Goal: Ask a question: Seek information or help from site administrators or community

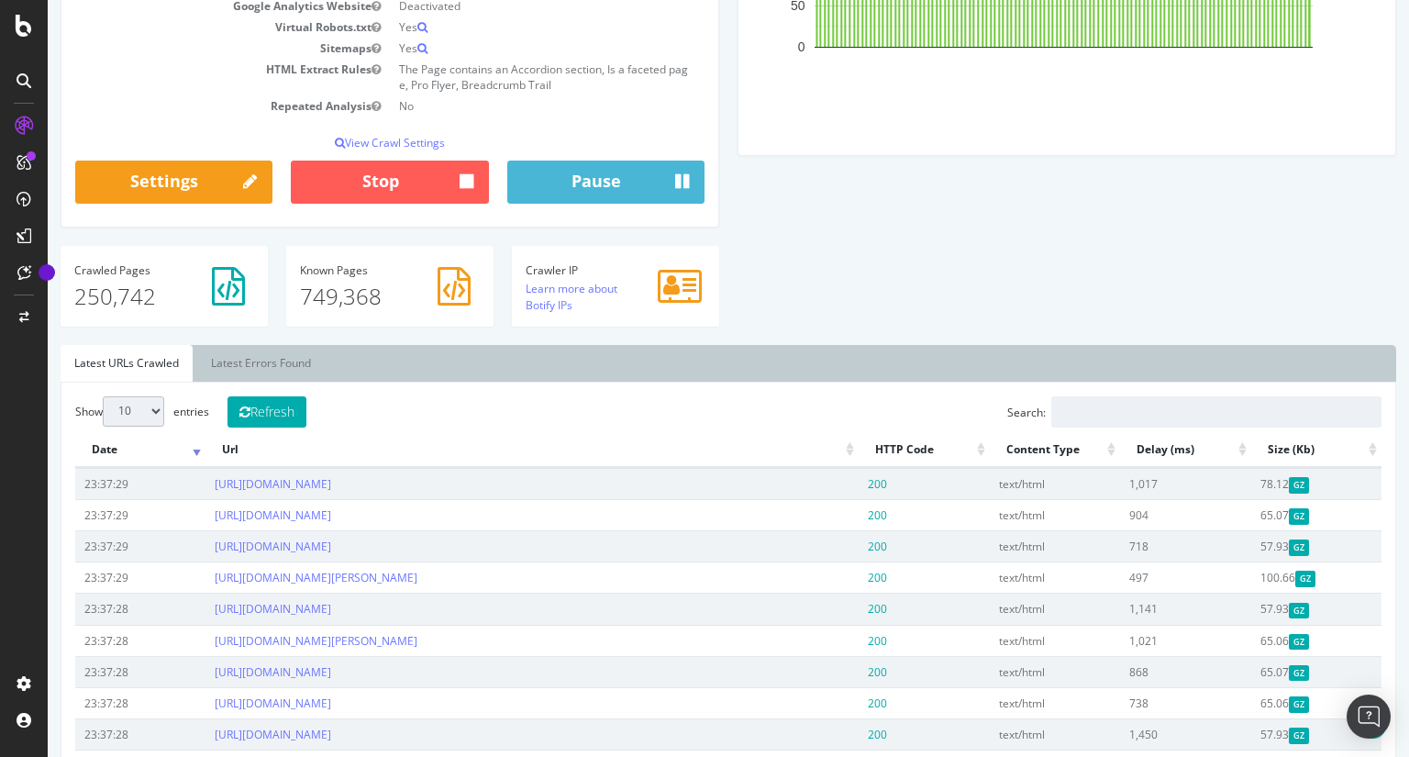
scroll to position [323, 0]
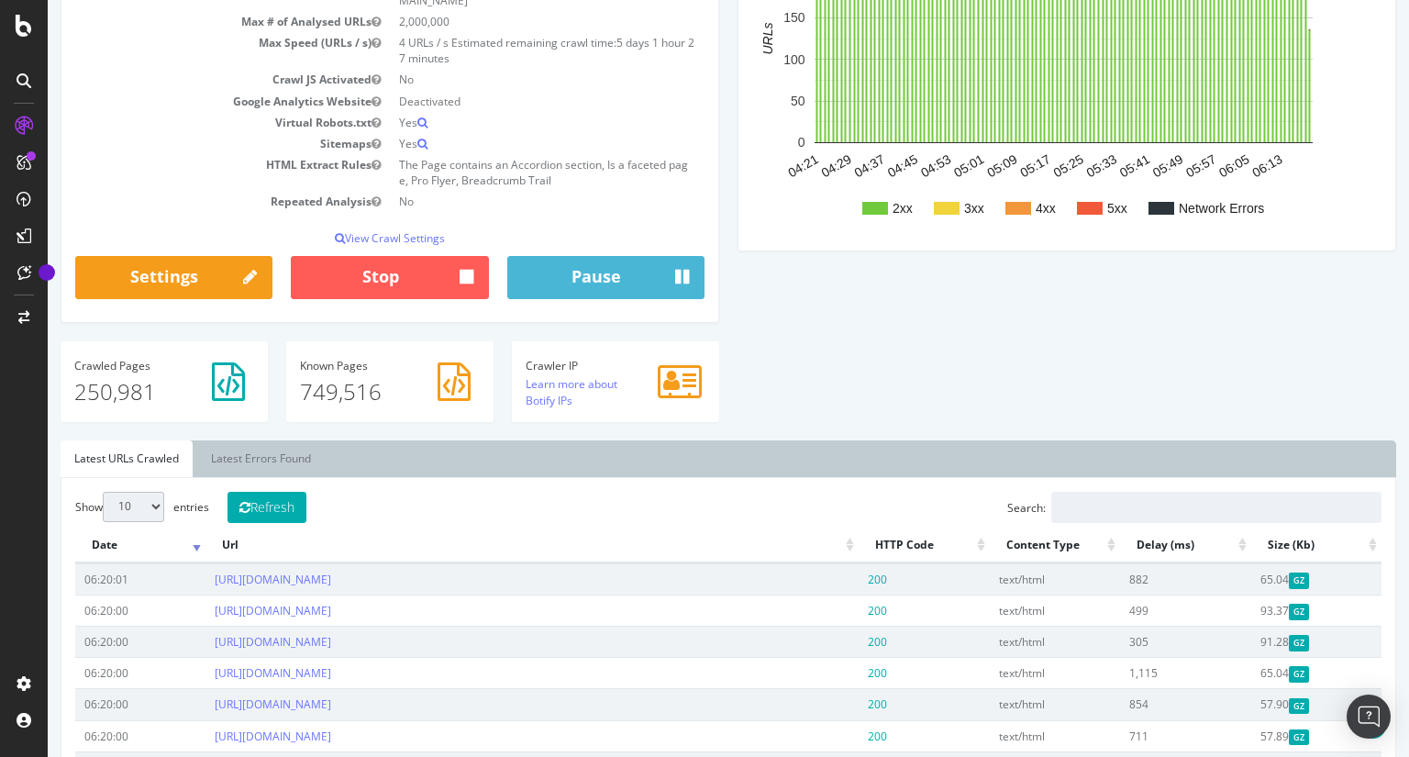
scroll to position [302, 0]
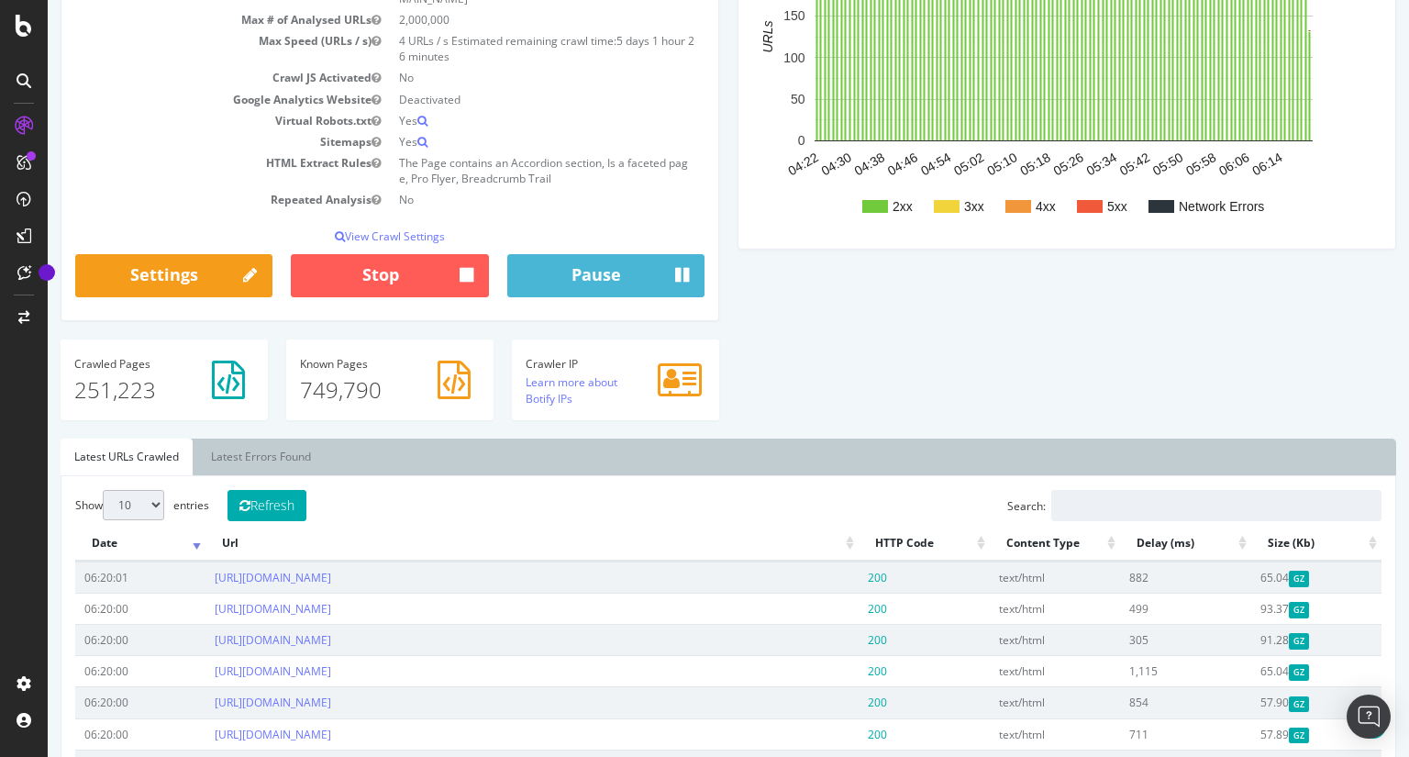
click at [51, 498] on div "[DOMAIN_NAME] - Sitewide [DOMAIN_NAME] Your Botify Analysis is on its way Our c…" at bounding box center [729, 734] width 1362 height 2035
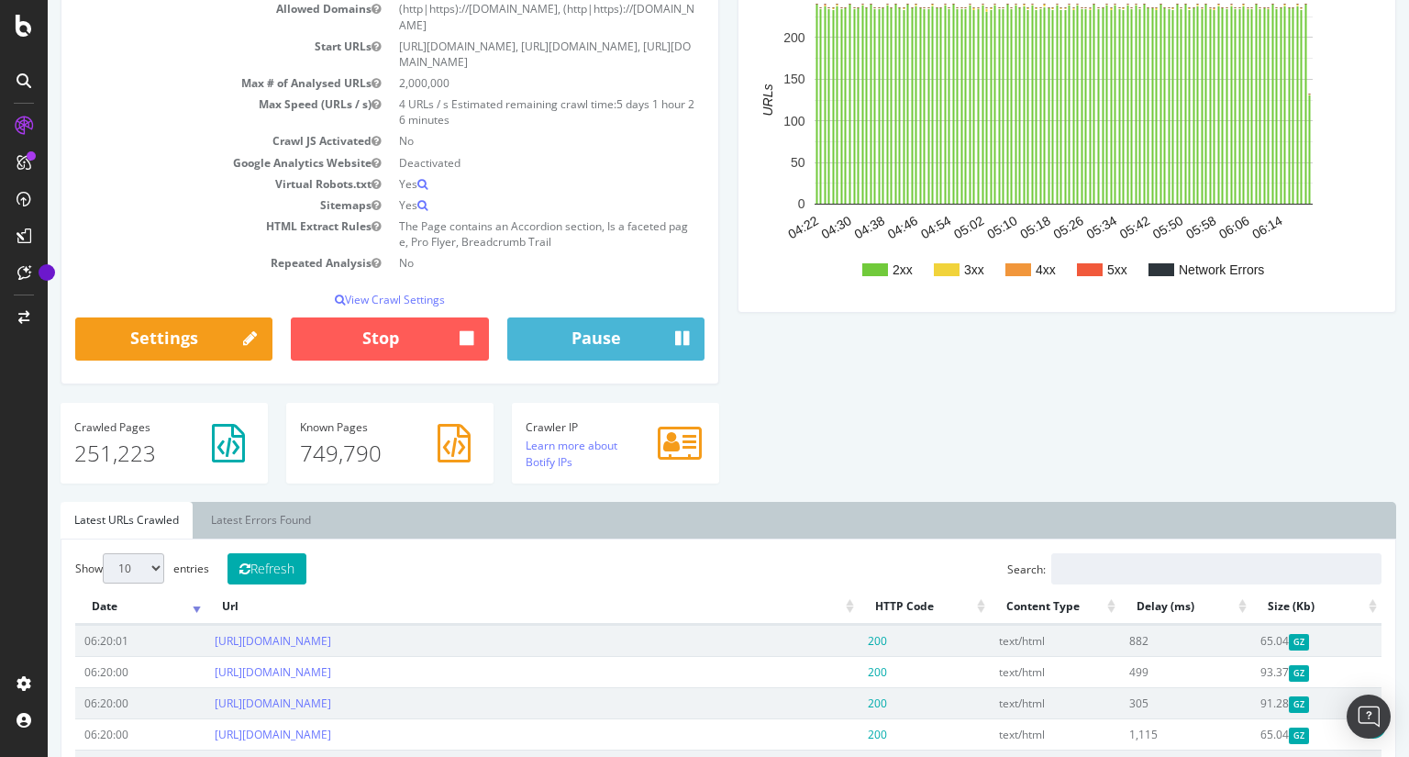
scroll to position [0, 0]
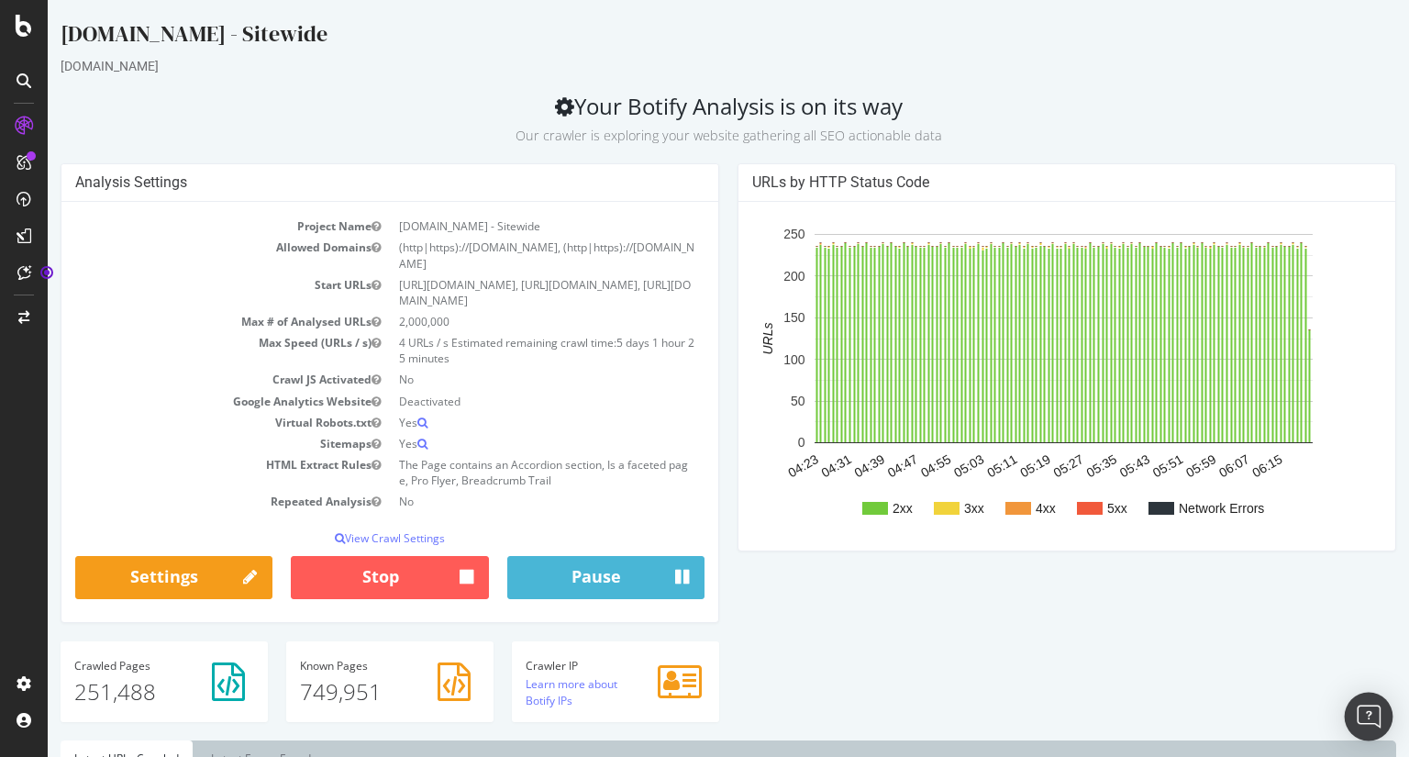
click at [1374, 714] on img "Open Intercom Messenger" at bounding box center [1369, 717] width 24 height 24
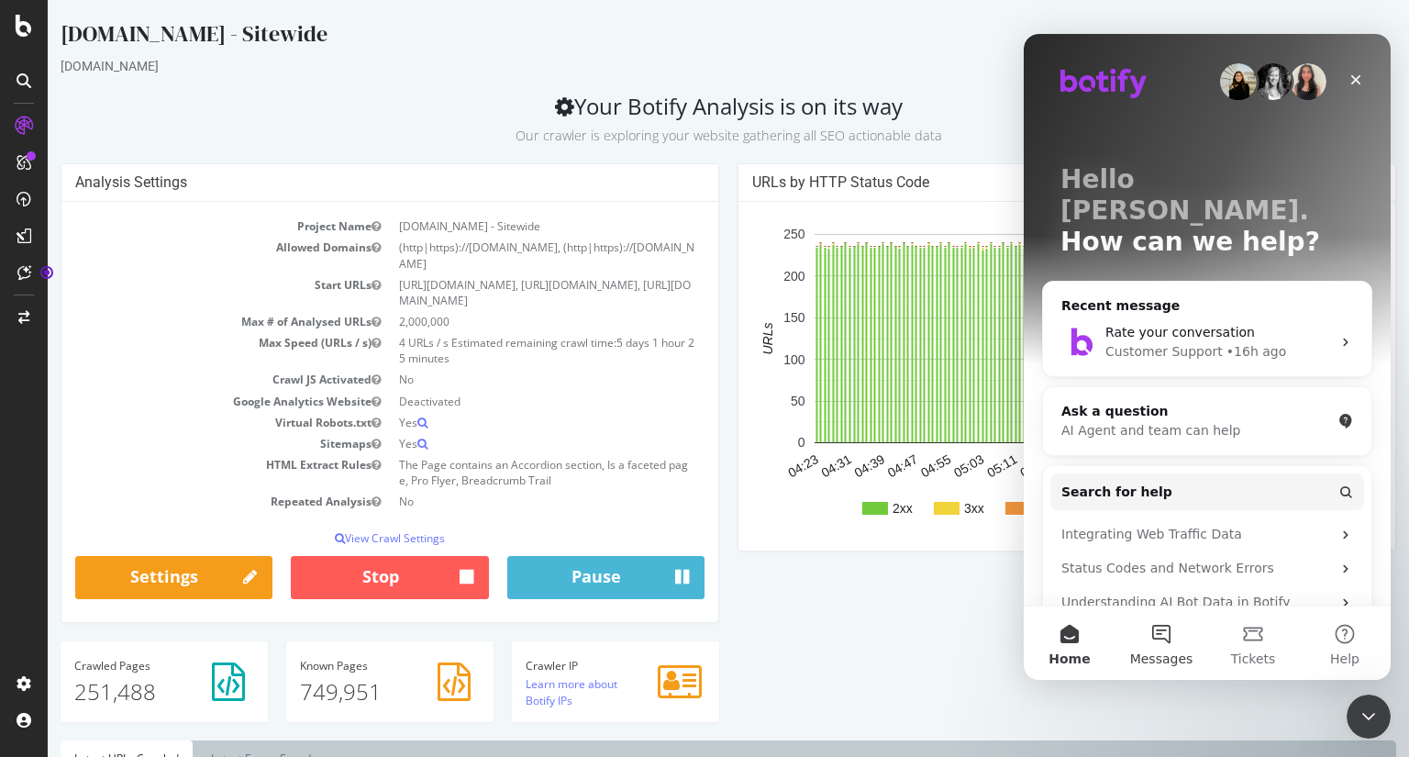
click at [1158, 630] on button "Messages" at bounding box center [1162, 642] width 92 height 73
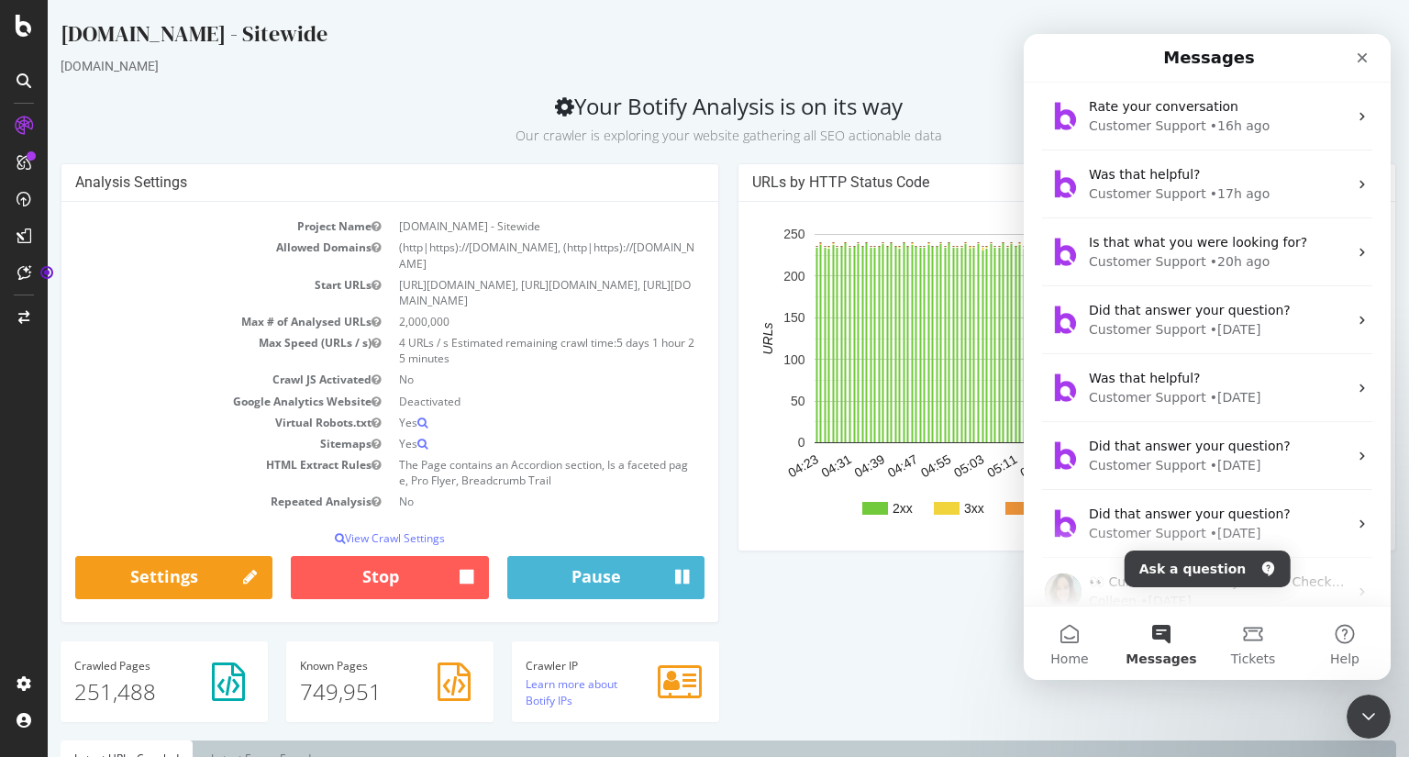
click at [31, 12] on div at bounding box center [24, 378] width 48 height 757
click at [31, 29] on icon at bounding box center [24, 26] width 17 height 22
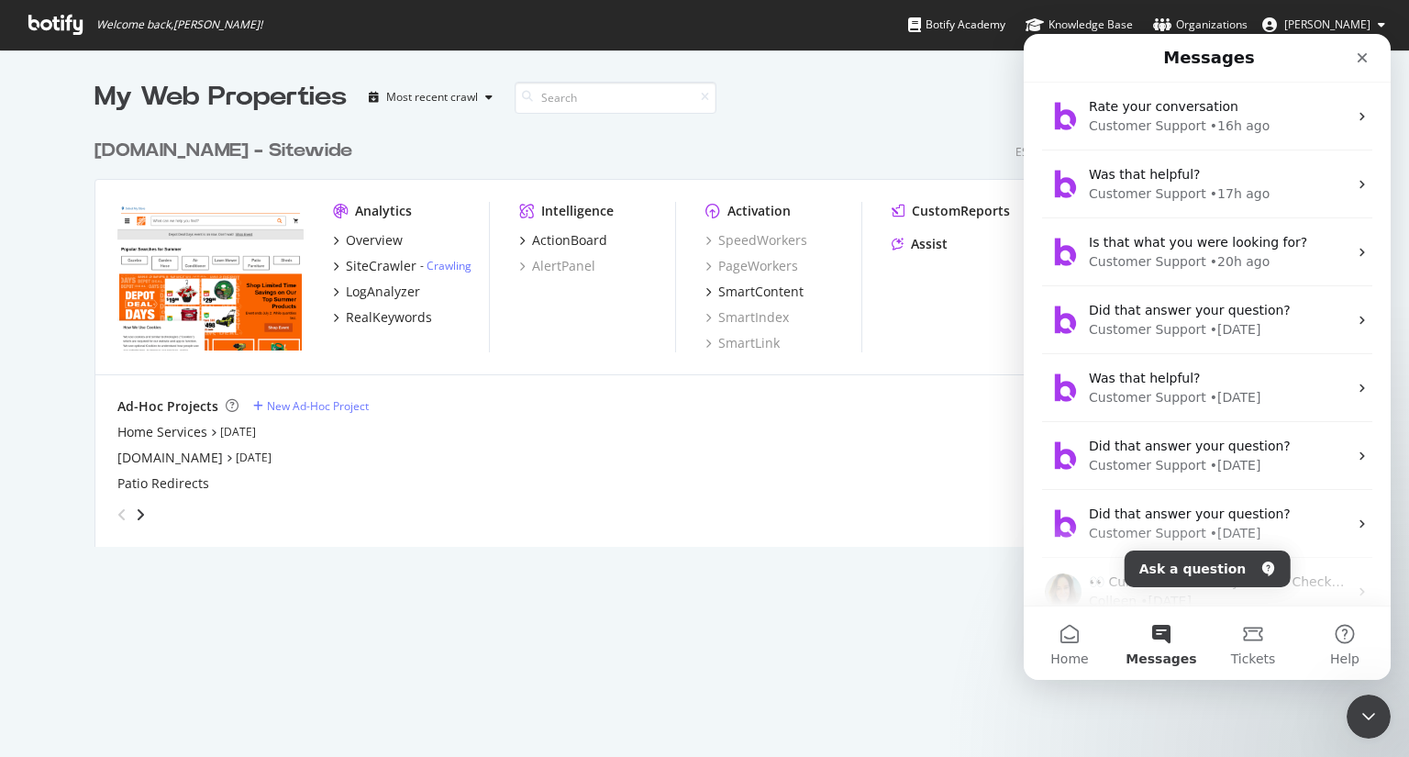
scroll to position [417, 977]
click at [383, 269] on div "SiteCrawler" at bounding box center [381, 266] width 71 height 18
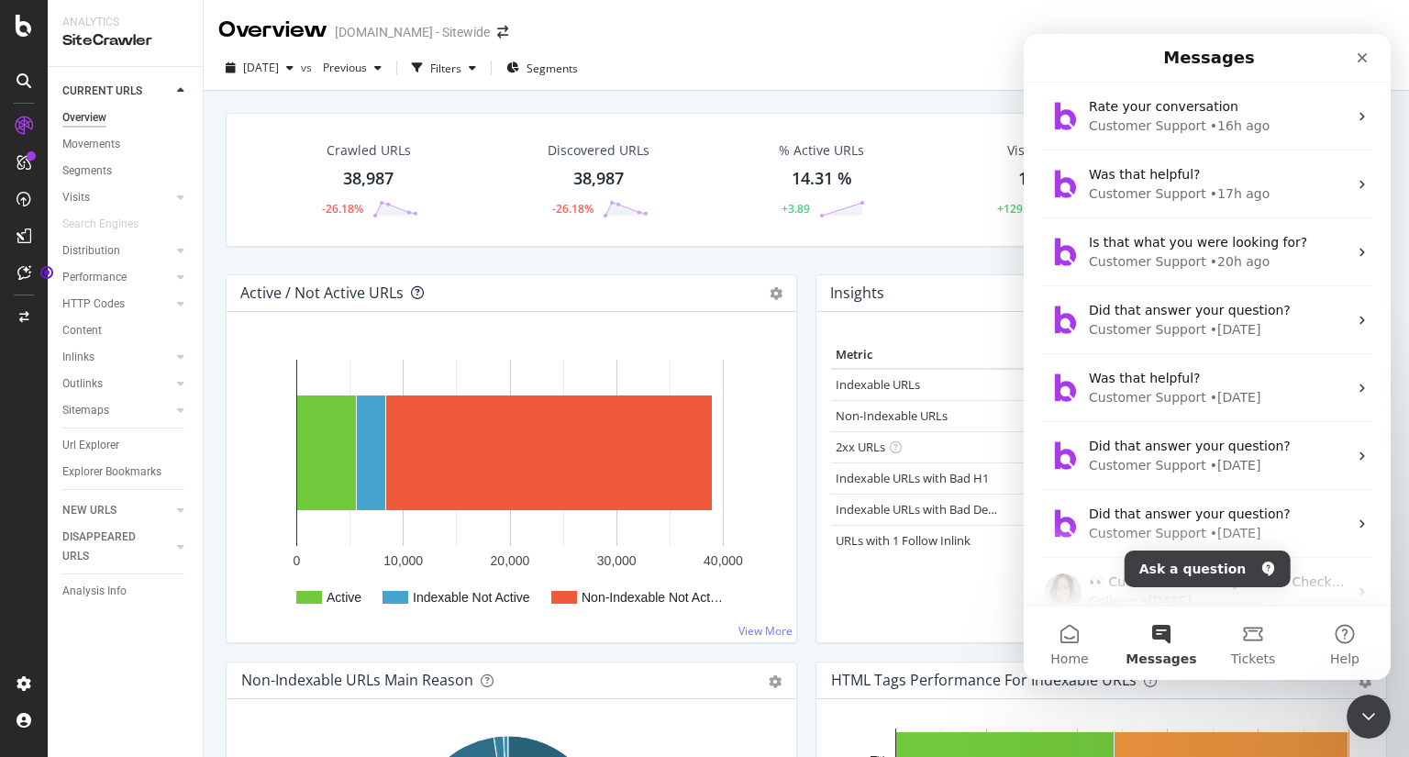
click at [415, 295] on icon at bounding box center [417, 292] width 13 height 13
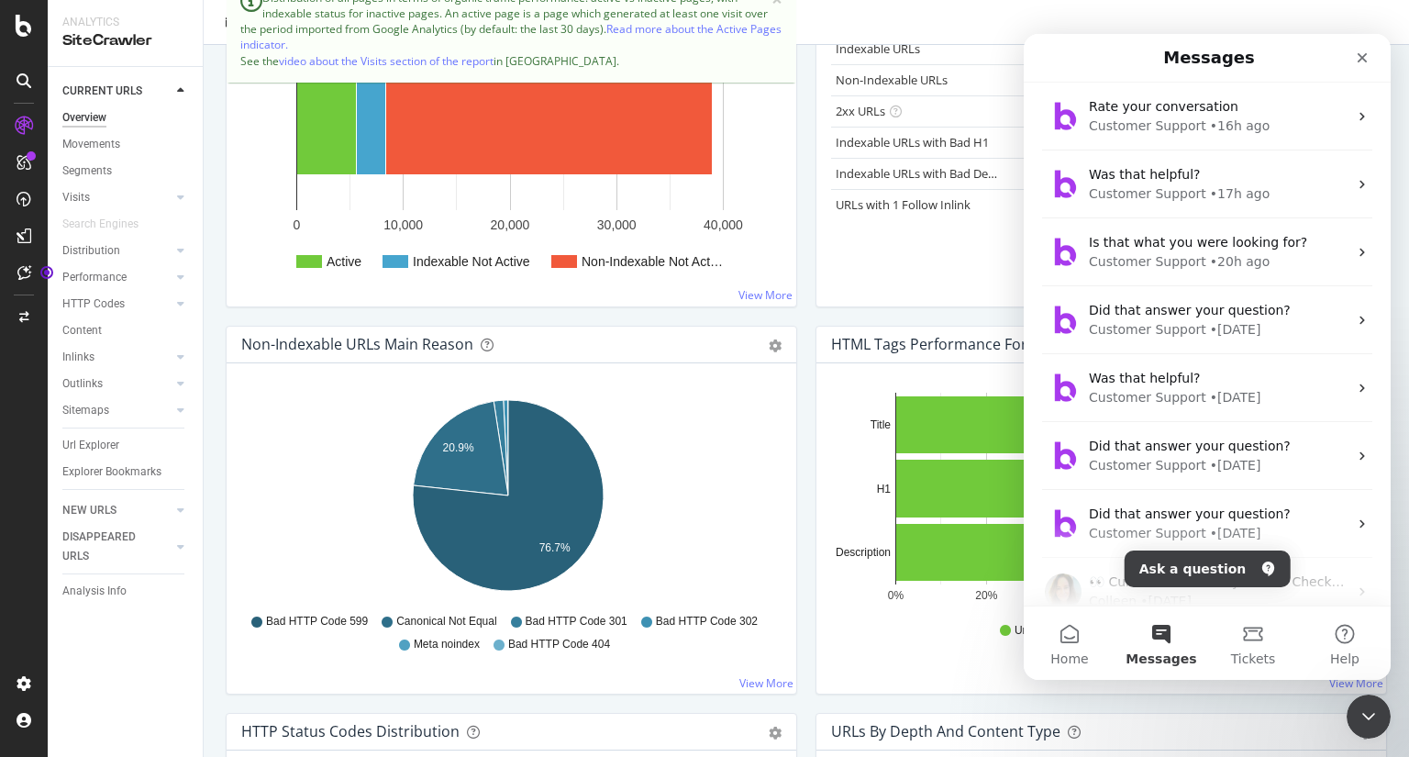
scroll to position [361, 0]
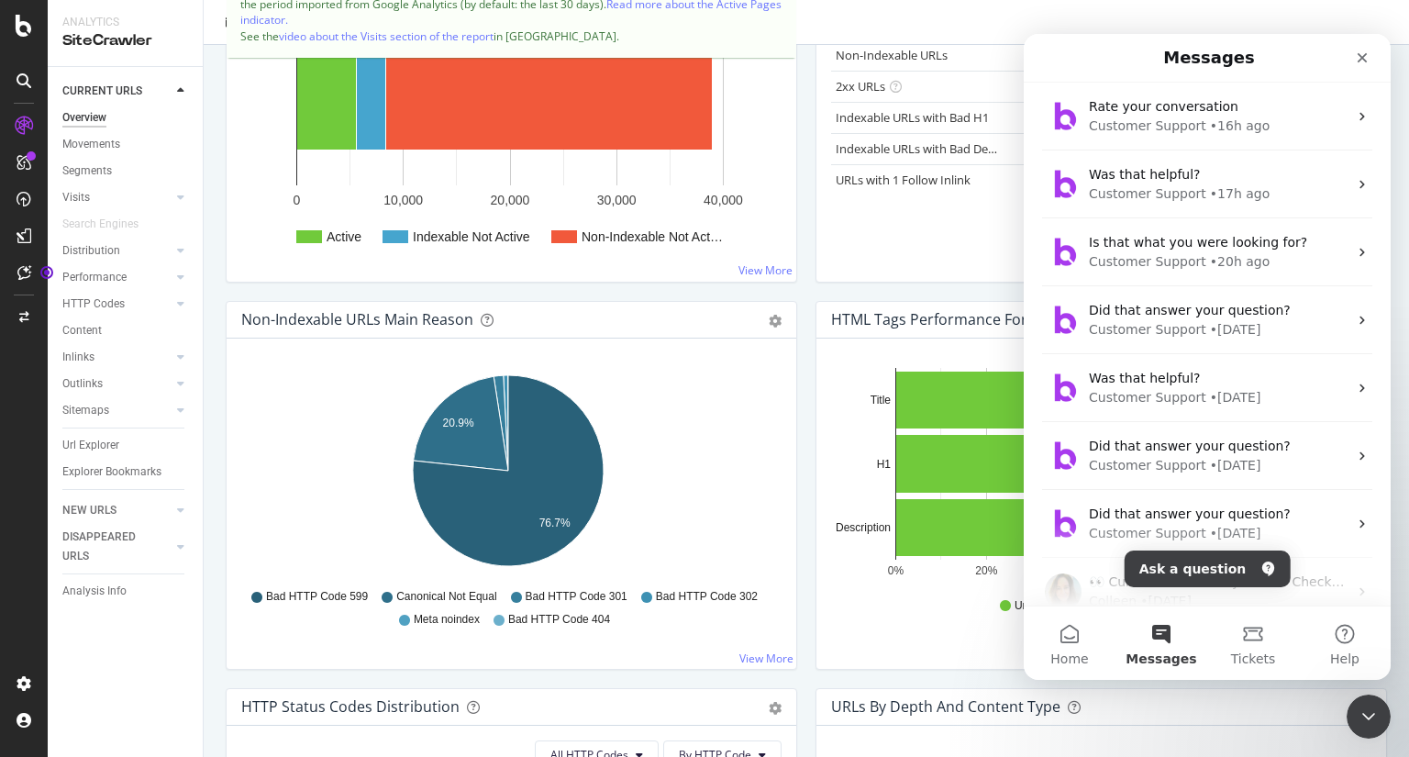
click at [224, 447] on div "Non-Indexable URLs Main Reason Pie Table Export as CSV Add to Custom Report Hol…" at bounding box center [512, 494] width 590 height 387
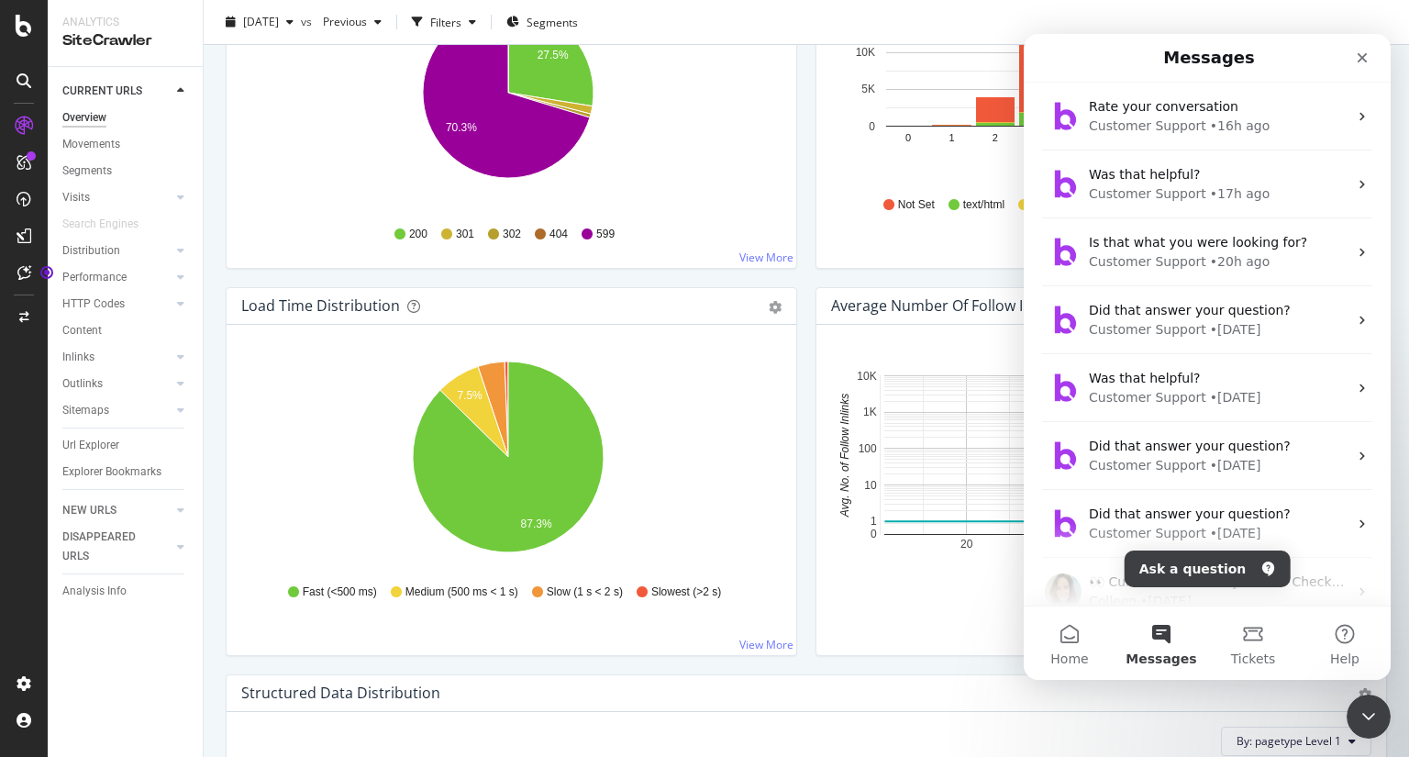
scroll to position [1152, 0]
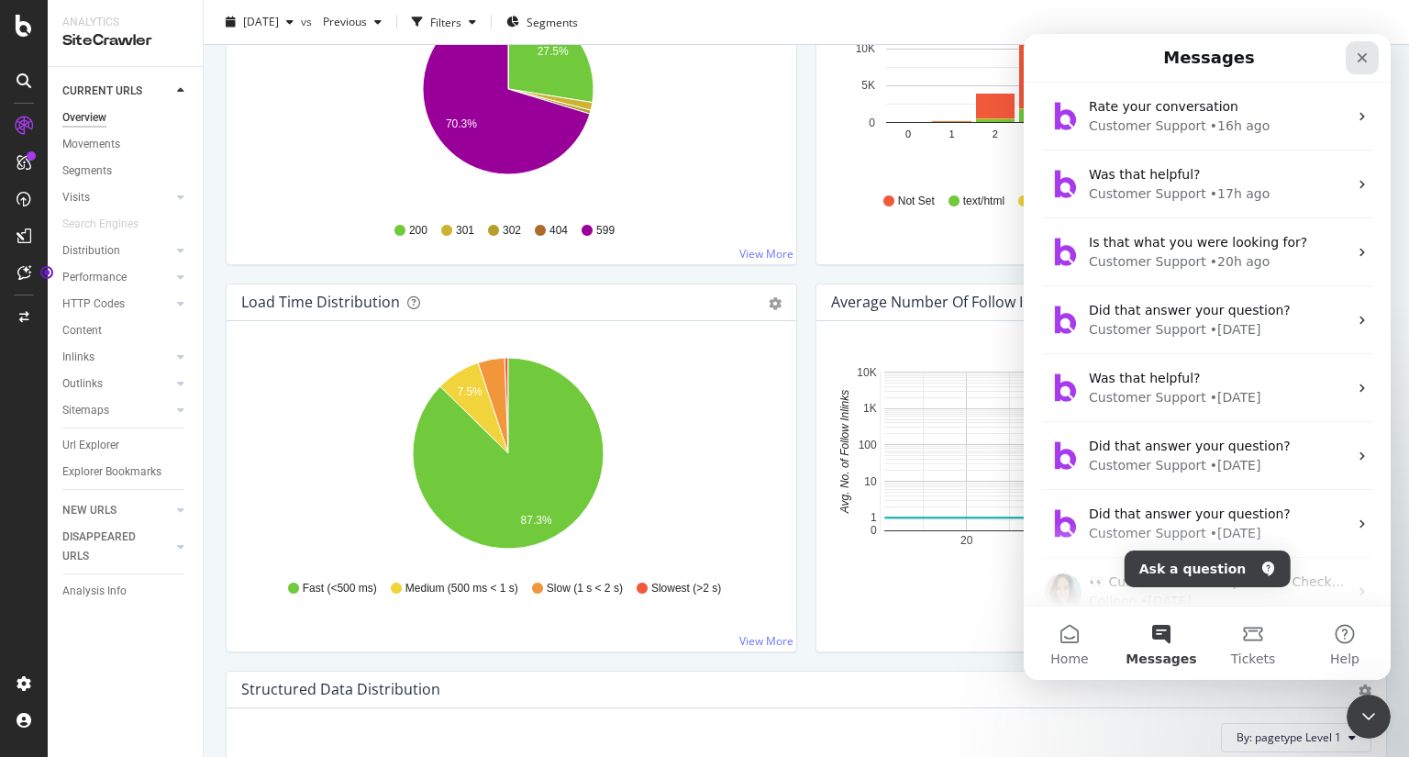
click at [1362, 61] on icon "Close" at bounding box center [1362, 57] width 15 height 15
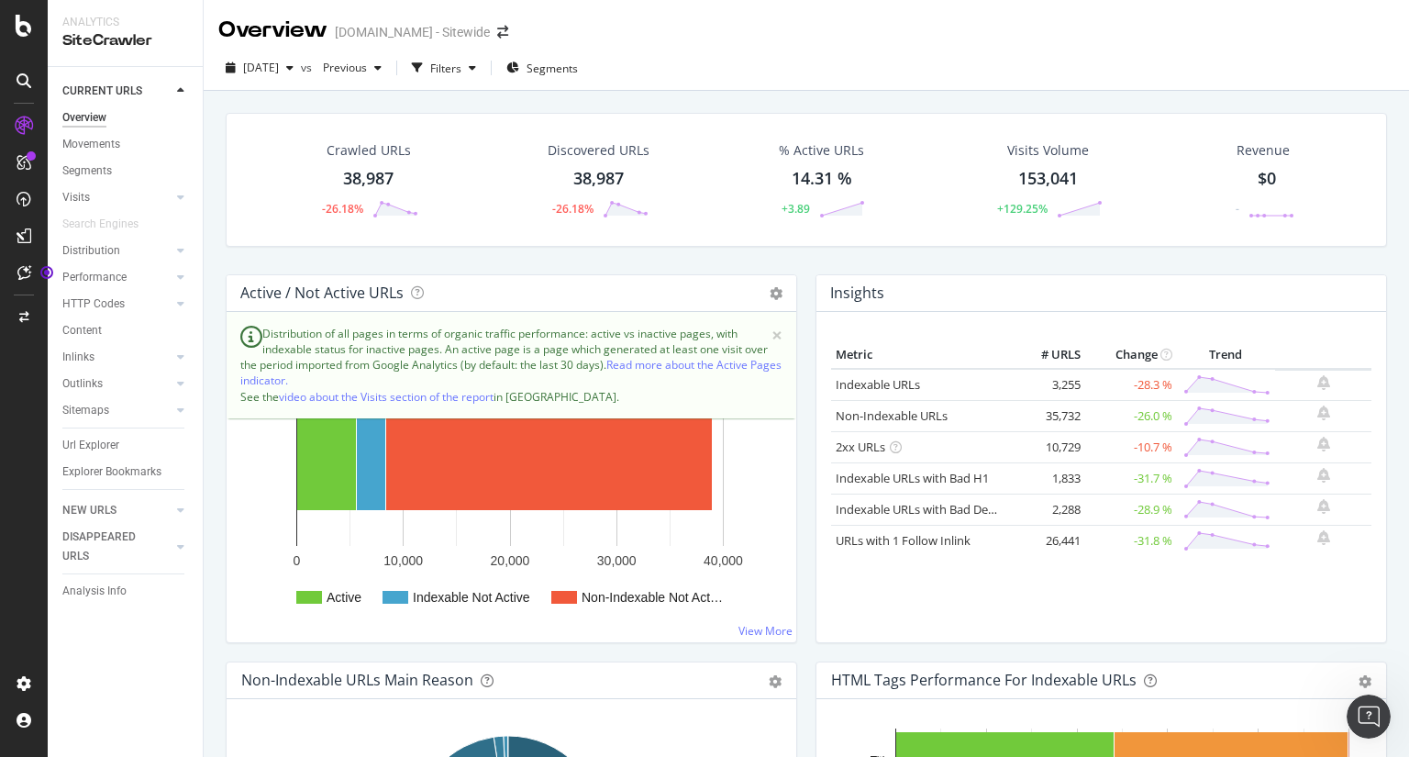
scroll to position [1, 0]
click at [578, 78] on div "Segments" at bounding box center [542, 67] width 72 height 28
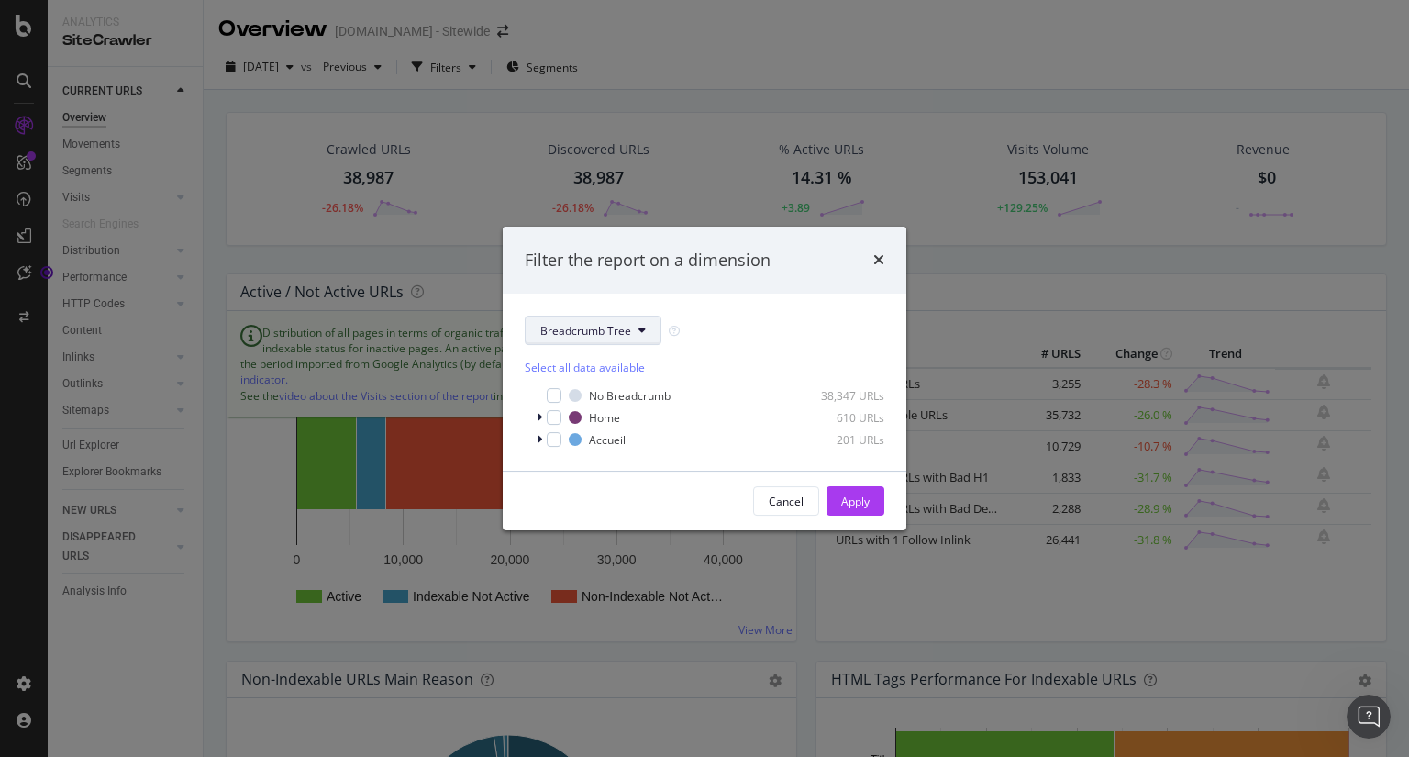
click at [646, 331] on button "Breadcrumb Tree" at bounding box center [593, 330] width 137 height 29
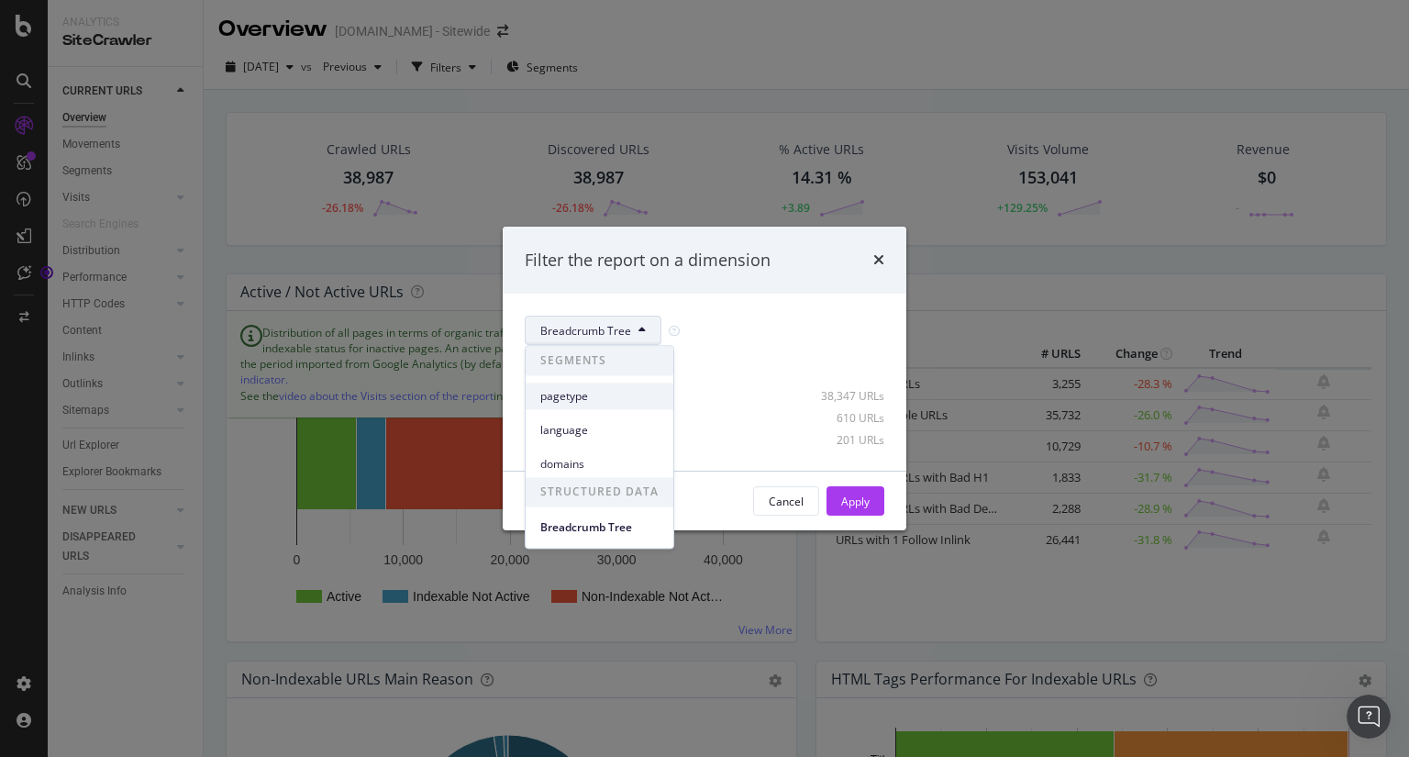
click at [623, 390] on span "pagetype" at bounding box center [599, 396] width 118 height 17
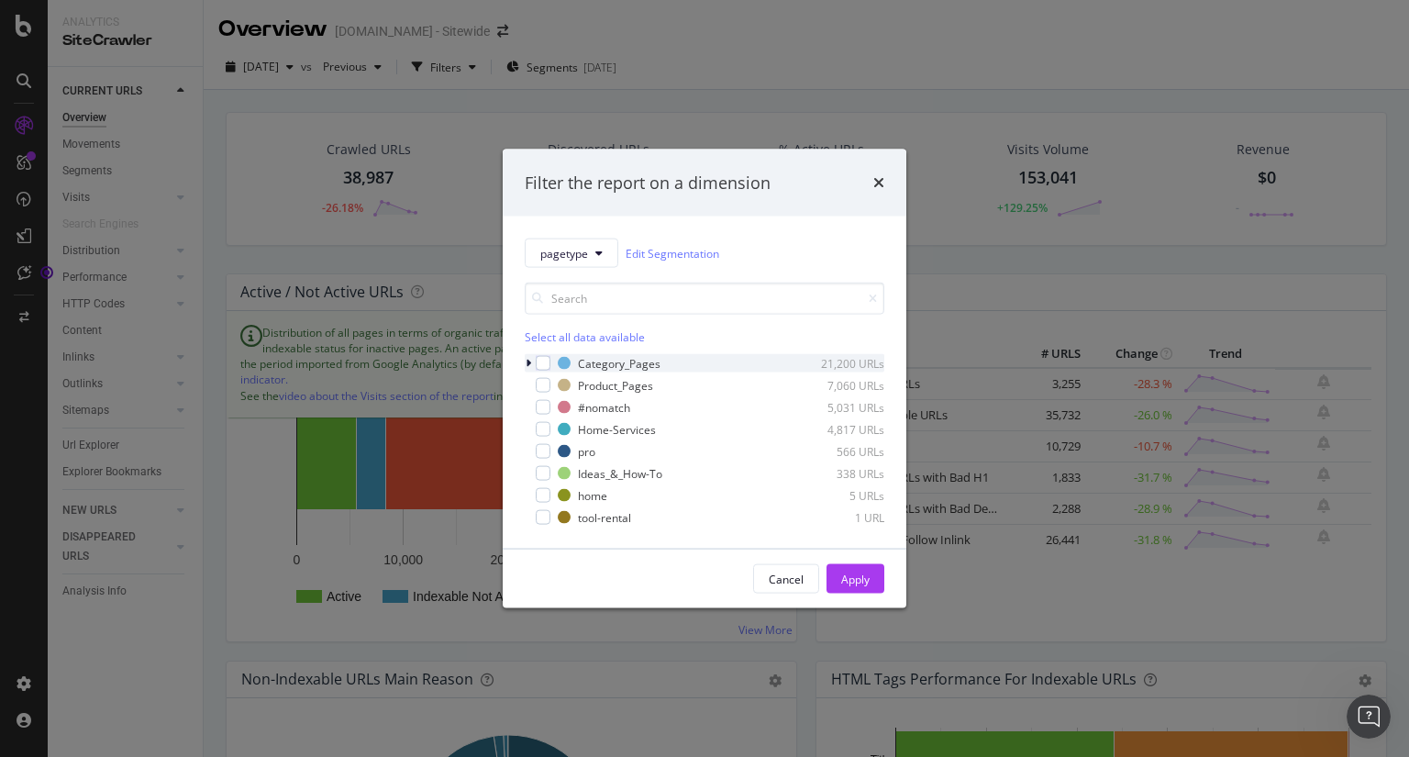
click at [528, 366] on icon "modal" at bounding box center [529, 363] width 6 height 11
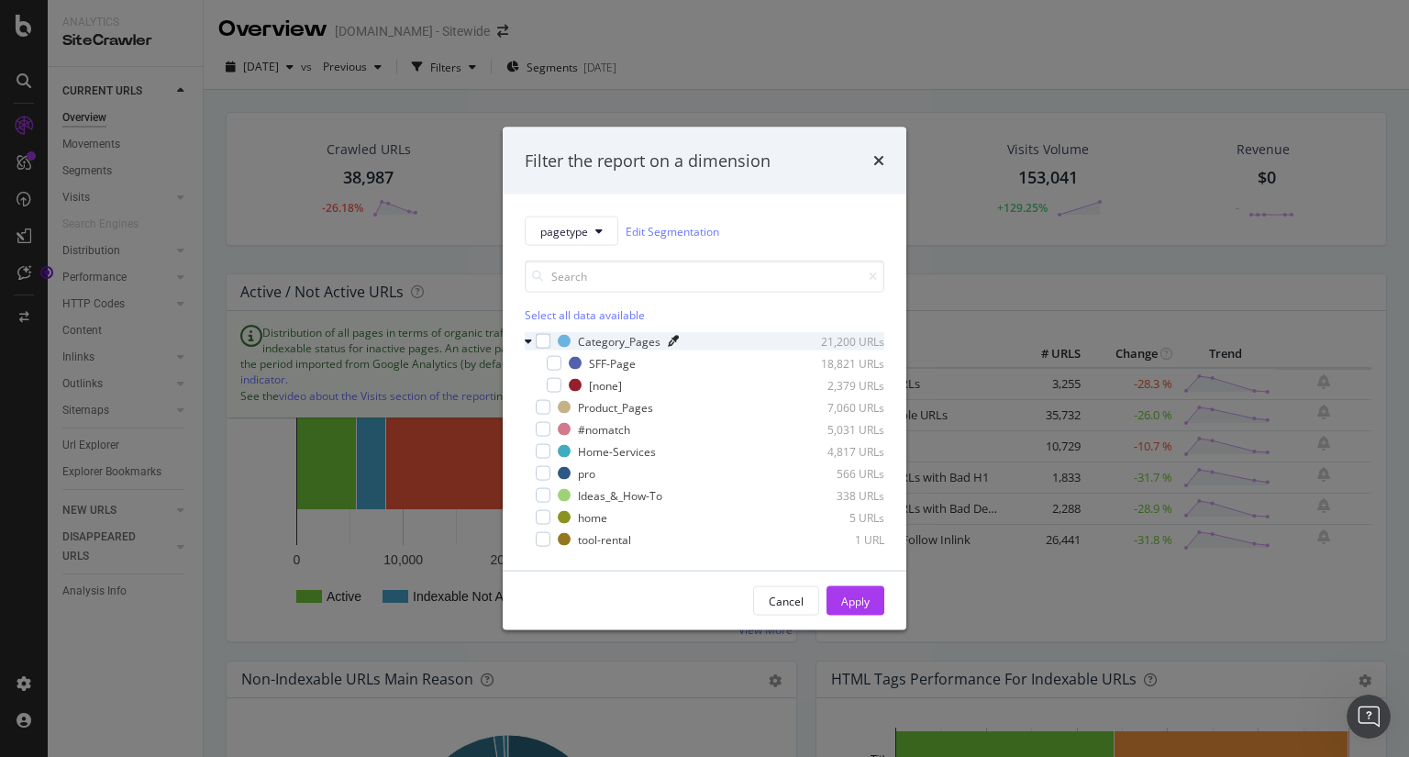
click at [670, 339] on icon "modal" at bounding box center [673, 341] width 11 height 11
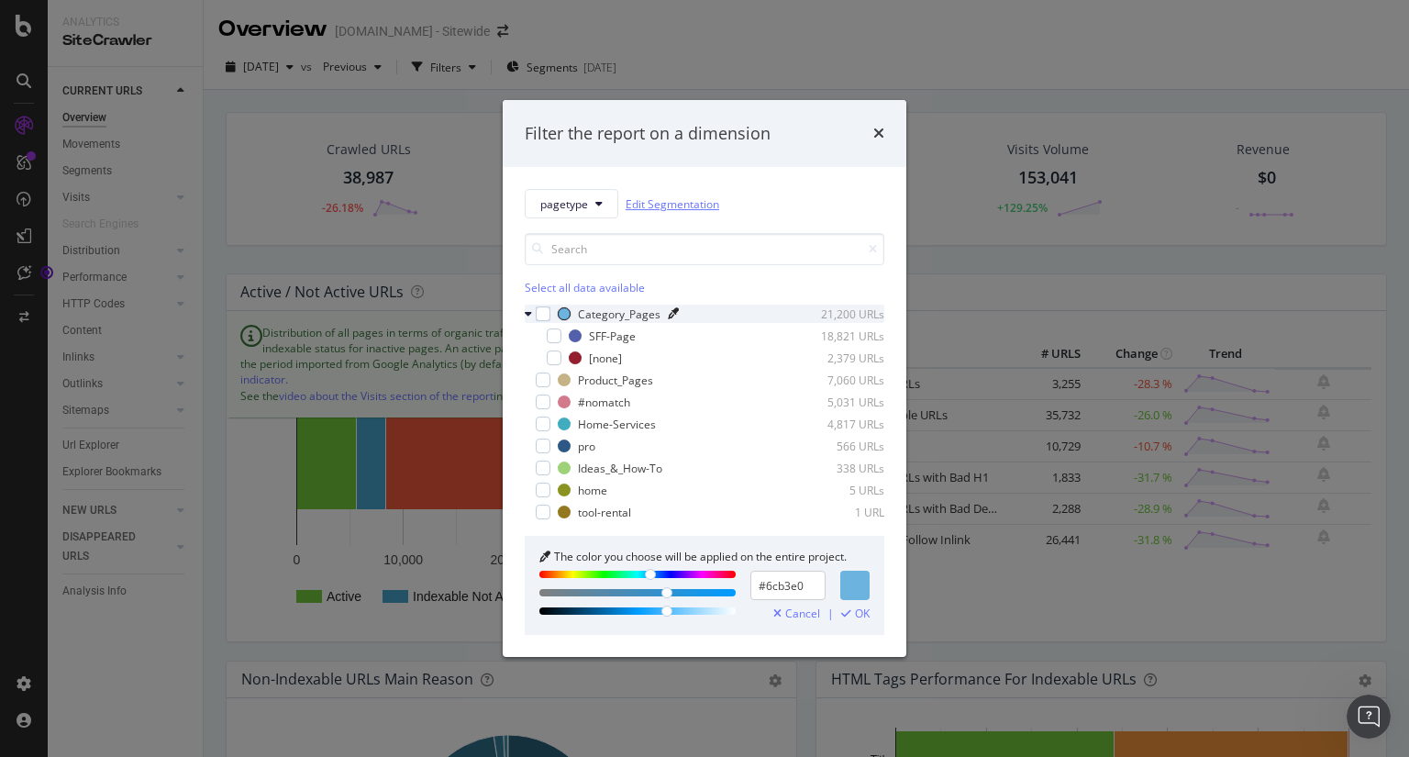
click at [694, 207] on link "Edit Segmentation" at bounding box center [673, 204] width 94 height 19
click at [530, 307] on div "modal" at bounding box center [530, 314] width 11 height 18
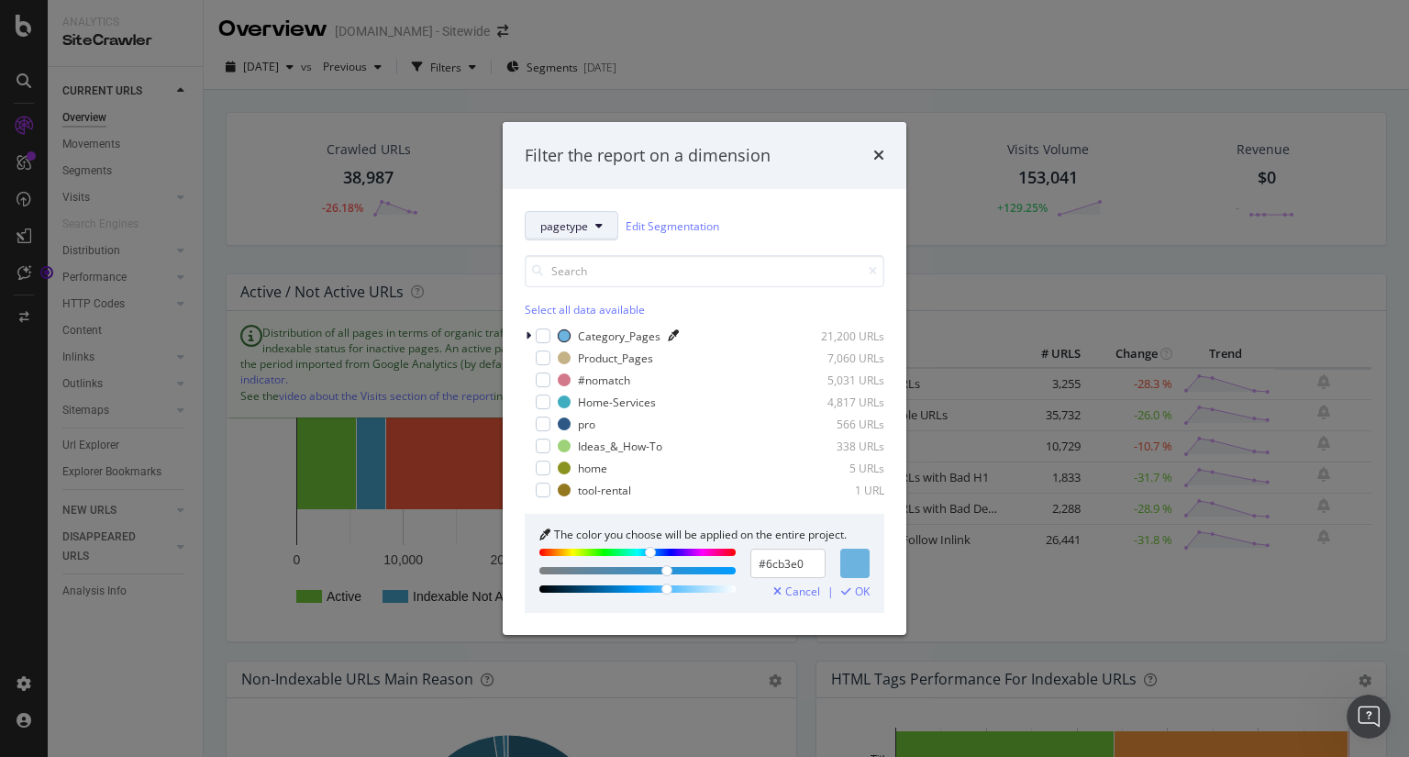
click at [596, 219] on button "pagetype" at bounding box center [572, 225] width 94 height 29
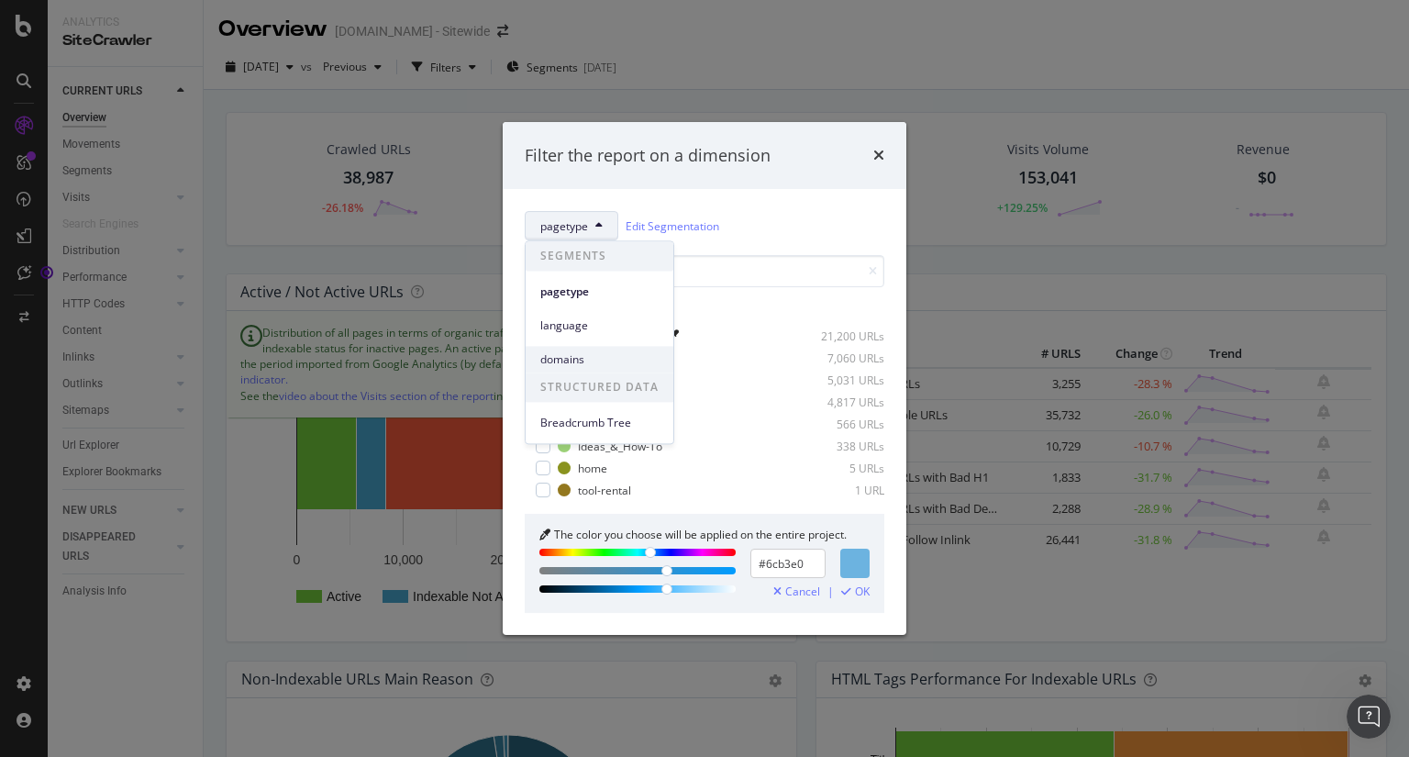
click at [584, 362] on span "domains" at bounding box center [599, 359] width 118 height 17
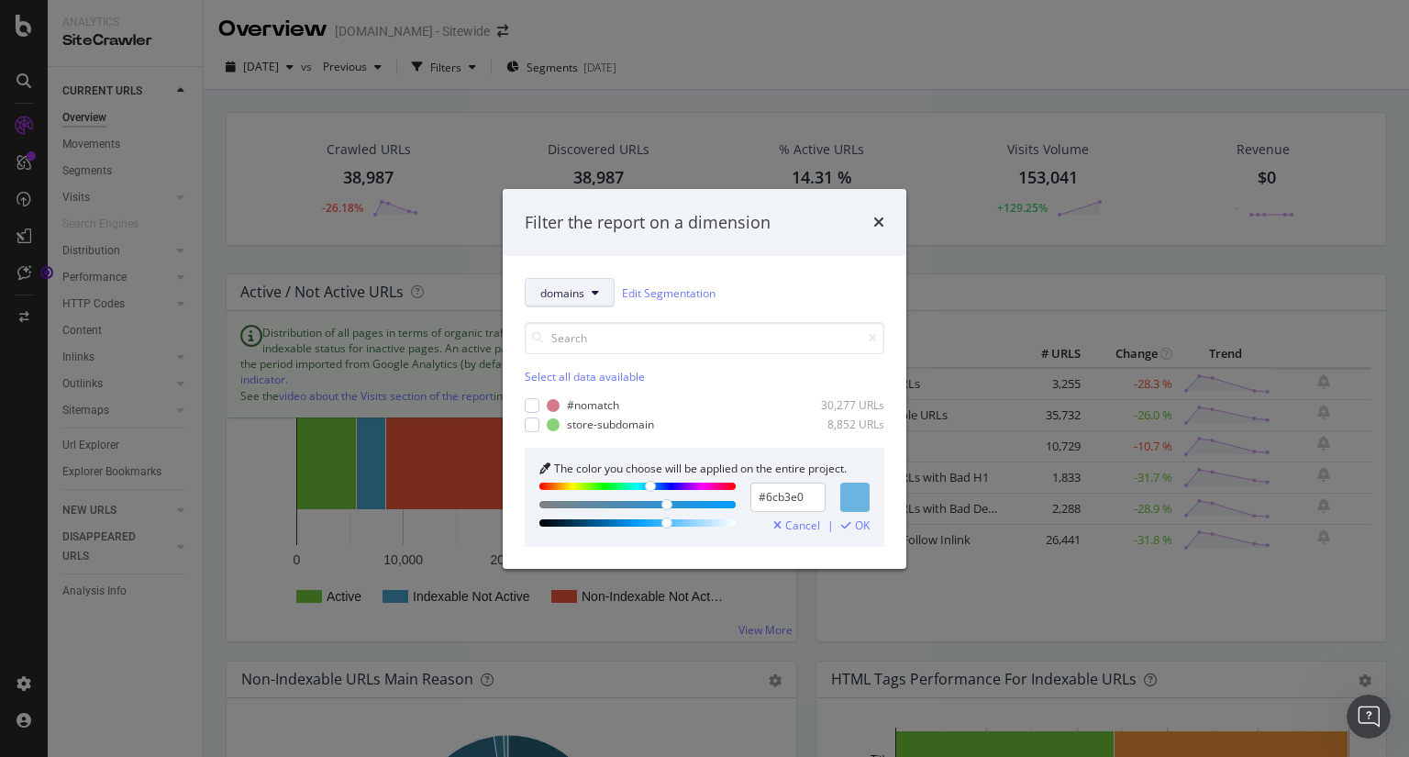
click at [606, 291] on button "domains" at bounding box center [570, 292] width 90 height 29
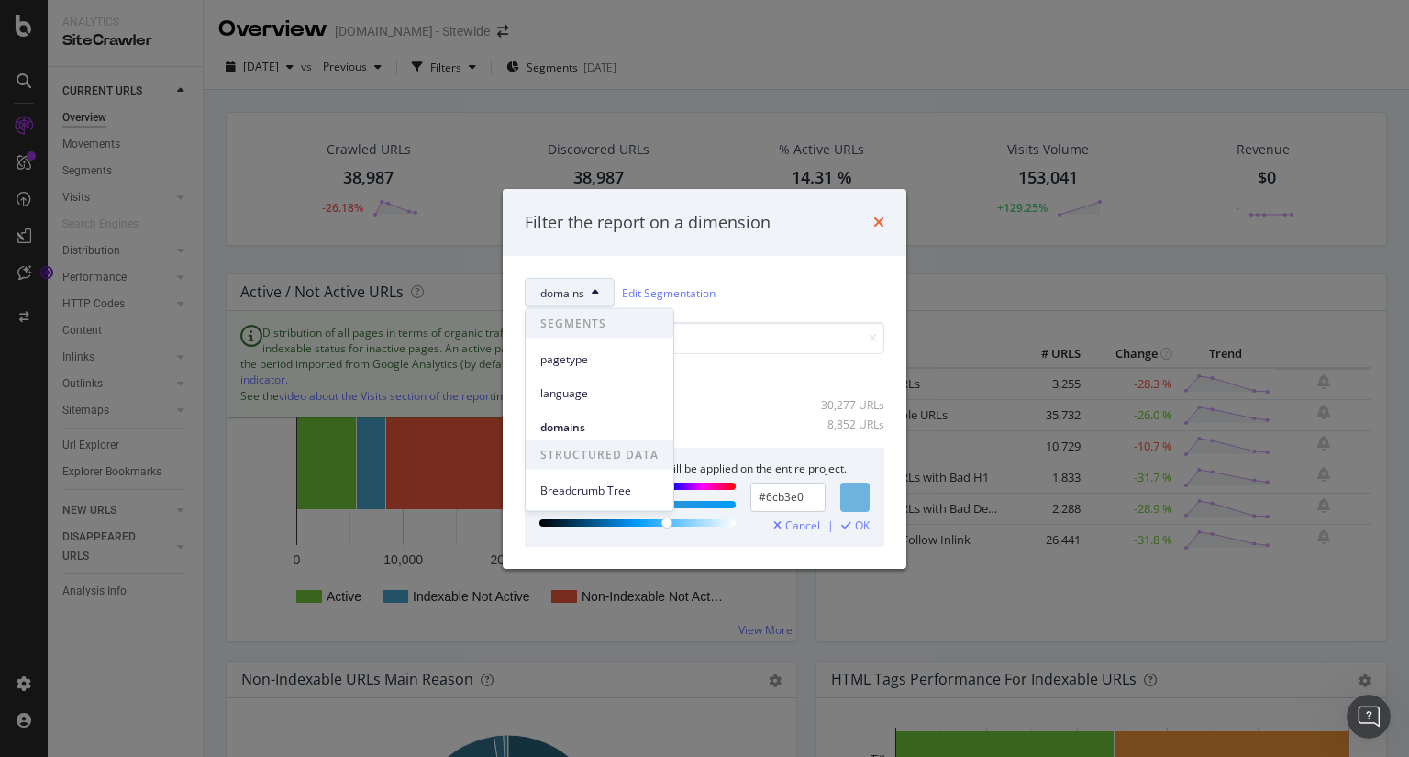
click at [877, 217] on icon "times" at bounding box center [878, 222] width 11 height 15
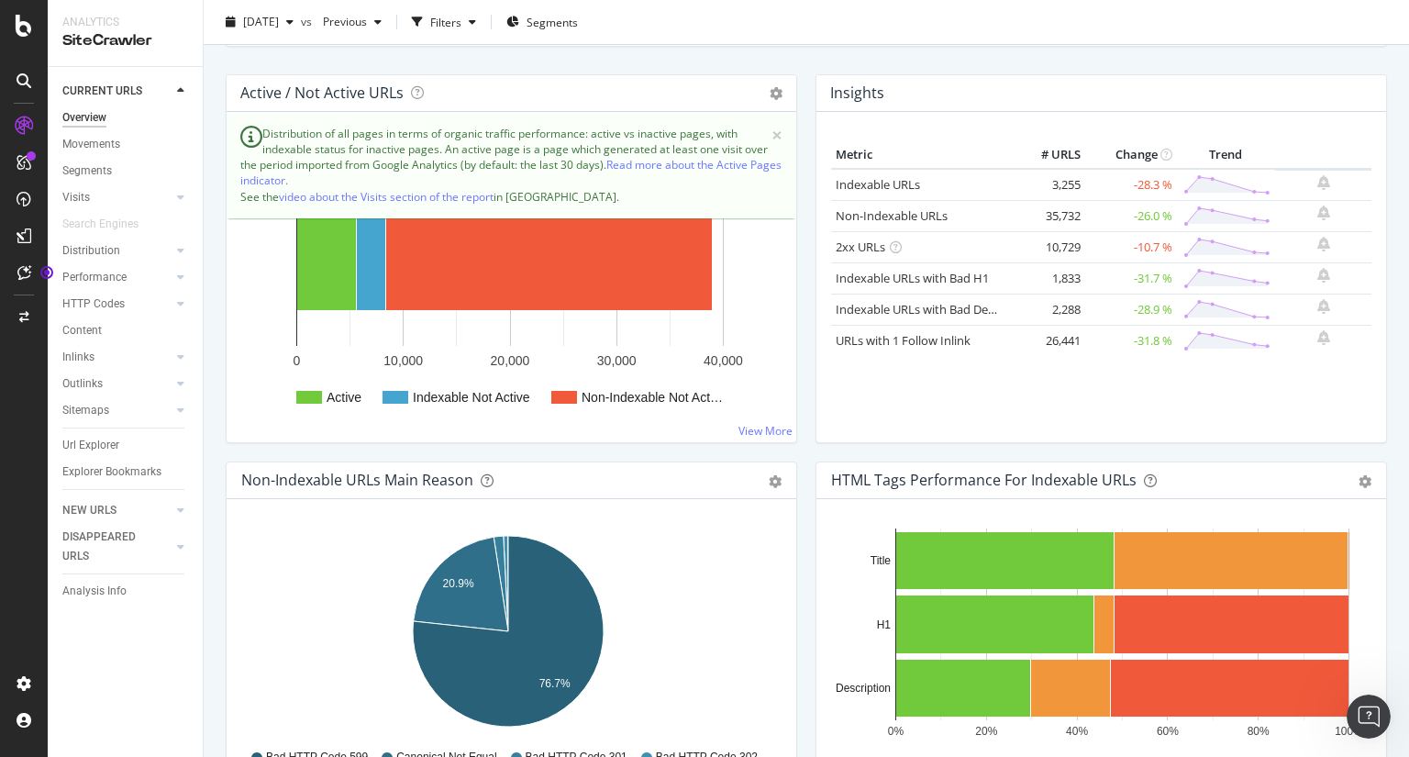
scroll to position [204, 0]
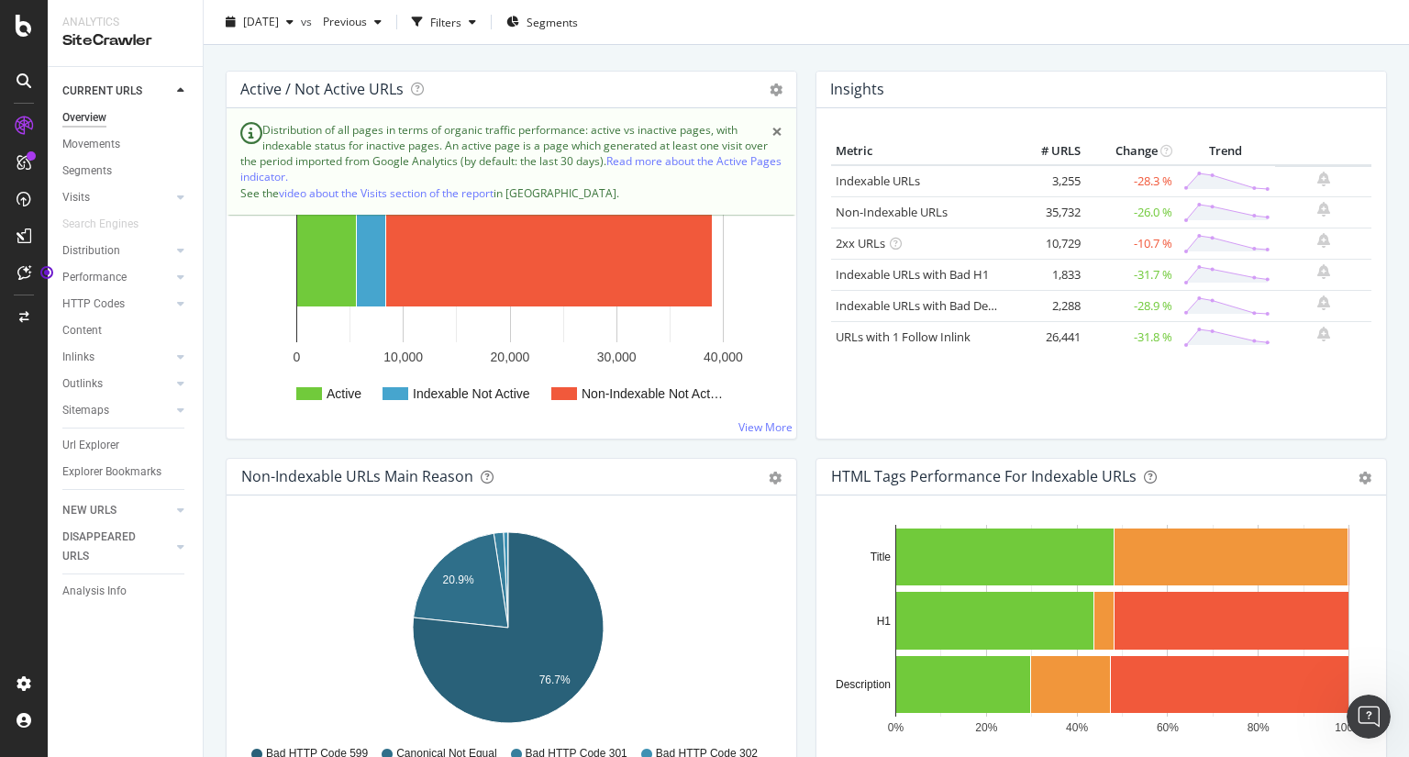
click at [775, 133] on span "×" at bounding box center [777, 131] width 11 height 19
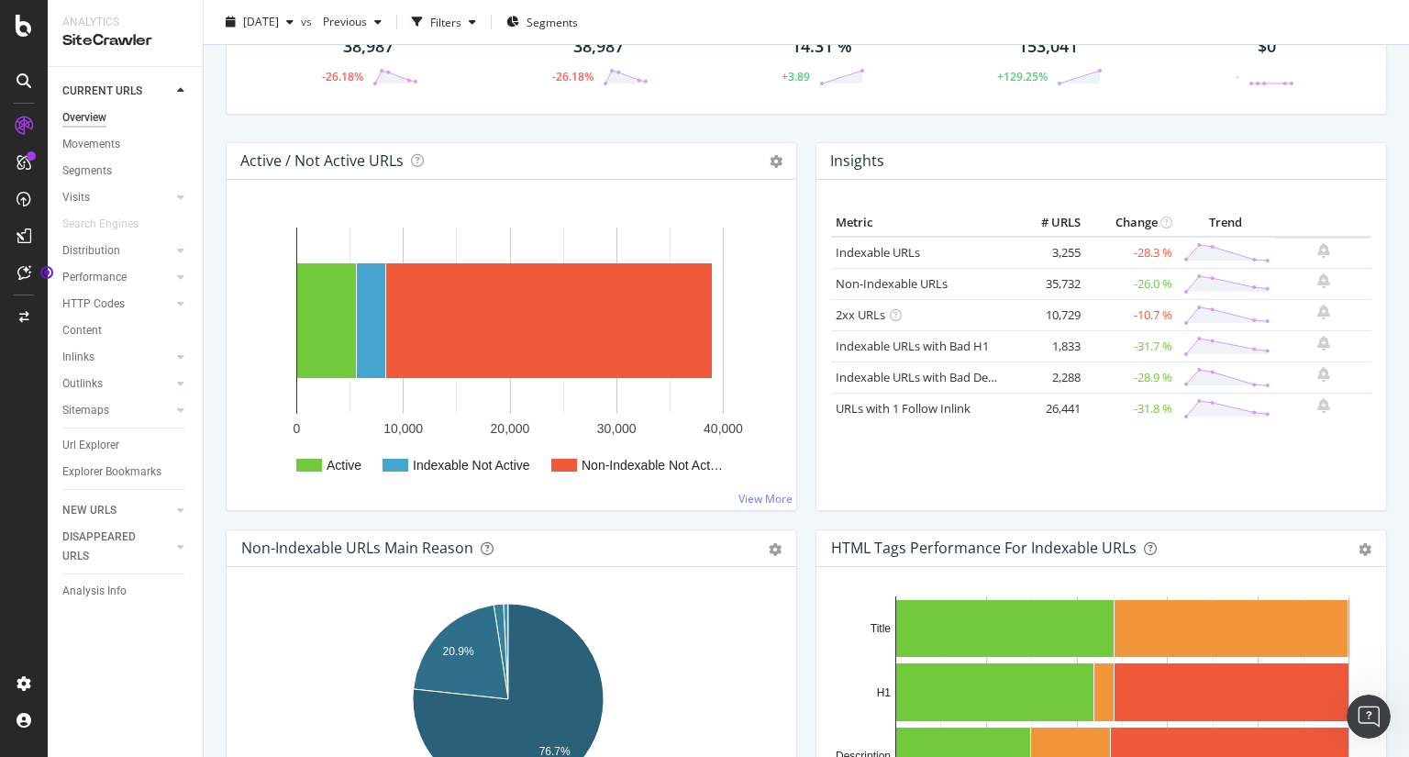
scroll to position [130, 0]
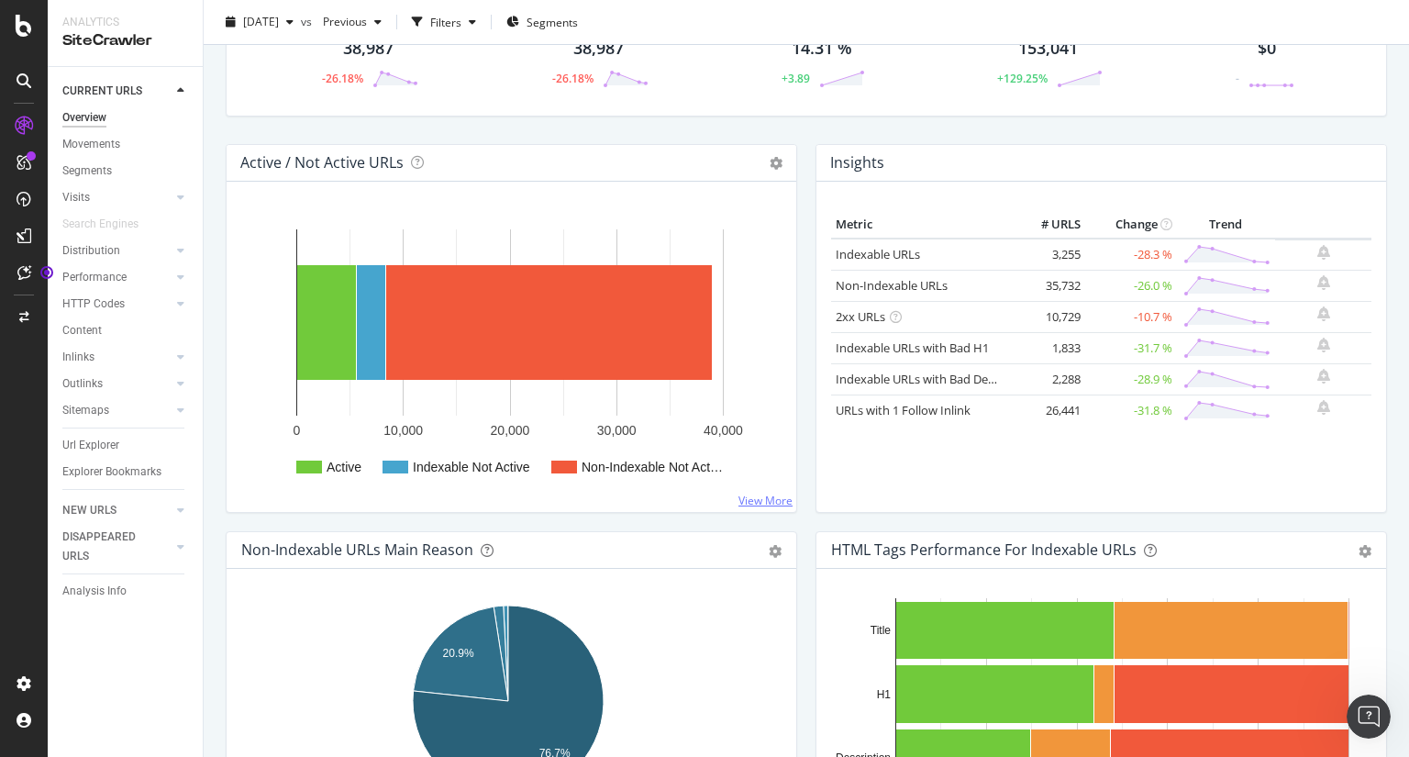
click at [771, 503] on link "View More" at bounding box center [766, 501] width 54 height 16
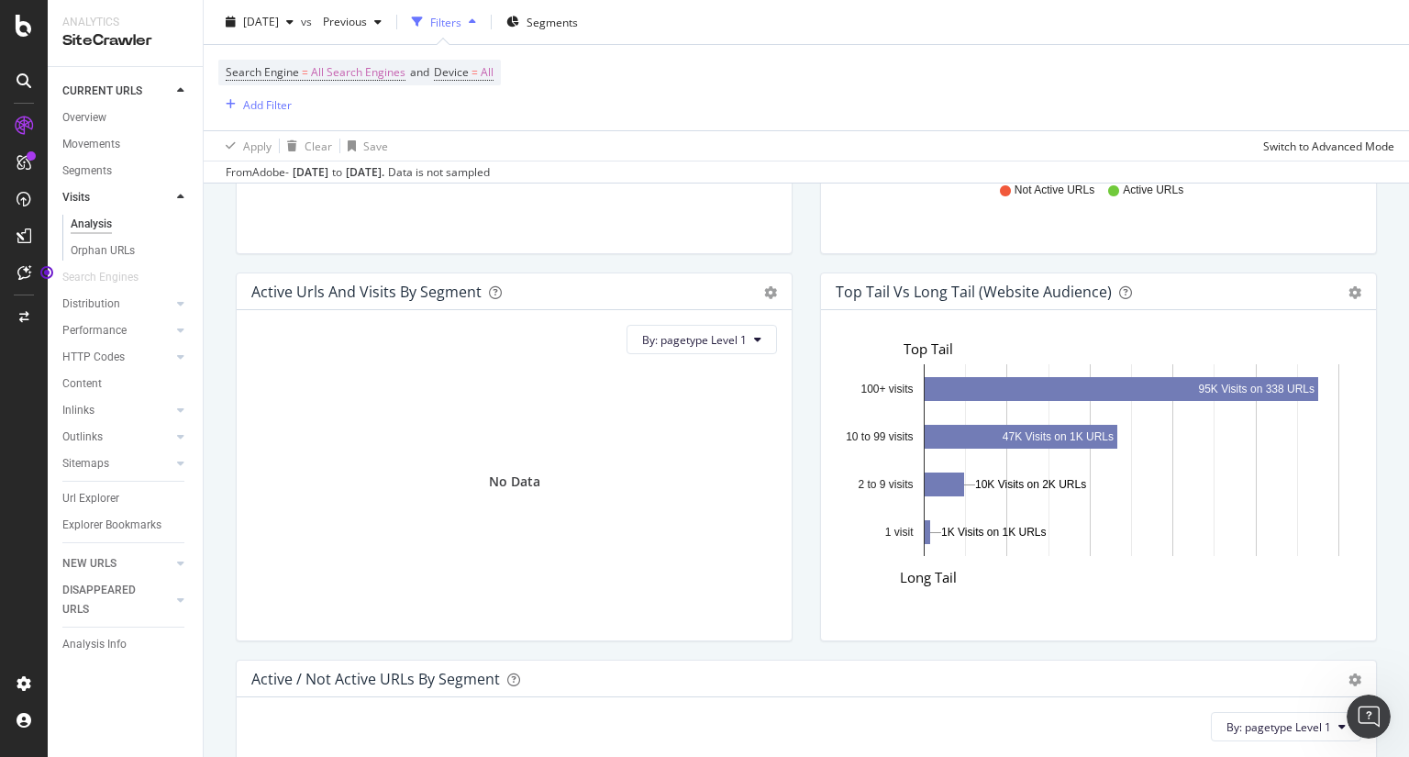
click at [787, 524] on div "Active Urls and Visits by Segment Add to Custom Report By: pagetype Level 1 No …" at bounding box center [514, 465] width 584 height 387
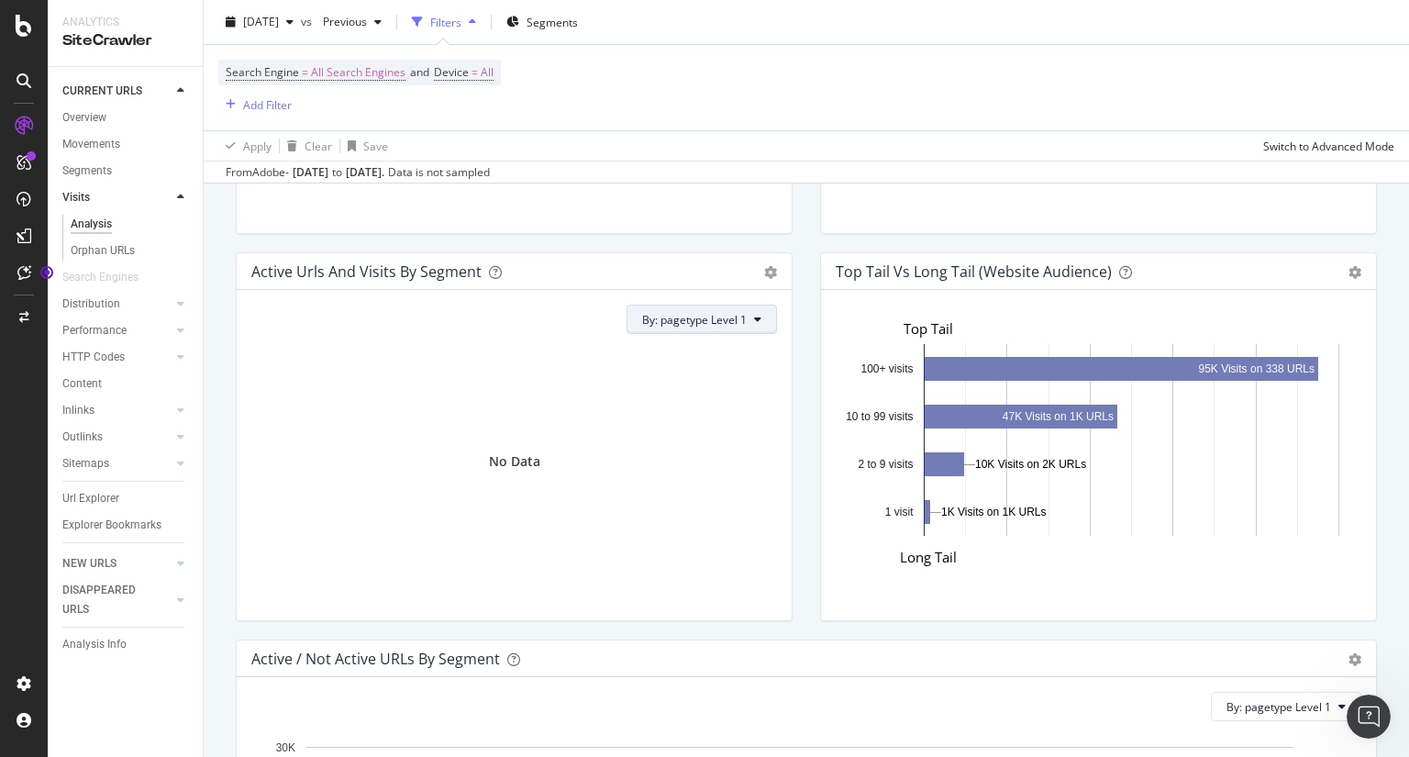
click at [754, 319] on icon at bounding box center [757, 319] width 7 height 11
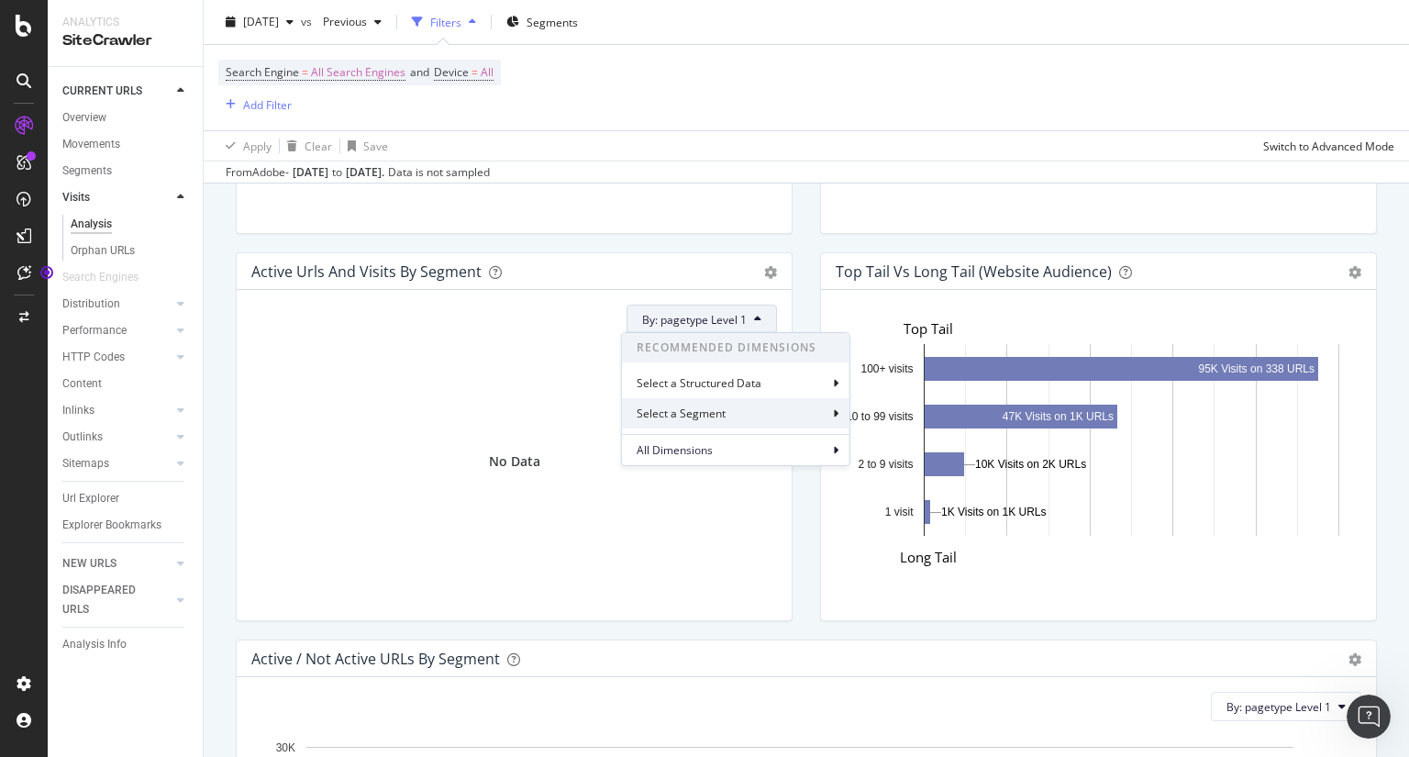
click at [752, 412] on div "Select a Segment" at bounding box center [736, 413] width 228 height 30
click at [738, 415] on span "pagetype Level" at bounding box center [723, 415] width 77 height 16
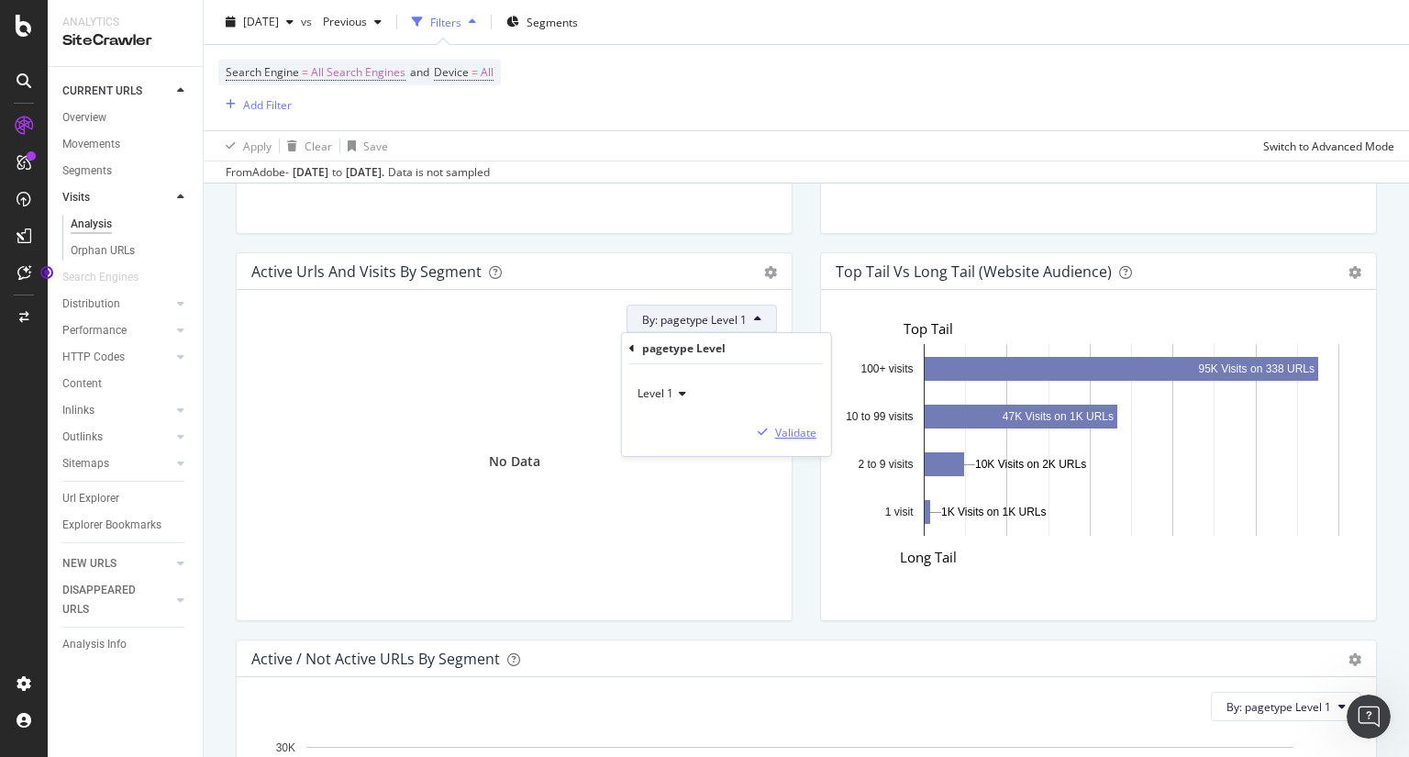
click at [807, 436] on div "Validate" at bounding box center [795, 433] width 41 height 16
click at [757, 317] on button "By: pagetype Level 1" at bounding box center [702, 319] width 150 height 29
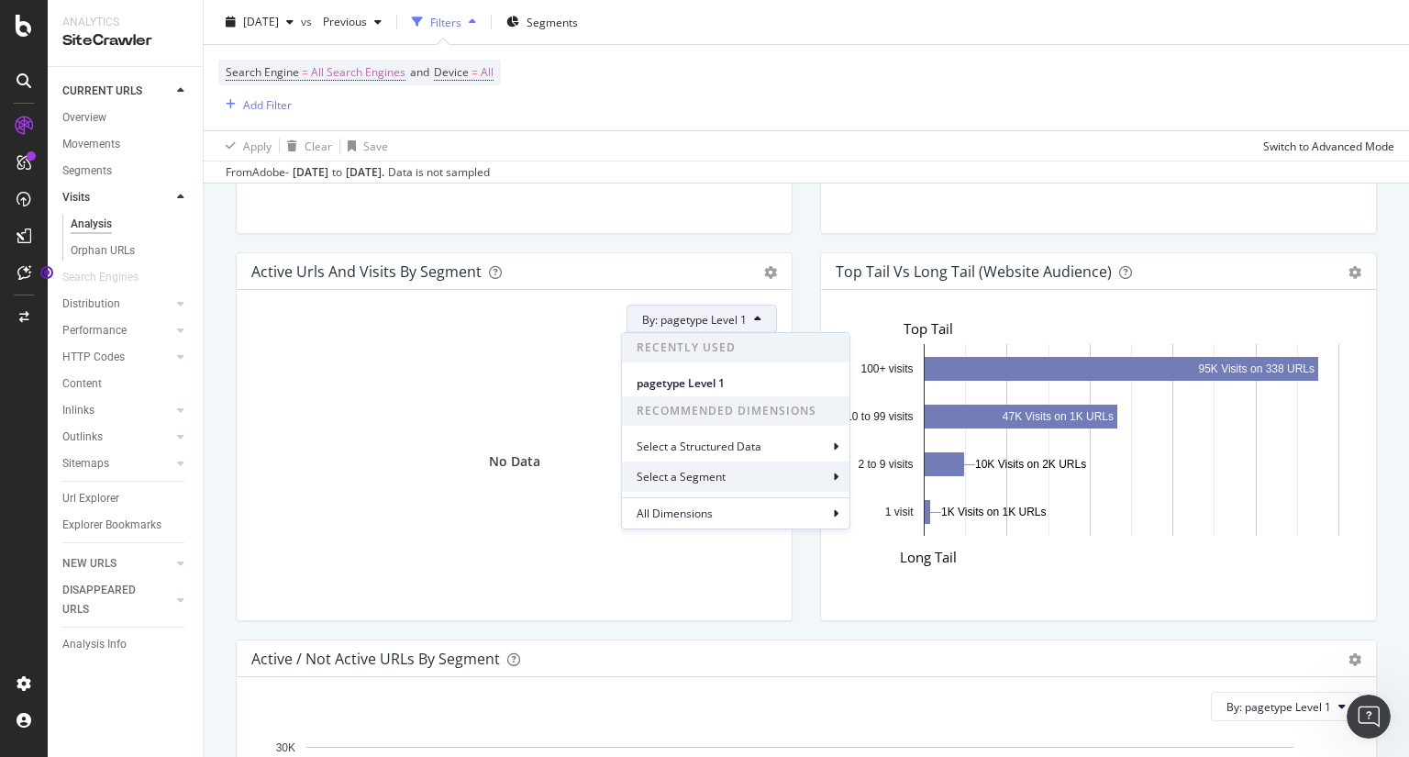
click at [714, 472] on div "Select a Segment" at bounding box center [683, 477] width 93 height 16
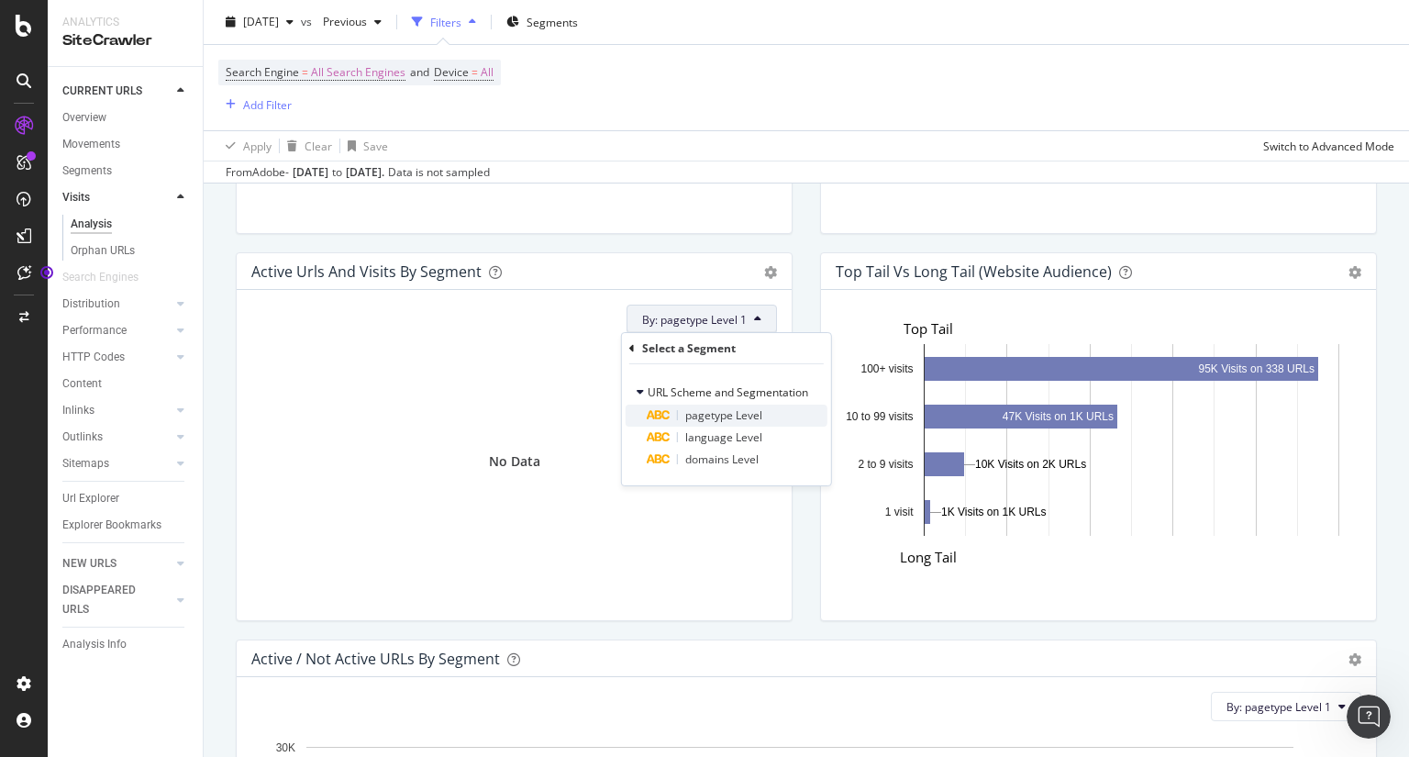
click at [713, 418] on span "pagetype Level" at bounding box center [723, 415] width 77 height 16
click at [684, 395] on icon at bounding box center [679, 393] width 13 height 11
click at [666, 458] on span "Level 2" at bounding box center [664, 456] width 36 height 16
click at [800, 428] on div "Validate" at bounding box center [795, 433] width 41 height 16
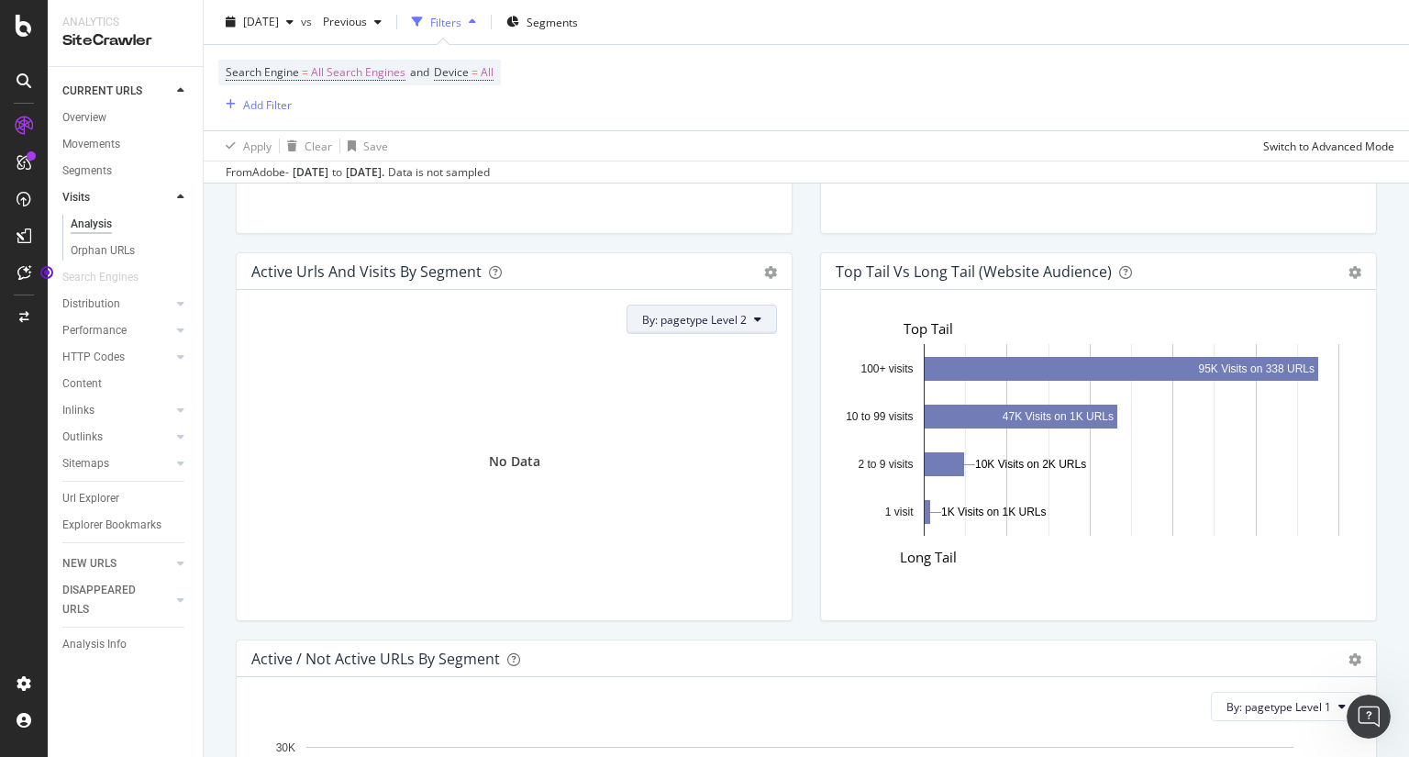
click at [758, 314] on button "By: pagetype Level 2" at bounding box center [702, 319] width 150 height 29
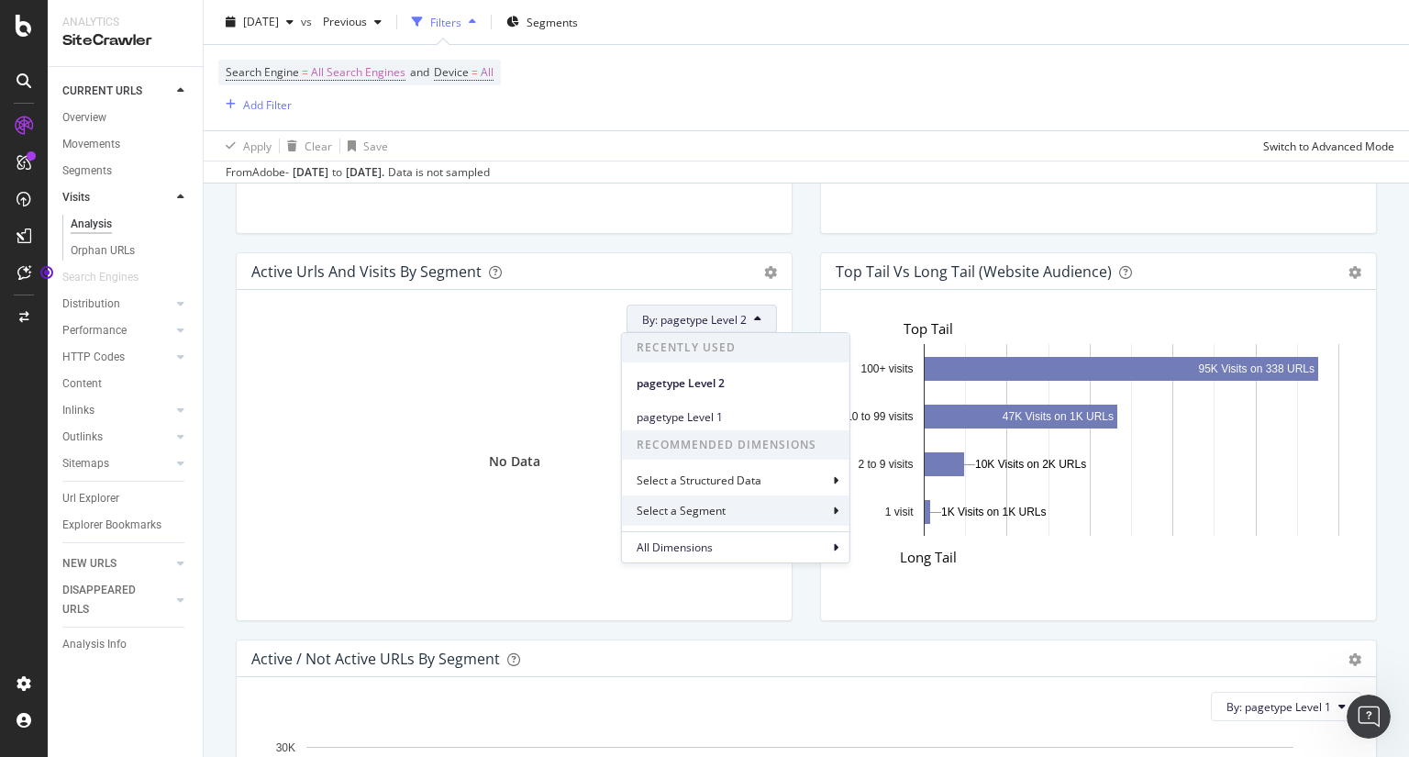
click at [832, 507] on div "Select a Segment" at bounding box center [736, 510] width 228 height 30
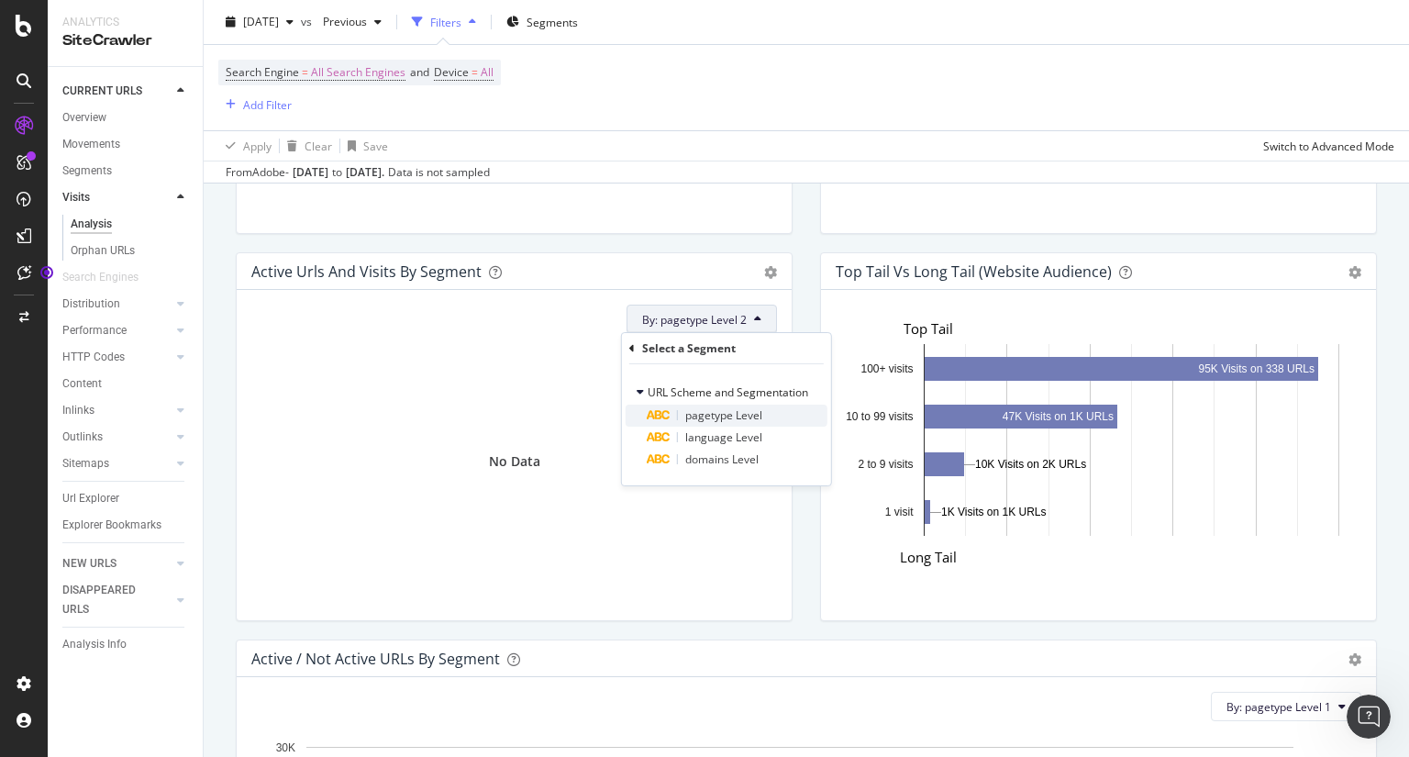
click at [758, 415] on span "pagetype Level" at bounding box center [723, 415] width 77 height 16
click at [690, 389] on div "Level 1" at bounding box center [727, 393] width 180 height 29
click at [674, 480] on span "Level 3" at bounding box center [664, 480] width 36 height 16
click at [801, 429] on div "Validate" at bounding box center [795, 433] width 41 height 16
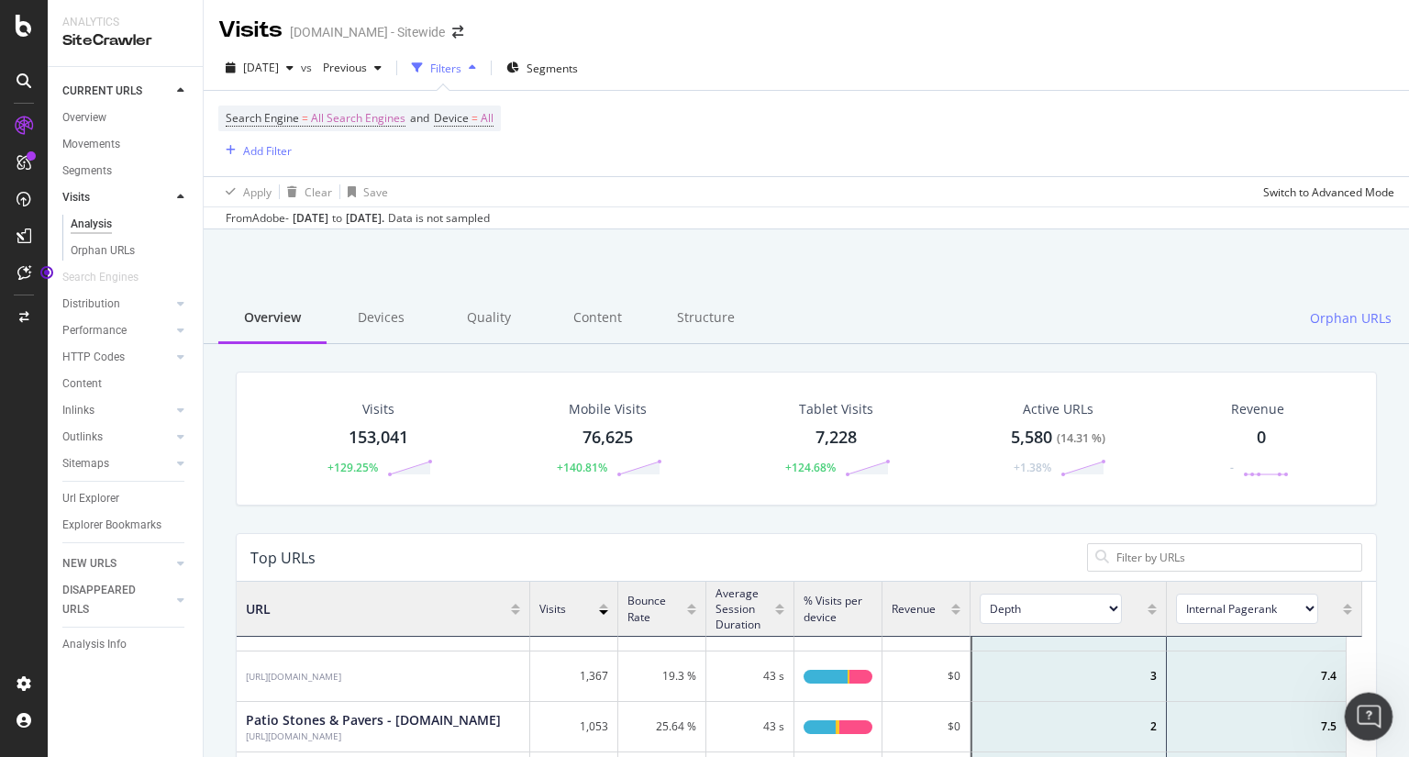
click at [1368, 725] on icon "Open Intercom Messenger" at bounding box center [1366, 714] width 30 height 30
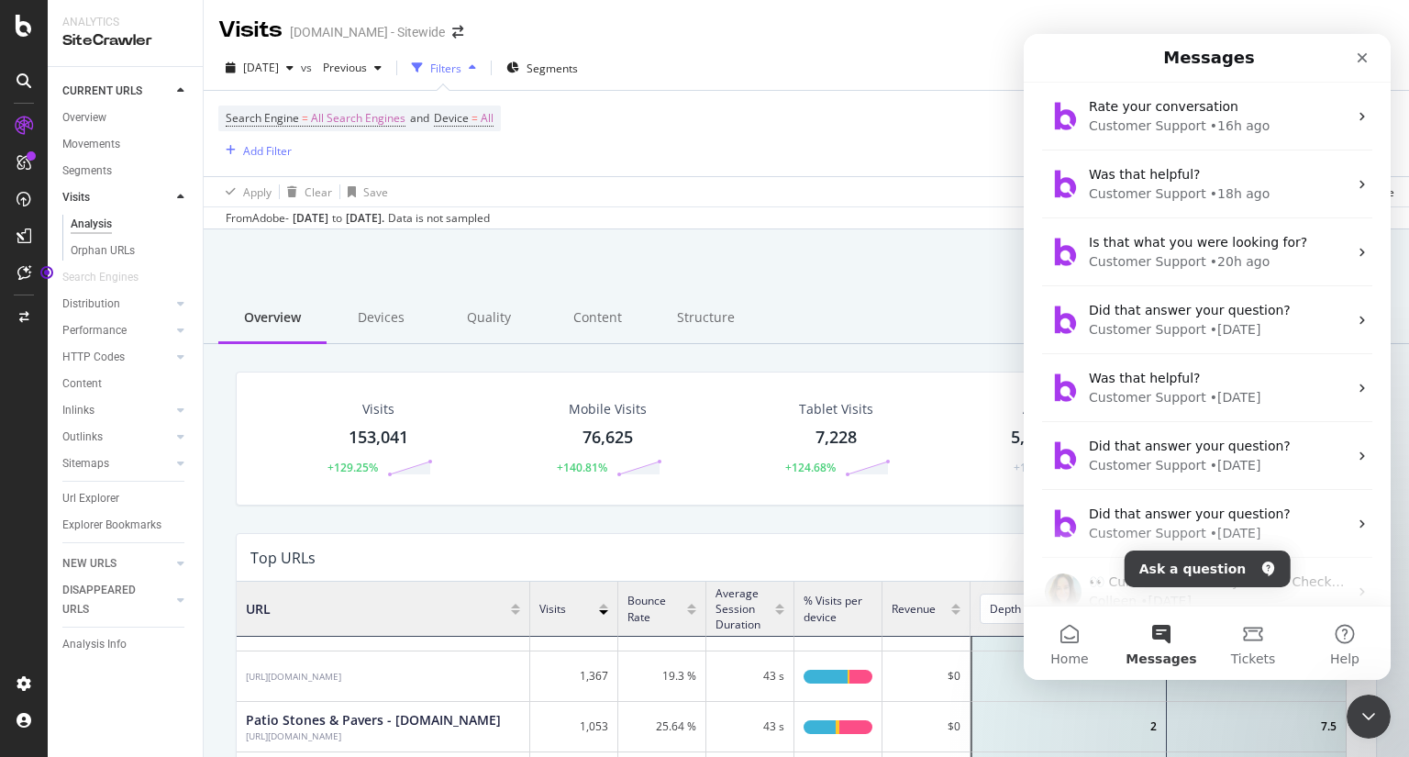
click at [1195, 569] on button "Ask a question" at bounding box center [1208, 568] width 166 height 37
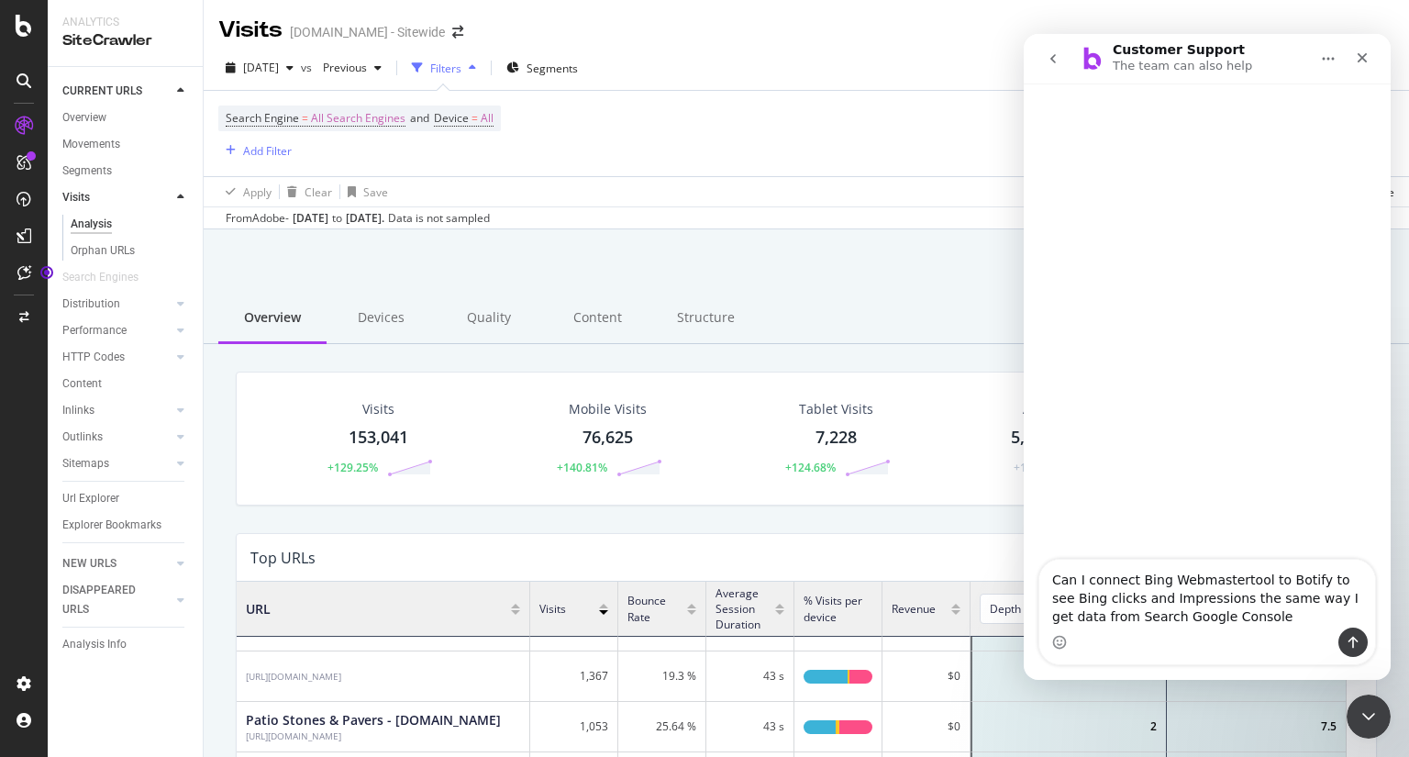
type textarea "Can I connect Bing Webmastertool to Botify to see Bing clicks and Impressions t…"
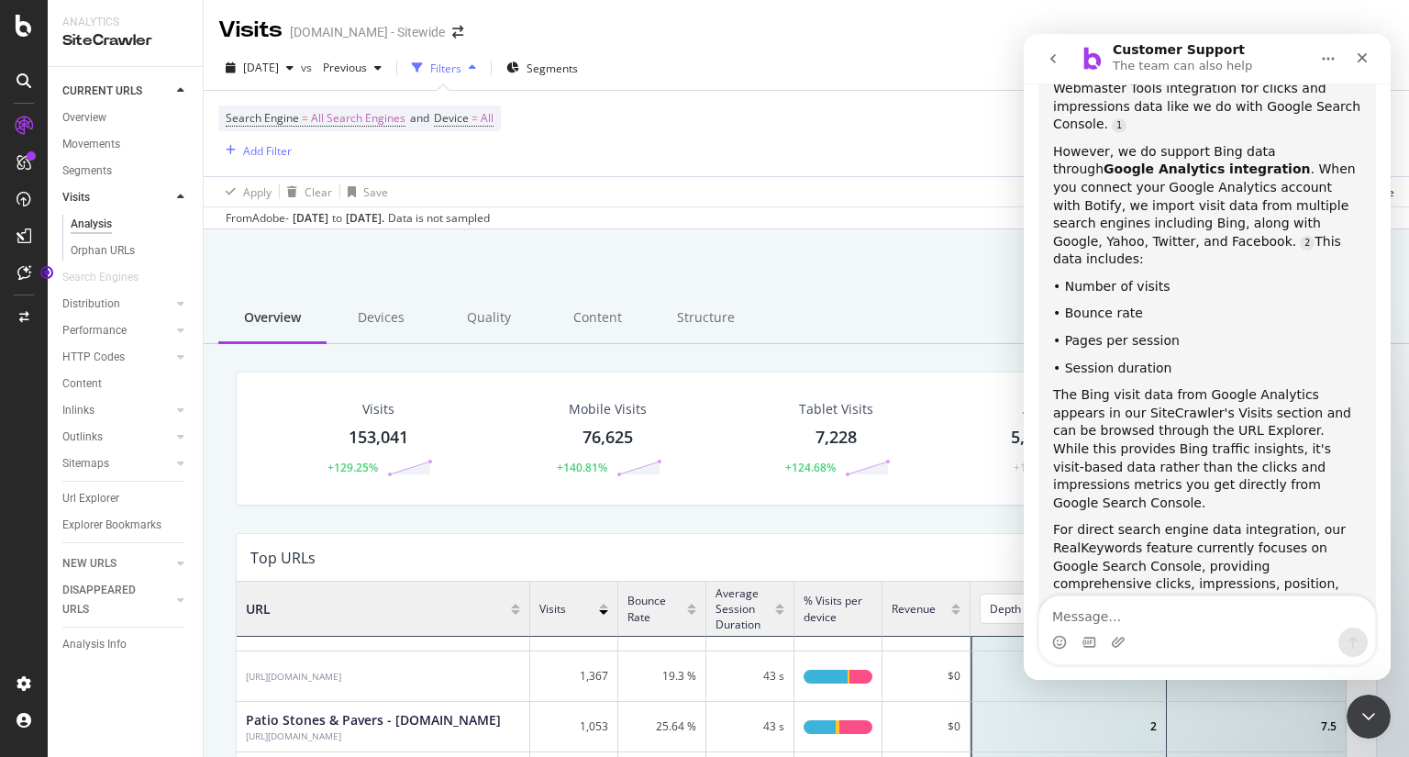
scroll to position [341, 0]
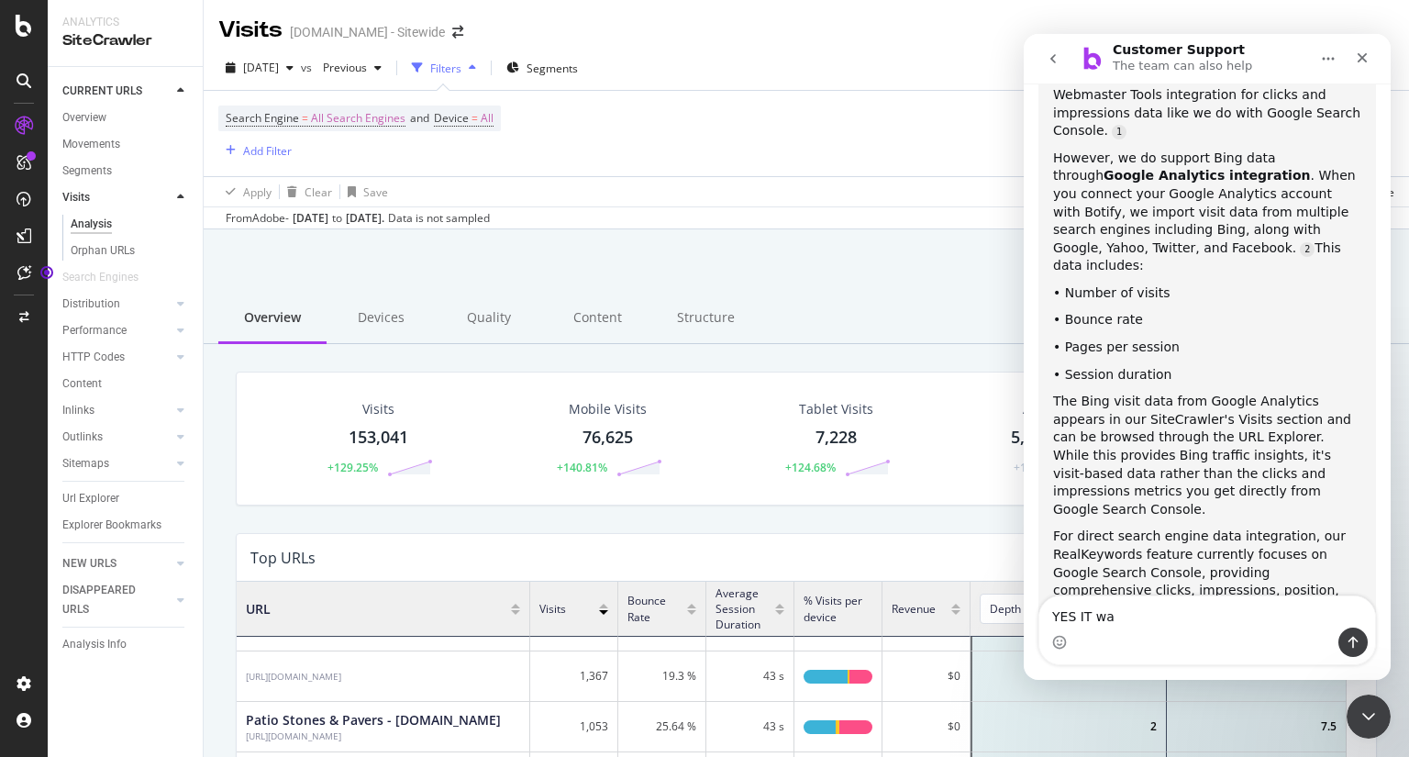
type textarea "YES IT was"
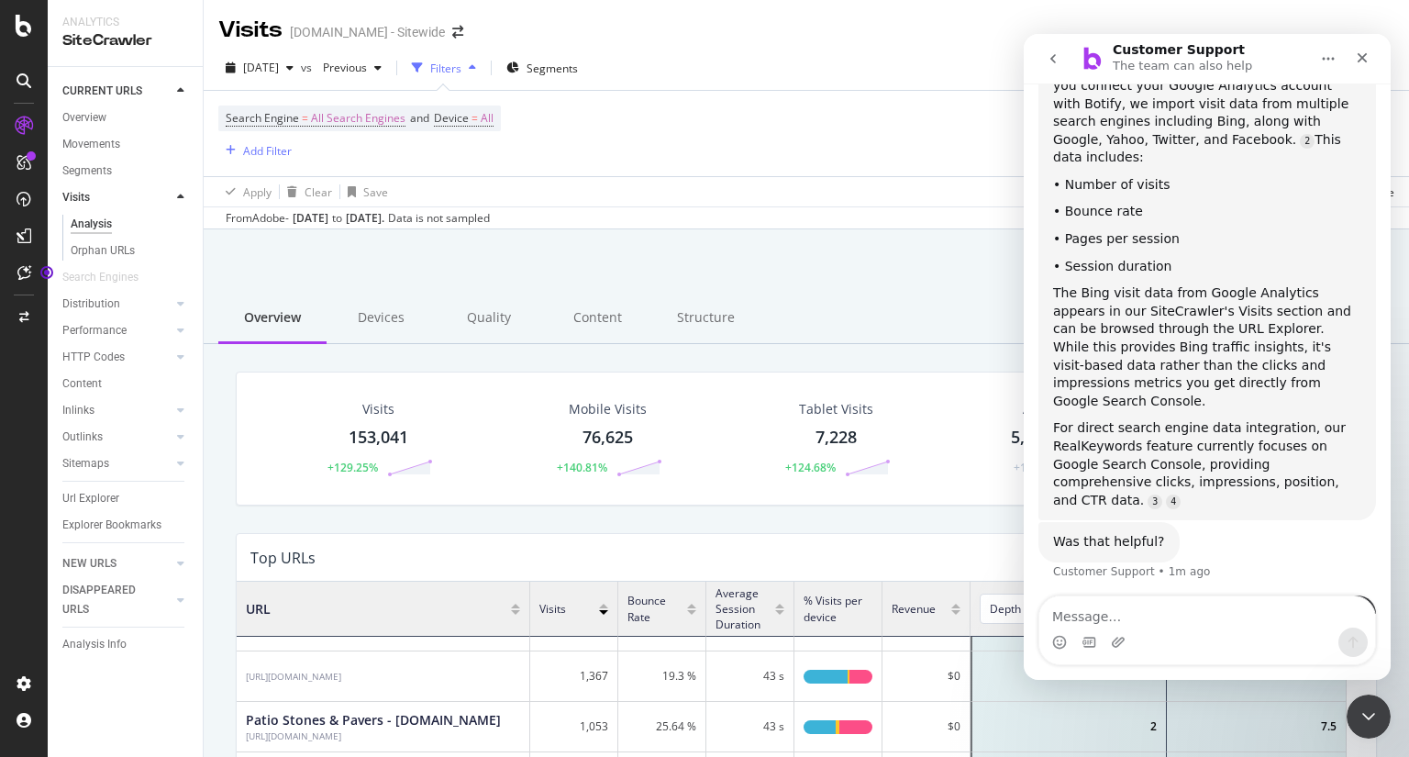
scroll to position [462, 0]
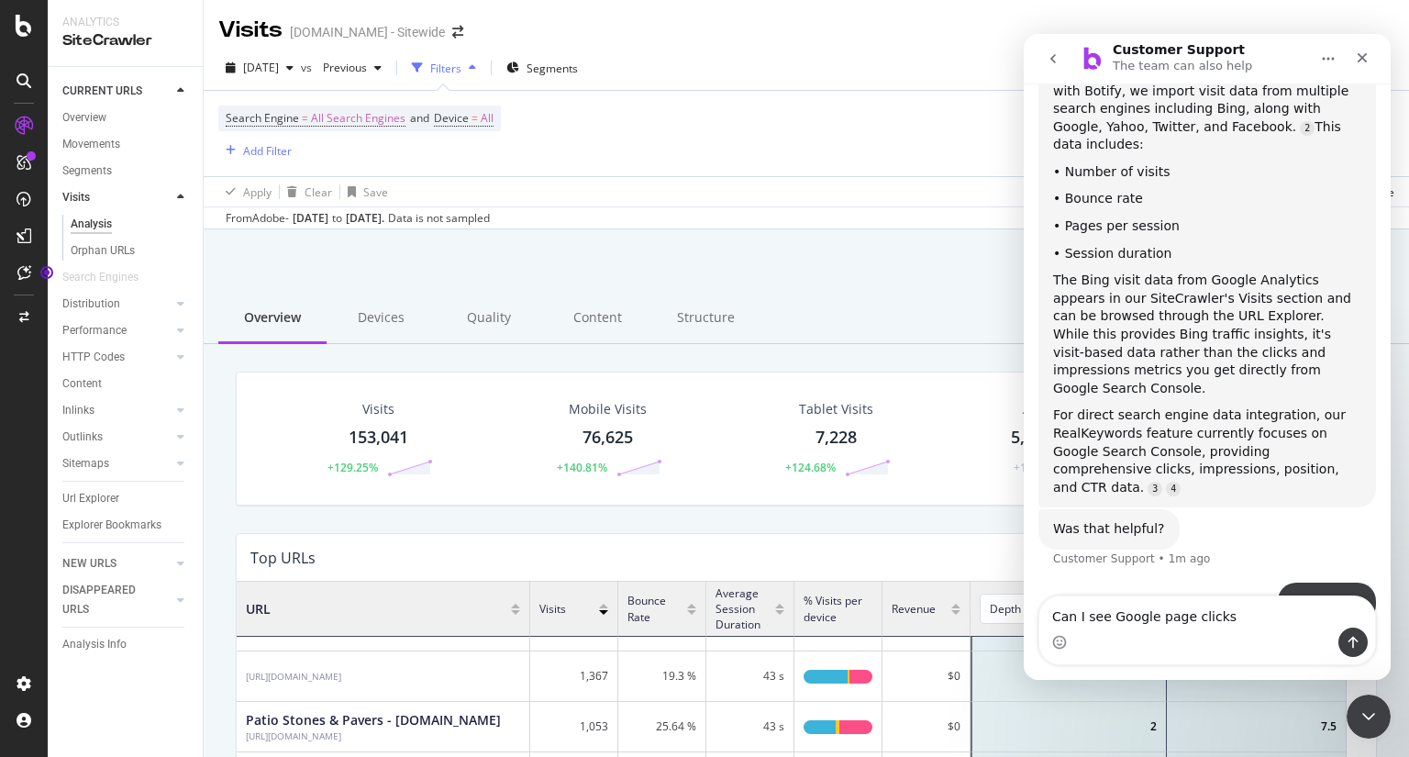
type textarea "Can I see Google page clicks ?"
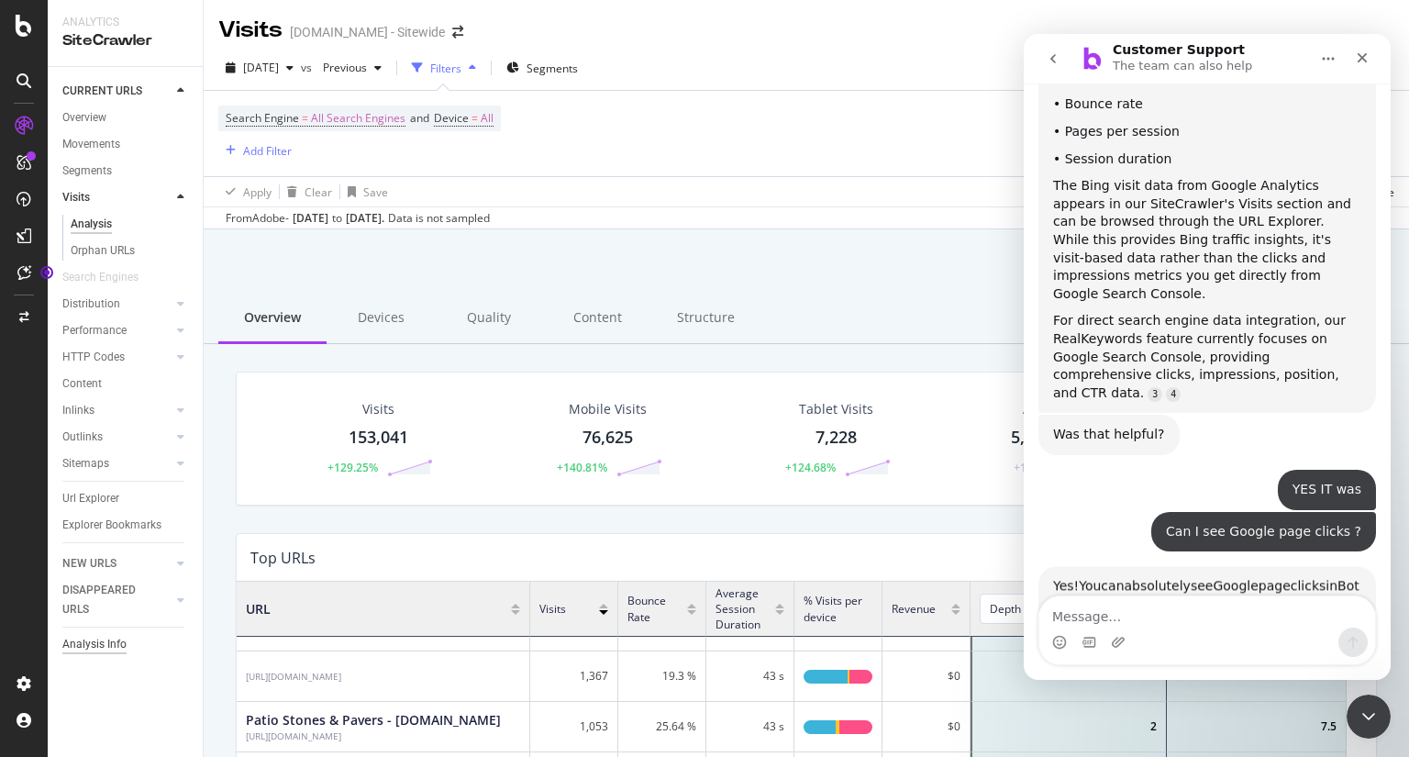
scroll to position [676, 0]
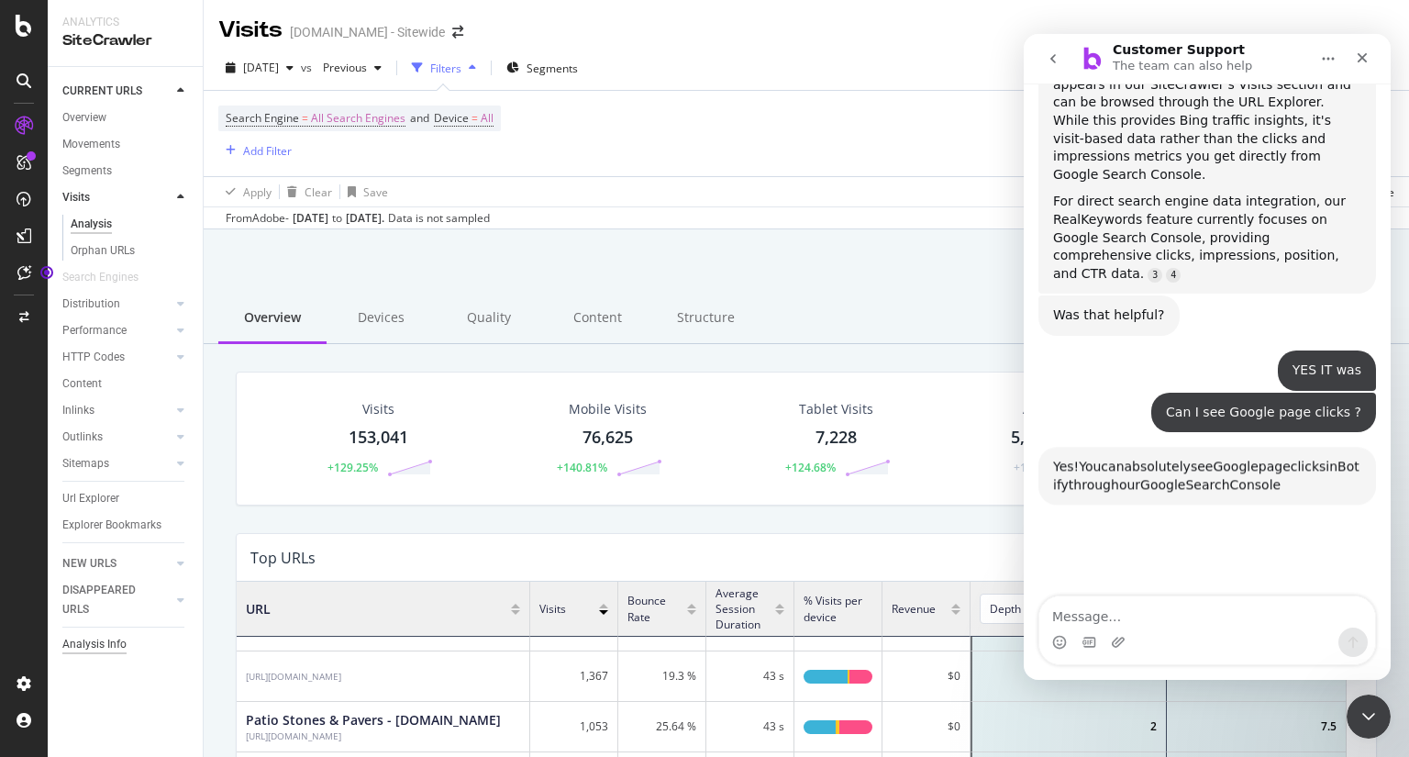
click at [109, 649] on div "Analysis Info" at bounding box center [94, 644] width 64 height 19
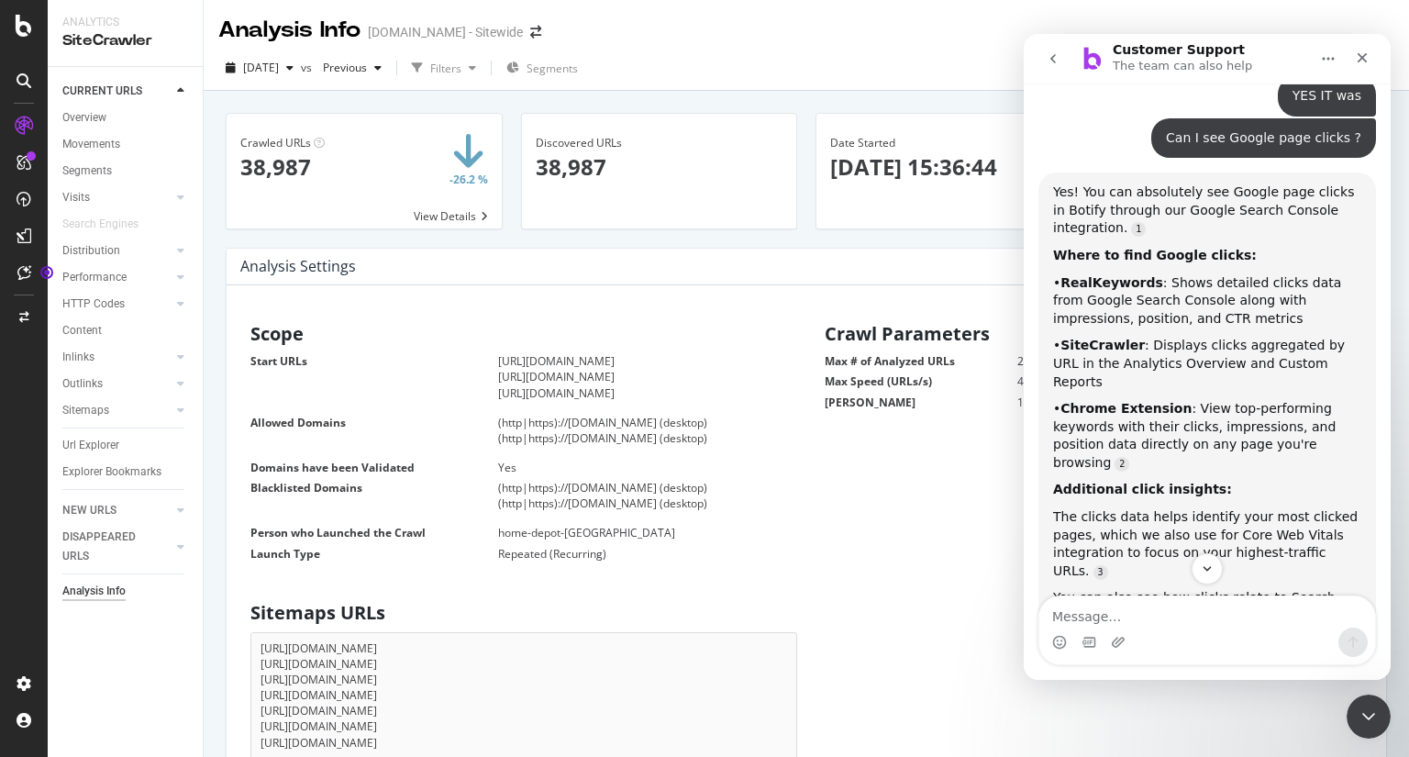
scroll to position [1028, 0]
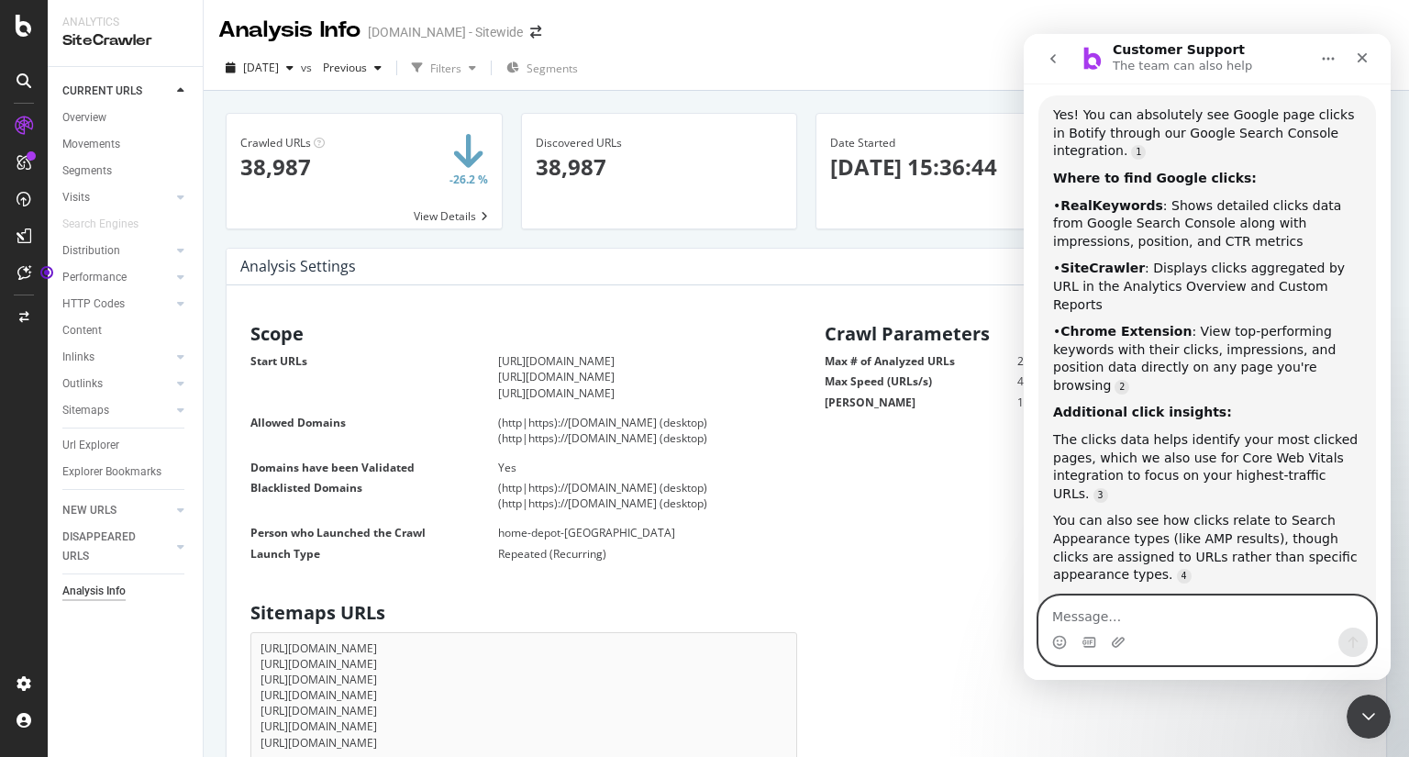
click at [1182, 617] on textarea "Message…" at bounding box center [1207, 611] width 336 height 31
type textarea "YES Thanks so much"
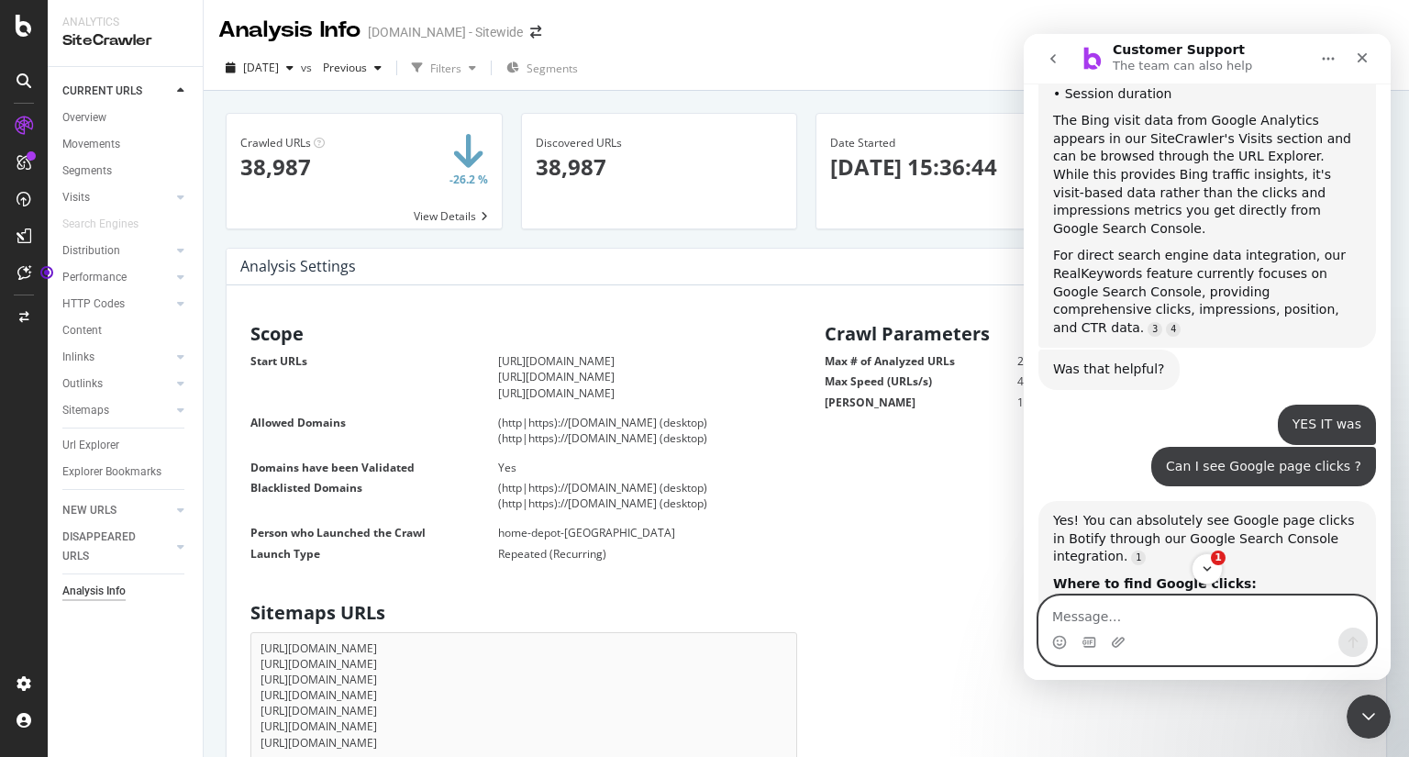
scroll to position [619, 0]
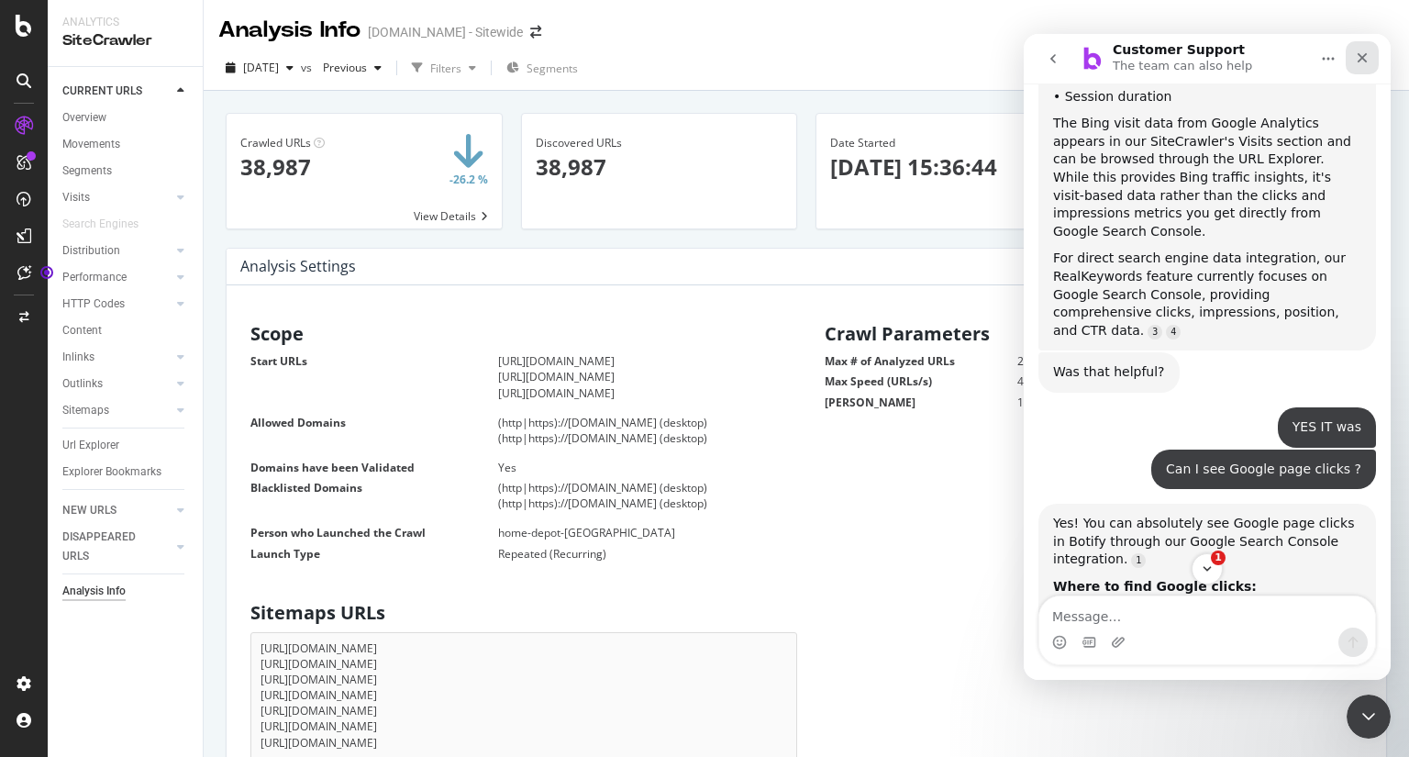
click at [1362, 64] on icon "Close" at bounding box center [1362, 57] width 15 height 15
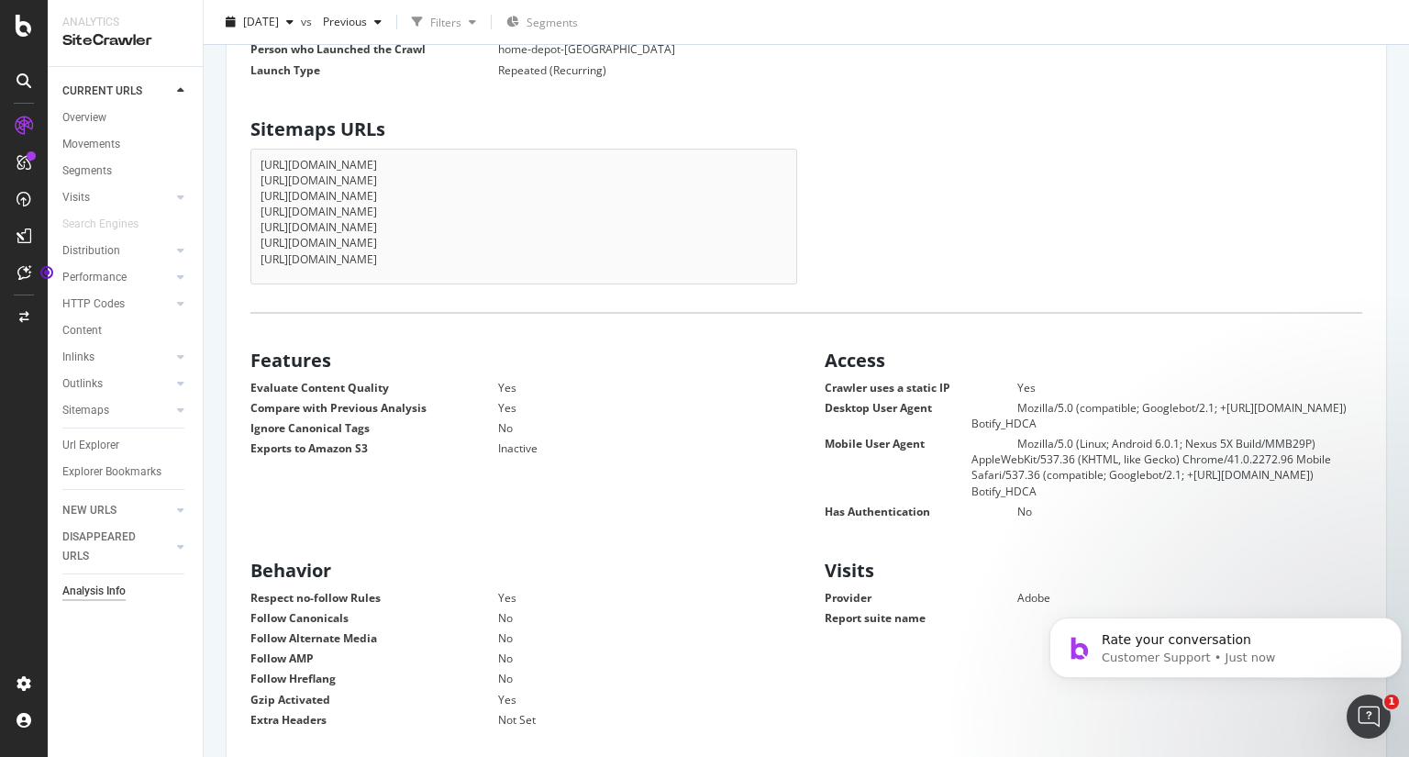
scroll to position [151, 0]
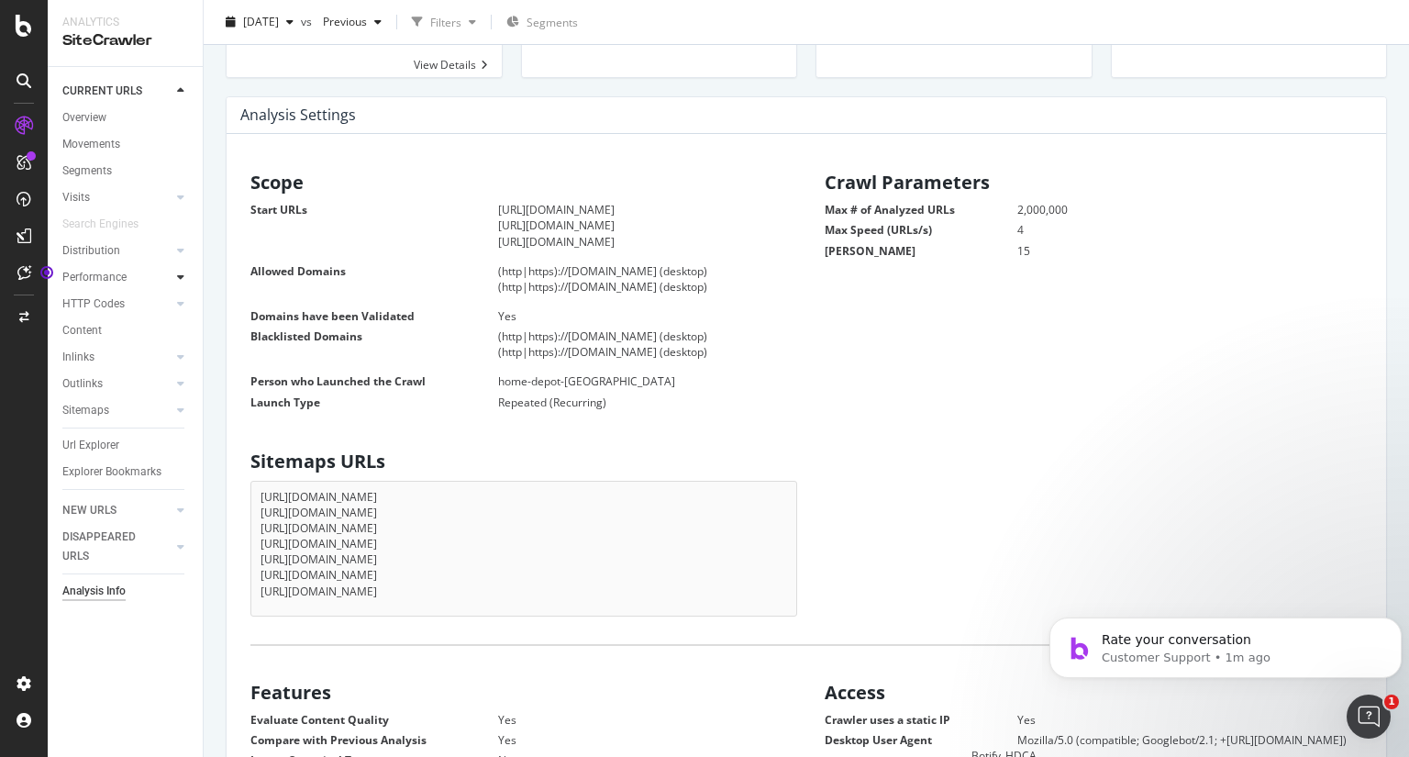
click at [175, 279] on div at bounding box center [181, 277] width 18 height 18
click at [180, 281] on icon at bounding box center [180, 277] width 7 height 11
click at [182, 202] on icon at bounding box center [180, 197] width 7 height 11
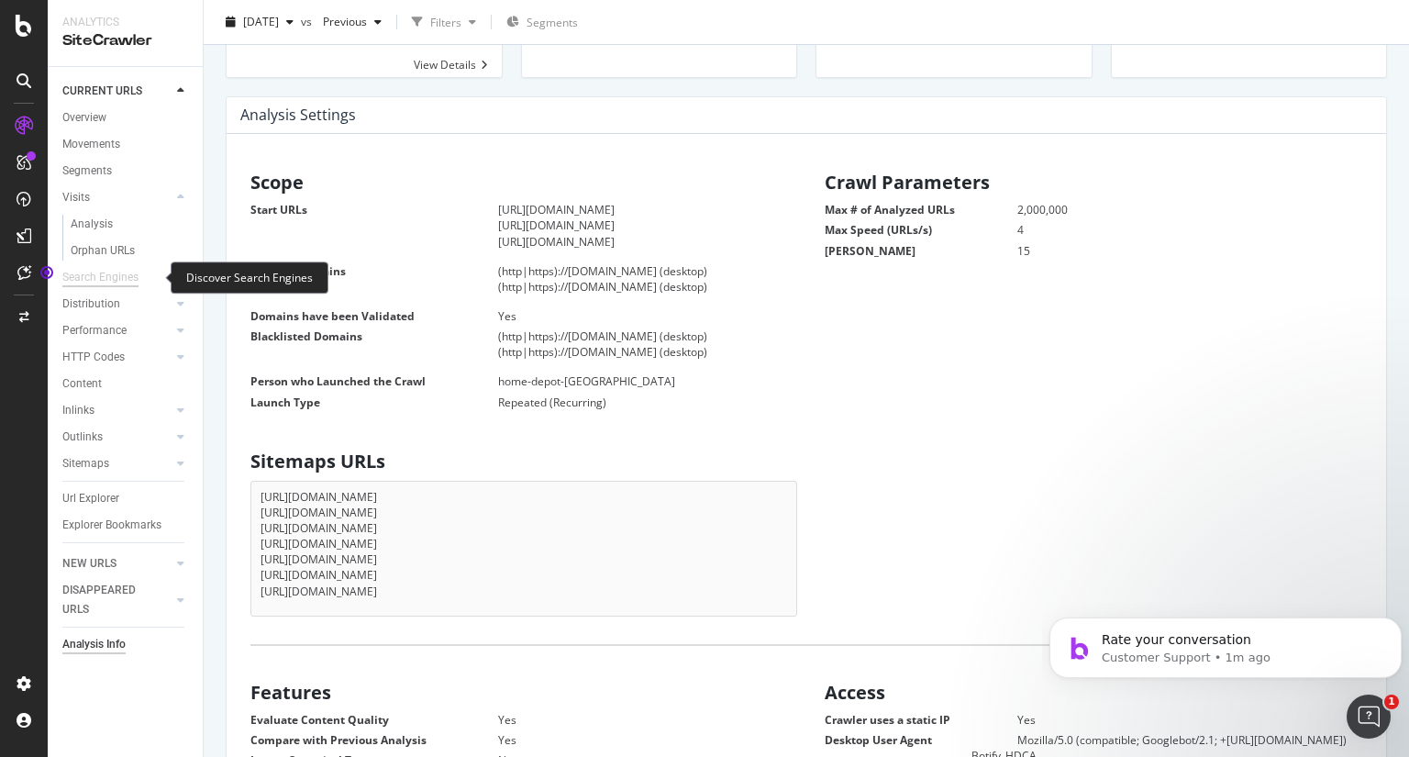
click at [105, 278] on div "Search Engines" at bounding box center [100, 277] width 76 height 19
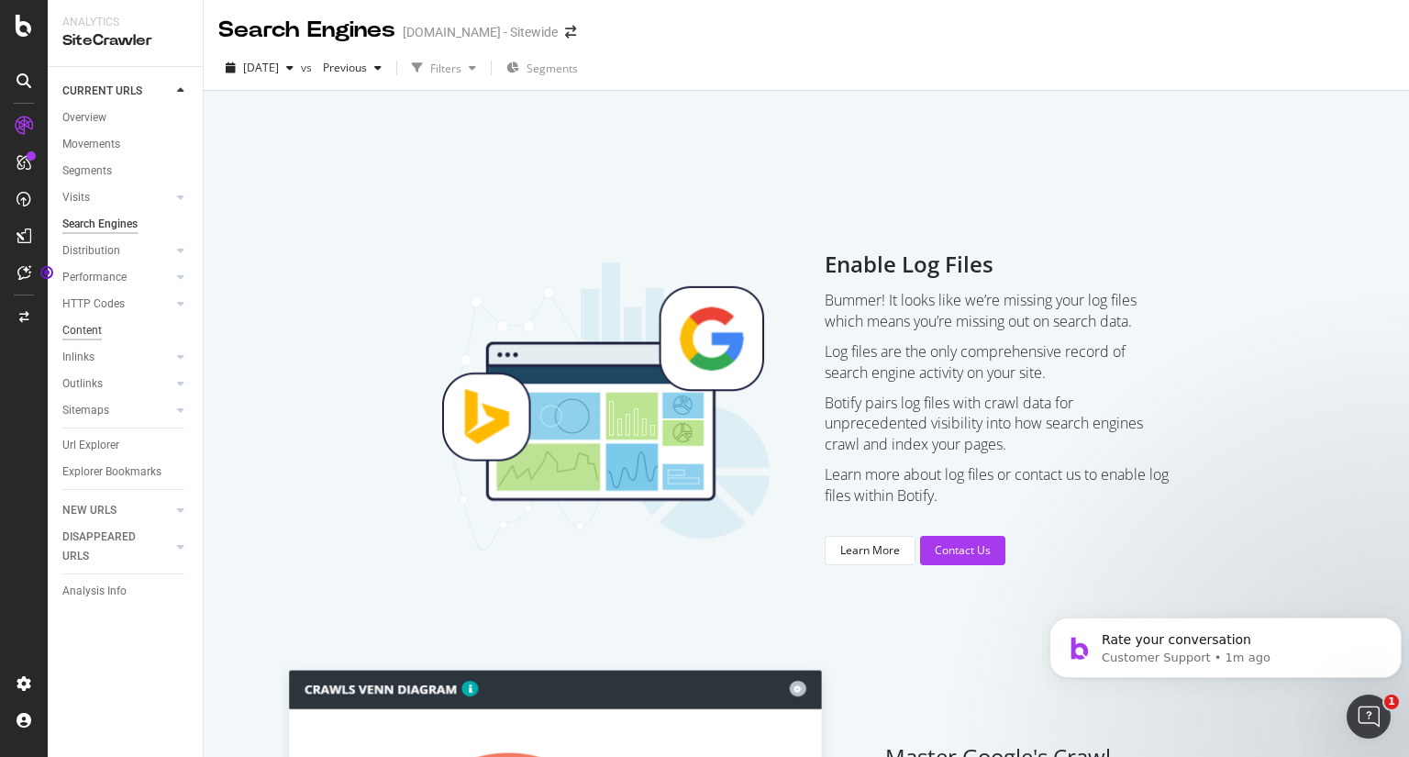
click at [90, 331] on div "Content" at bounding box center [81, 330] width 39 height 19
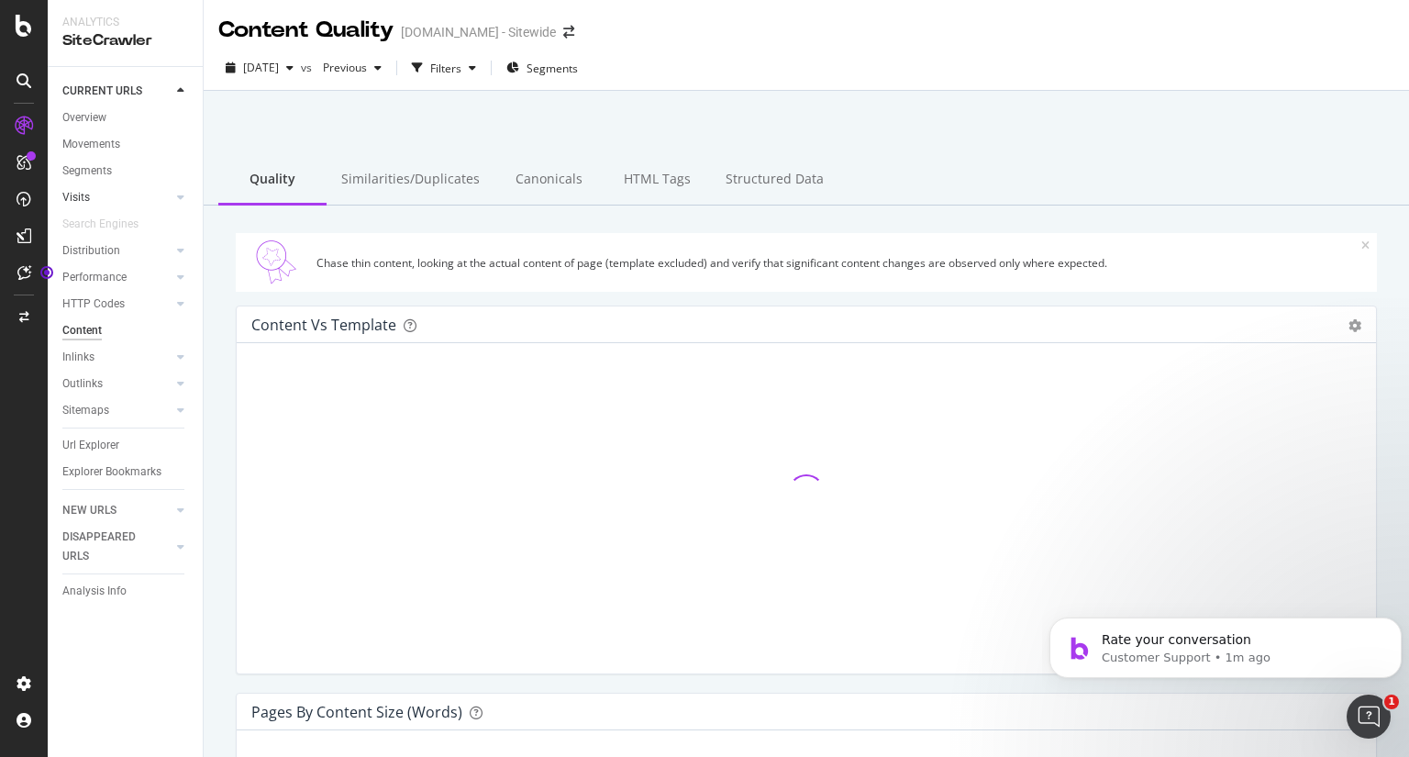
click at [133, 200] on link "Visits" at bounding box center [116, 197] width 109 height 19
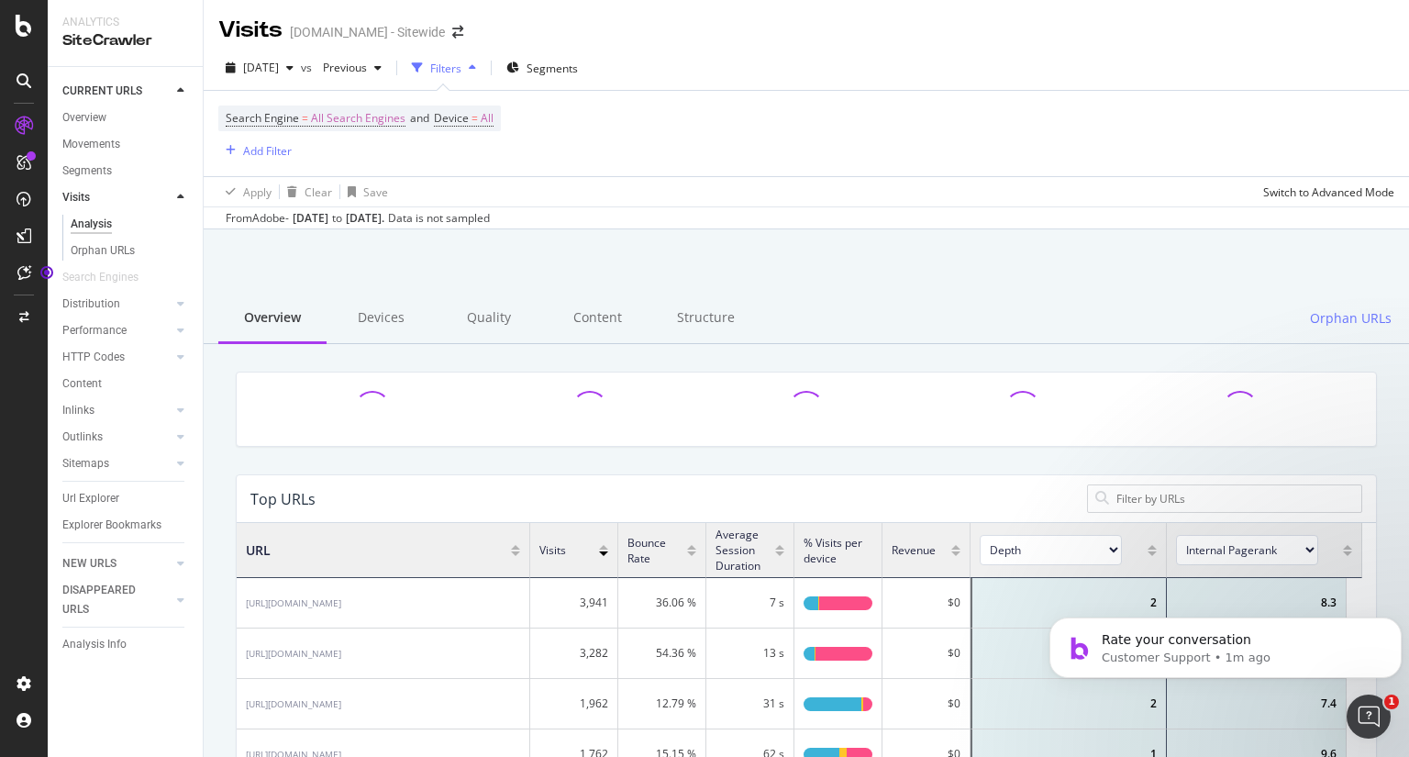
scroll to position [15, 15]
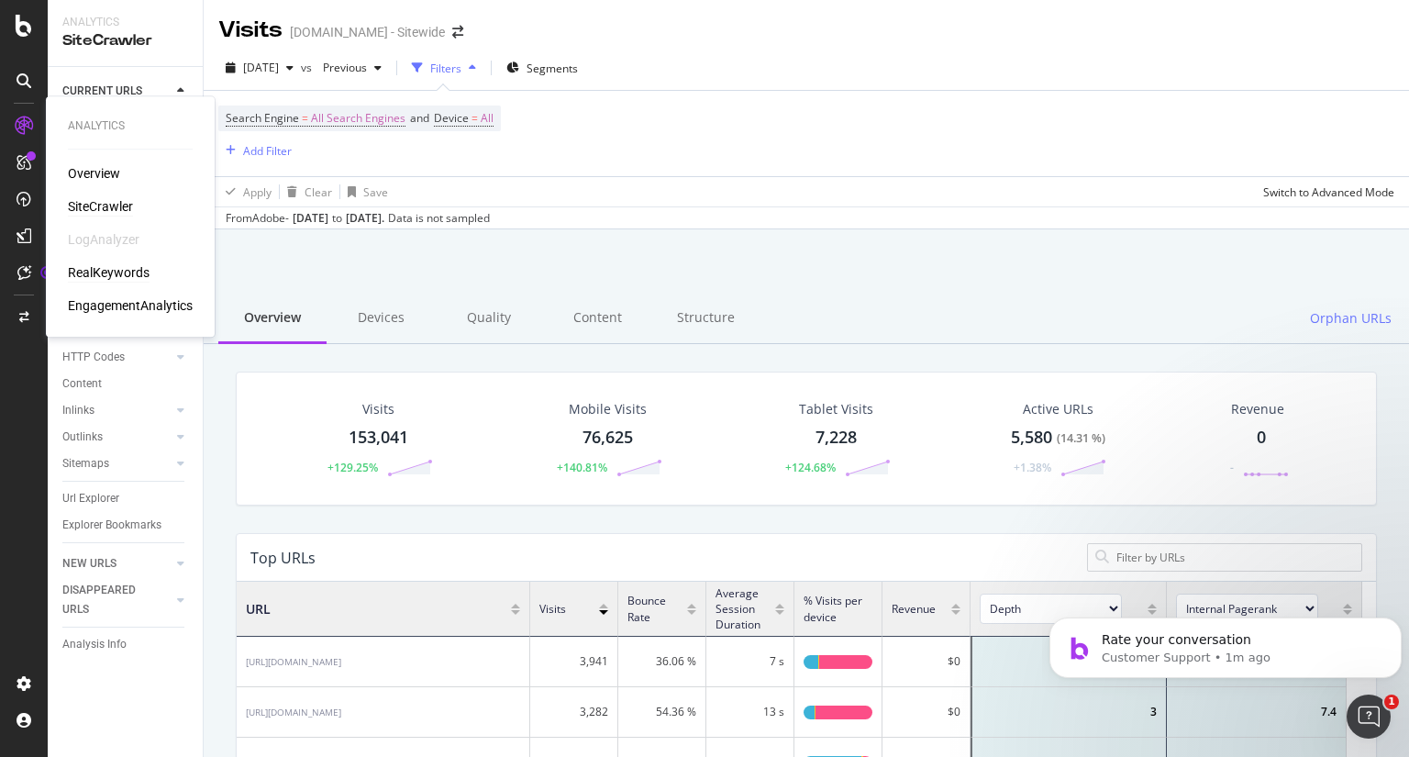
click at [130, 275] on div "RealKeywords" at bounding box center [109, 272] width 82 height 18
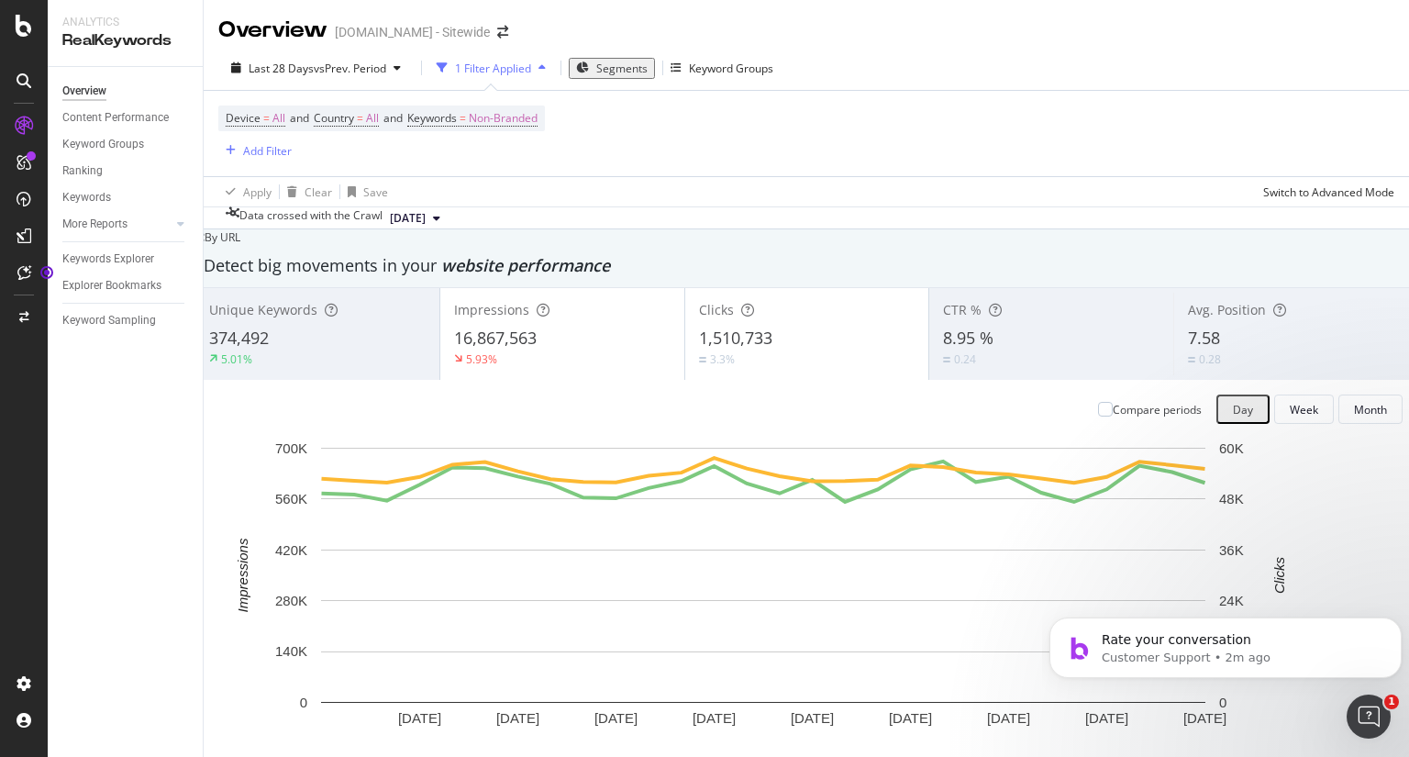
scroll to position [1574, 0]
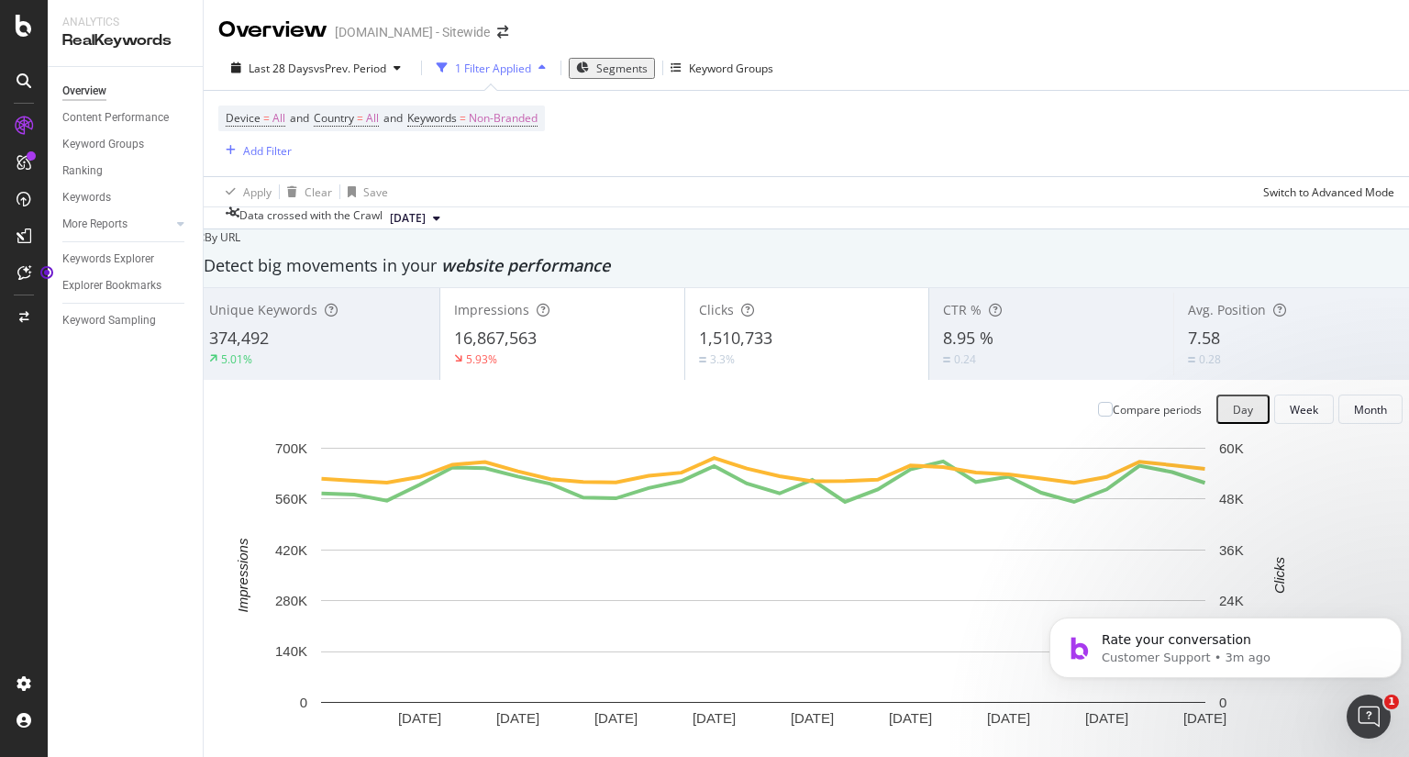
click at [791, 336] on div "Select a Segment" at bounding box center [789, 339] width 228 height 30
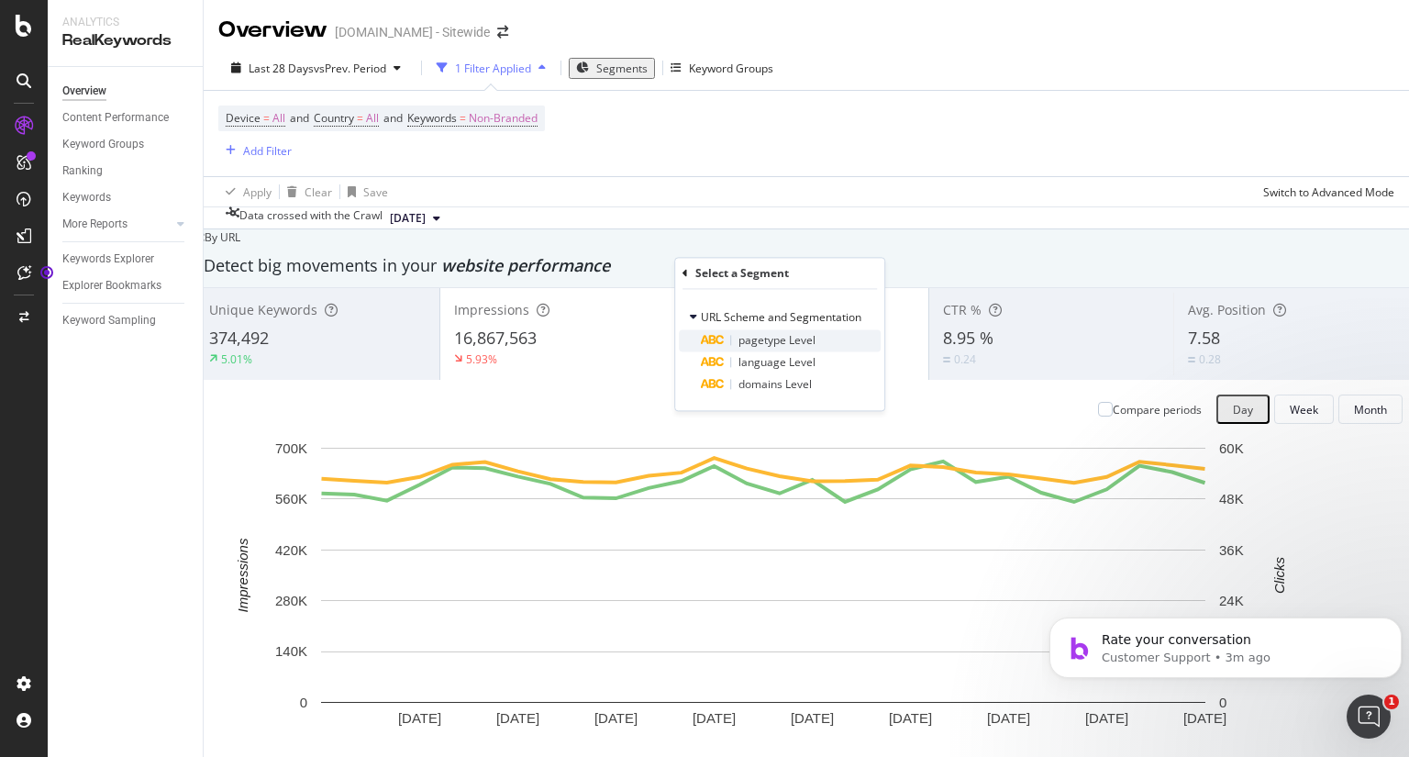
click at [784, 338] on span "pagetype Level" at bounding box center [777, 341] width 77 height 16
click at [743, 317] on div "Level 1" at bounding box center [780, 319] width 180 height 29
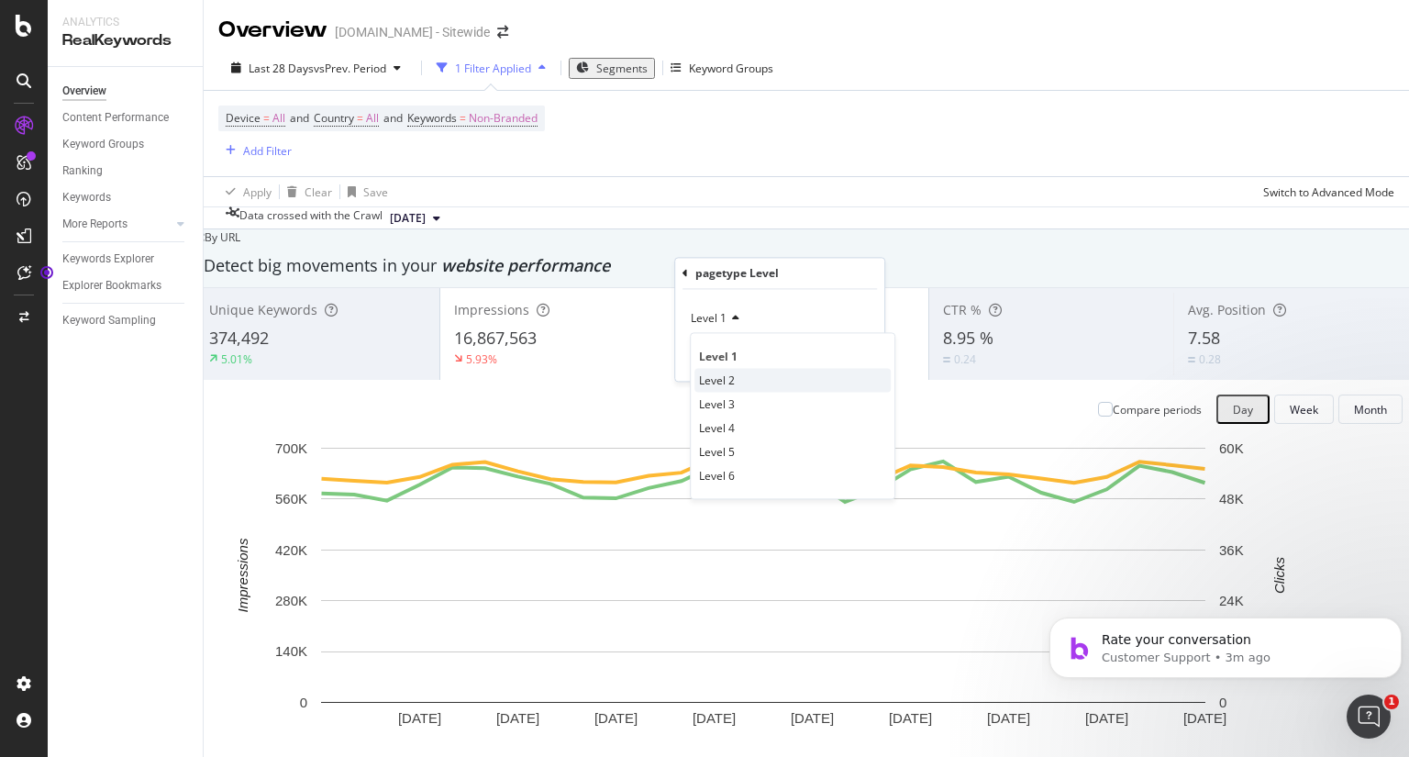
click at [723, 382] on span "Level 2" at bounding box center [717, 380] width 36 height 16
click at [855, 359] on div "Validate" at bounding box center [848, 358] width 41 height 16
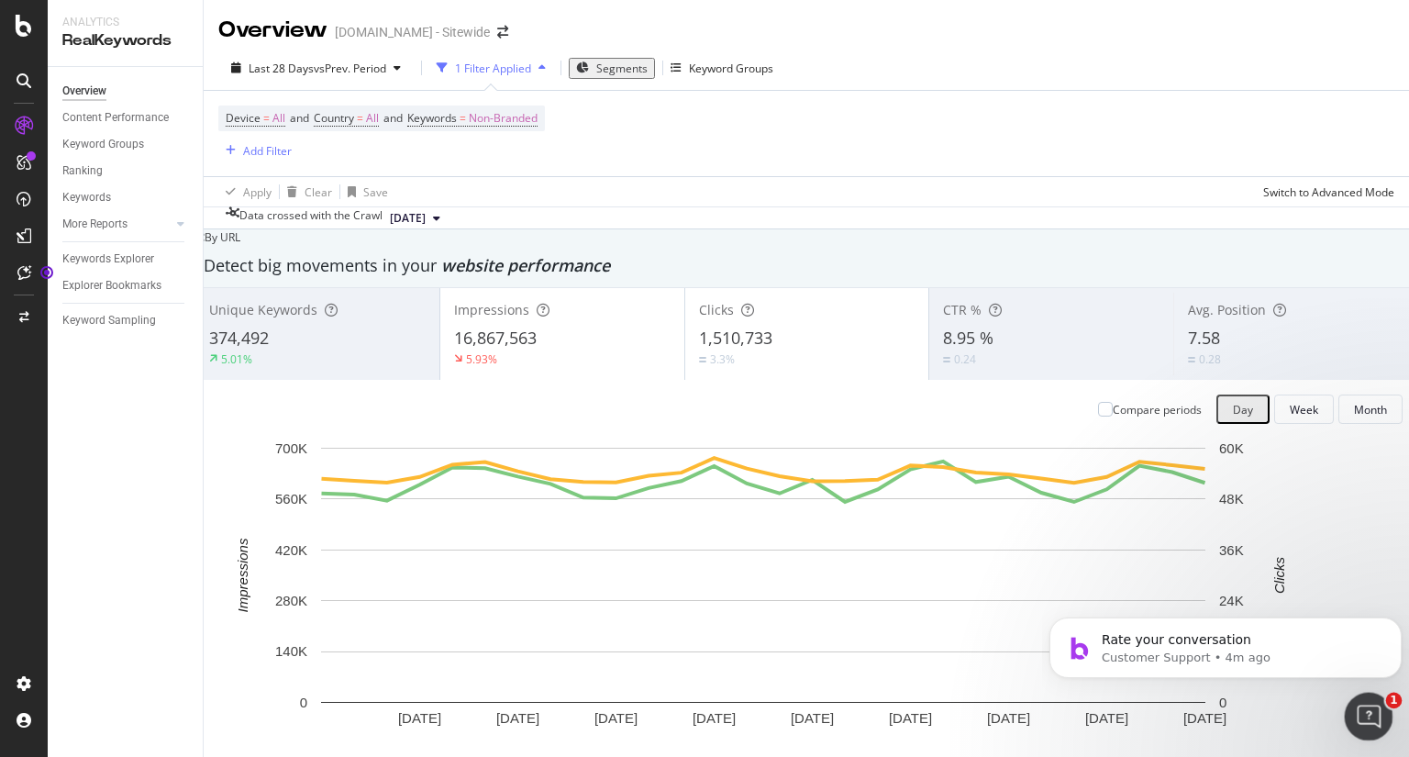
click at [1357, 721] on div "Open Intercom Messenger" at bounding box center [1366, 714] width 61 height 61
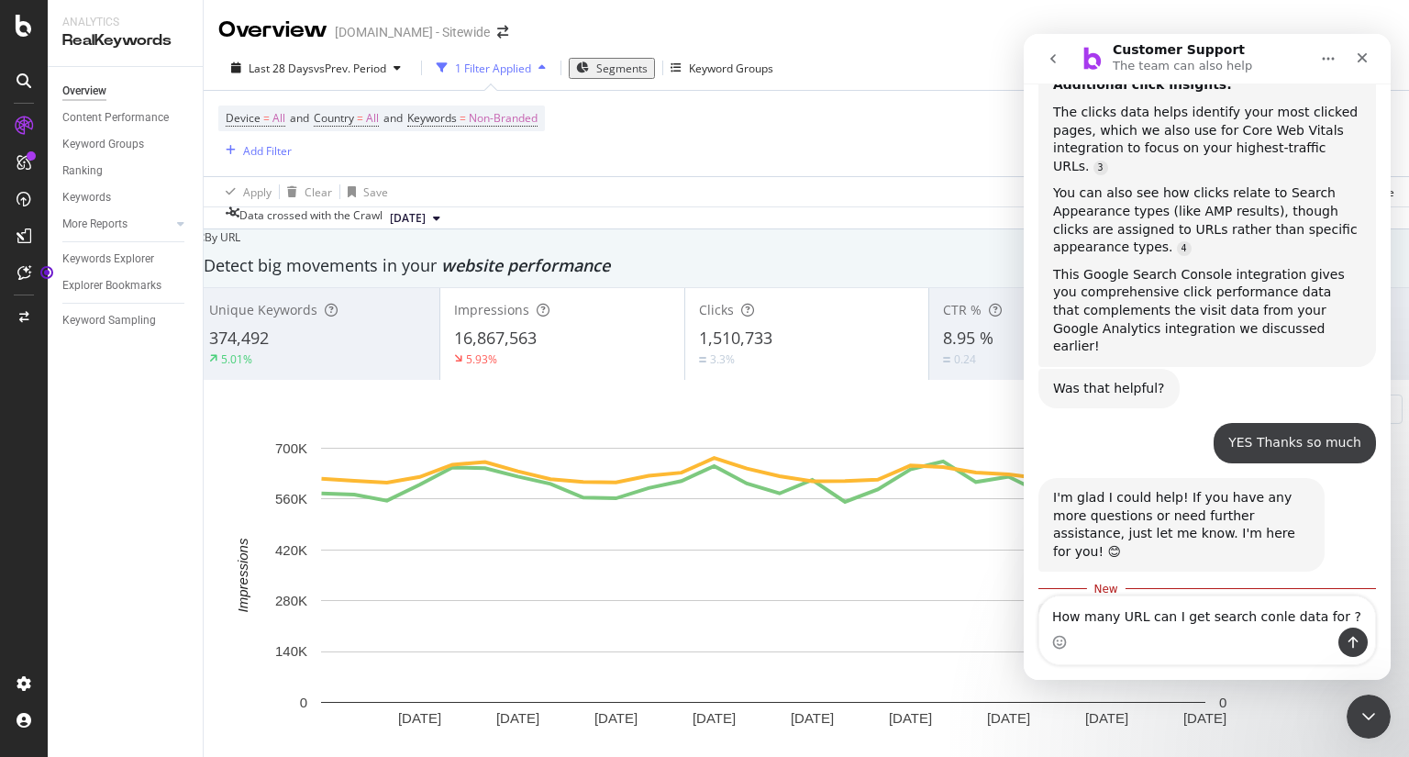
scroll to position [1373, 0]
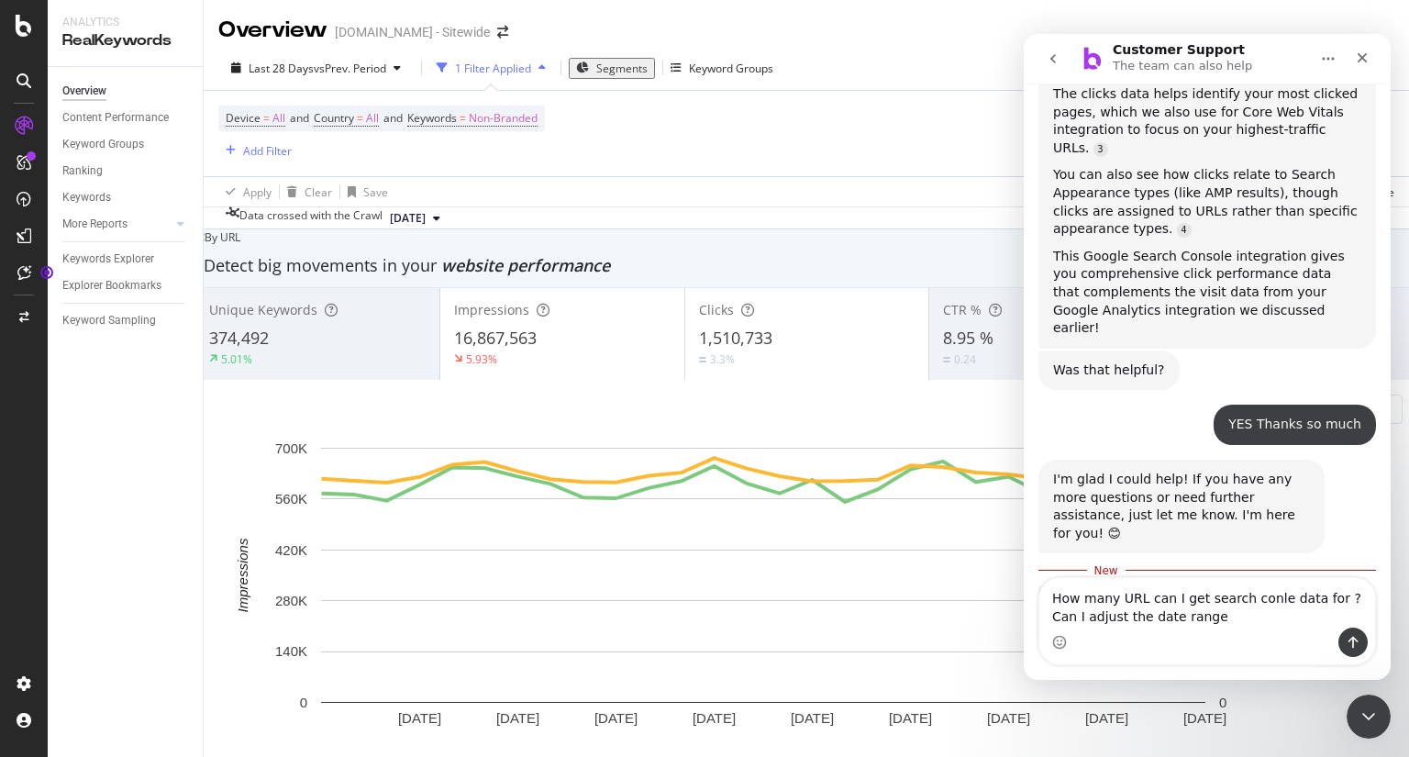
type textarea "How many URL can I get search conle data for ? Can I adjust the date range ?"
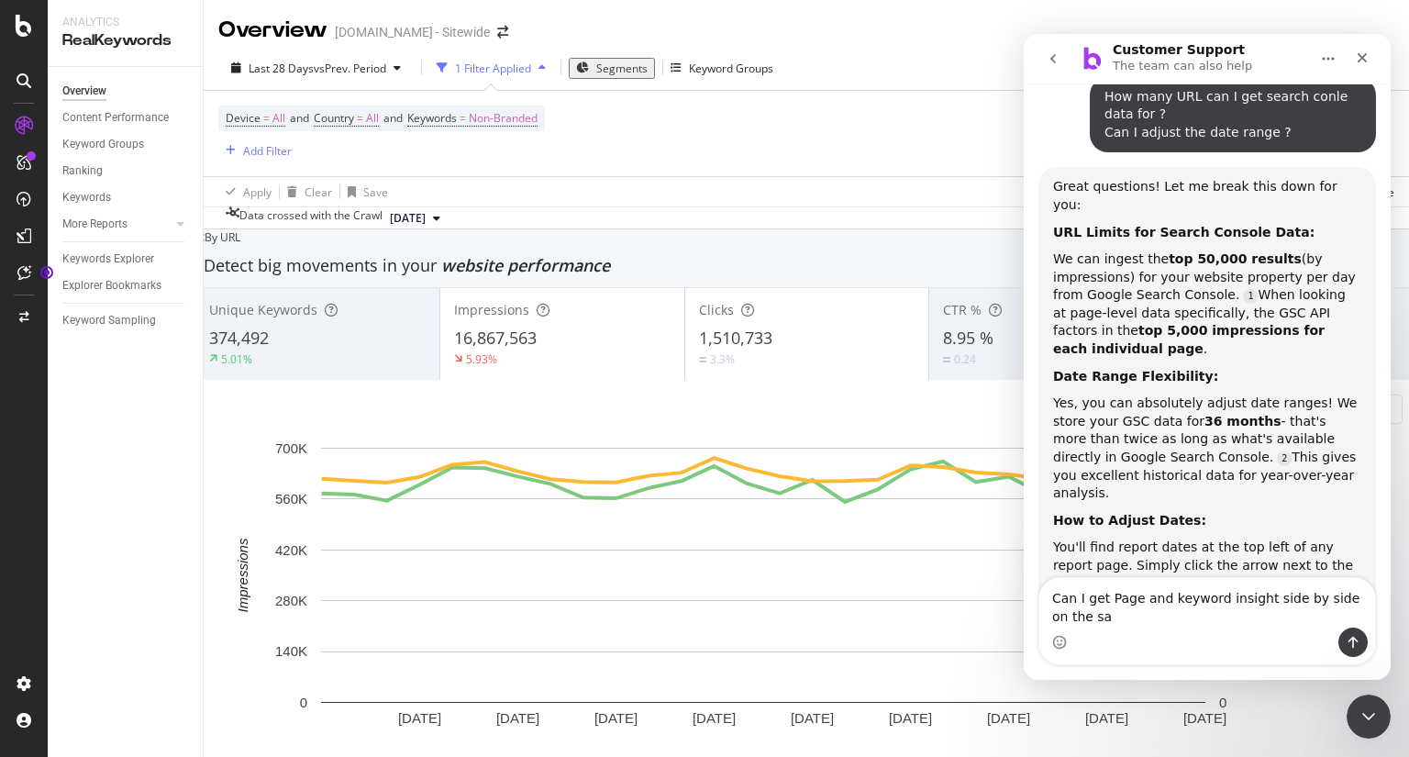
scroll to position [2053, 0]
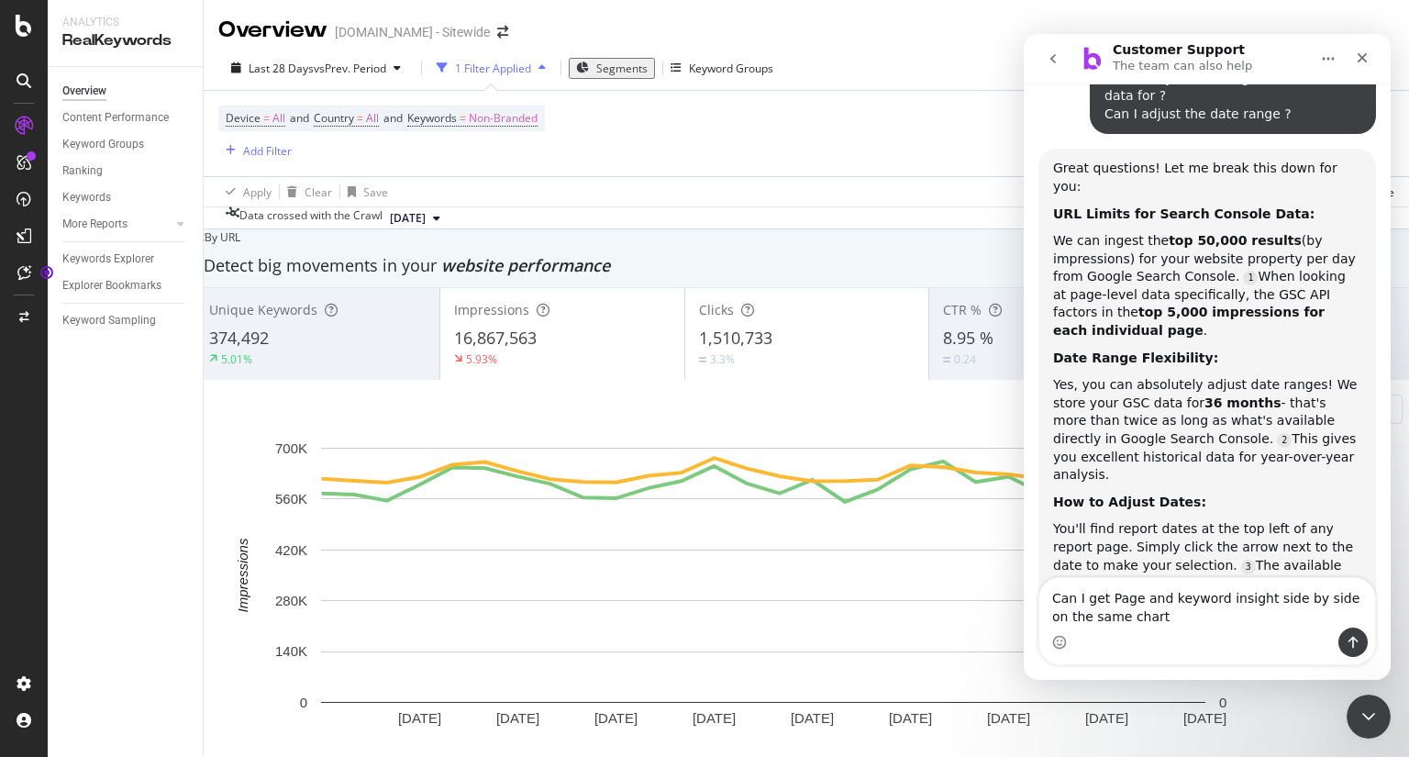
type textarea "Can I get Page and keyword insight side by side on the same chart?"
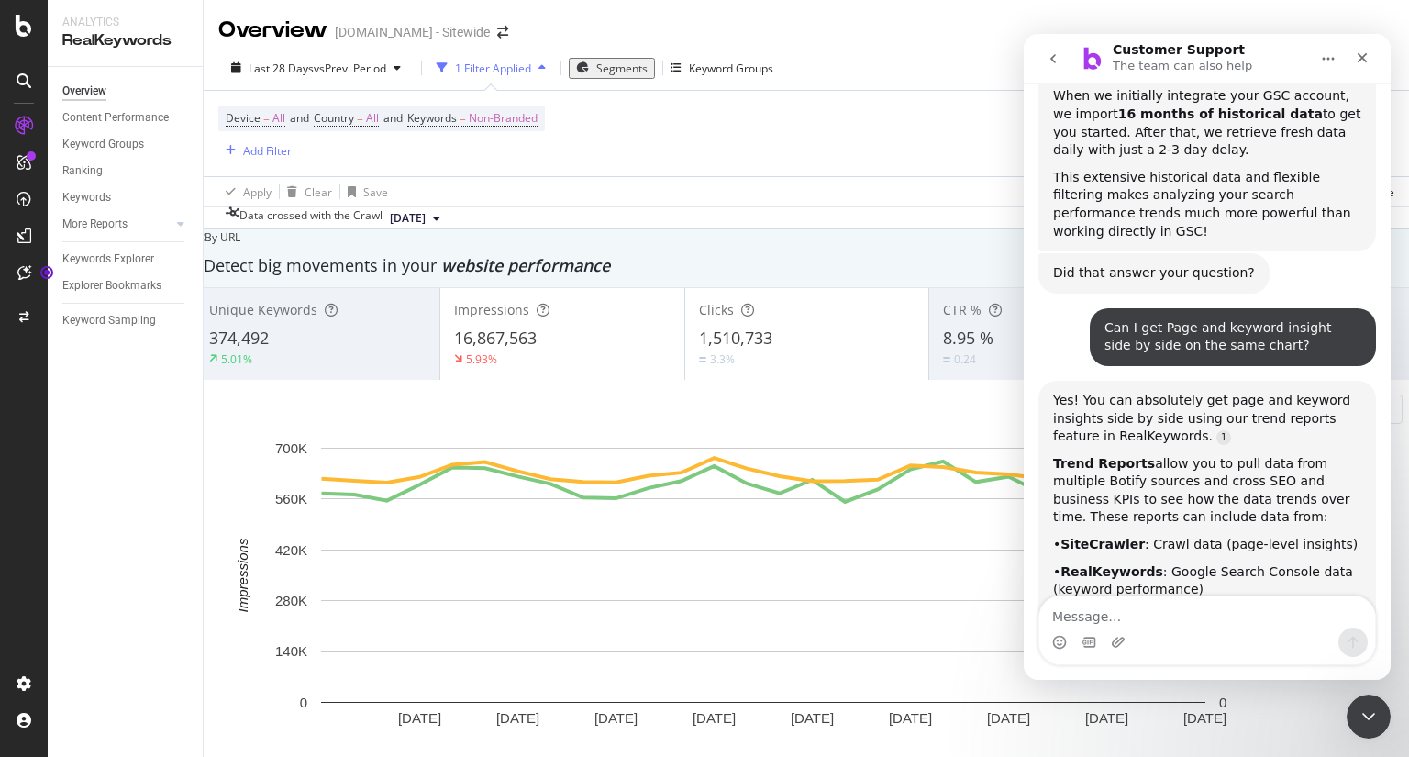
scroll to position [737, 0]
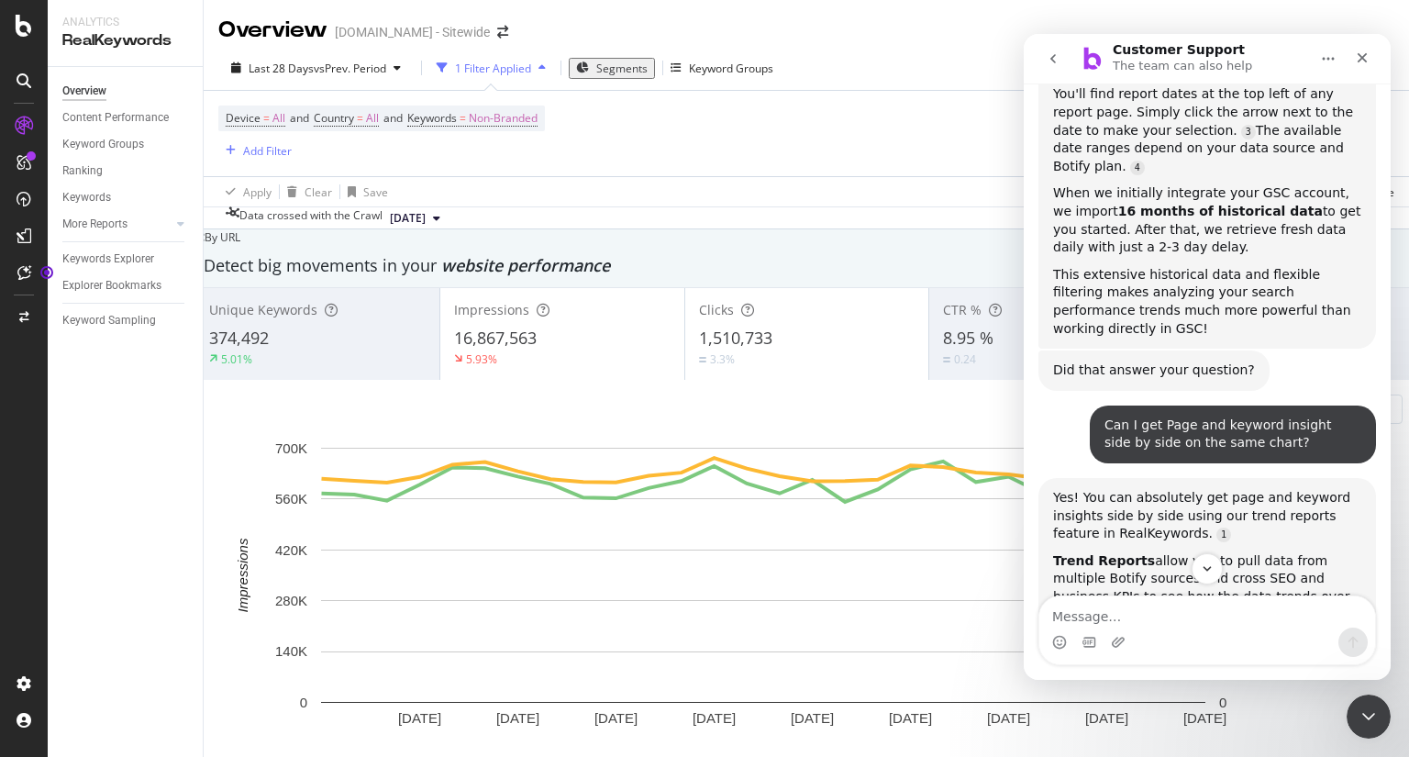
scroll to position [2487, 0]
click at [1095, 626] on textarea "Message…" at bounding box center [1207, 611] width 336 height 31
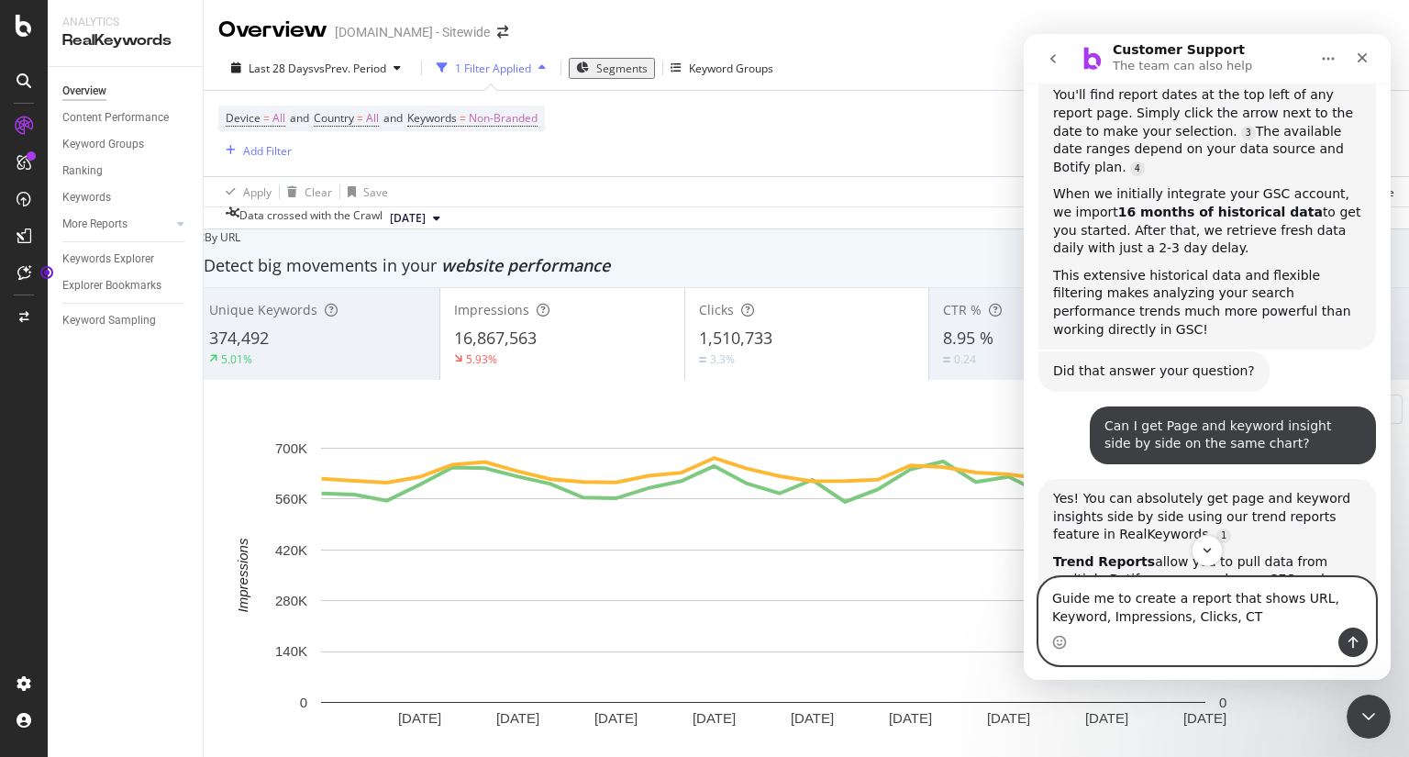
type textarea "Guide me to create a report that shows URL, Keyword, Impressions, Clicks, CTR"
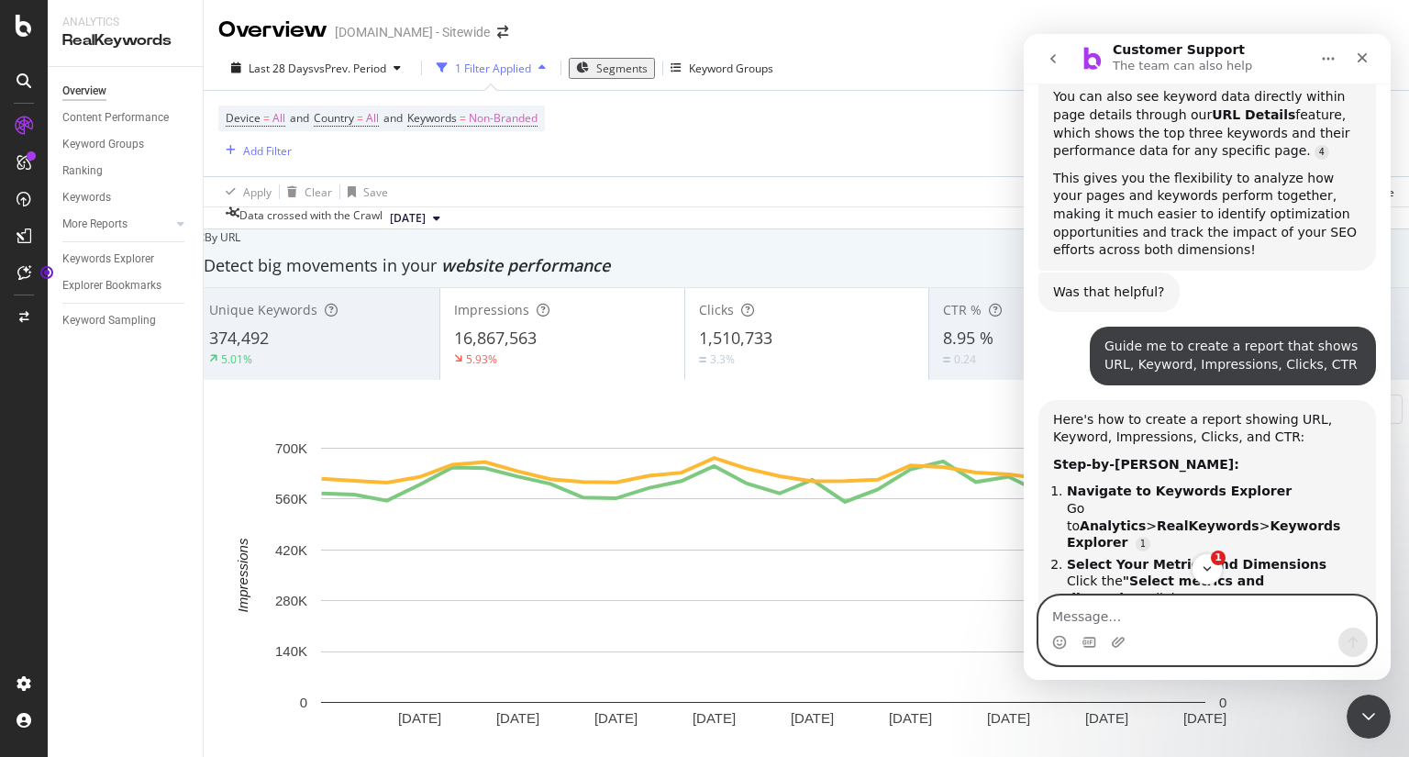
scroll to position [3359, 0]
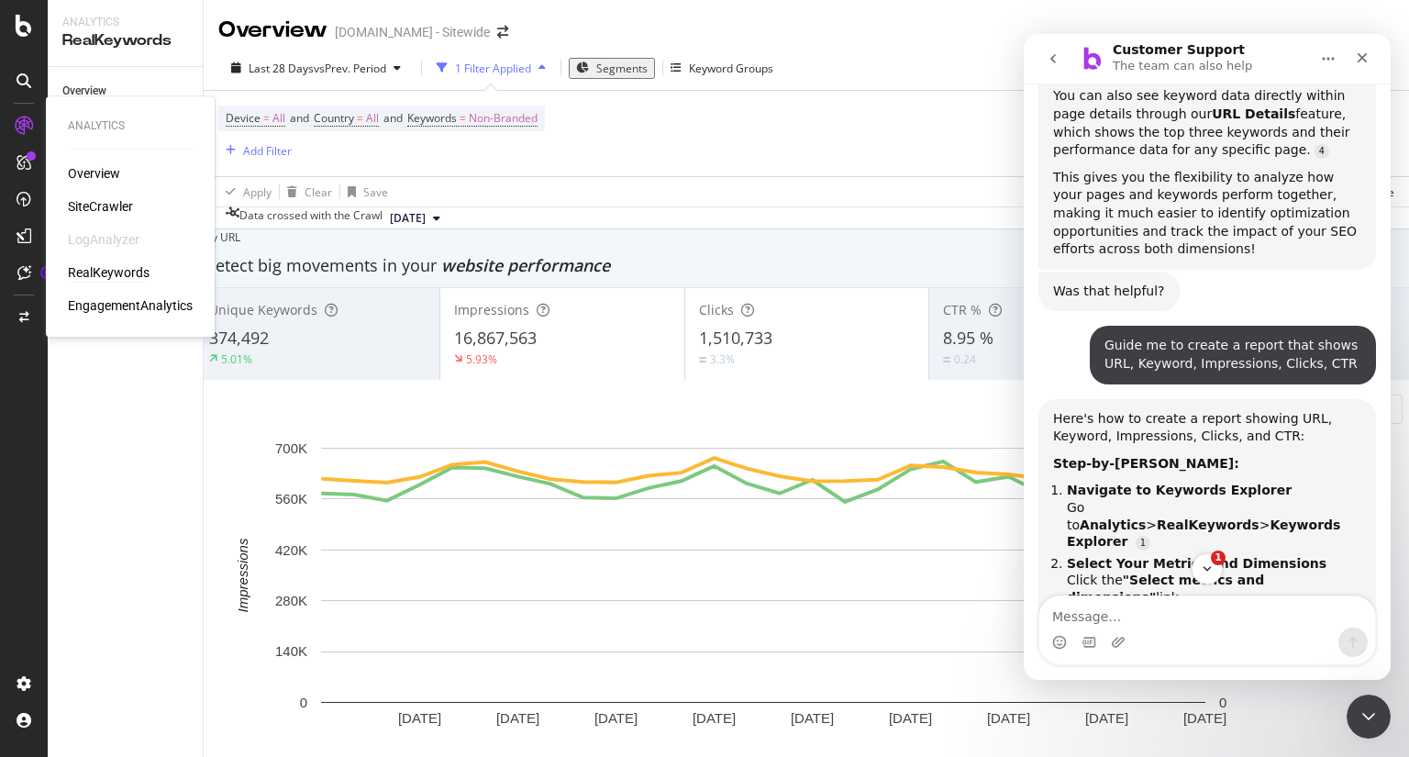
click at [135, 267] on div "RealKeywords" at bounding box center [109, 272] width 82 height 18
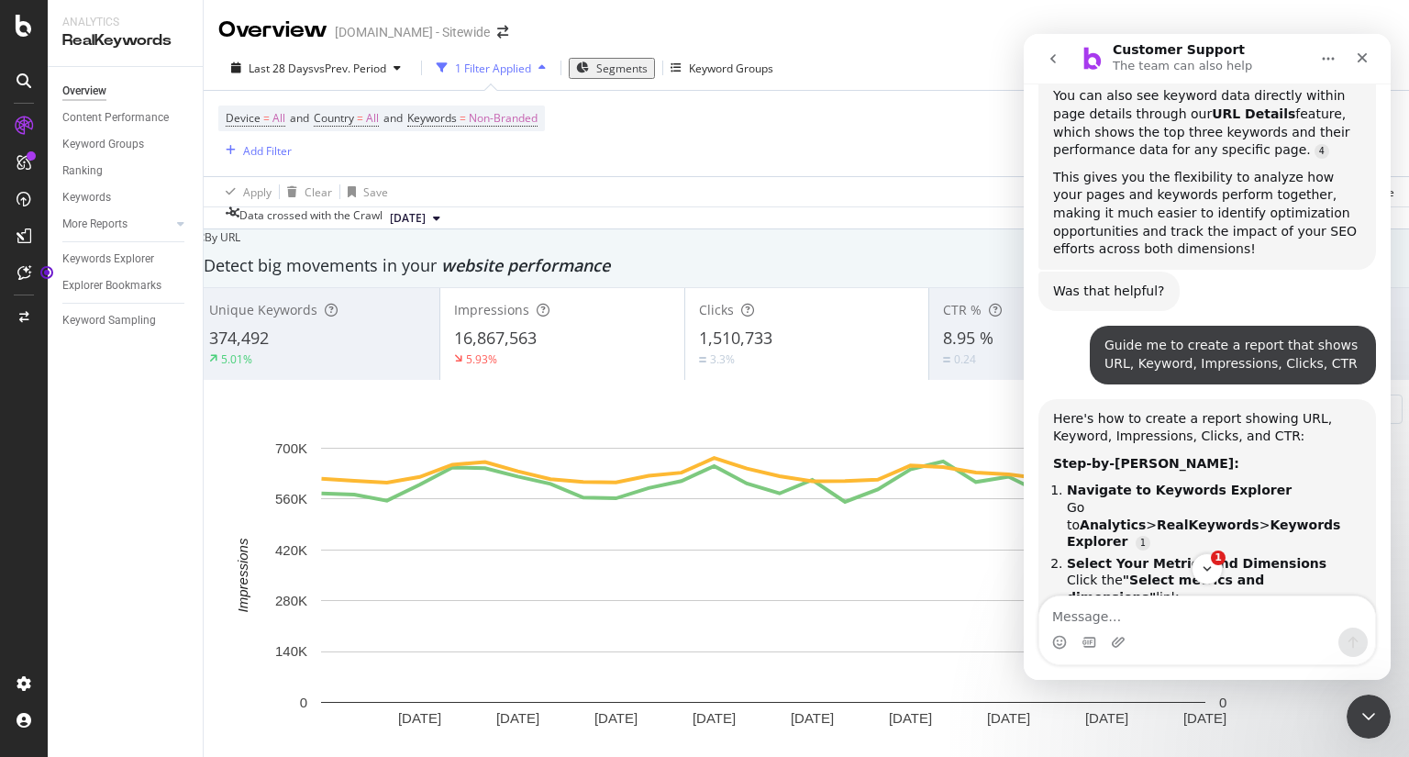
click at [228, 442] on div "Unique Keywords 374,492 5.01% Impressions 16,867,563 5.93% Clicks 1,510,733 3.3…" at bounding box center [807, 562] width 1224 height 550
click at [117, 257] on div "Keywords Explorer" at bounding box center [108, 259] width 92 height 19
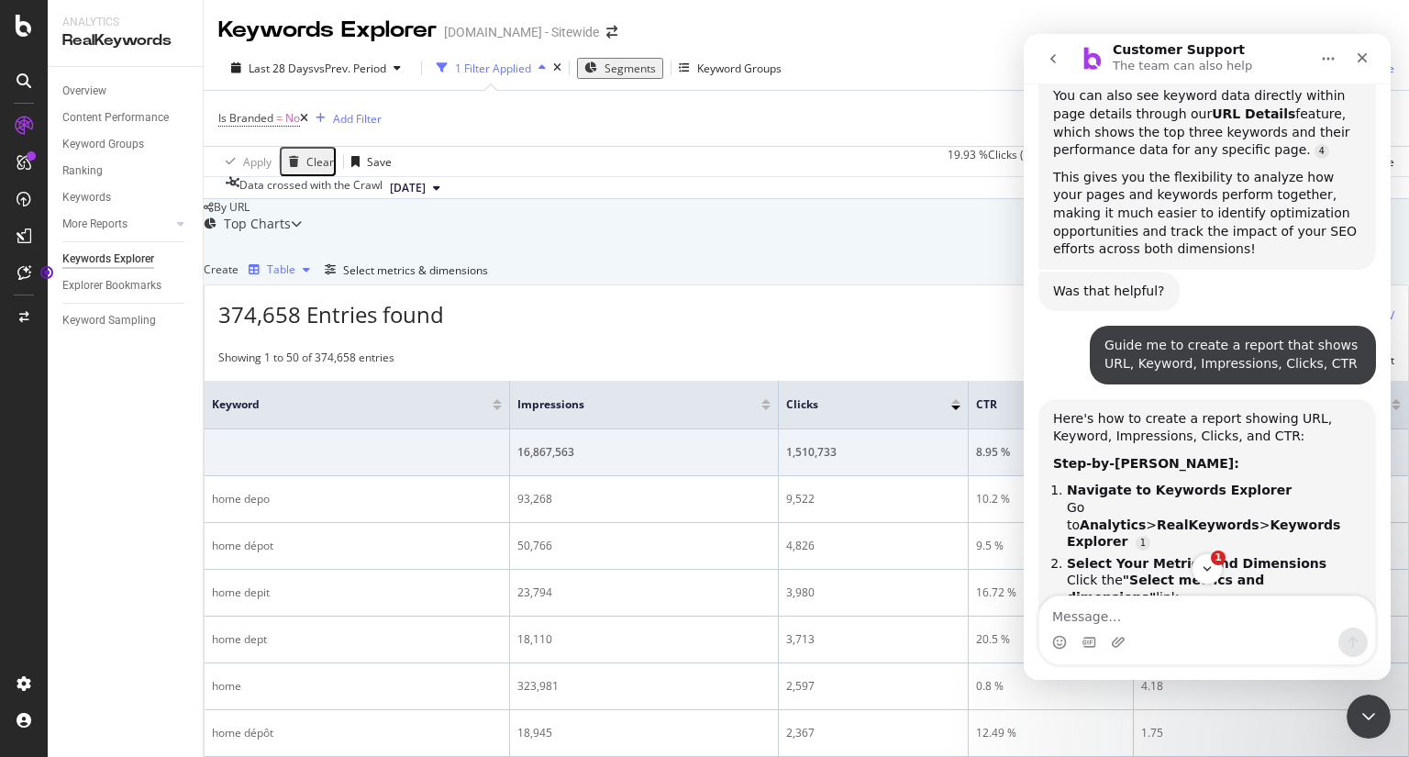
click at [317, 275] on div "button" at bounding box center [306, 269] width 22 height 11
click at [349, 370] on div "Table" at bounding box center [342, 371] width 30 height 16
click at [468, 284] on div "Create Table Select metrics & dimensions" at bounding box center [807, 269] width 1206 height 29
click at [260, 275] on icon "button" at bounding box center [254, 269] width 11 height 11
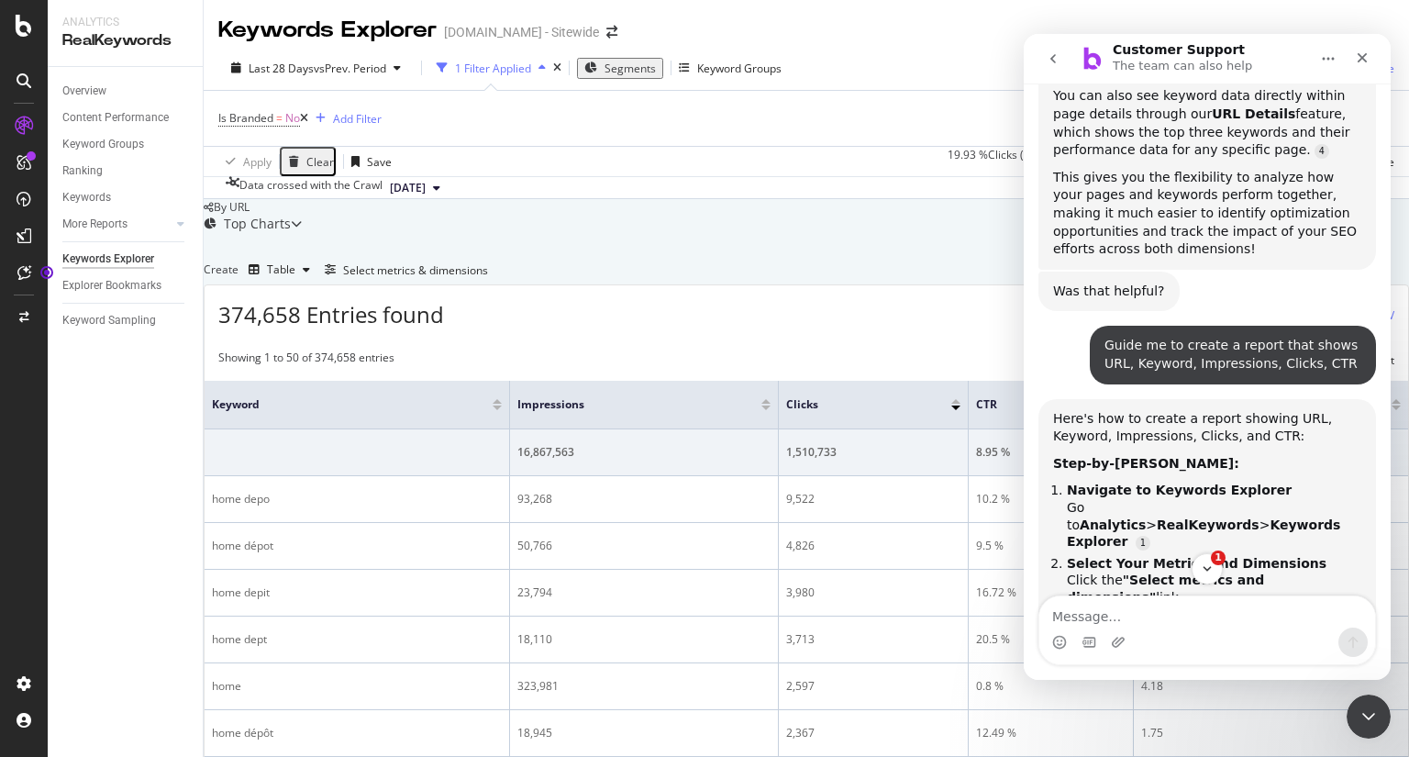
click at [268, 284] on div "Create Table" at bounding box center [261, 269] width 114 height 29
click at [295, 275] on div "Table" at bounding box center [281, 269] width 28 height 11
click at [337, 375] on div "Table" at bounding box center [342, 371] width 30 height 16
click at [342, 402] on div "Trend" at bounding box center [342, 402] width 30 height 16
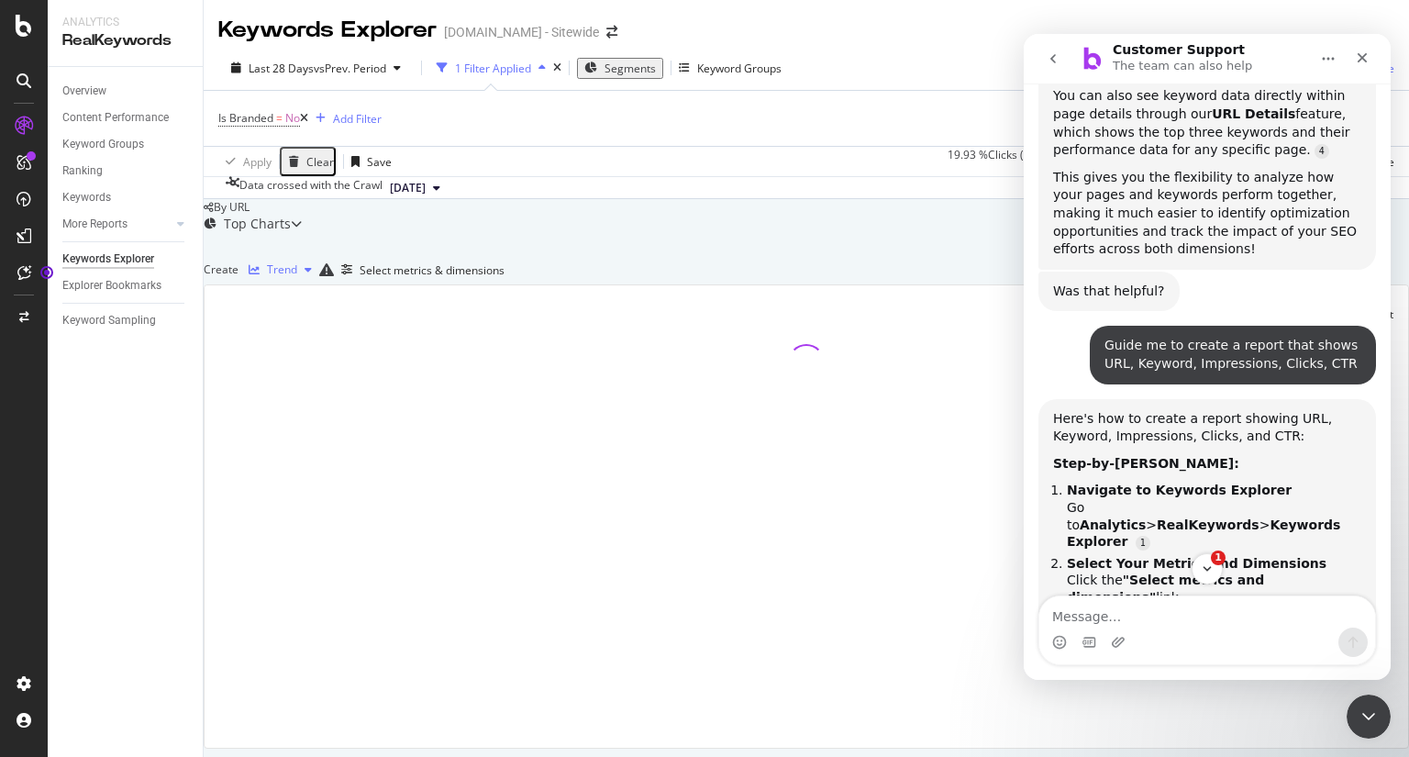
click at [312, 275] on icon "button" at bounding box center [308, 269] width 7 height 11
click at [339, 377] on div "Table" at bounding box center [341, 371] width 28 height 16
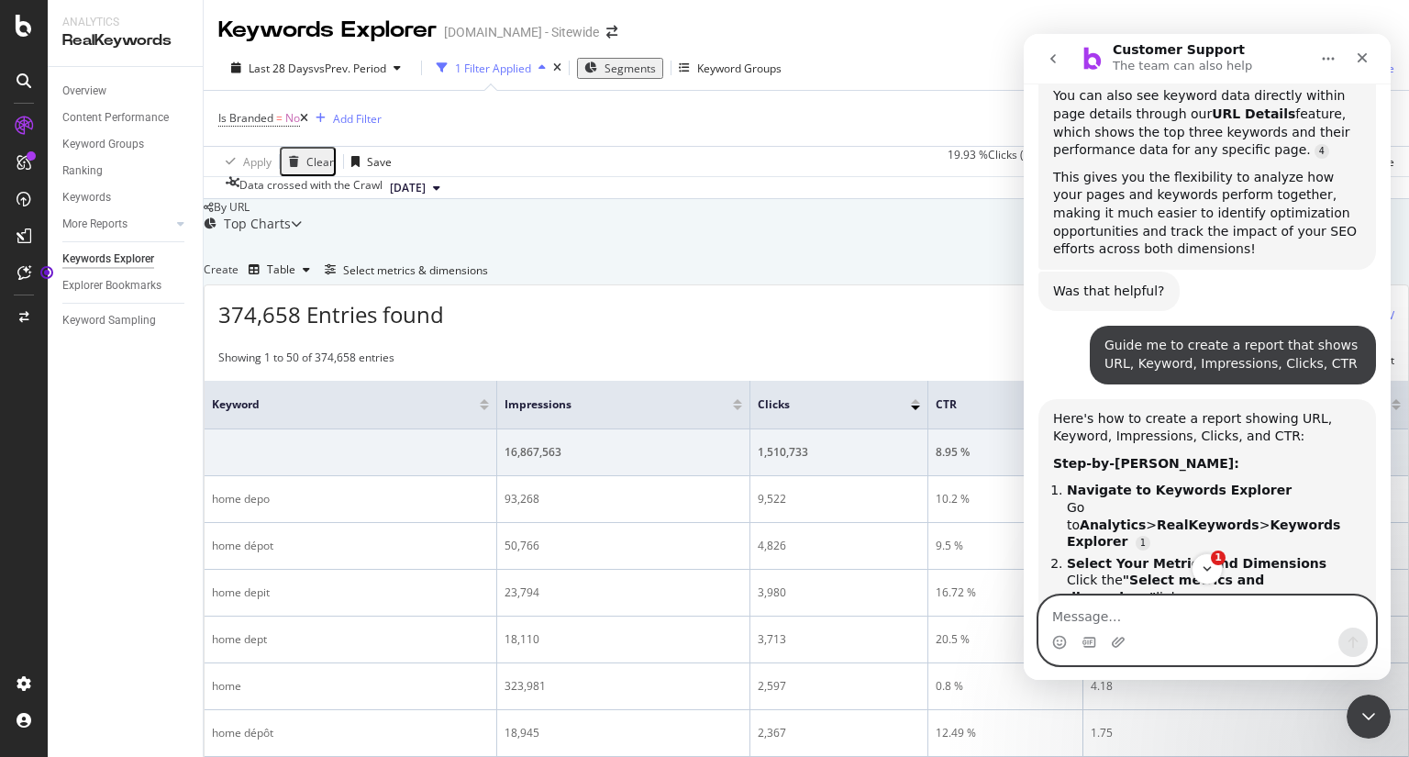
click at [1140, 607] on textarea "Message…" at bounding box center [1207, 611] width 336 height 31
type textarea "How do I edit the Branded keywords ?"
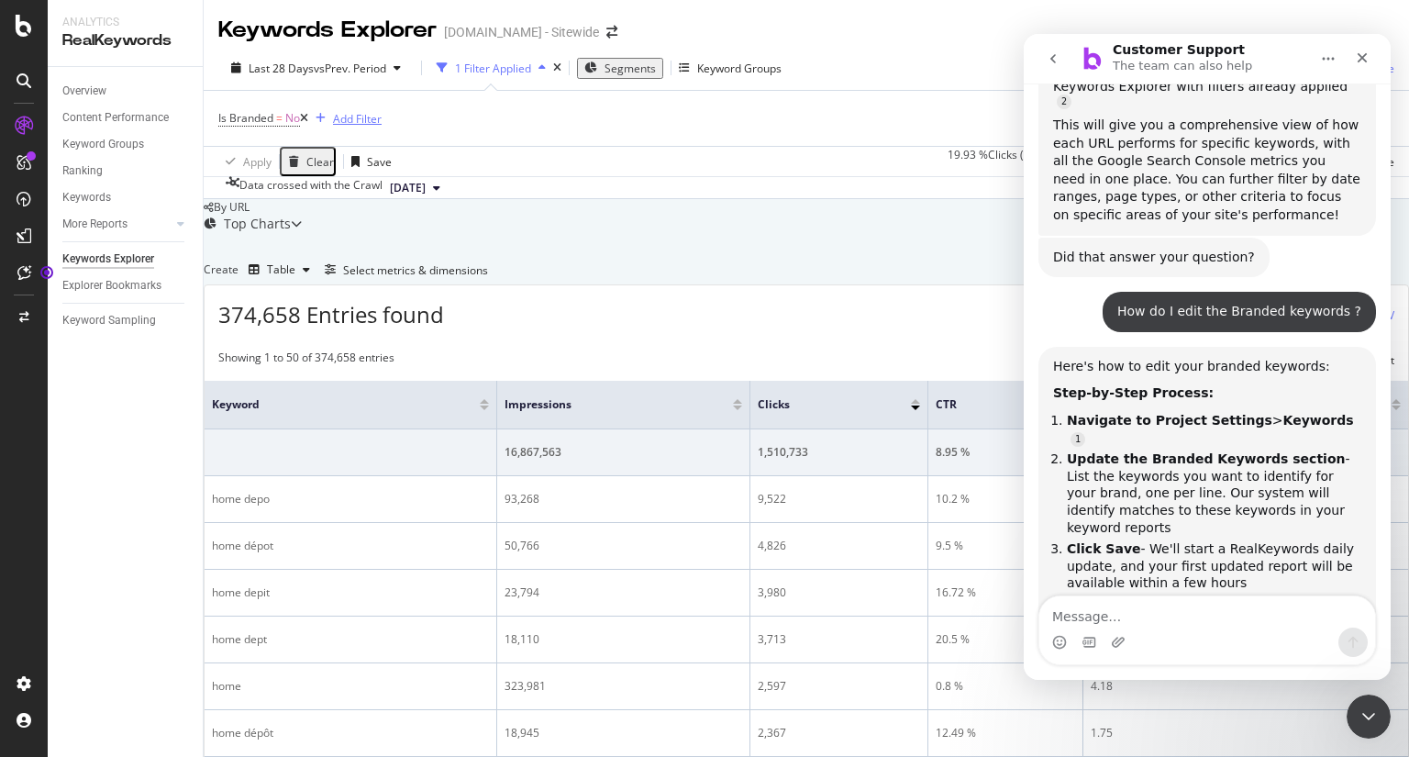
click at [378, 119] on div "Add Filter" at bounding box center [357, 119] width 49 height 16
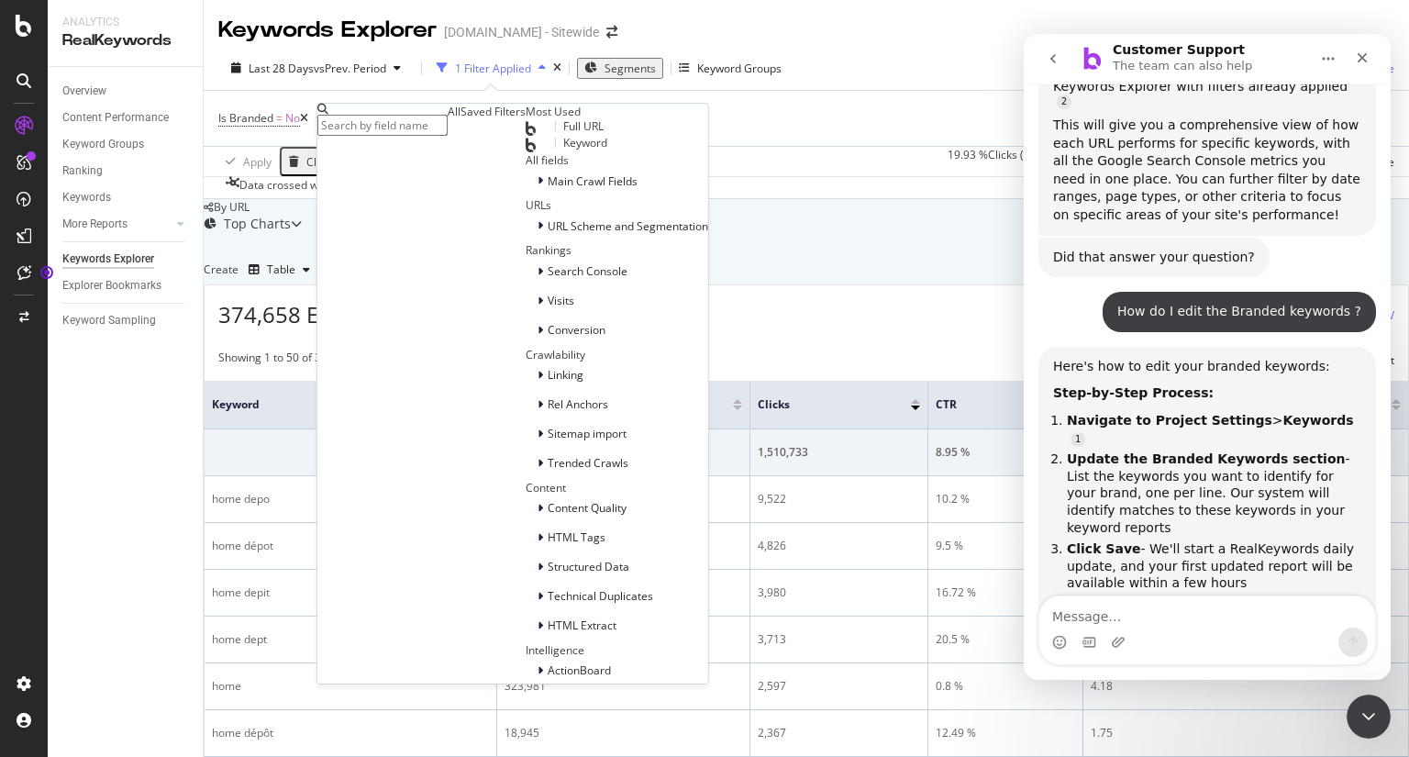
click at [563, 150] on span "Keyword" at bounding box center [585, 143] width 44 height 16
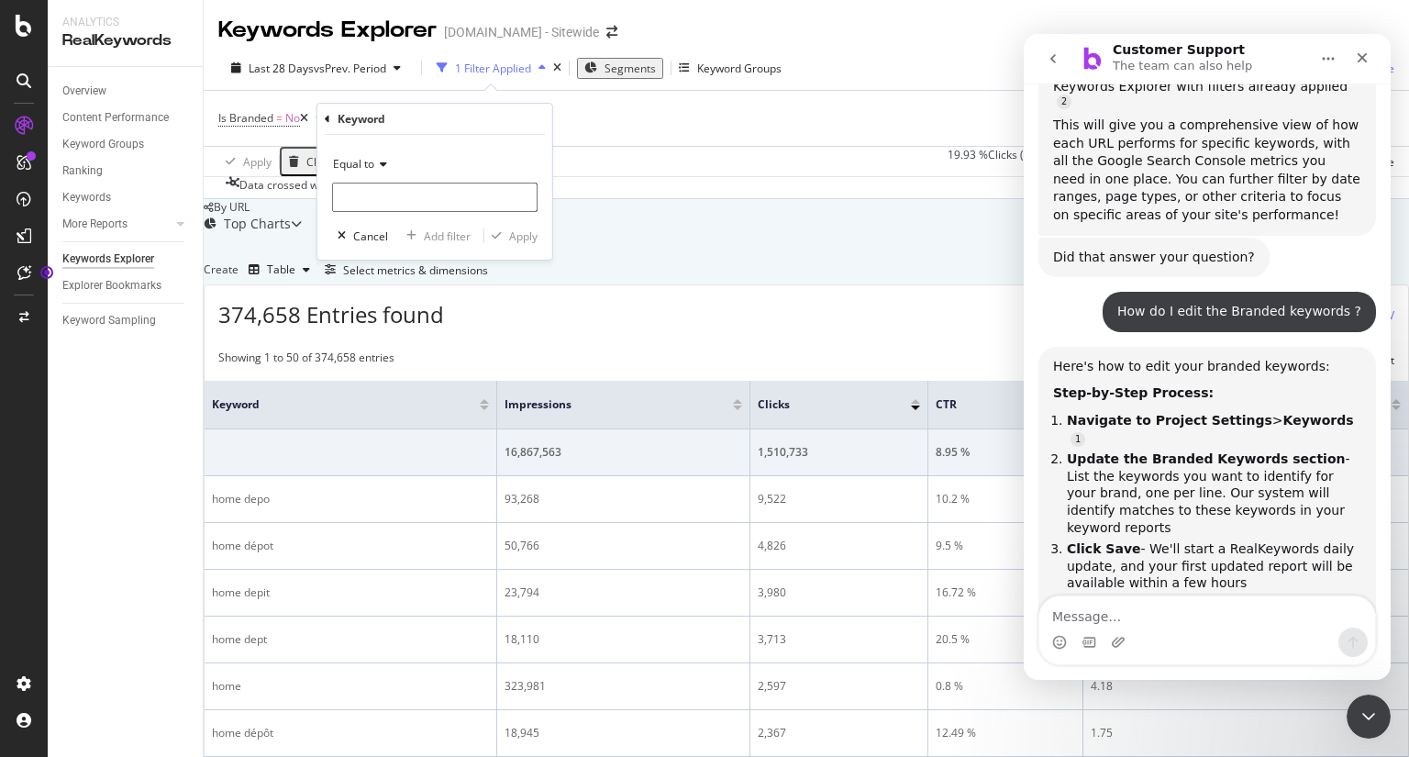
click at [385, 160] on icon at bounding box center [380, 164] width 13 height 11
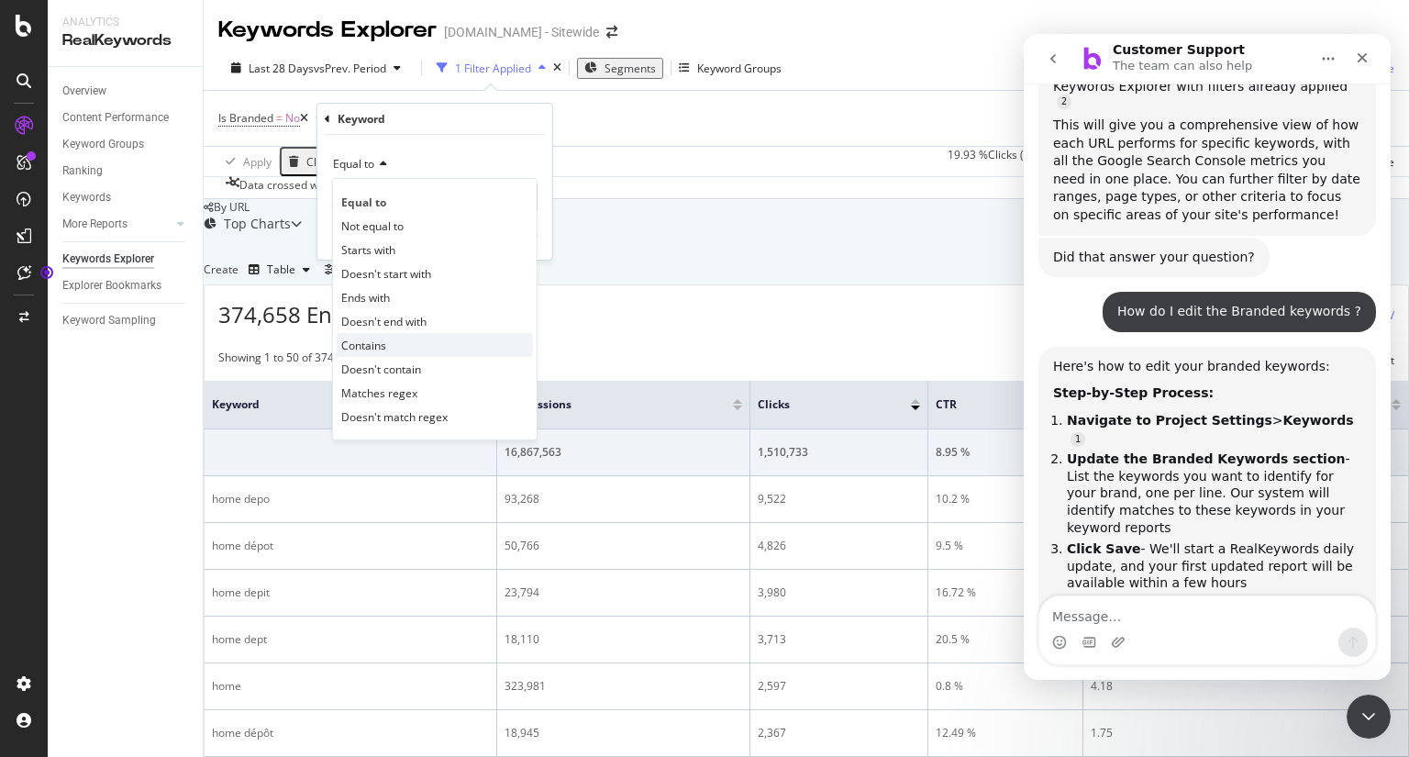
click at [389, 340] on div "Contains" at bounding box center [435, 345] width 196 height 24
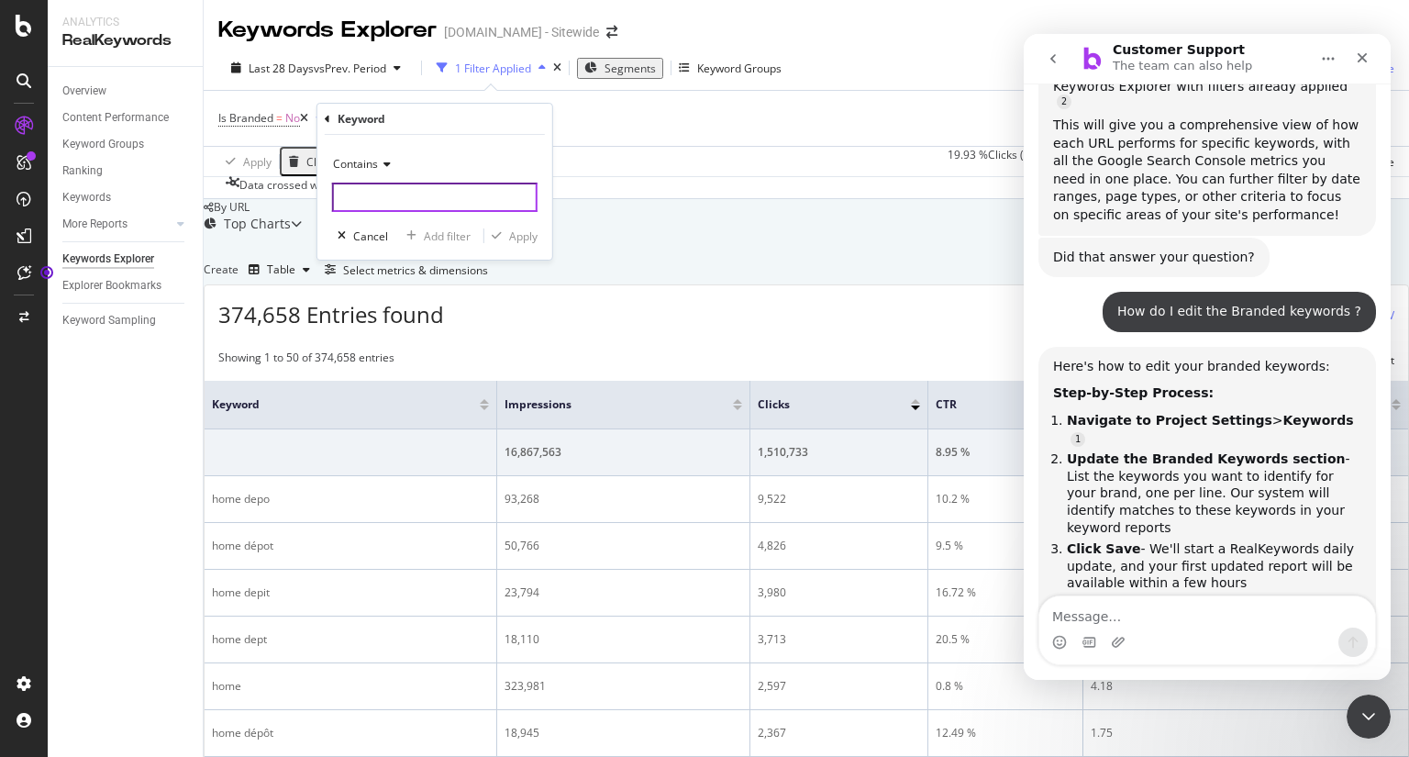
click at [439, 202] on input "text" at bounding box center [435, 197] width 206 height 29
type input "home"
click at [516, 241] on div "Apply" at bounding box center [523, 236] width 28 height 16
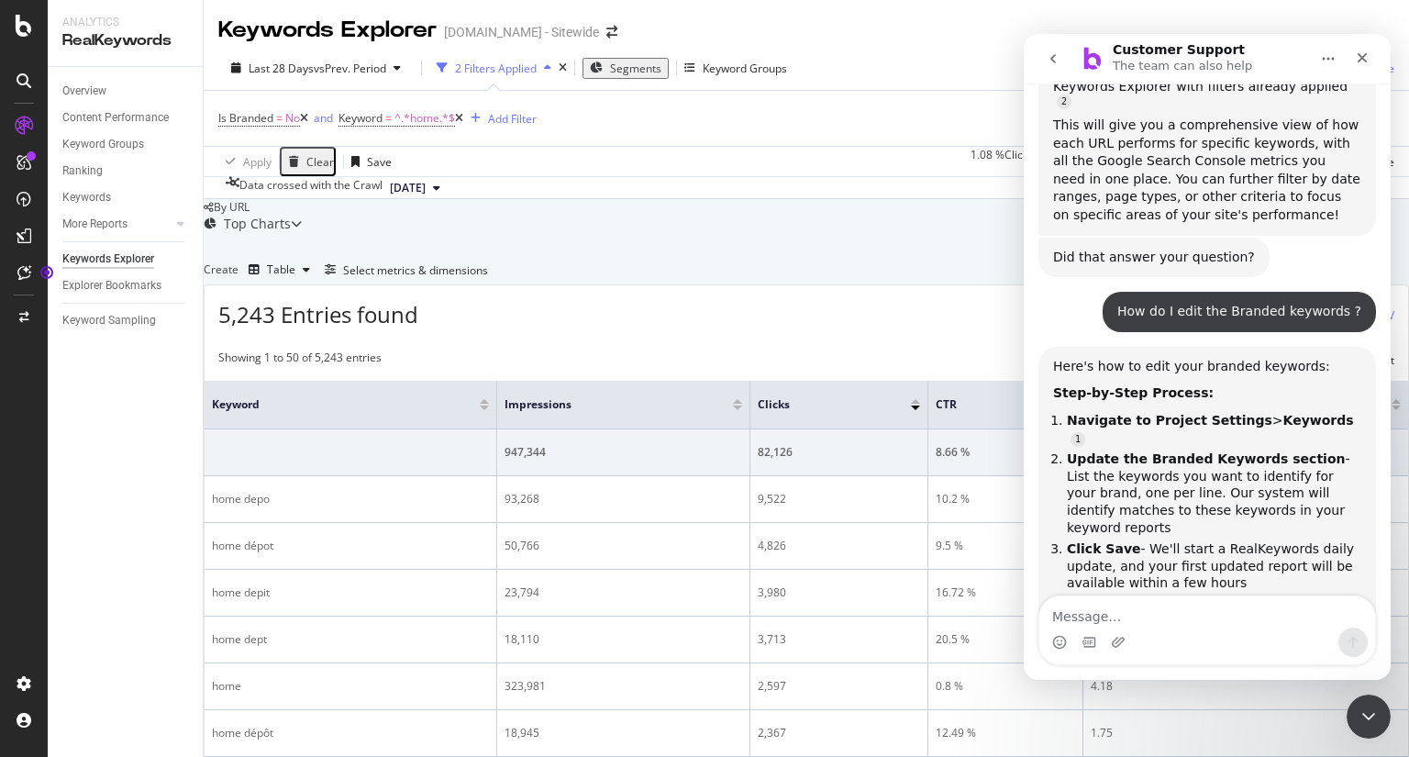
scroll to position [2231, 0]
click at [1370, 59] on div "Close" at bounding box center [1362, 57] width 33 height 33
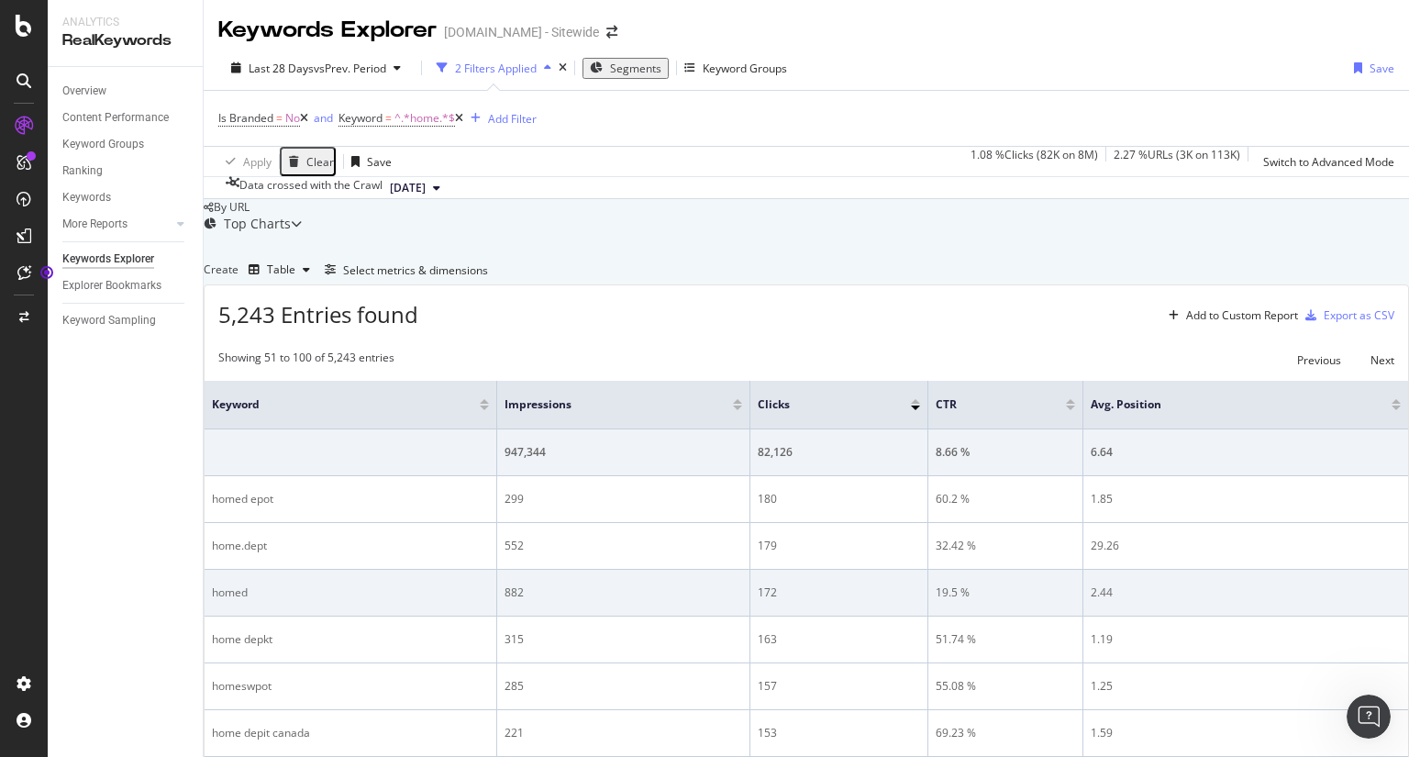
scroll to position [0, 0]
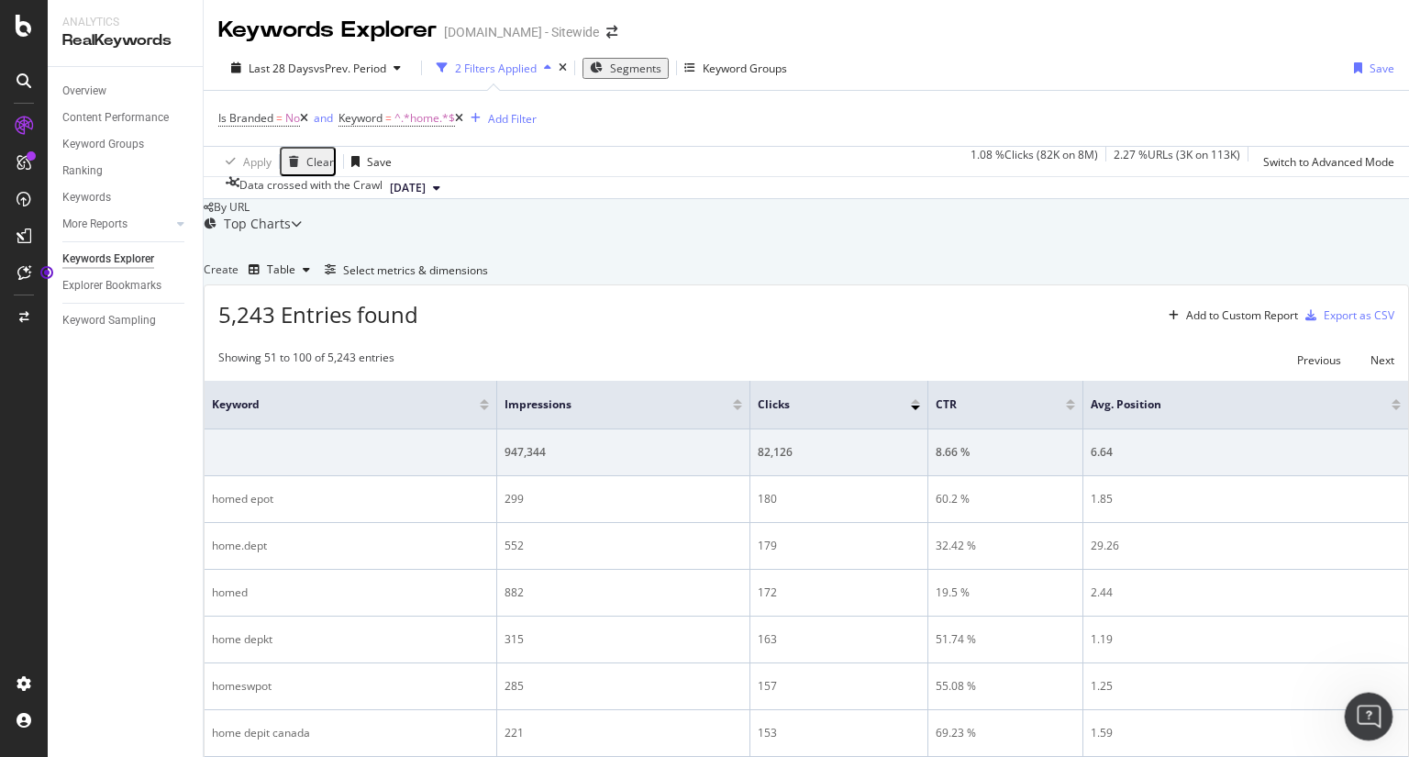
click at [1362, 716] on icon "Open Intercom Messenger" at bounding box center [1366, 713] width 13 height 15
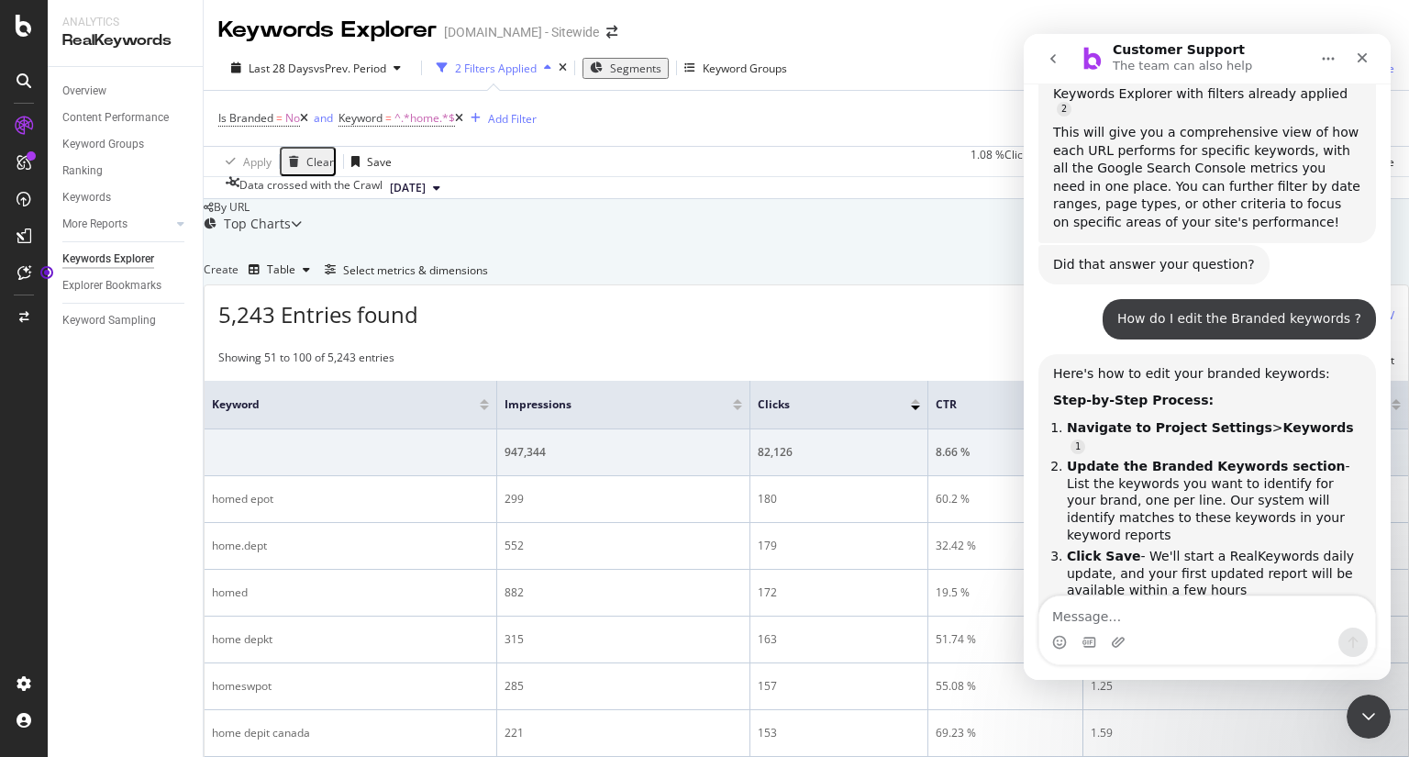
scroll to position [4130, 0]
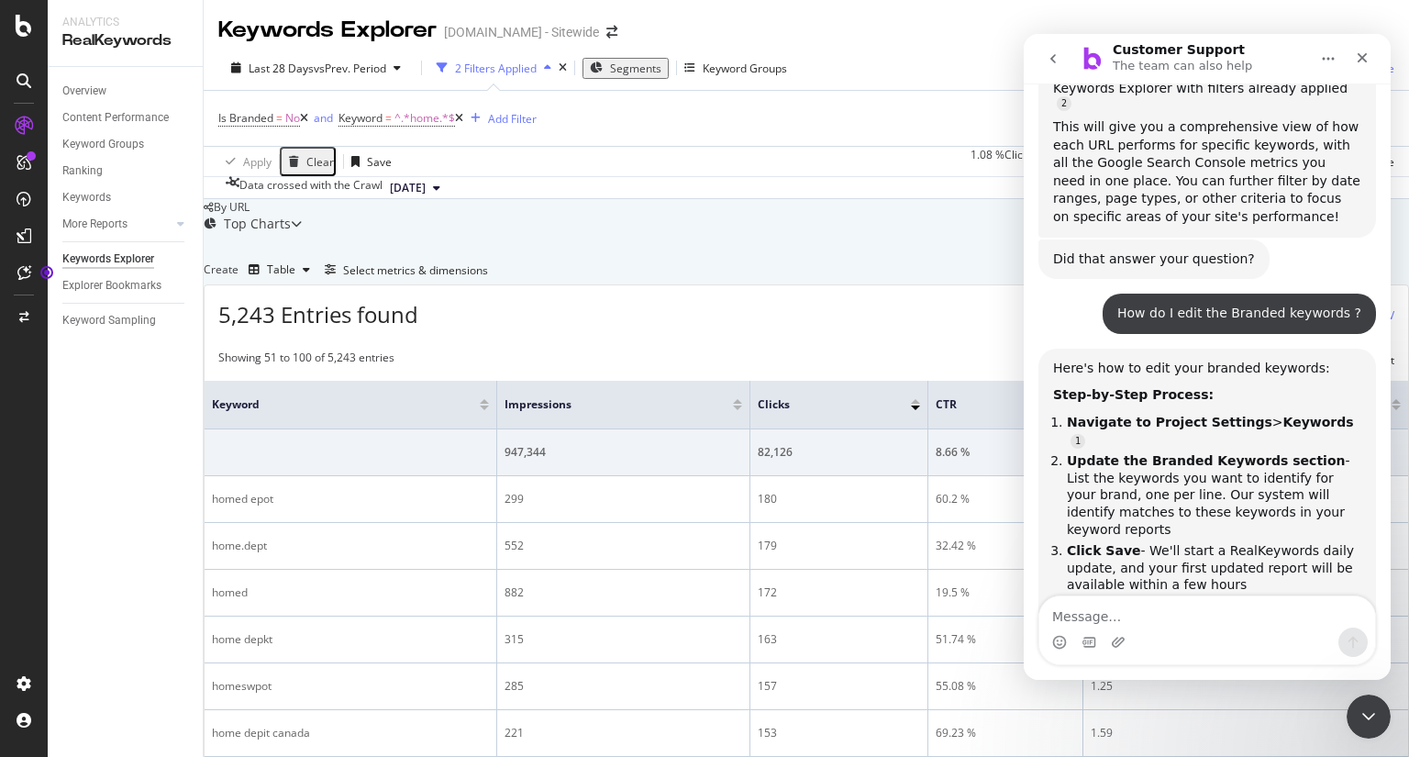
click at [1126, 608] on textarea "Message…" at bounding box center [1207, 611] width 336 height 31
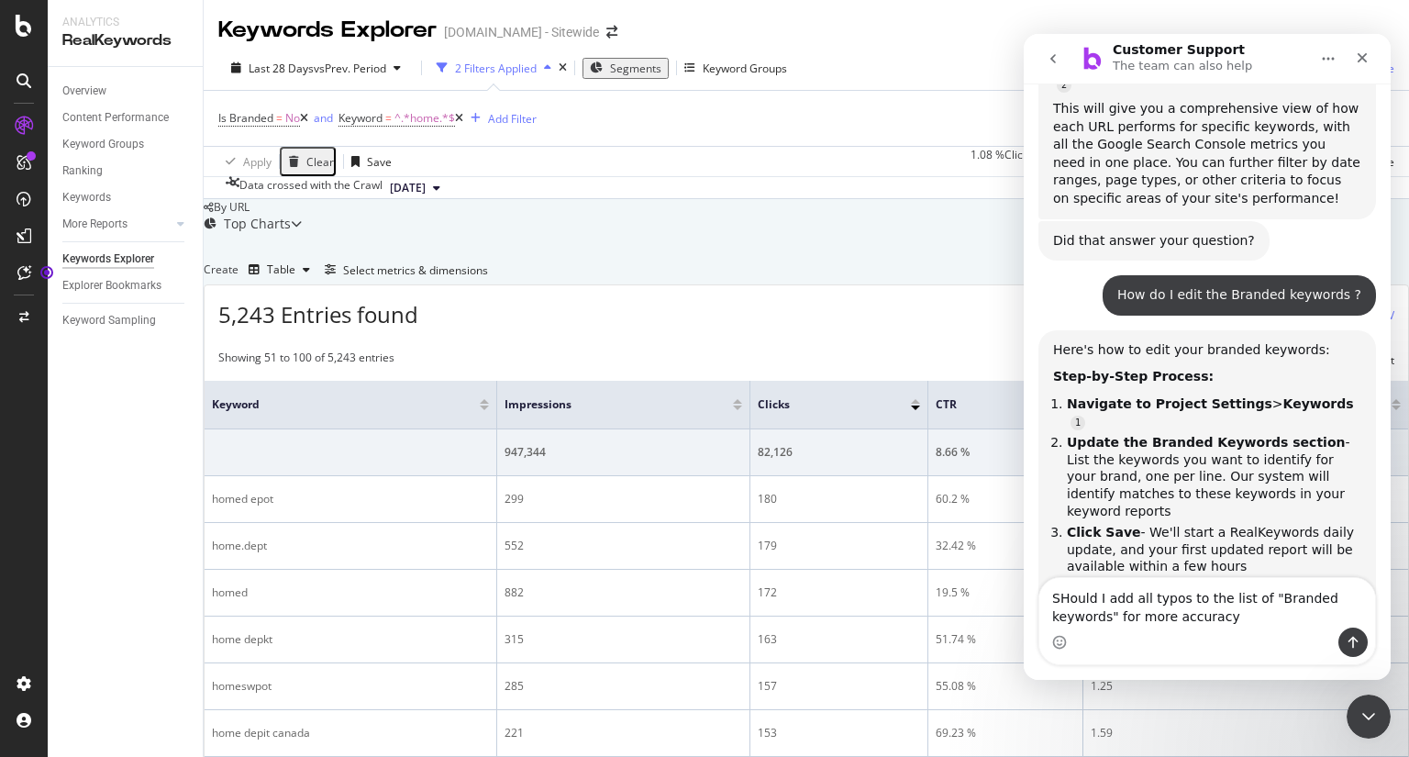
type textarea "SHould I add all typos to the list of "Branded keywords" for more accuracy?"
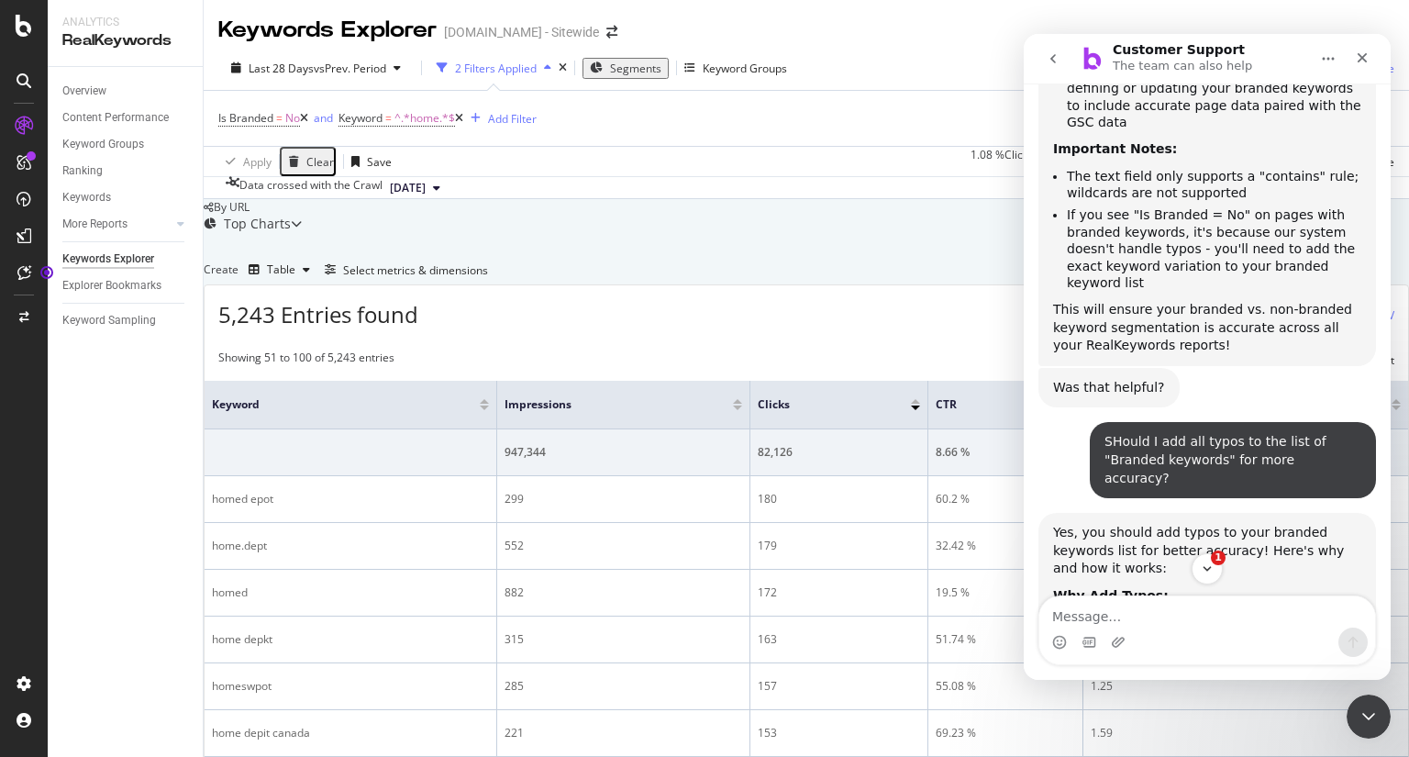
scroll to position [3, 0]
type textarea "Is there a limit on the number of branded keywords to add on that list?"
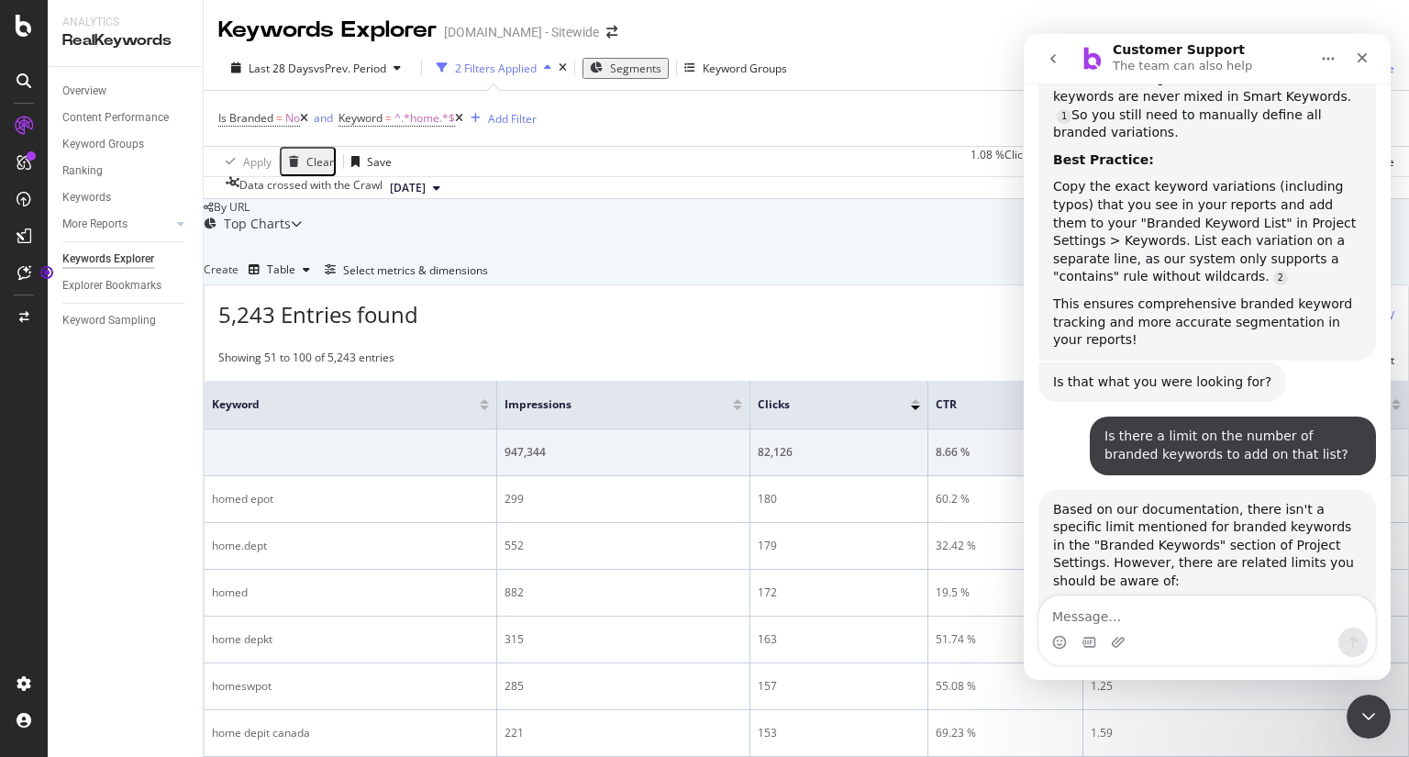
scroll to position [5423, 0]
type textarea "Really helpful"
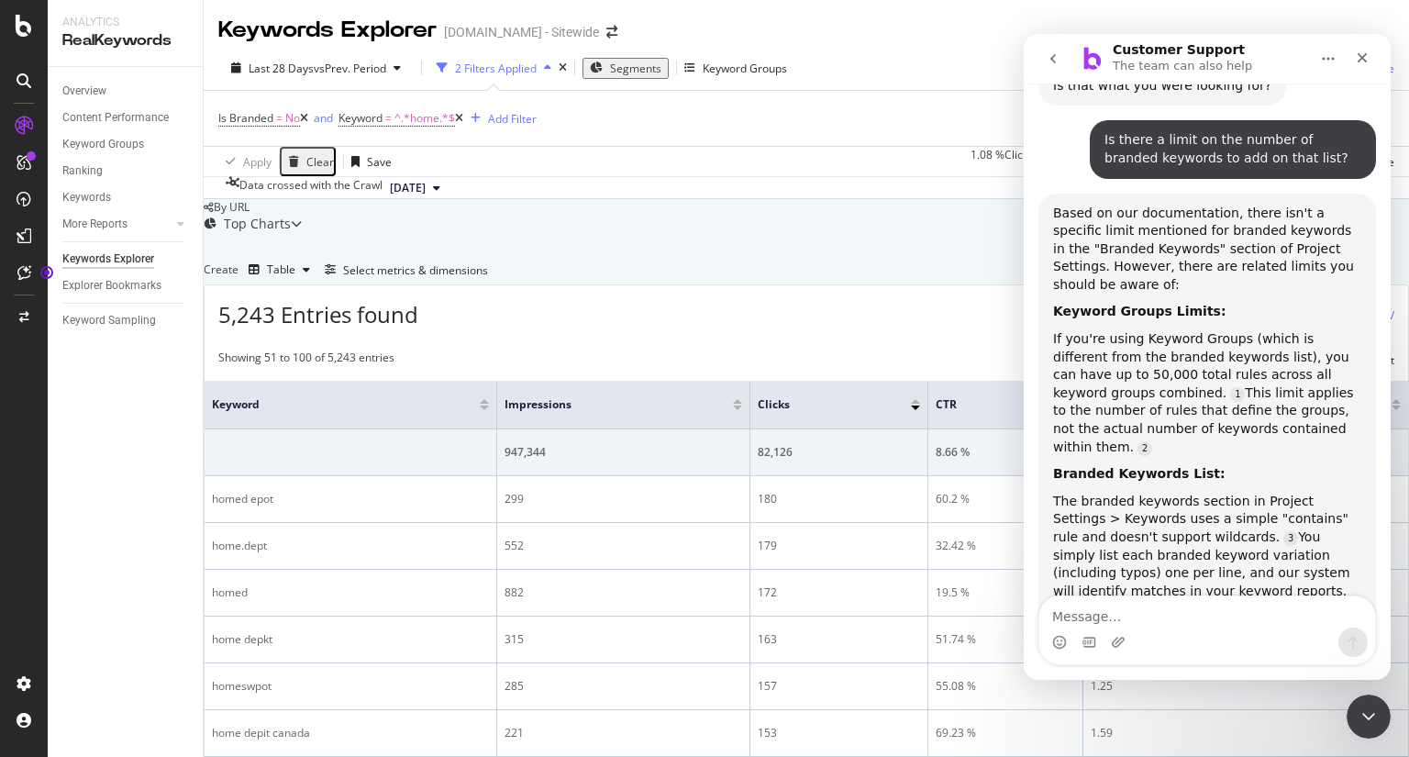
scroll to position [5720, 0]
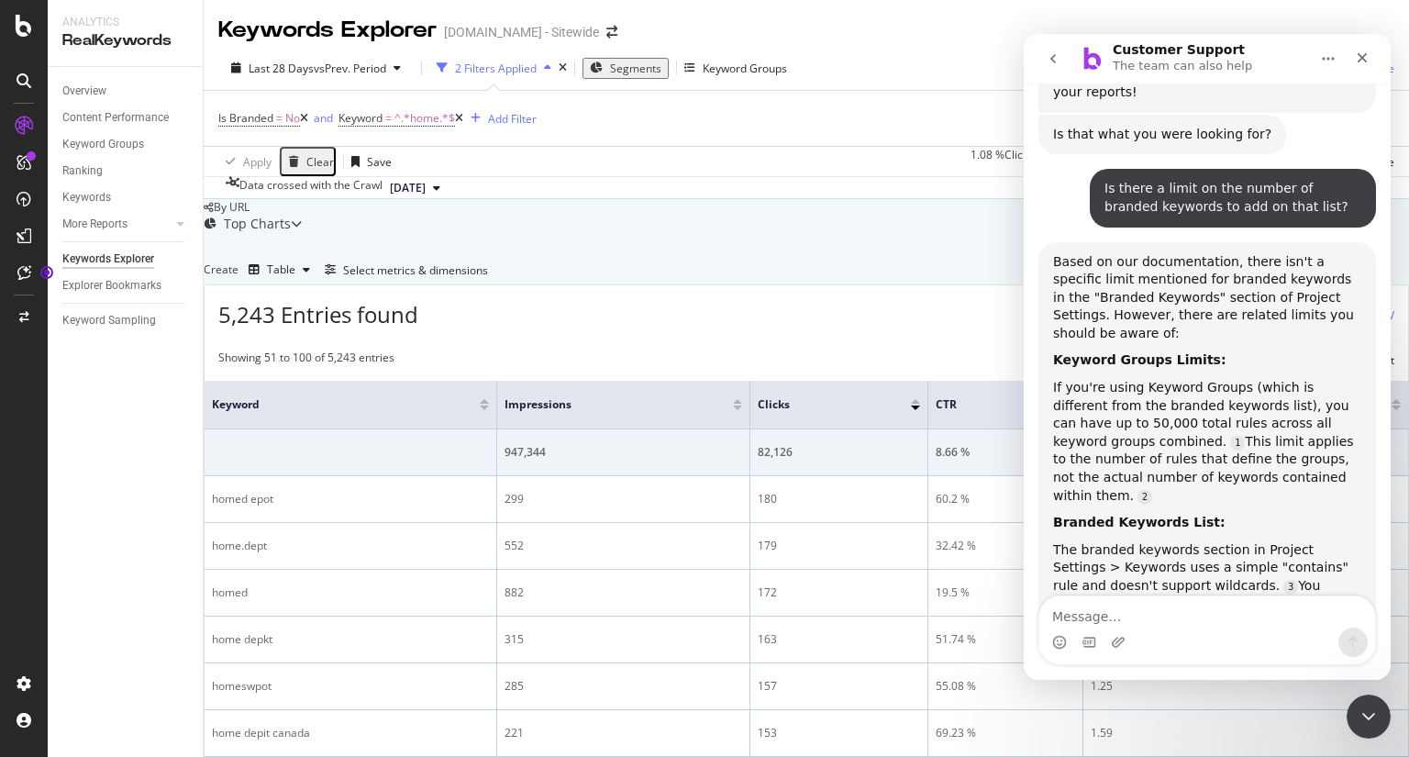
scroll to position [5819, 0]
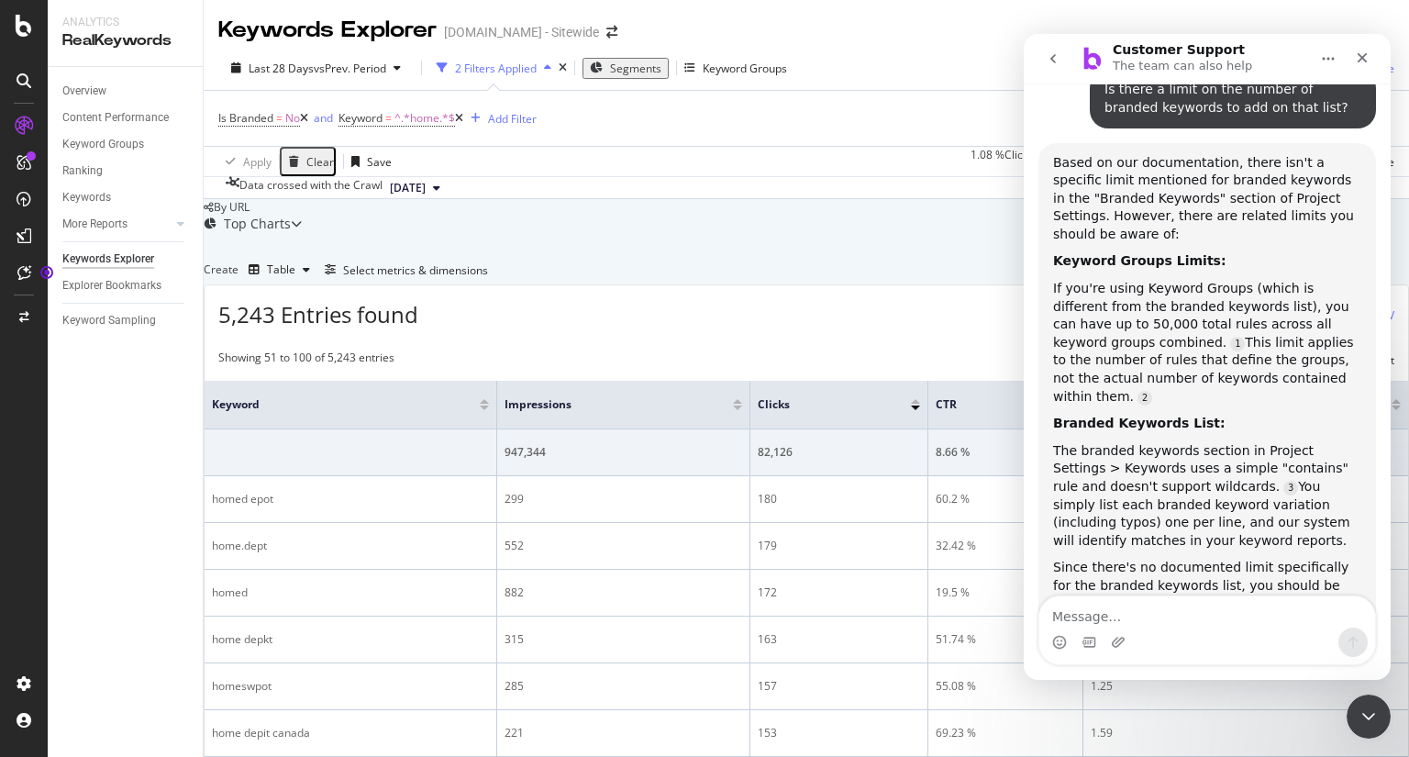
click at [793, 173] on div "Apply Clear Save 1.08 % Clicks ( 82K on 8M ) 2.27 % URLs ( 3K on 113K ) Switch …" at bounding box center [807, 161] width 1206 height 30
click at [20, 22] on icon at bounding box center [24, 26] width 17 height 22
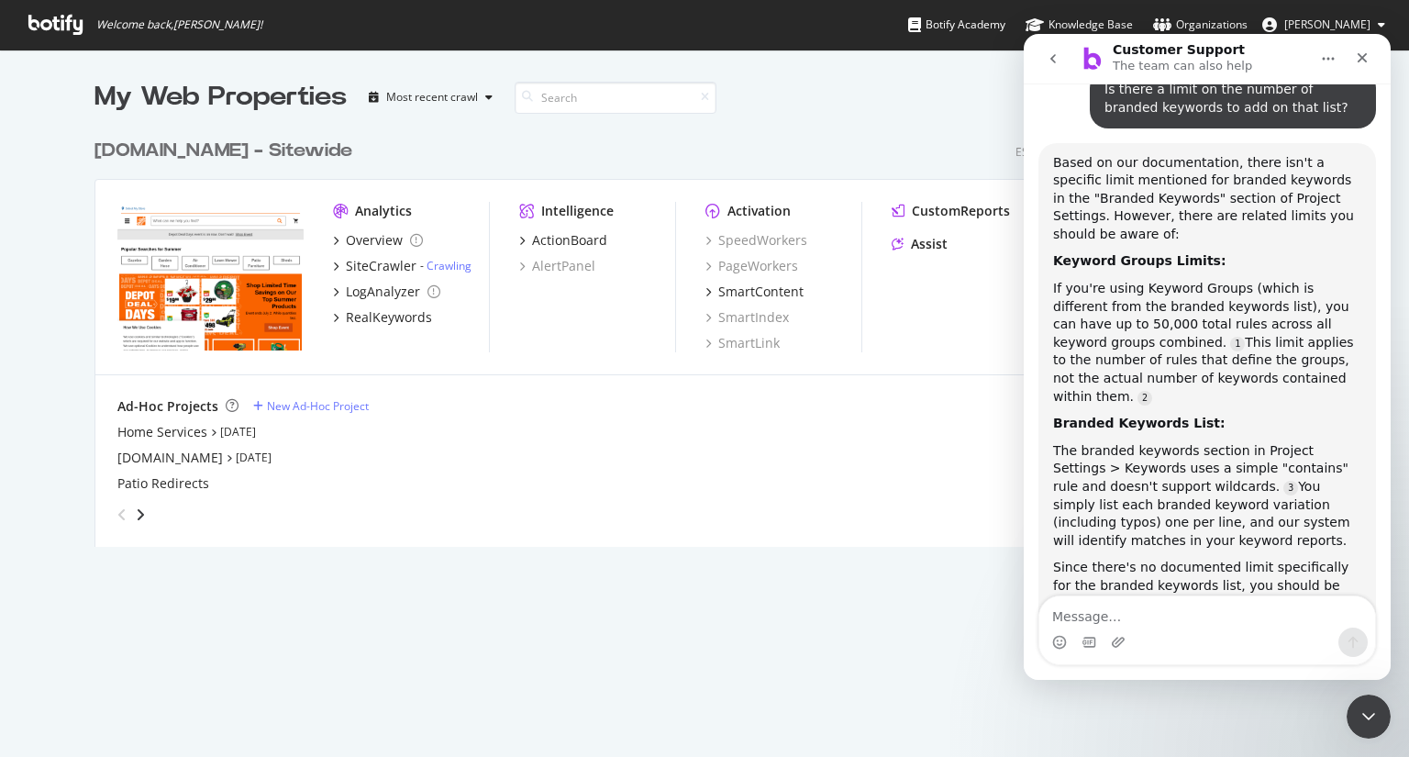
scroll to position [743, 1381]
click at [437, 268] on link "Crawling" at bounding box center [449, 266] width 45 height 16
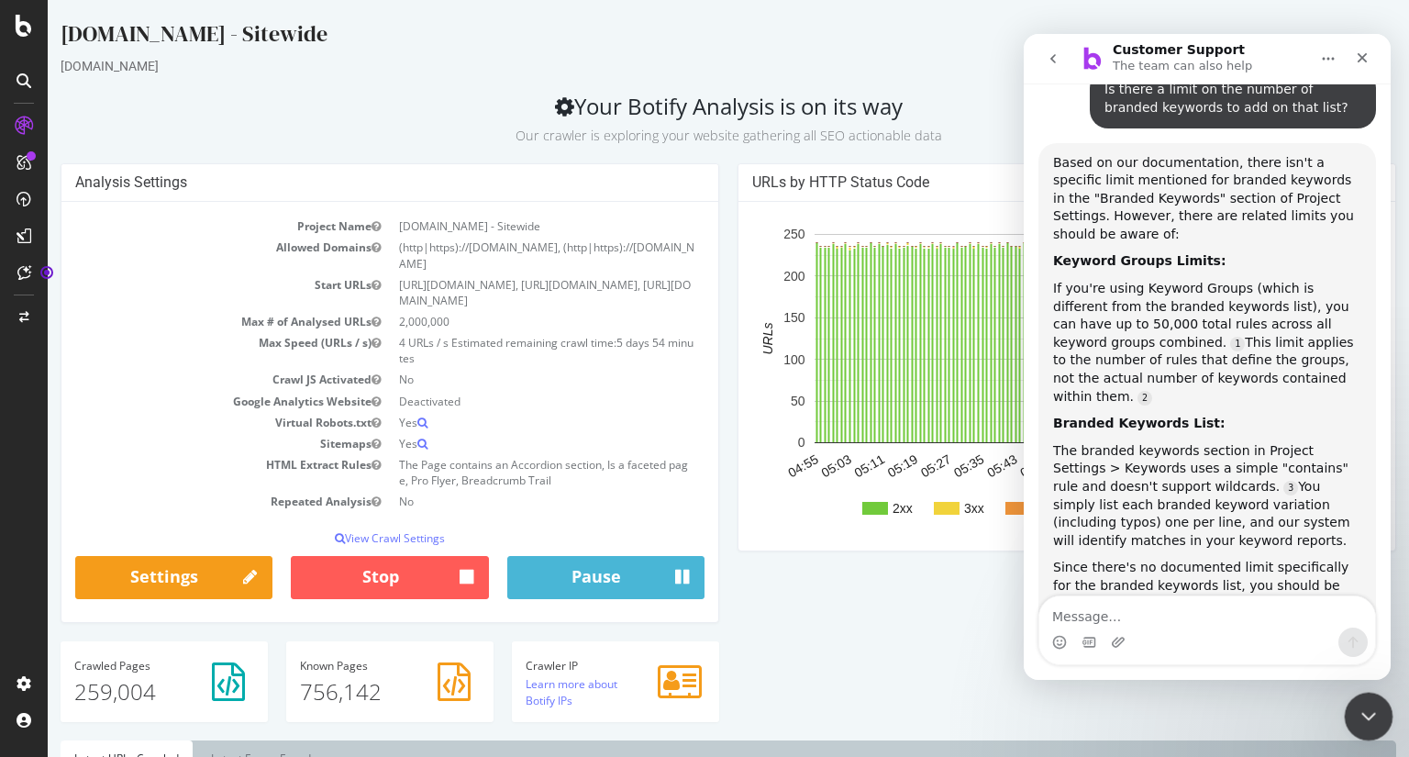
click at [1374, 728] on div "Close Intercom Messenger" at bounding box center [1366, 714] width 44 height 44
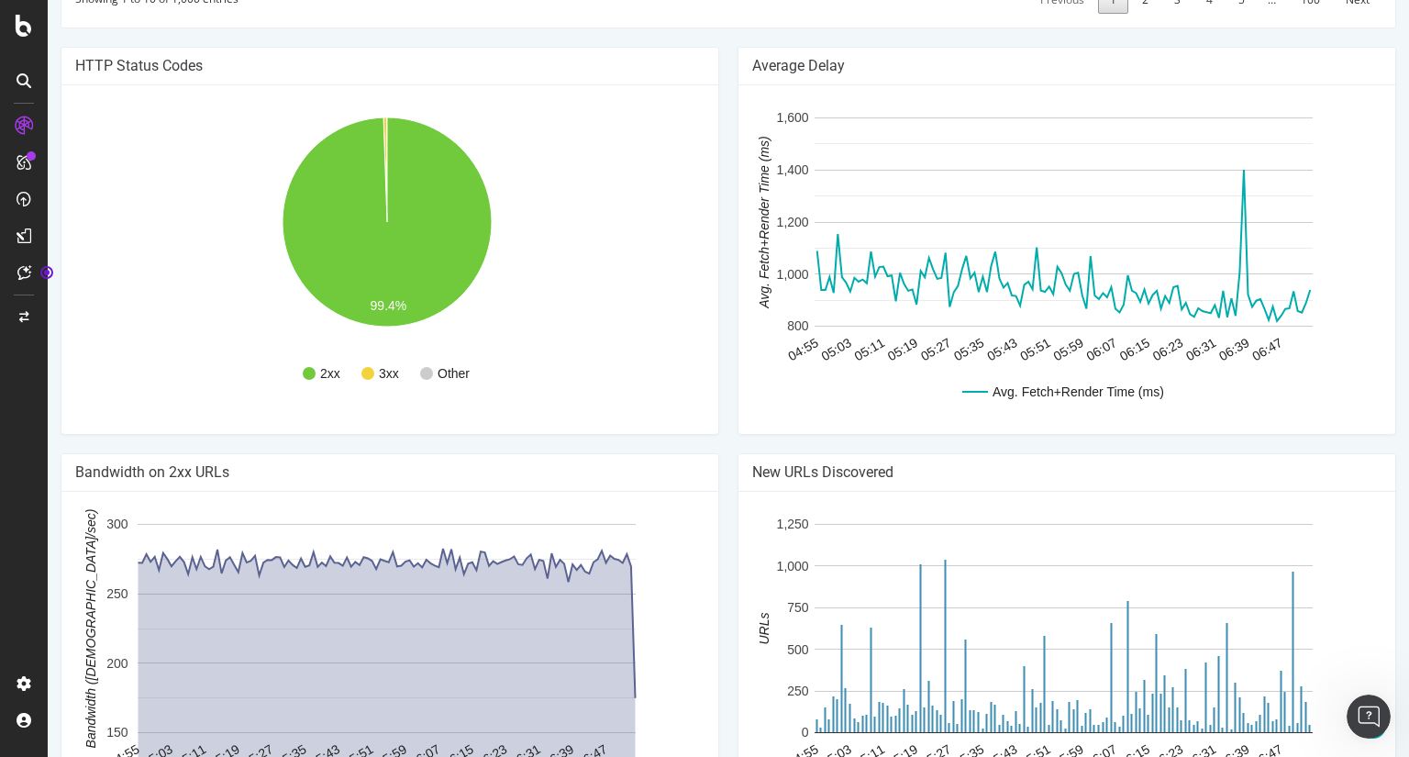
scroll to position [1339, 0]
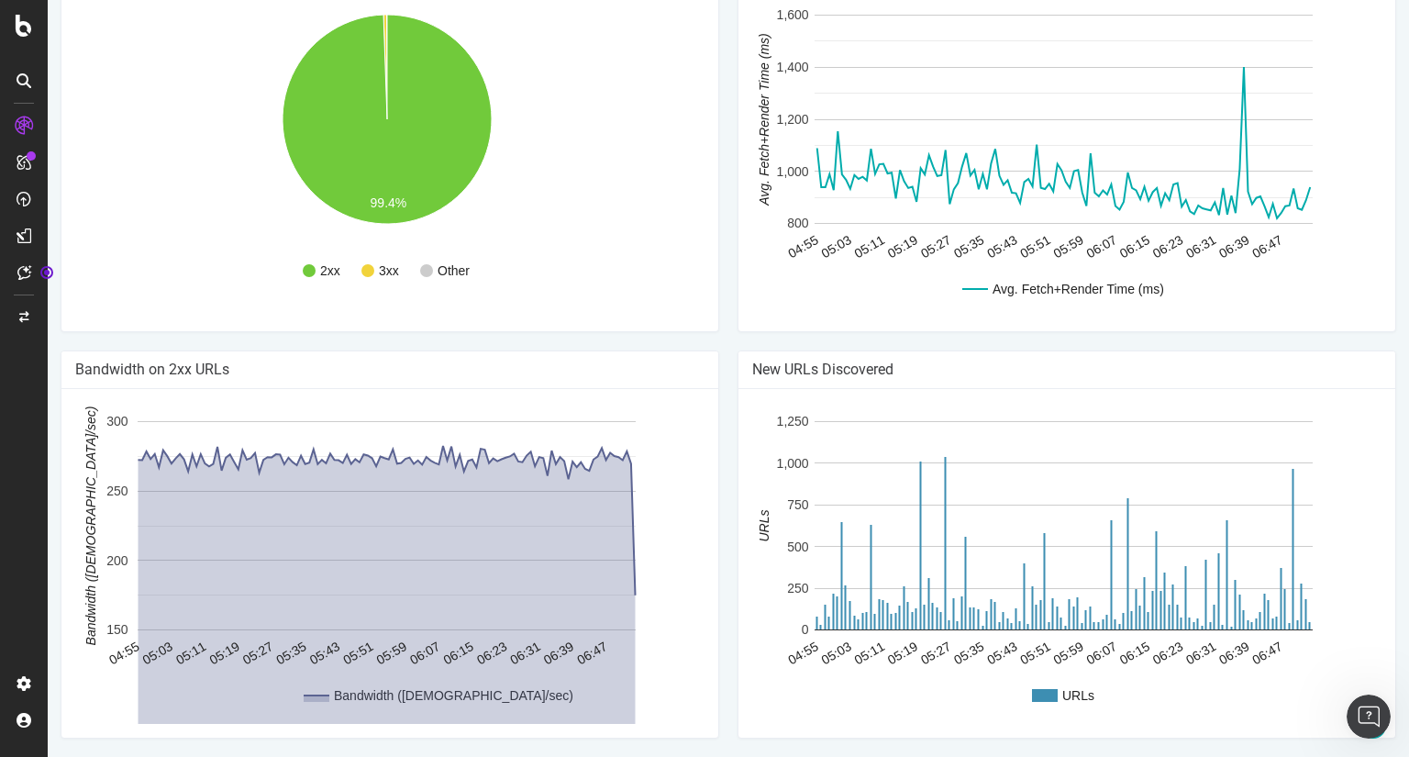
click at [701, 426] on div "Bandwidth (Kbytes/sec) 04:55 05:03 05:11 05:19 05:27 05:35 05:43 05:51 05:59 06…" at bounding box center [390, 563] width 648 height 321
click at [717, 339] on div "HTTP Status Codes 2xx 3xx Other 99.4% Http Code Urls 2xx 257,576 3xx 1,270 4xx …" at bounding box center [389, 147] width 677 height 406
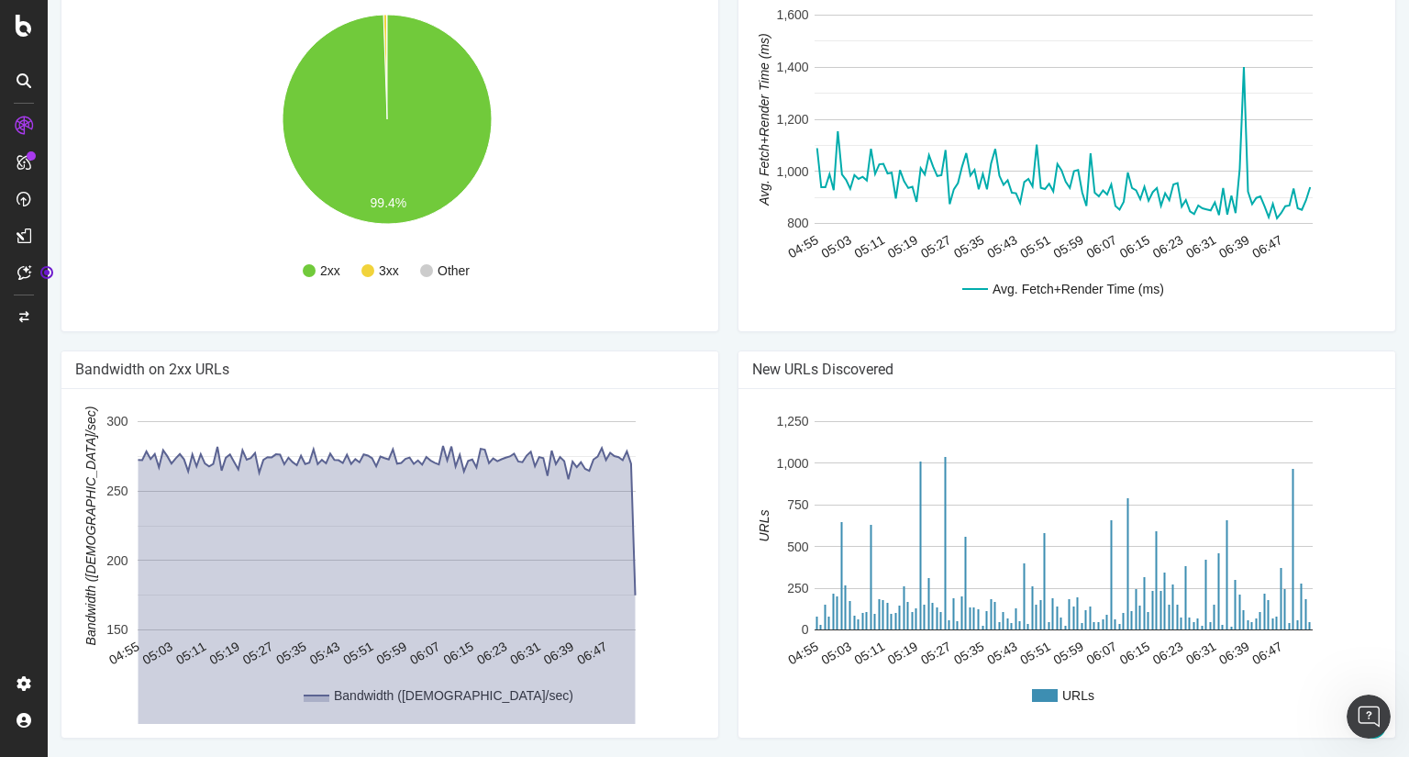
click at [717, 339] on div "HTTP Status Codes 2xx 3xx Other 99.4% Http Code Urls 2xx 257,576 3xx 1,270 4xx …" at bounding box center [389, 147] width 677 height 406
click at [717, 568] on div "Bandwidth on 2xx URLs Bandwidth (Kbytes/sec) 04:55 05:03 05:11 05:19 05:27 05:3…" at bounding box center [389, 553] width 677 height 406
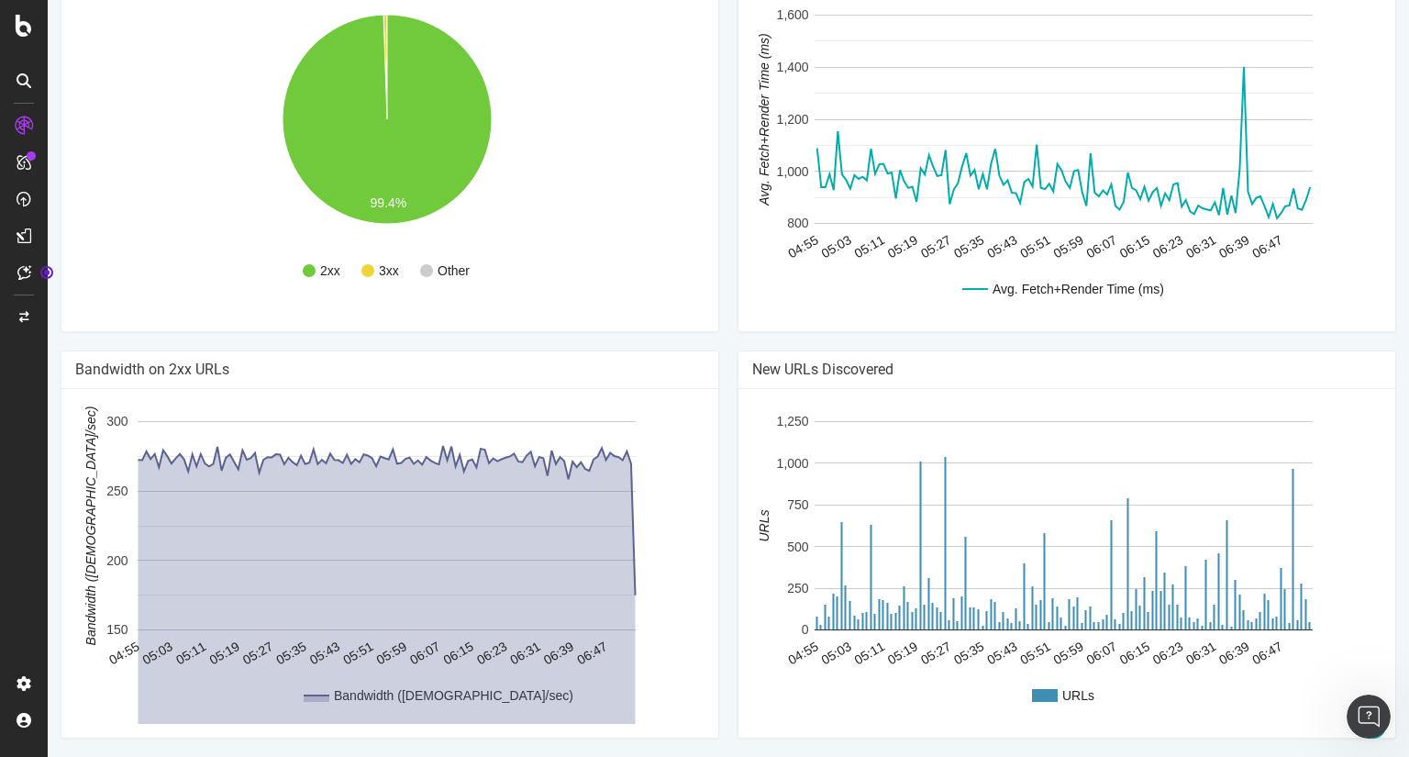
click at [717, 568] on div "Bandwidth on 2xx URLs Bandwidth (Kbytes/sec) 04:55 05:03 05:11 05:19 05:27 05:3…" at bounding box center [389, 553] width 677 height 406
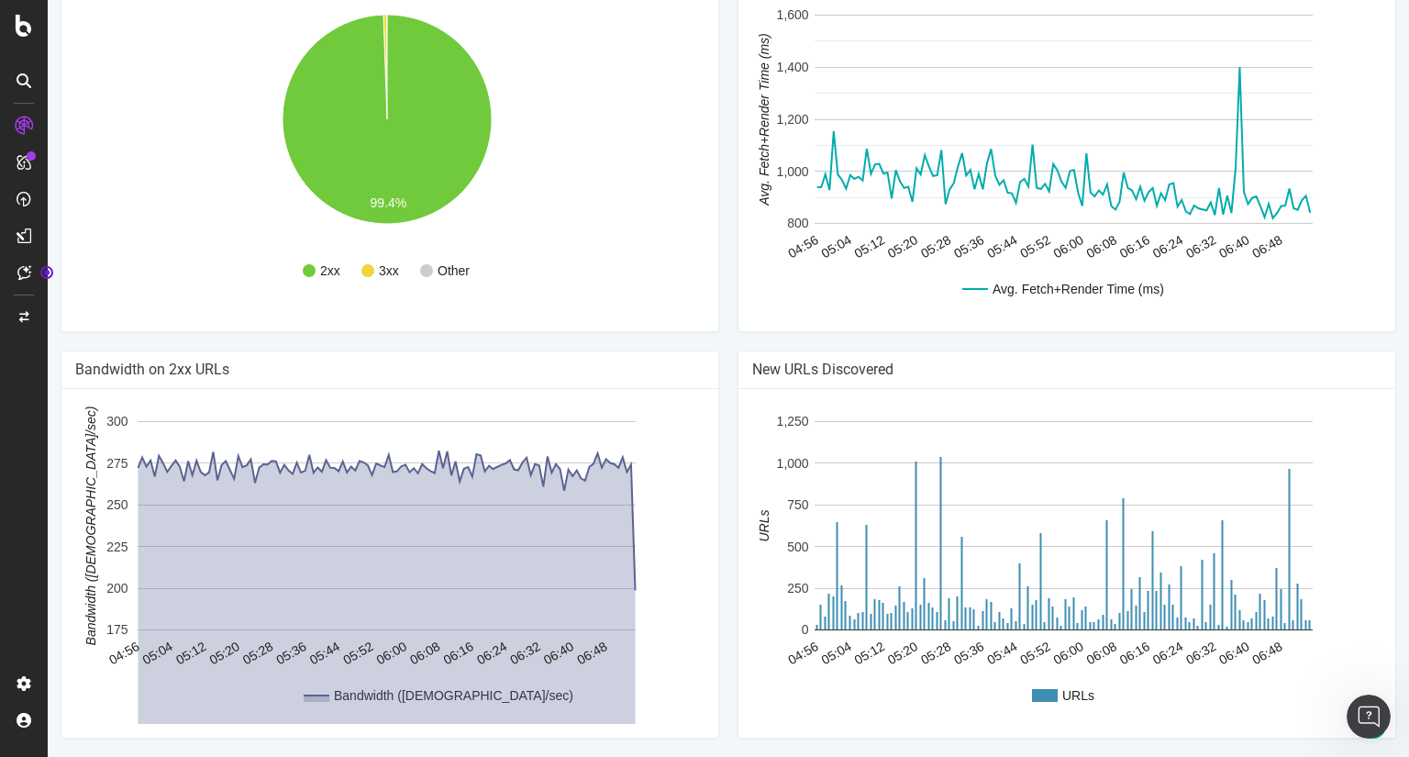
click at [717, 568] on div "Bandwidth on 2xx URLs Bandwidth (Kbytes/sec) 04:56 05:04 05:12 05:20 05:28 05:3…" at bounding box center [389, 553] width 677 height 406
click at [717, 566] on div "Bandwidth on 2xx URLs Bandwidth (Kbytes/sec) 04:56 05:04 05:12 05:20 05:28 05:3…" at bounding box center [389, 553] width 677 height 406
click at [718, 493] on div "Bandwidth on 2xx URLs Bandwidth (Kbytes/sec) 04:56 05:04 05:12 05:20 05:28 05:3…" at bounding box center [389, 553] width 677 height 406
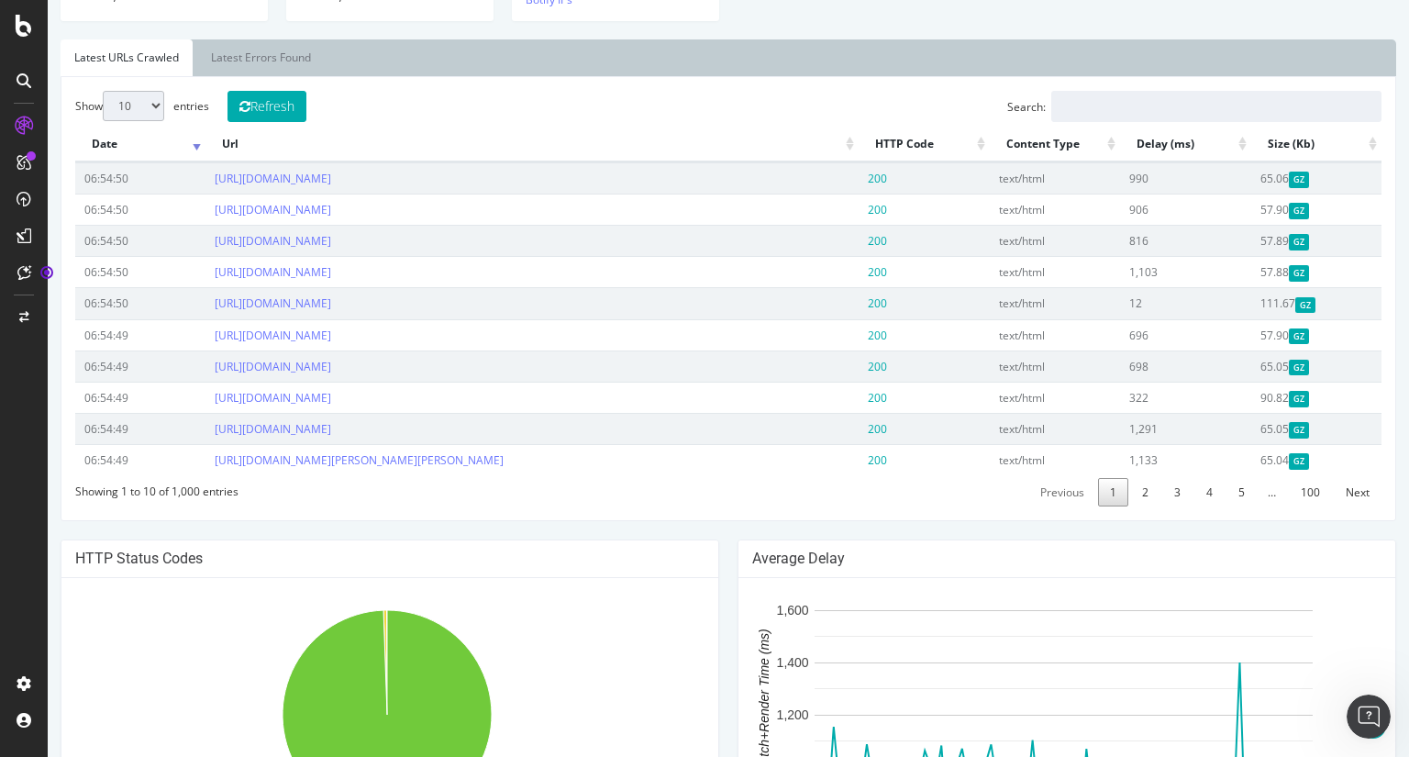
scroll to position [699, 0]
click at [728, 588] on div "Average Delay Avg. Fetch+Render Time (ms) 04:56 05:04 05:12 05:20 05:28 05:36 0…" at bounding box center [1066, 744] width 677 height 406
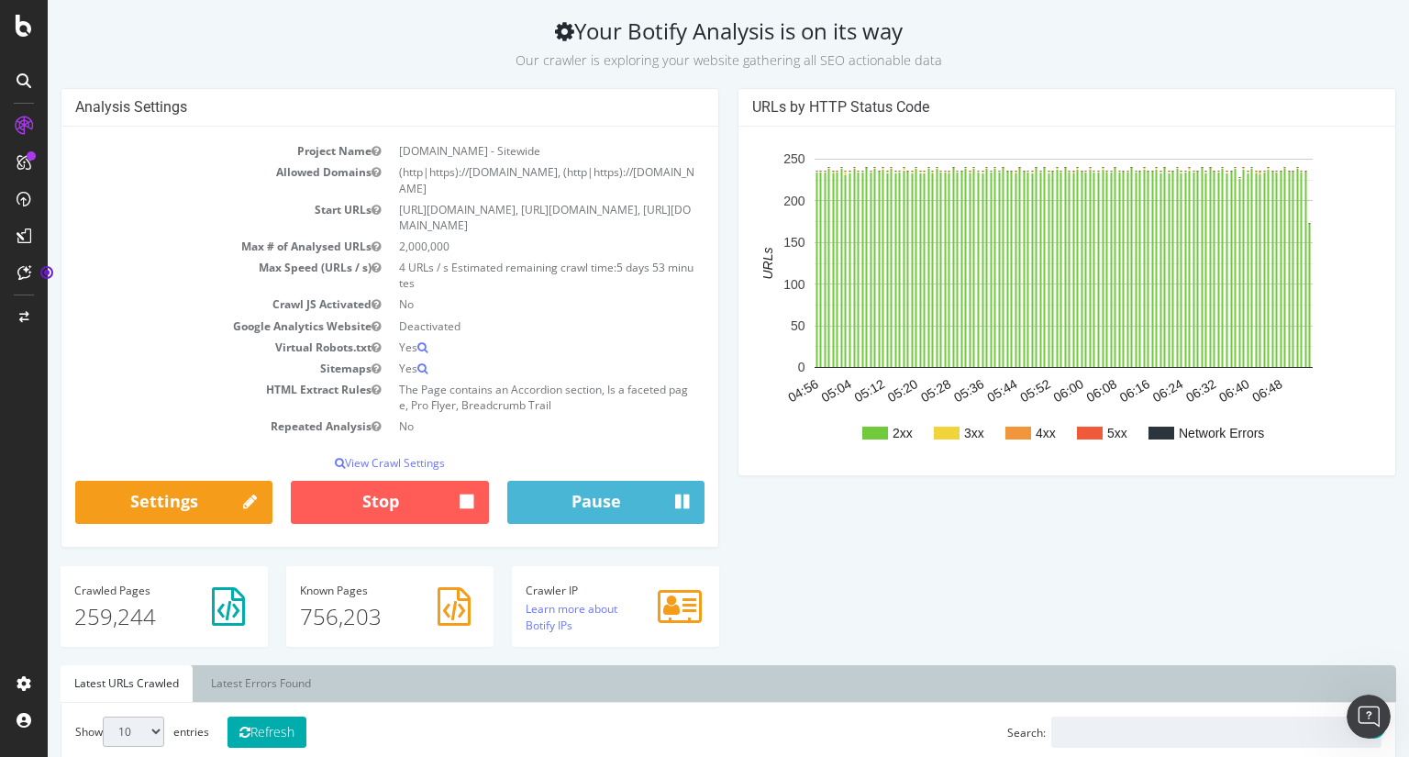
scroll to position [0, 0]
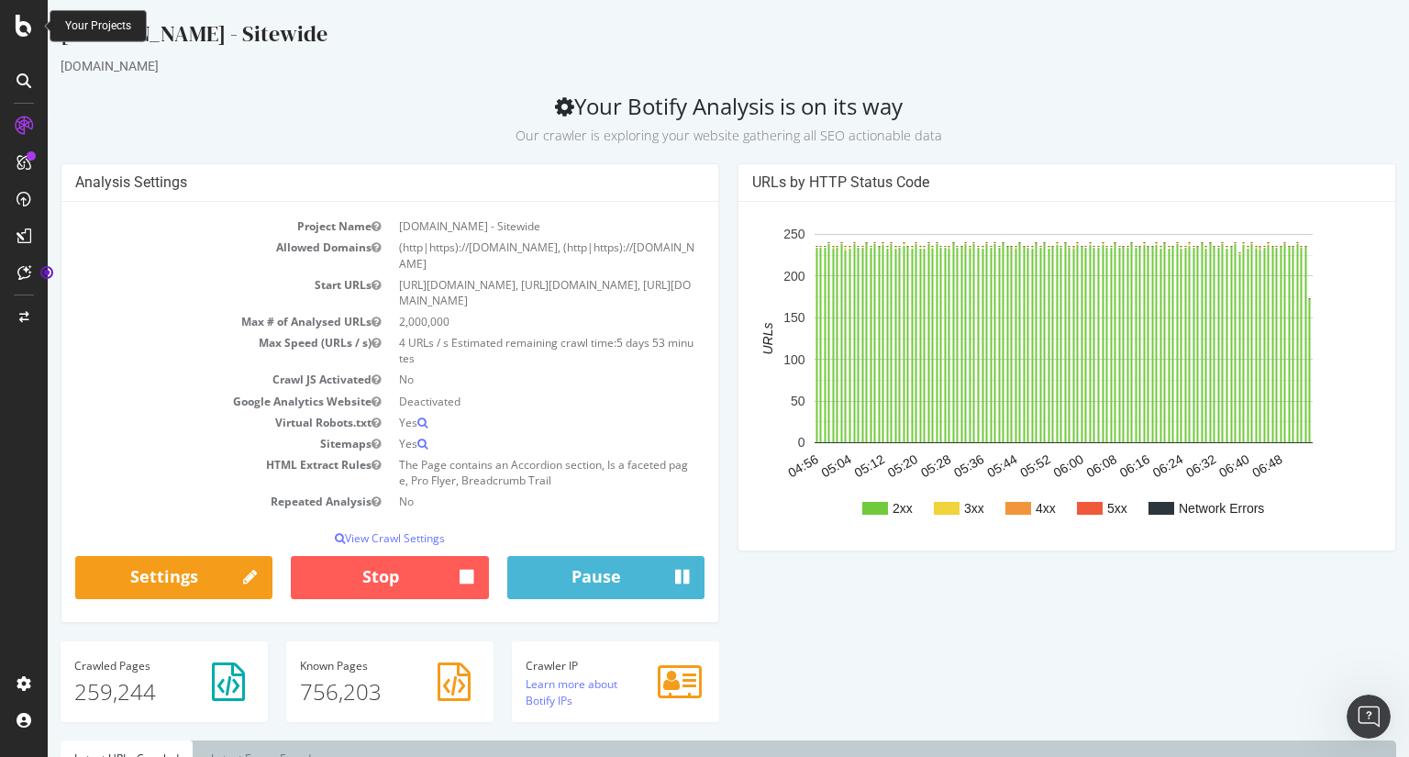
click at [24, 32] on icon at bounding box center [24, 26] width 17 height 22
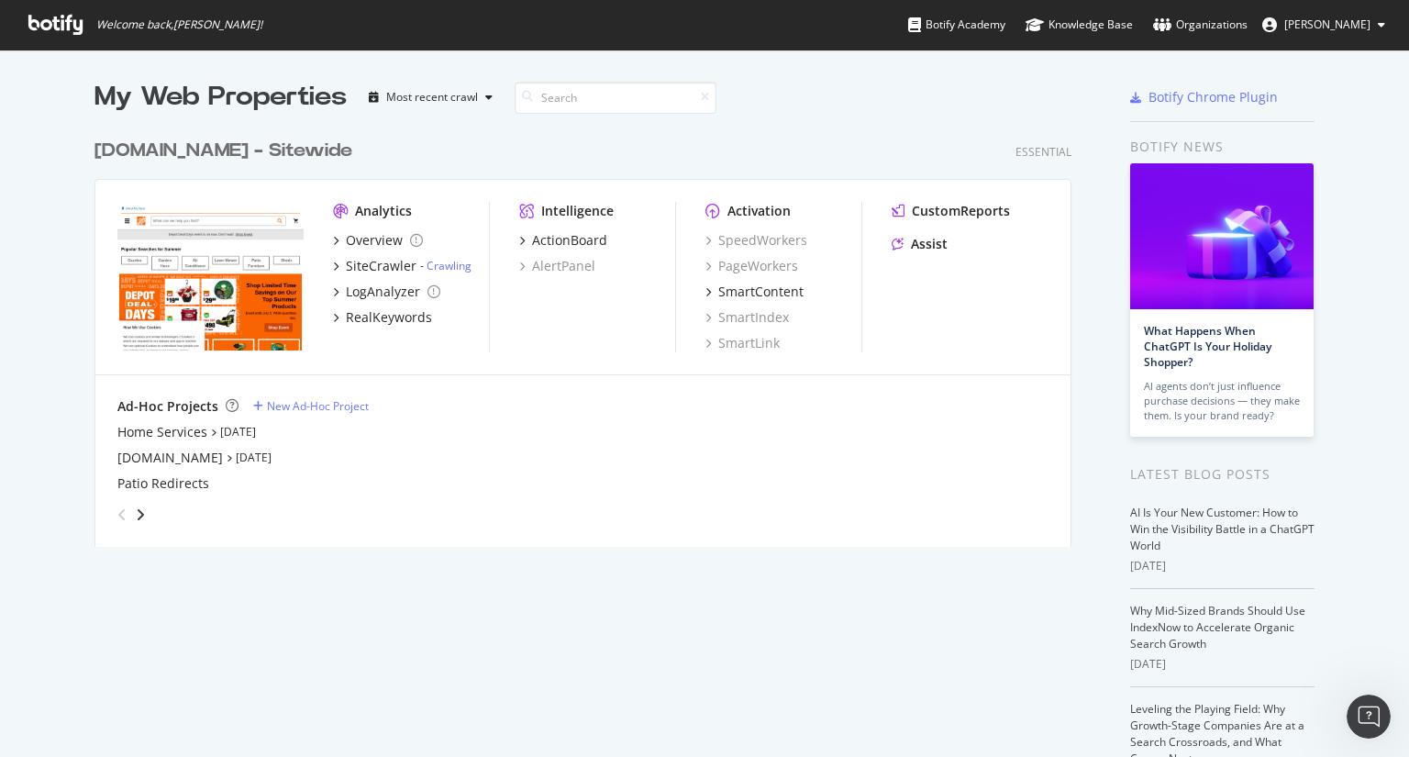
scroll to position [743, 1381]
click at [352, 241] on div "Overview" at bounding box center [374, 240] width 57 height 18
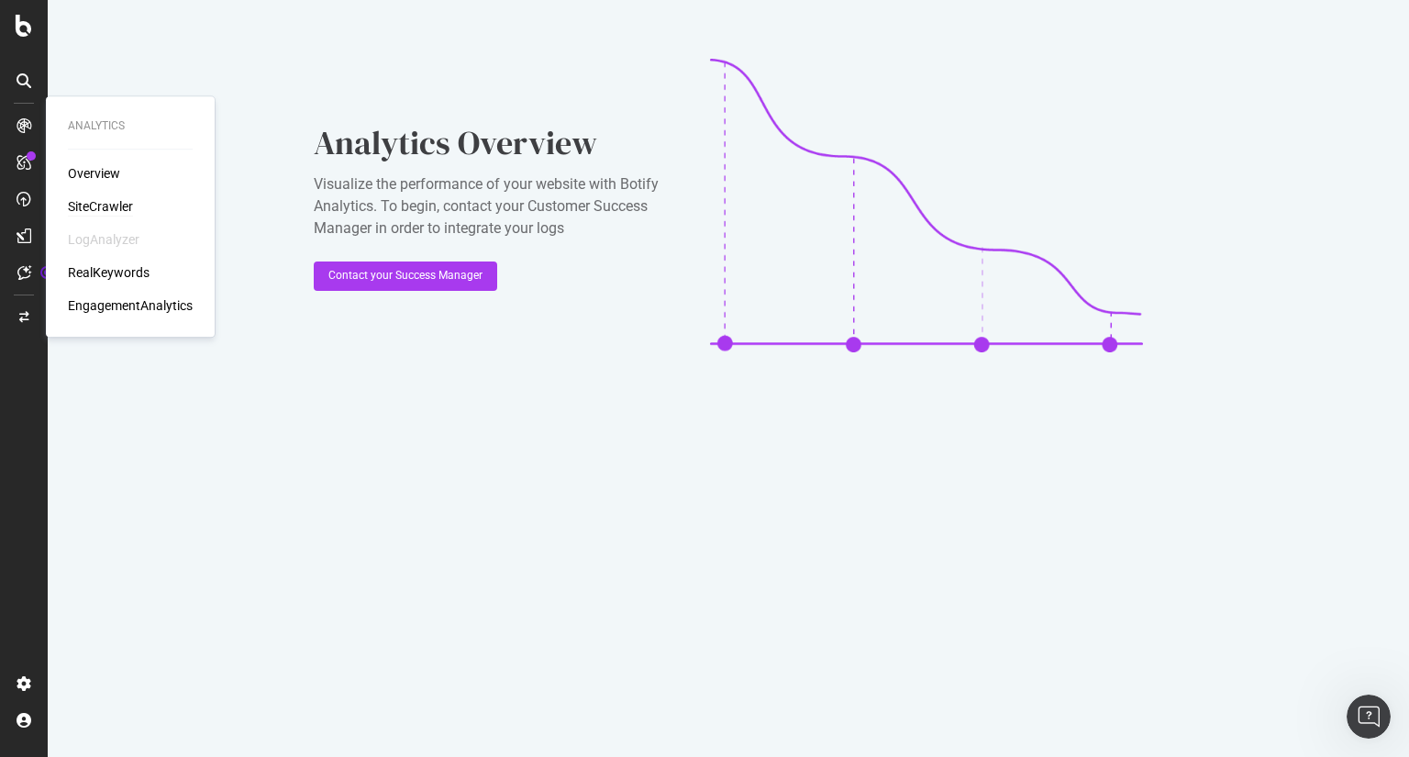
click at [103, 210] on div "SiteCrawler" at bounding box center [100, 206] width 65 height 18
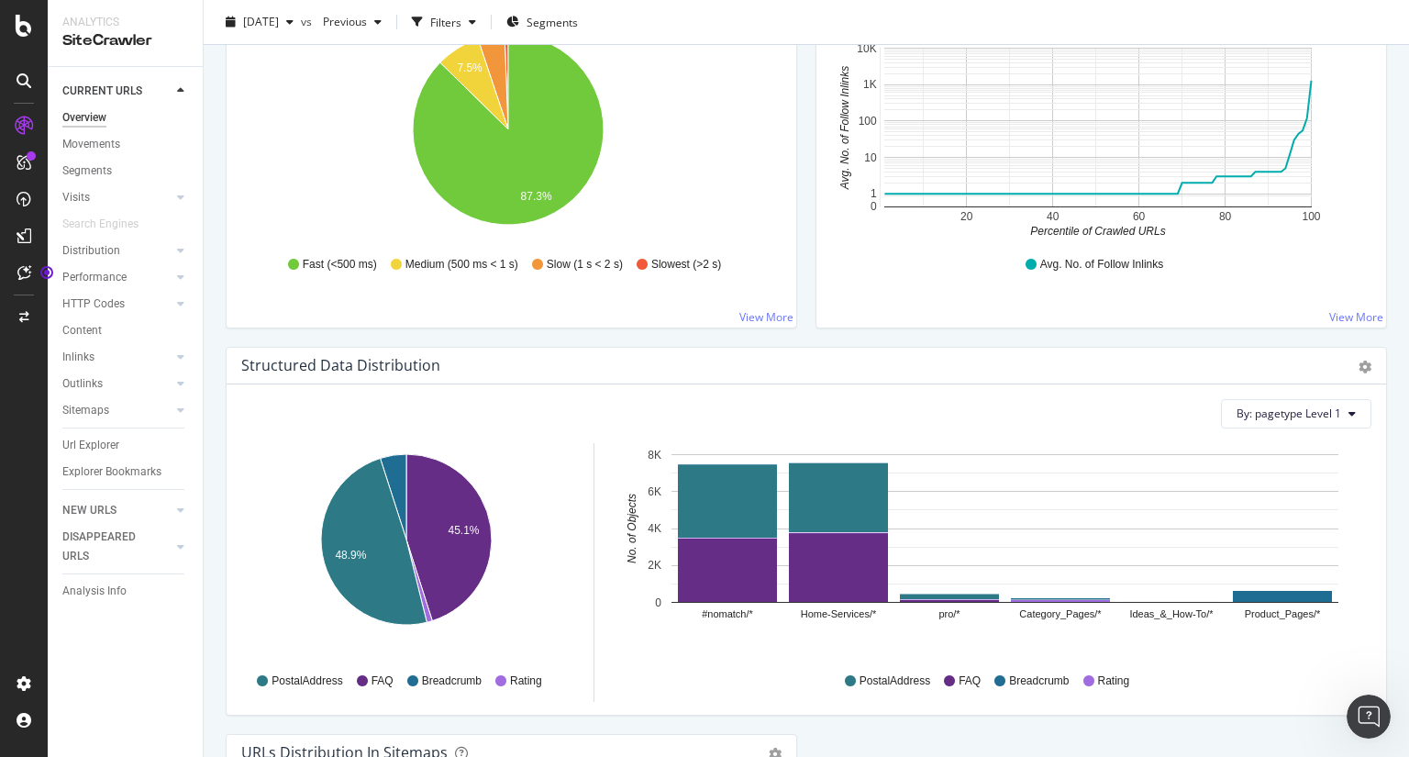
scroll to position [1477, 0]
click at [213, 491] on div "Overview [DOMAIN_NAME] - Sitewide [DATE] vs Previous Filters Segments Crawled U…" at bounding box center [807, 378] width 1206 height 757
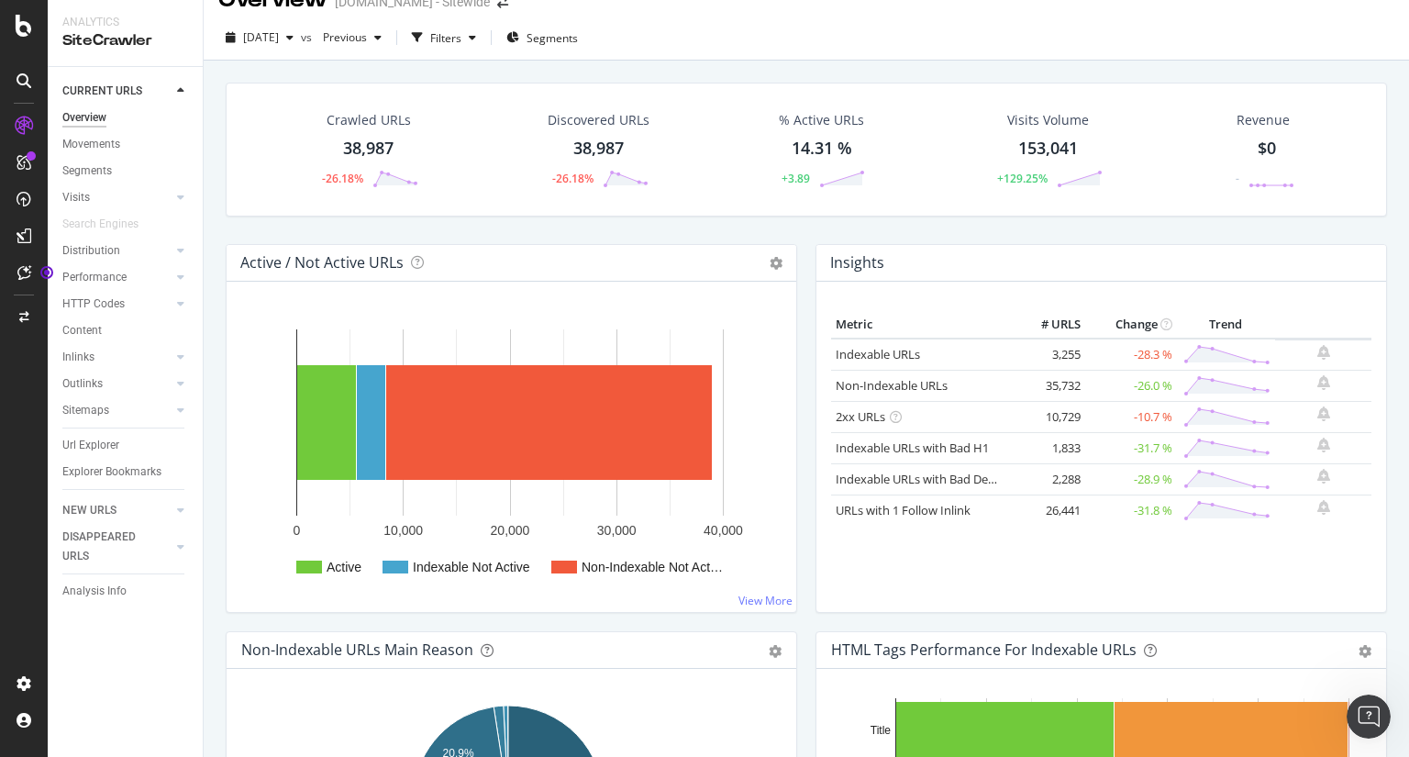
scroll to position [0, 0]
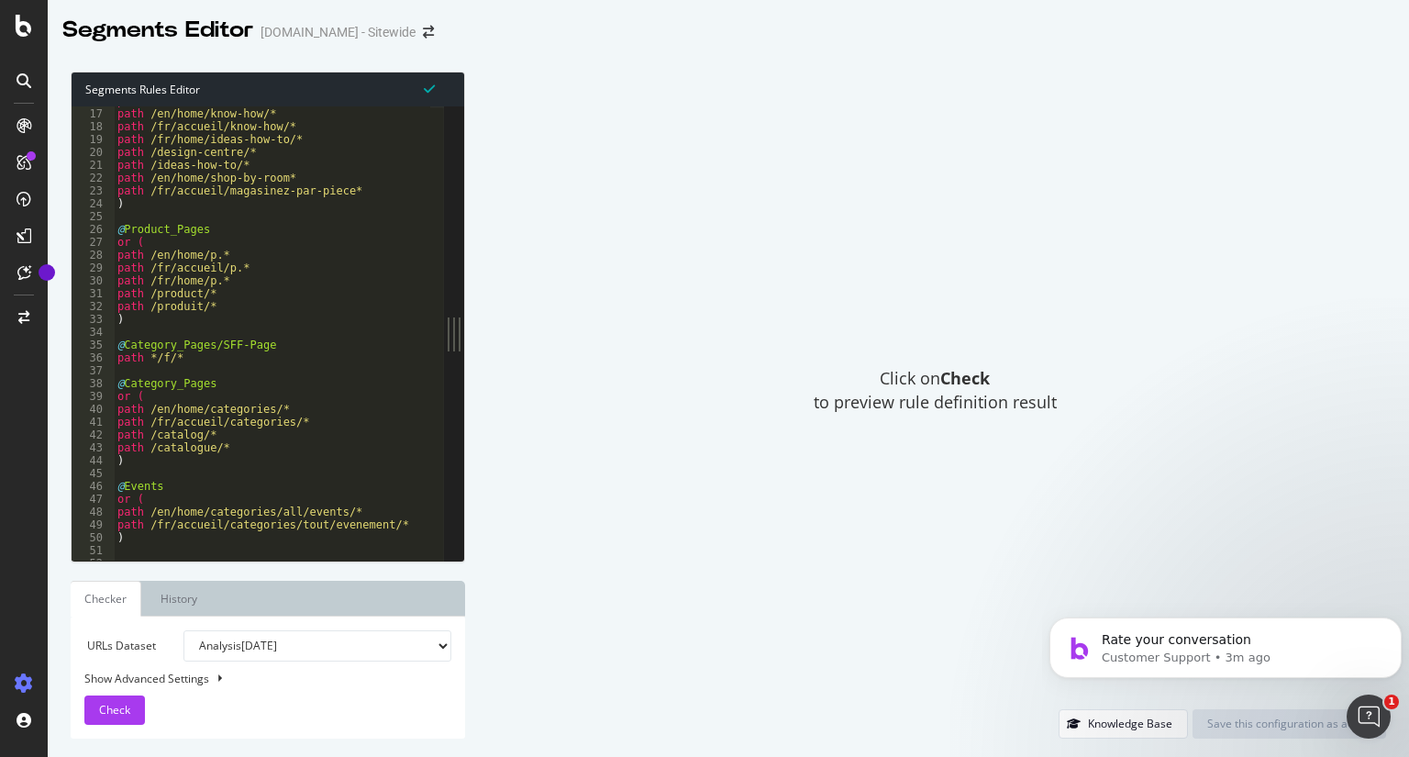
scroll to position [209, 0]
click at [1368, 713] on icon "Open Intercom Messenger" at bounding box center [1366, 713] width 13 height 15
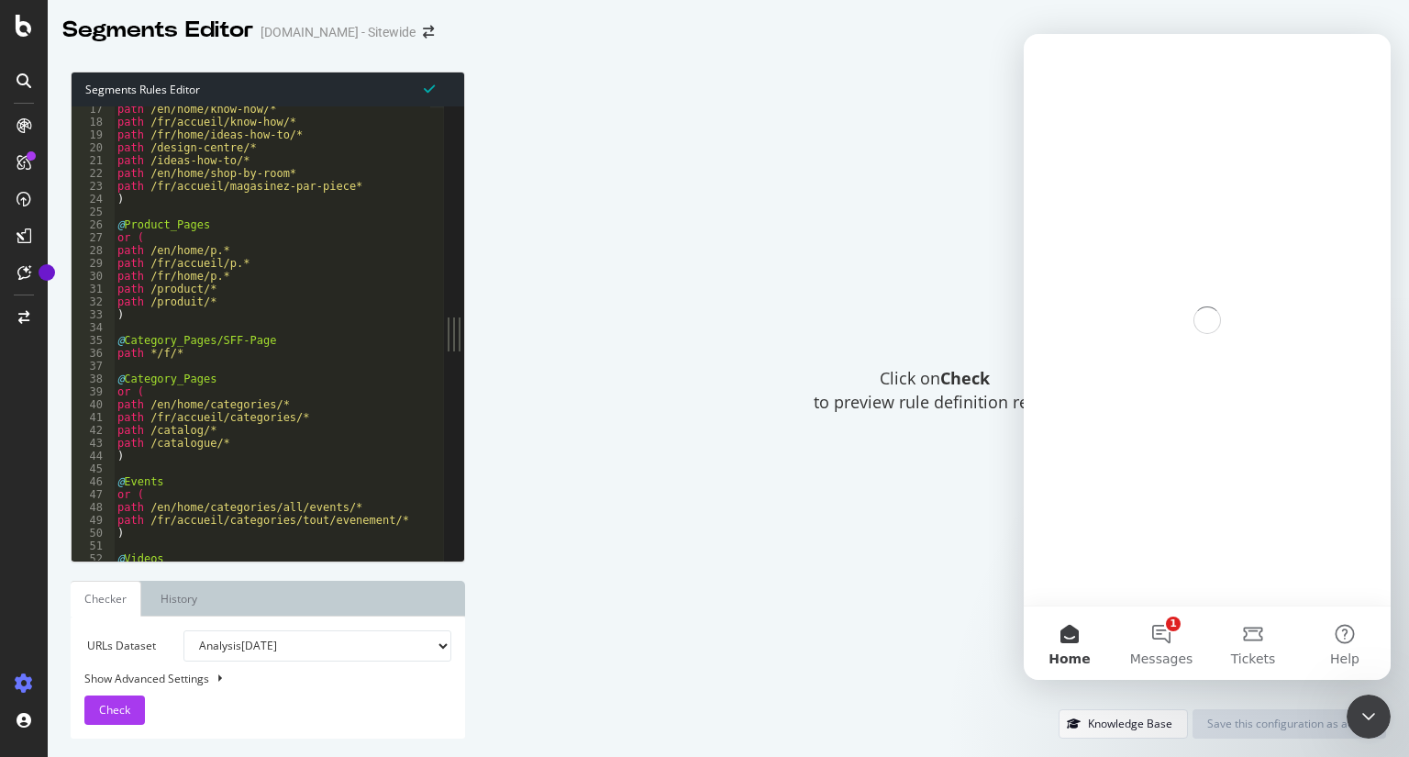
scroll to position [0, 0]
click at [1174, 636] on button "1 Messages" at bounding box center [1162, 642] width 92 height 73
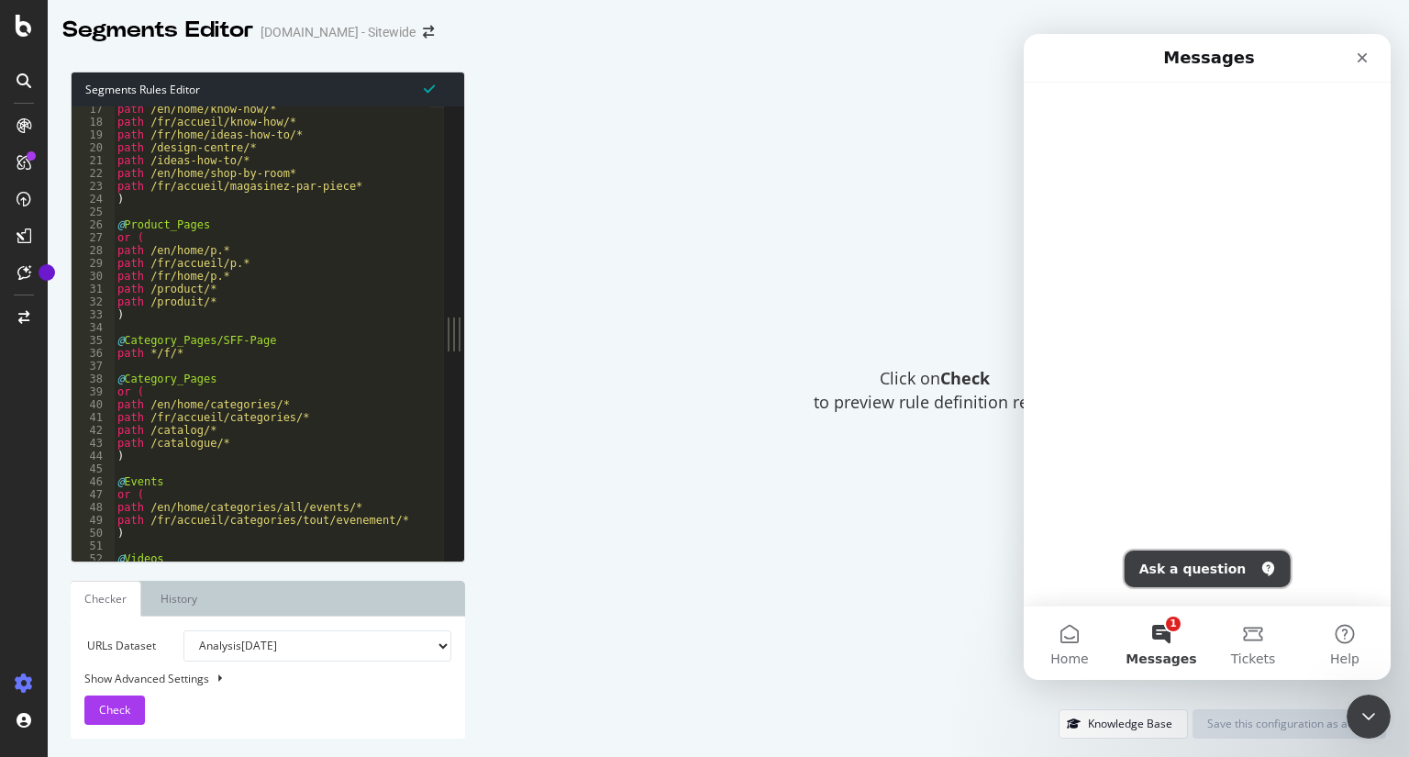
click at [1204, 570] on button "Ask a question" at bounding box center [1208, 568] width 166 height 37
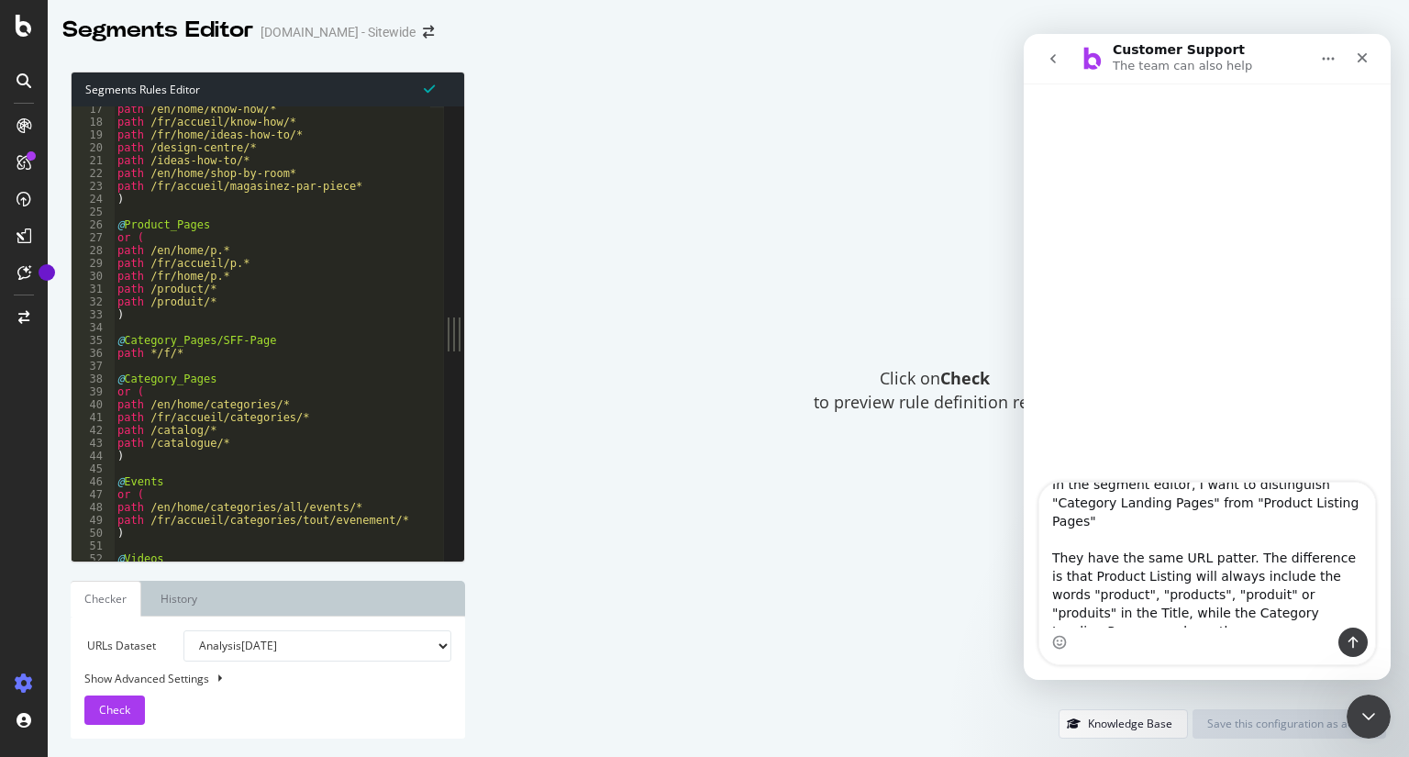
scroll to position [34, 0]
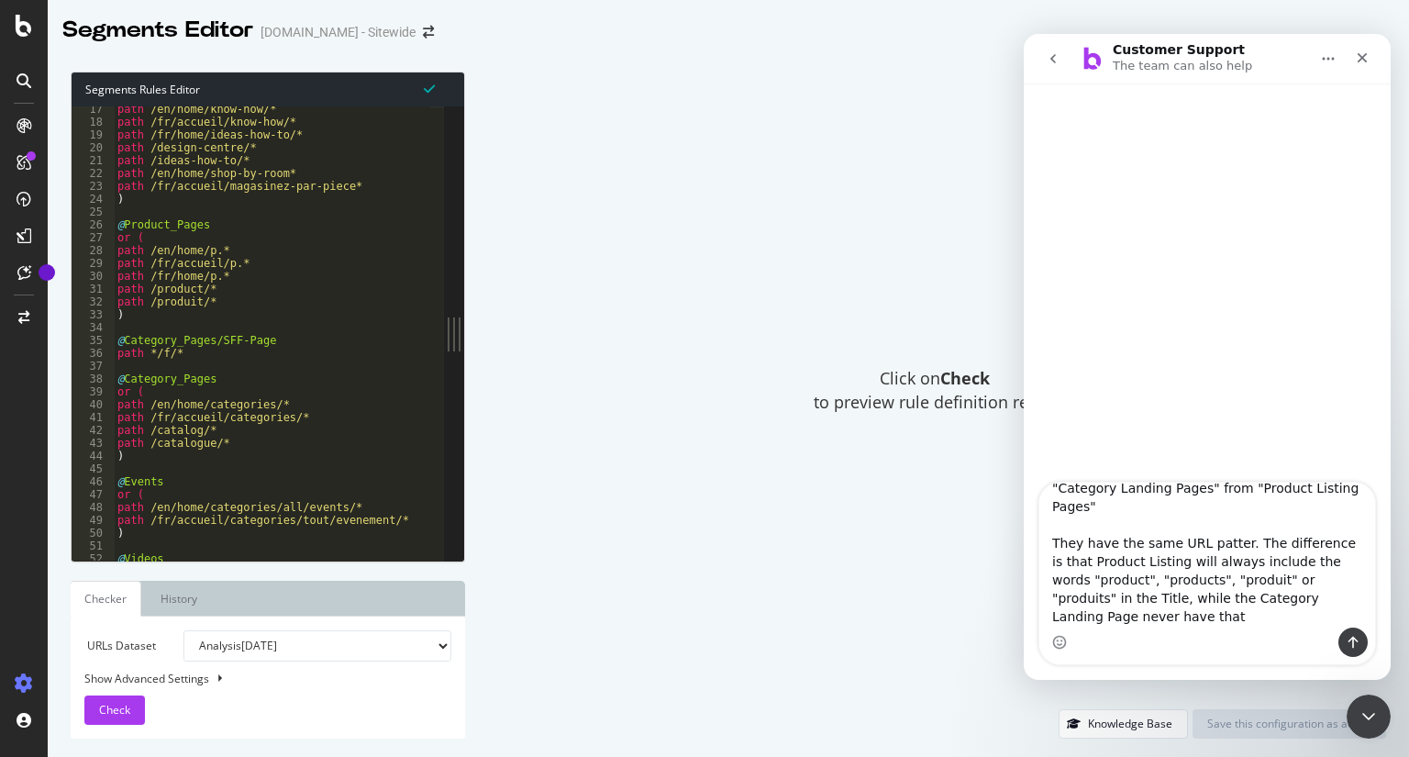
type textarea "In the segment editor, I want to distinguish "Category Landing Pages" from "Pro…"
type textarea ")"
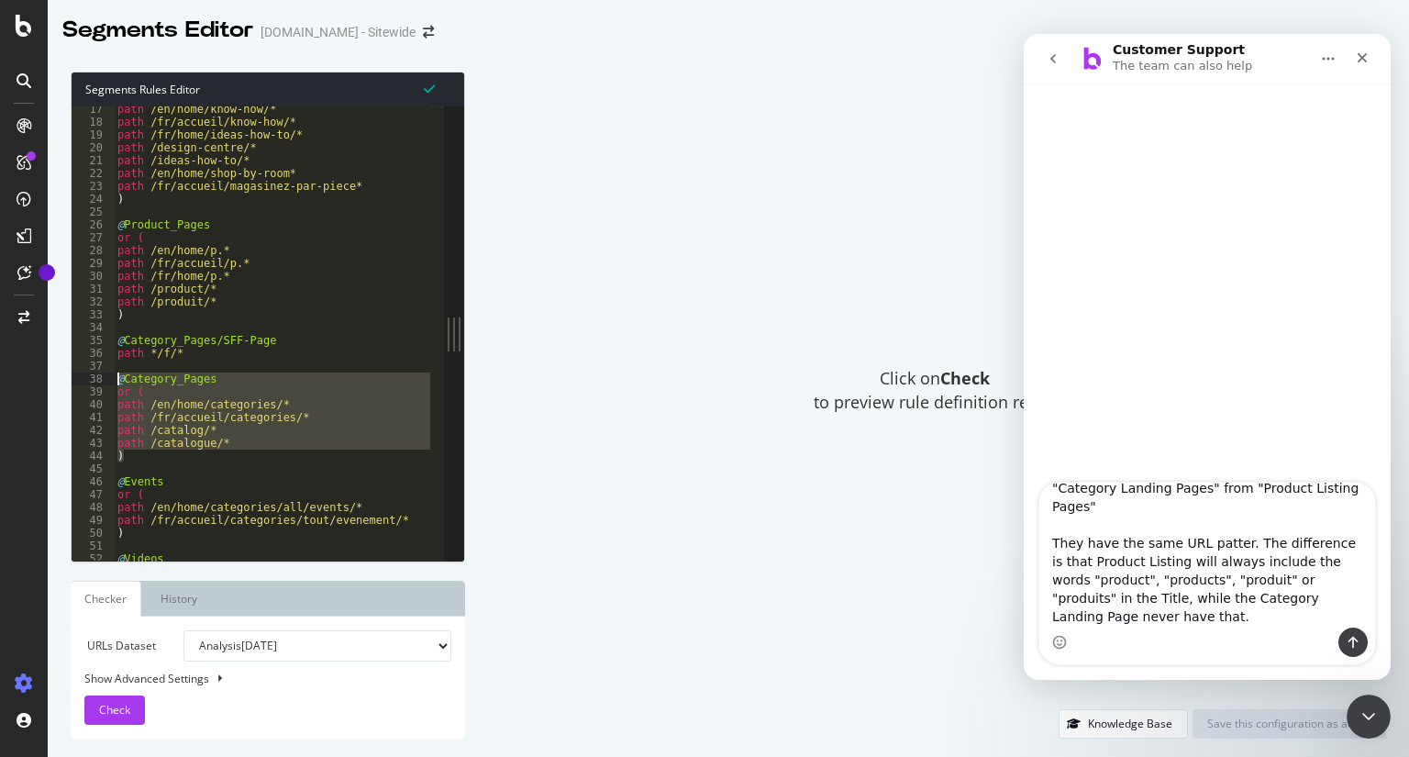
drag, startPoint x: 139, startPoint y: 460, endPoint x: 93, endPoint y: 384, distance: 88.6
click at [93, 384] on div ") 17 18 19 20 21 22 23 24 25 26 27 28 29 30 31 32 33 34 35 36 37 38 39 40 41 42…" at bounding box center [258, 333] width 372 height 454
type textarea "@Category_Pages or ("
click at [1253, 628] on div "Intercom messenger" at bounding box center [1207, 642] width 336 height 29
click at [1177, 631] on div "Intercom messenger" at bounding box center [1207, 642] width 336 height 29
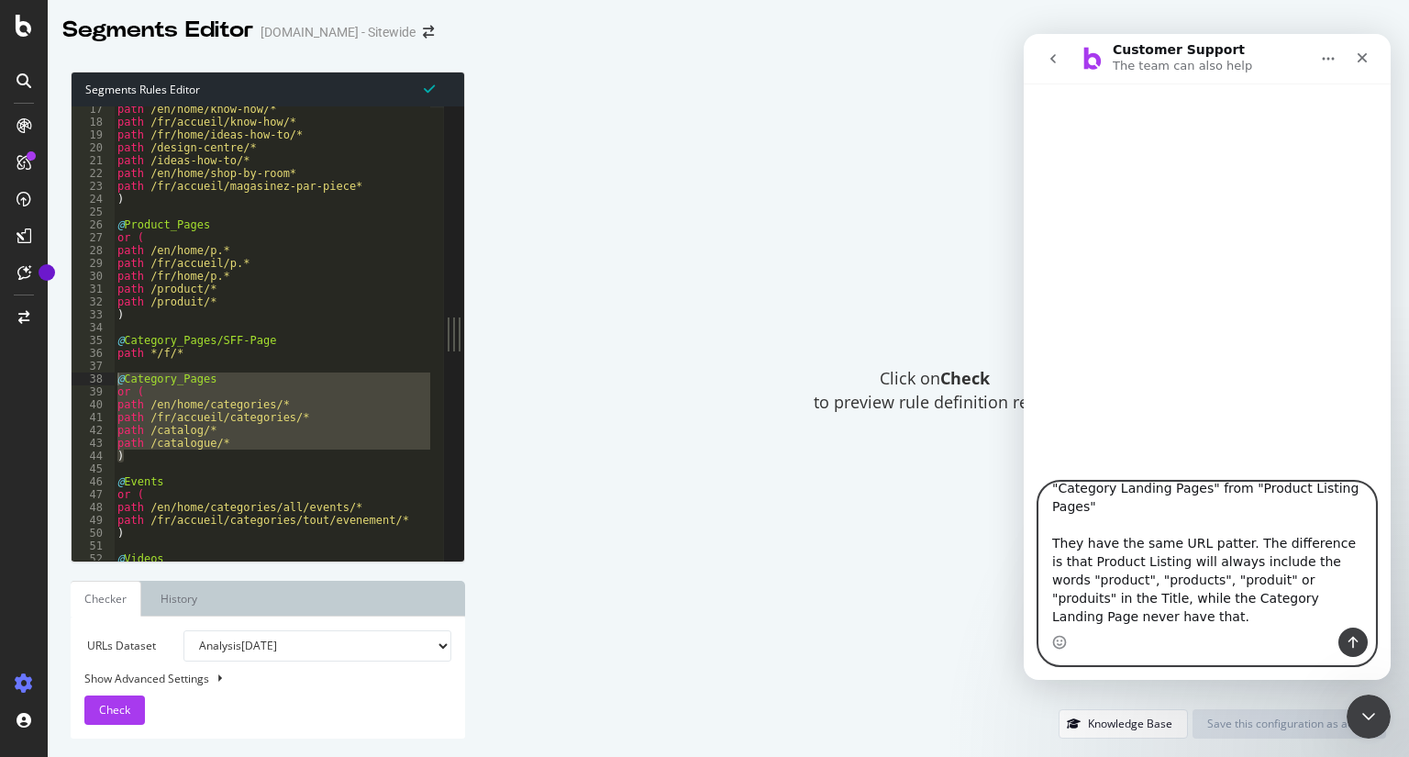
click at [1162, 615] on textarea "In the segment editor, I want to distinguish "Category Landing Pages" from "Pro…" at bounding box center [1207, 555] width 336 height 145
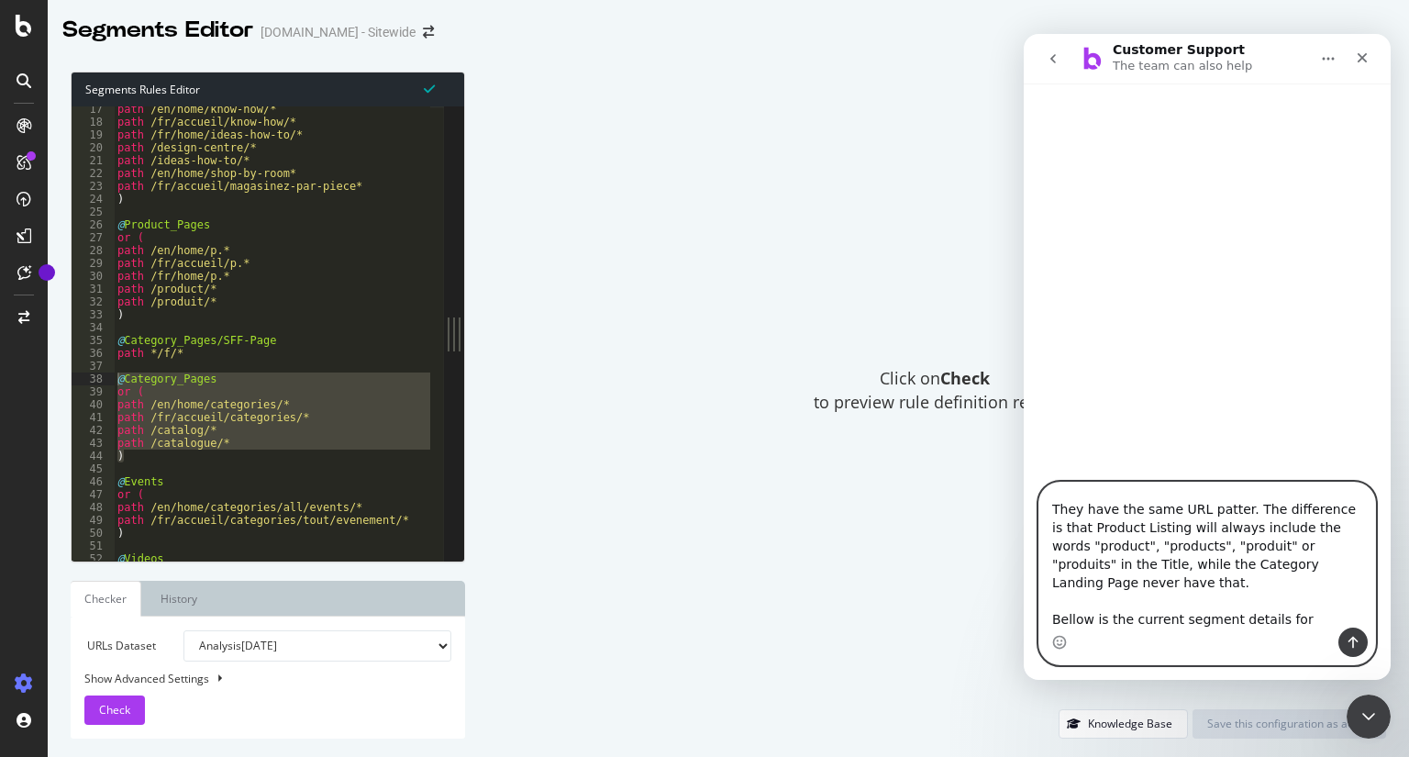
scroll to position [85, 0]
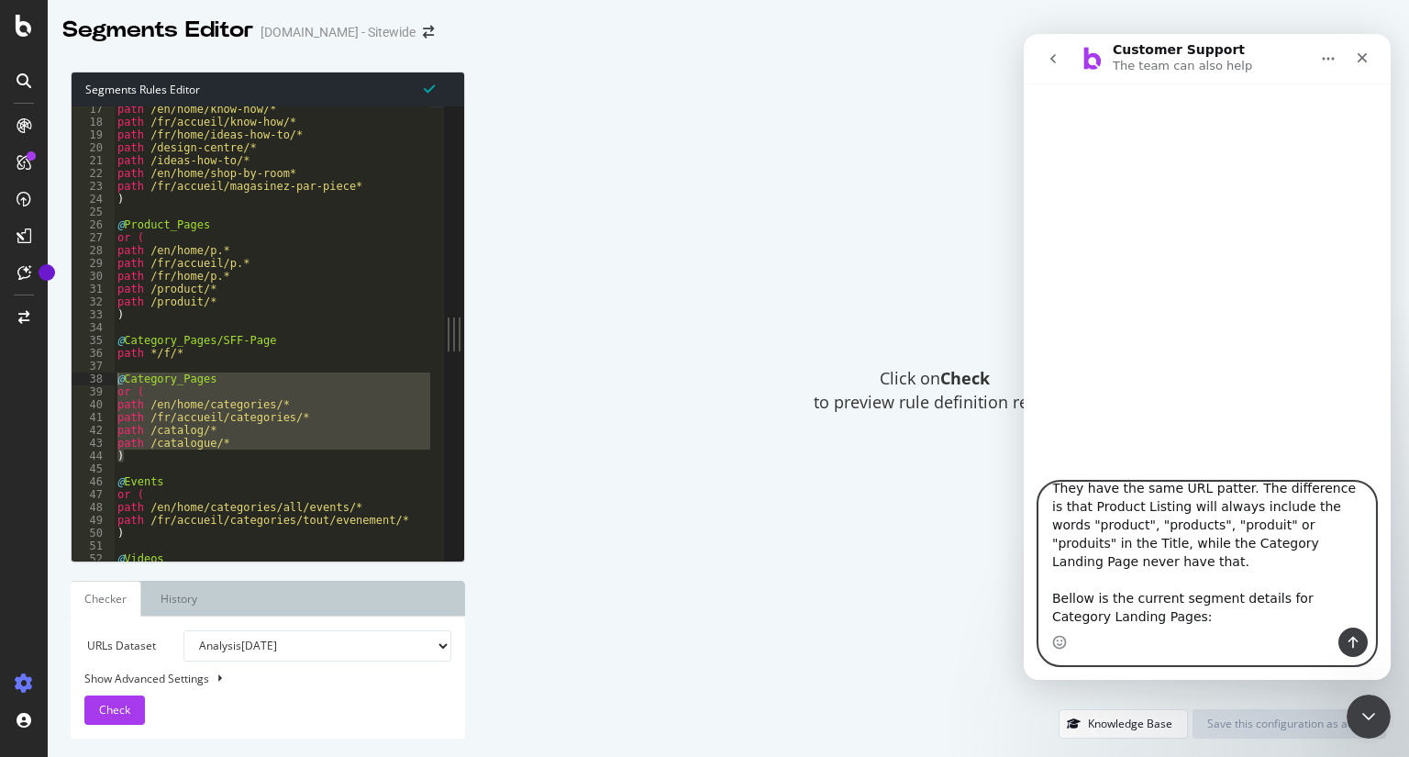
paste textarea "@Category_Pages or ( path /en/home/categories/* path /fr/accueil/categories/* p…"
type textarea "In the segment editor, I want to distinguish "Category Landing Pages" from "Pro…"
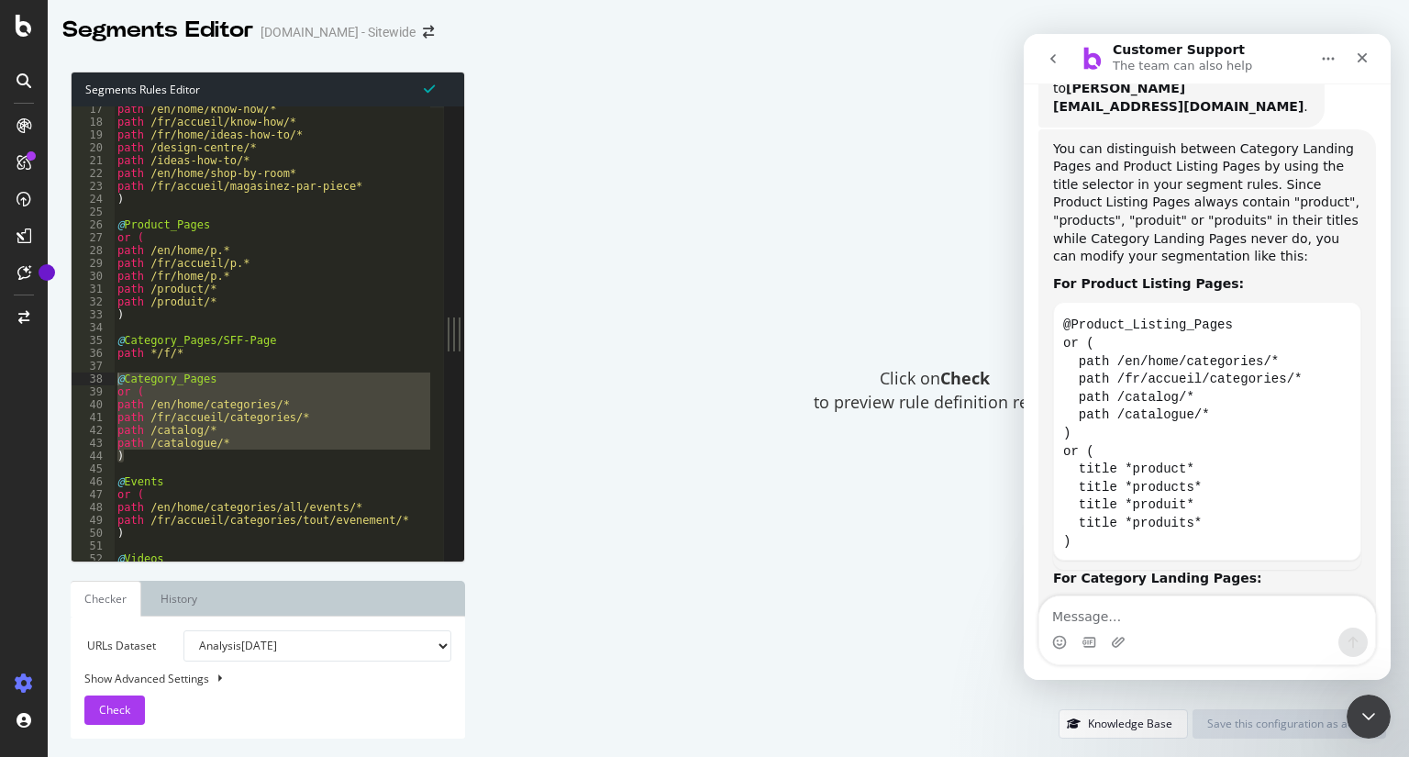
scroll to position [549, 0]
click at [1335, 317] on icon "Copy this code block to your clipboard." at bounding box center [1340, 324] width 15 height 15
click at [202, 461] on div "path /en/home/know-how/* path /fr/accueil/know-how/* path /fr/home/ideas-how-to…" at bounding box center [272, 333] width 317 height 454
type textarea ")"
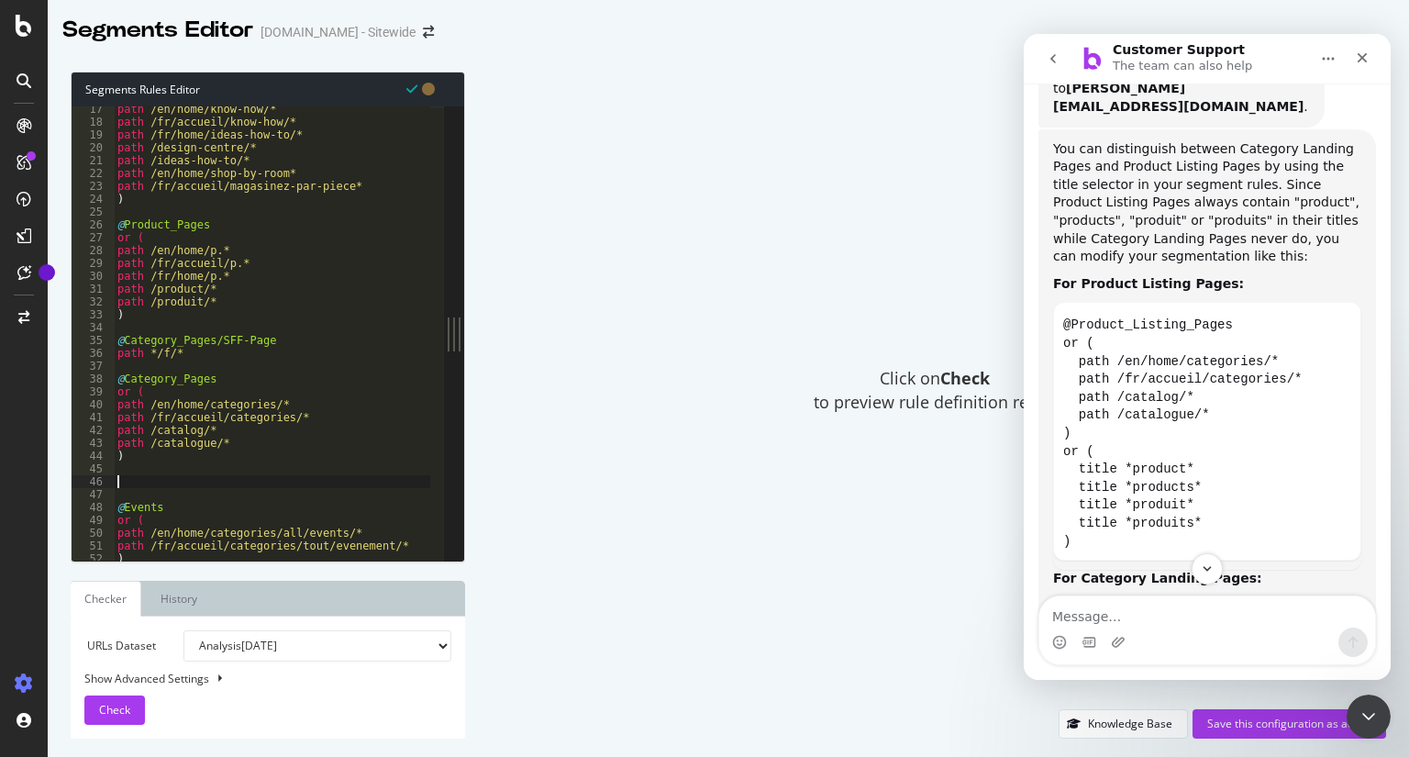
paste textarea ")"
type textarea ")"
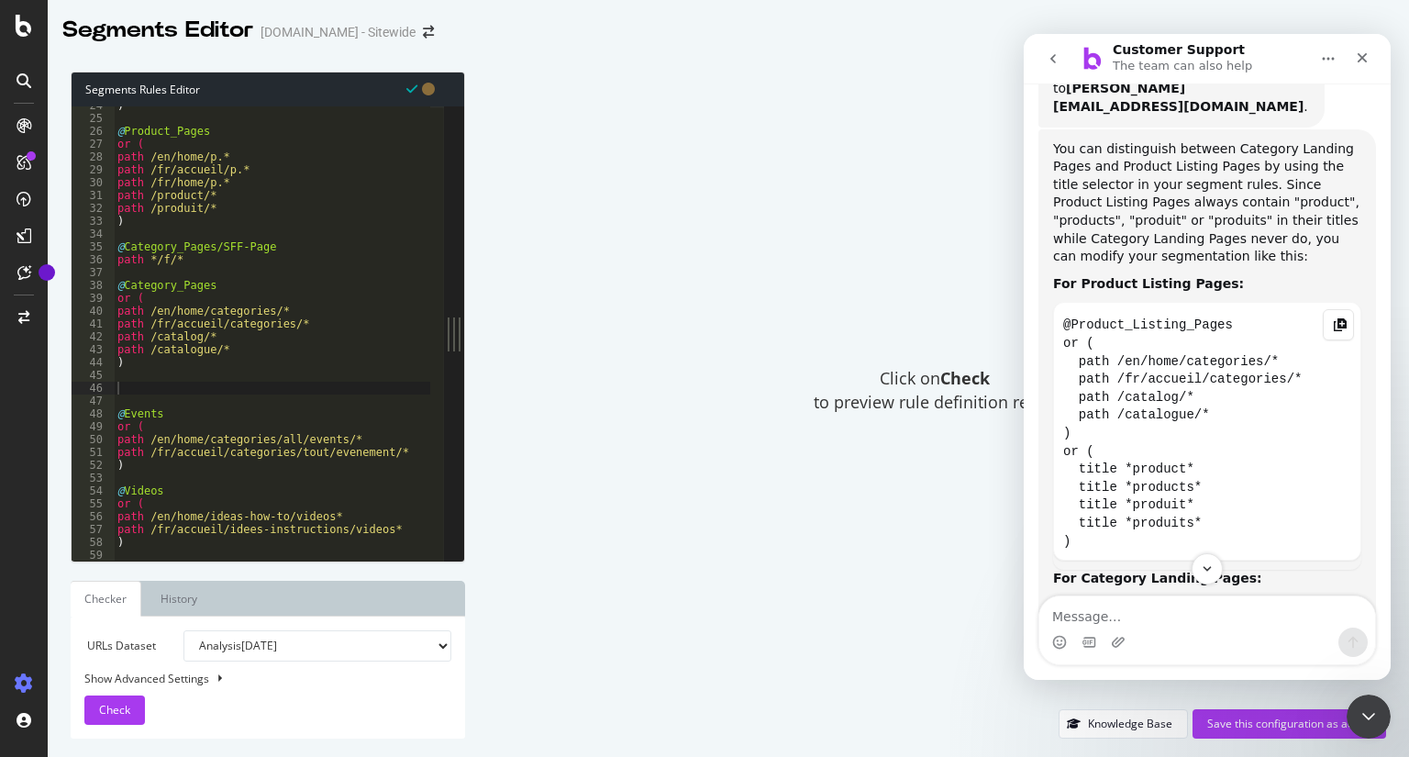
click at [1333, 320] on icon "Copy this code block to your clipboard." at bounding box center [1339, 325] width 13 height 10
click at [191, 392] on div ") @ Product_Pages or ( path /en/home/p.* path /fr/accueil/p.* path /fr/home/p.*…" at bounding box center [314, 333] width 401 height 468
paste textarea ")"
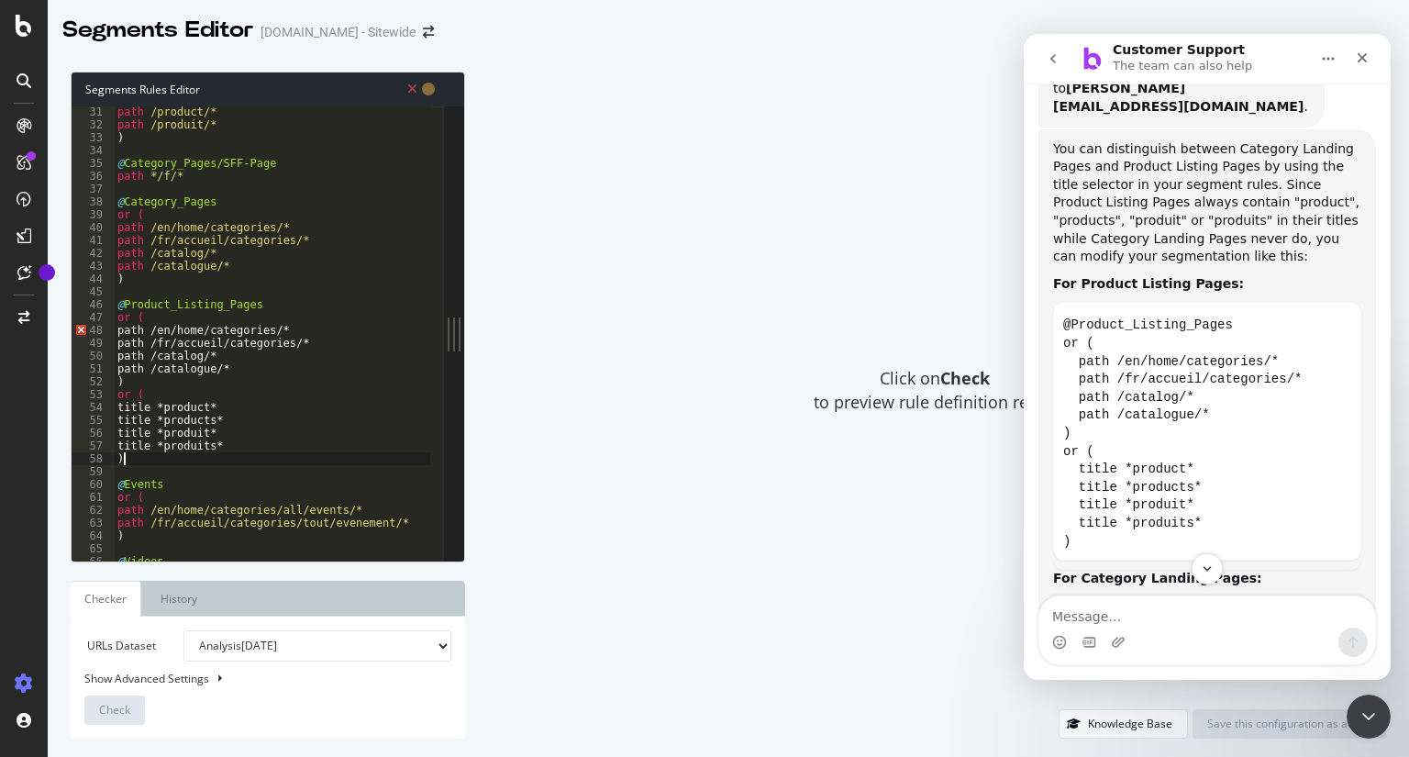
scroll to position [389, 0]
click at [215, 449] on div "path /product/* path /produit/* ) @ Category_Pages/SFF-Page path */f/* @ Catego…" at bounding box center [314, 336] width 401 height 468
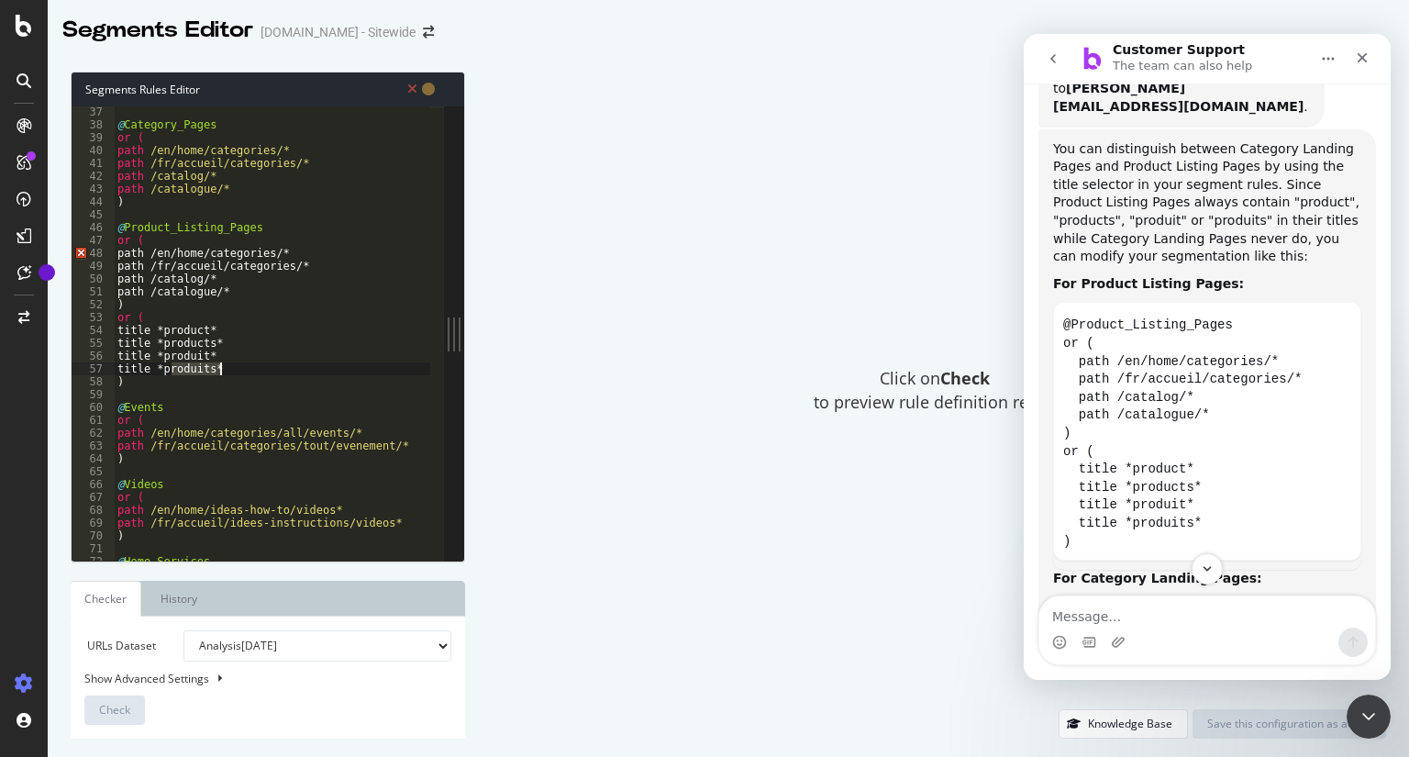
scroll to position [461, 0]
type textarea ")"
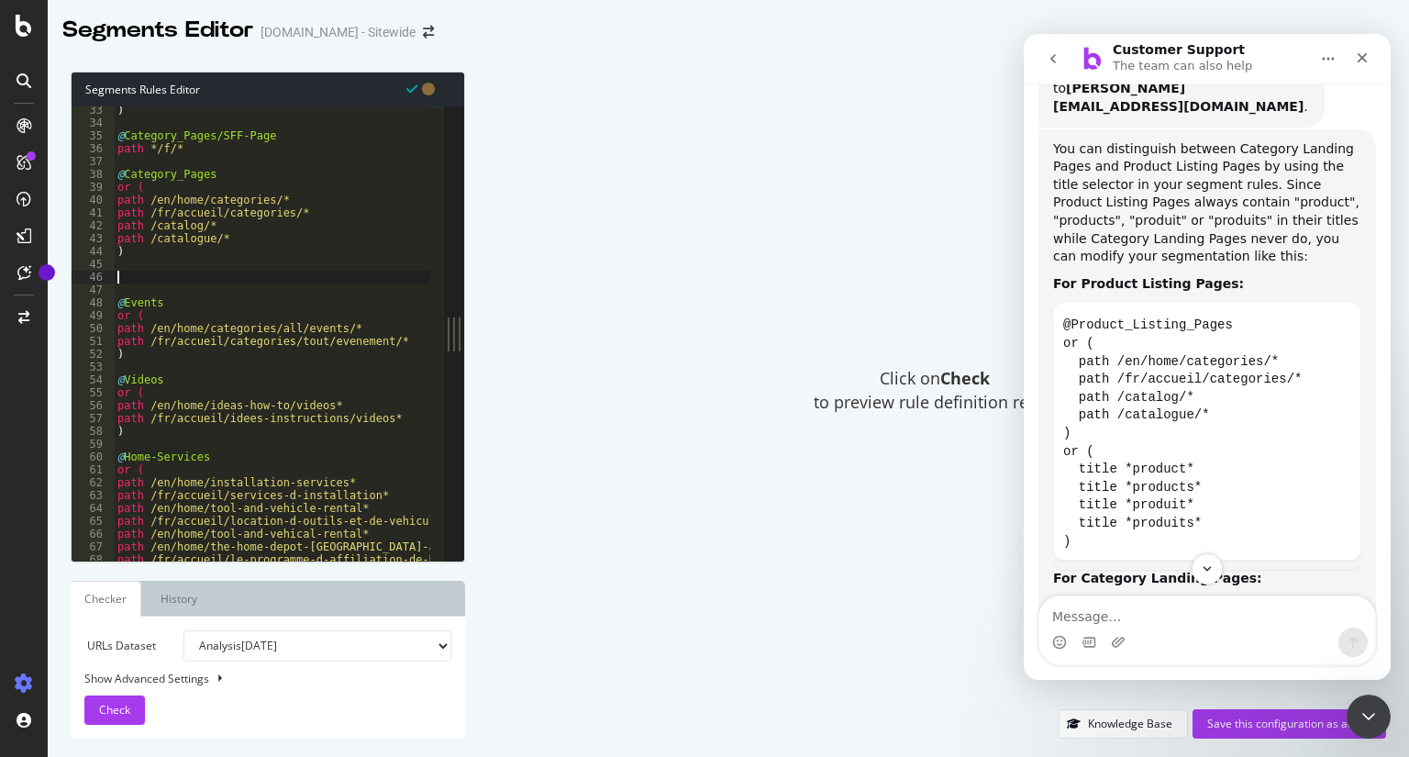
scroll to position [413, 0]
paste textarea ")"
type textarea ")"
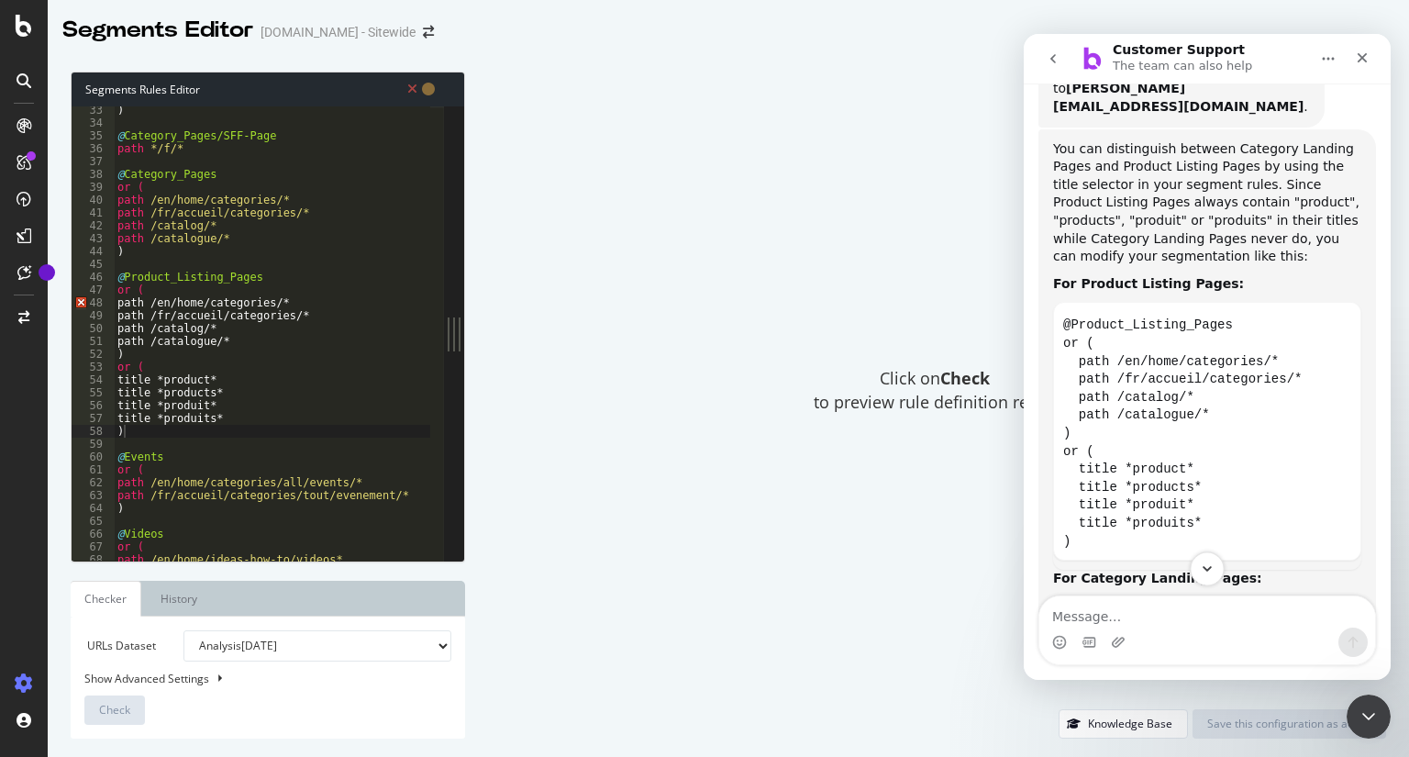
click at [1205, 569] on icon "Scroll to bottom" at bounding box center [1207, 569] width 9 height 6
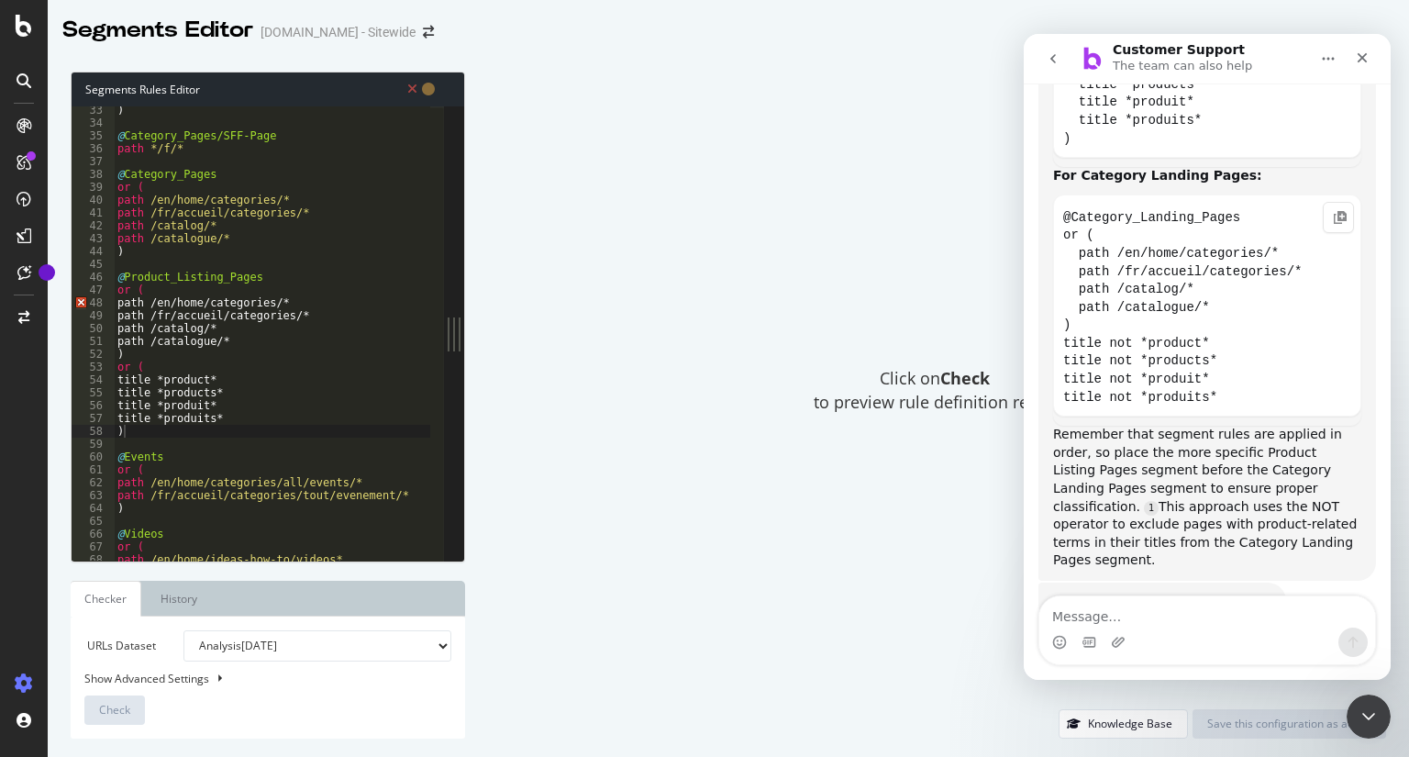
scroll to position [982, 0]
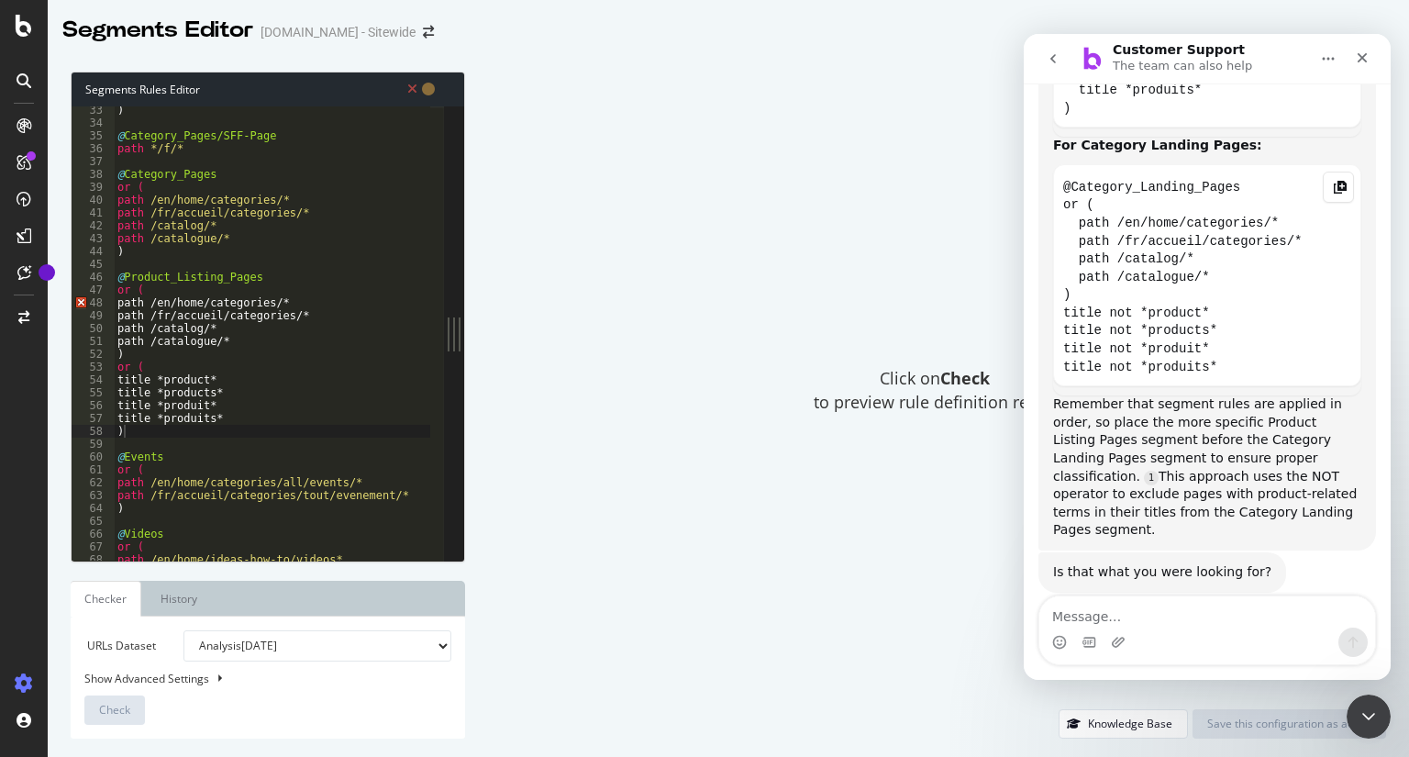
click at [1334, 183] on icon "Copy this code block to your clipboard." at bounding box center [1339, 188] width 13 height 10
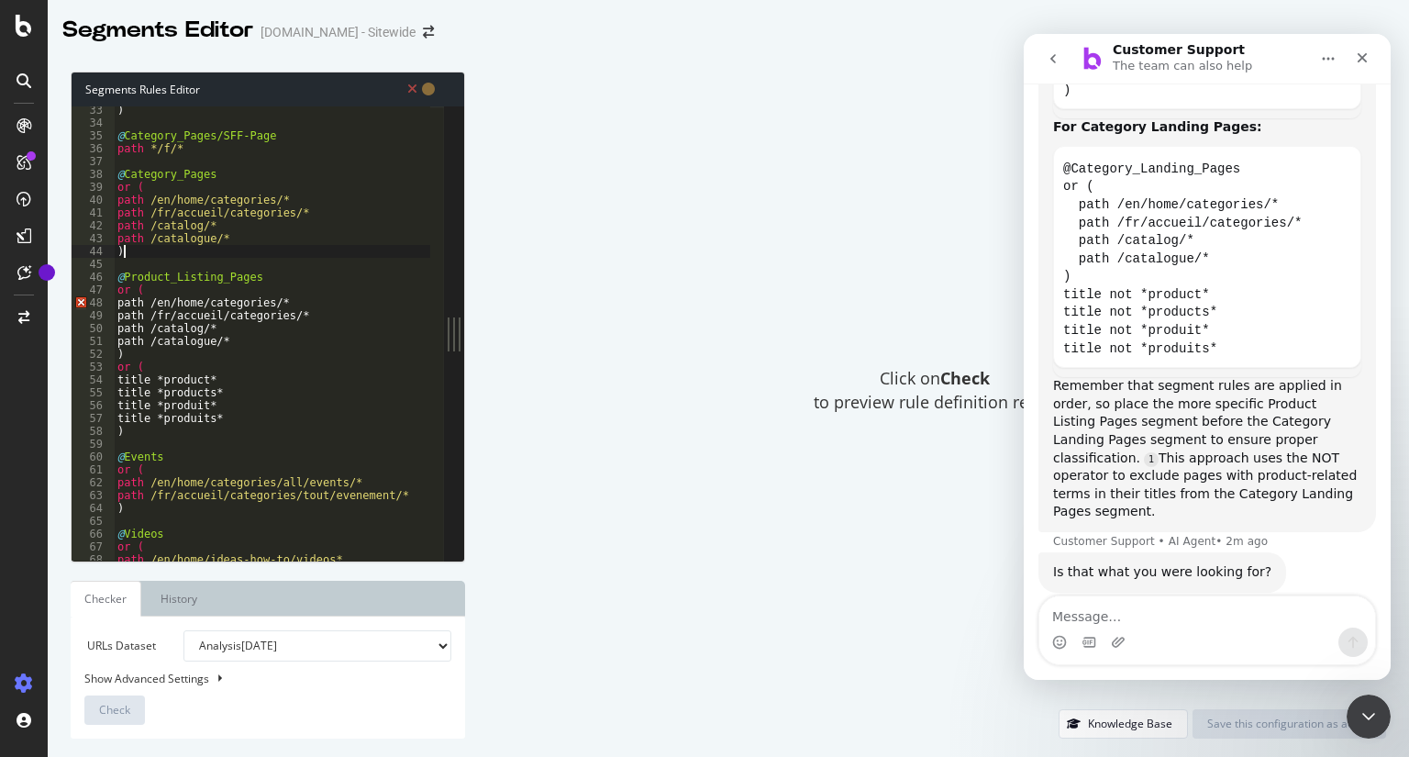
click at [154, 252] on div ") @ Category_Pages/SFF-Page path */f/* @ Category_Pages or ( path /en/home/cate…" at bounding box center [314, 338] width 401 height 468
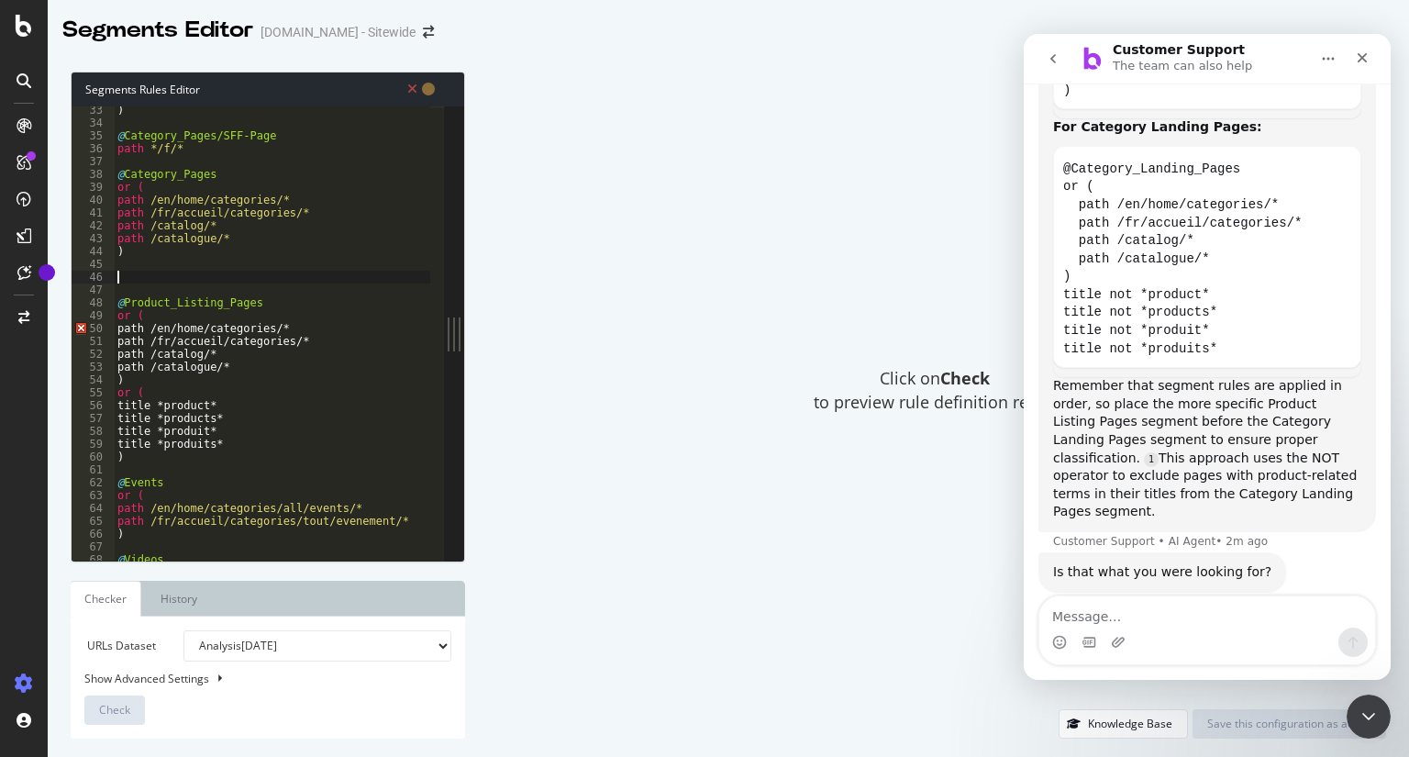
paste textarea "title not *produits*"
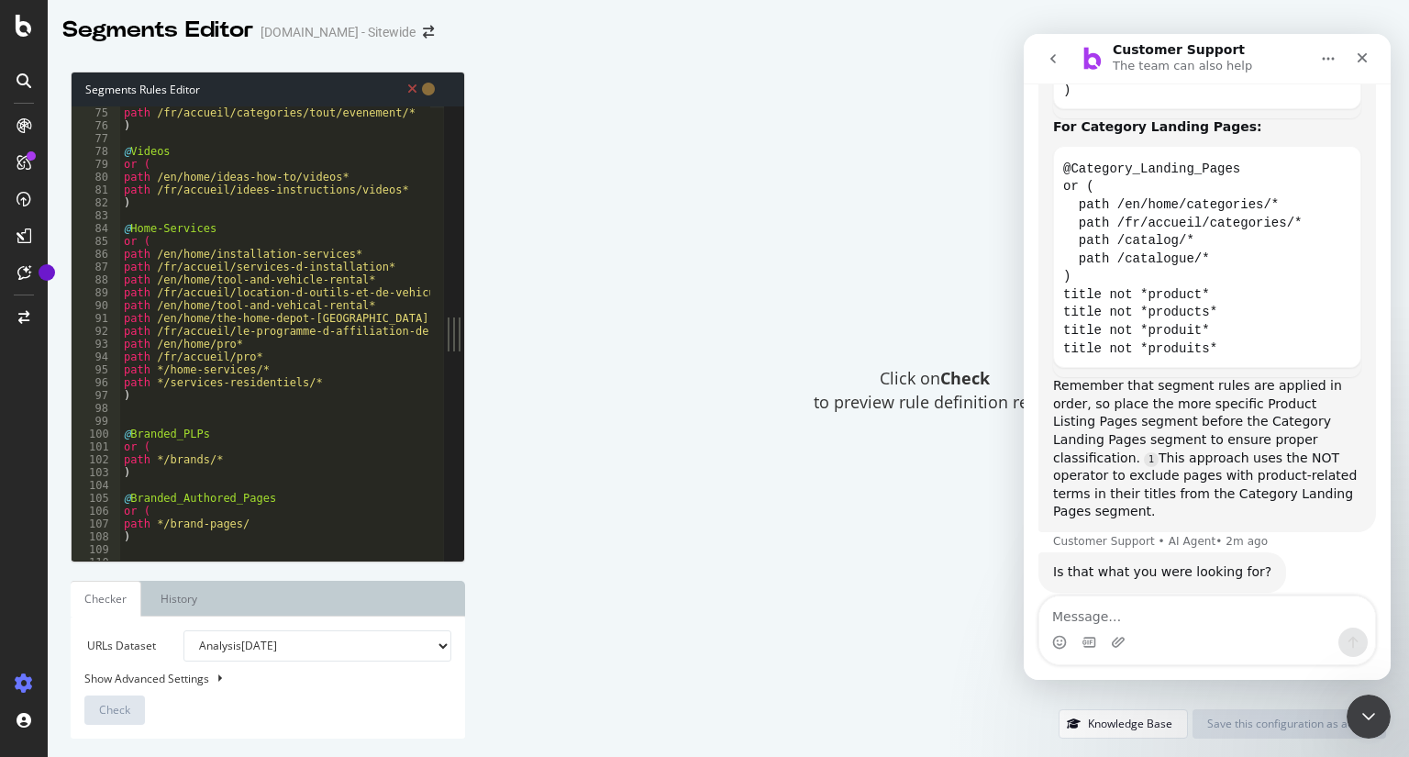
scroll to position [982, 0]
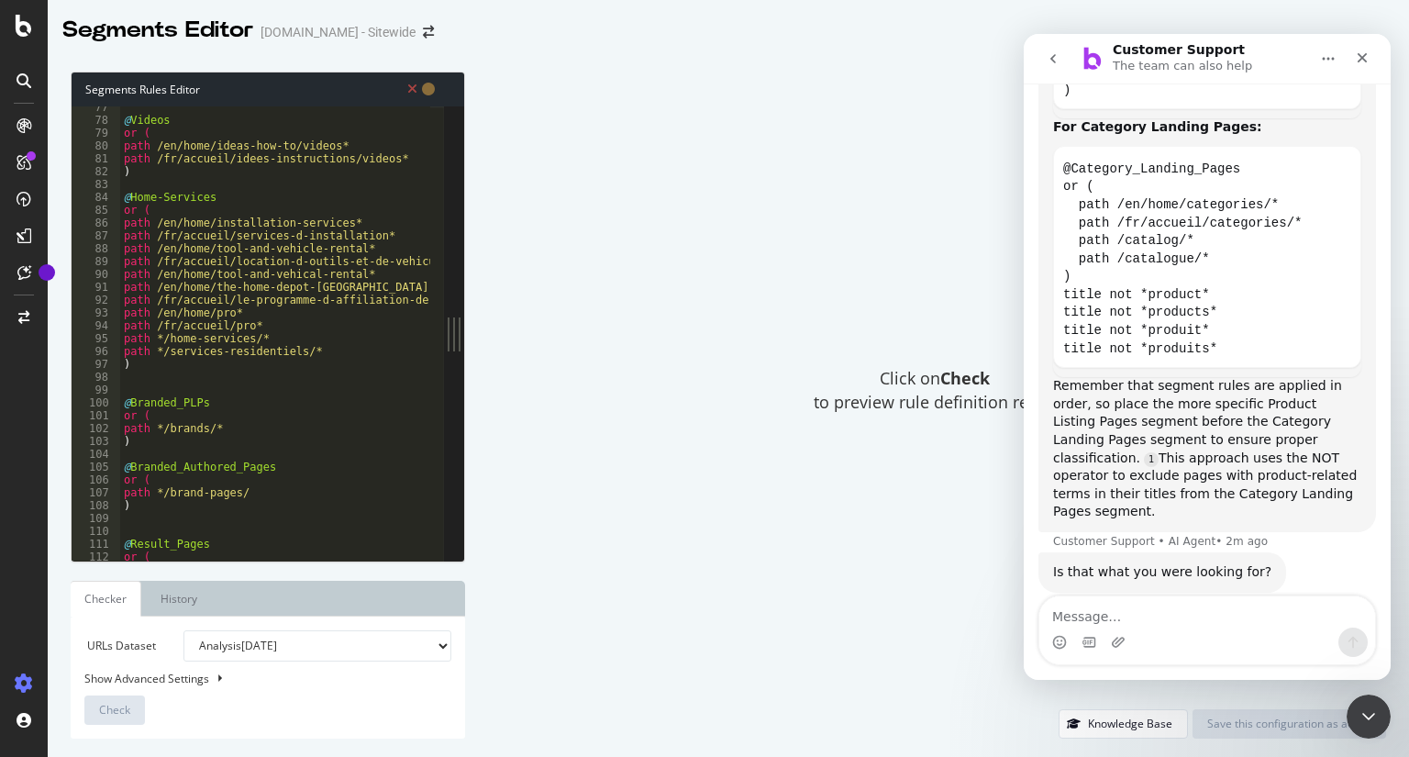
type textarea "title not *produits*"
click at [1193, 618] on textarea "Message…" at bounding box center [1207, 611] width 336 height 31
type textarea "yes"
click at [1359, 644] on icon "Send a message…" at bounding box center [1353, 642] width 15 height 15
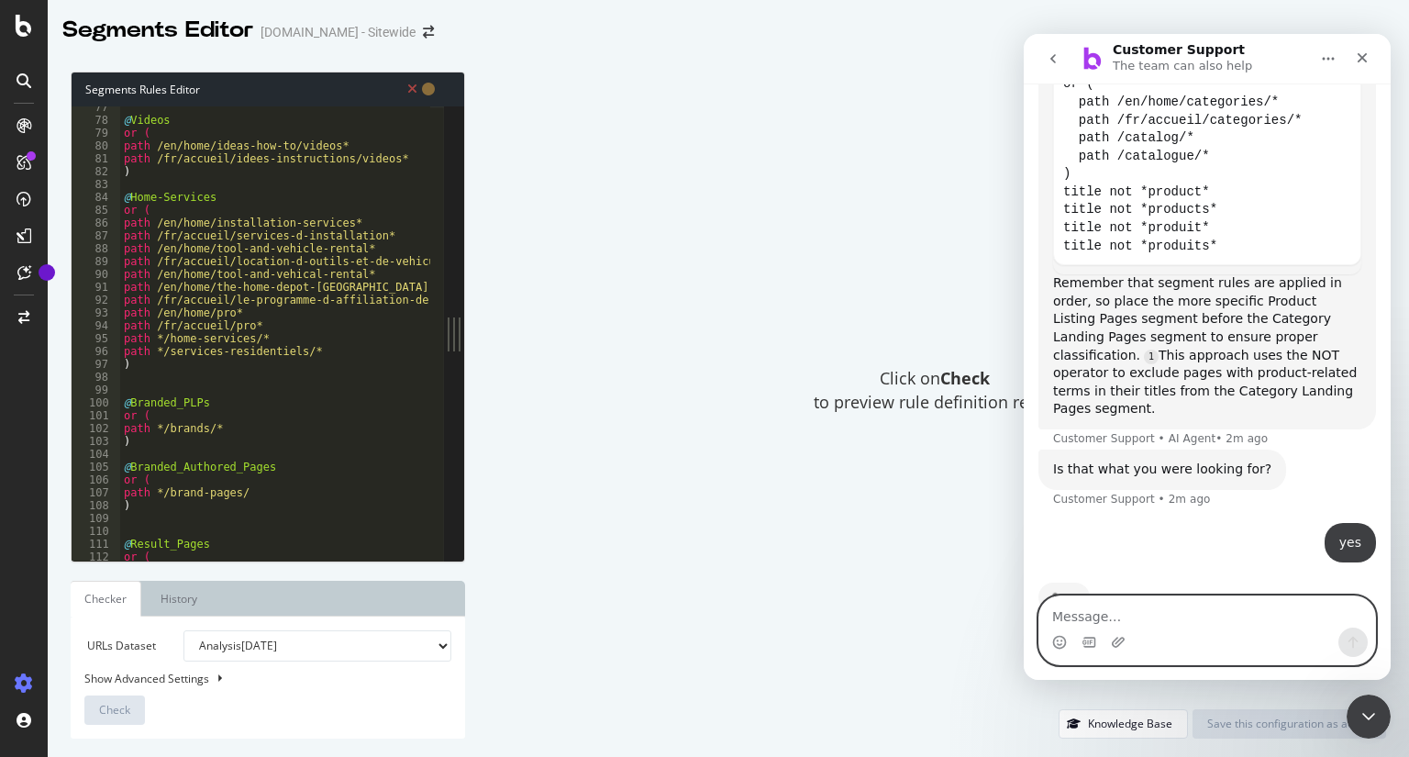
scroll to position [1114, 0]
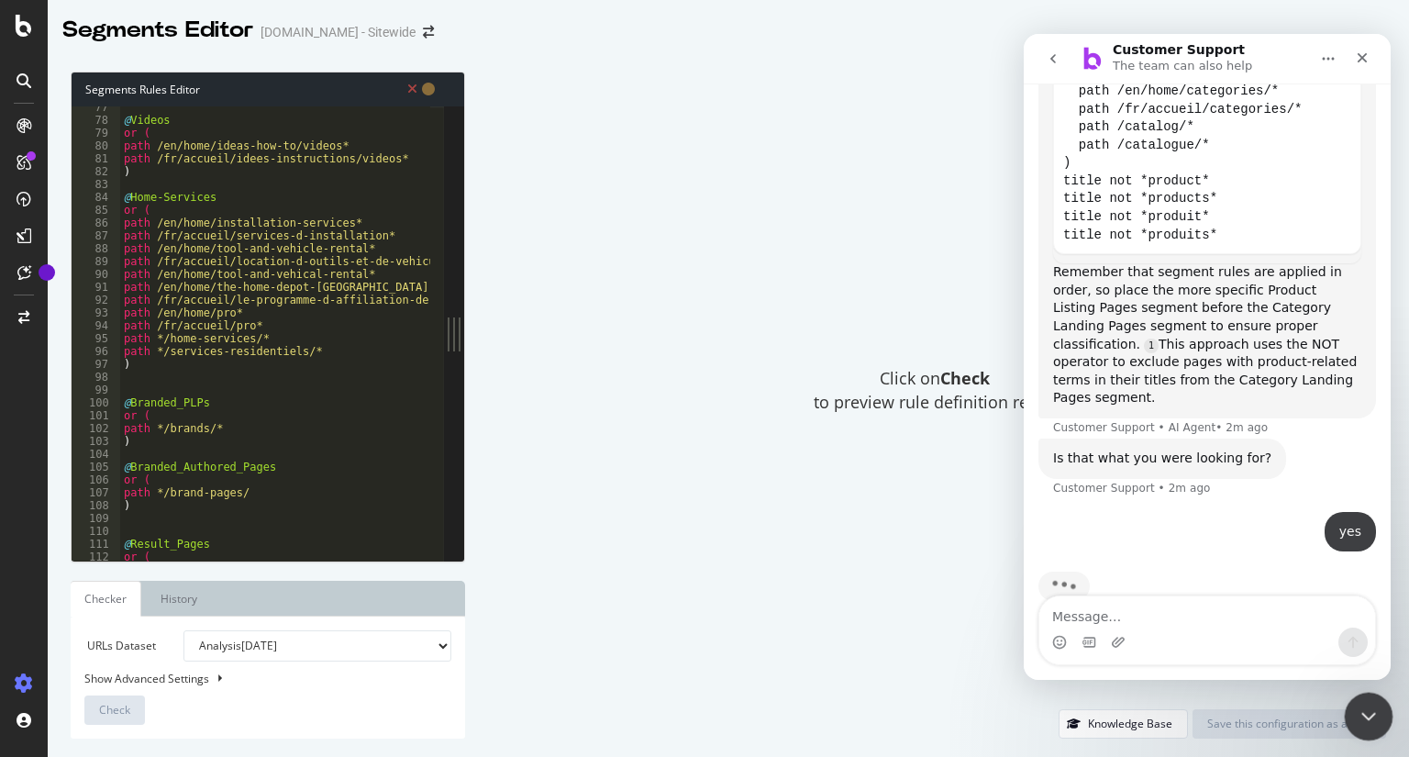
click at [1370, 704] on icon "Close Intercom Messenger" at bounding box center [1366, 714] width 22 height 22
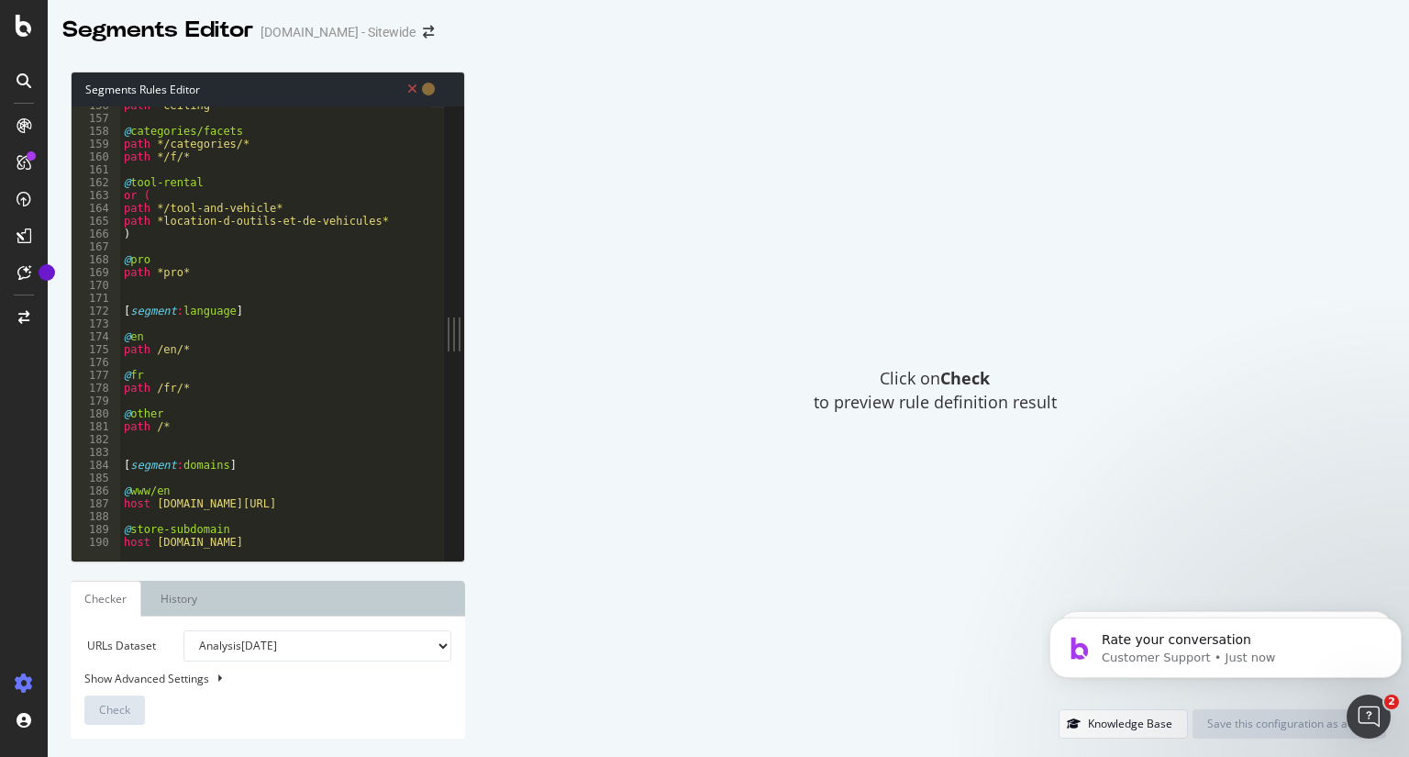
scroll to position [1295, 0]
click at [212, 676] on button at bounding box center [219, 679] width 15 height 20
select select "5000"
select select "100"
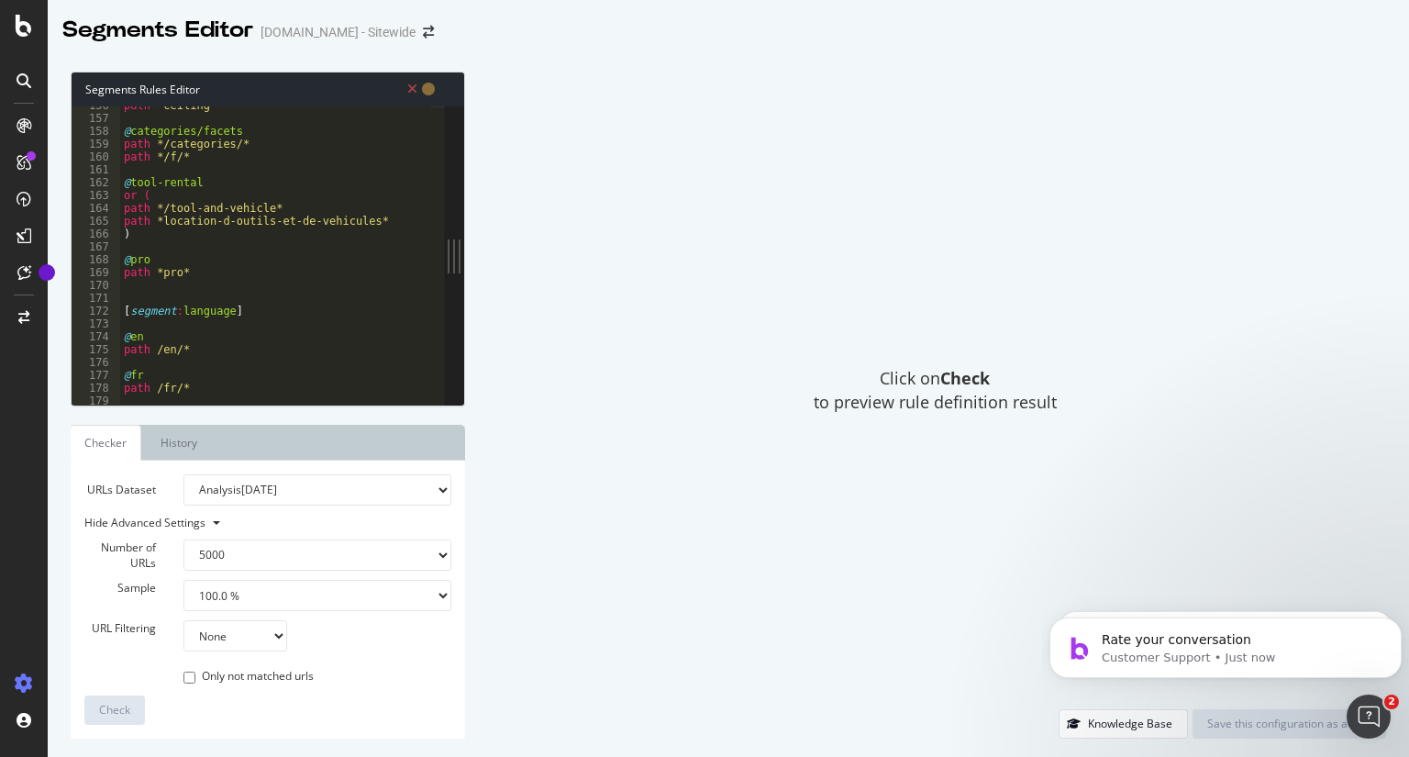
click at [550, 593] on div "Click on Check to preview rule definition result" at bounding box center [935, 391] width 903 height 638
click at [617, 374] on div "Click on Check to preview rule definition result" at bounding box center [935, 391] width 903 height 638
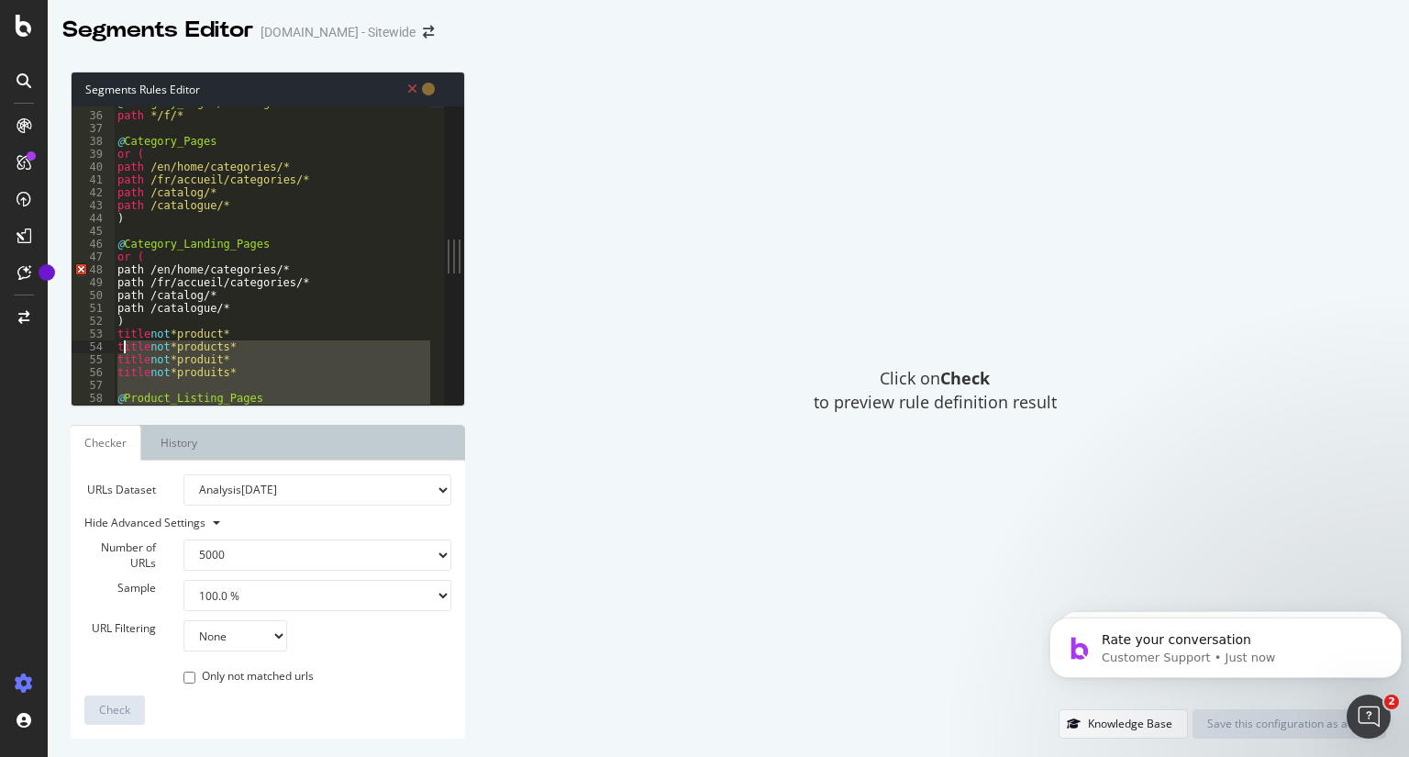
scroll to position [447, 0]
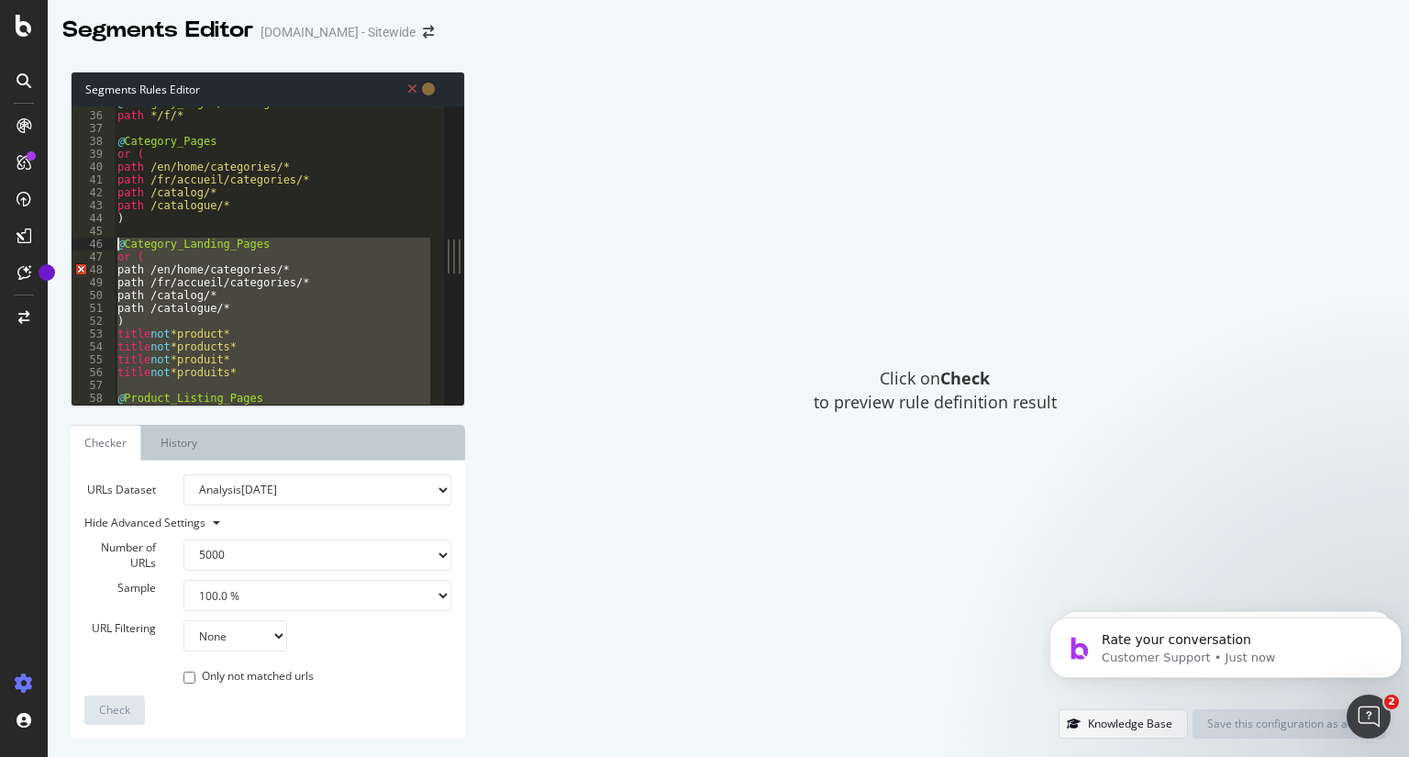
drag, startPoint x: 128, startPoint y: 262, endPoint x: 99, endPoint y: 245, distance: 34.1
click at [99, 245] on div ") 35 36 37 38 39 40 41 42 43 44 45 46 47 48 49 50 51 52 53 54 55 56 57 58 59 60…" at bounding box center [258, 255] width 372 height 298
type textarea "@Category_Landing_Pages or ("
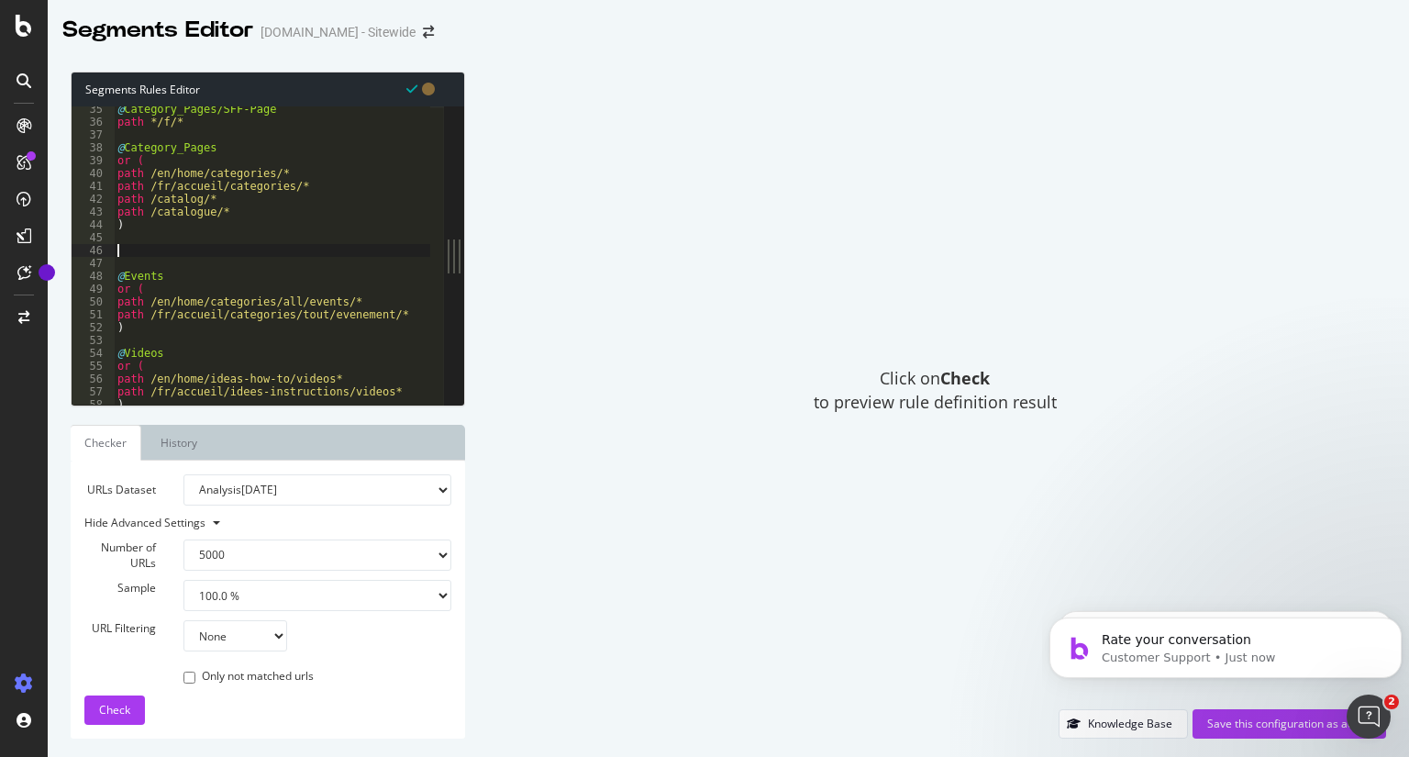
scroll to position [440, 0]
paste textarea ")"
type textarea ")"
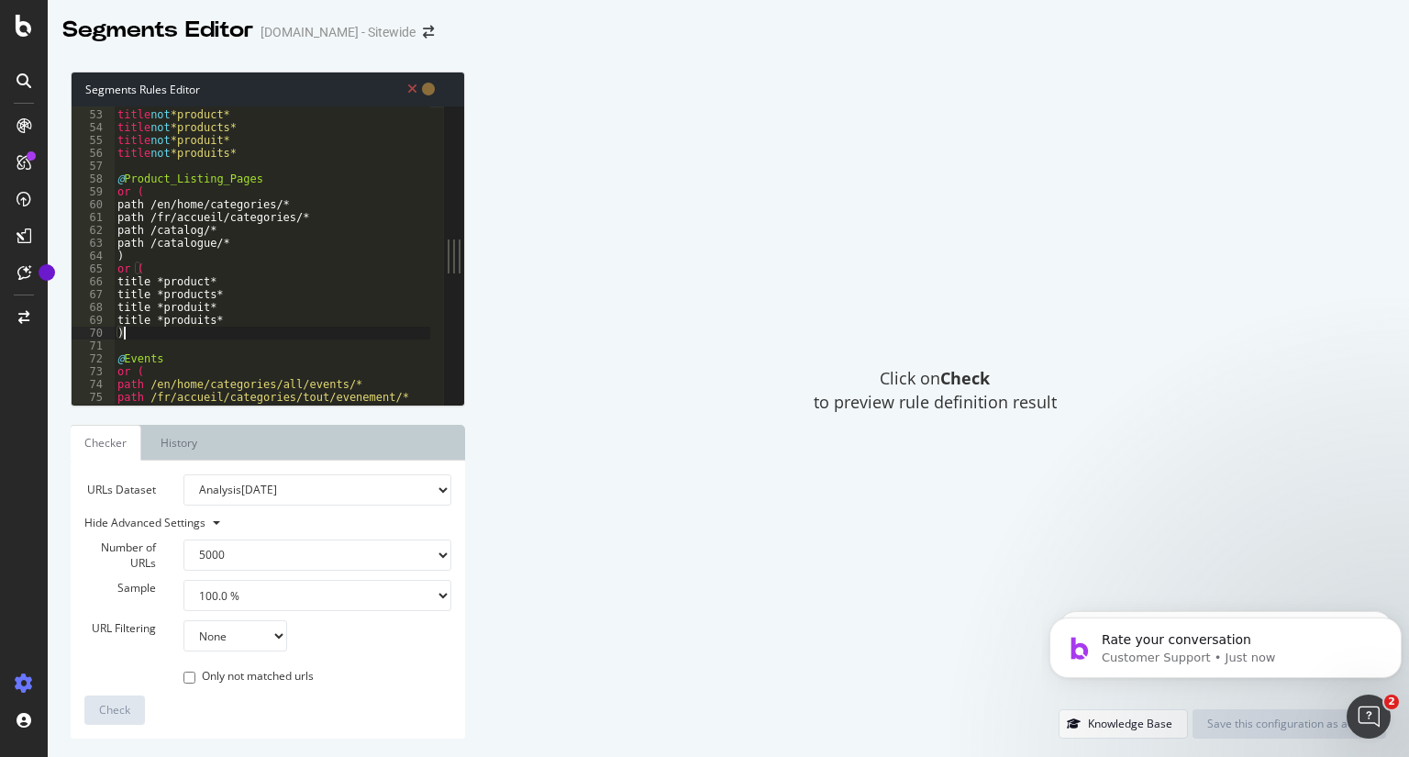
scroll to position [666, 0]
click at [200, 166] on div ") title not *product* title not *products* title not *produit* title not *produ…" at bounding box center [314, 250] width 401 height 311
type textarea ")"
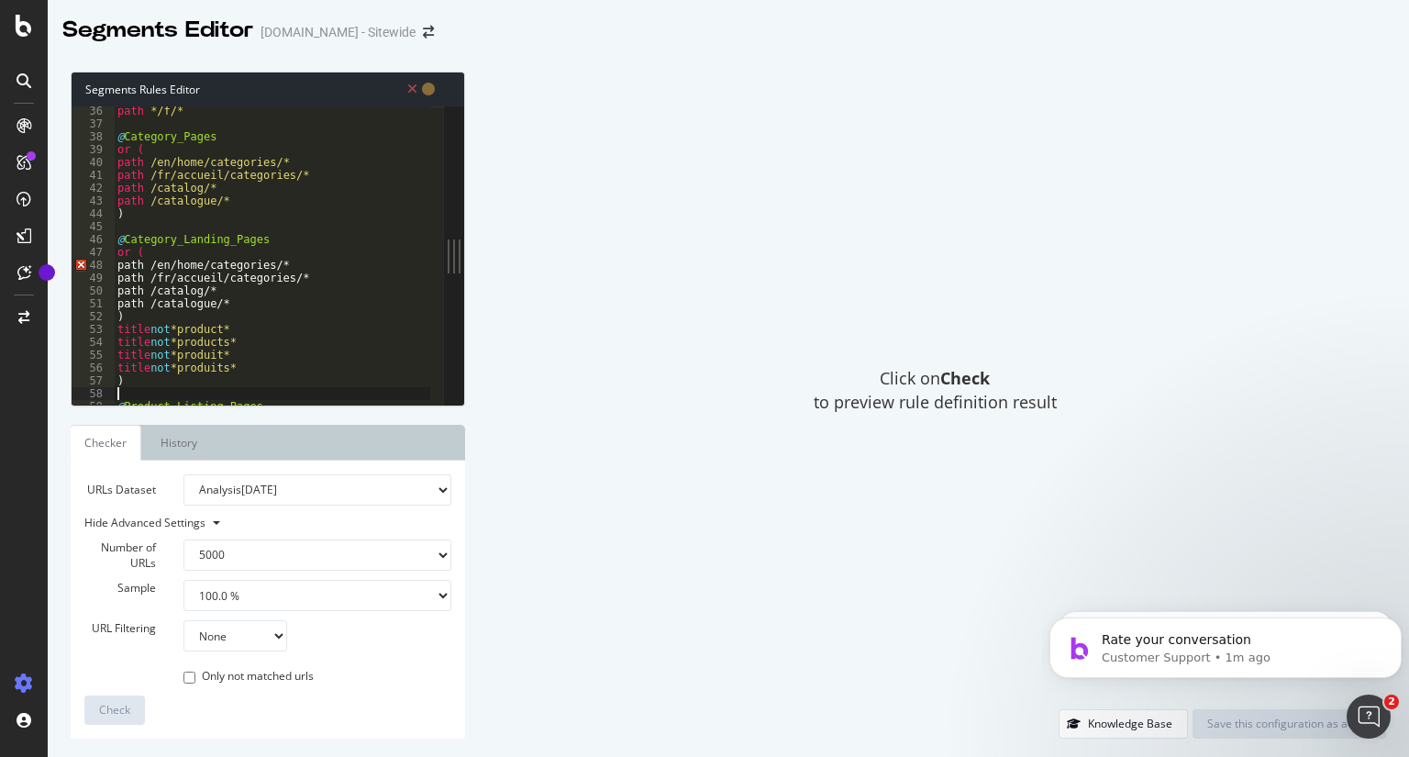
scroll to position [450, 0]
drag, startPoint x: 125, startPoint y: 271, endPoint x: 283, endPoint y: 360, distance: 182.0
click at [283, 360] on div "path */f/* @ Category_Pages or ( path /en/home/categories/* path /fr/accueil/ca…" at bounding box center [314, 261] width 401 height 311
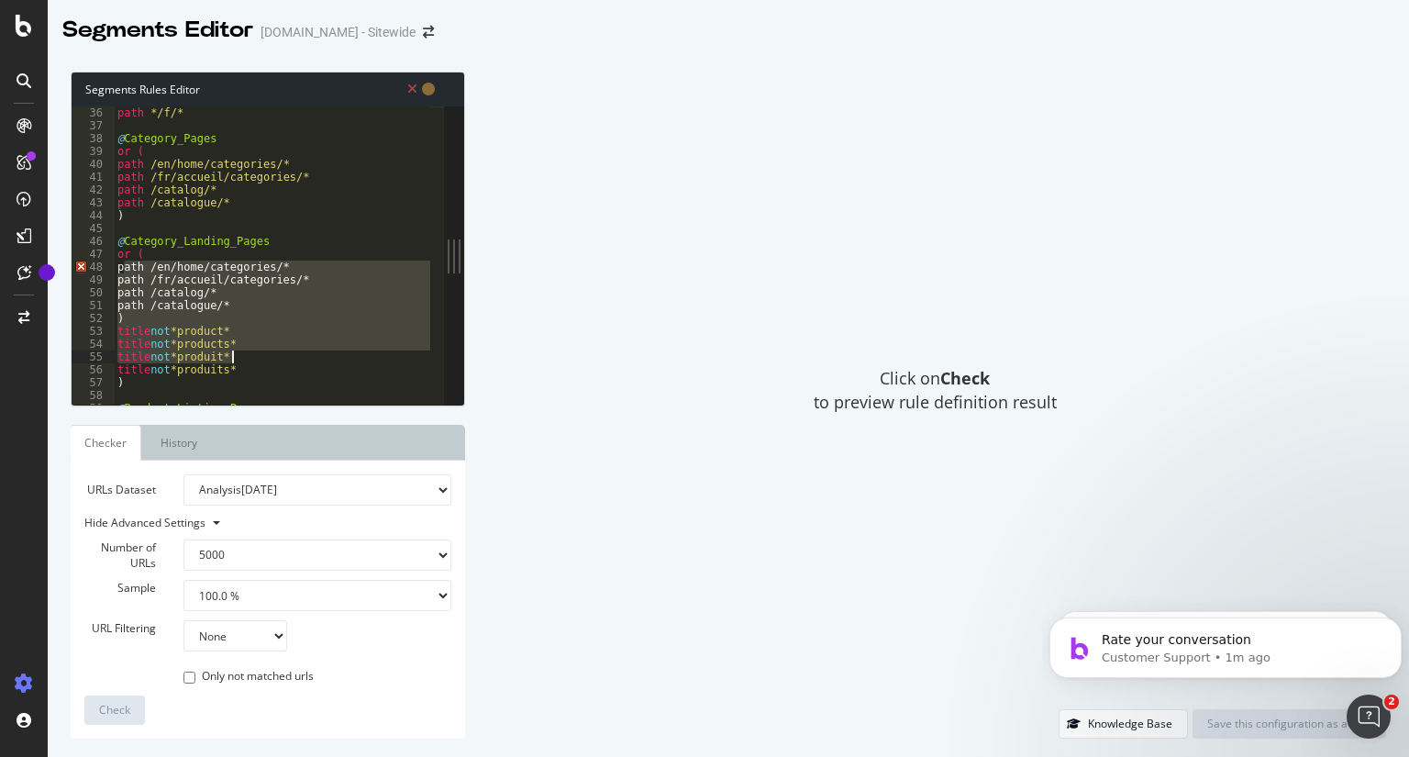
click at [286, 339] on div "path */f/* @ Category_Pages or ( path /en/home/categories/* path /fr/accueil/ca…" at bounding box center [272, 255] width 317 height 298
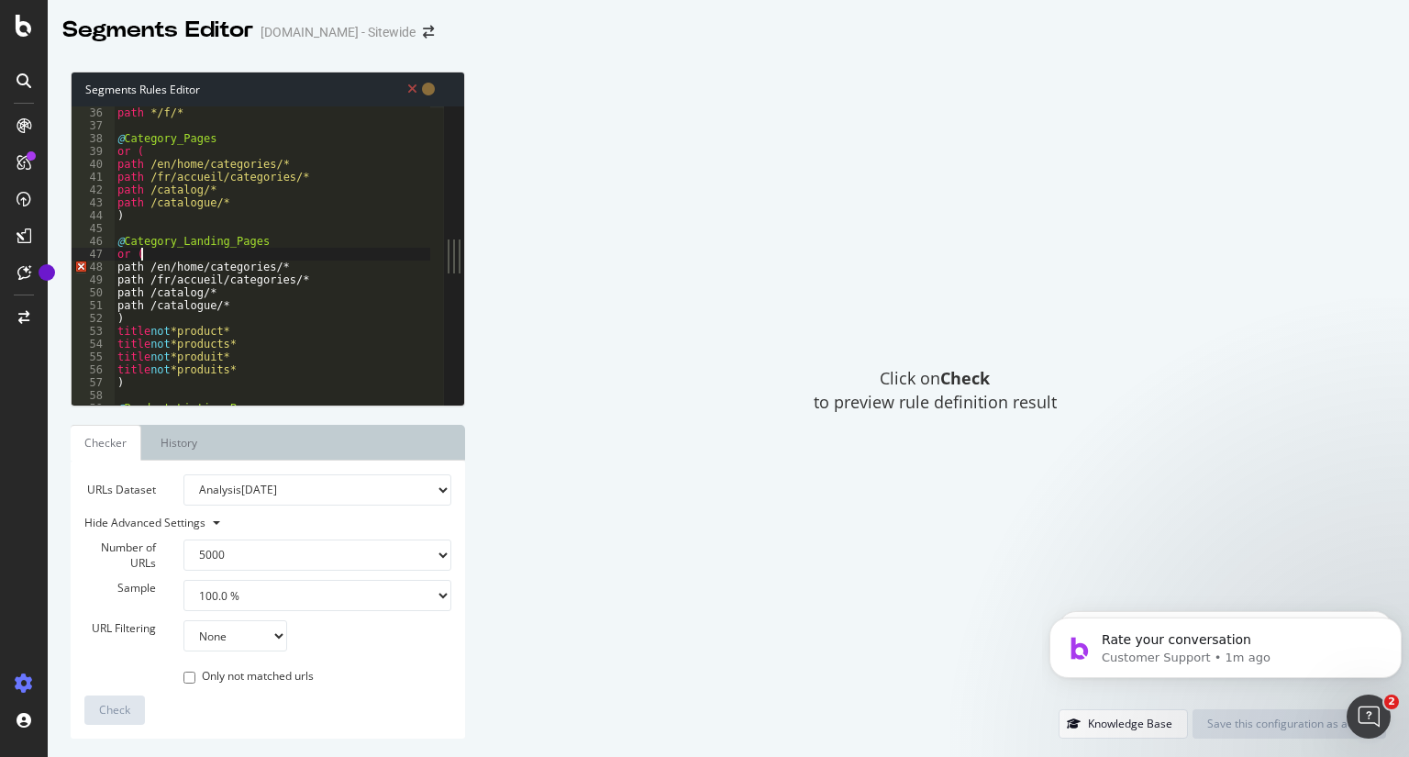
click at [165, 260] on div "path */f/* @ Category_Pages or ( path /en/home/categories/* path /fr/accueil/ca…" at bounding box center [314, 261] width 401 height 311
drag, startPoint x: 296, startPoint y: 163, endPoint x: 106, endPoint y: 164, distance: 190.8
click at [106, 164] on div "path /en/home/categories/* 36 37 38 39 40 41 42 43 44 45 46 47 48 49 50 51 52 5…" at bounding box center [258, 255] width 372 height 298
drag, startPoint x: 304, startPoint y: 266, endPoint x: 127, endPoint y: 264, distance: 177.1
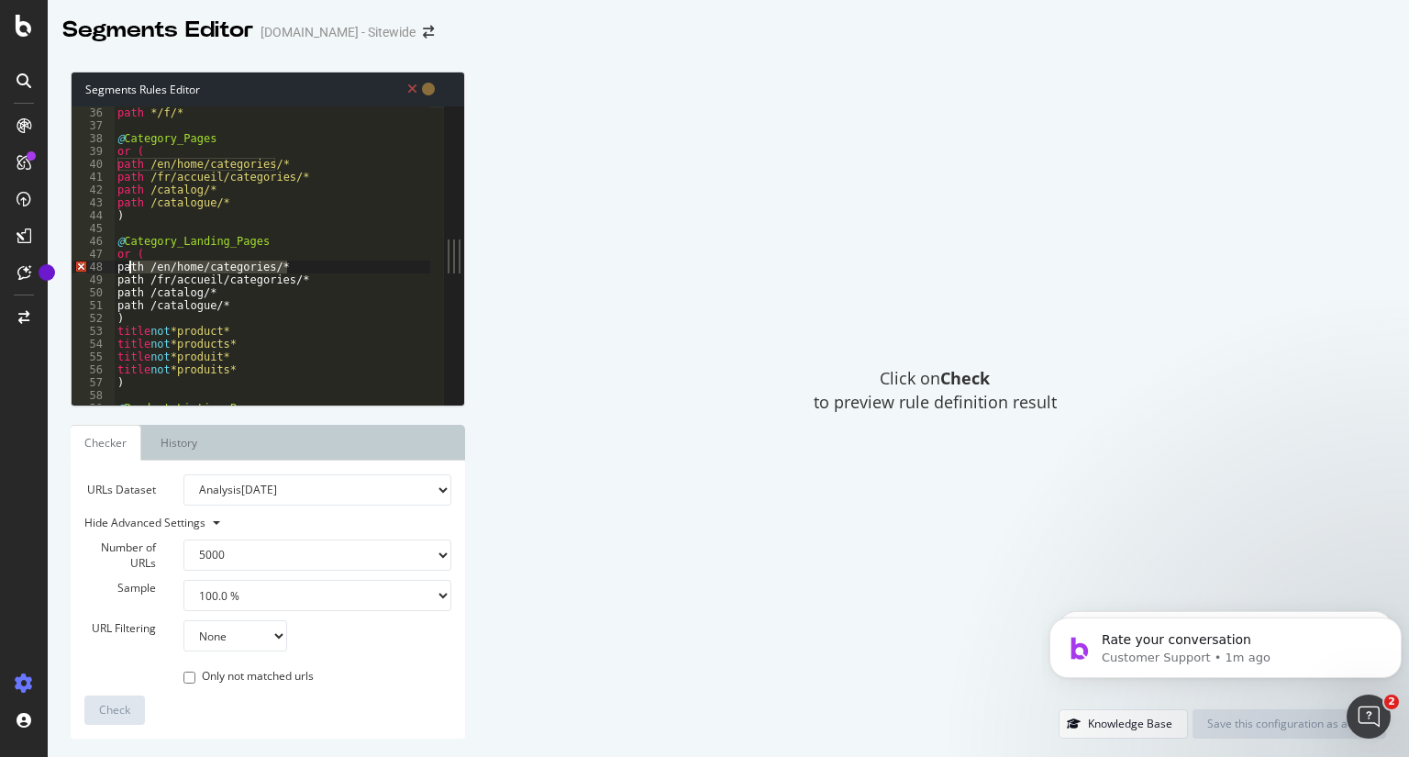
click at [127, 264] on div "path */f/* @ Category_Pages or ( path /en/home/categories/* path /fr/accueil/ca…" at bounding box center [314, 261] width 401 height 311
paste textarea "Cursor at row 48"
click at [126, 267] on div "path */f/* @ Category_Pages or ( path /en/home/categories/* path /fr/accueil/ca…" at bounding box center [314, 261] width 401 height 311
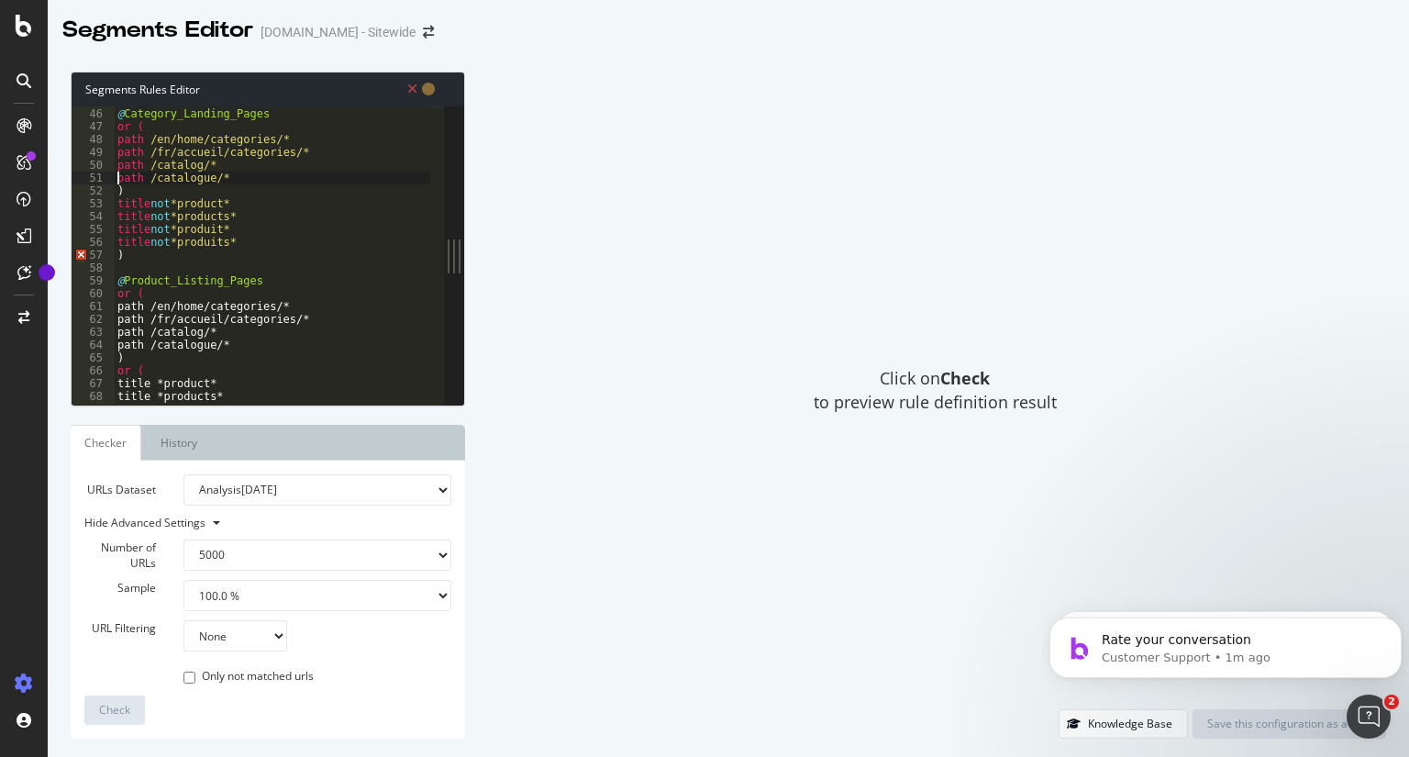
scroll to position [581, 0]
click at [128, 307] on div "@ Category_Landing_Pages or ( path /en/home/categories/* path /fr/accueil/categ…" at bounding box center [314, 259] width 401 height 311
click at [125, 257] on div "@ Category_Landing_Pages or ( path /en/home/categories/* path /fr/accueil/categ…" at bounding box center [314, 259] width 401 height 311
click at [126, 290] on div "@ Category_Landing_Pages or ( path /en/home/categories/* path /fr/accueil/categ…" at bounding box center [314, 259] width 401 height 311
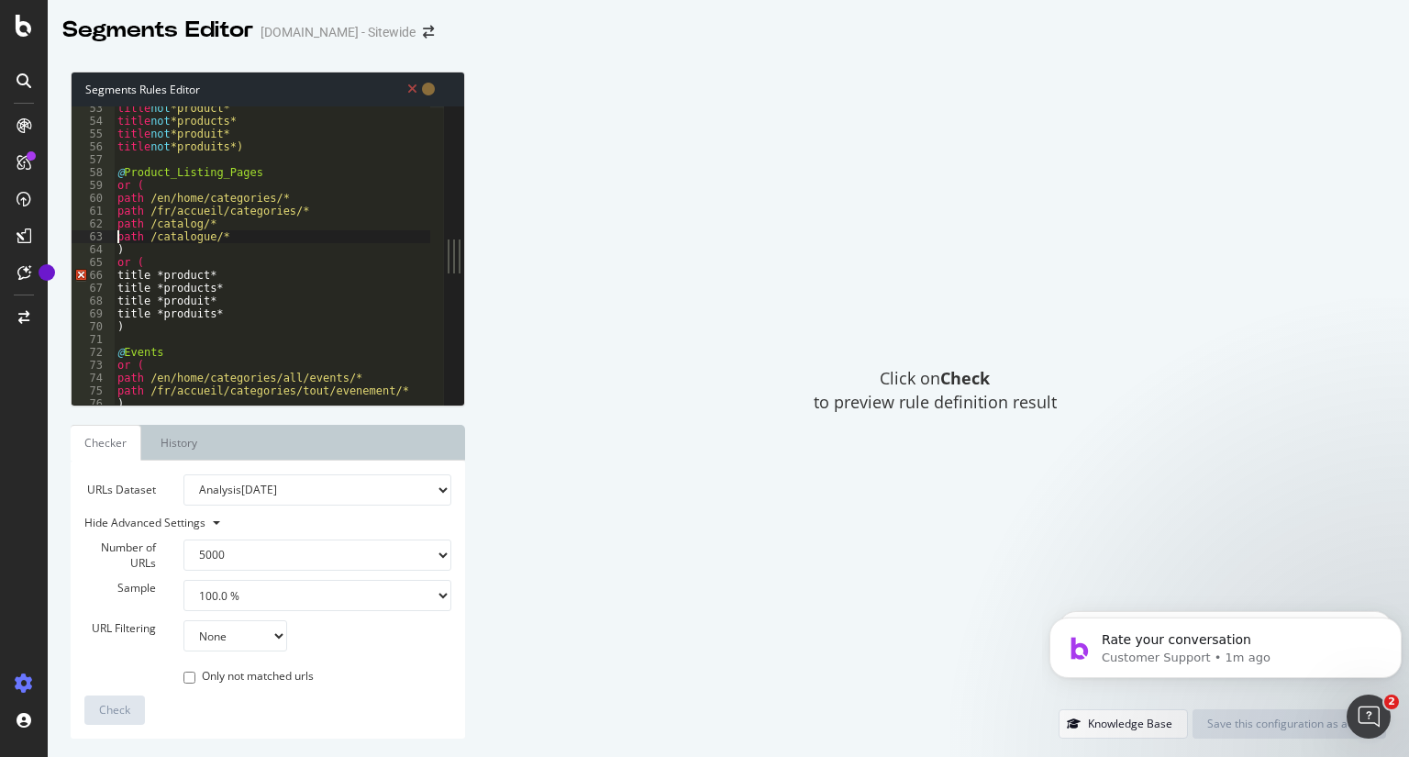
scroll to position [673, 0]
click at [121, 272] on div "title not *product* title not *products* title not *produit* title not *produit…" at bounding box center [314, 256] width 401 height 311
click at [277, 144] on div "title not *product* title not *products* title not *produit* title not *produit…" at bounding box center [314, 256] width 401 height 311
type textarea ")"
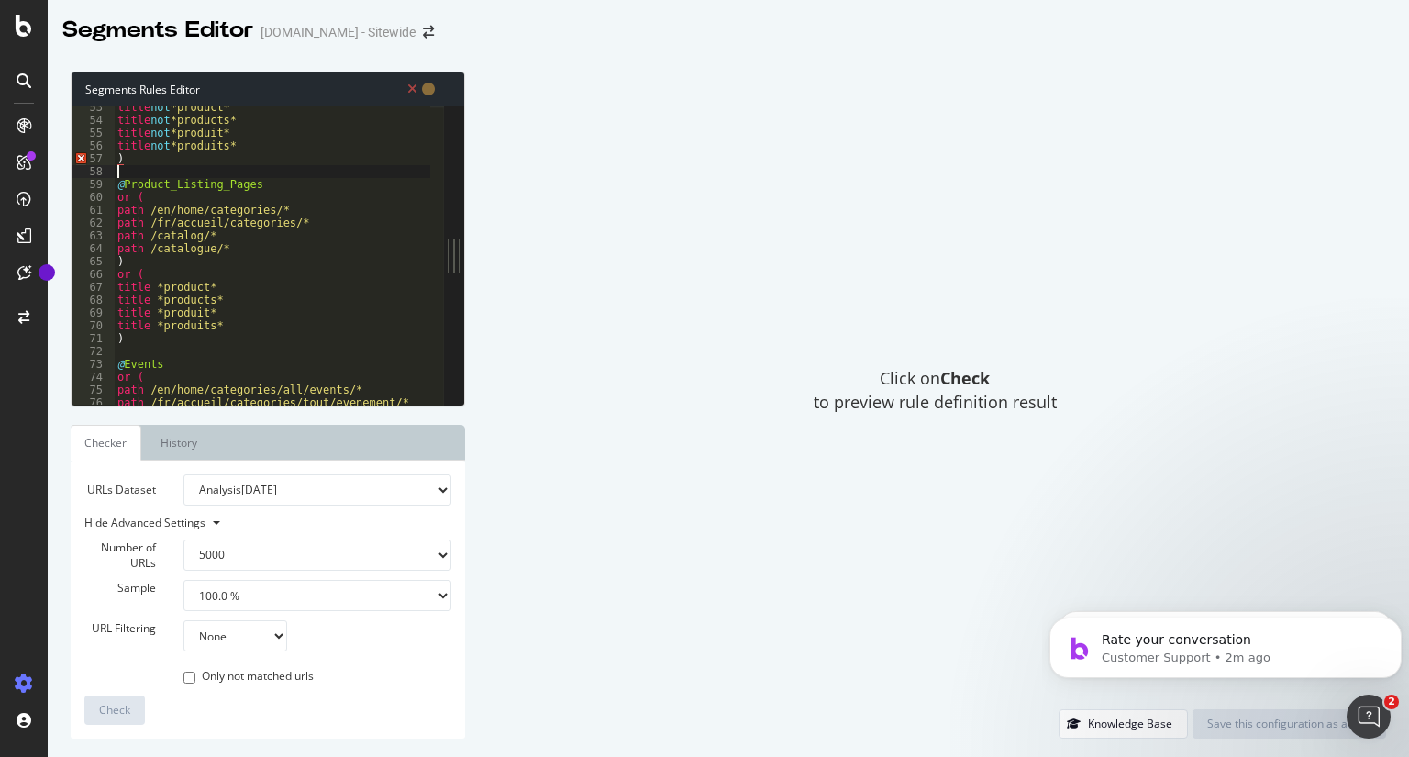
click at [297, 173] on div "title not *product* title not *products* title not *produit* title not *produit…" at bounding box center [314, 256] width 401 height 311
click at [235, 156] on div "title not *product* title not *products* title not *produit* title not *produit…" at bounding box center [314, 256] width 401 height 311
click at [261, 141] on div "title not *product* title not *products* title not *produit* title not *produit…" at bounding box center [314, 256] width 401 height 311
type textarea "title not *produits*"
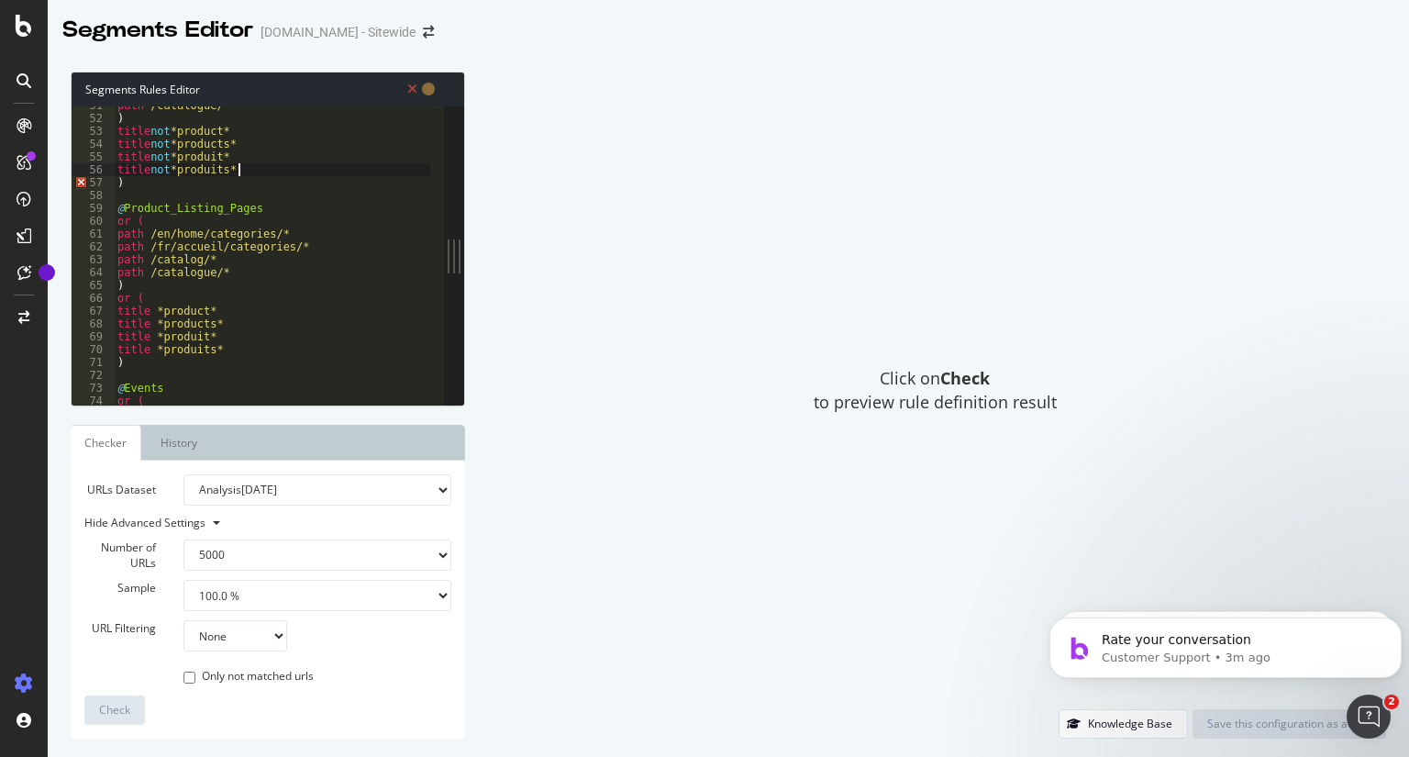
scroll to position [650, 0]
click at [123, 191] on div "path /catalogue/* ) title not *product* title not *products* title not *produit…" at bounding box center [314, 253] width 401 height 311
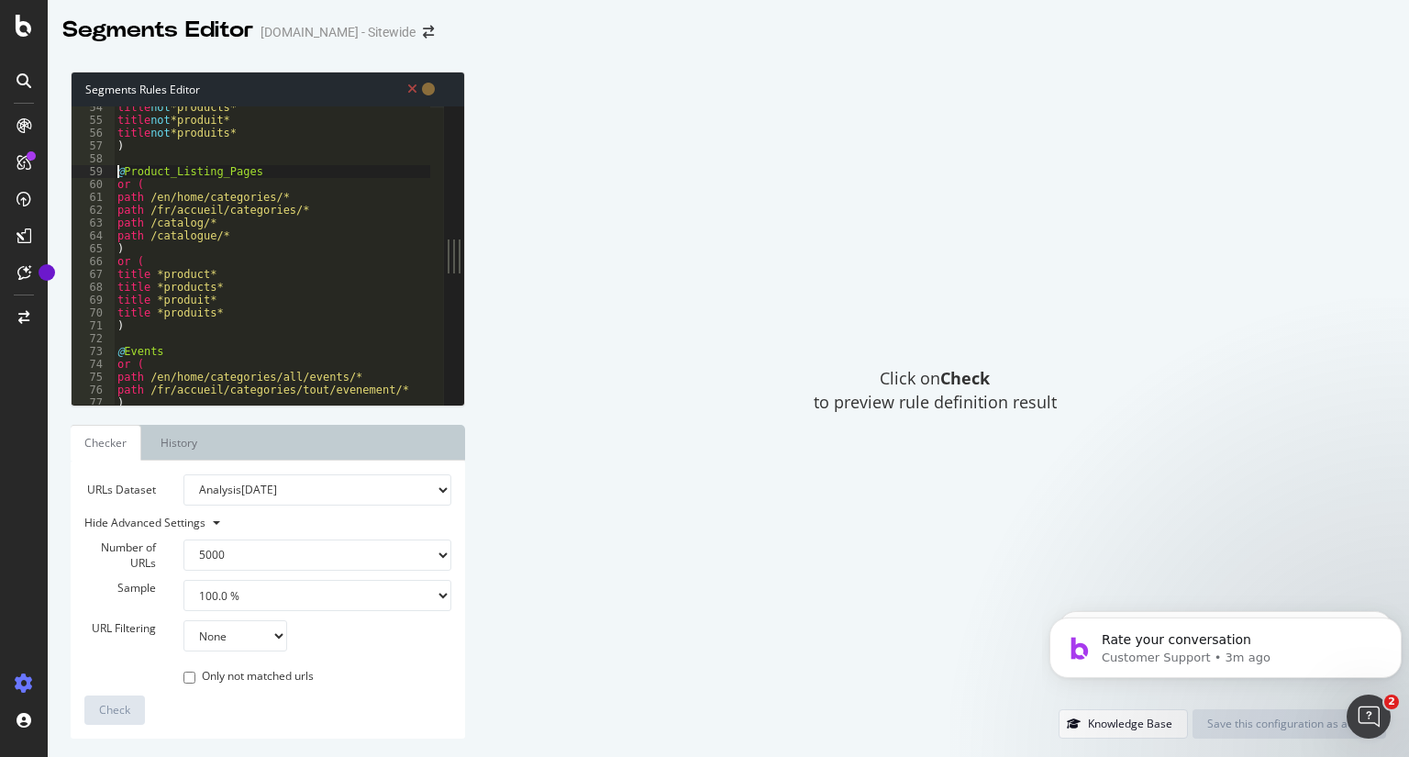
scroll to position [701, 0]
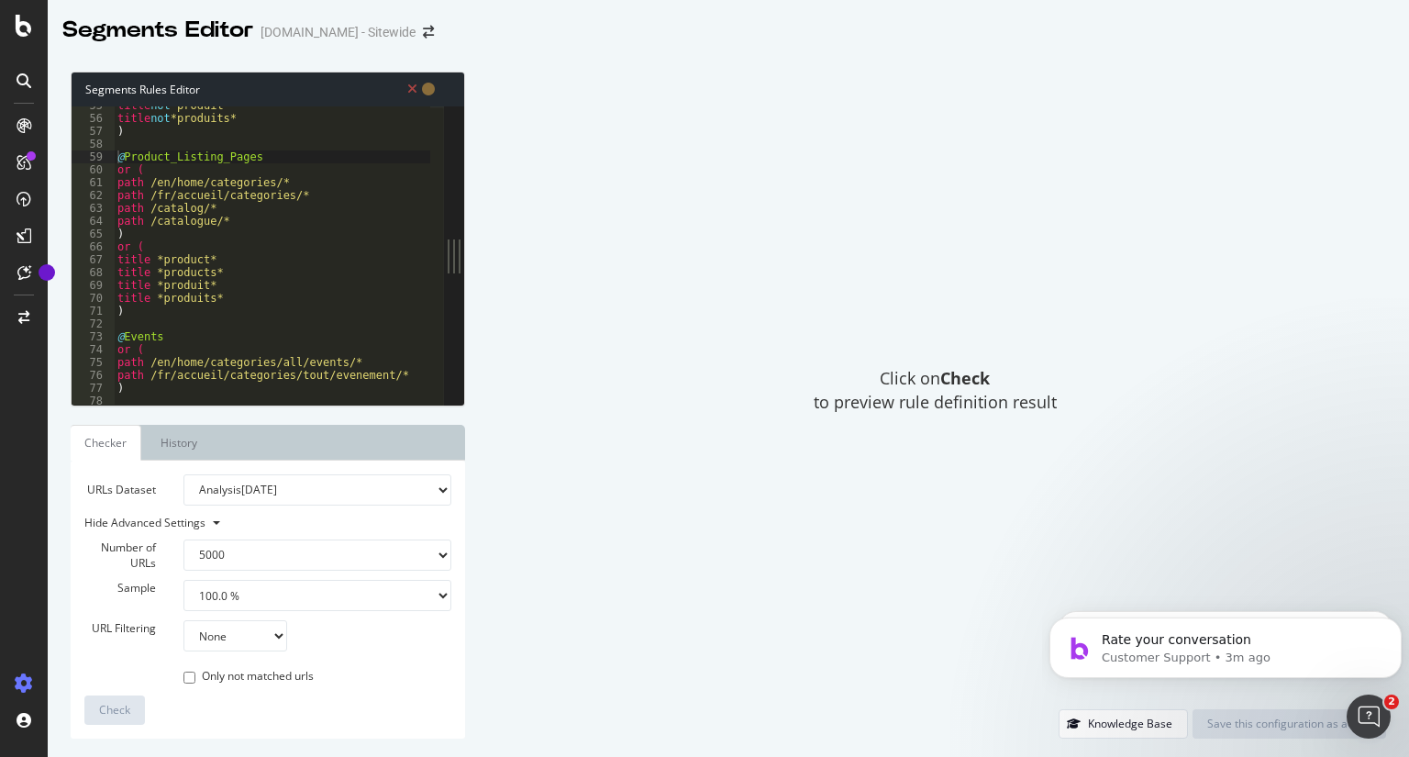
drag, startPoint x: 649, startPoint y: 571, endPoint x: 546, endPoint y: 292, distance: 297.2
click at [546, 292] on div "Click on Check to preview rule definition result" at bounding box center [935, 391] width 903 height 638
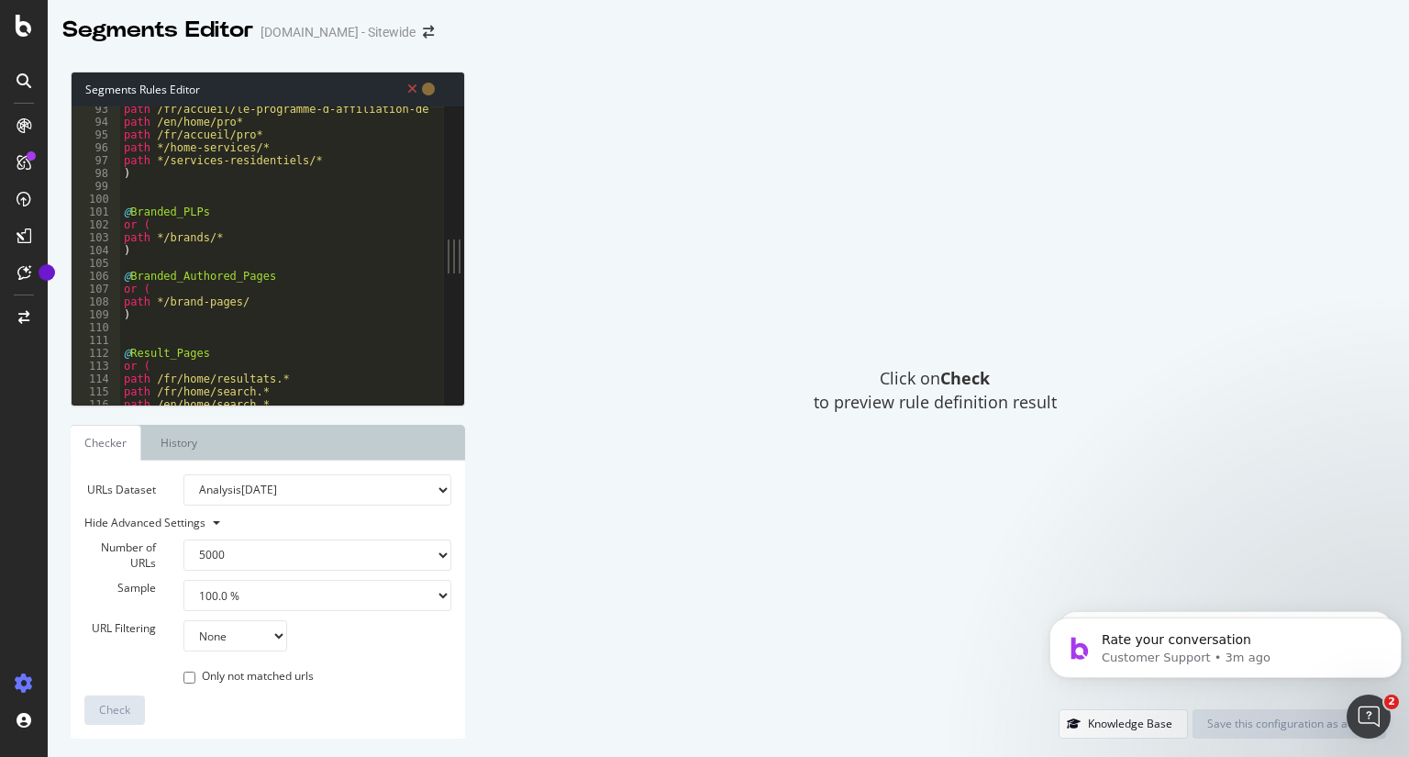
scroll to position [1185, 0]
click at [283, 256] on div "path /fr/accueil/le-programme-d-affiliation-de-home-depot-canada* path /en/home…" at bounding box center [320, 258] width 401 height 311
type textarea "@store-subdomain host stores.homedepot.ca"
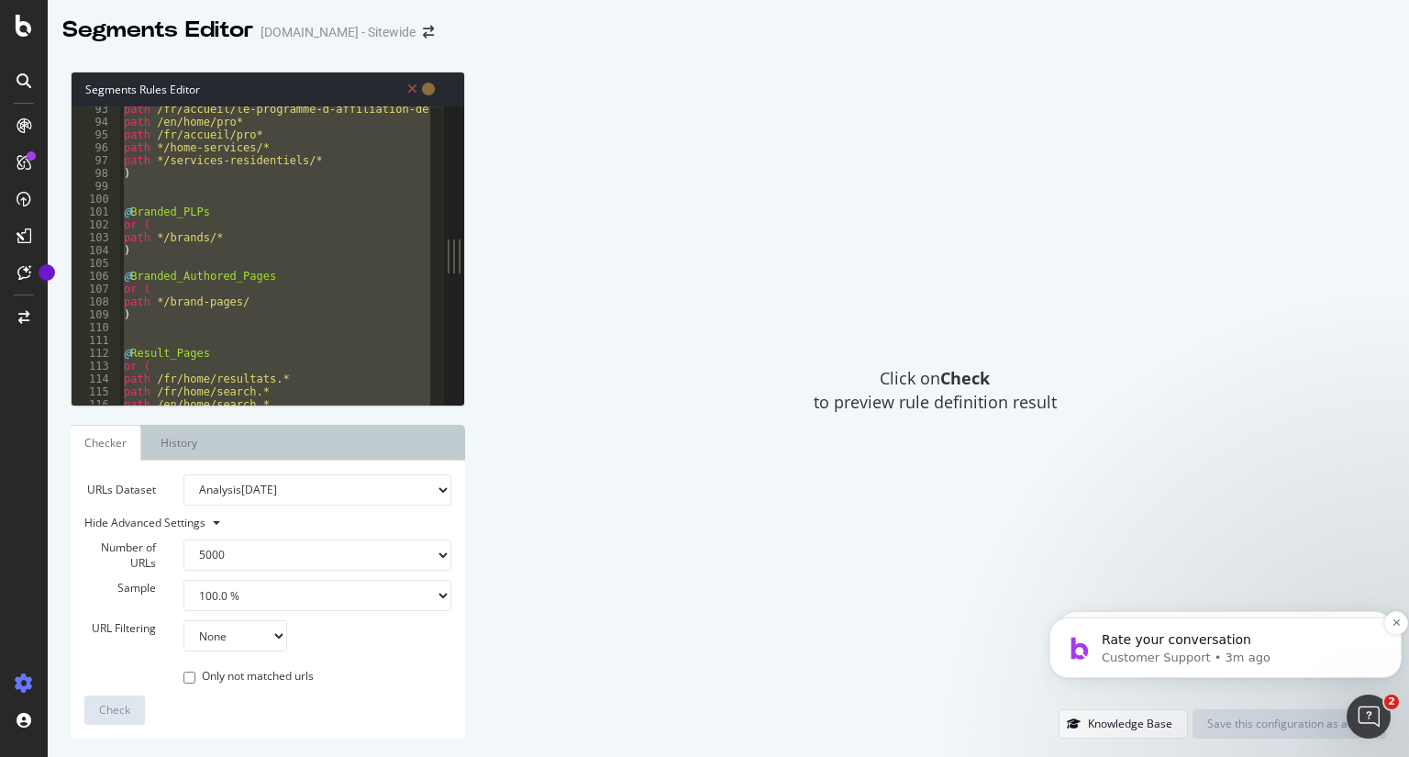
click at [1210, 640] on p "Rate your conversation" at bounding box center [1240, 640] width 277 height 18
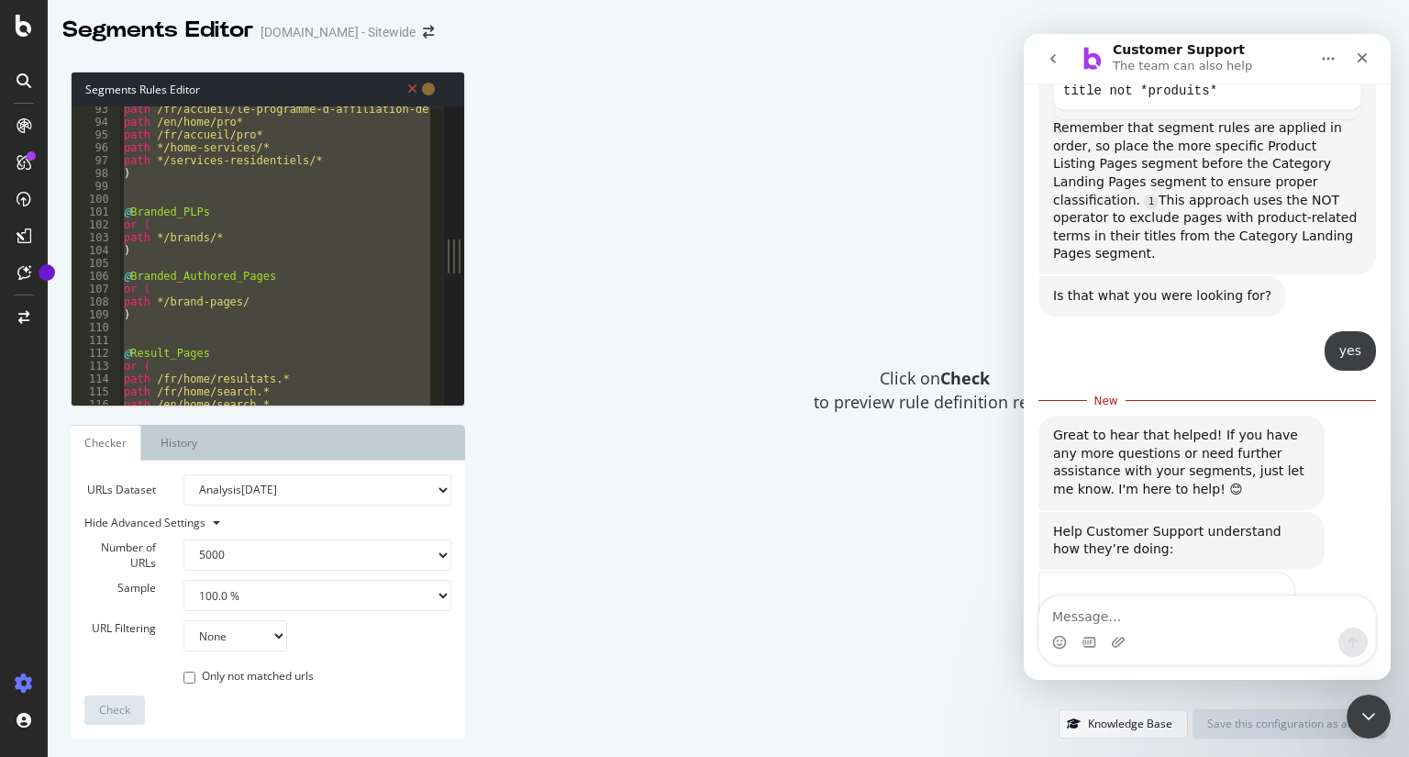
scroll to position [1327, 0]
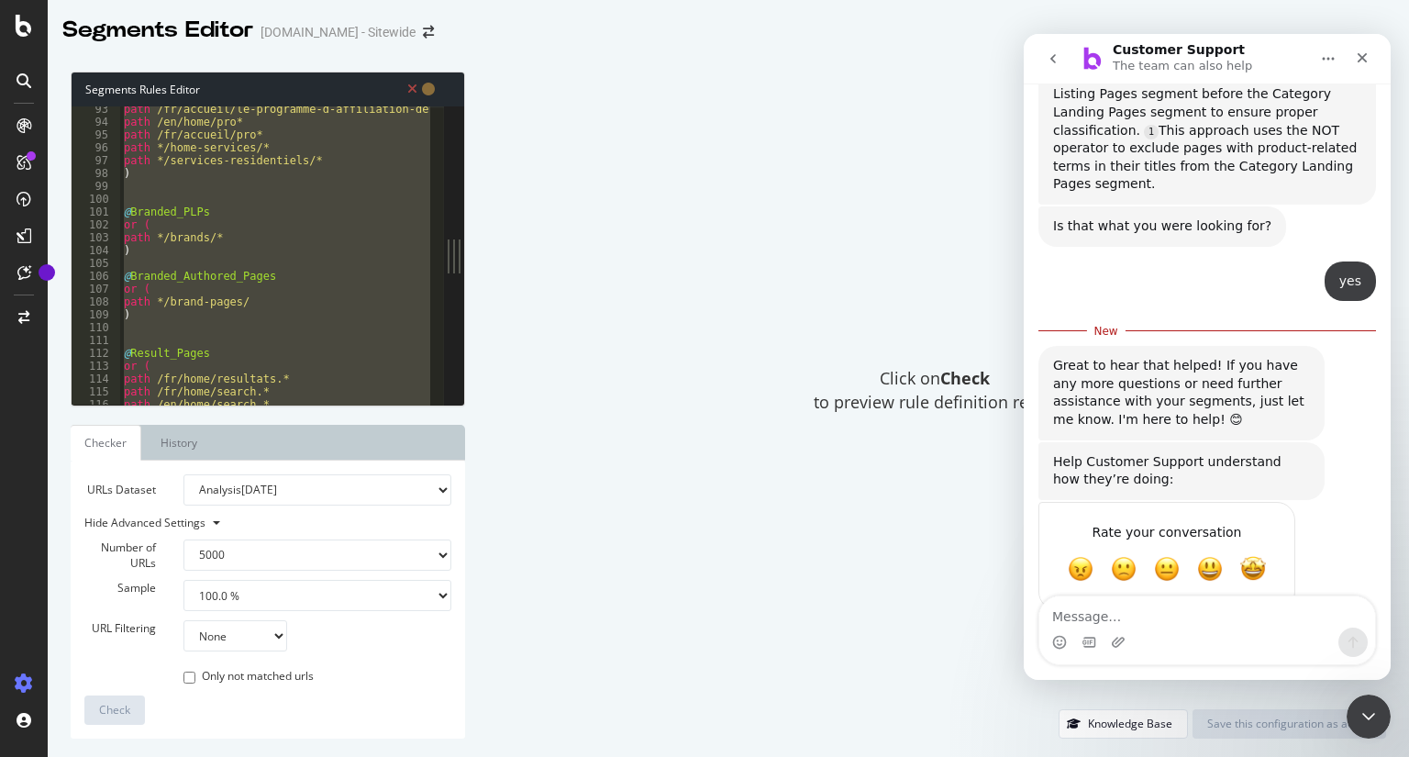
click at [1178, 607] on textarea "Message…" at bounding box center [1207, 611] width 336 height 31
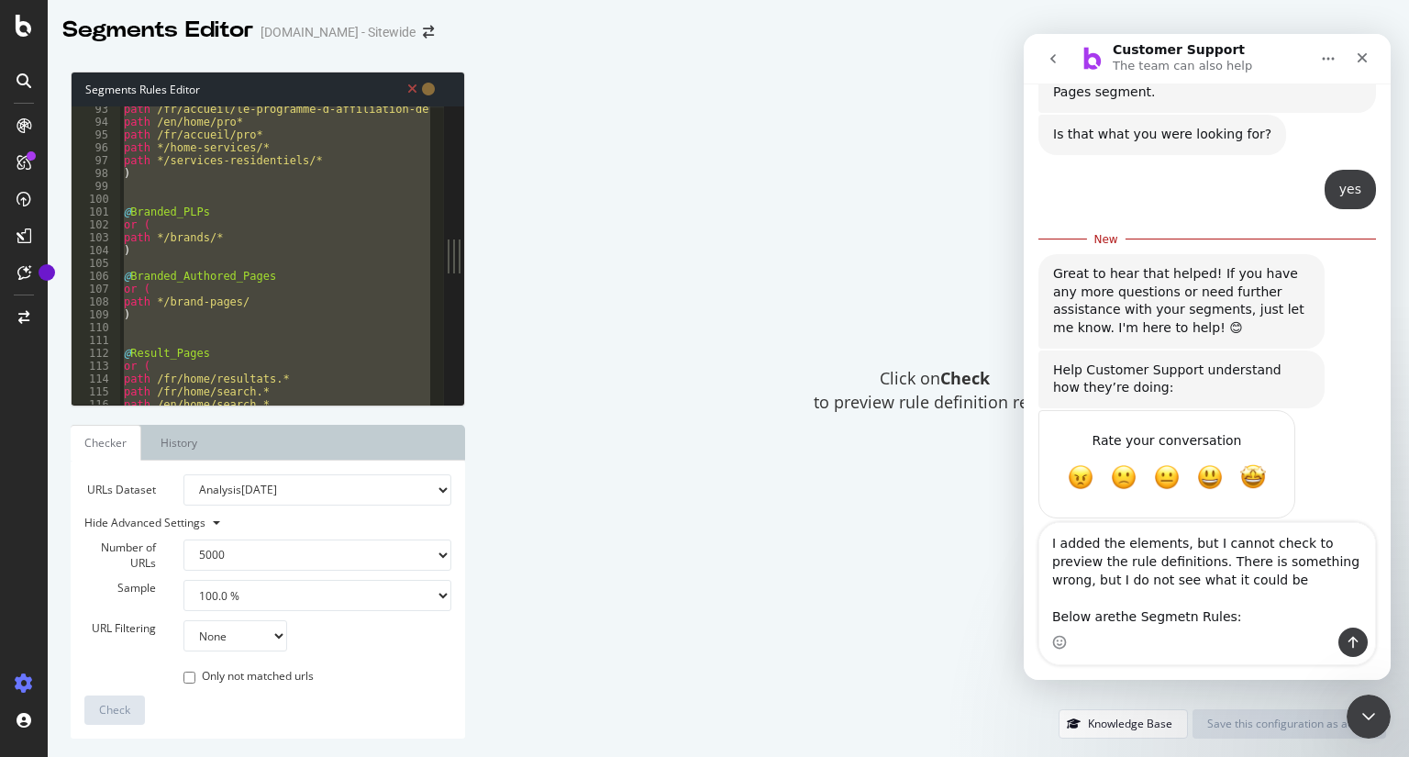
scroll to position [1437, 0]
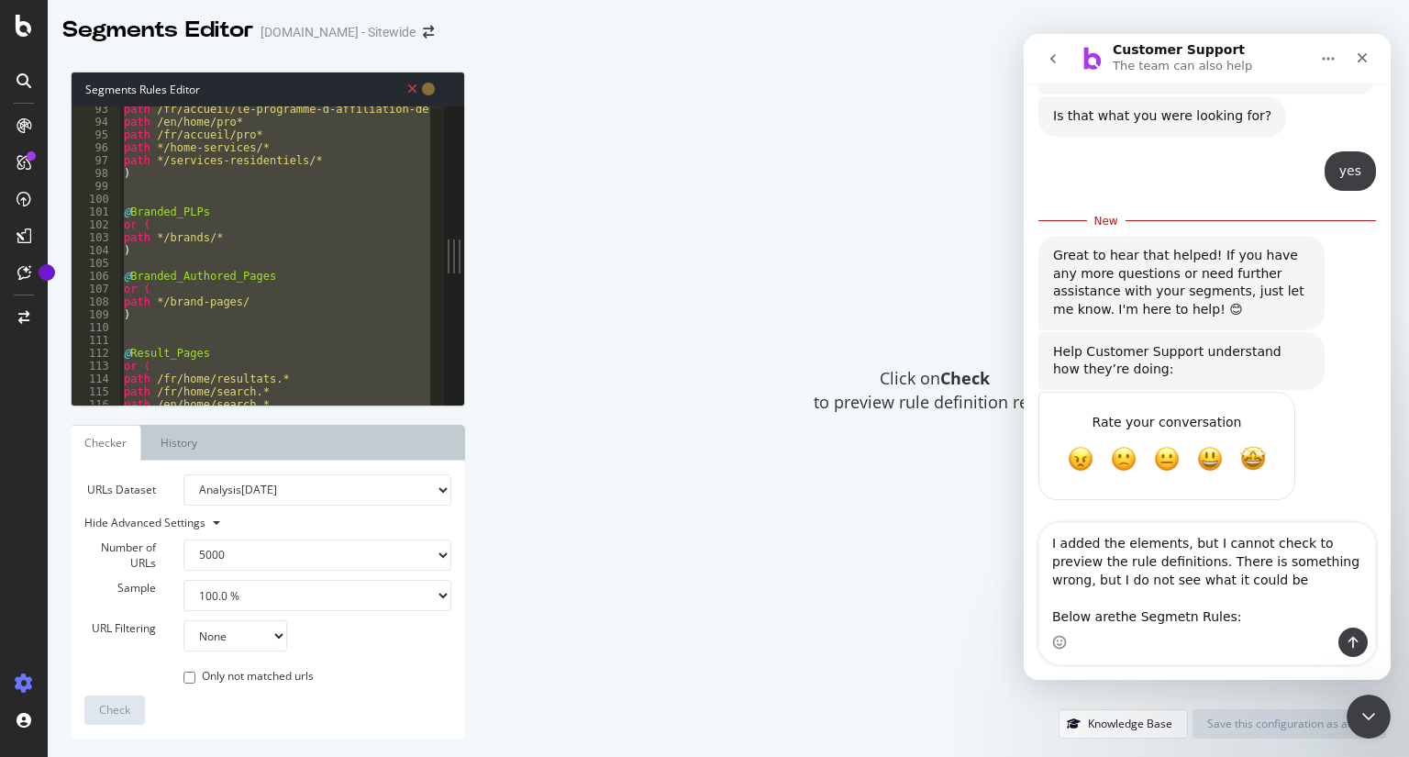
click at [1125, 591] on textarea "I added the elements, but I cannot check to preview the rule definitions. There…" at bounding box center [1207, 575] width 336 height 105
type textarea "I added the elements, but I cannot check to preview the rule definitions. There…"
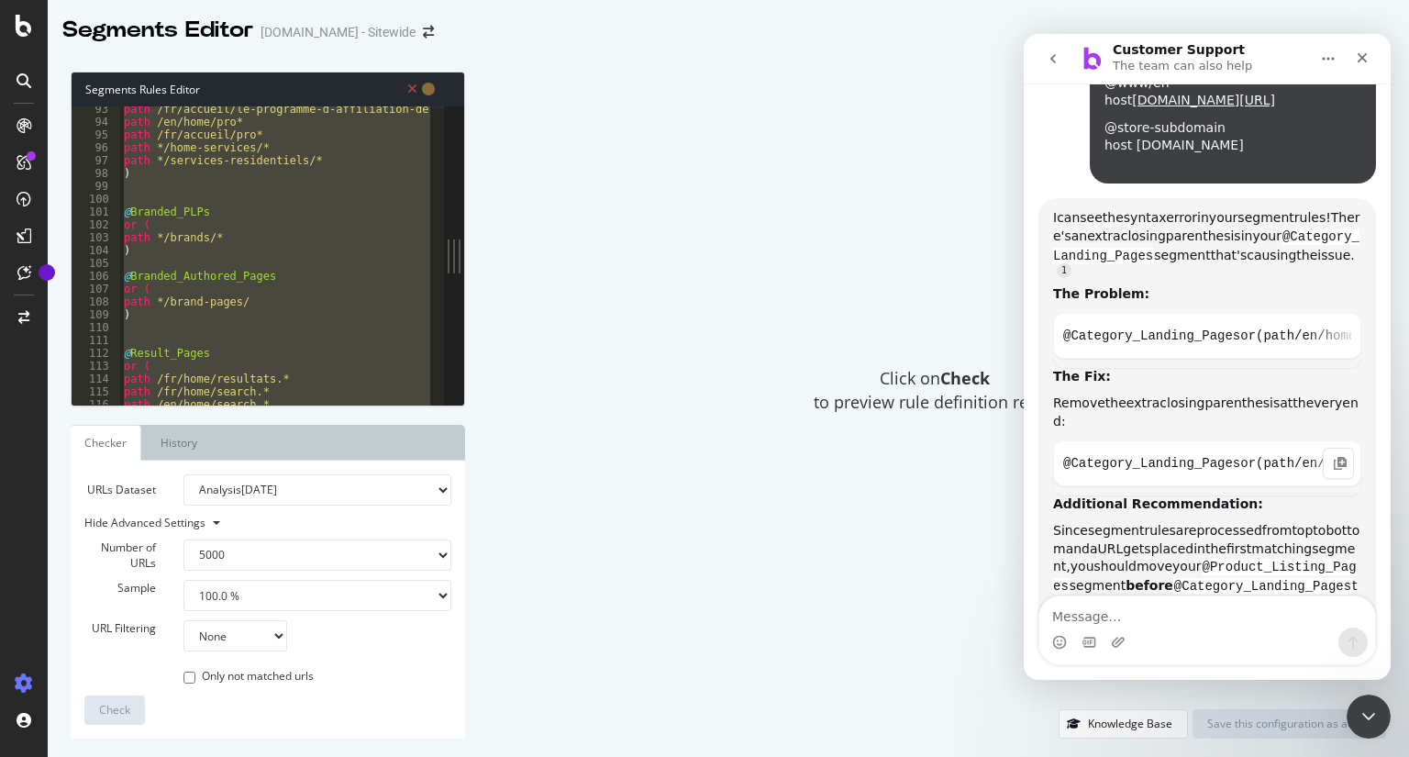
scroll to position [5179, 0]
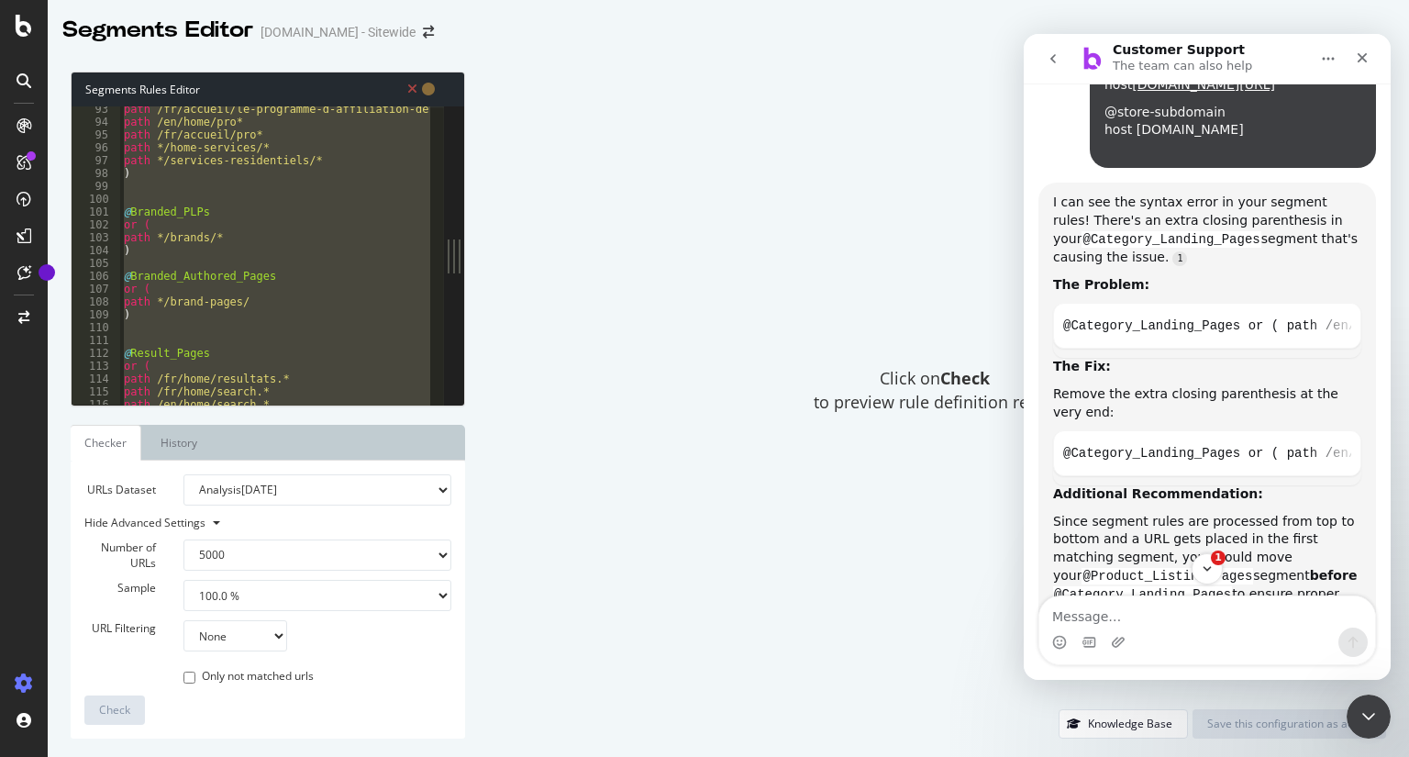
click at [263, 241] on div "path /fr/accueil/le-programme-d-affiliation-de-home-depot-canada* path /en/home…" at bounding box center [275, 255] width 310 height 298
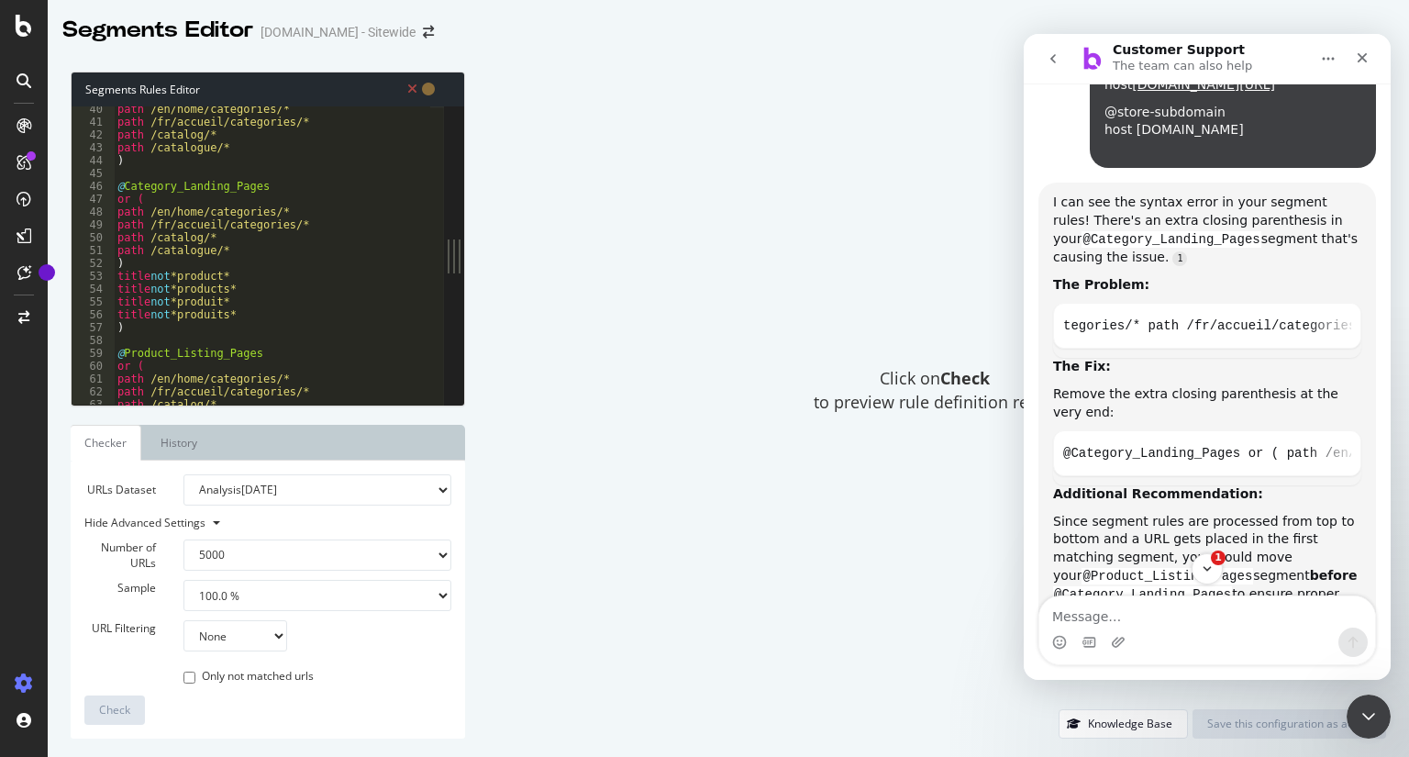
scroll to position [503, 0]
click at [178, 274] on div "path /en/home/categories/* path /fr/accueil/categories/* path /catalog/* path /…" at bounding box center [314, 260] width 401 height 311
click at [161, 265] on div "path /en/home/categories/* path /fr/accueil/categories/* path /catalog/* path /…" at bounding box center [314, 260] width 401 height 311
type textarea ")"
type textarea "path /catalogue/*"
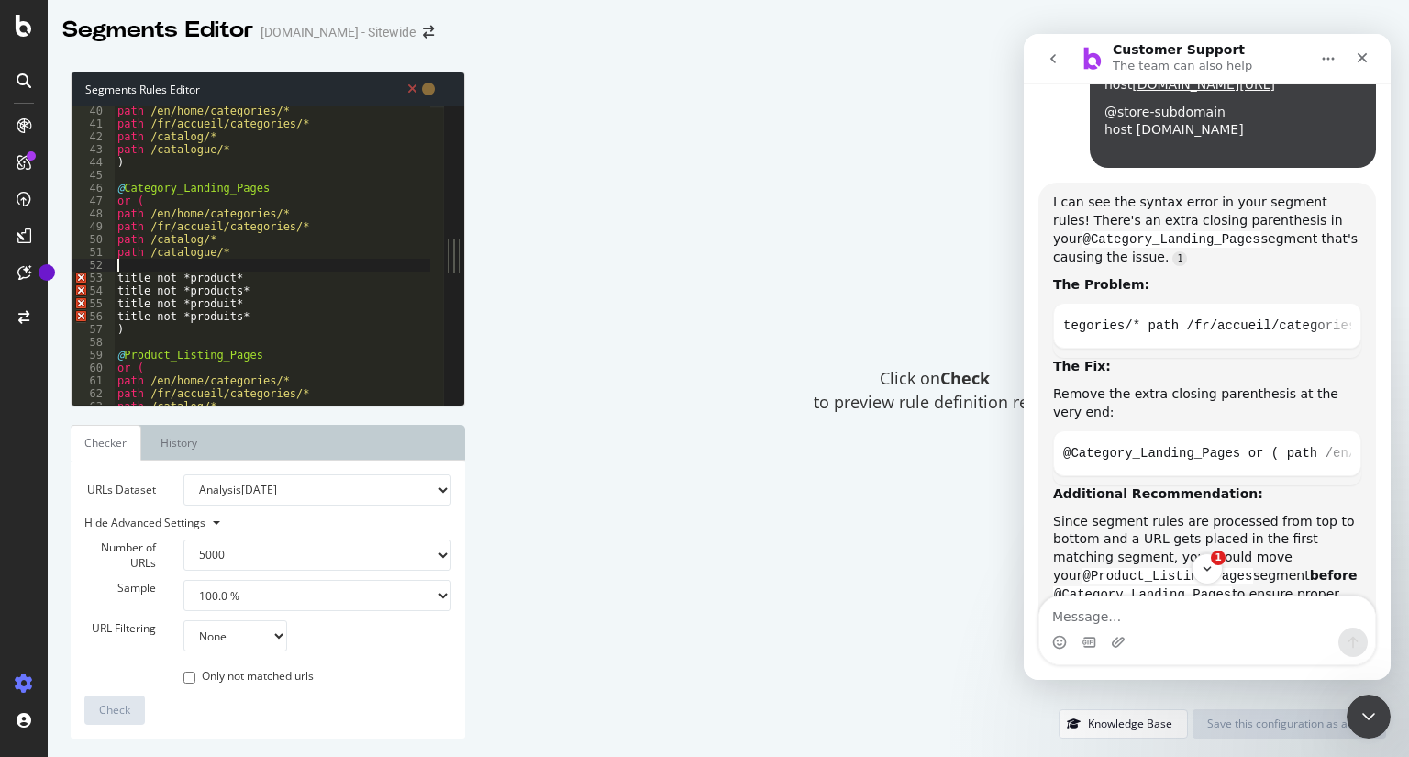
type textarea "path /catalogue/*"
type textarea ")"
click at [239, 335] on div "path /en/home/categories/* path /fr/accueil/categories/* path /catalog/* path /…" at bounding box center [314, 260] width 401 height 311
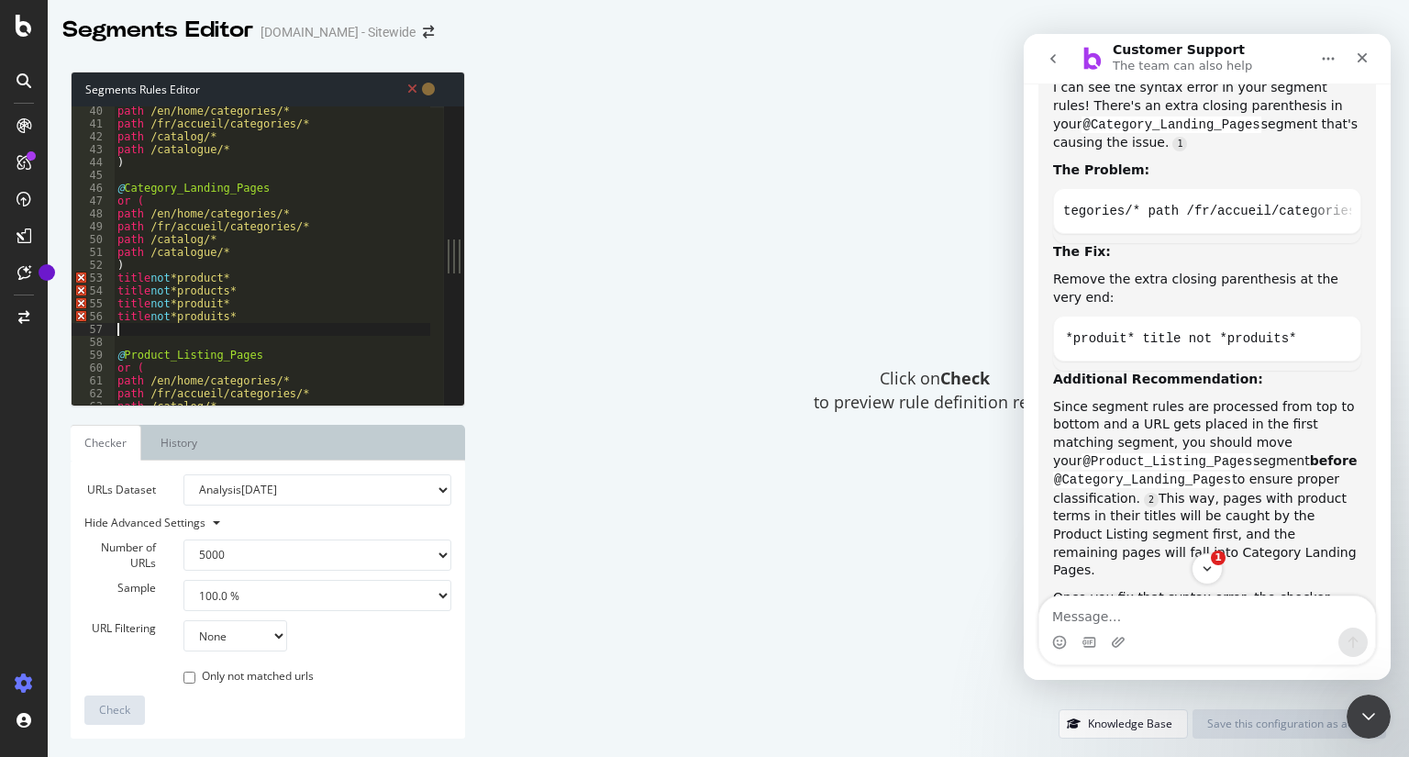
scroll to position [5371, 0]
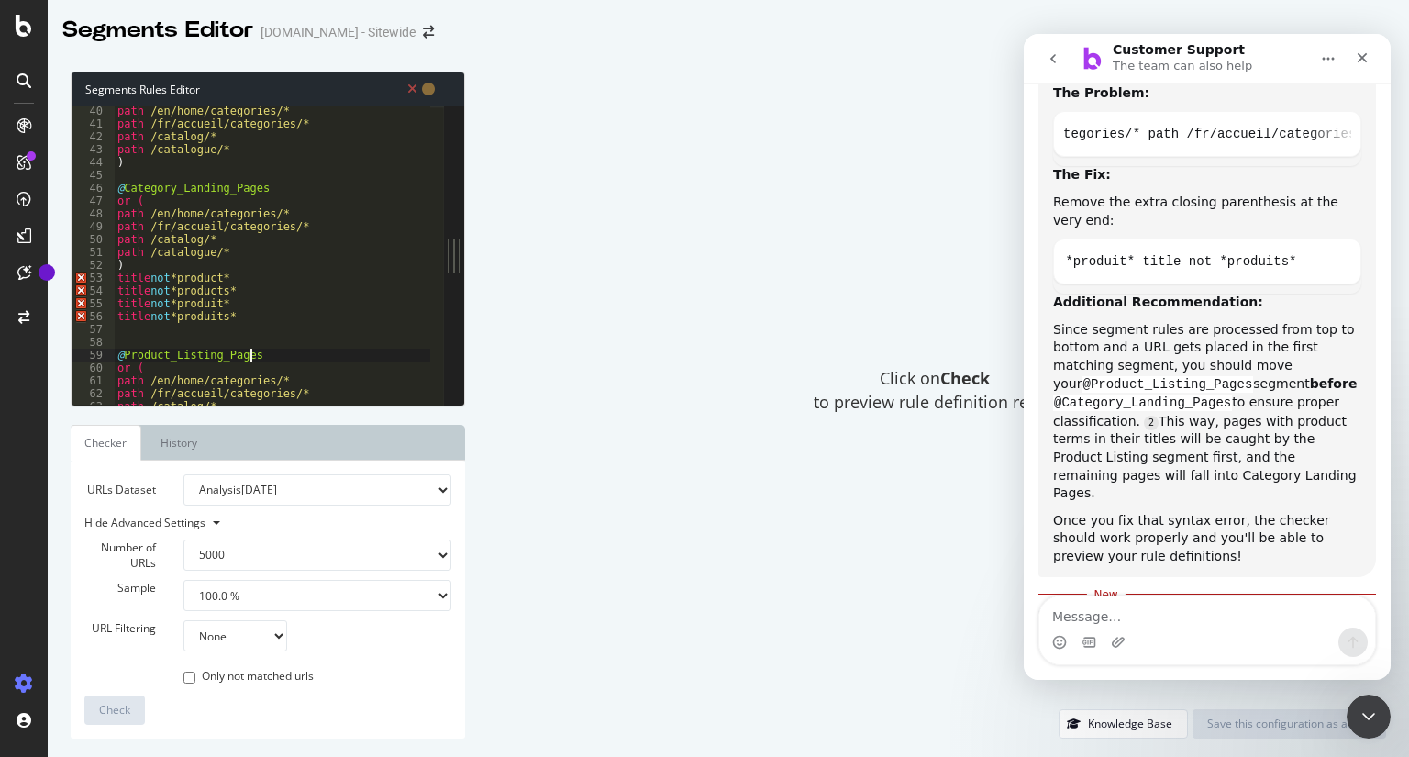
click at [284, 355] on div "path /en/home/categories/* path /fr/accueil/categories/* path /catalog/* path /…" at bounding box center [314, 260] width 401 height 311
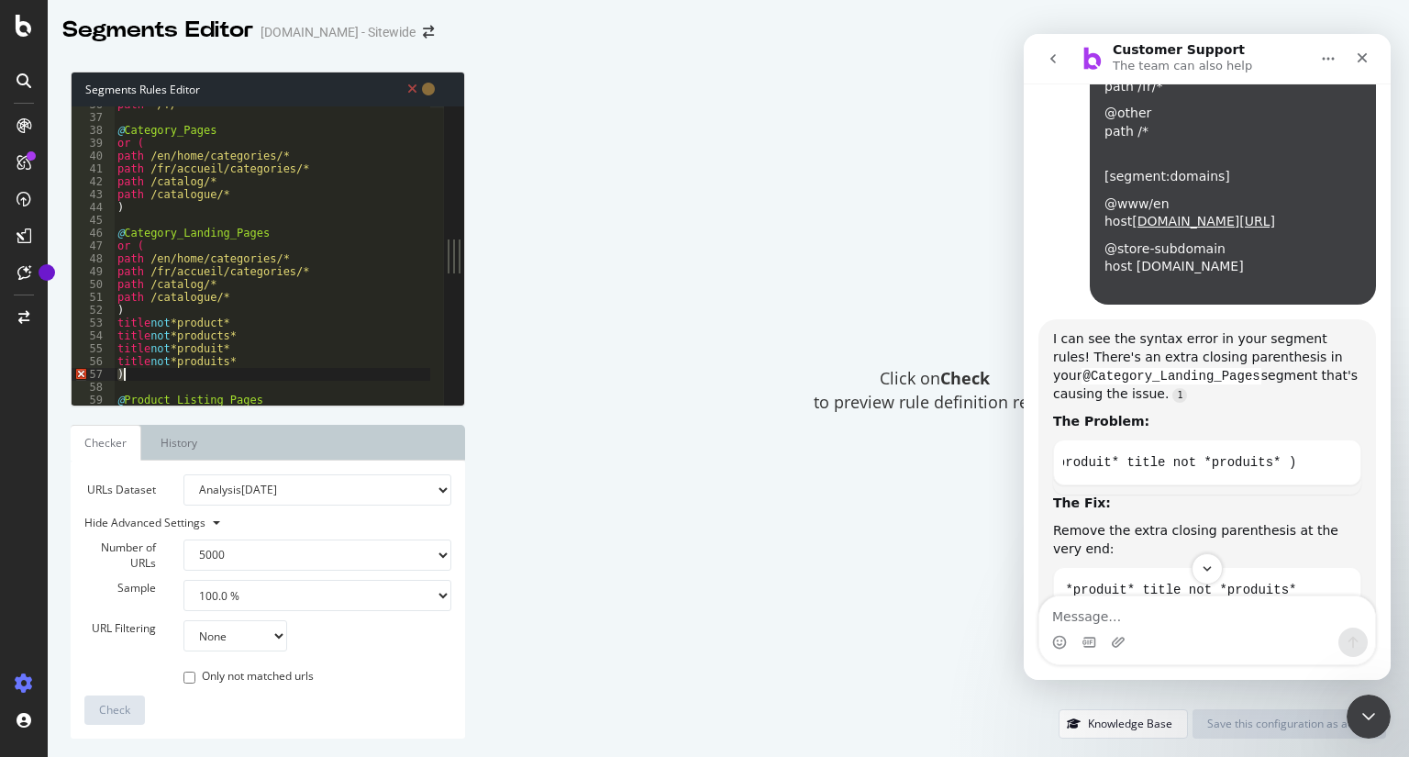
scroll to position [480, 0]
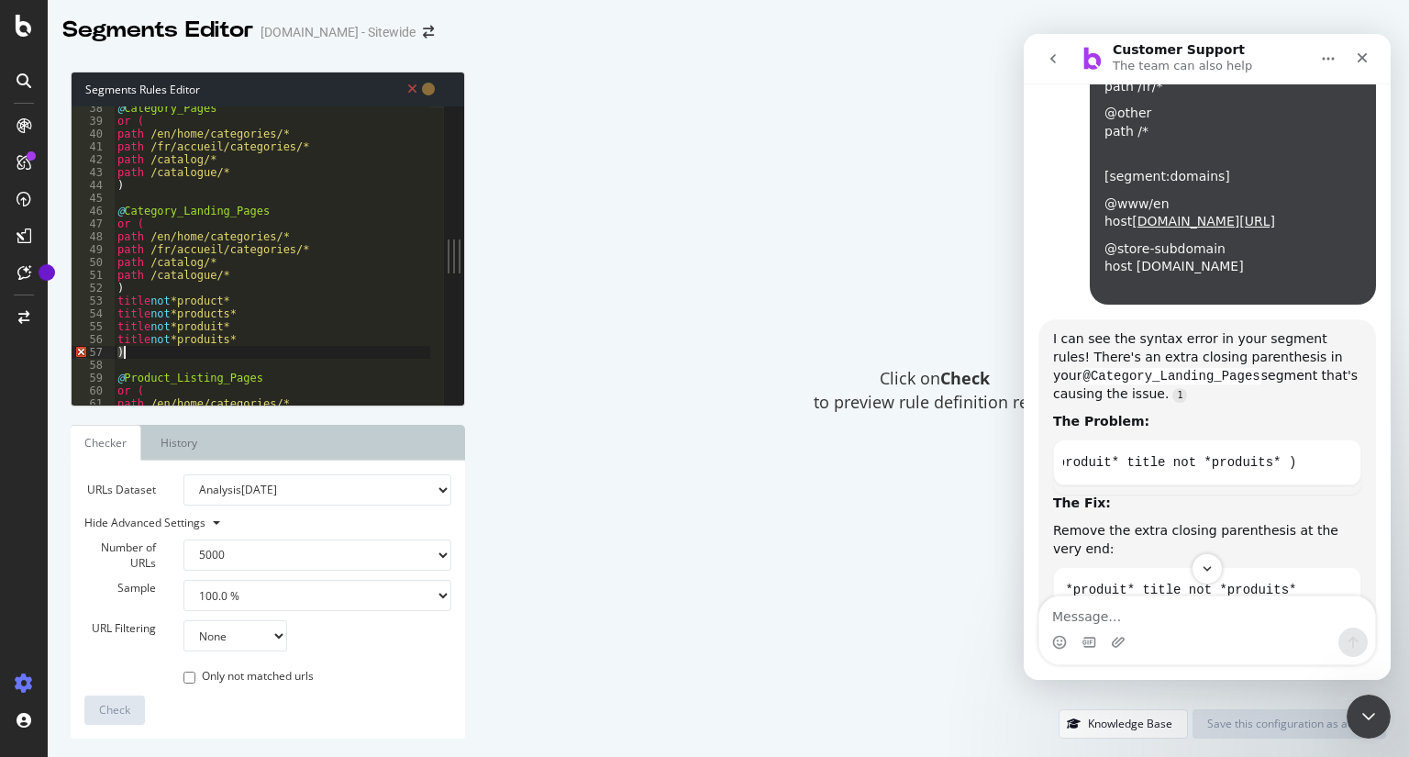
click at [175, 288] on div "@ Category_Pages or ( path /en/home/categories/* path /fr/accueil/categories/* …" at bounding box center [314, 257] width 401 height 311
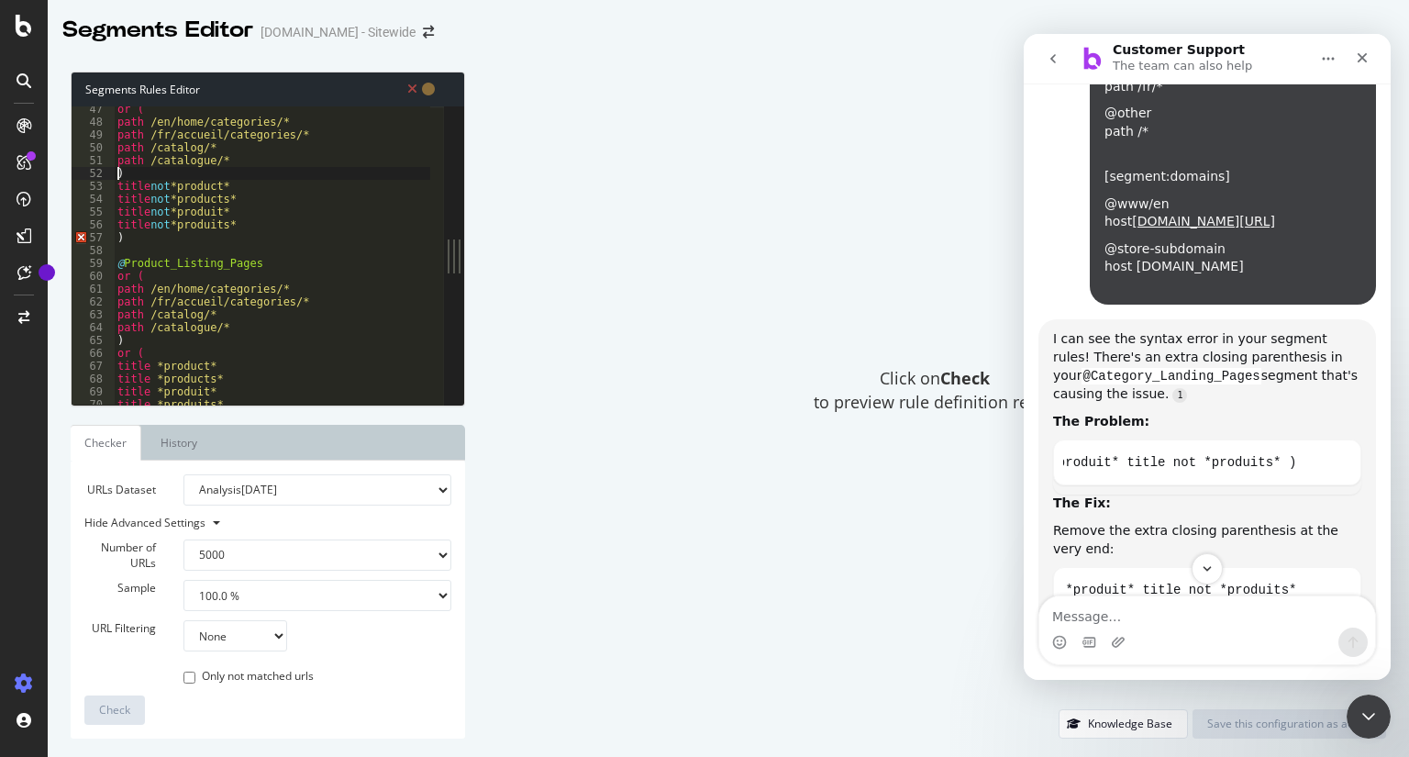
scroll to position [594, 0]
click at [139, 167] on div "or ( path /en/home/categories/* path /fr/accueil/categories/* path /catalog/* p…" at bounding box center [314, 258] width 401 height 311
type textarea ")"
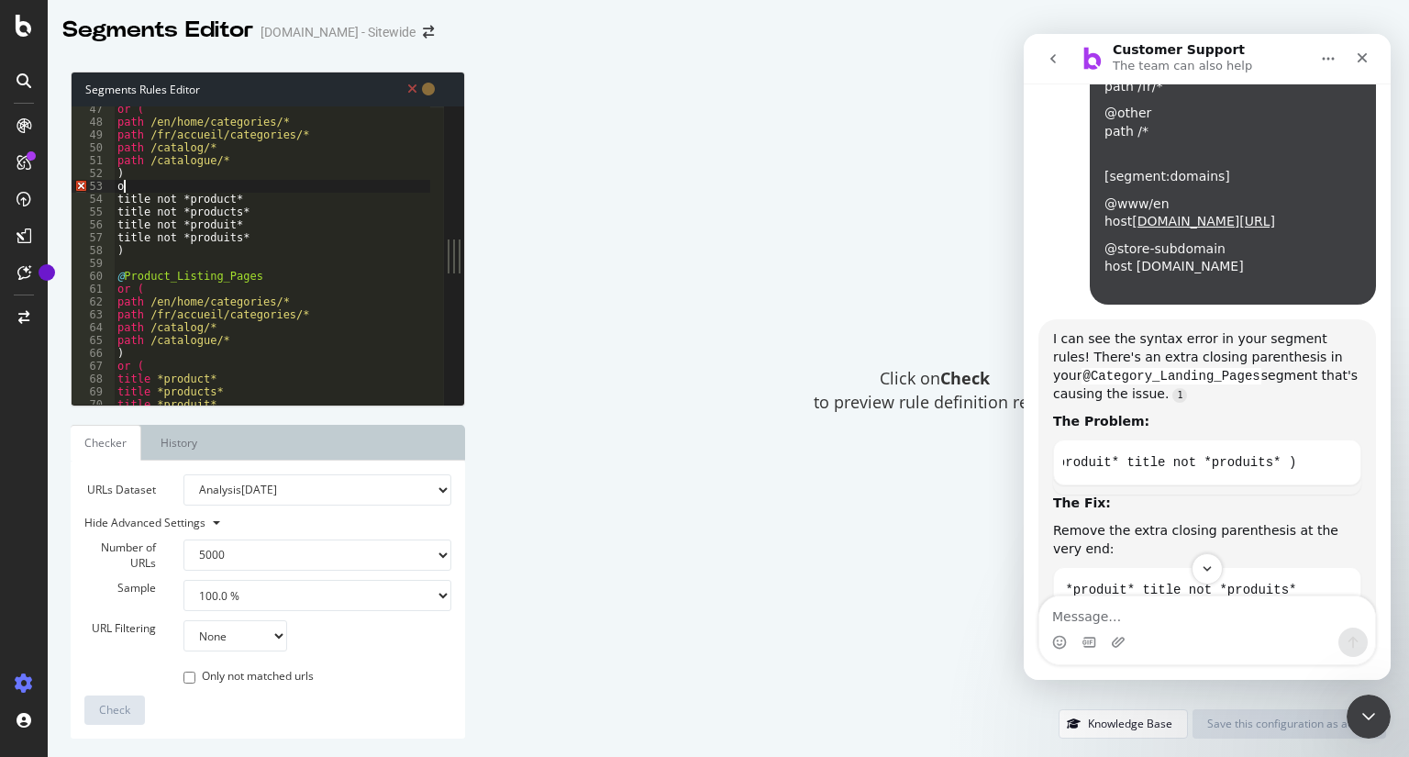
type textarea "or"
click at [298, 270] on div "or ( path /en/home/categories/* path /fr/accueil/categories/* path /catalog/* p…" at bounding box center [314, 258] width 401 height 311
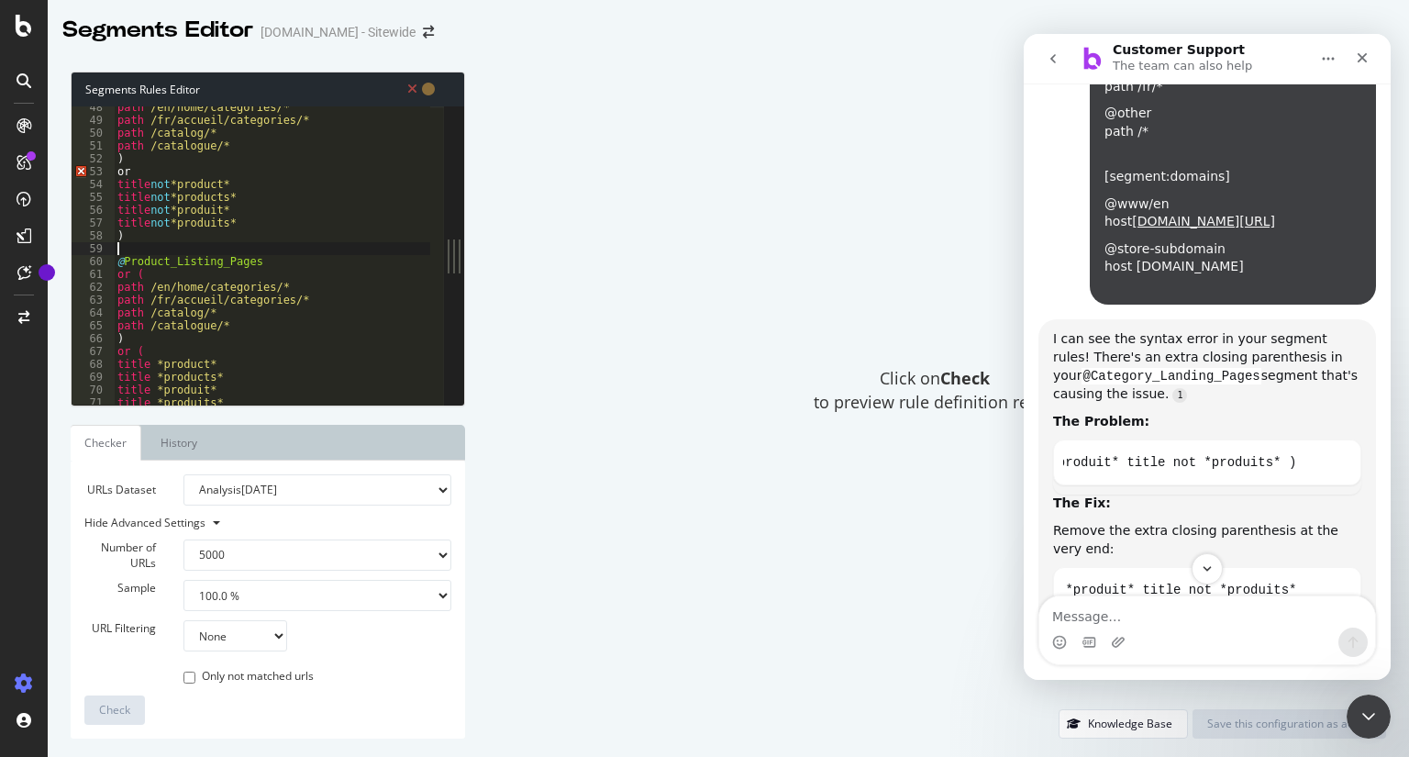
scroll to position [609, 0]
click at [161, 173] on div "path /en/home/categories/* path /fr/accueil/categories/* path /catalog/* path /…" at bounding box center [314, 256] width 401 height 311
click at [327, 242] on div "path /en/home/categories/* path /fr/accueil/categories/* path /catalog/* path /…" at bounding box center [314, 256] width 401 height 311
click at [183, 190] on div "path /en/home/categories/* path /fr/accueil/categories/* path /catalog/* path /…" at bounding box center [314, 256] width 401 height 311
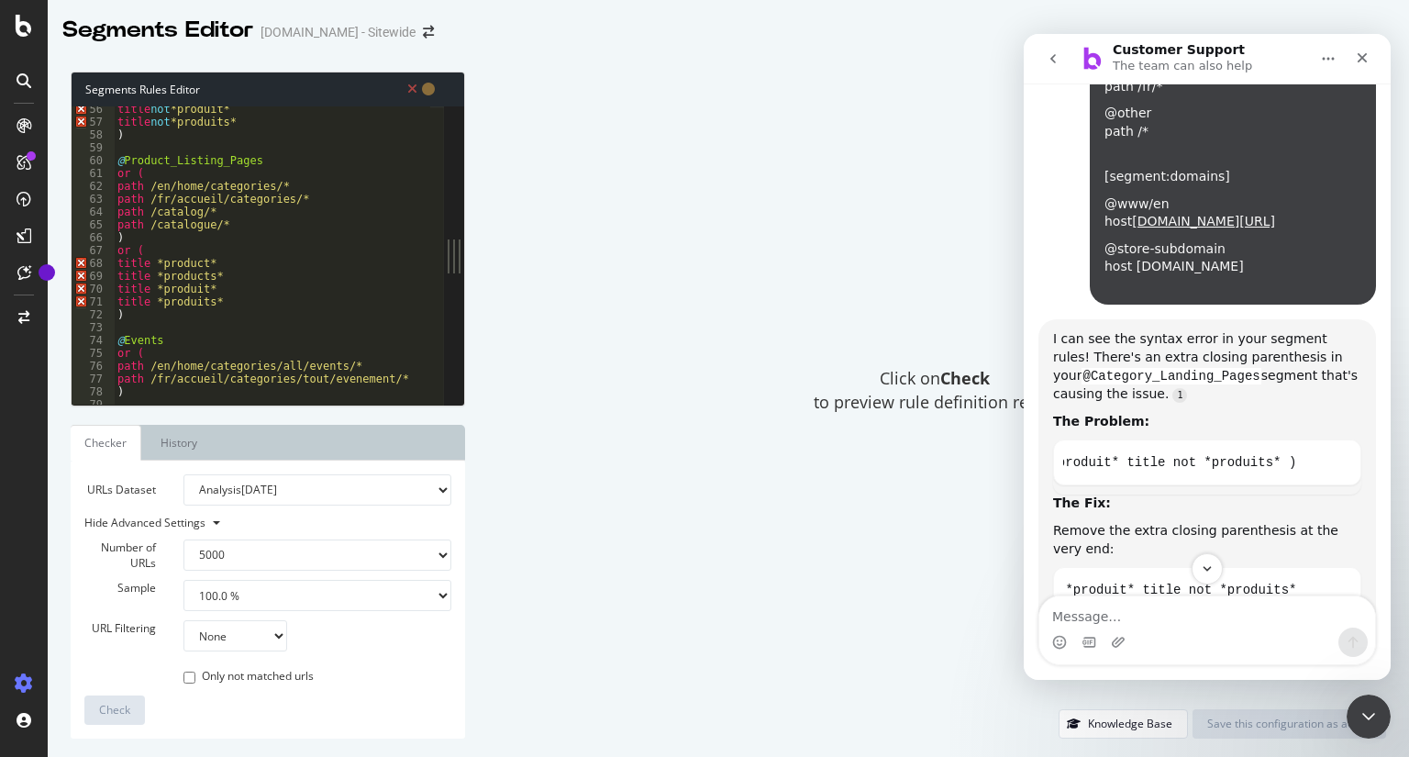
scroll to position [709, 0]
click at [163, 313] on div "title not *produit* title not *produits* ) @ Product_Listing_Pages or ( path /e…" at bounding box center [314, 258] width 401 height 311
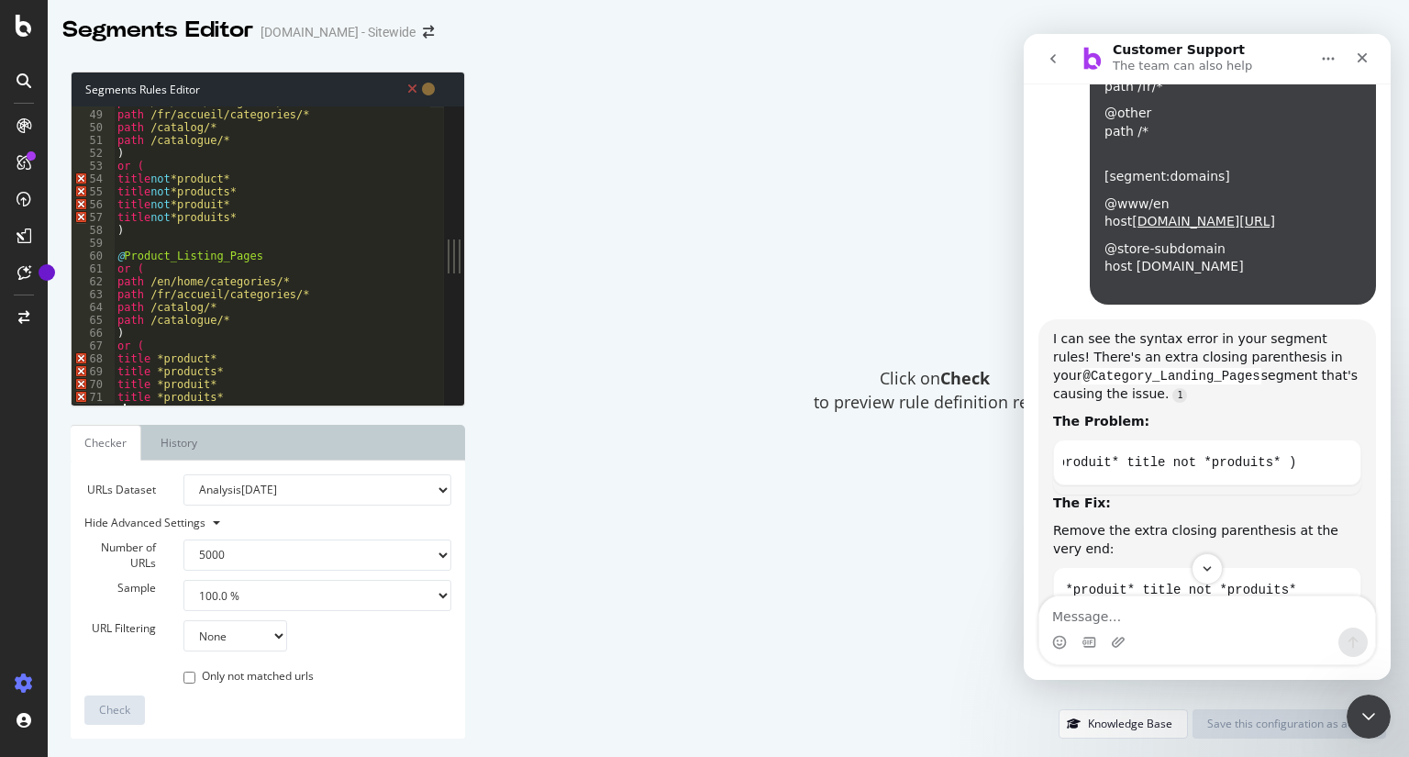
scroll to position [615, 0]
click at [149, 164] on div "path /en/home/categories/* path /fr/accueil/categories/* path /catalog/* path /…" at bounding box center [314, 250] width 401 height 311
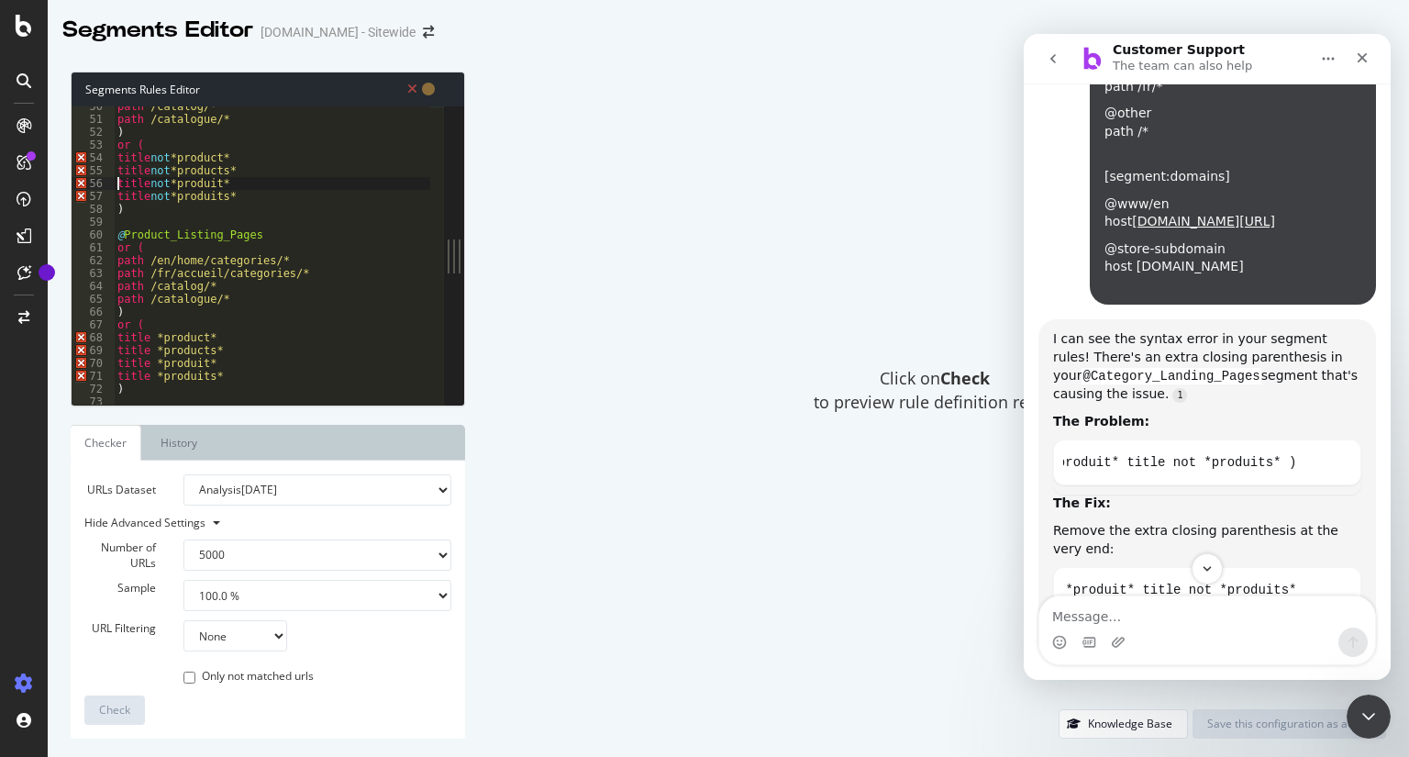
scroll to position [635, 0]
click at [183, 134] on div "path /catalog/* path /catalogue/* ) or ( title not *product* title not *product…" at bounding box center [314, 255] width 401 height 311
type textarea "or"
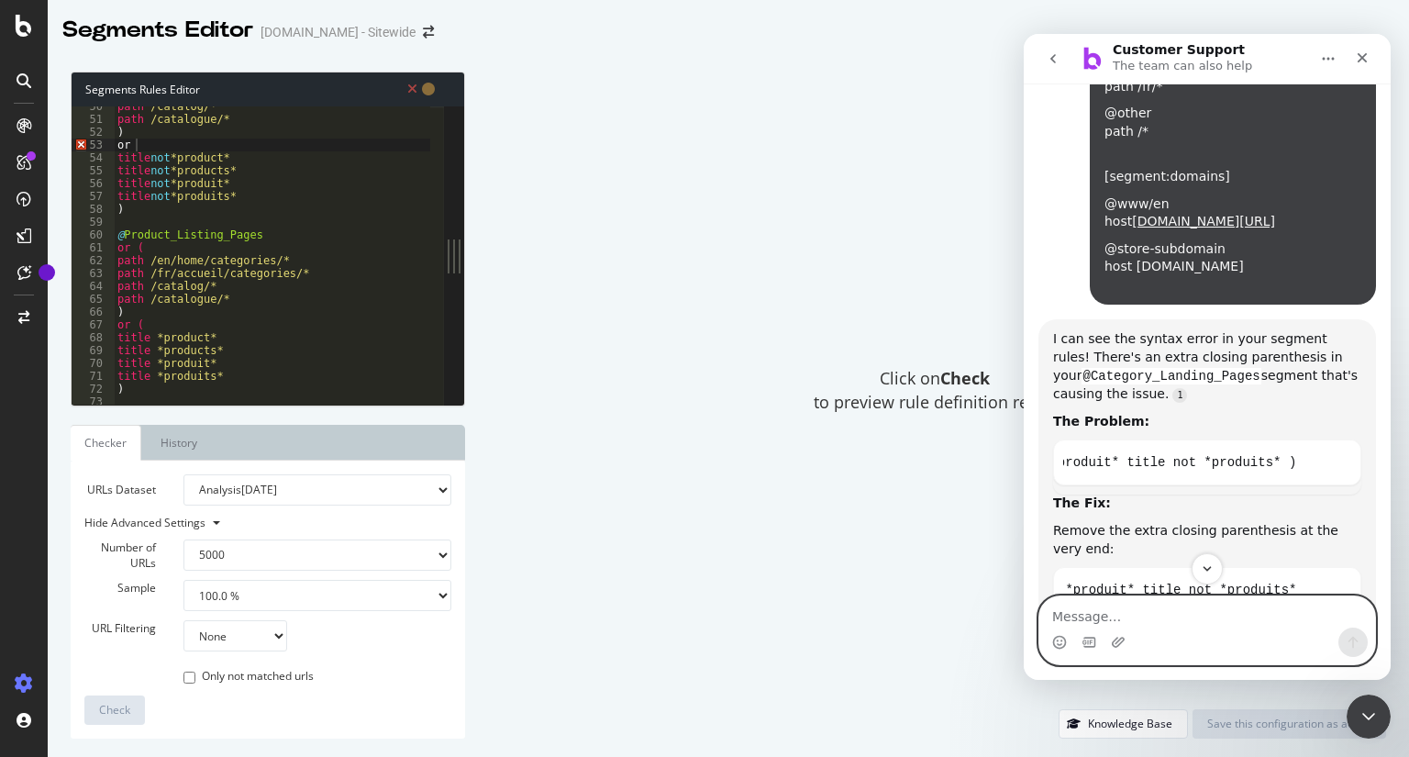
click at [1149, 619] on textarea "Message…" at bounding box center [1207, 611] width 336 height 31
type textarea "Can you generate the whole fixed Segment Rules"
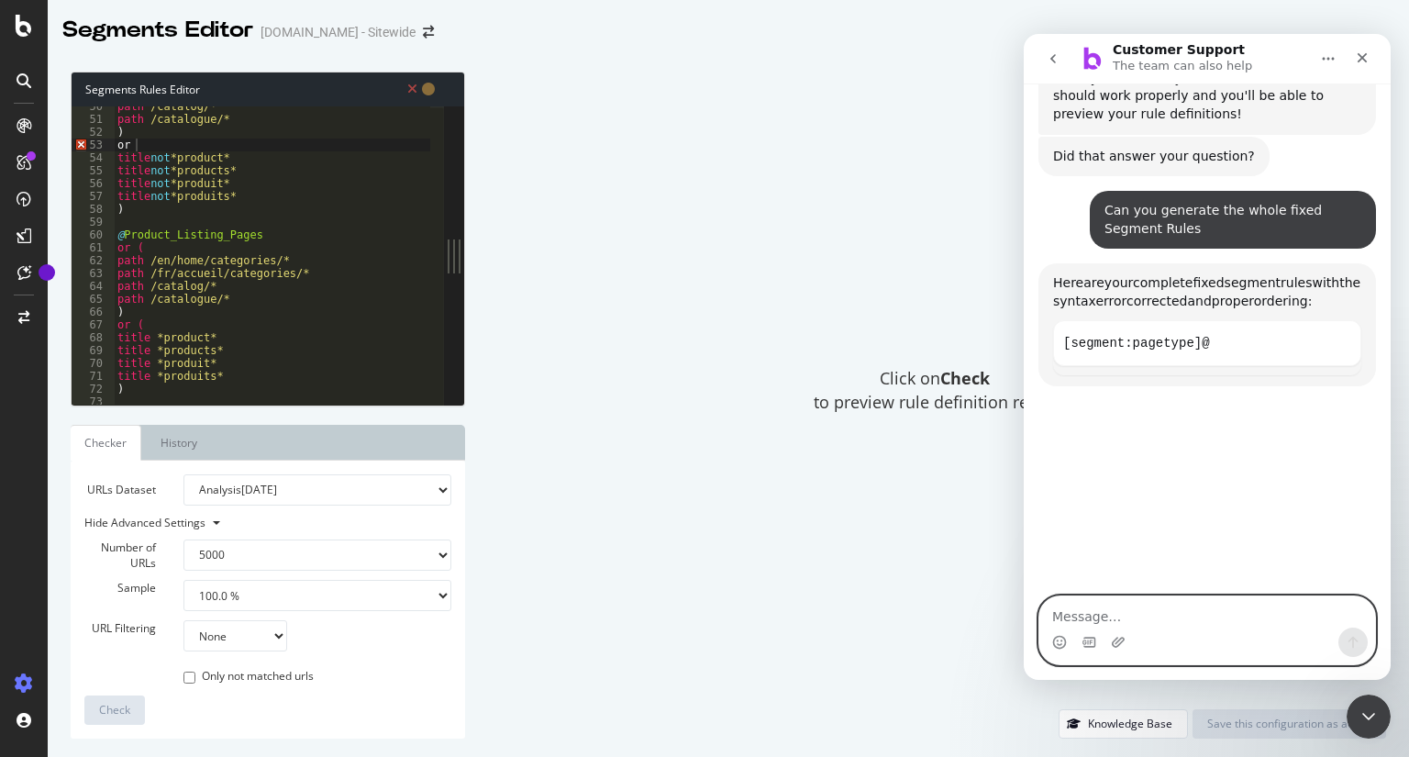
scroll to position [5834, 0]
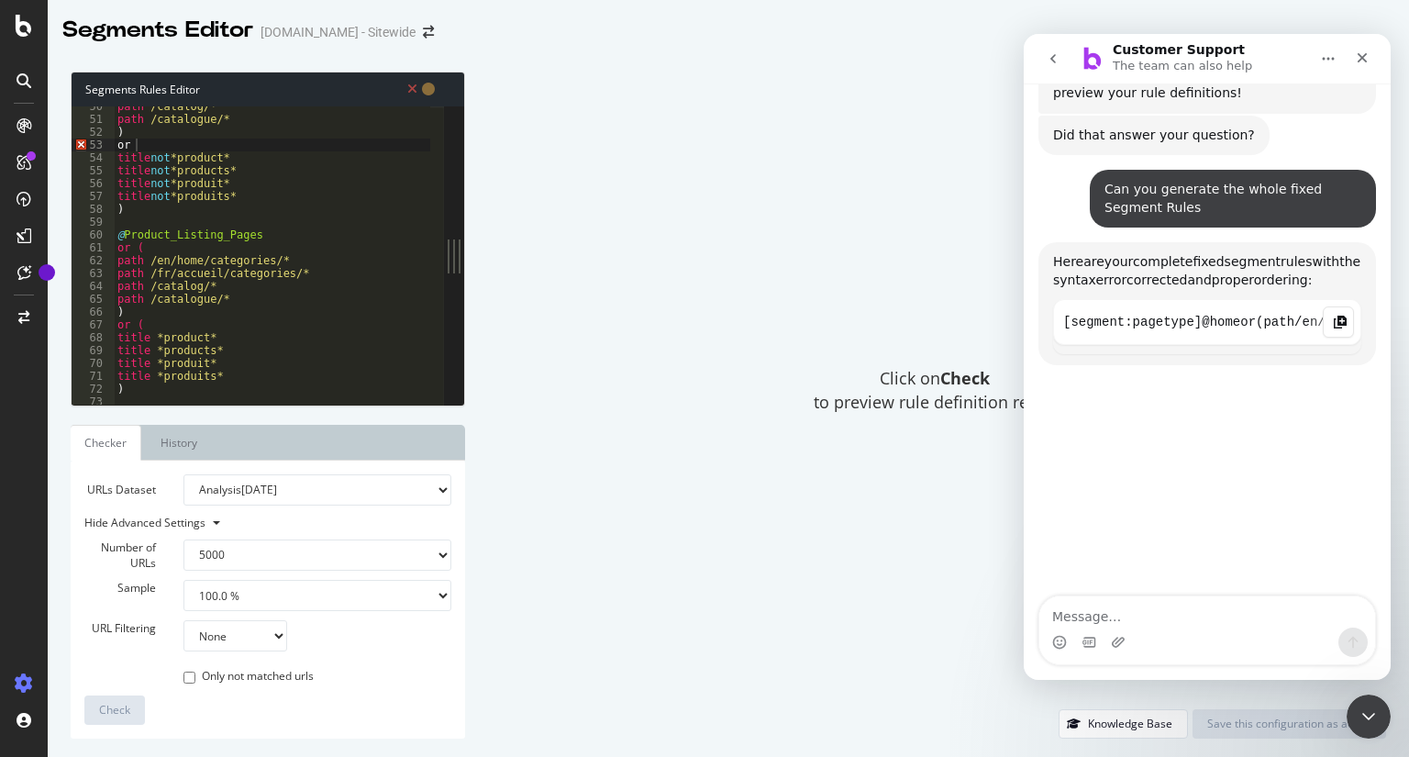
click at [1333, 315] on icon "Copy this code block to your clipboard." at bounding box center [1340, 322] width 15 height 15
click at [247, 278] on div "path /catalog/* path /catalogue/* ) or title not *product* title not *products*…" at bounding box center [314, 255] width 401 height 311
type textarea "@store-subdomain host stores.homedepot.ca"
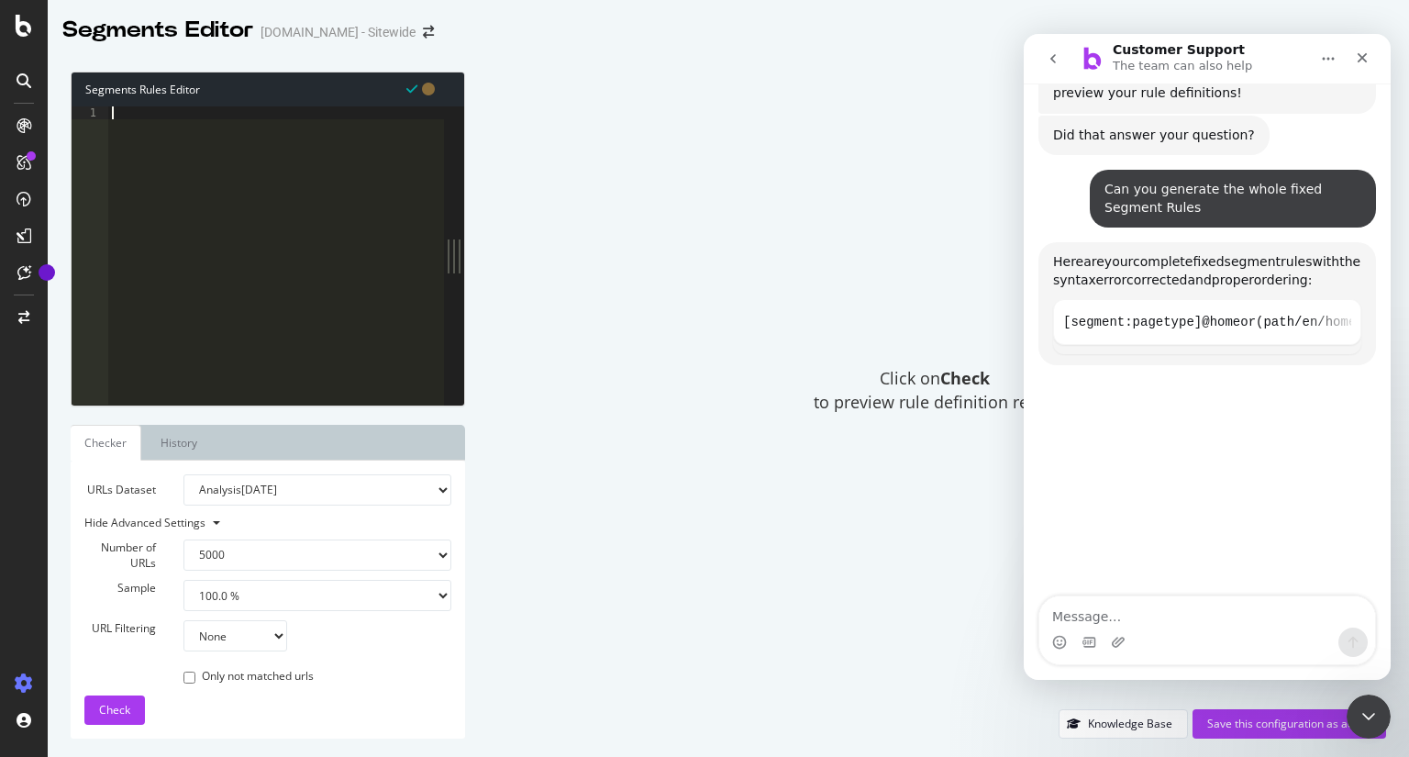
paste textarea "@Videos or ( path /en/home/ideas-how-to"
type textarea "@Videos or ( path /en/home/ideas-how-to"
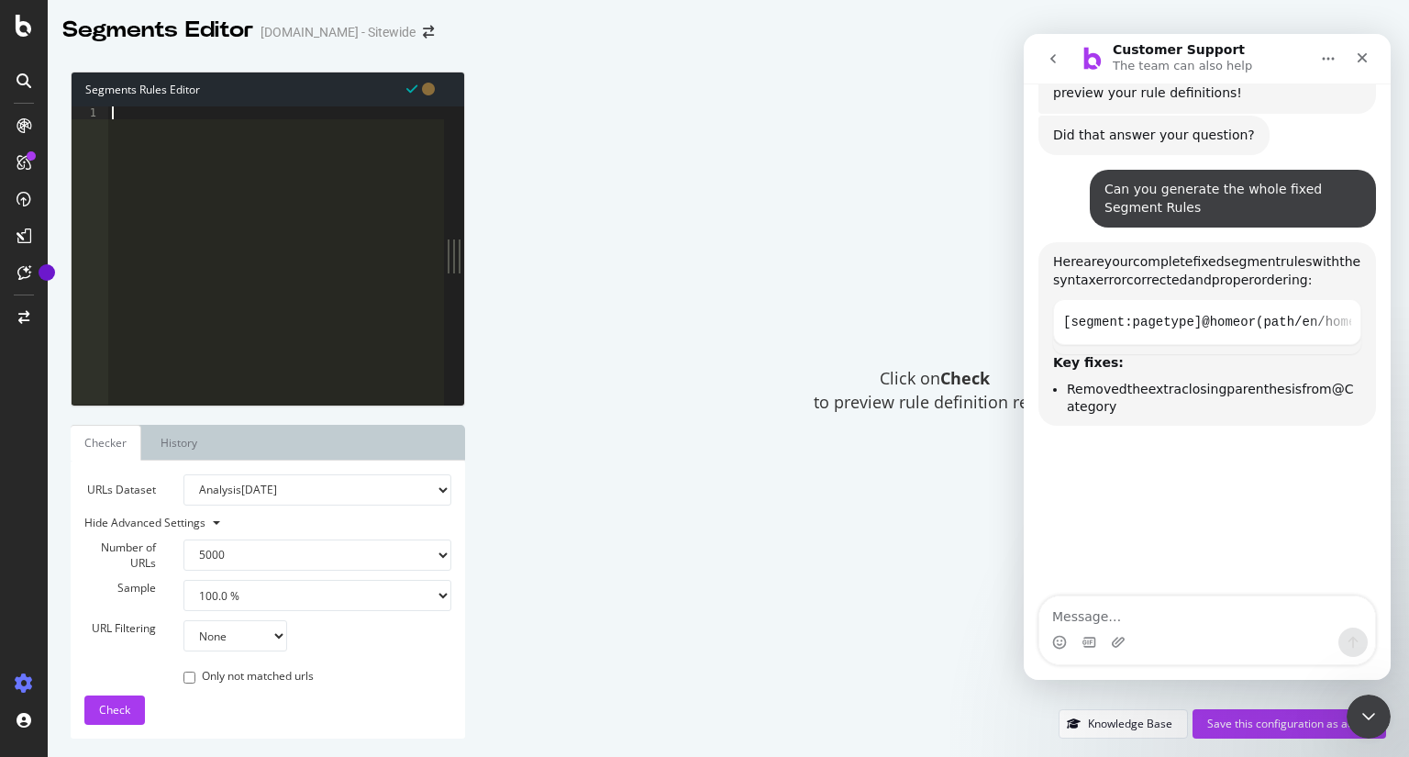
type textarea "@store-subdomain host stores.homedepot.ca"
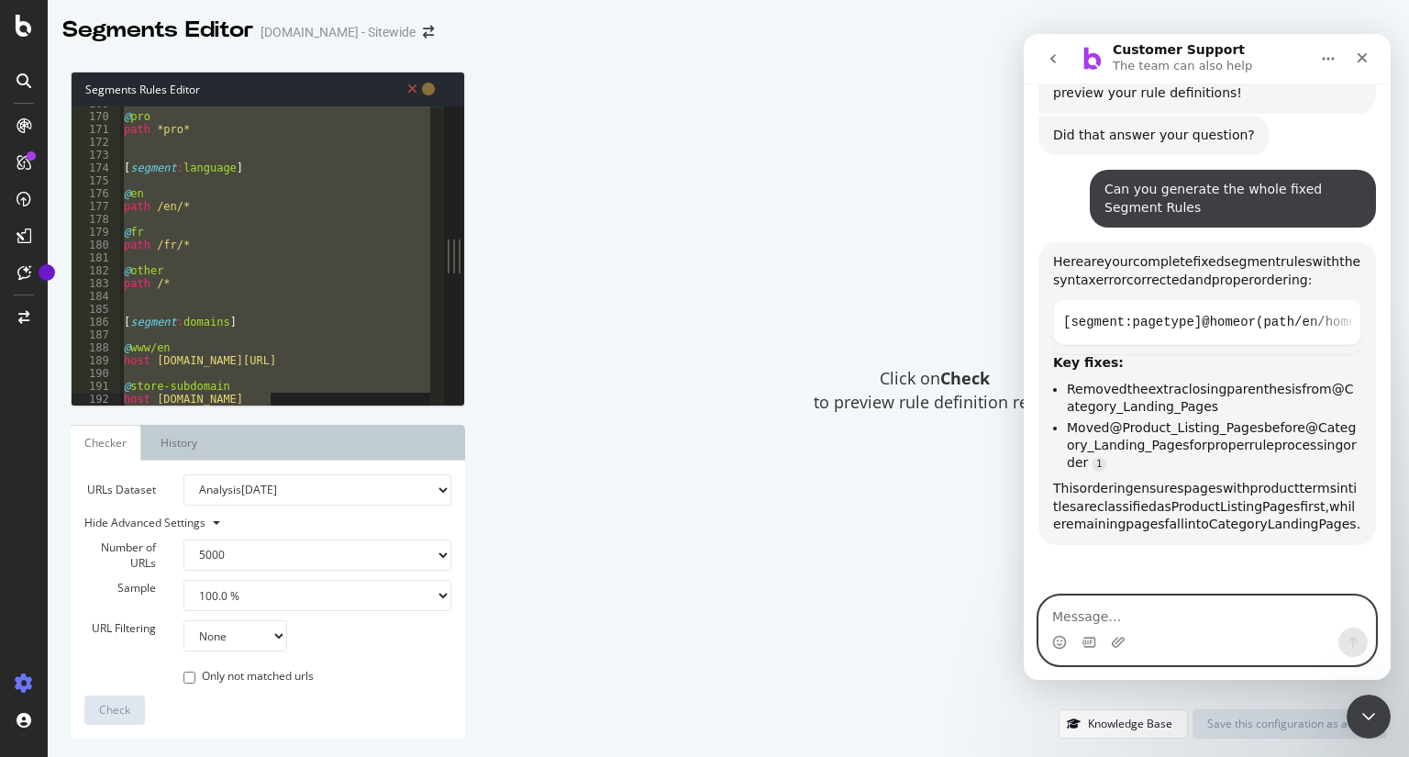
click at [1129, 617] on textarea "Message…" at bounding box center [1207, 611] width 336 height 31
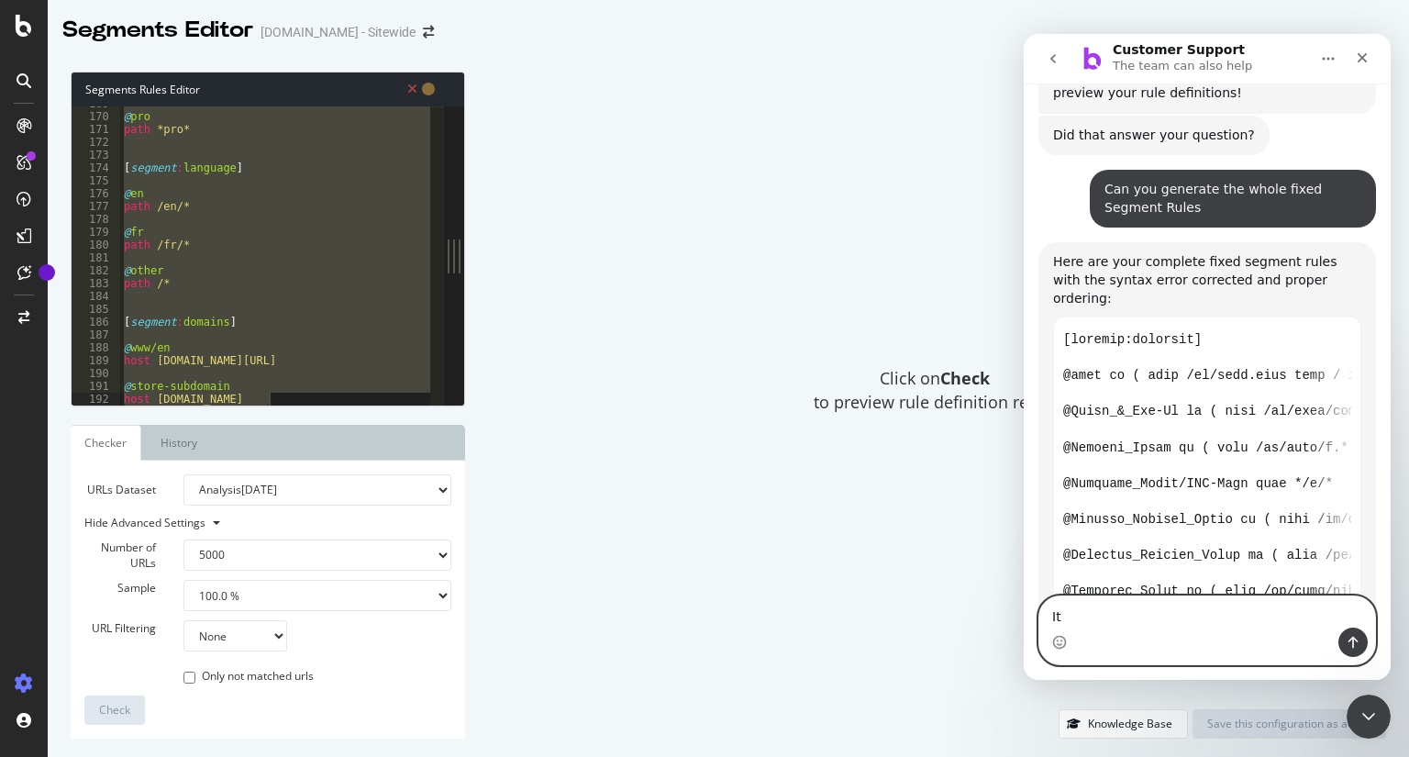
scroll to position [3, 0]
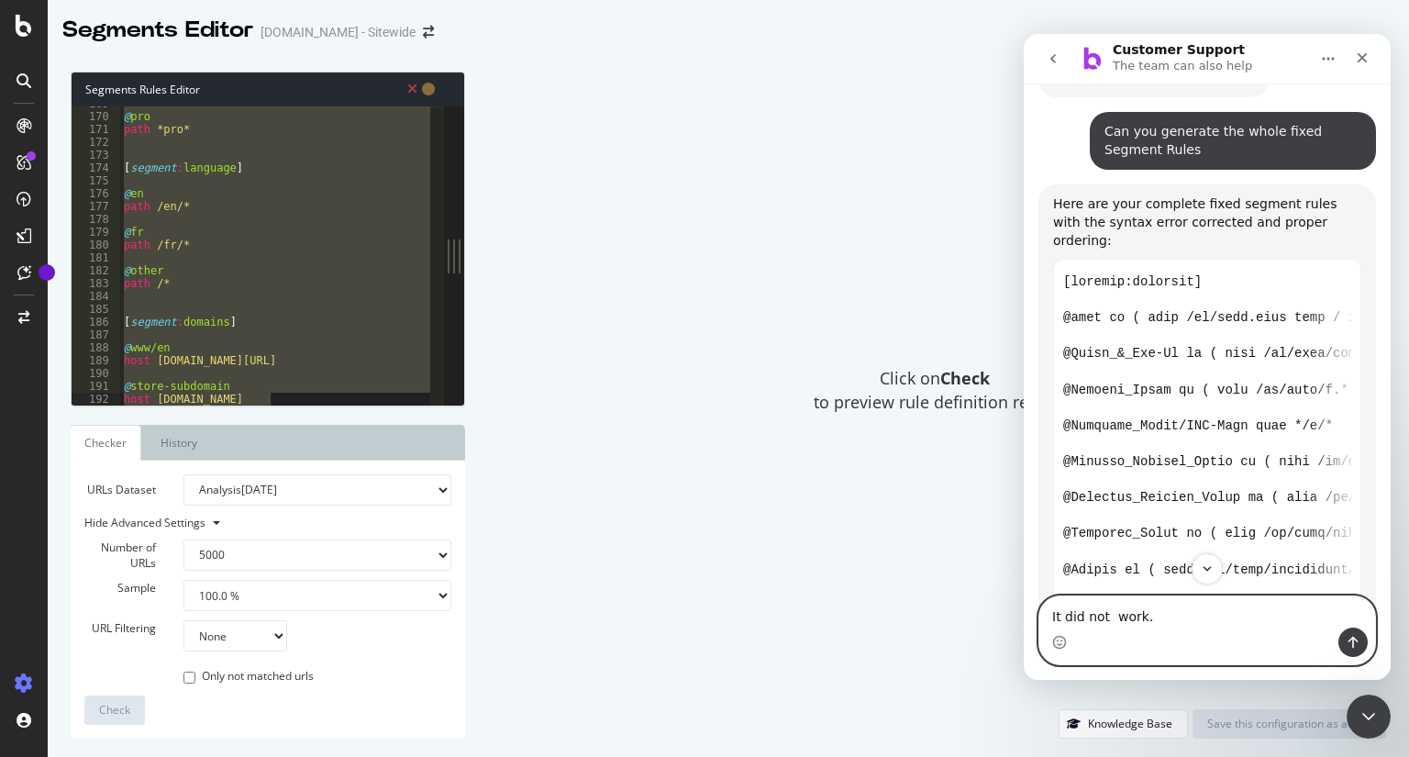
type textarea "It did not work."
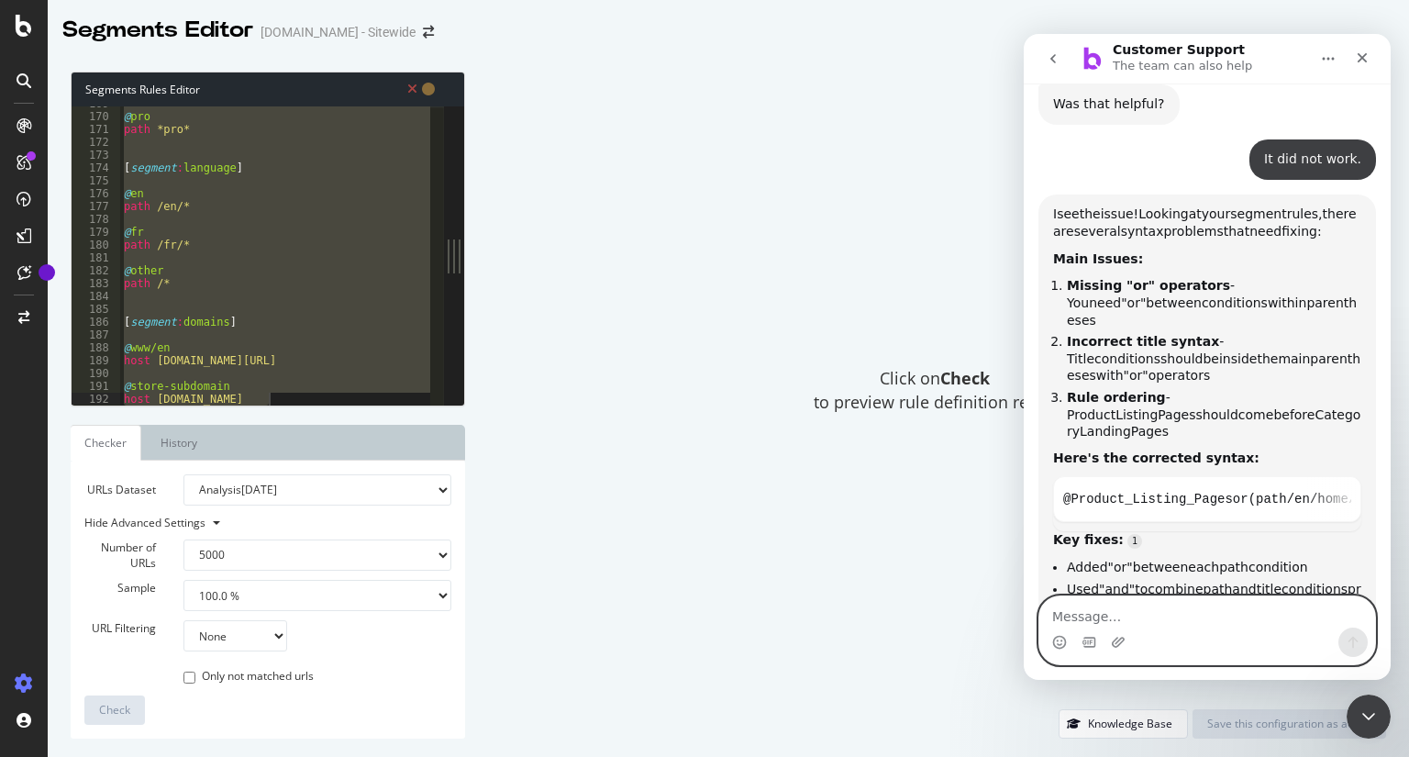
scroll to position [7335, 0]
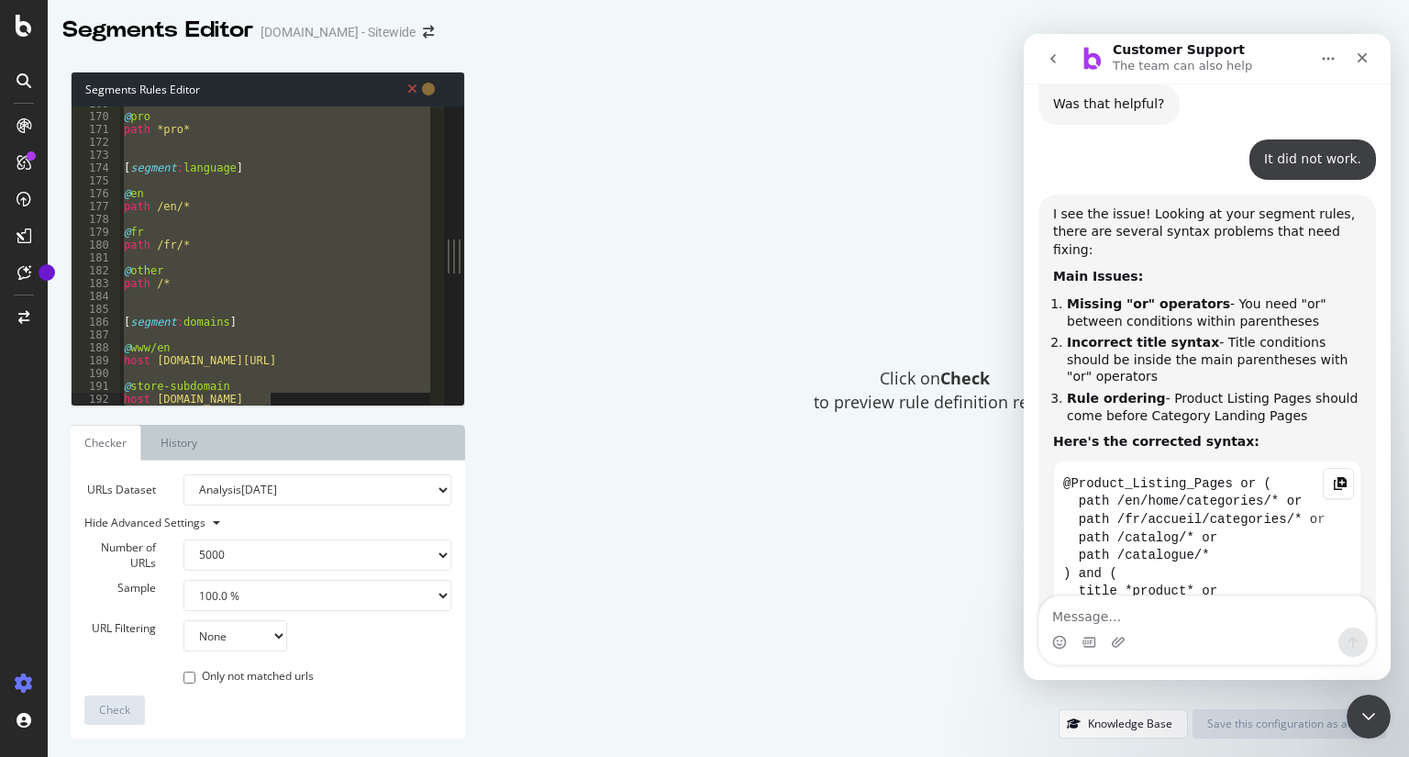
click at [1333, 479] on icon "Copy this code block to your clipboard." at bounding box center [1339, 484] width 13 height 10
click at [328, 312] on div "@ pro path *pro* [ segment : language ] @ en path /en/* @ fr path /fr/* @ other…" at bounding box center [275, 255] width 310 height 298
type textarea "@store-subdomain host stores.homedepot.ca"
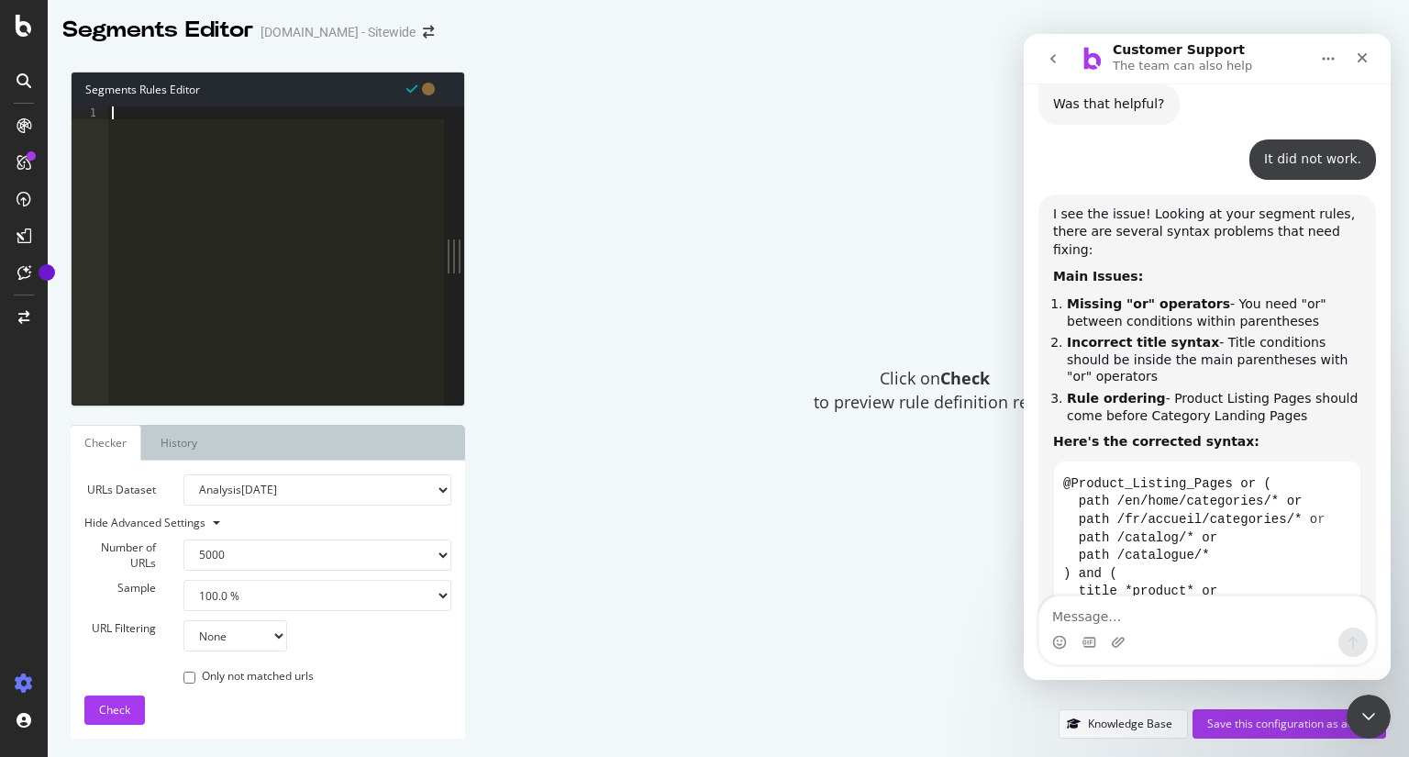
paste textarea ") and title not *product* and title not *products* and title not *produit* and …"
type textarea ") and title not *product* and title not *products* and title not *produit* and …"
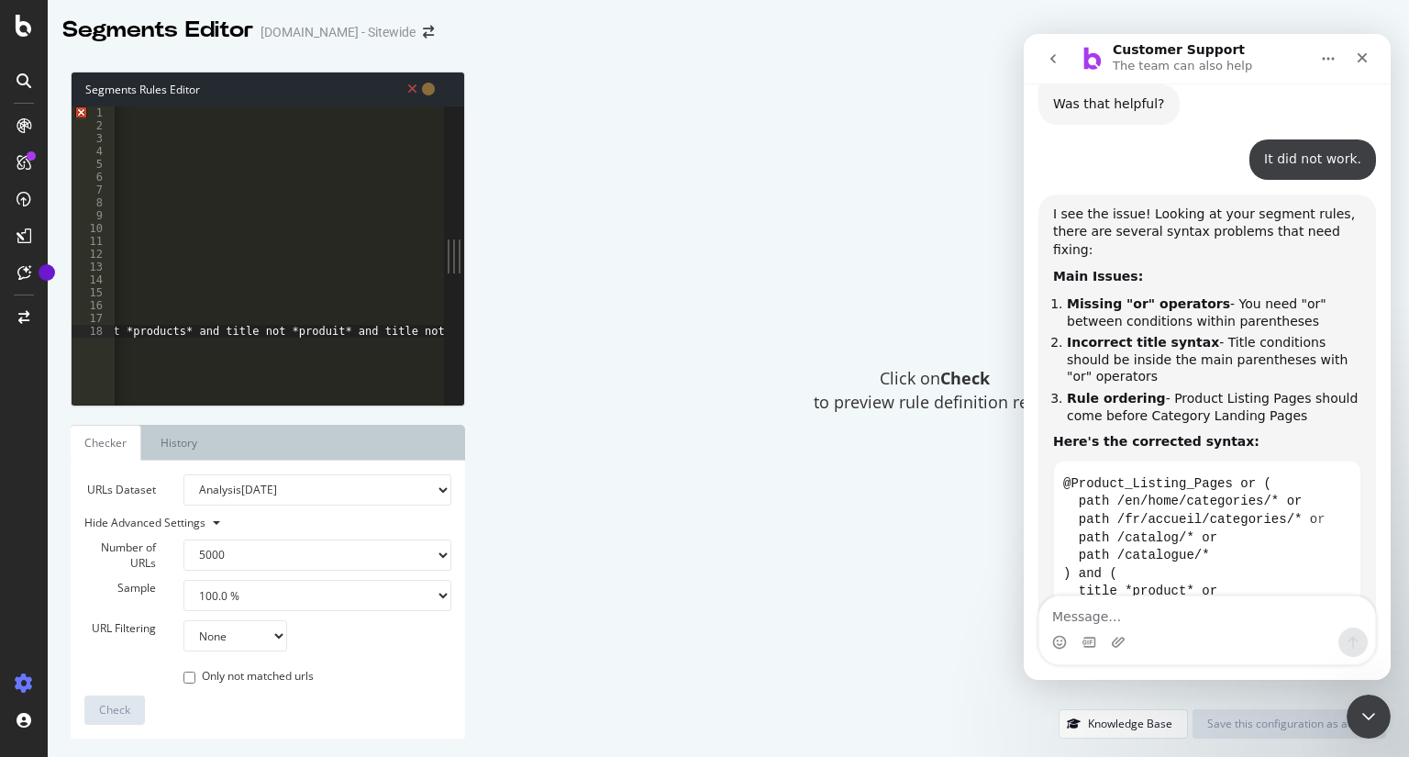
scroll to position [0, 0]
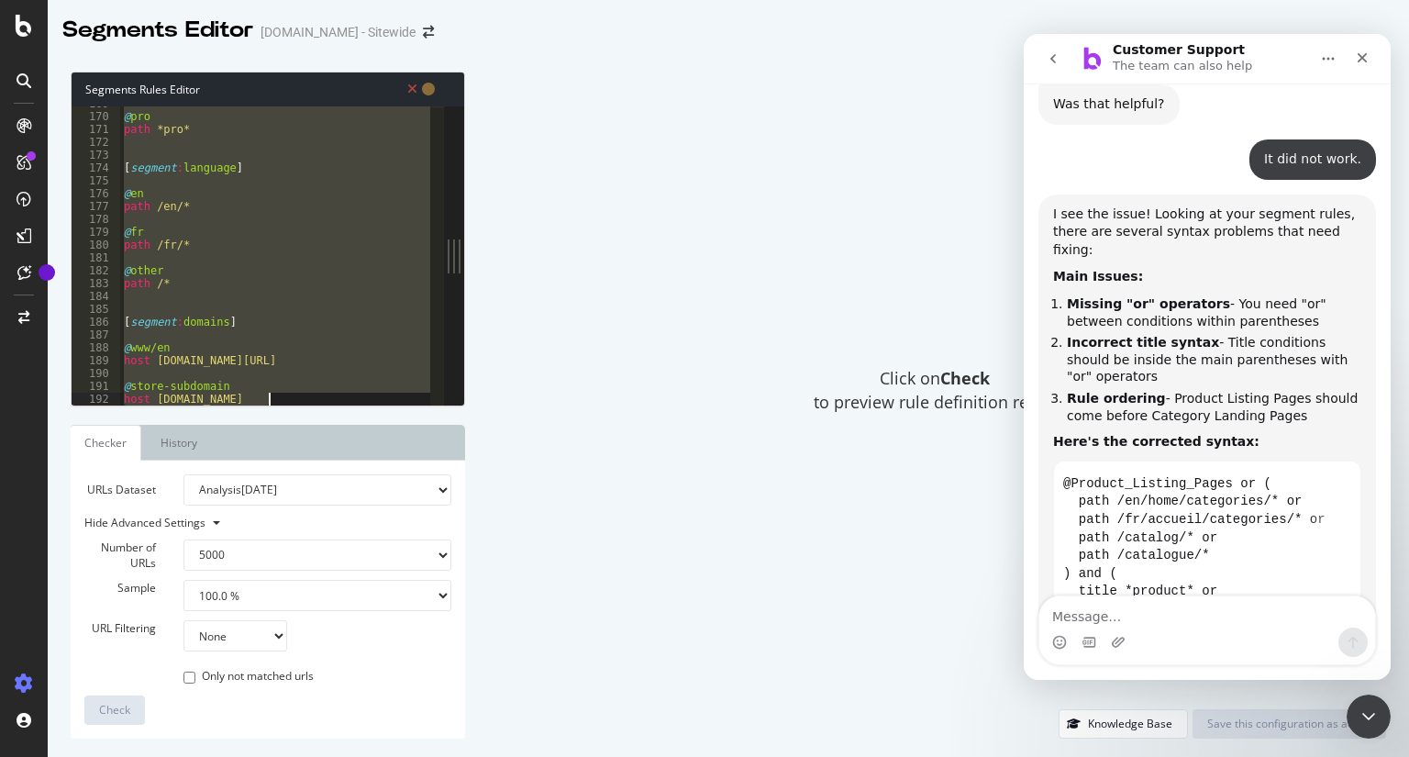
click at [353, 267] on div "@ pro path *pro* [ segment : language ] @ en path /en/* @ fr path /fr/* @ other…" at bounding box center [275, 255] width 310 height 298
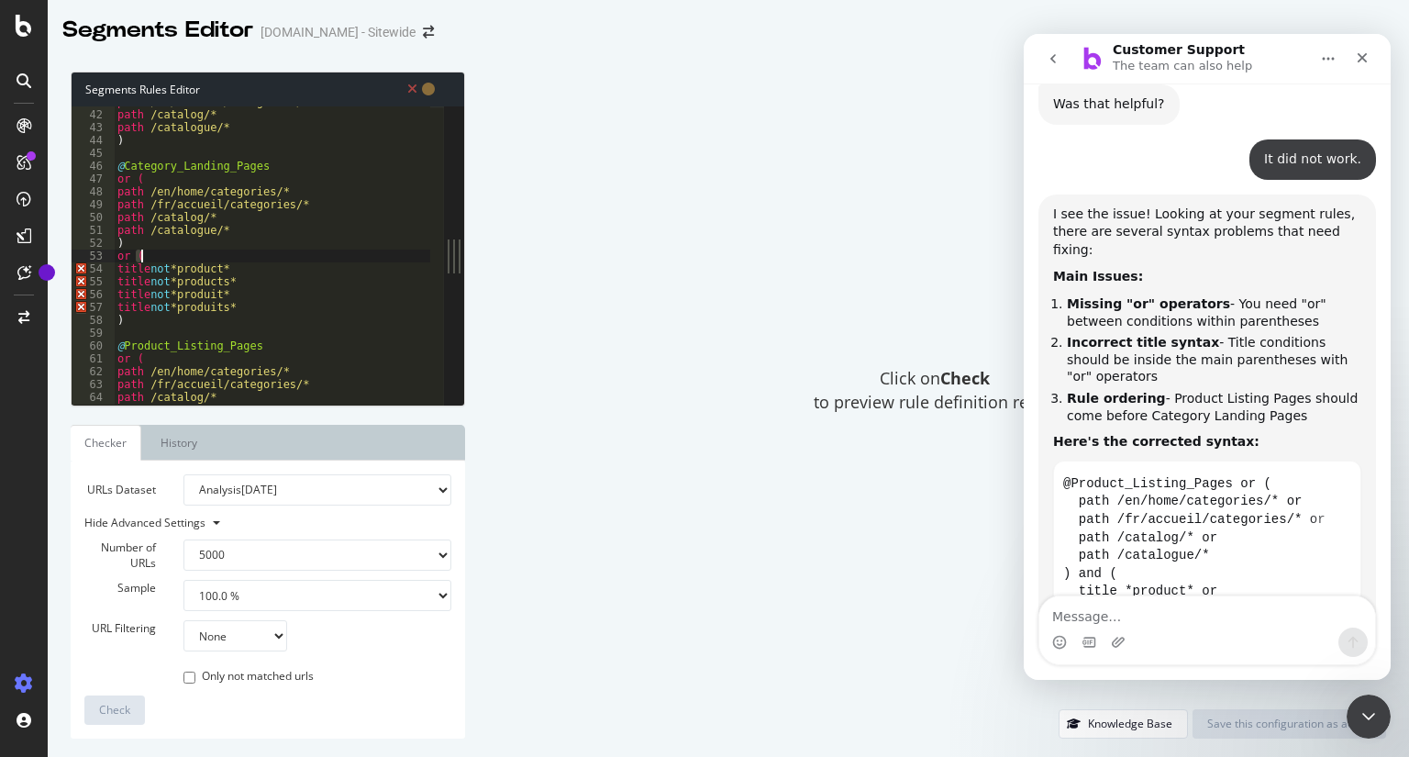
scroll to position [525, 0]
click at [353, 267] on div "path /fr/accueil/categories/* path /catalog/* path /catalogue/* ) @ Category_La…" at bounding box center [314, 250] width 401 height 311
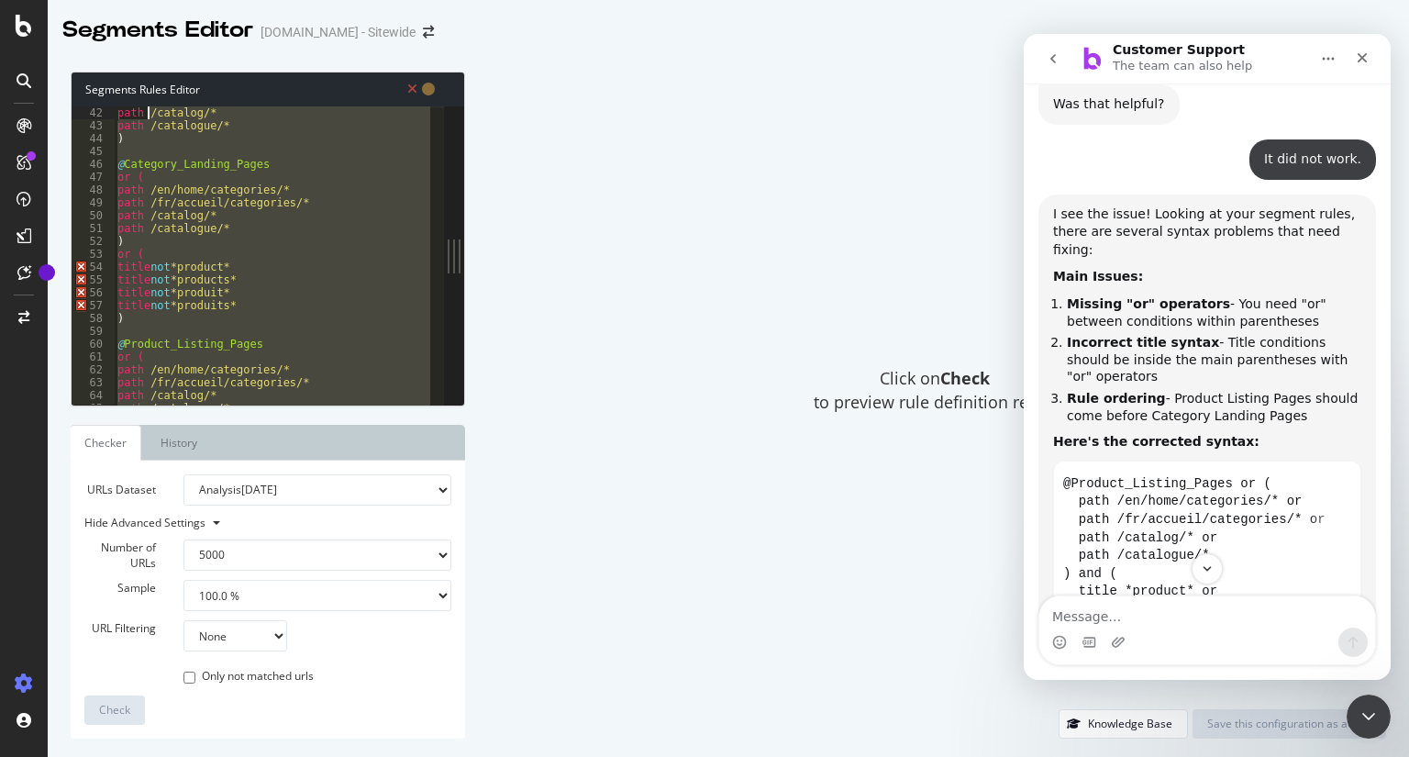
scroll to position [514, 0]
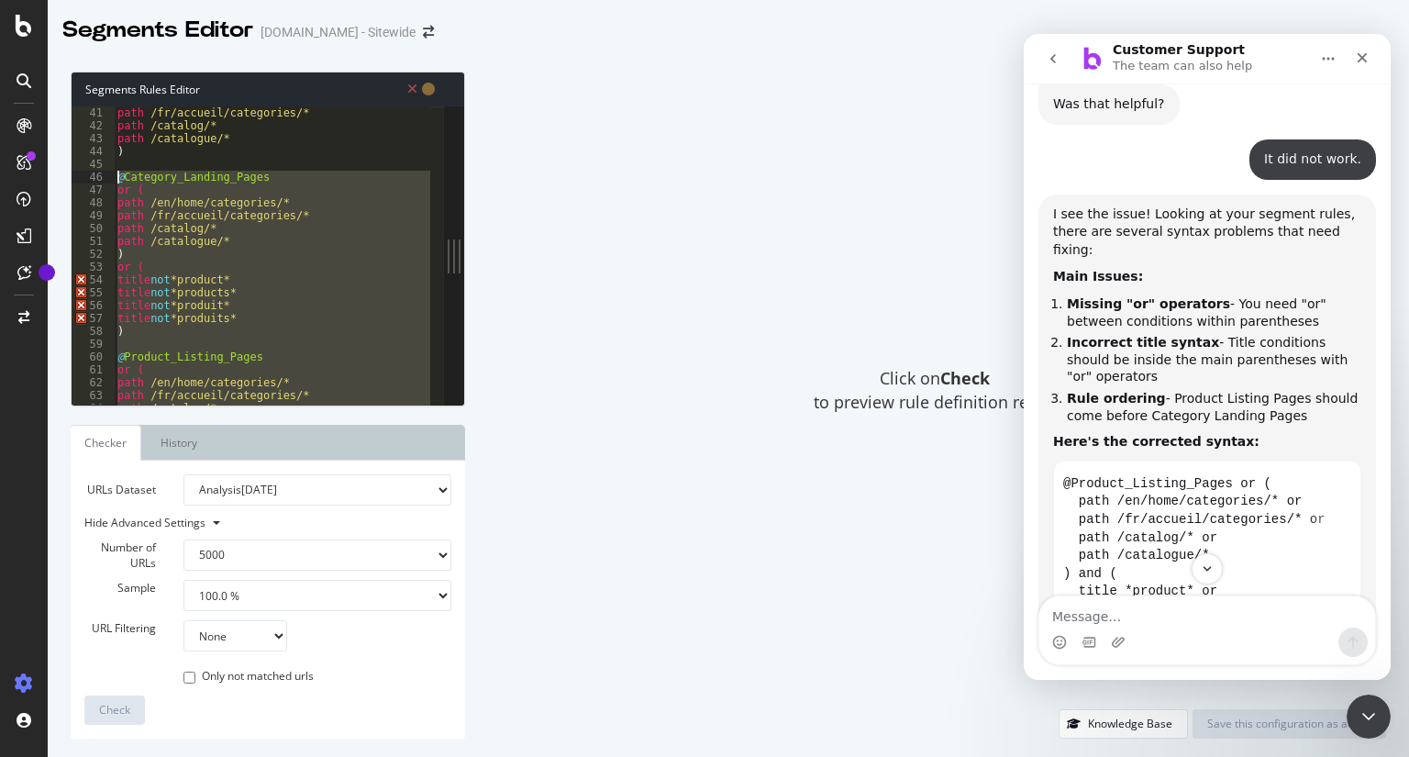
drag, startPoint x: 160, startPoint y: 300, endPoint x: 106, endPoint y: 175, distance: 135.6
click at [106, 175] on div "title not *product* 41 42 43 44 45 46 47 48 49 50 51 52 53 54 55 56 57 58 59 60…" at bounding box center [258, 255] width 372 height 298
type textarea "@Category_Landing_Pages or ("
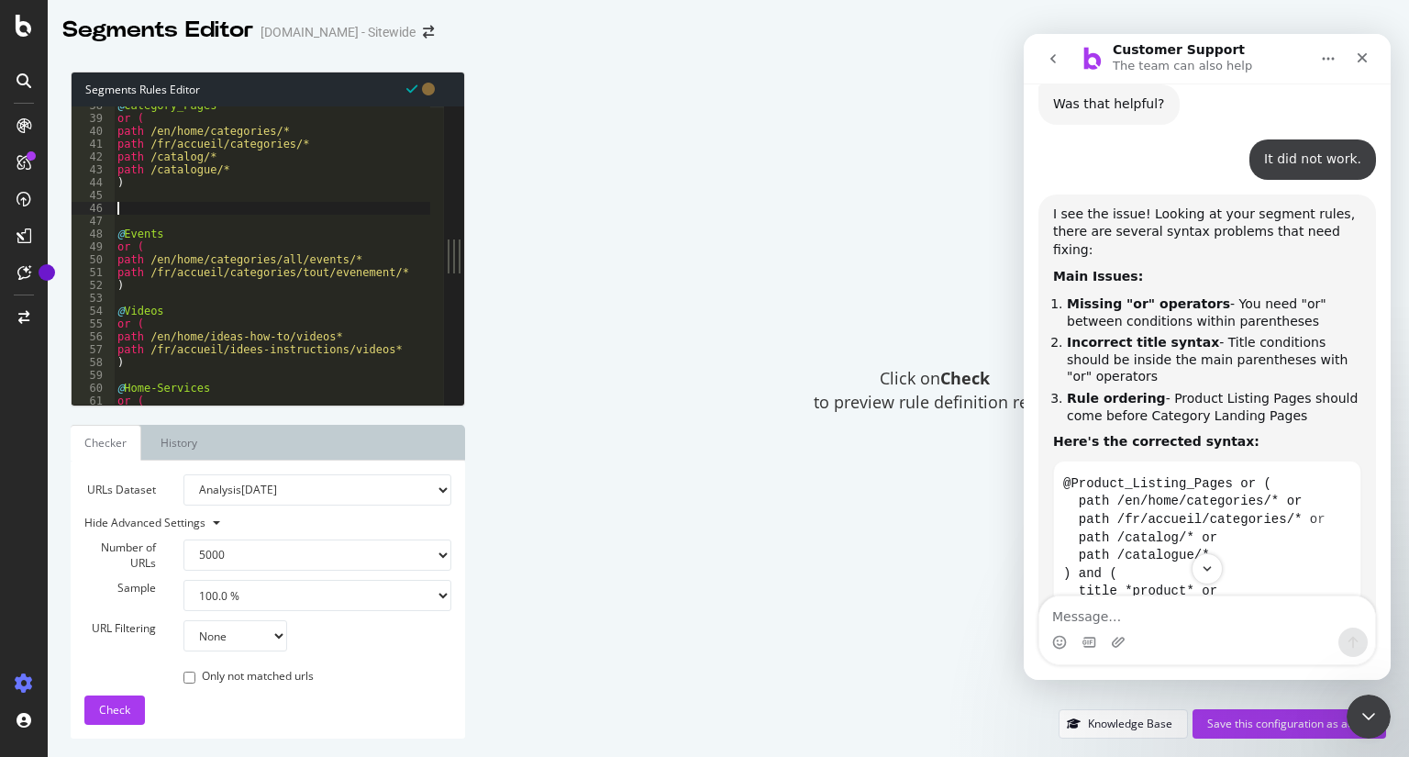
scroll to position [481, 0]
click at [1333, 476] on icon "Copy this code block to your clipboard." at bounding box center [1340, 483] width 15 height 15
click at [192, 210] on div "@ Category_Pages or ( path /en/home/categories/* path /fr/accueil/categories/* …" at bounding box center [314, 256] width 401 height 311
paste textarea ") and title not *product* and title not *products* and title not *produit* and …"
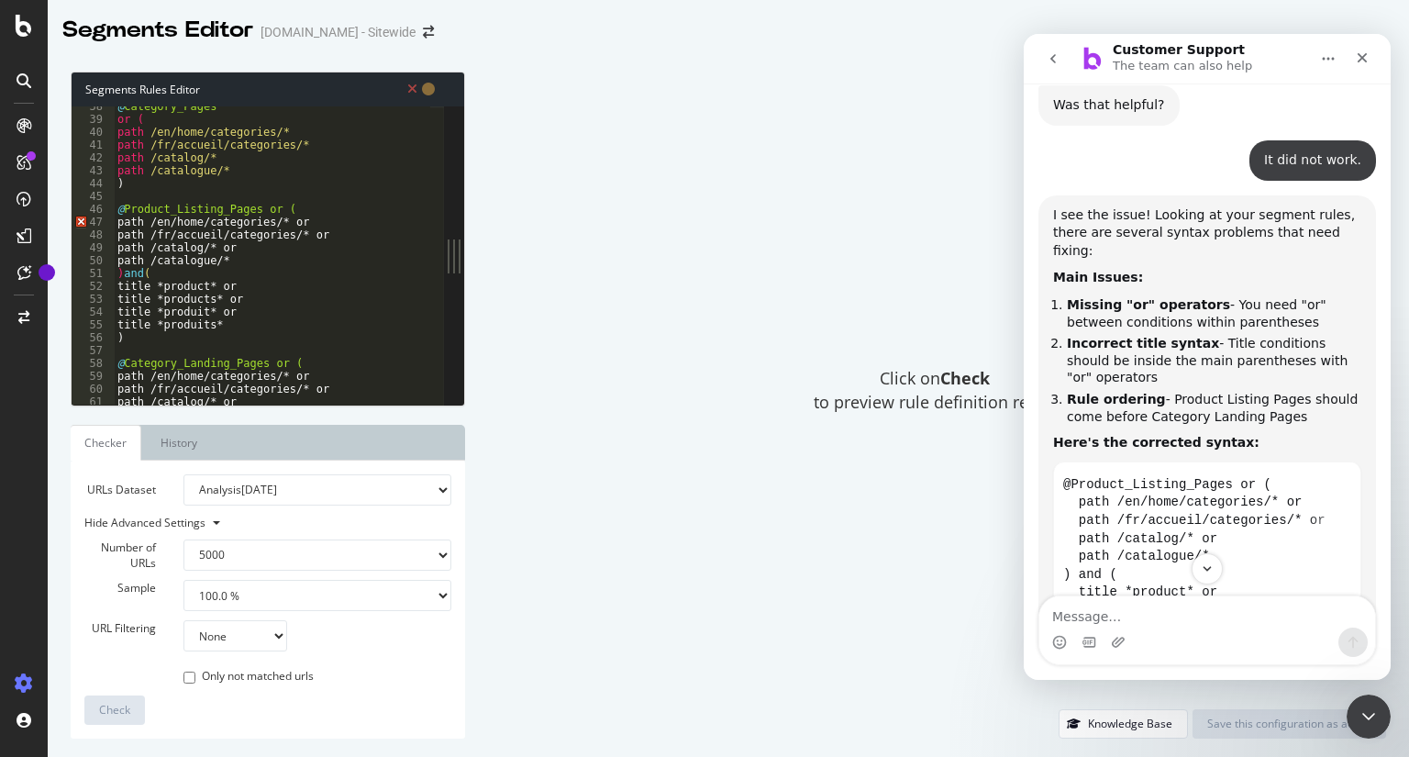
scroll to position [482, 0]
click at [294, 204] on div "@ Category_Pages or ( path /en/home/categories/* path /fr/accueil/categories/* …" at bounding box center [417, 255] width 606 height 311
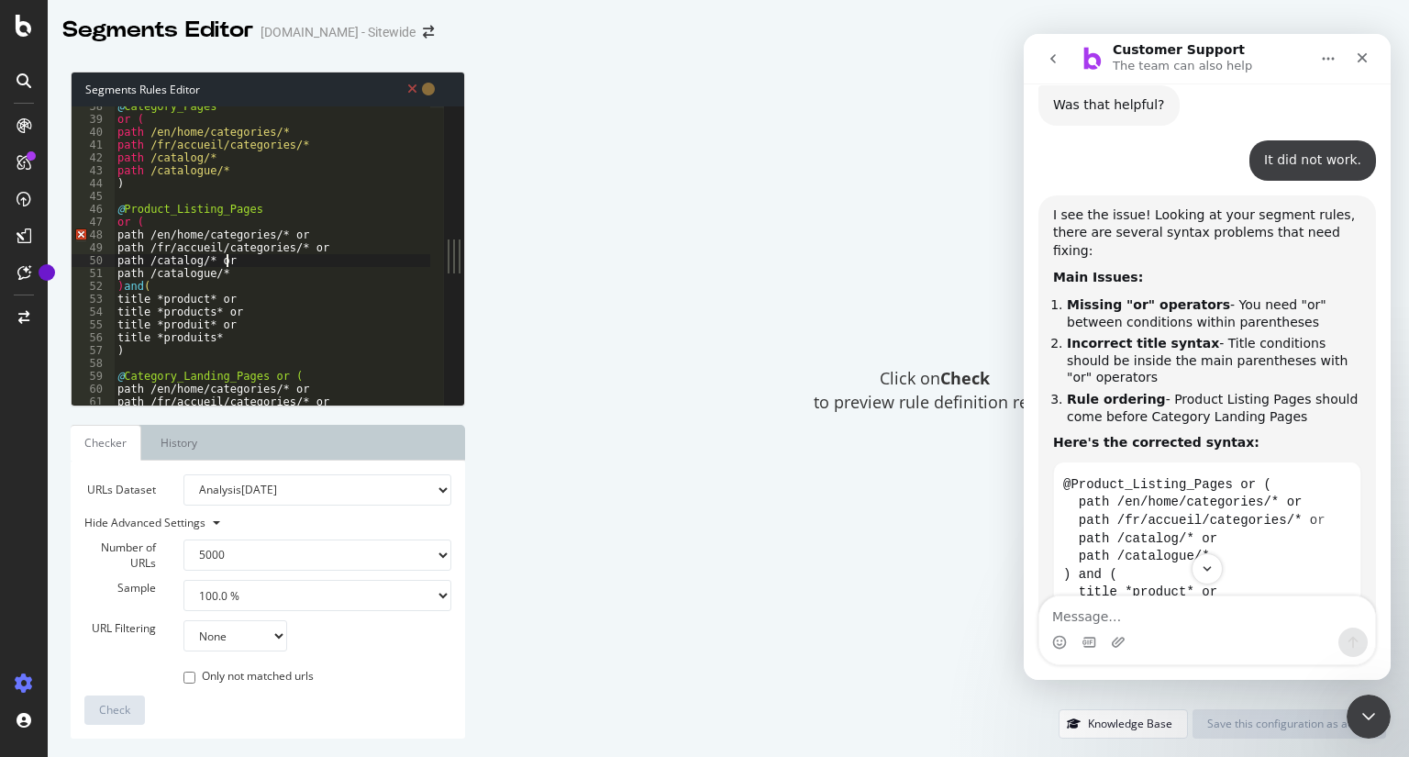
click at [228, 262] on div "@ Category_Pages or ( path /en/home/categories/* path /fr/accueil/categories/* …" at bounding box center [417, 255] width 606 height 311
type textarea "@Product_Listing_Pages or ("
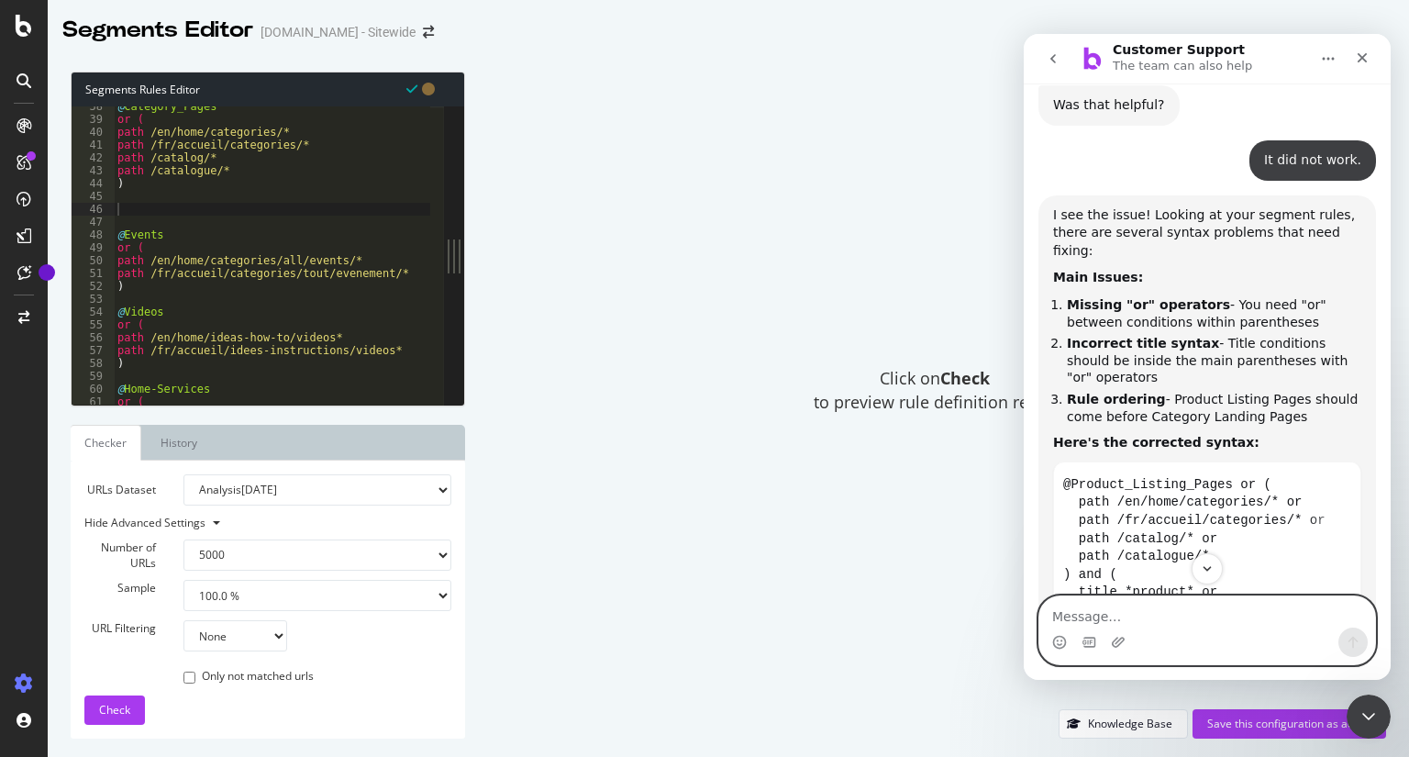
click at [1142, 627] on textarea "Message…" at bounding box center [1207, 611] width 336 height 31
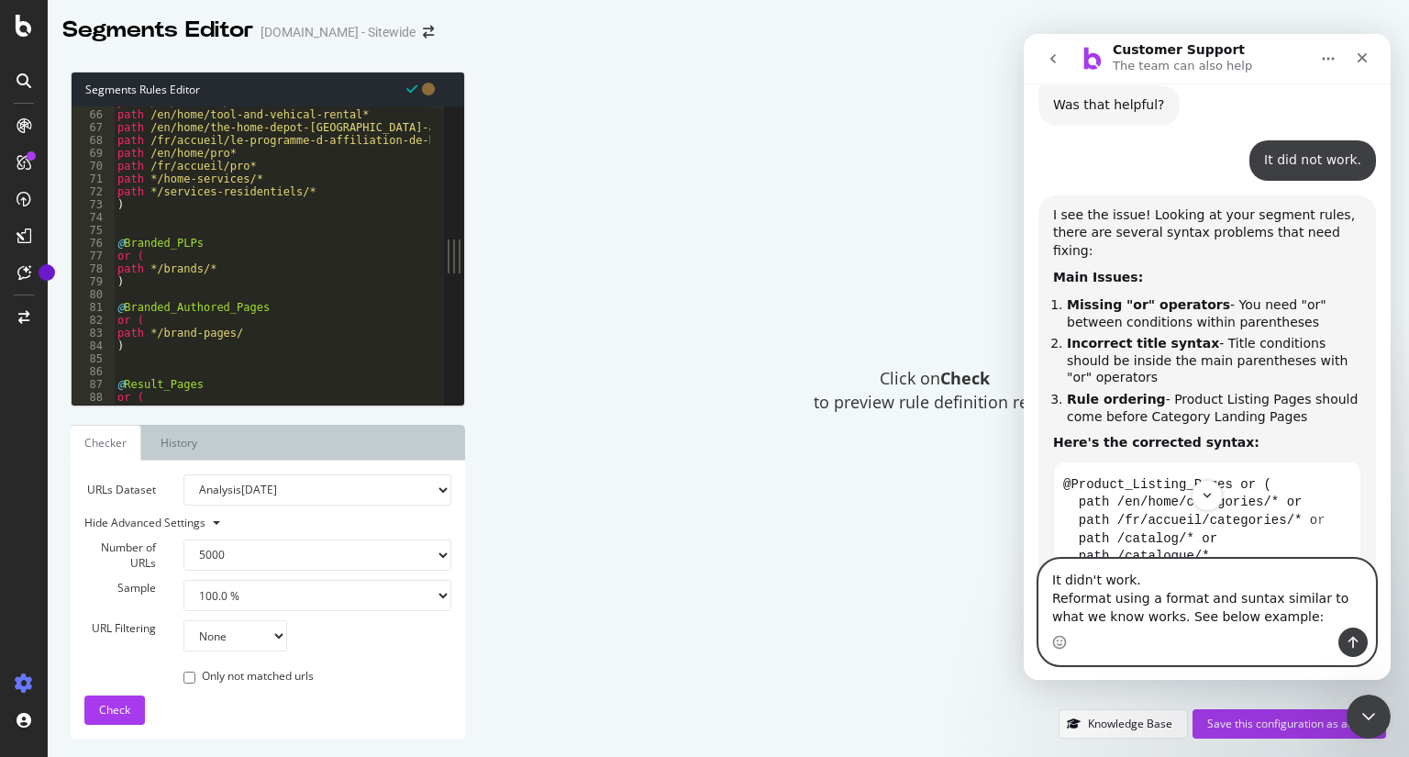
scroll to position [833, 0]
type textarea "It didn't work. Reformat using a format and suntax similar to what we know work…"
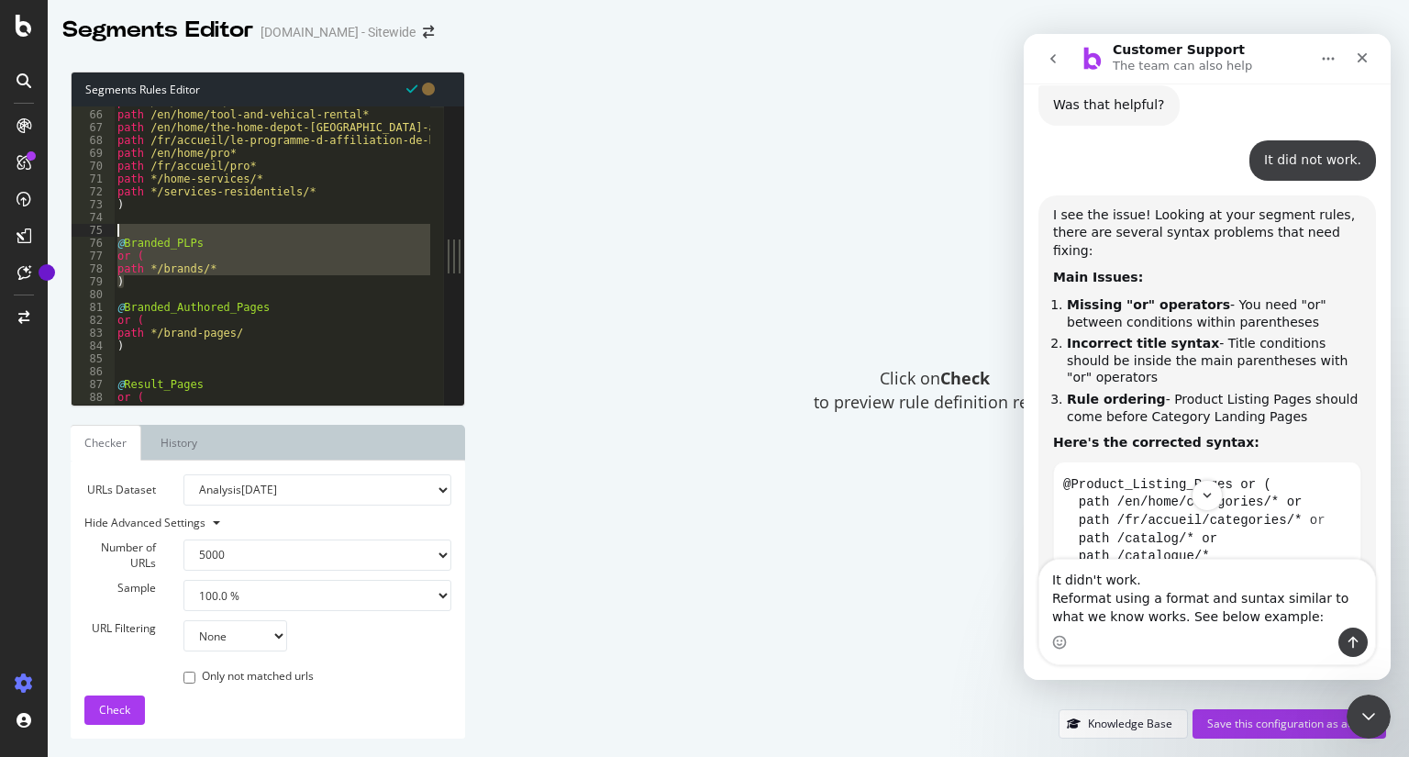
drag, startPoint x: 141, startPoint y: 283, endPoint x: 113, endPoint y: 234, distance: 57.1
click at [113, 234] on div ") 65 66 67 68 69 70 71 72 73 74 75 76 77 78 79 80 81 82 83 84 85 86 87 88 89 90…" at bounding box center [258, 255] width 372 height 298
type textarea "@Branded_PLPs"
click at [113, 234] on div "75" at bounding box center [93, 230] width 43 height 13
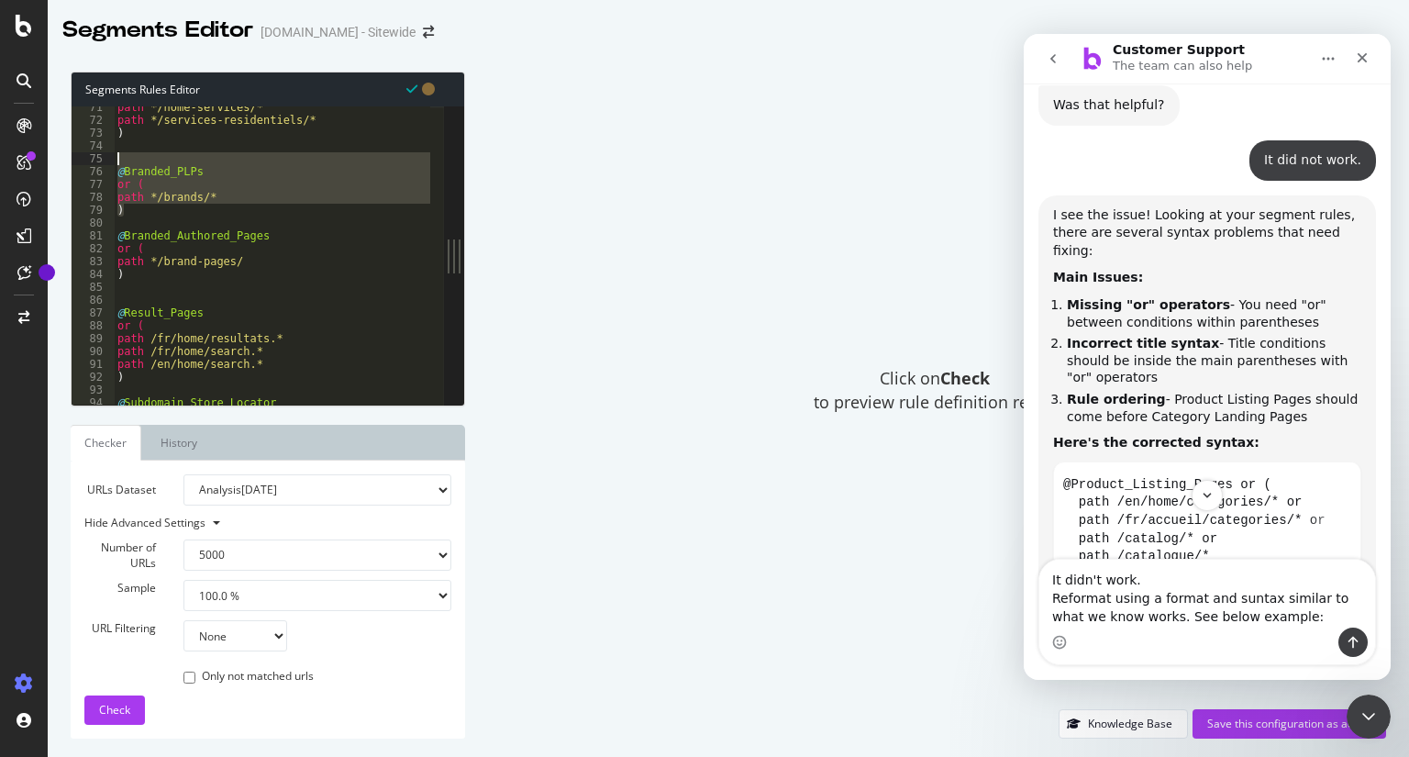
scroll to position [899, 0]
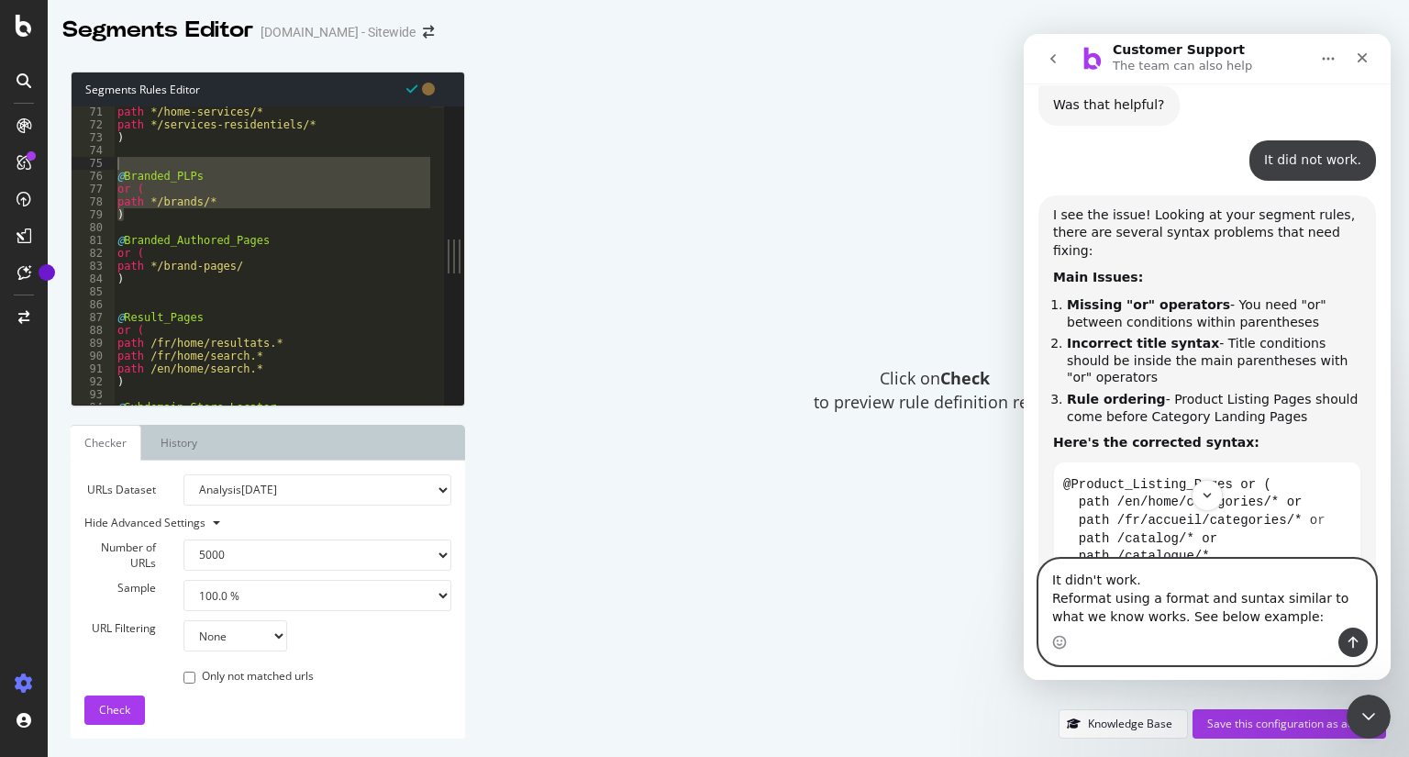
click at [1237, 617] on textarea "It didn't work. Reformat using a format and suntax similar to what we know work…" at bounding box center [1207, 594] width 336 height 68
paste textarea "@Branded_PLPs or ( path */brands/* )"
type textarea "It didn't work. Reformat using a format and suntax similar to what we know work…"
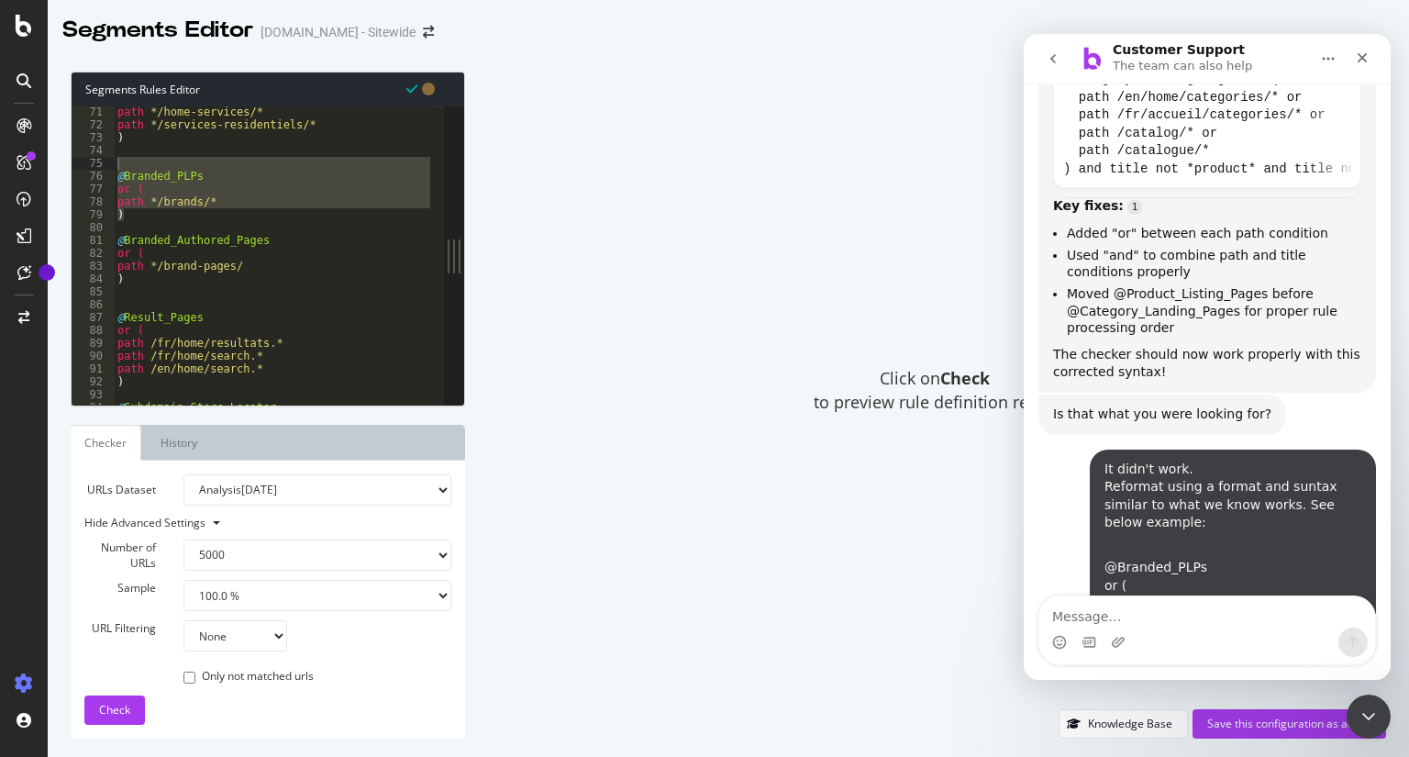
scroll to position [3, 0]
click at [271, 176] on div "path */home-services/* path */services-residentiels/* ) @ Branded_PLPs or ( pat…" at bounding box center [272, 255] width 317 height 298
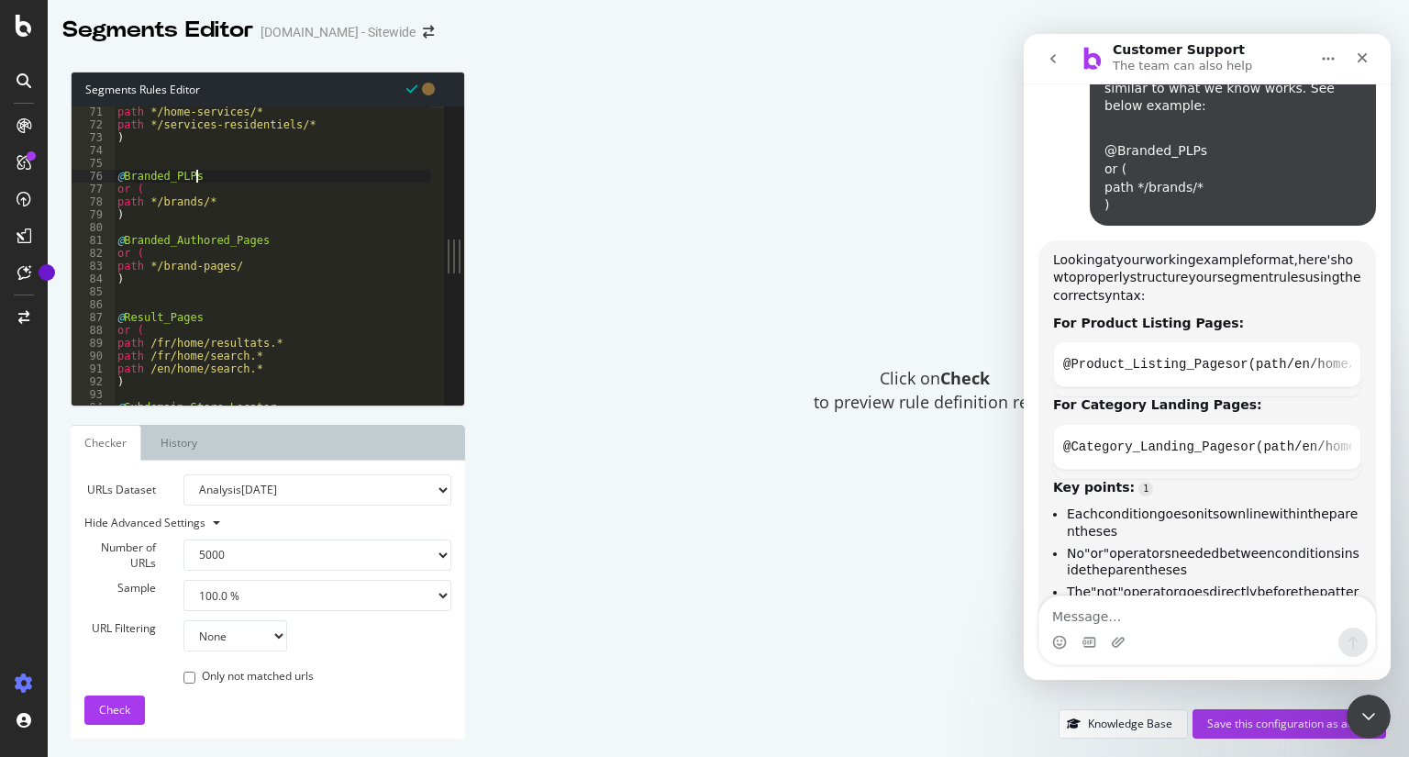
scroll to position [8375, 0]
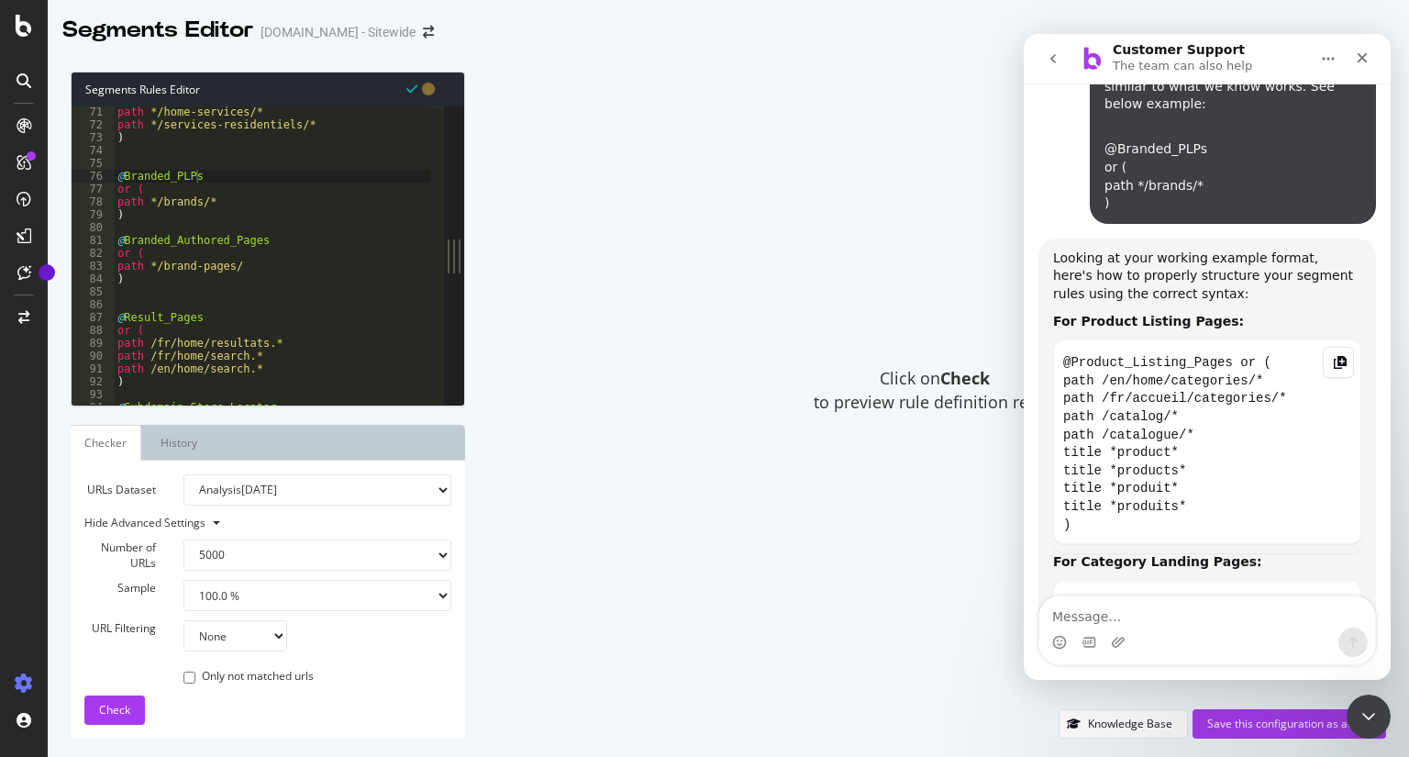
click at [1339, 347] on div "Customer Support says…" at bounding box center [1338, 362] width 31 height 31
type textarea ")"
click at [183, 282] on div "path */home-services/* path */services-residentiels/* ) @ Branded_PLPs or ( pat…" at bounding box center [314, 261] width 401 height 311
type textarea ")"
click at [186, 214] on div "path */home-services/* path */services-residentiels/* ) @ Branded_PLPs or ( pat…" at bounding box center [314, 261] width 401 height 311
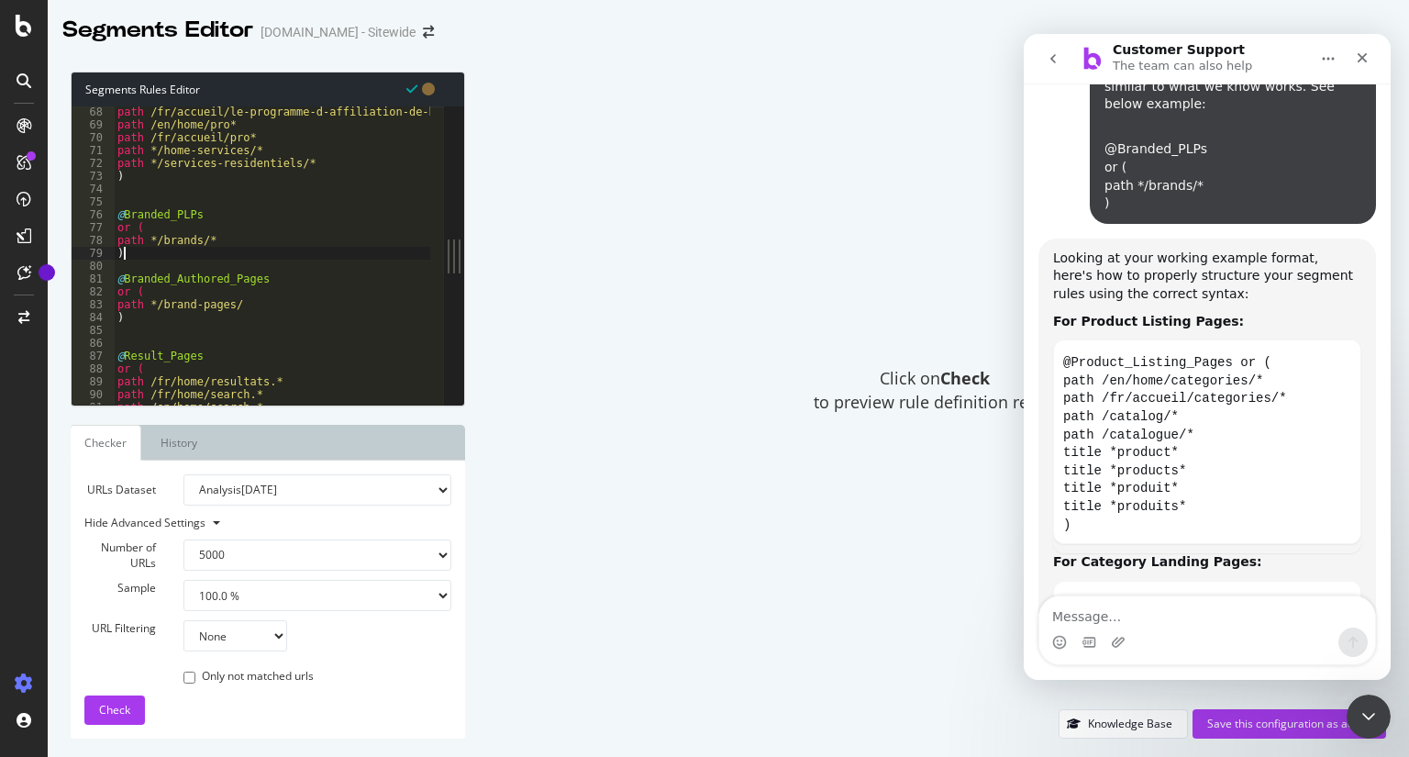
scroll to position [861, 0]
click at [196, 182] on div "path /fr/accueil/le-programme-d-affiliation-de-home-depot-canada* path /en/home…" at bounding box center [314, 261] width 401 height 311
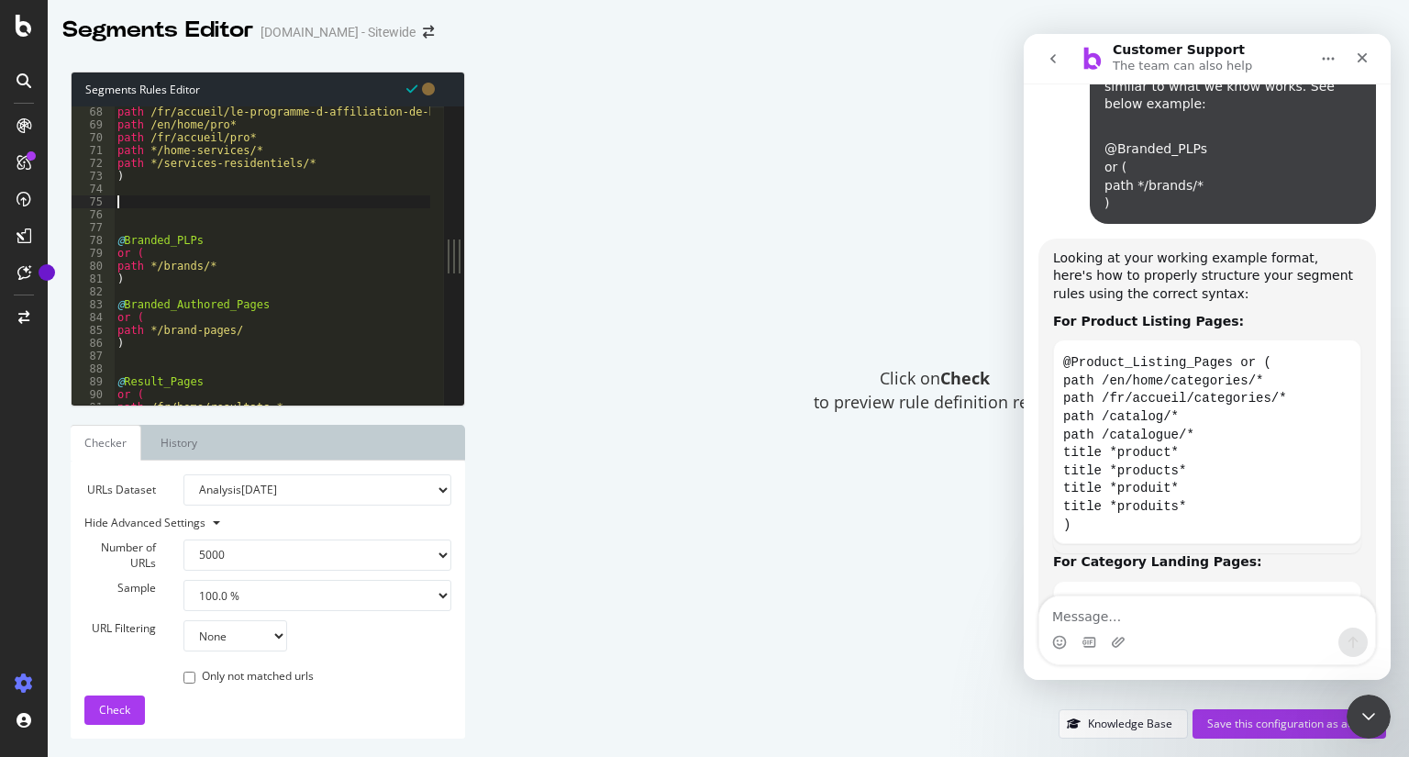
paste textarea ")"
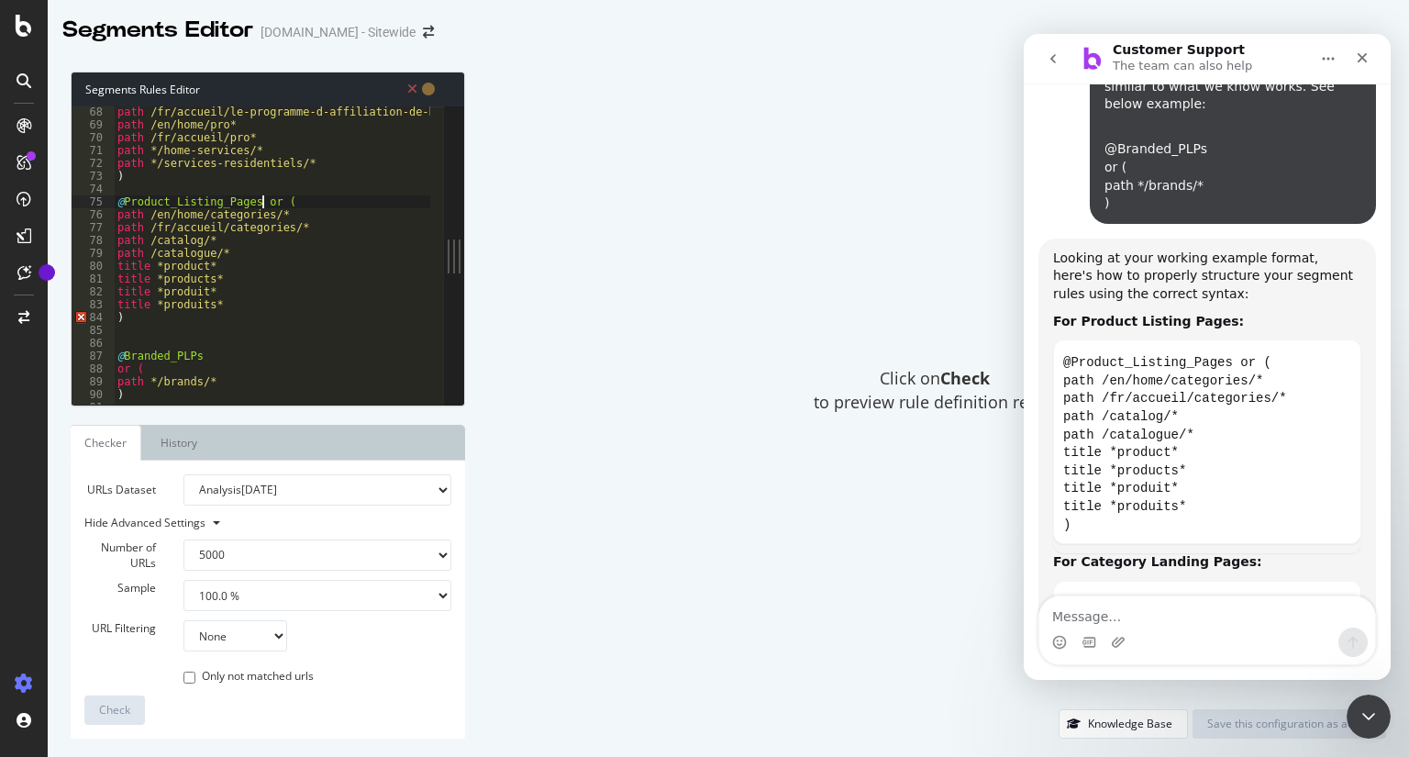
click at [261, 201] on div "path /fr/accueil/le-programme-d-affiliation-de-home-depot-canada* path /en/home…" at bounding box center [314, 261] width 401 height 311
click at [310, 200] on div "path /fr/accueil/le-programme-d-affiliation-de-home-depot-canada* path /en/home…" at bounding box center [314, 261] width 401 height 311
click at [140, 336] on div "path /fr/accueil/le-programme-d-affiliation-de-home-depot-canada* path /en/home…" at bounding box center [314, 261] width 401 height 311
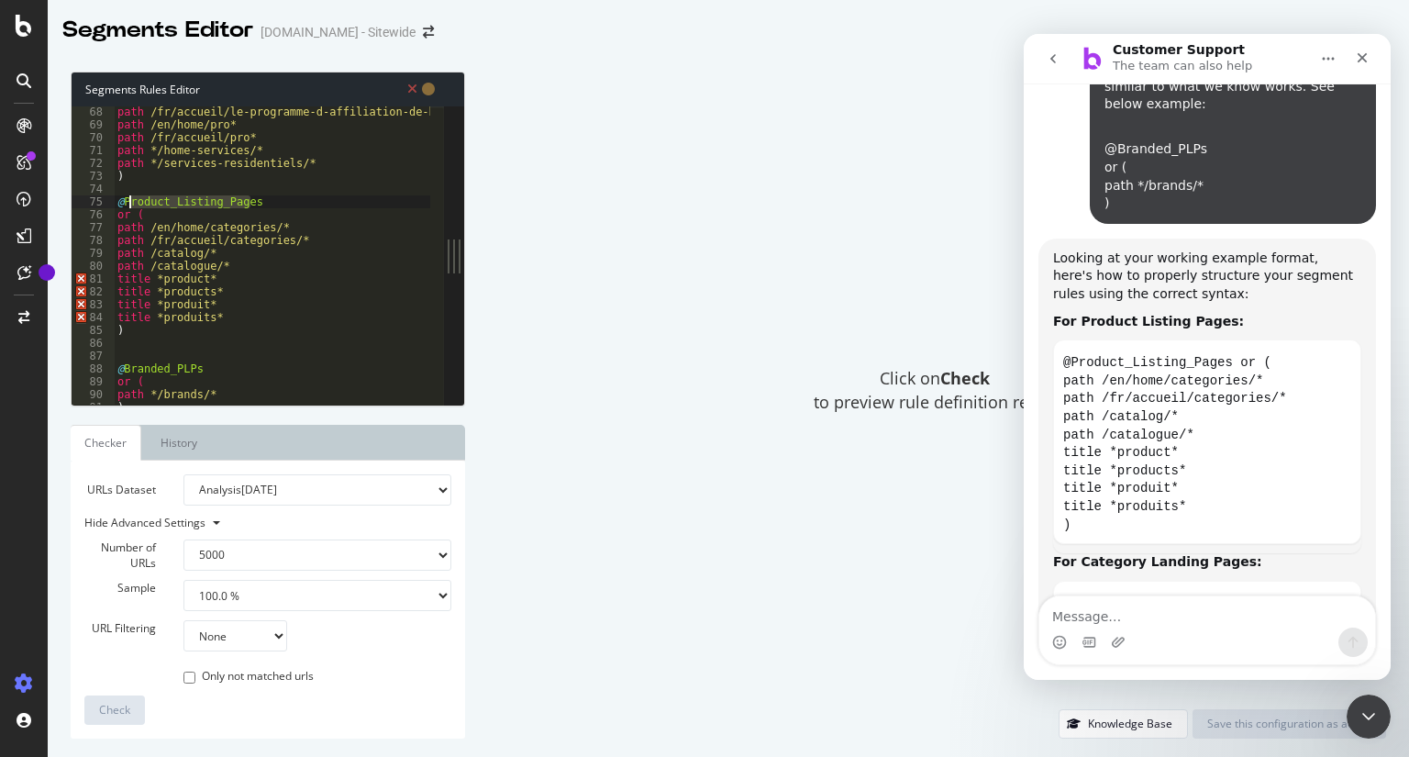
drag, startPoint x: 261, startPoint y: 196, endPoint x: 128, endPoint y: 199, distance: 134.0
click at [128, 199] on div "path /fr/accueil/le-programme-d-affiliation-de-home-depot-canada* path /en/home…" at bounding box center [314, 261] width 401 height 311
type textarea "@Product_Listing_Pages"
click at [1229, 608] on textarea "Message…" at bounding box center [1207, 611] width 336 height 31
paste textarea "Product_Listing_Pages"
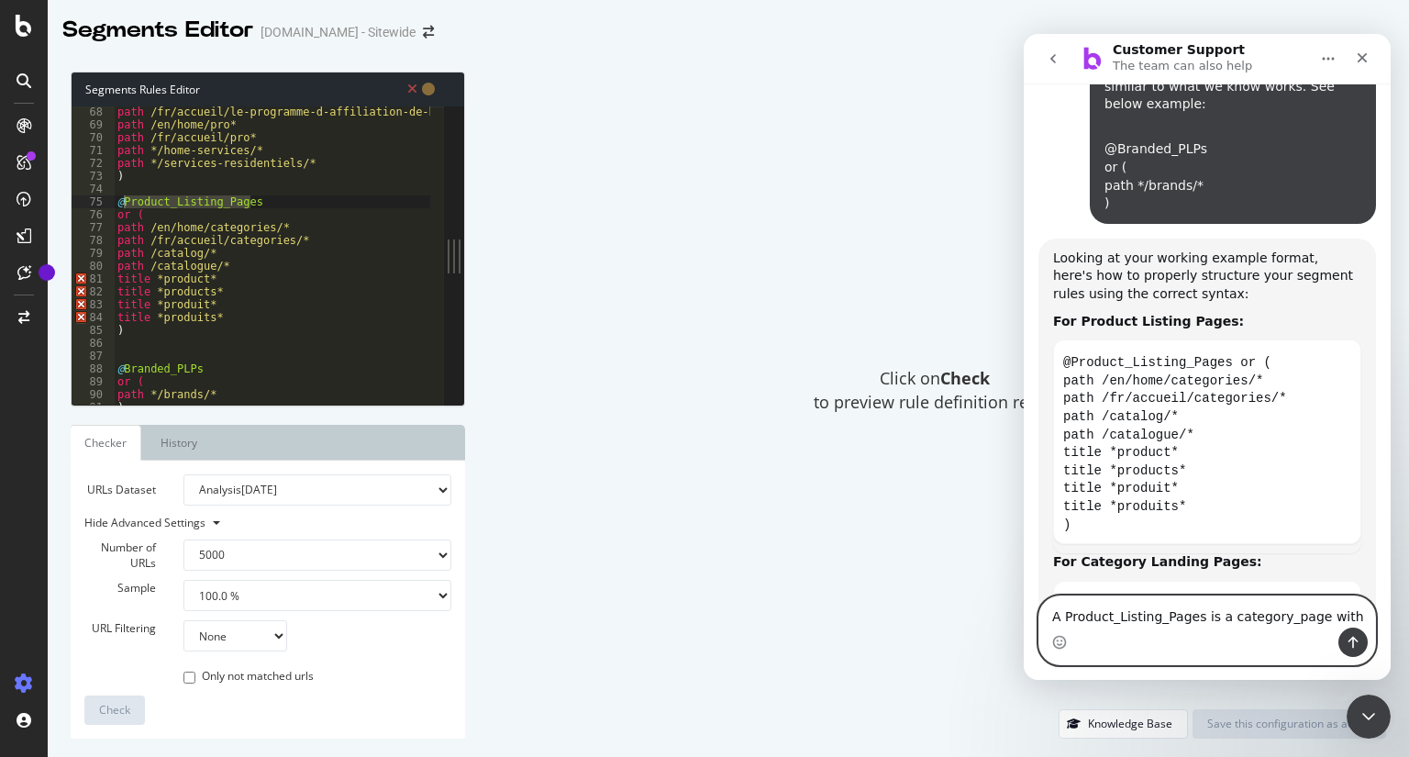
type textarea "A Product_Listing_Pages is a category_page with"
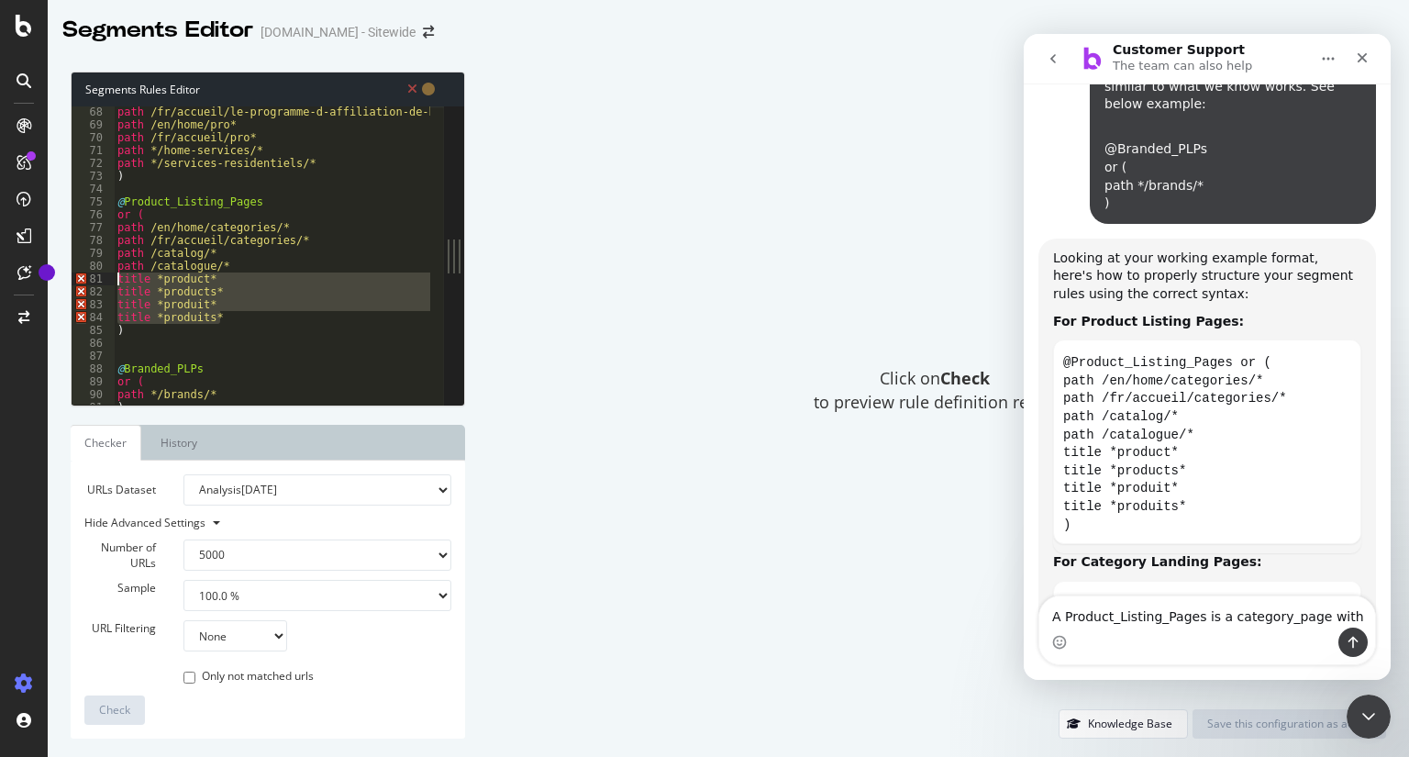
drag, startPoint x: 236, startPoint y: 314, endPoint x: 98, endPoint y: 275, distance: 142.9
click at [98, 275] on div "title *produits* 68 69 70 71 72 73 74 75 76 77 78 79 80 81 82 83 84 85 86 87 88…" at bounding box center [258, 255] width 372 height 298
type textarea "title *product* title *products*"
click at [1082, 645] on div "Intercom messenger" at bounding box center [1207, 642] width 336 height 29
click at [1116, 639] on div "Intercom messenger" at bounding box center [1207, 642] width 336 height 29
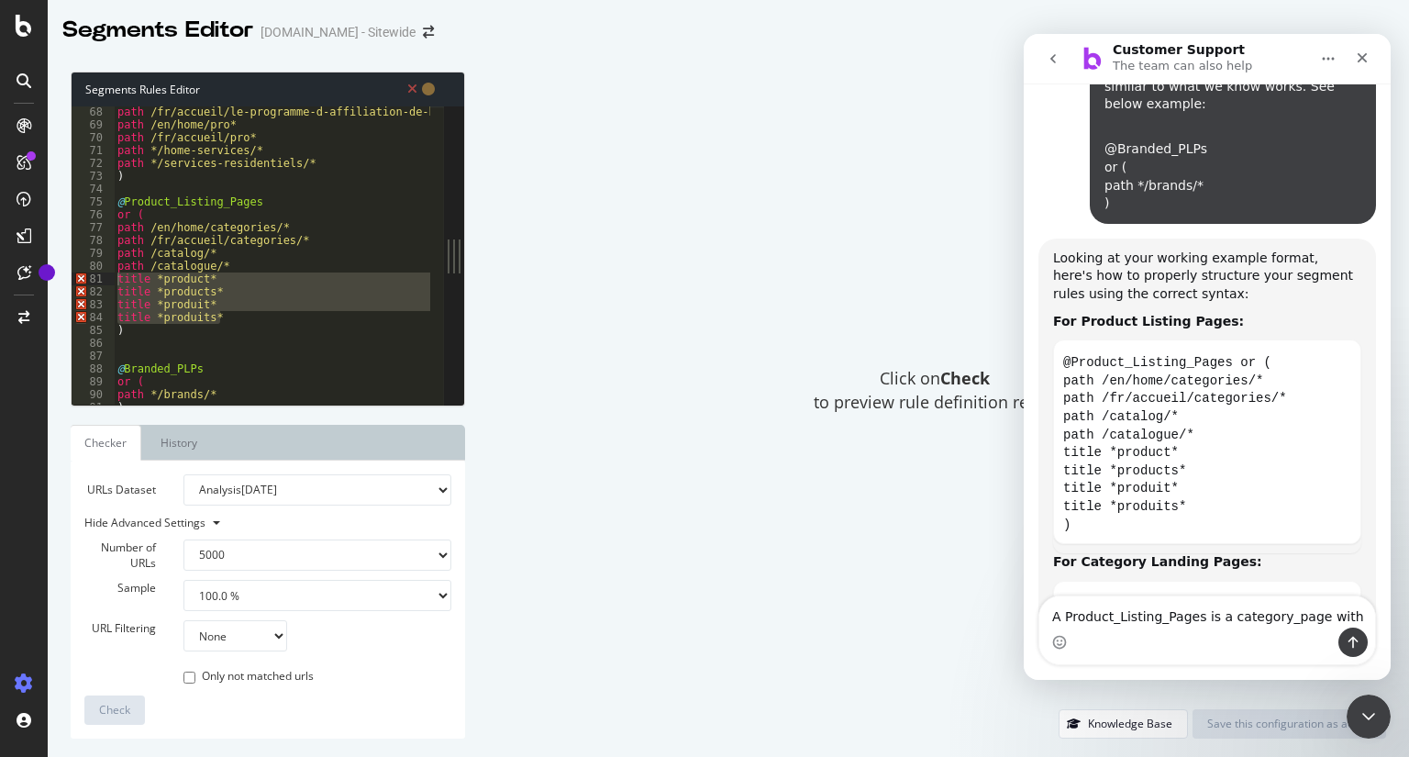
click at [1205, 637] on div "Intercom messenger" at bounding box center [1207, 642] width 336 height 29
click at [1316, 618] on textarea "A Product_Listing_Pages is a category_page with" at bounding box center [1207, 611] width 336 height 31
paste textarea "title *product* title *products* title *produit* title *produits*"
type textarea "A Product_Listing_Pages is a category_page with title *product* title *products…"
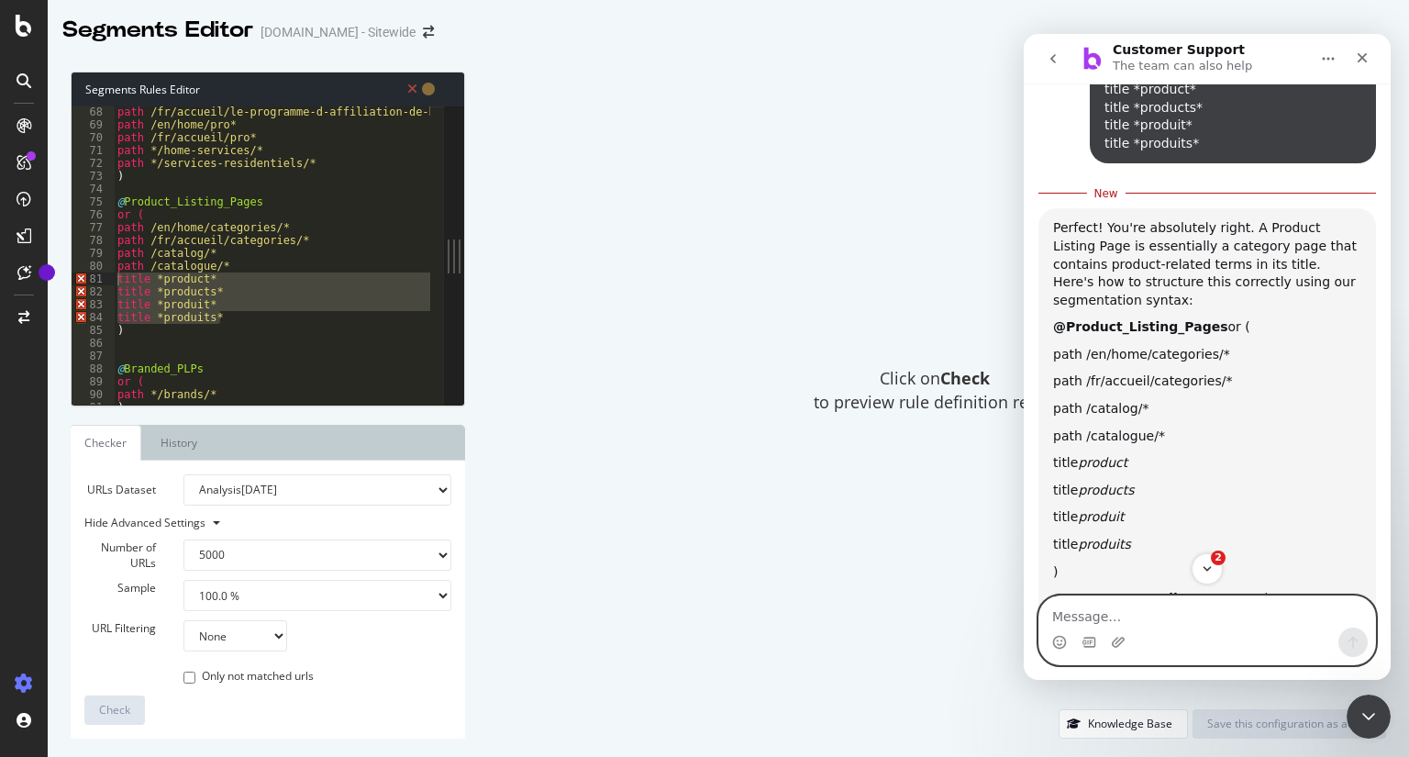
scroll to position [9490, 0]
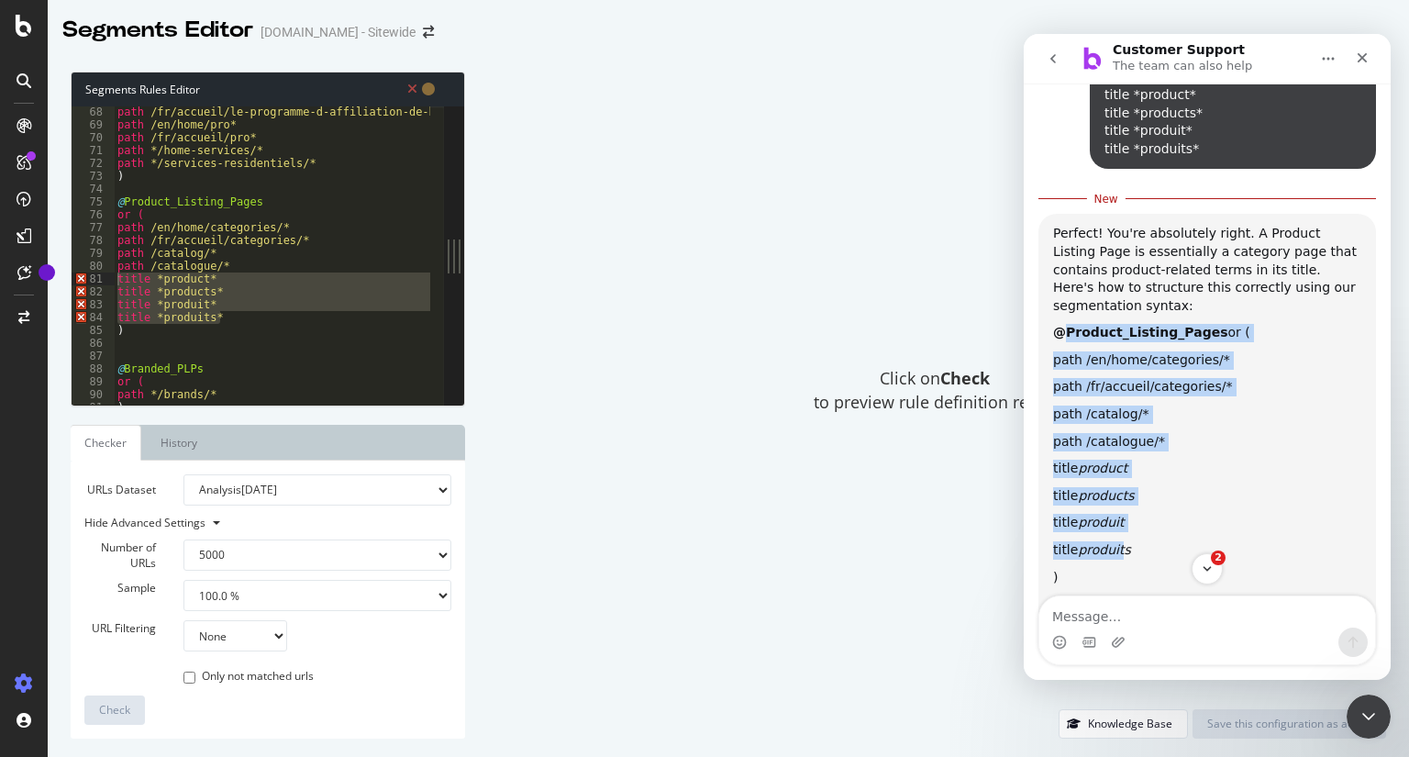
drag, startPoint x: 1060, startPoint y: 187, endPoint x: 1120, endPoint y: 411, distance: 231.9
click at [1120, 411] on div "Perfect! You're absolutely right. A Product Listing Page is essentially a categ…" at bounding box center [1207, 701] width 308 height 953
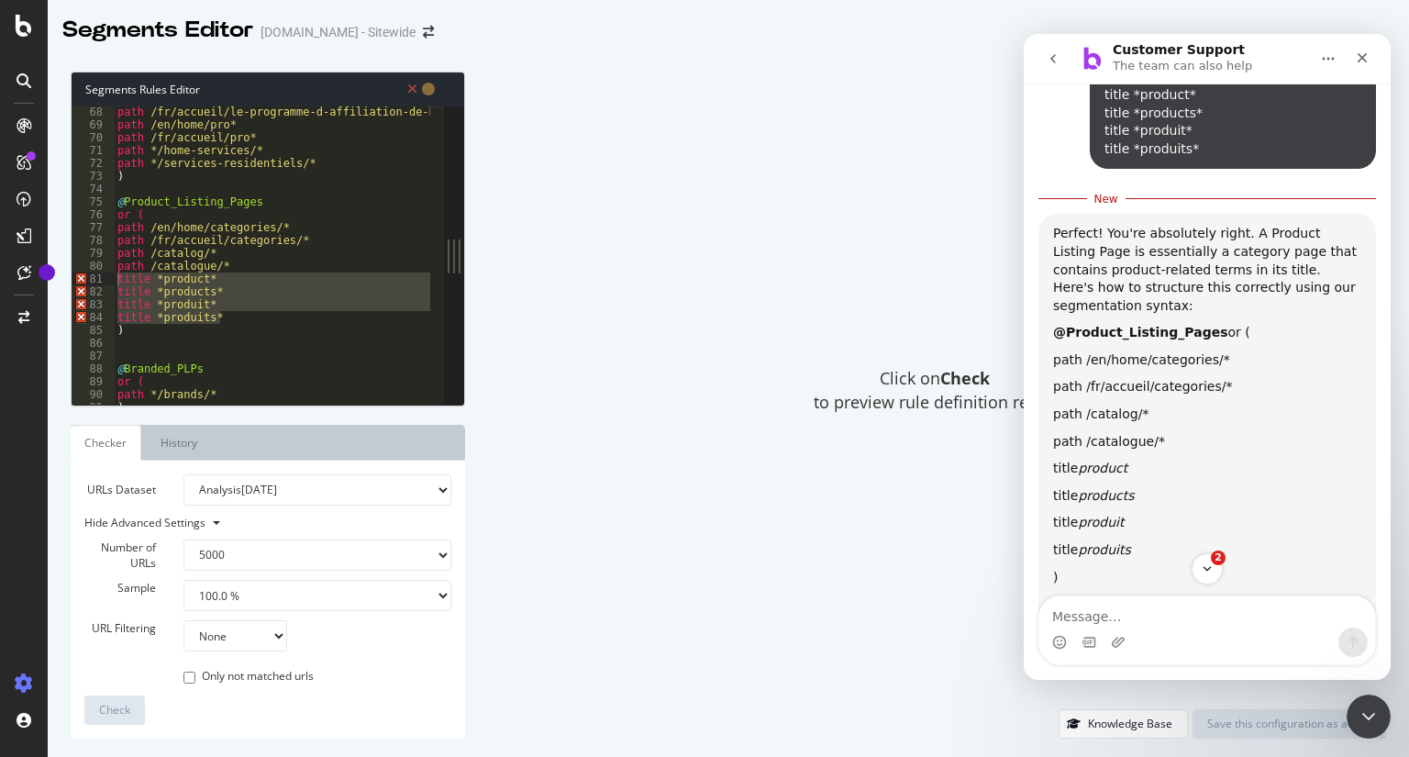
click at [1091, 422] on div "Perfect! You're absolutely right. A Product Listing Page is essentially a categ…" at bounding box center [1207, 701] width 308 height 953
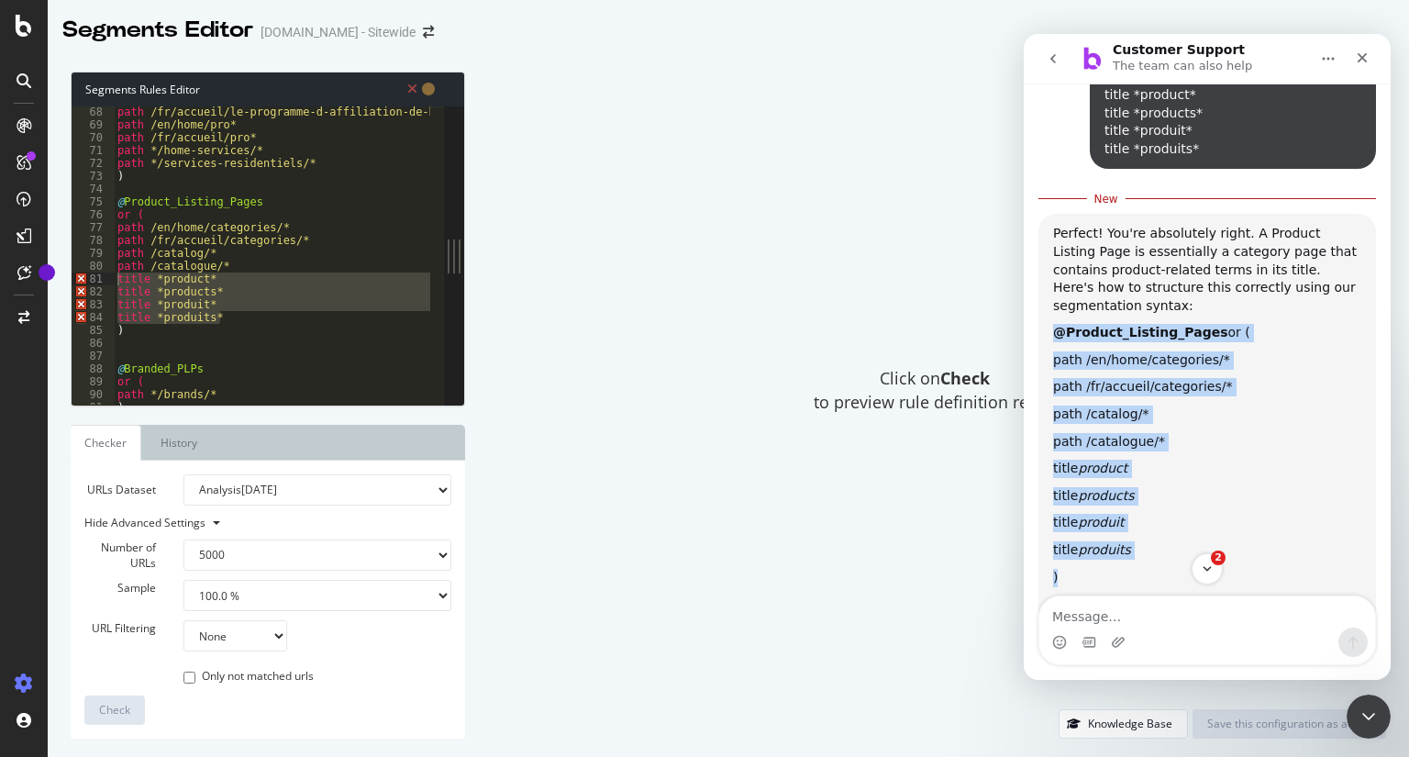
drag, startPoint x: 1066, startPoint y: 429, endPoint x: 1033, endPoint y: 185, distance: 246.3
copy div "@Product_Listing_Pages or ( path /en/home/categories/* path /fr/accueil/categor…"
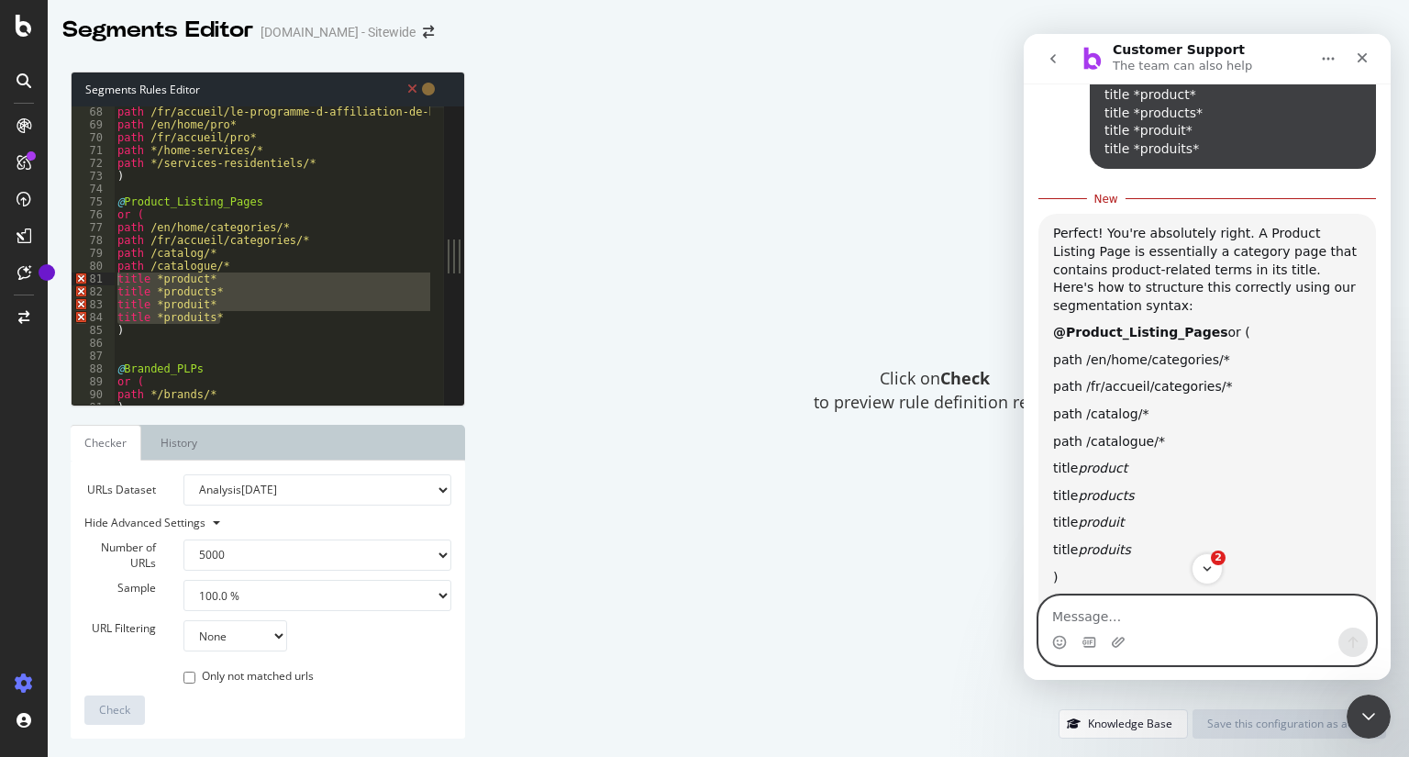
click at [1184, 613] on textarea "Message…" at bounding box center [1207, 611] width 336 height 31
type textarea "The title part is kind of an AND"
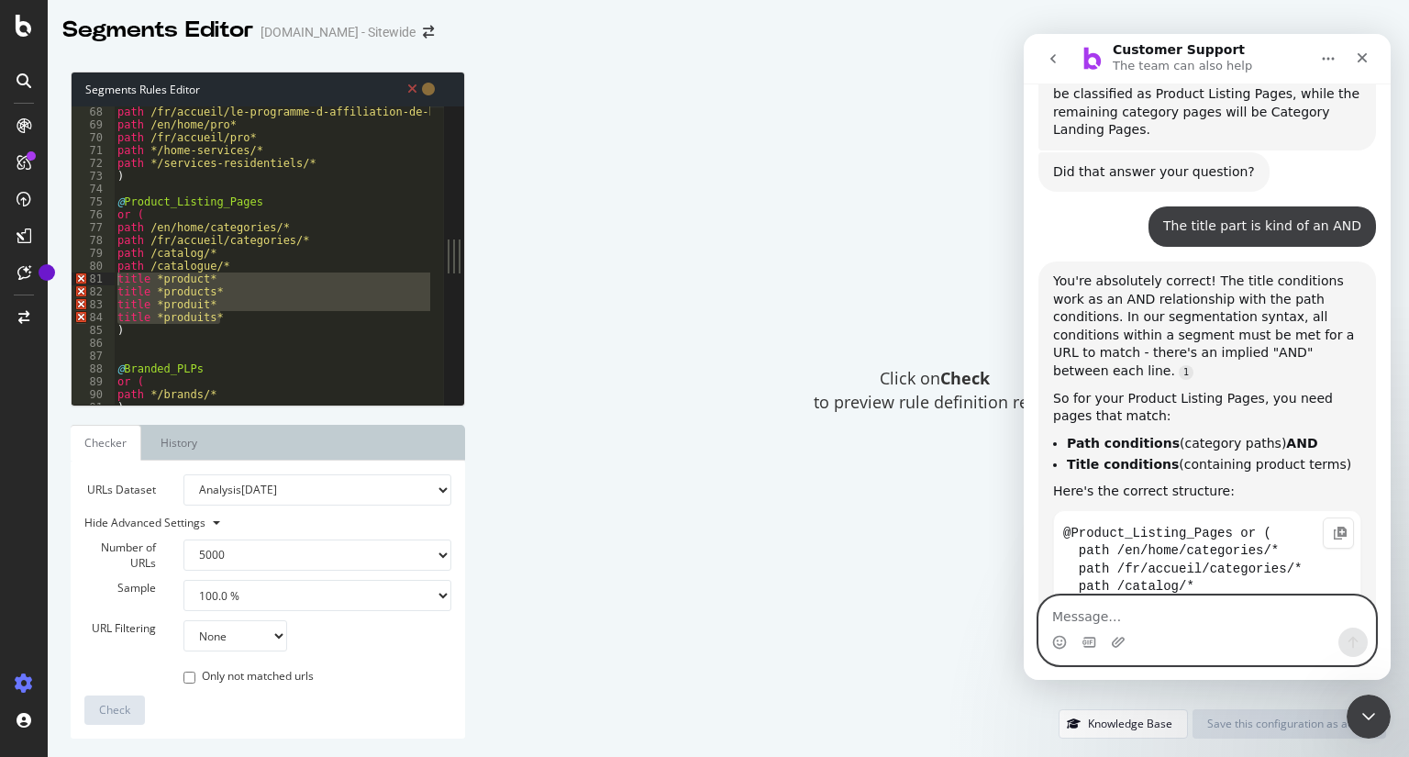
scroll to position [10505, 0]
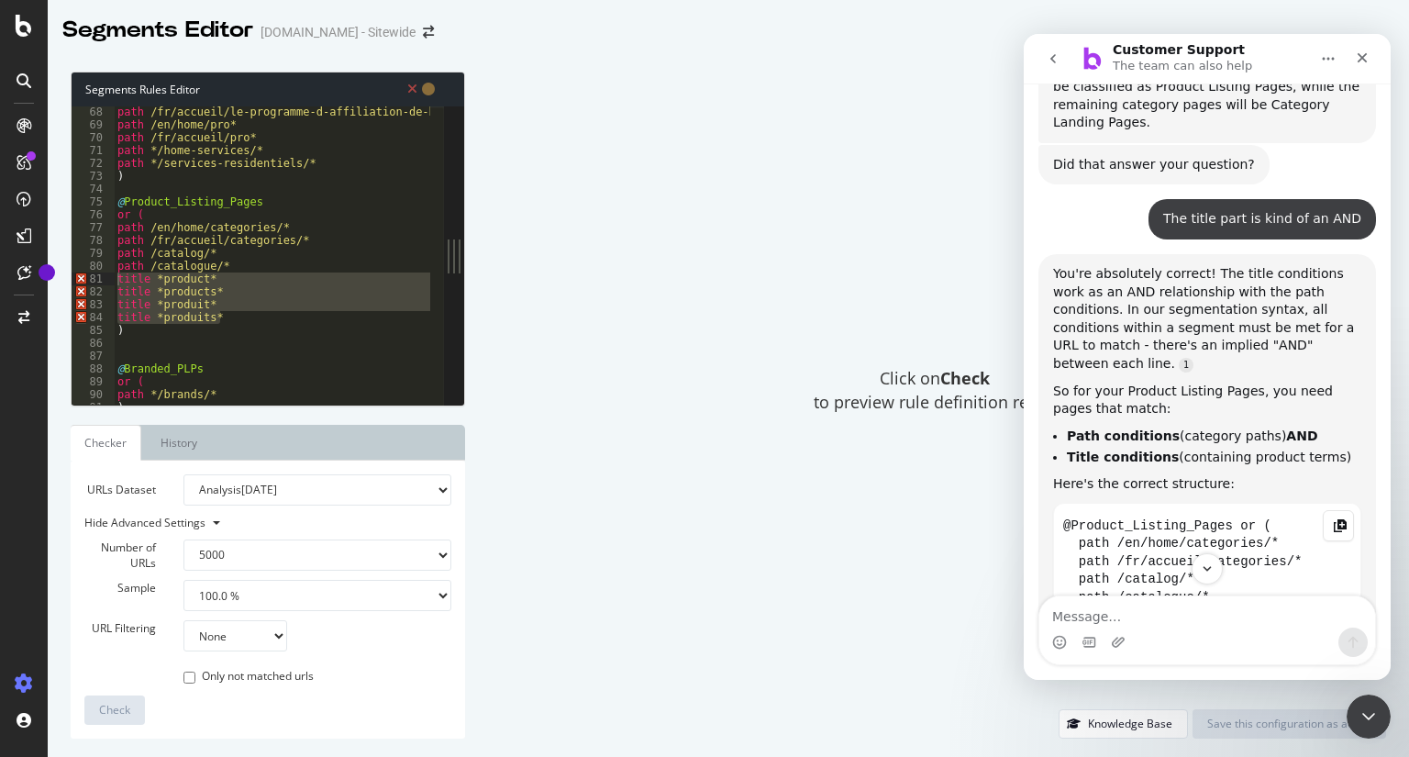
click at [1334, 518] on icon "Copy this code block to your clipboard." at bounding box center [1340, 525] width 15 height 15
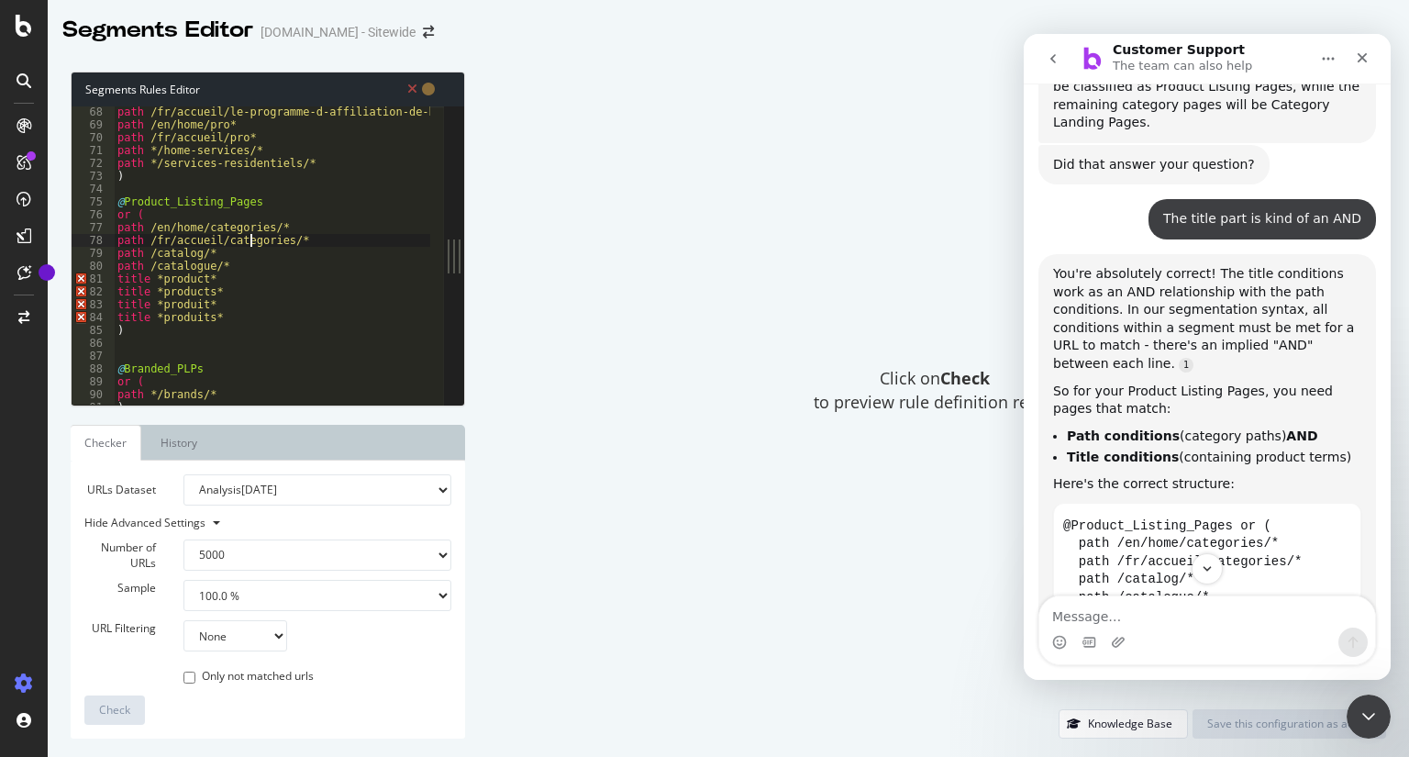
click at [253, 244] on div "path /fr/accueil/le-programme-d-affiliation-de-home-depot-canada* path /en/home…" at bounding box center [314, 261] width 401 height 311
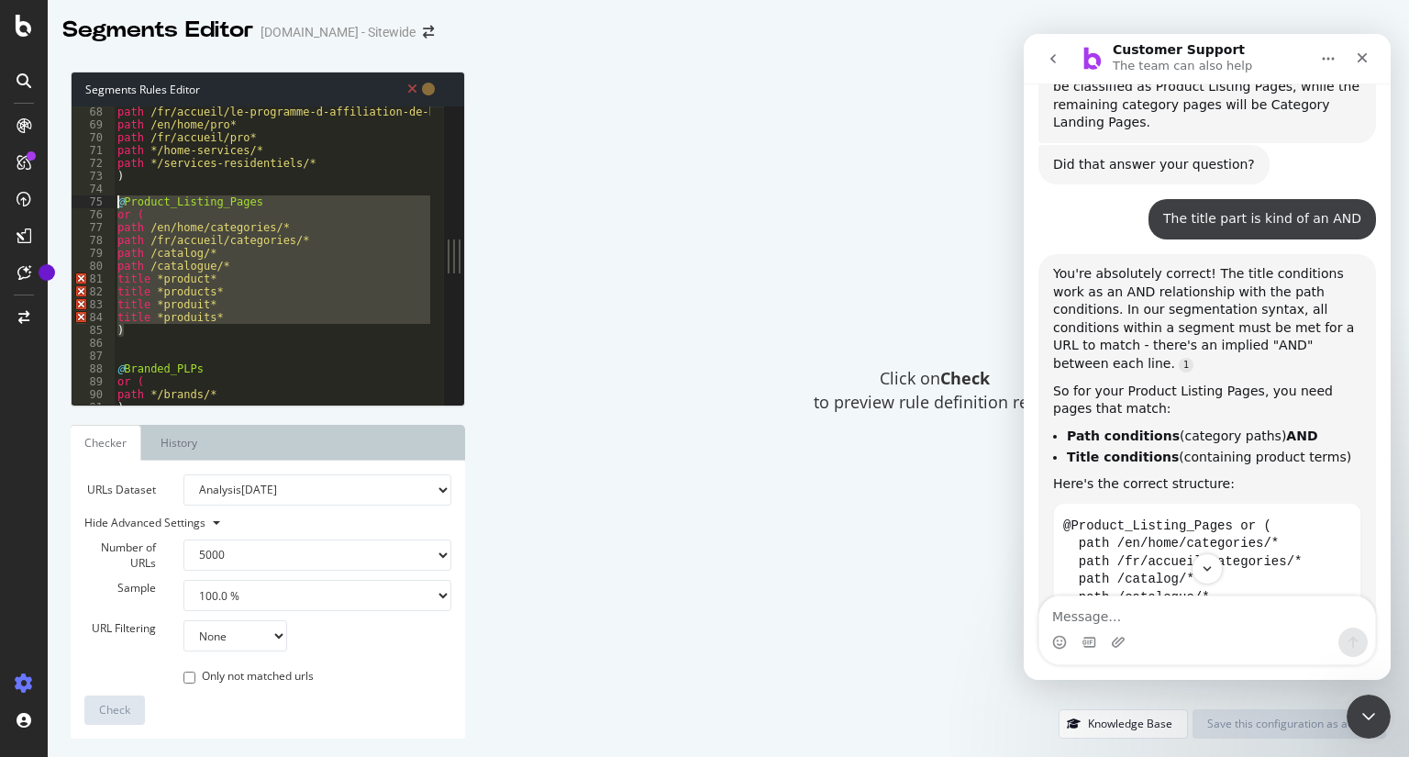
drag, startPoint x: 136, startPoint y: 337, endPoint x: 103, endPoint y: 201, distance: 139.7
click at [103, 201] on div "path /fr/accueil/categories/* 68 69 70 71 72 73 74 75 76 77 78 79 80 81 82 83 8…" at bounding box center [258, 255] width 372 height 298
paste textarea ")"
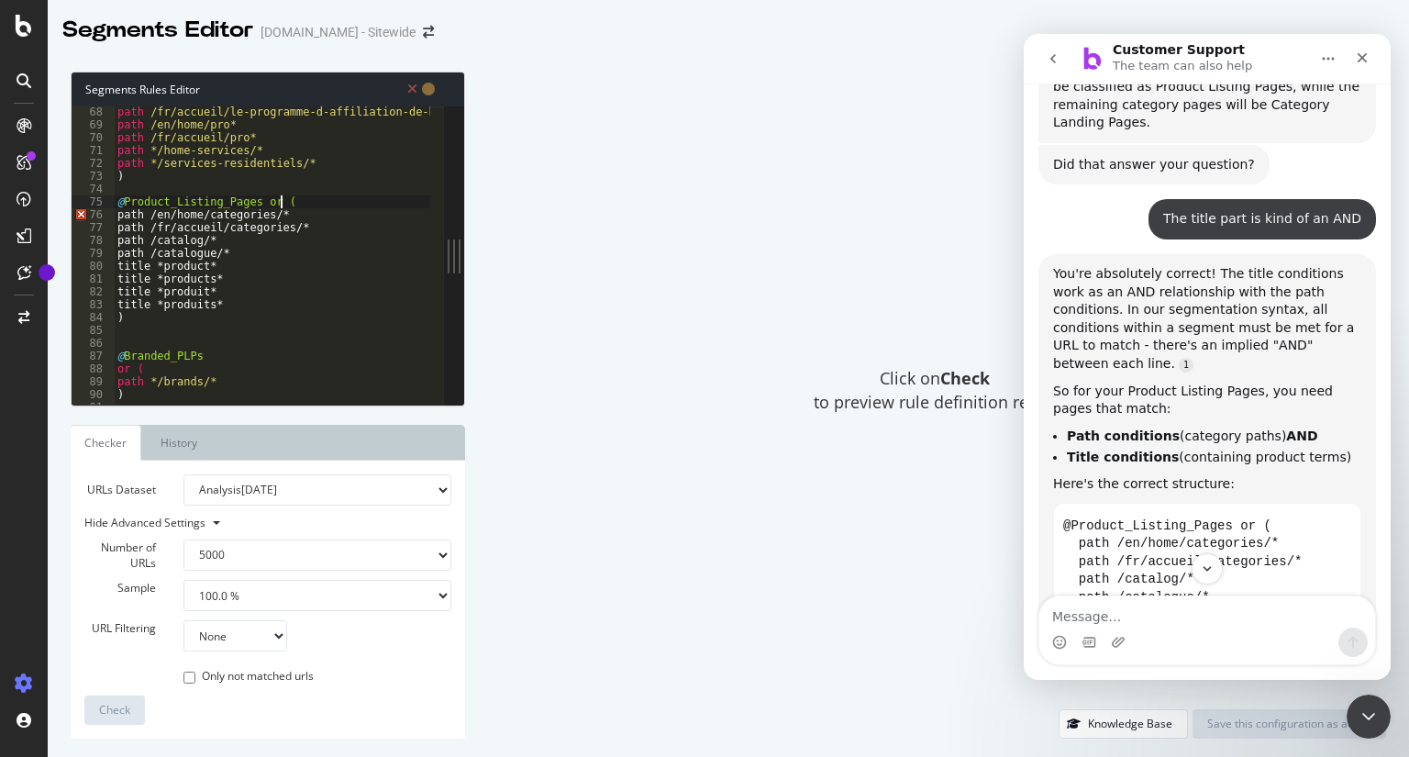
click at [303, 198] on div "path /fr/accueil/le-programme-d-affiliation-de-home-depot-canada* path /en/home…" at bounding box center [314, 261] width 401 height 311
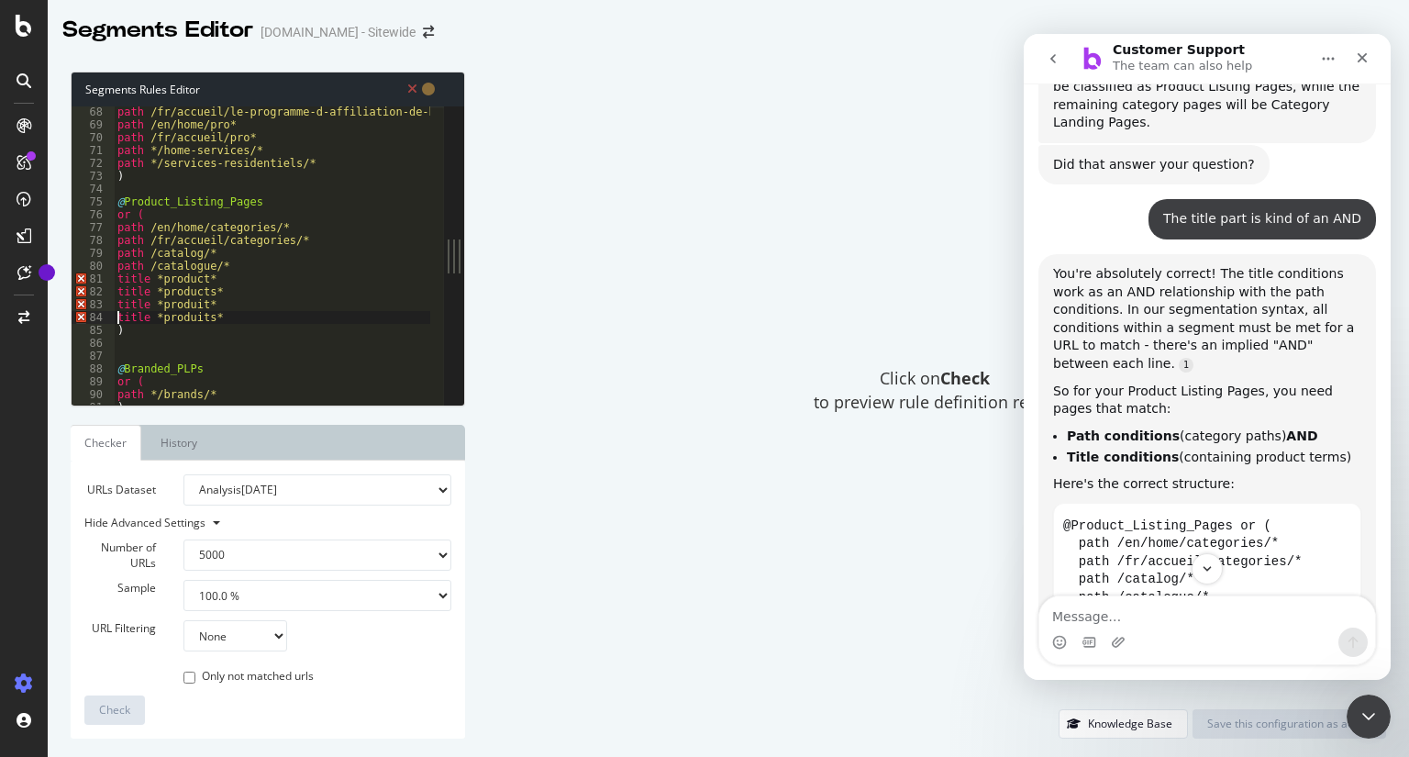
scroll to position [0, 0]
type textarea "title *produits*)"
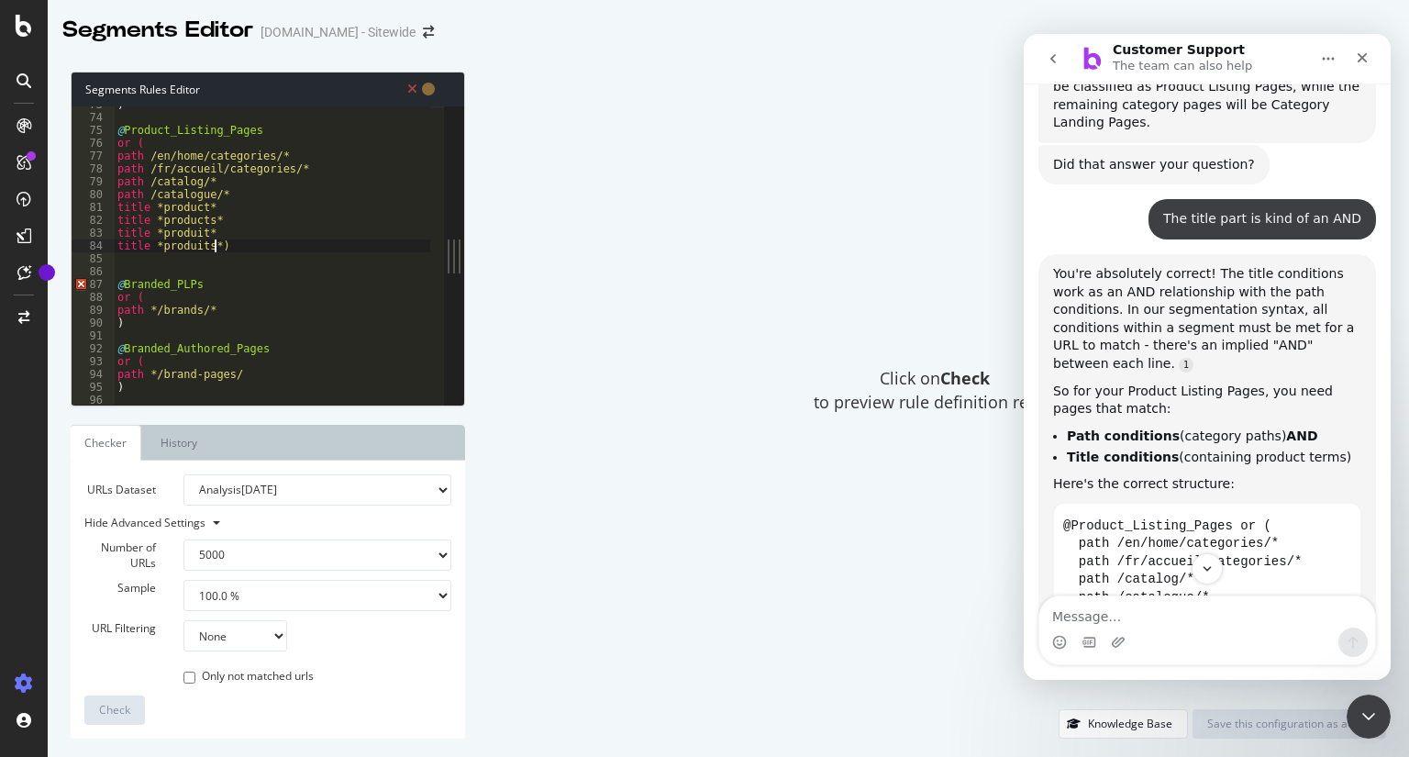
scroll to position [933, 0]
click at [231, 262] on div ") @ Product_Listing_Pages or ( path /en/home/categories/* path /fr/accueil/cate…" at bounding box center [314, 253] width 401 height 311
type textarea "title *produits*)"
click at [272, 234] on div ") @ Product_Listing_Pages or ( path /en/home/categories/* path /fr/accueil/cate…" at bounding box center [314, 253] width 401 height 311
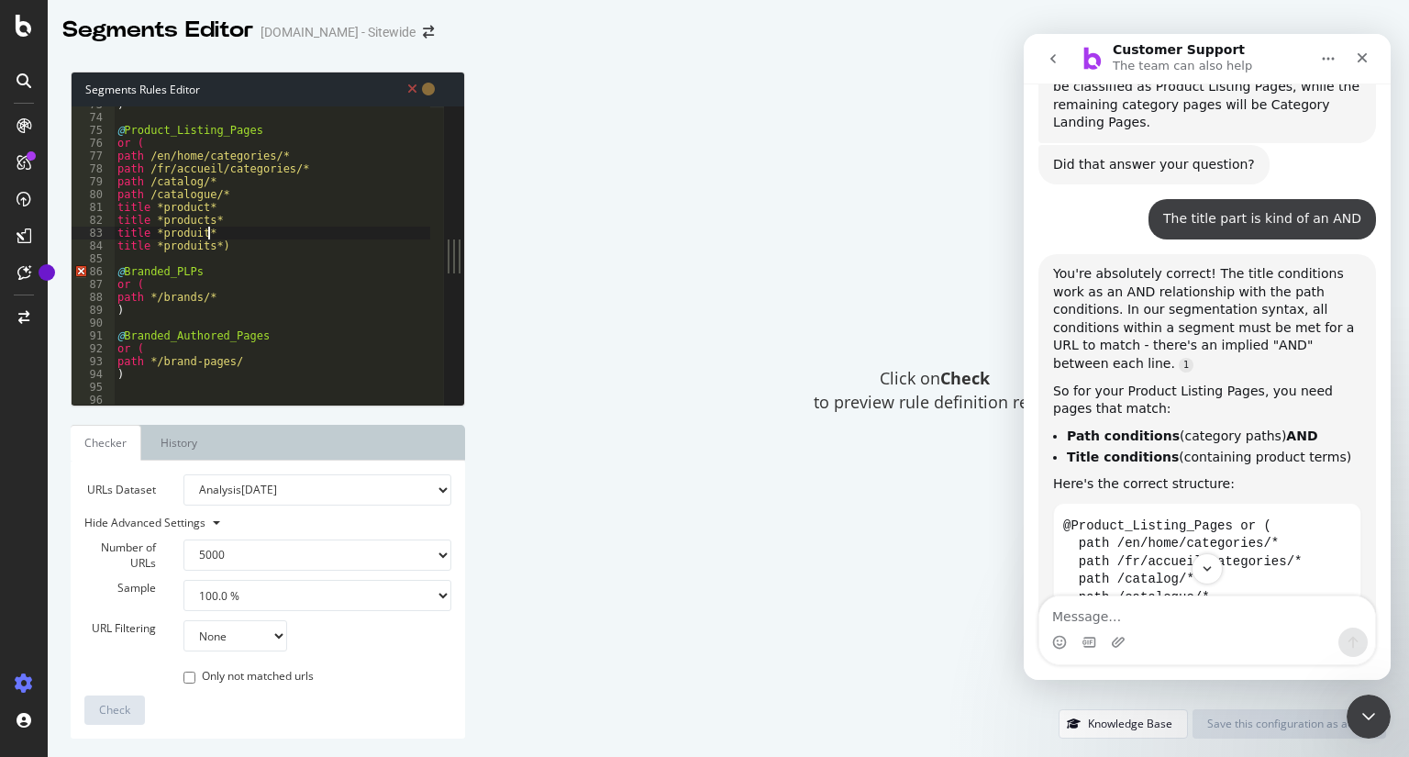
click at [268, 247] on div ") @ Product_Listing_Pages or ( path /en/home/categories/* path /fr/accueil/cate…" at bounding box center [314, 253] width 401 height 311
click at [127, 212] on div ") @ Product_Listing_Pages or ( path /en/home/categories/* path /fr/accueil/cate…" at bounding box center [314, 253] width 401 height 311
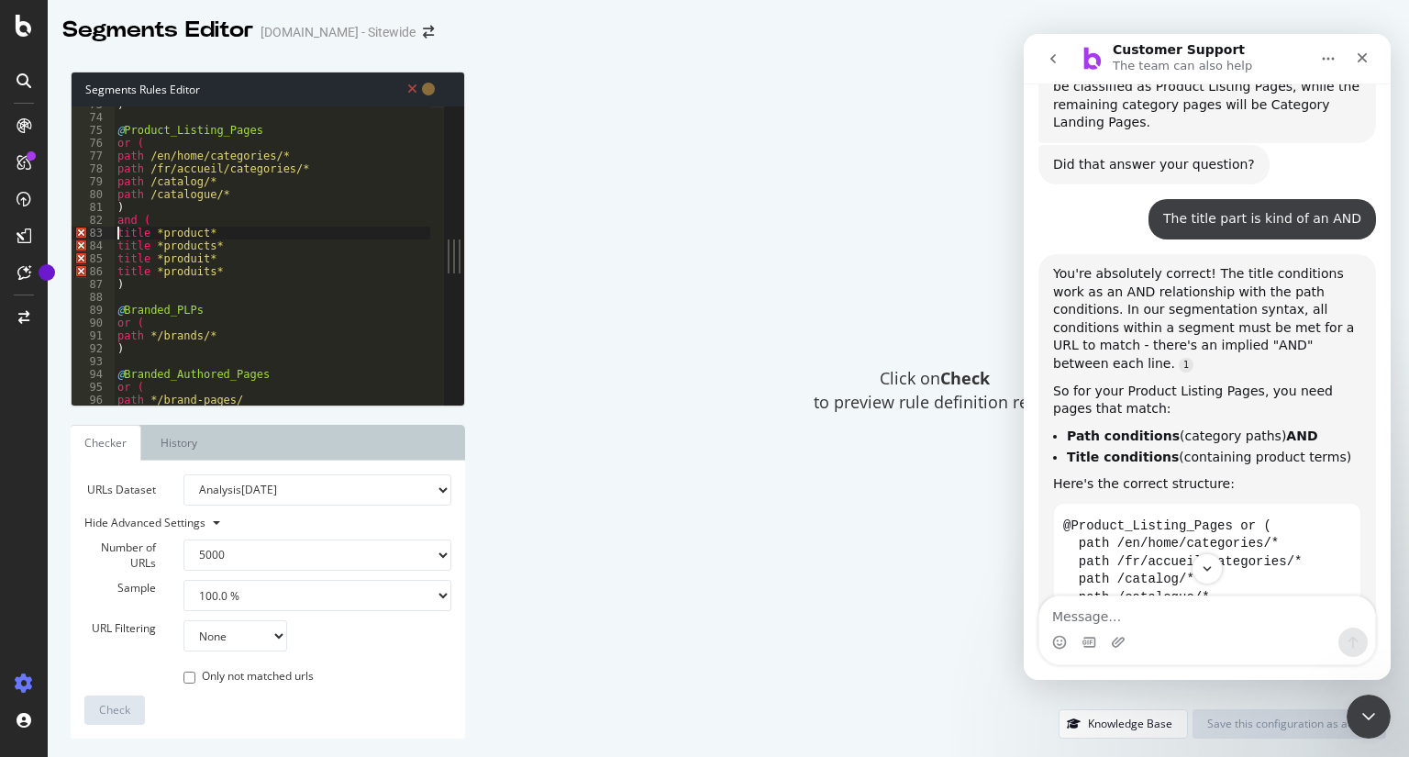
type textarea "title *product*"
click at [1177, 608] on textarea "Message…" at bounding box center [1207, 611] width 336 height 31
type textarea "Still not working"
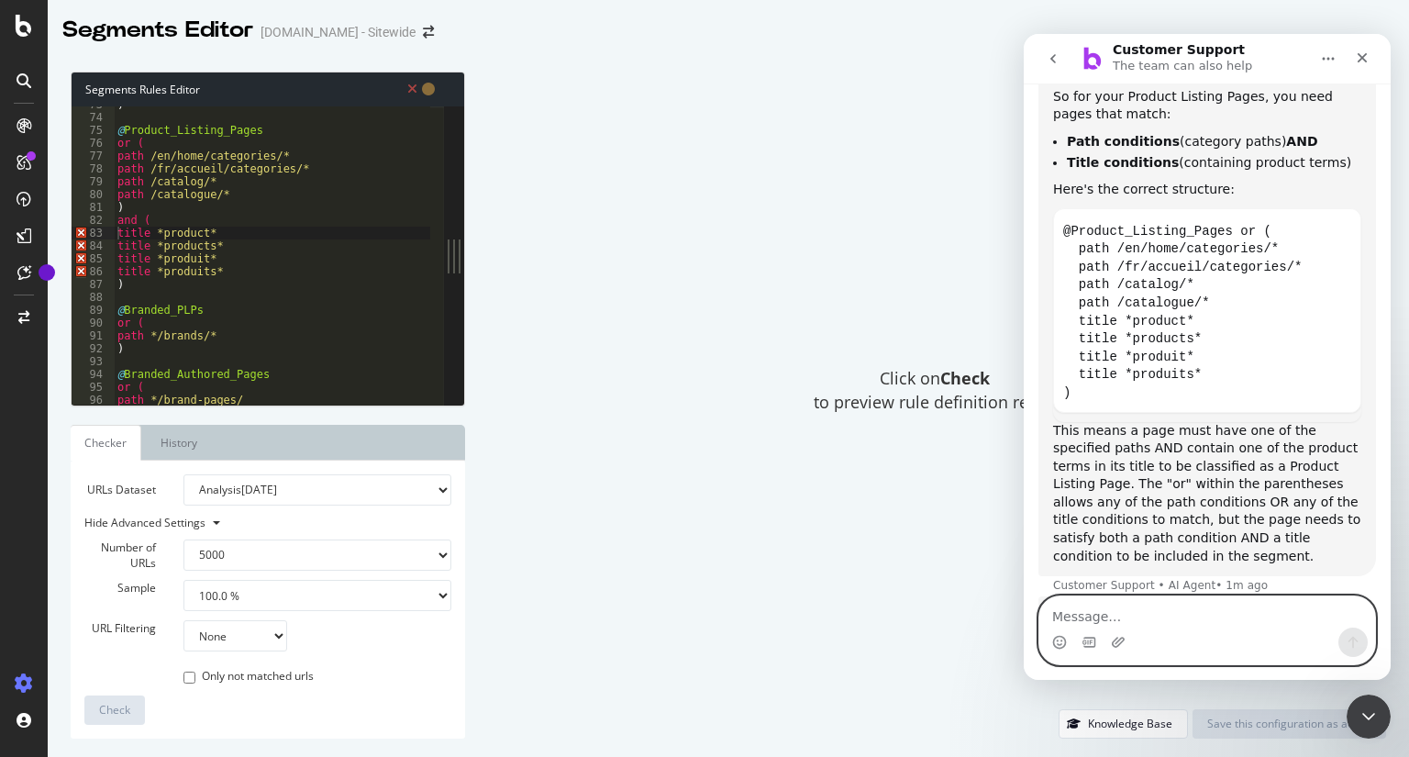
scroll to position [10807, 0]
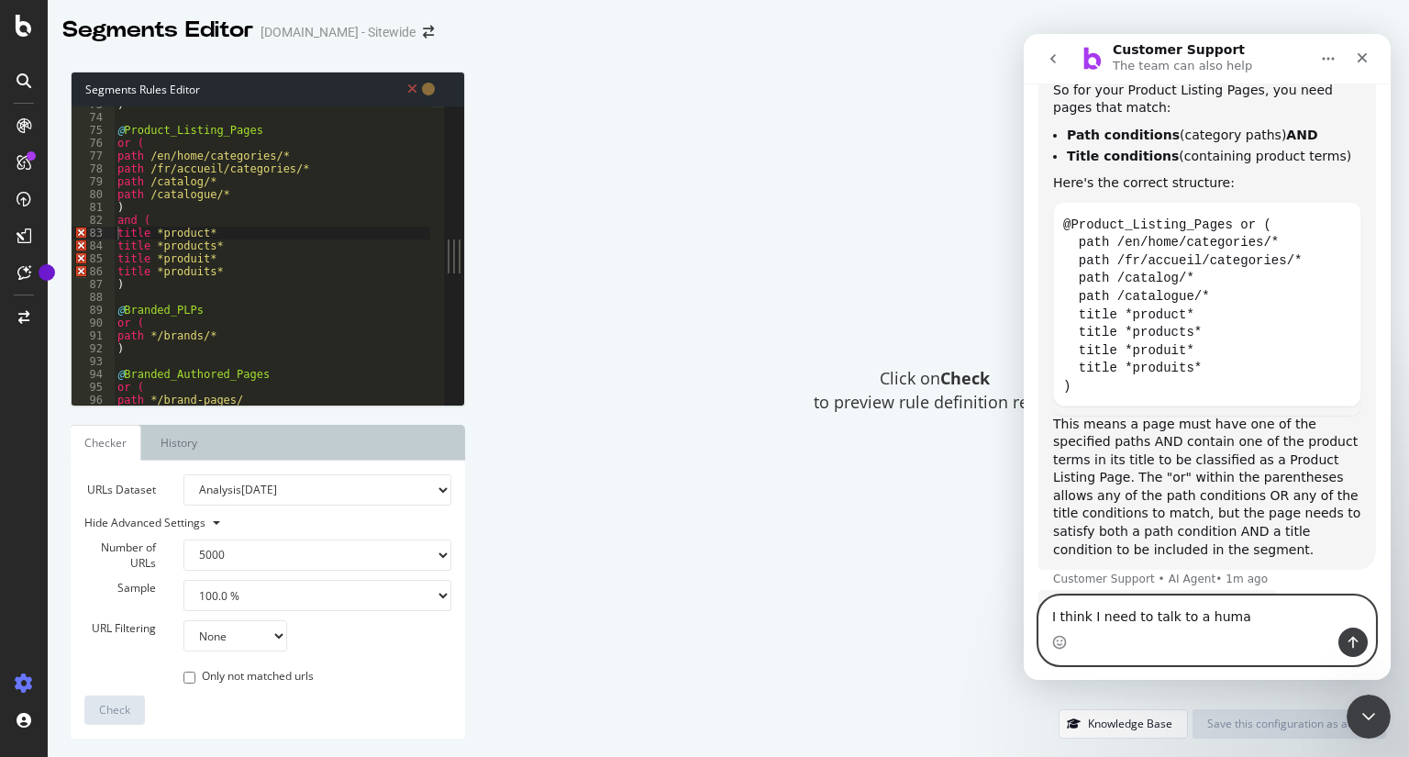
type textarea "I think I need to talk to a human"
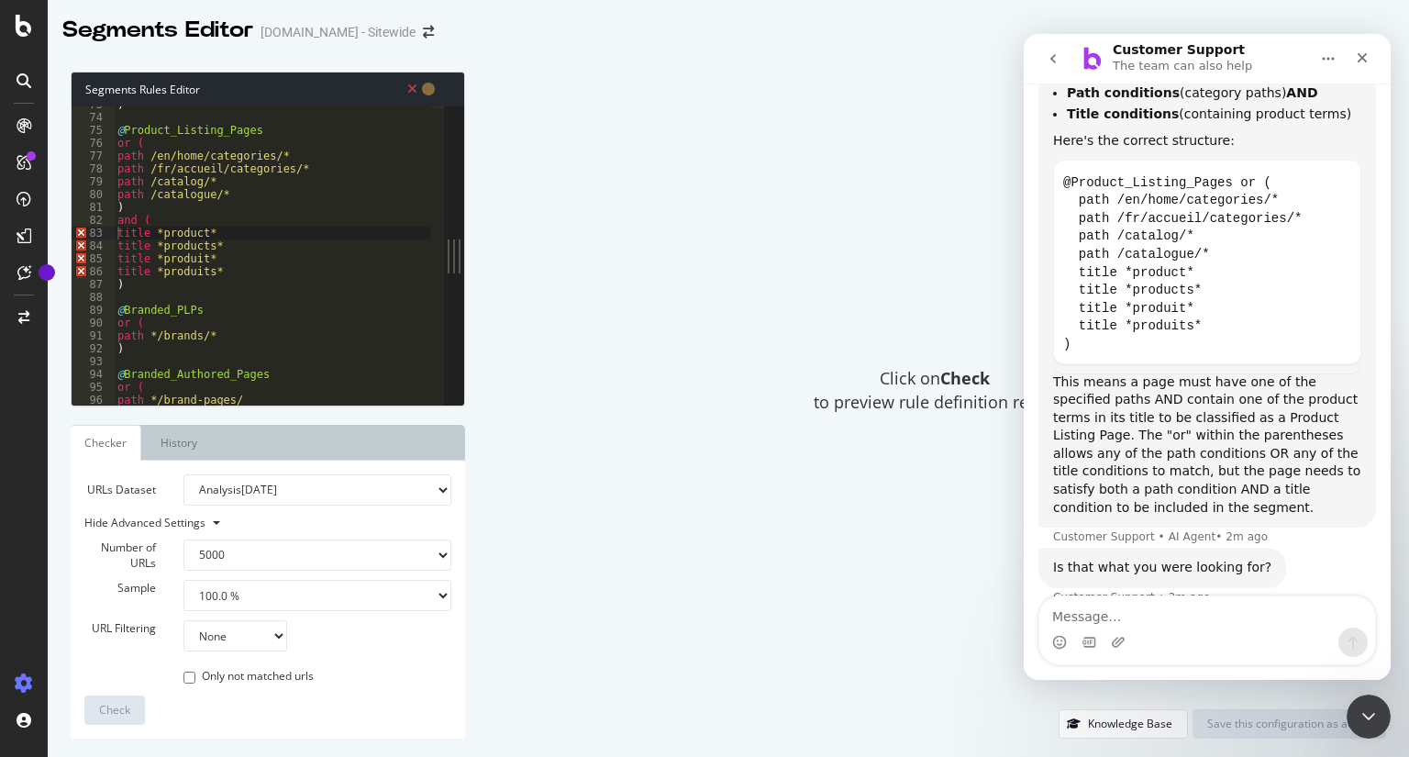
scroll to position [0, 0]
click at [200, 213] on div ") @ Product_Listing_Pages or ( path /en/home/categories/* path /fr/accueil/cate…" at bounding box center [314, 253] width 401 height 311
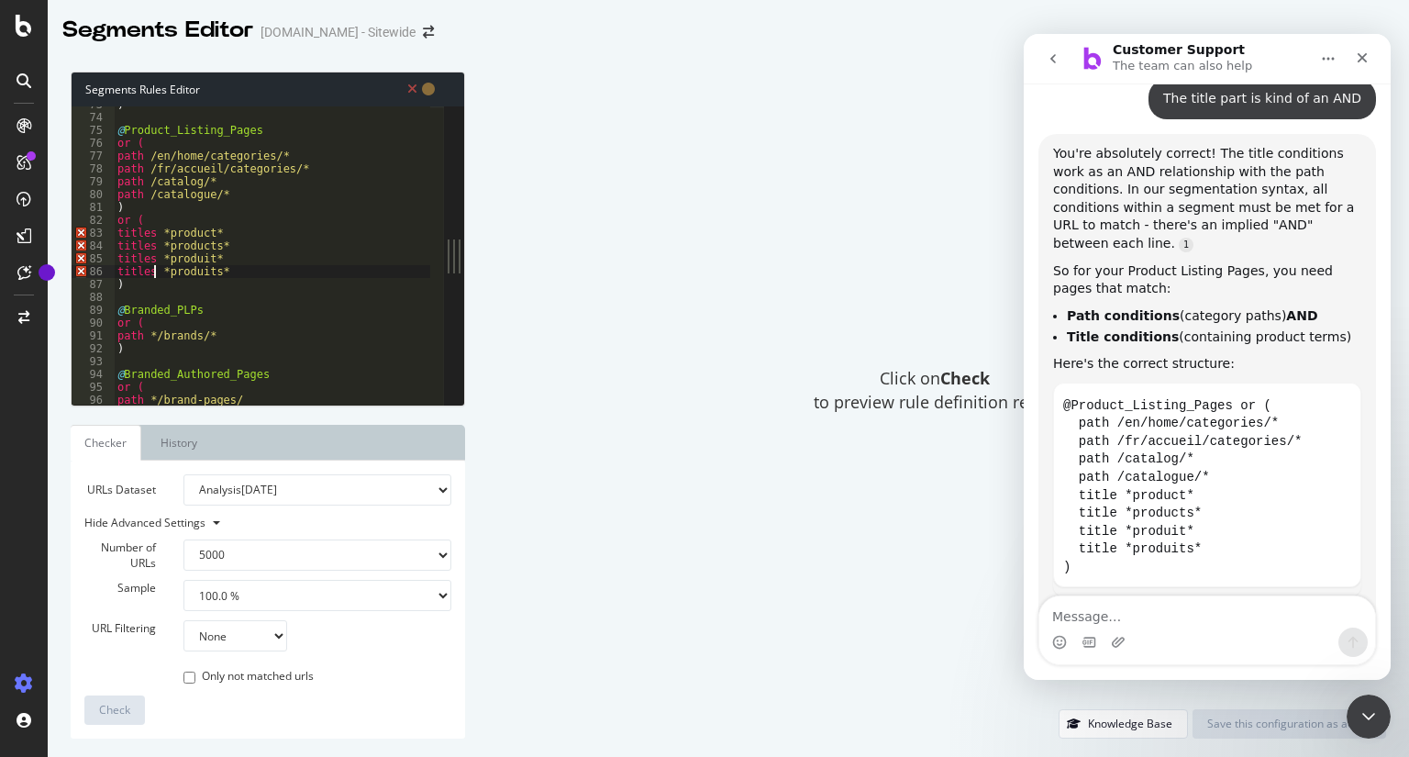
scroll to position [10789, 0]
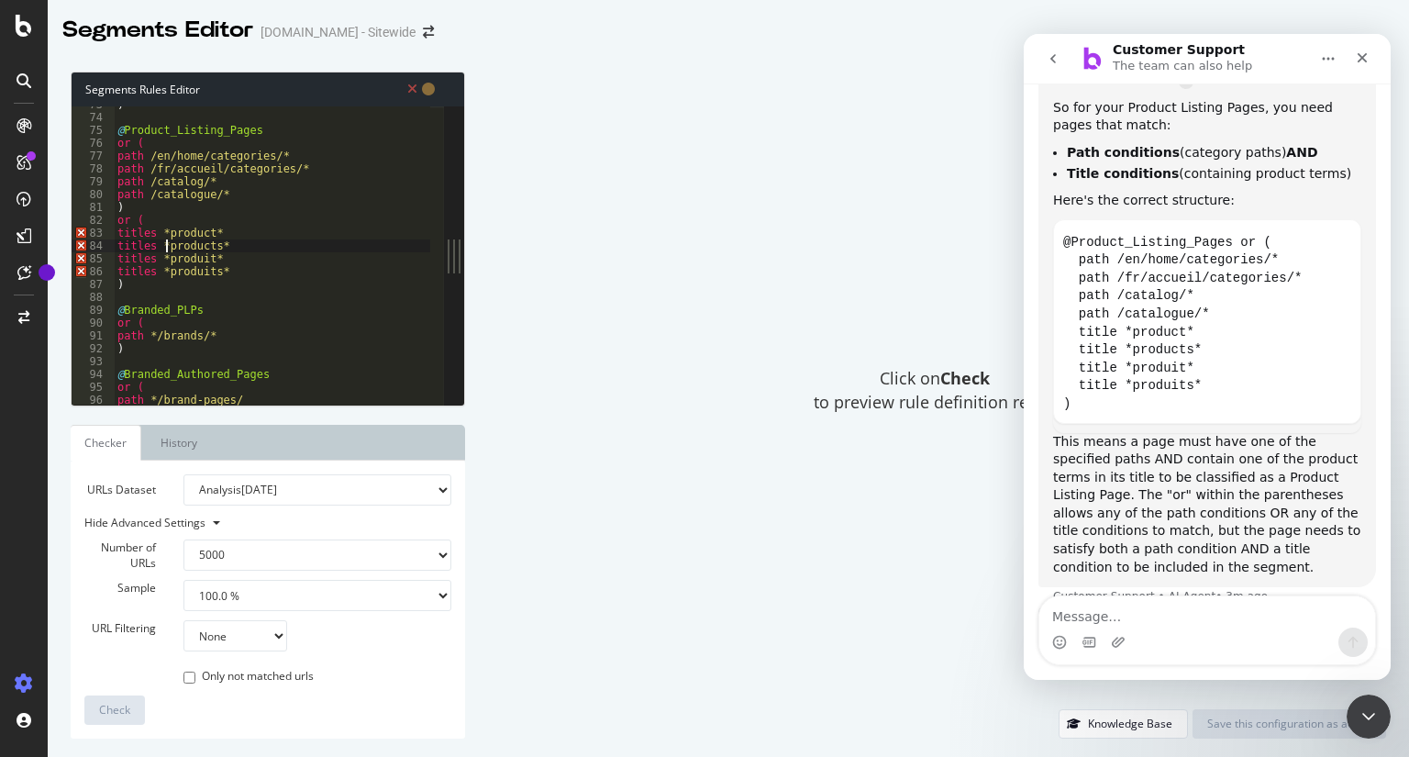
click at [165, 249] on div ") @ Product_Listing_Pages or ( path /en/home/categories/* path /fr/accueil/cate…" at bounding box center [314, 253] width 401 height 311
type textarea ")"
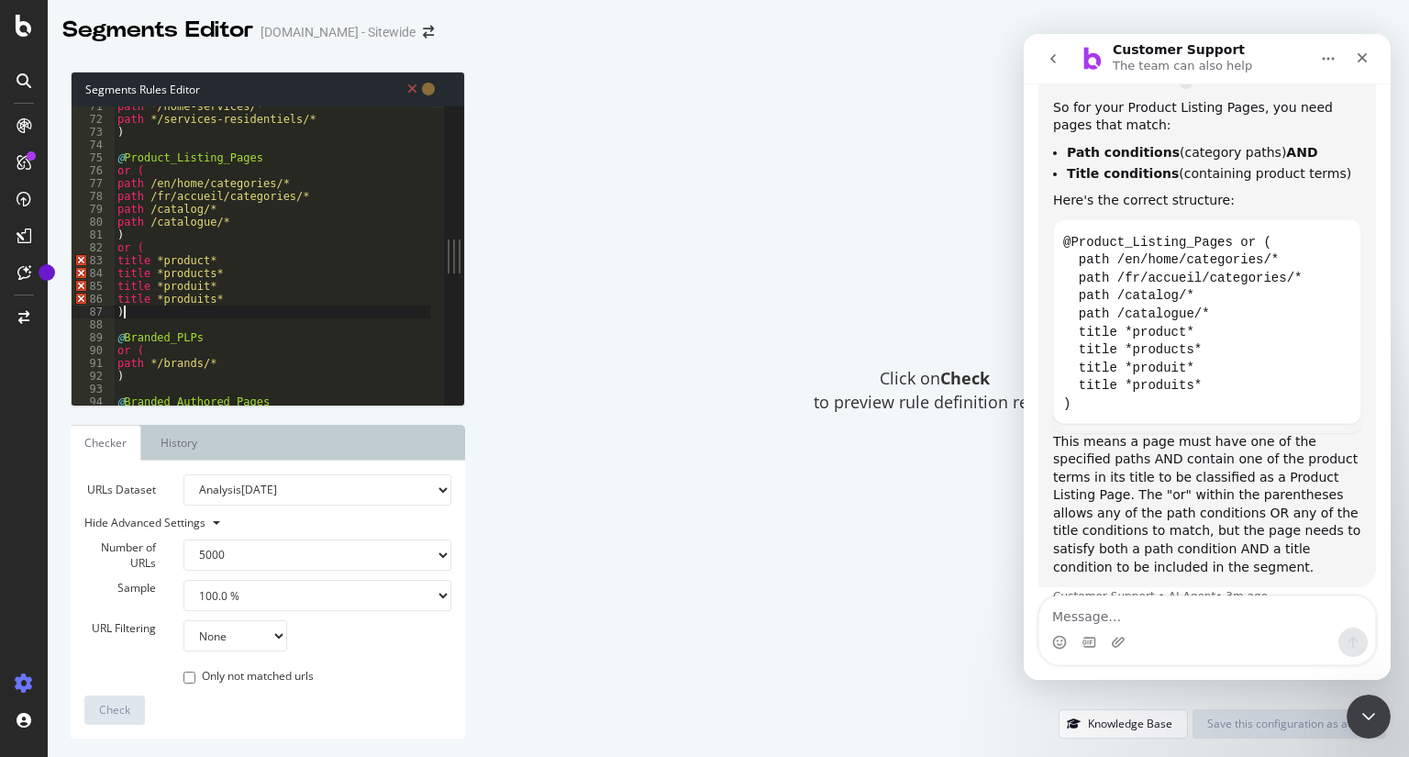
scroll to position [909, 0]
click at [160, 317] on div "path */home-services/* path */services-residentiels/* ) @ Product_Listing_Pages…" at bounding box center [314, 251] width 401 height 311
drag, startPoint x: 161, startPoint y: 241, endPoint x: 114, endPoint y: 236, distance: 47.1
click at [114, 236] on div "71 72 73 74 75 76 77 78 79 80 81 82 83 84 85 86 87 88 89 90 91 92 93 94 95 96 p…" at bounding box center [258, 255] width 372 height 298
type textarea ") or ("
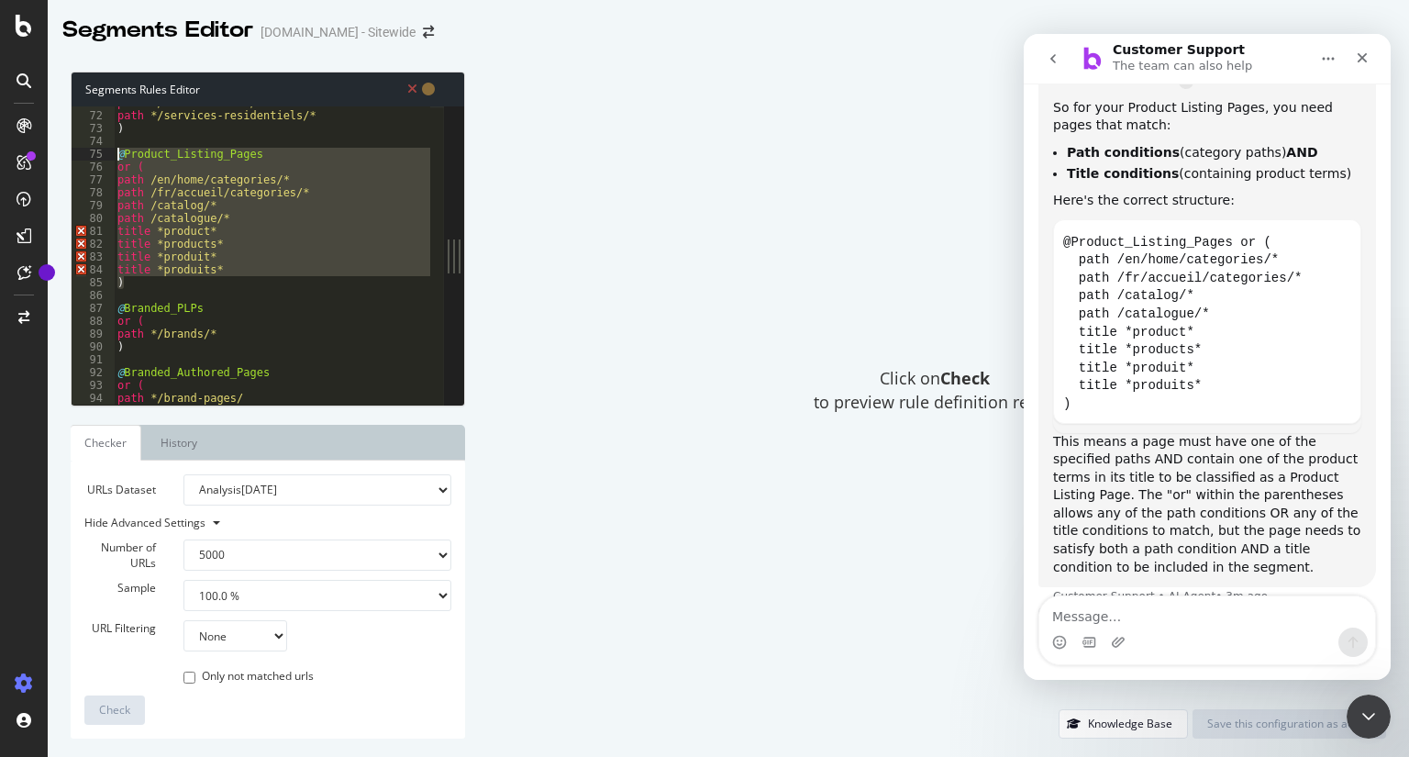
drag, startPoint x: 161, startPoint y: 281, endPoint x: 94, endPoint y: 155, distance: 142.4
click at [94, 155] on div "path /catalogue/* 71 72 73 74 75 76 77 78 79 80 81 82 83 84 85 86 87 88 89 90 9…" at bounding box center [258, 255] width 372 height 298
click at [212, 269] on div "path */home-services/* path */services-residentiels/* ) @ Product_Listing_Pages…" at bounding box center [272, 255] width 317 height 298
drag, startPoint x: 128, startPoint y: 283, endPoint x: 113, endPoint y: 158, distance: 126.7
click at [113, 158] on div "title *produits* 71 72 73 74 75 76 77 78 79 80 81 82 83 84 85 86 87 88 89 90 91…" at bounding box center [258, 255] width 372 height 298
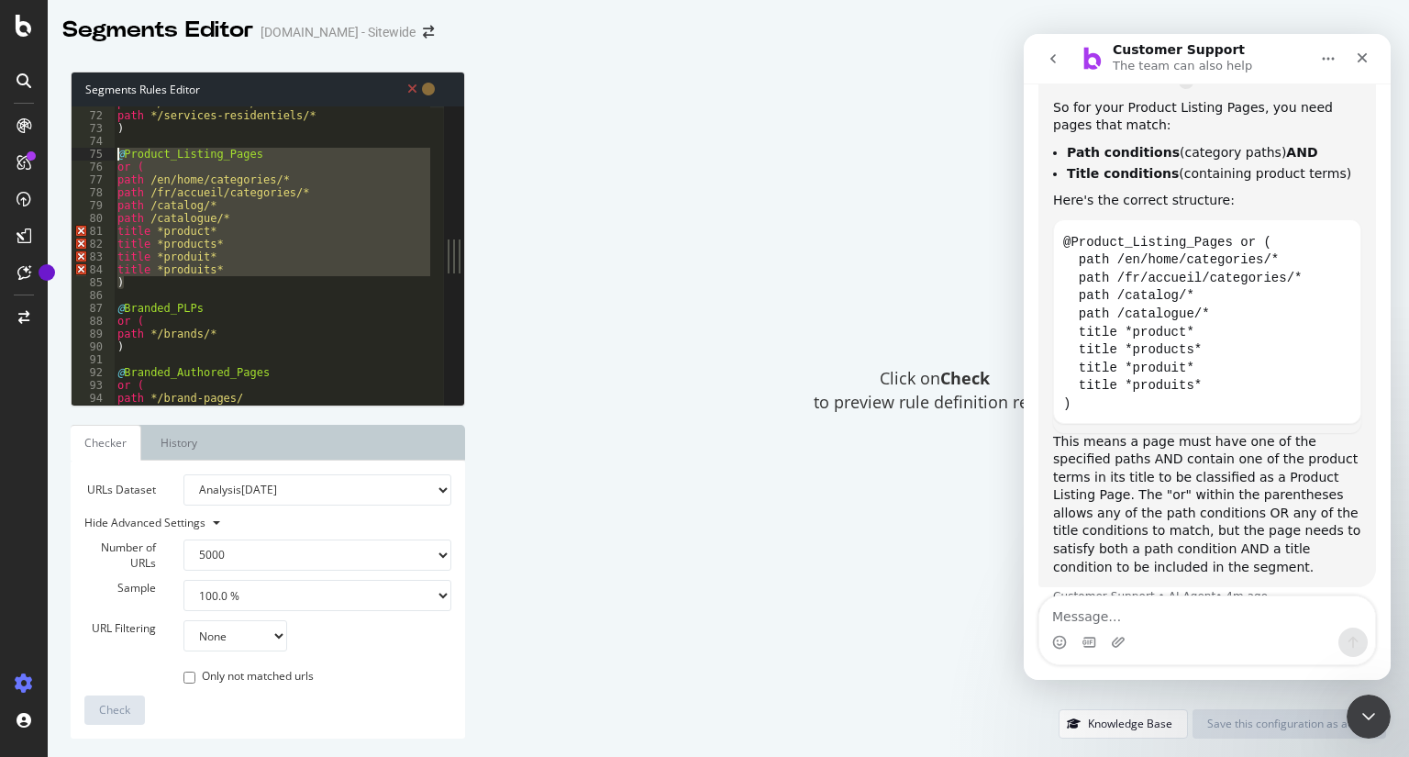
type textarea "@Product_Listing_Pages or ("
click at [113, 158] on div "75" at bounding box center [93, 154] width 43 height 13
paste textarea "Cursor at row 75"
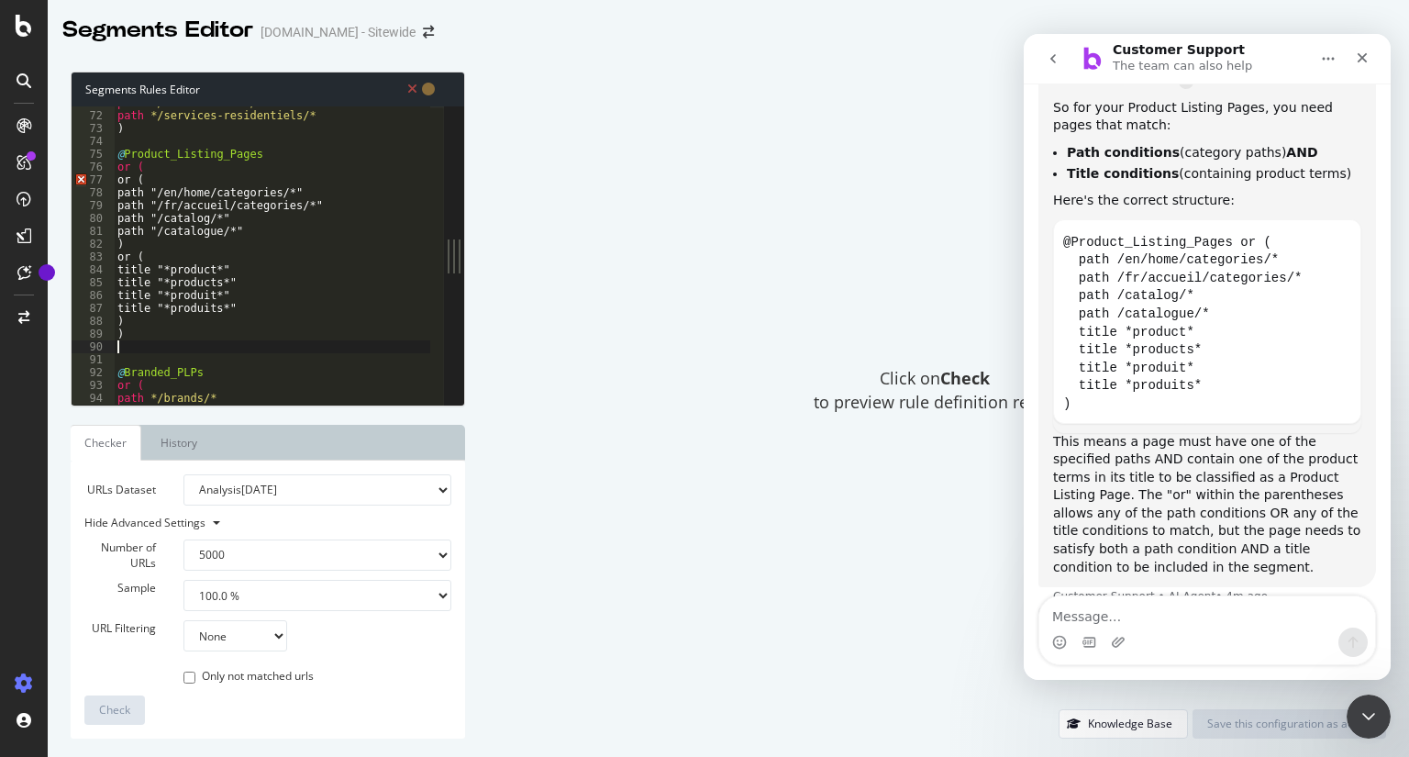
click at [126, 182] on div "path */home-services/* path */services-residentiels/* ) @ Product_Listing_Pages…" at bounding box center [314, 251] width 401 height 311
type textarea ")"
type textarea "or ("
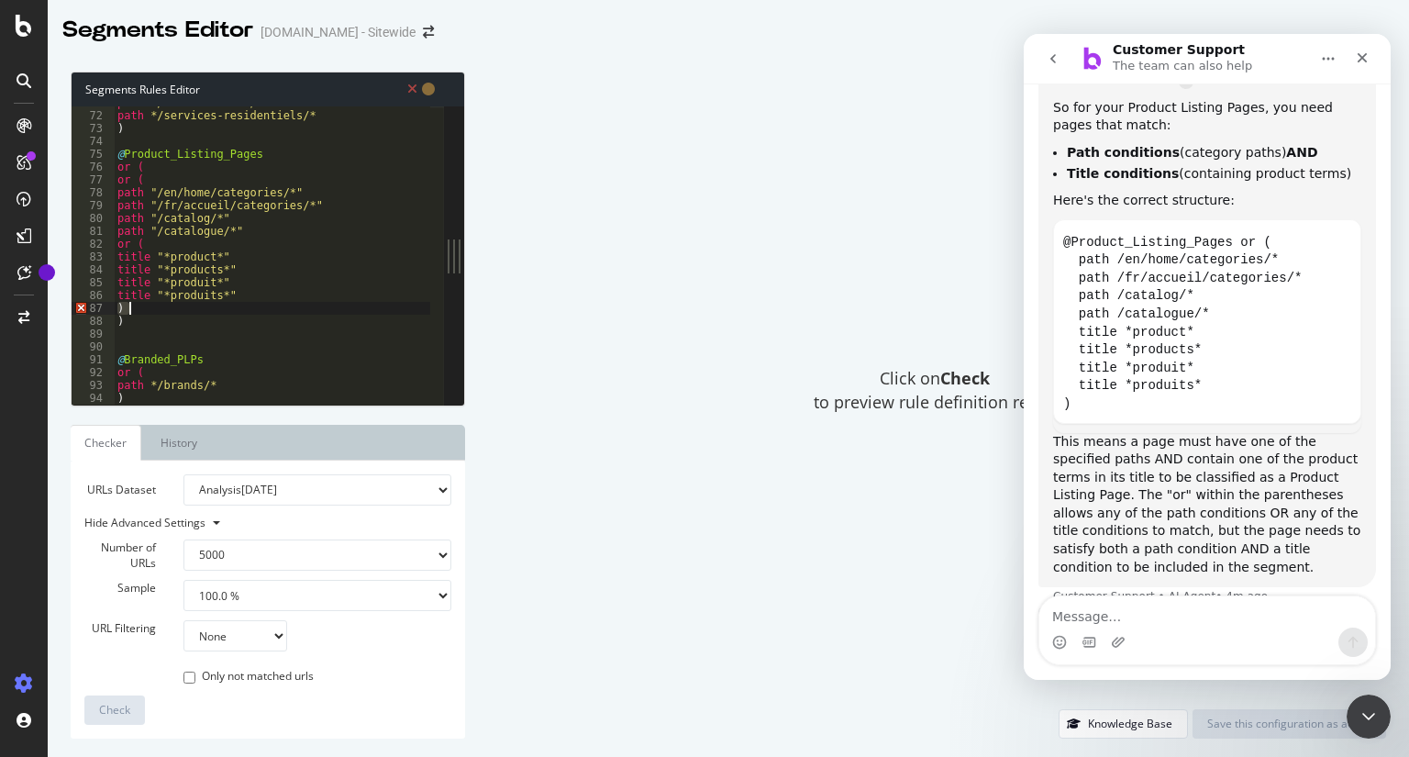
type textarea ")"
type textarea "))"
click at [570, 495] on div "Click on Check to preview rule definition result" at bounding box center [935, 391] width 903 height 638
click at [159, 172] on div "path */home-services/* path */services-residentiels/* ) @ Product_Listing_Pages…" at bounding box center [314, 251] width 401 height 311
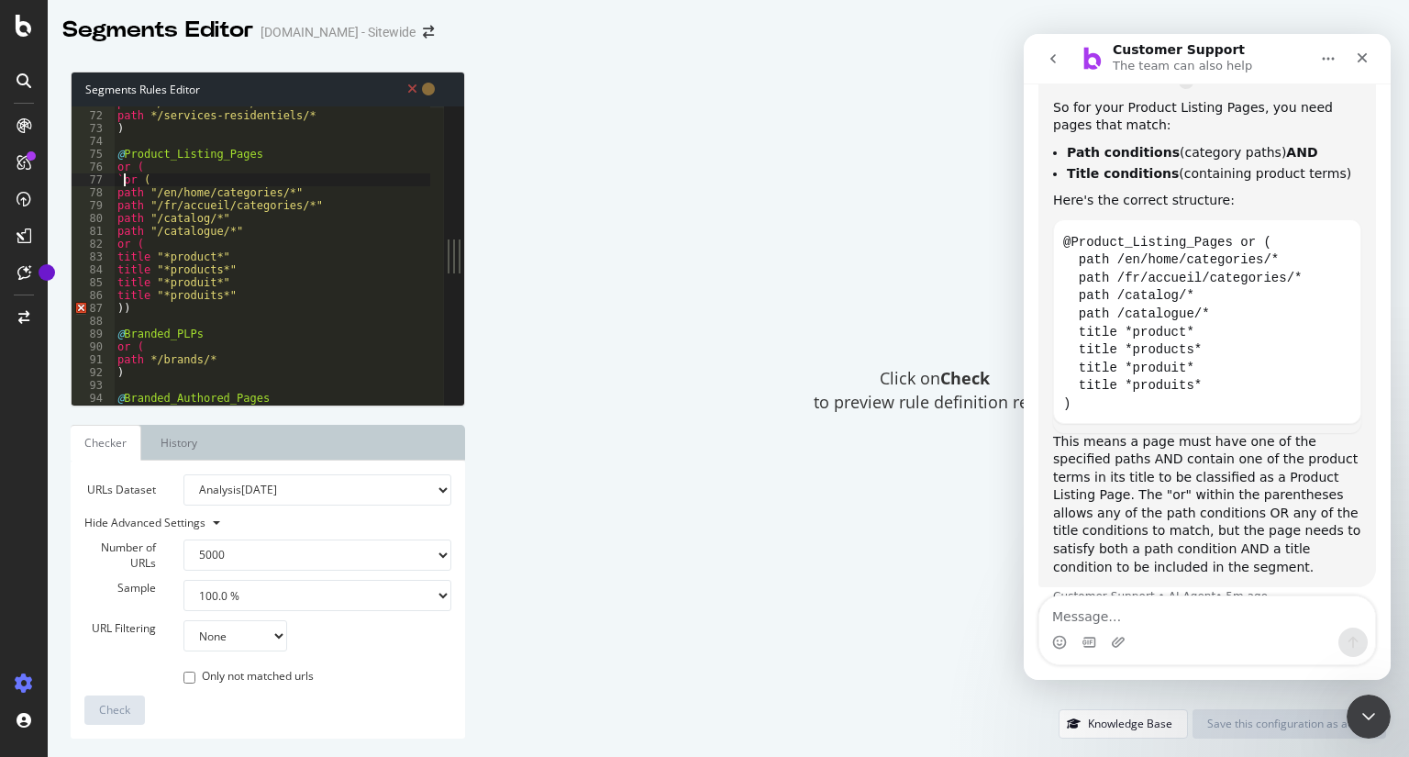
scroll to position [0, 0]
click at [150, 311] on div "path */home-services/* path */services-residentiels/* ) @ Product_Listing_Pages…" at bounding box center [314, 251] width 401 height 311
type textarea "))"
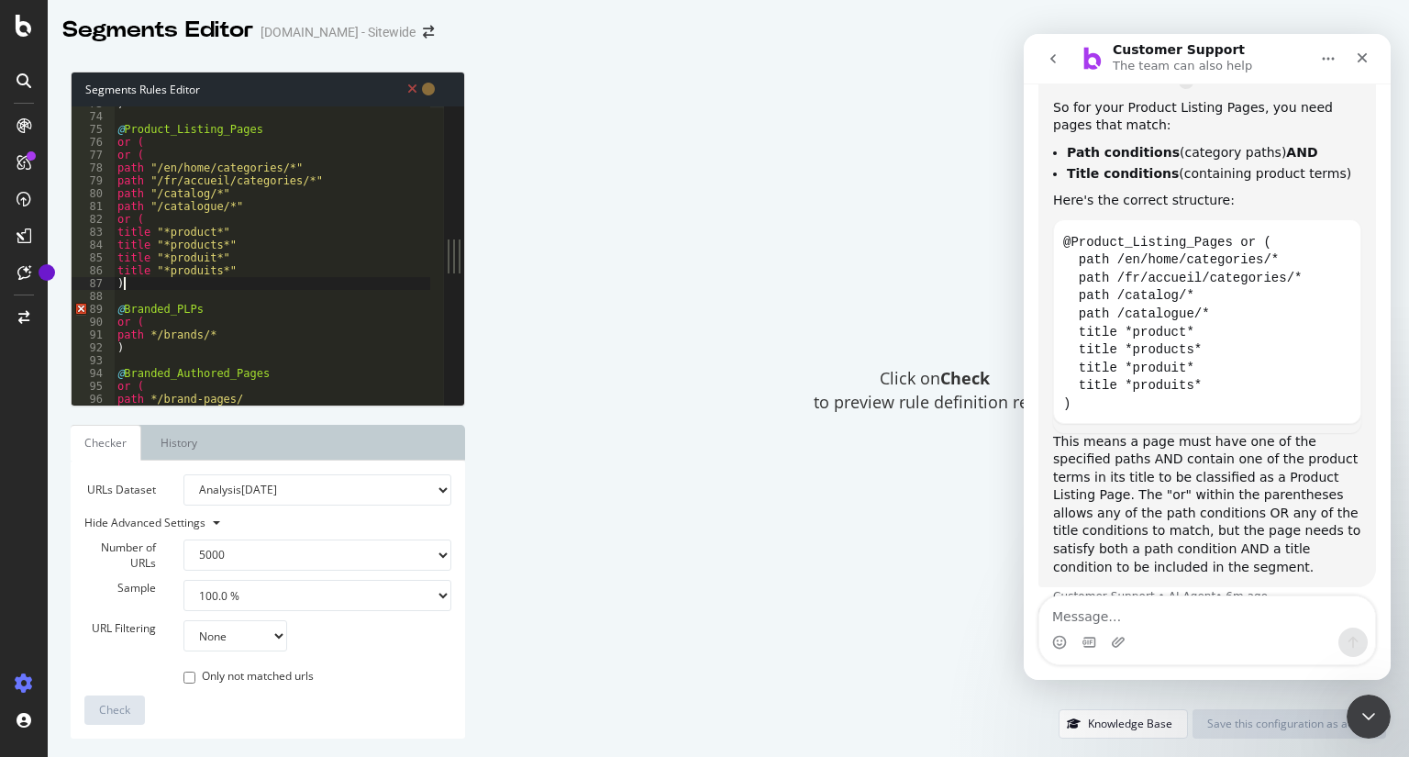
scroll to position [934, 0]
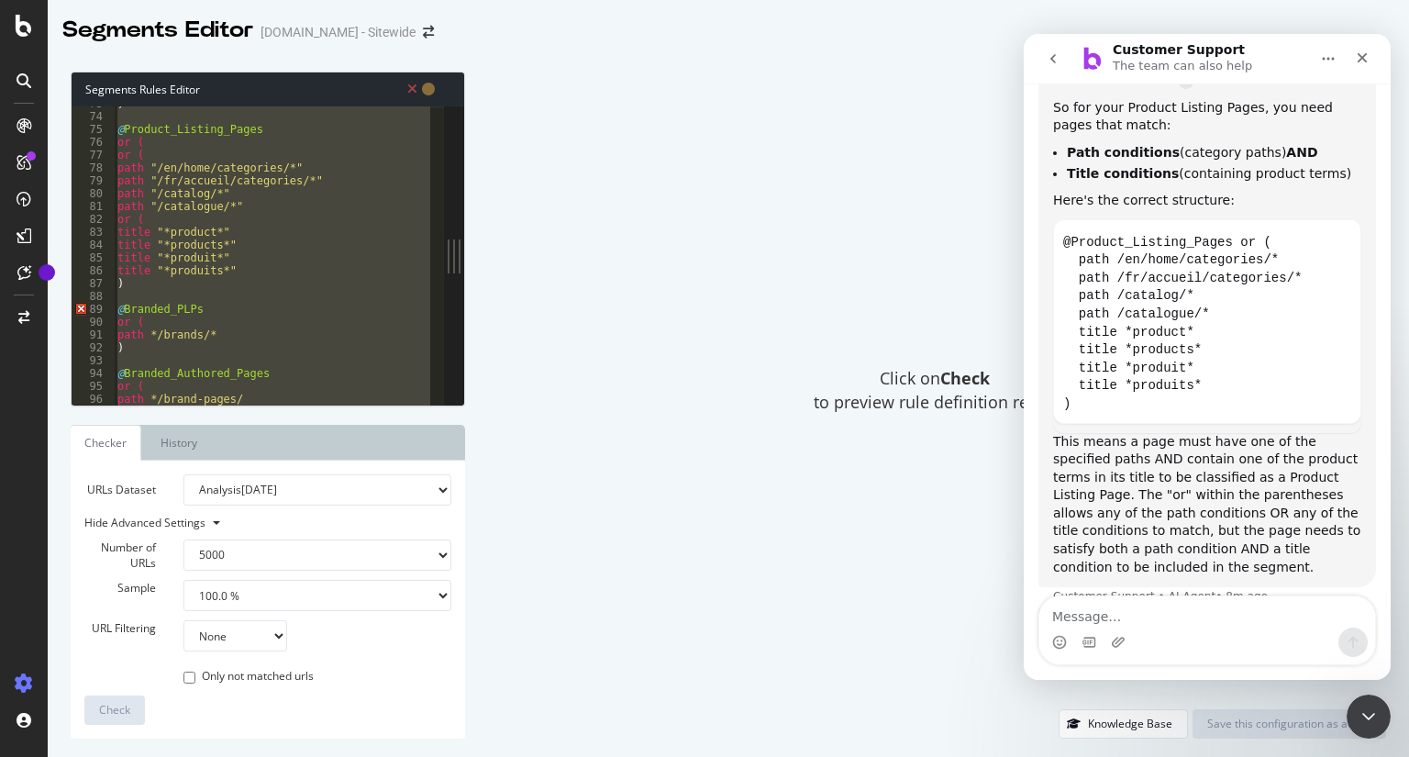
click at [313, 278] on div ") @ Product_Listing_Pages or ( or ( path "/en/home/categories/*" path "/fr/accu…" at bounding box center [272, 255] width 317 height 298
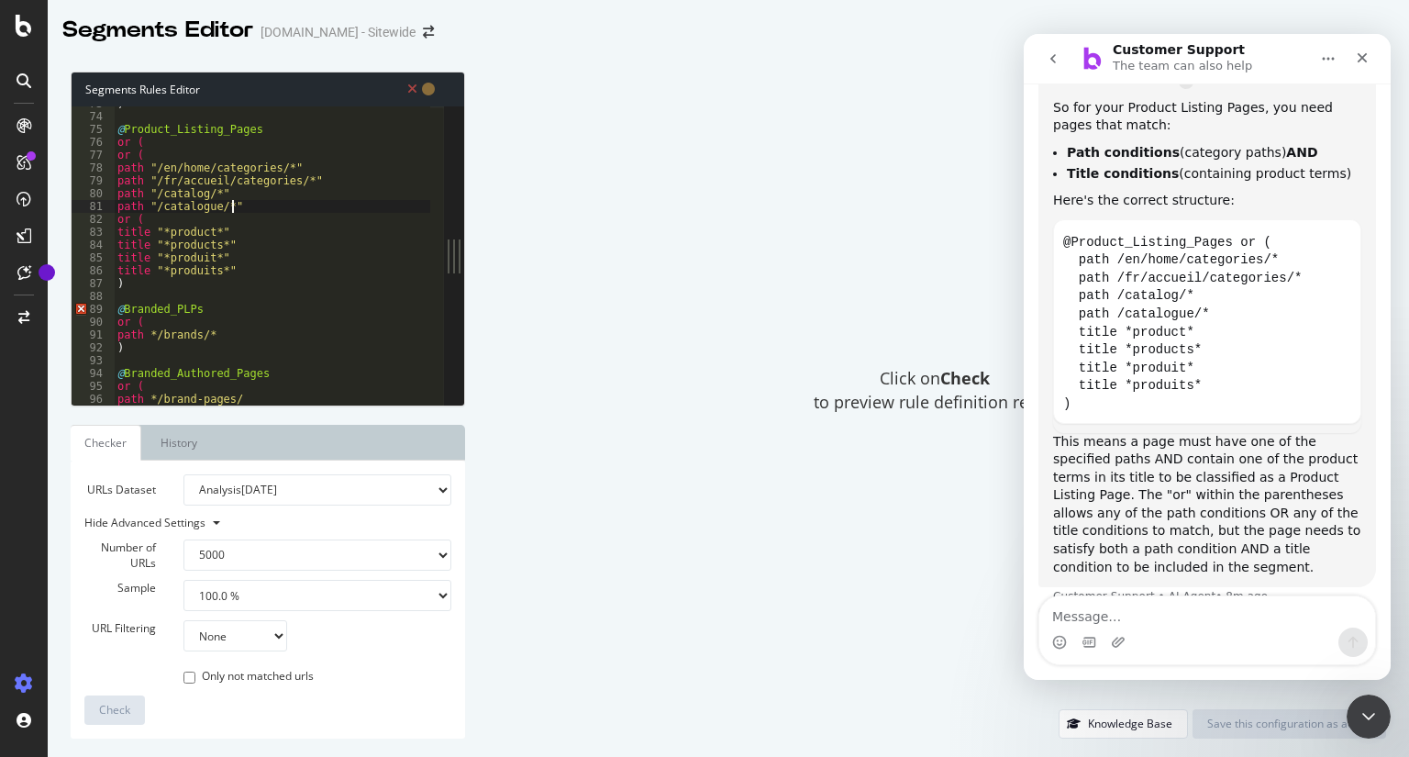
click at [244, 207] on div ") @ Product_Listing_Pages or ( or ( path "/en/home/categories/*" path "/fr/accu…" at bounding box center [314, 252] width 401 height 311
type textarea "path "/catalogue/*""
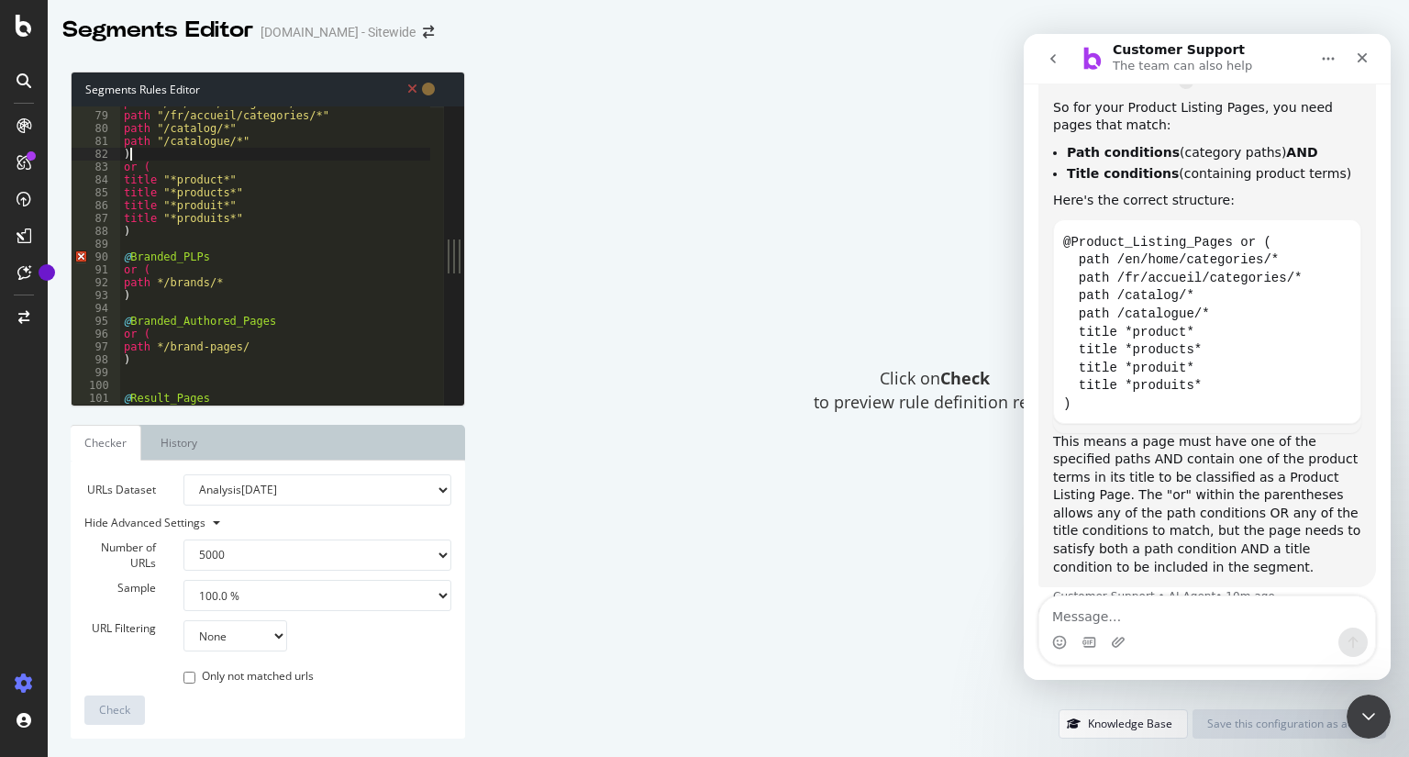
scroll to position [999, 0]
click at [362, 252] on div "path "/en/home/categories/*" path "/fr/accueil/categories/*" path "/catalog/*" …" at bounding box center [320, 251] width 401 height 311
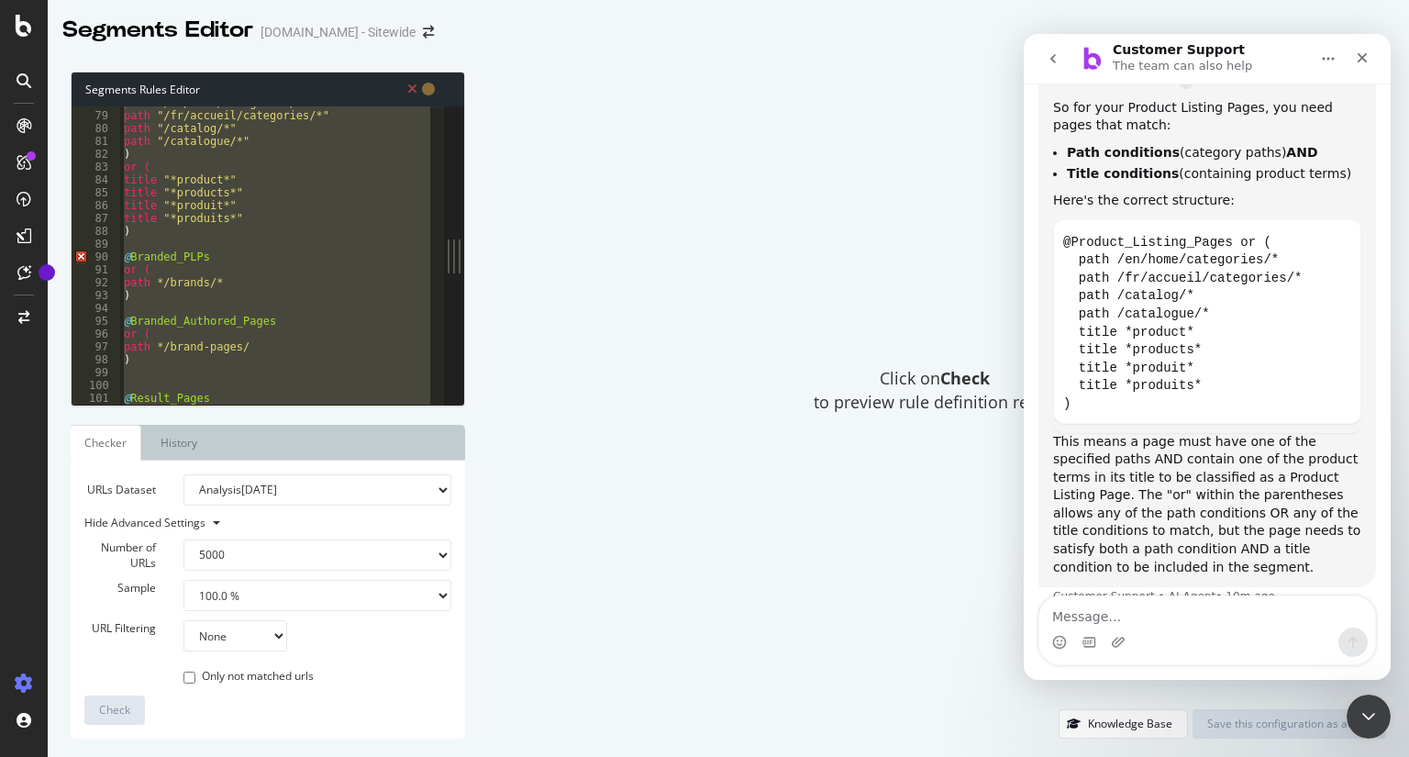
click at [261, 219] on div "path "/en/home/categories/*" path "/fr/accueil/categories/*" path "/catalog/*" …" at bounding box center [275, 255] width 310 height 298
type textarea "title "*produits*""
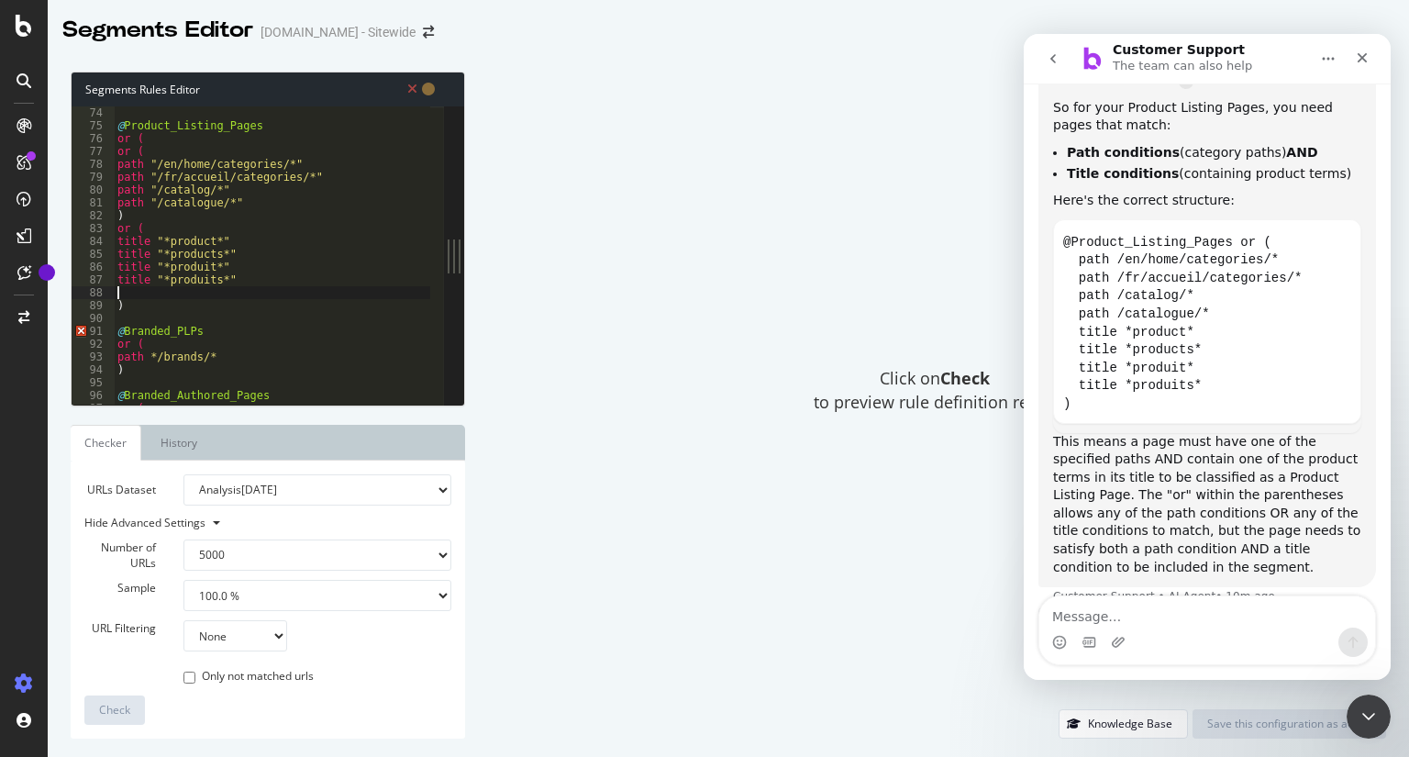
scroll to position [935, 0]
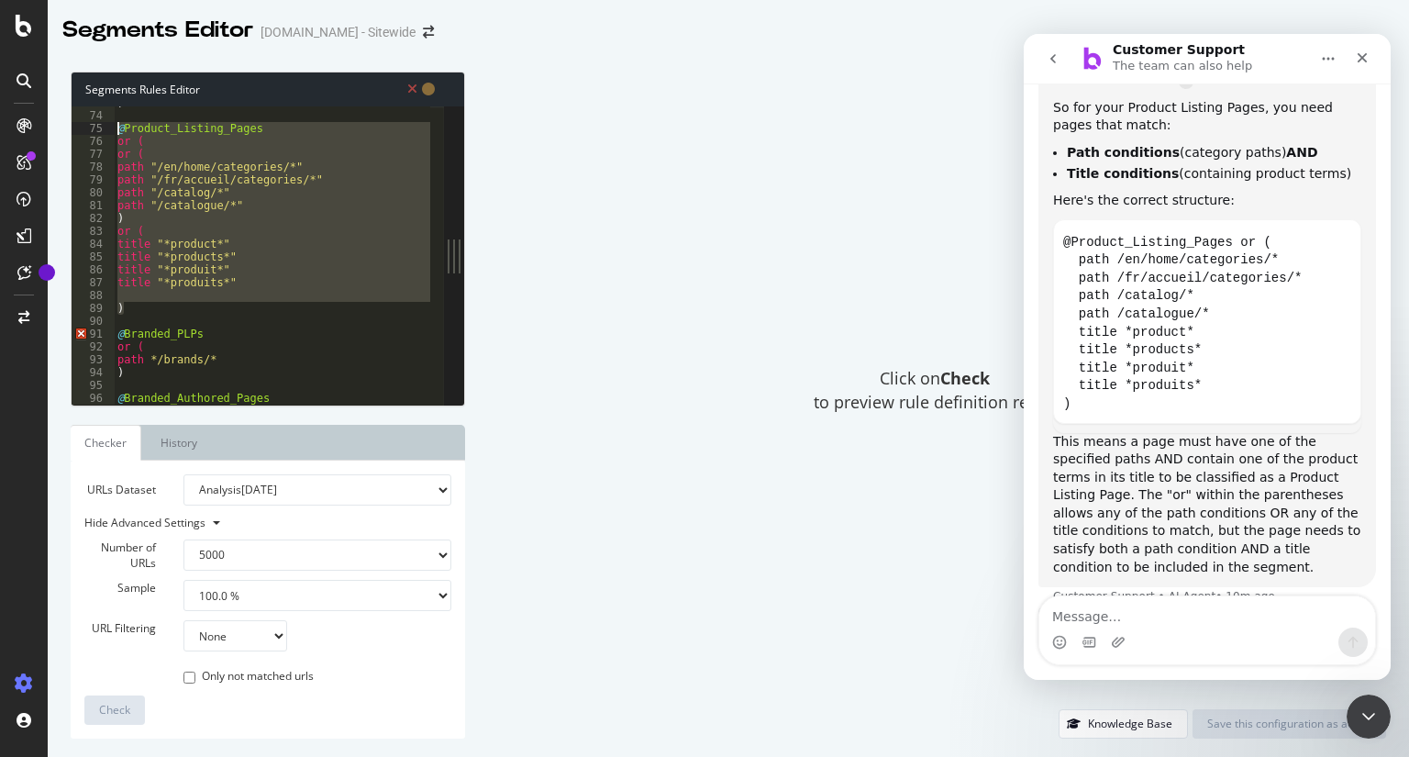
drag, startPoint x: 140, startPoint y: 307, endPoint x: 94, endPoint y: 128, distance: 185.8
click at [94, 128] on div "73 74 75 76 77 78 79 80 81 82 83 84 85 86 87 88 89 90 91 92 93 94 95 96 97 98 )…" at bounding box center [258, 255] width 372 height 298
type textarea "@Product_Listing_Pages or ("
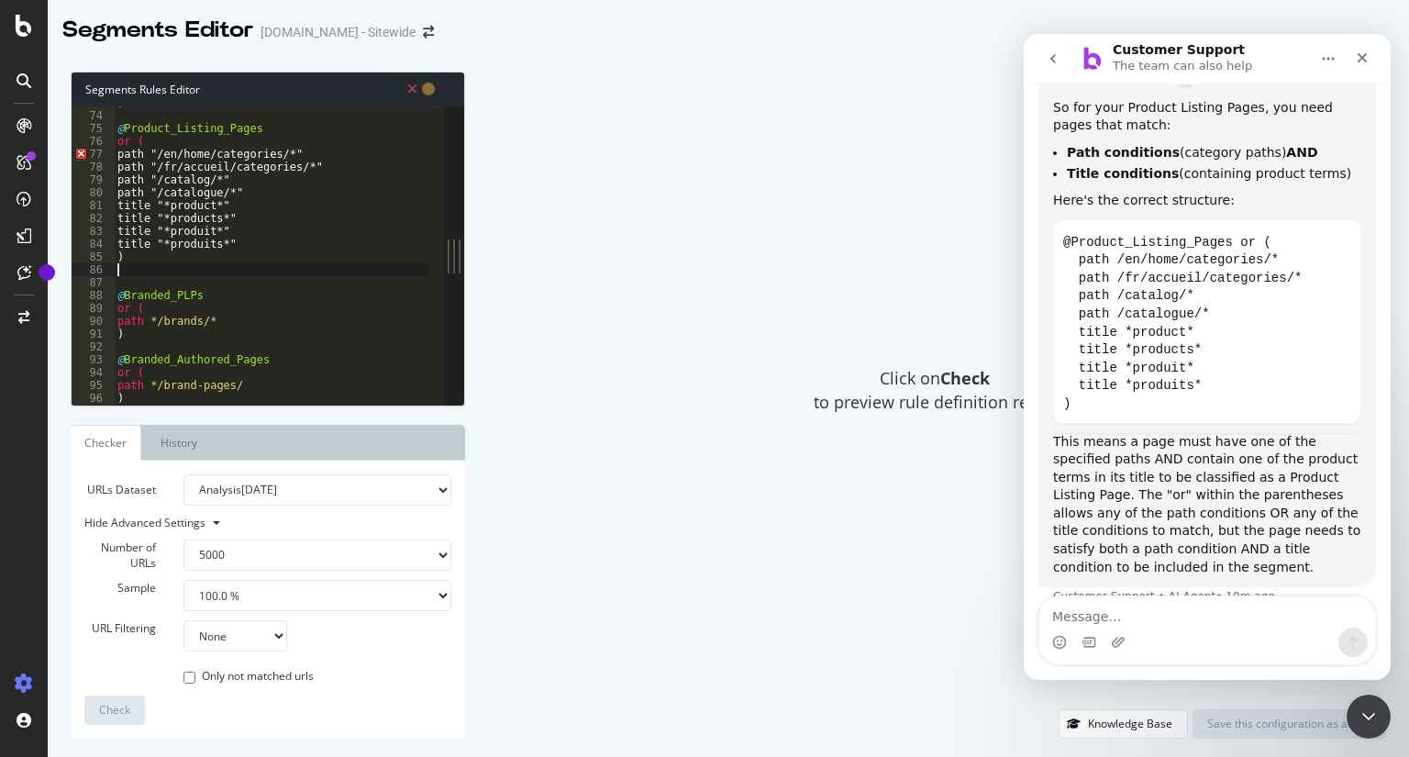
click at [136, 160] on div ") @ Product_Listing_Pages or ( path "/en/home/categories/*" path "/fr/accueil/c…" at bounding box center [314, 251] width 401 height 311
click at [130, 191] on div ") @ Product_Listing_Pages or ( path "/en/home/categories/*" path "/fr/accueil/c…" at bounding box center [314, 251] width 401 height 311
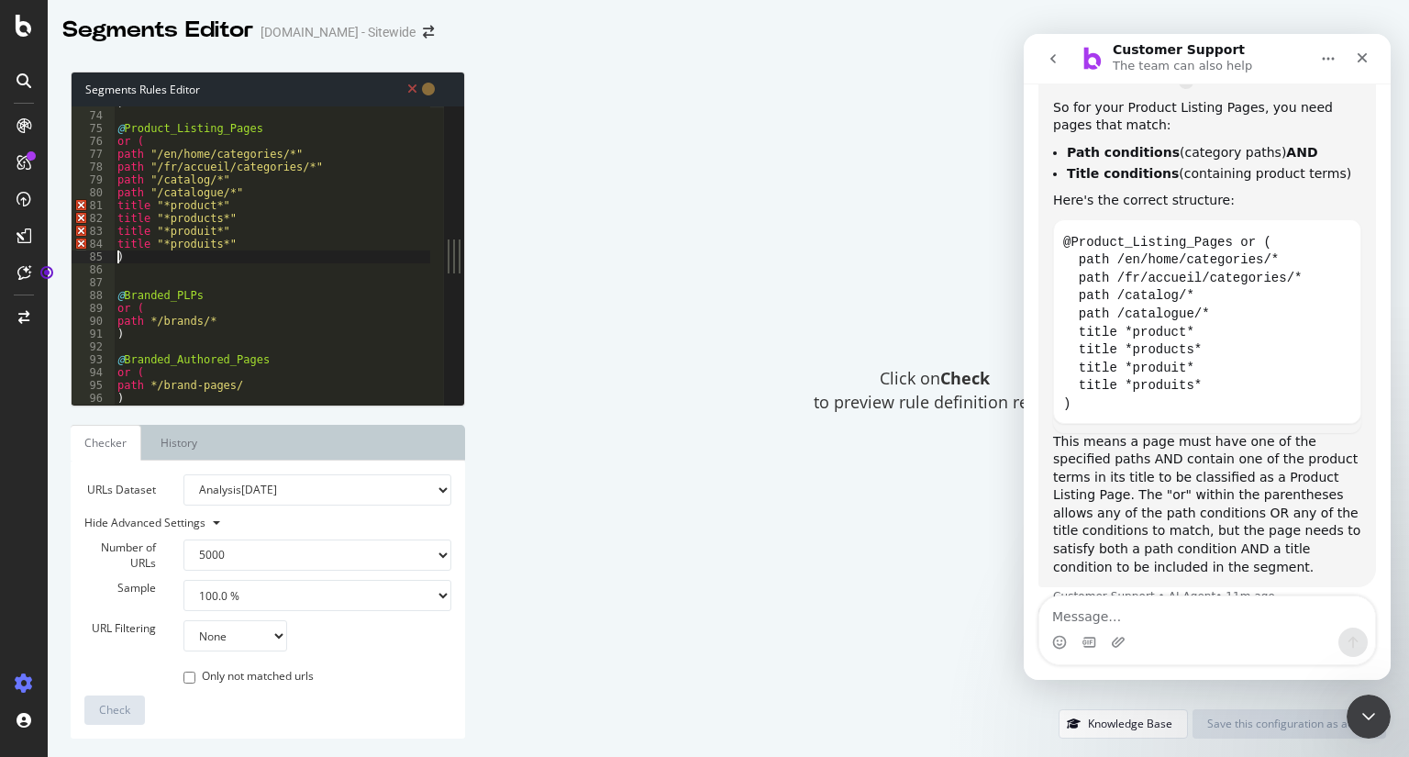
type textarea ")"
click at [265, 248] on div ") @ Product_Listing_Pages or ( path "/en/home/categories/*" path "/fr/accueil/c…" at bounding box center [314, 251] width 401 height 311
type textarea "title "*produits*""
drag, startPoint x: 1311, startPoint y: 613, endPoint x: 1297, endPoint y: 628, distance: 20.1
click at [1297, 628] on div "Intercom messenger" at bounding box center [1207, 630] width 336 height 68
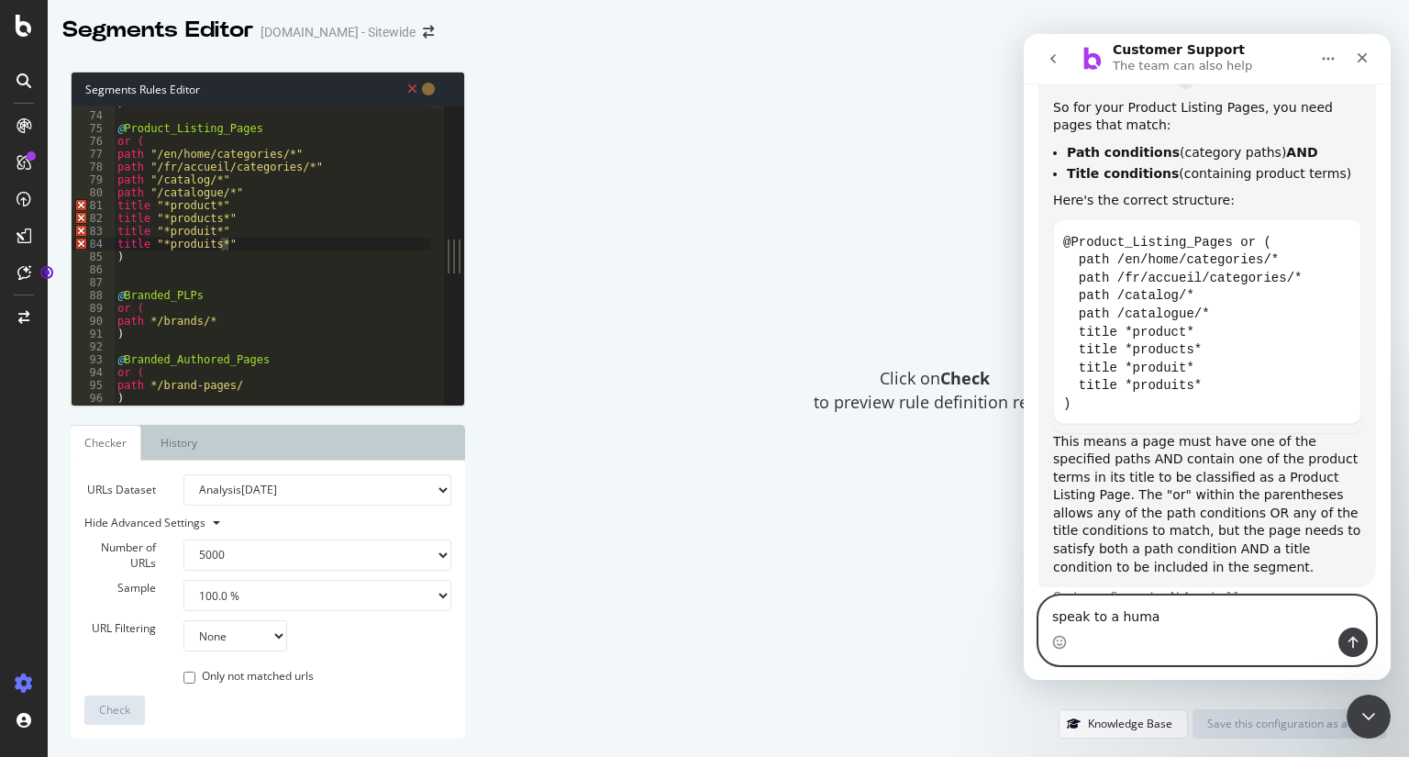
type textarea "speak to a human"
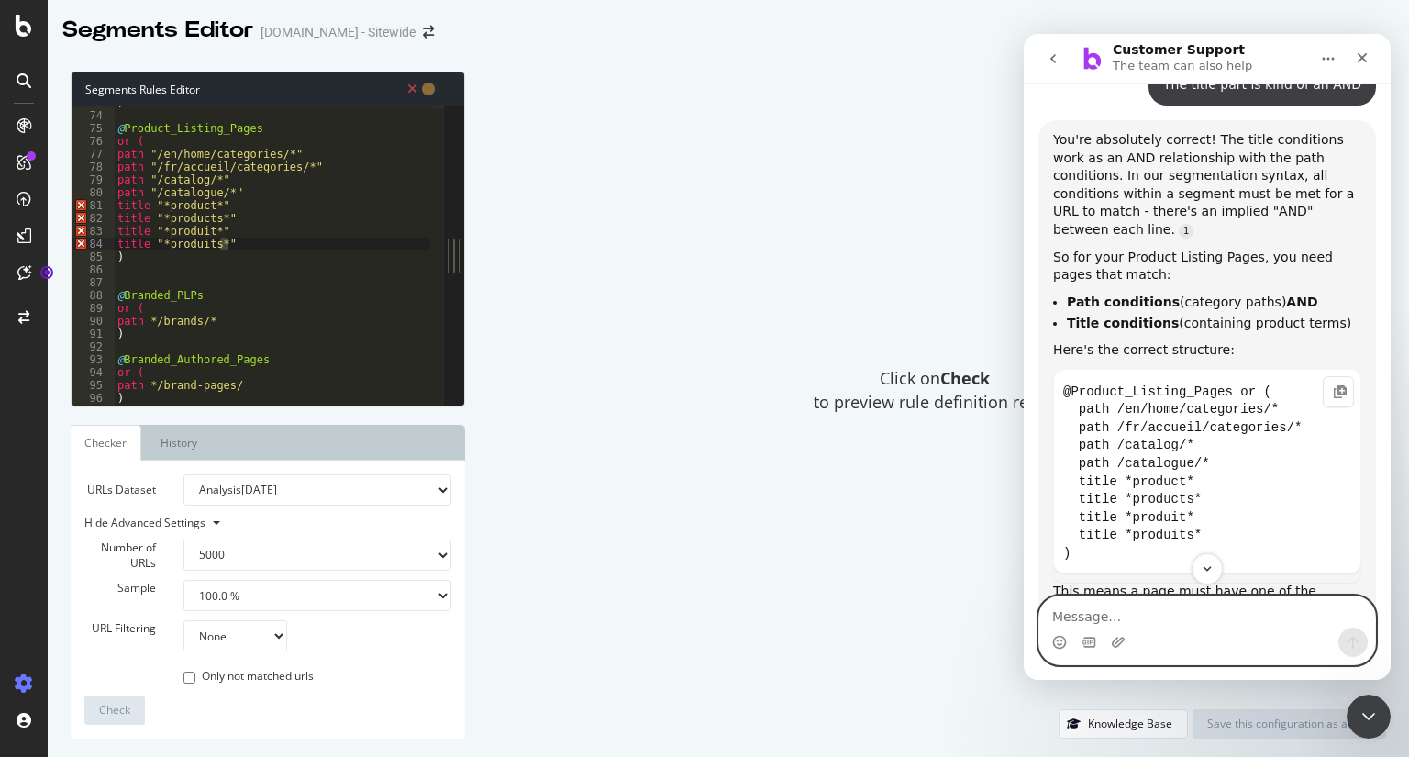
scroll to position [10832, 0]
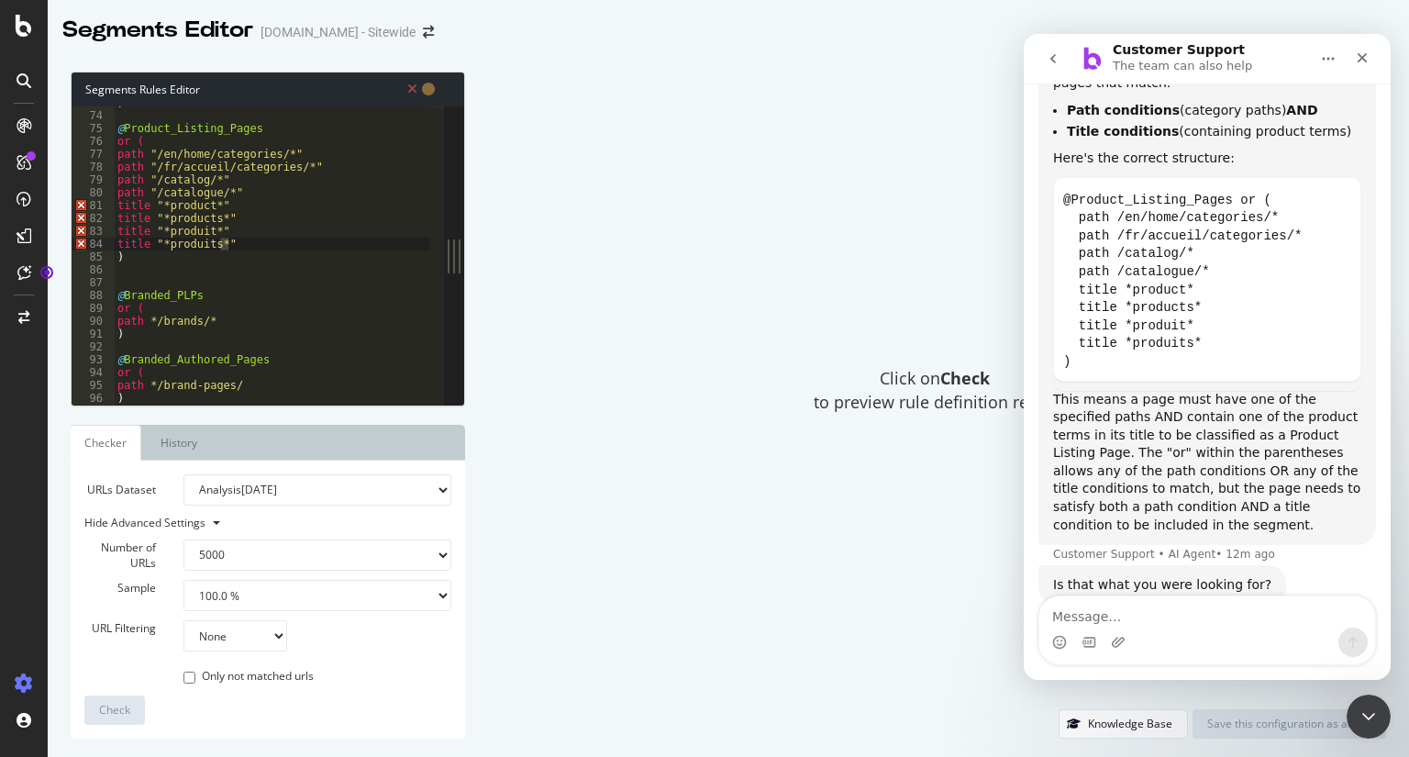
click at [1155, 565] on div "Is that what you were looking for? Customer Support • 12m ago" at bounding box center [1163, 585] width 248 height 40
click at [1167, 620] on textarea "Message…" at bounding box center [1207, 611] width 336 height 31
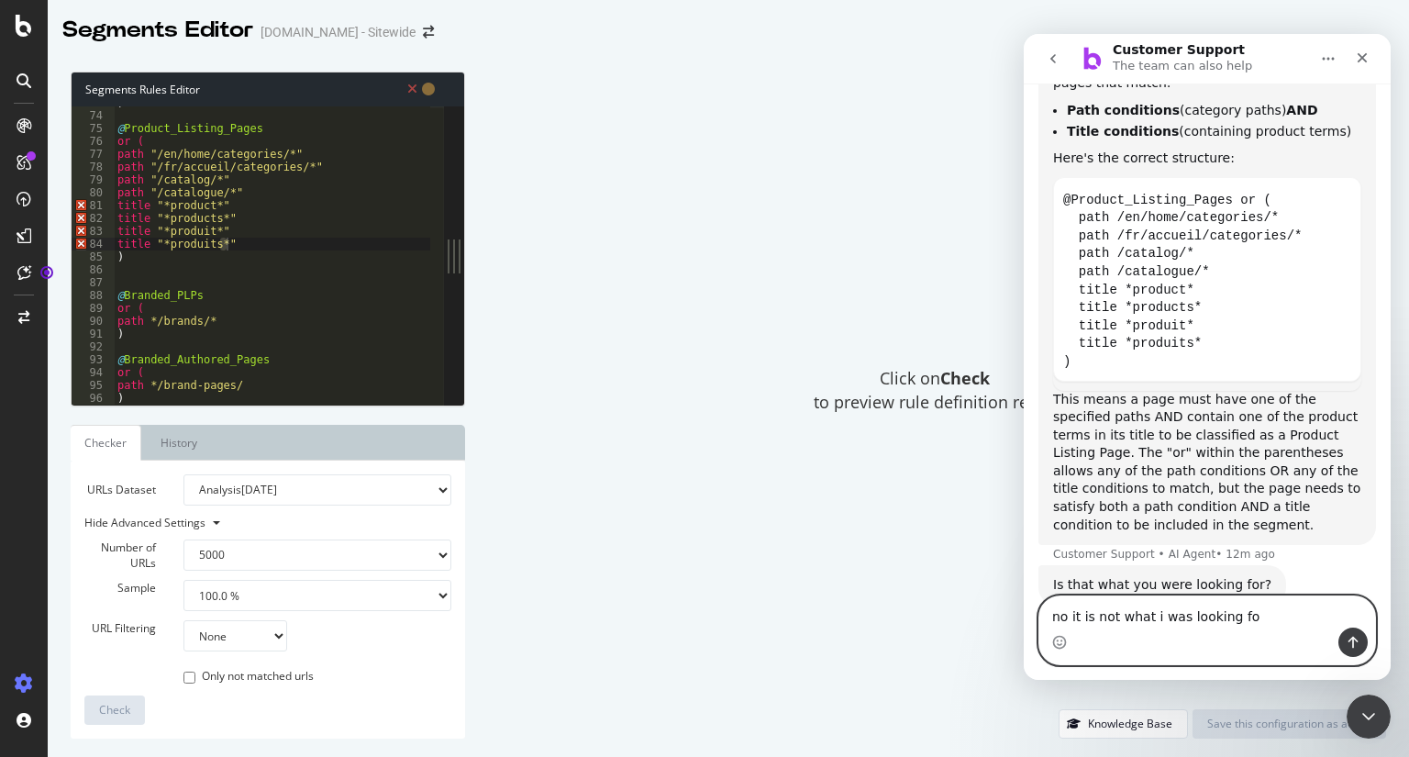
type textarea "no it is not what i was looking for"
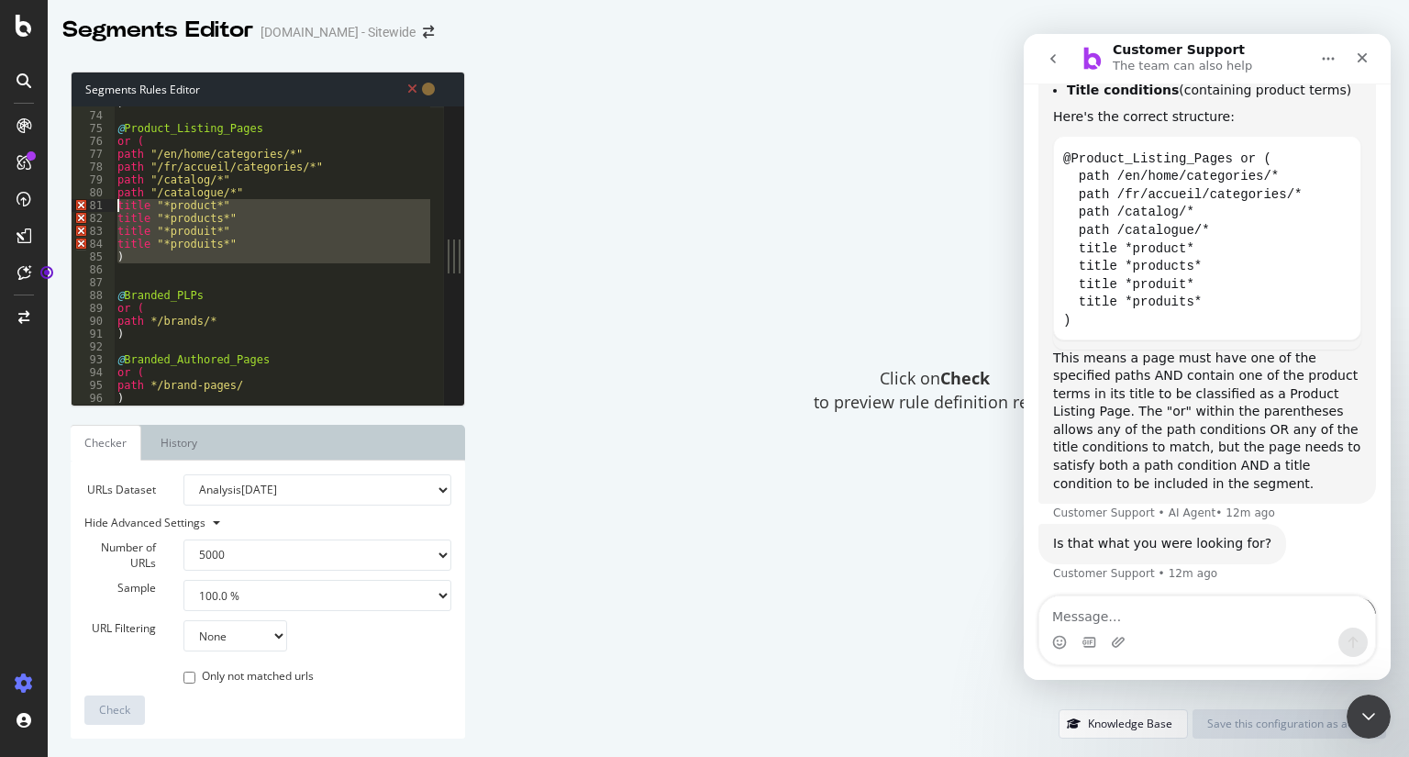
drag, startPoint x: 177, startPoint y: 272, endPoint x: 106, endPoint y: 205, distance: 98.0
click at [106, 205] on div "73 74 75 76 77 78 79 80 81 82 83 84 85 86 87 88 89 90 91 92 93 94 95 96 97 98 )…" at bounding box center [258, 255] width 372 height 298
click at [106, 205] on div "81" at bounding box center [93, 205] width 43 height 13
click at [260, 216] on div ") @ Product_Listing_Pages or ( path "/en/home/categories/*" path "/fr/accueil/c…" at bounding box center [272, 255] width 317 height 298
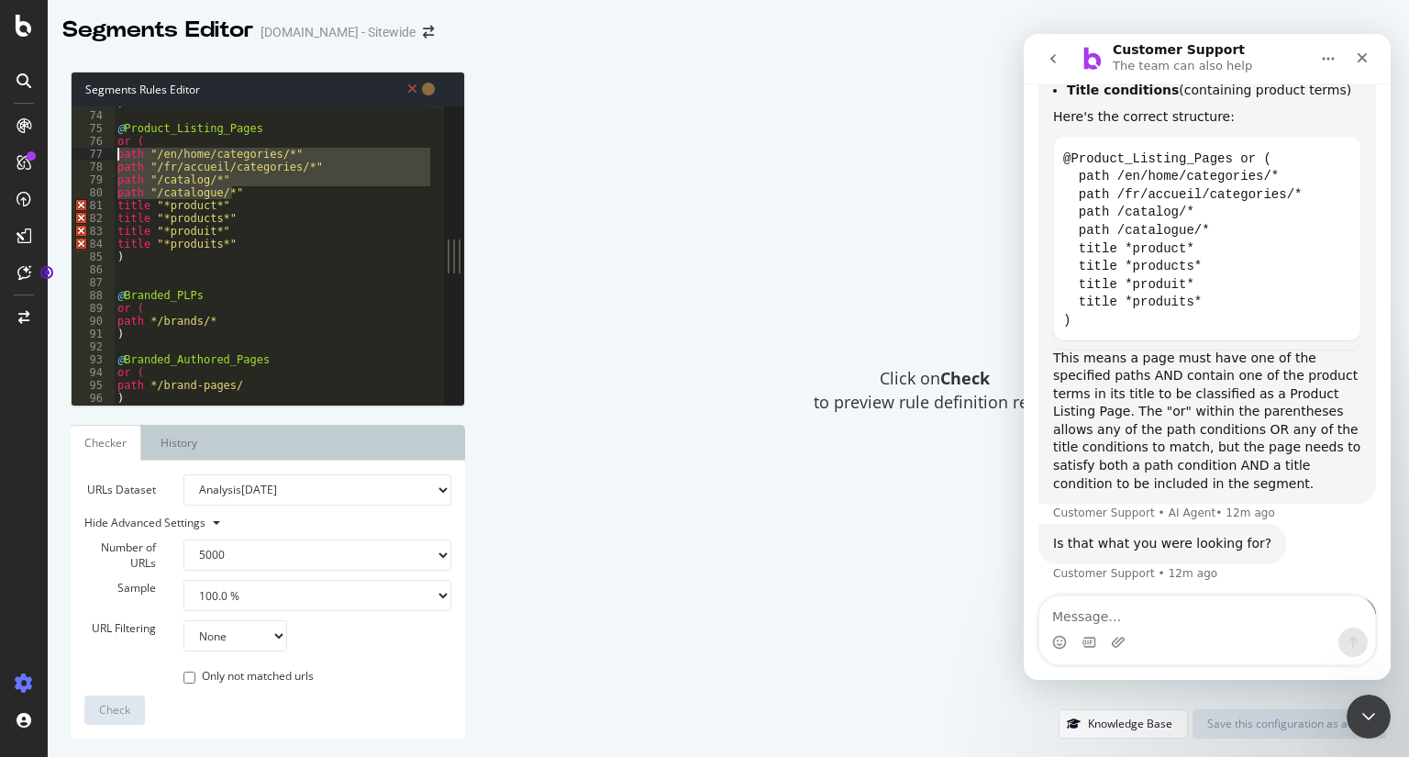
drag, startPoint x: 251, startPoint y: 193, endPoint x: 98, endPoint y: 151, distance: 158.7
click at [98, 151] on div "title "*products*" 73 74 75 76 77 78 79 80 81 82 83 84 85 86 87 88 89 90 91 92 …" at bounding box center [258, 255] width 372 height 298
type textarea "path "/en/home/categories/*" path "/fr/accueil/categories/*""
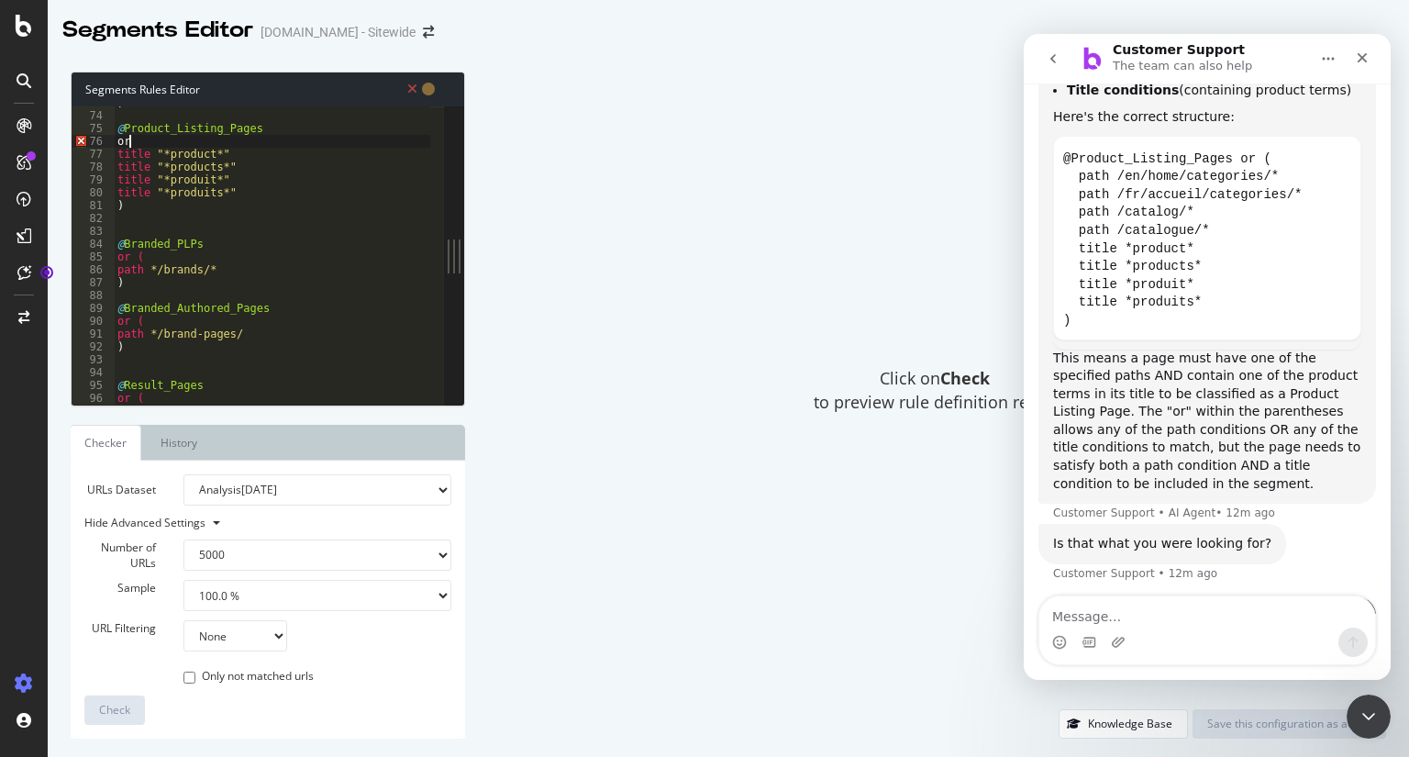
type textarea "o"
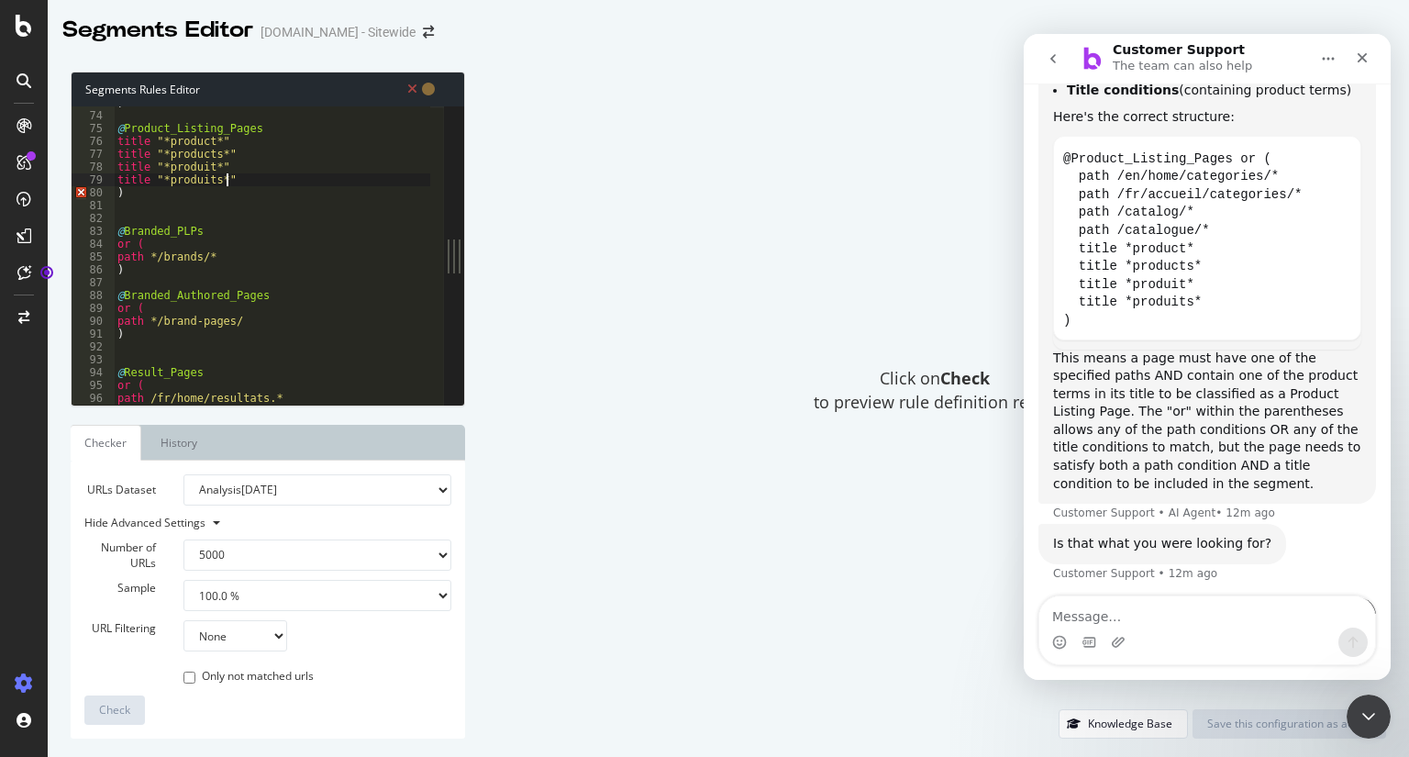
type textarea ")"
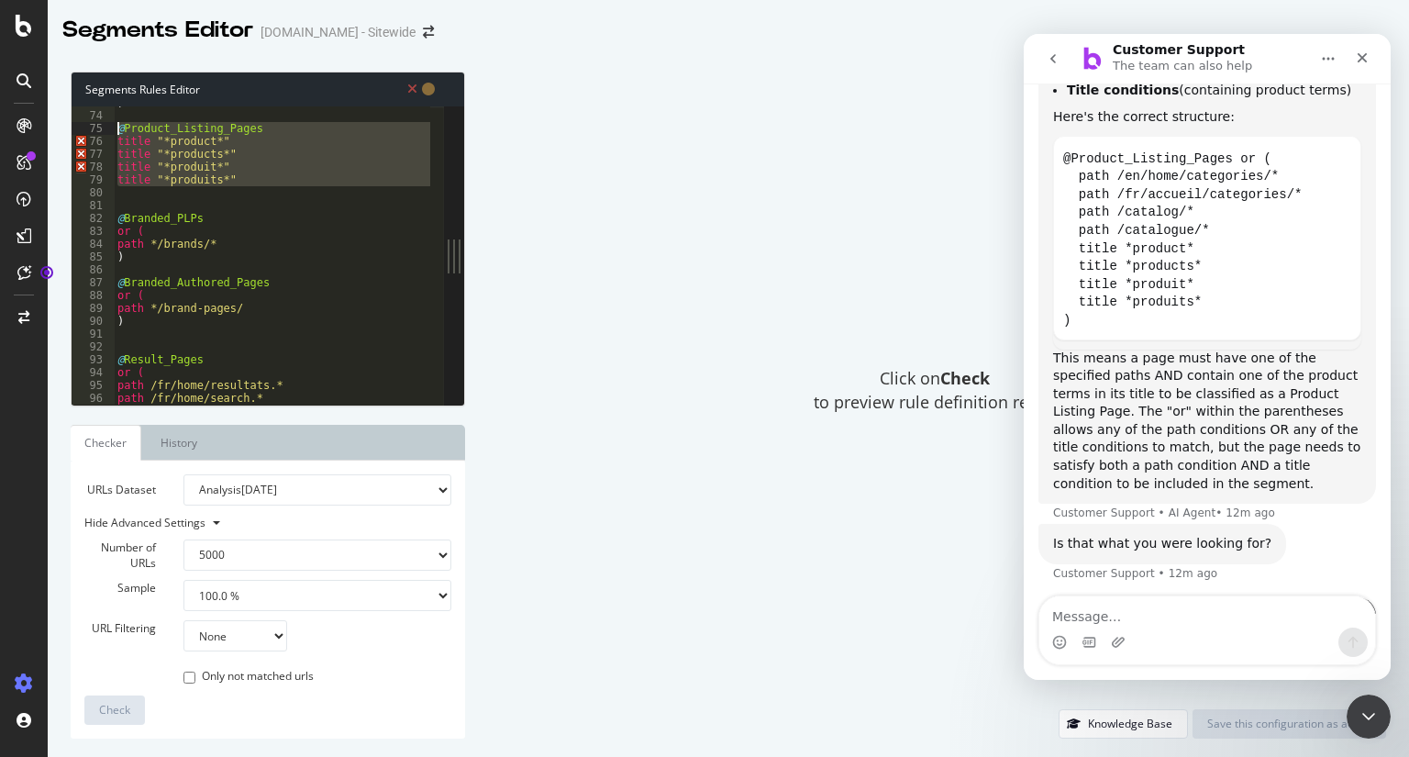
drag, startPoint x: 257, startPoint y: 192, endPoint x: 51, endPoint y: 128, distance: 215.3
click at [51, 128] on div "Segments Rules Editor title "*produits*" 73 74 75 76 77 78 79 80 81 82 83 84 85…" at bounding box center [729, 405] width 1362 height 704
type textarea "@Product_Listing_Pages title "*product*""
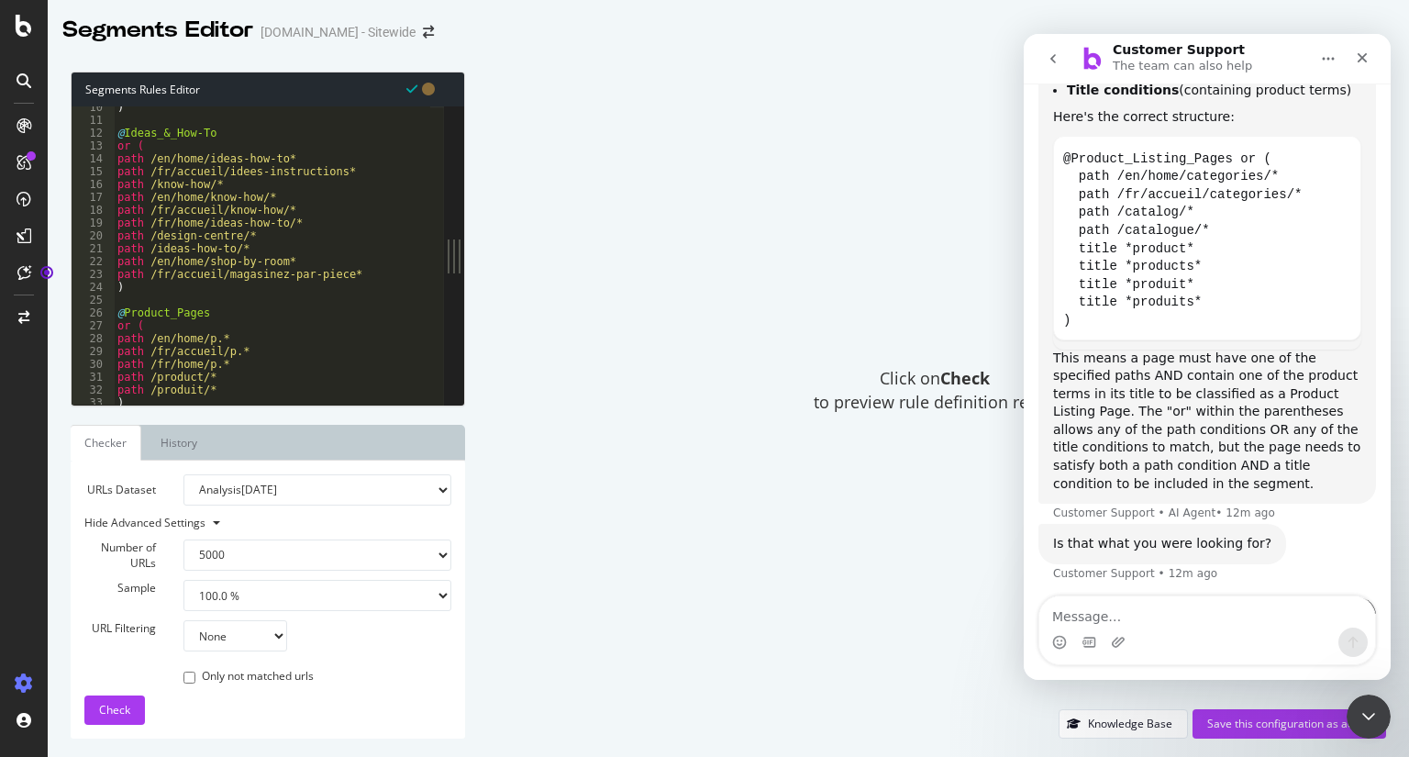
scroll to position [117, 0]
click at [1162, 615] on textarea "Message…" at bounding box center [1207, 611] width 336 height 31
type textarea "help"
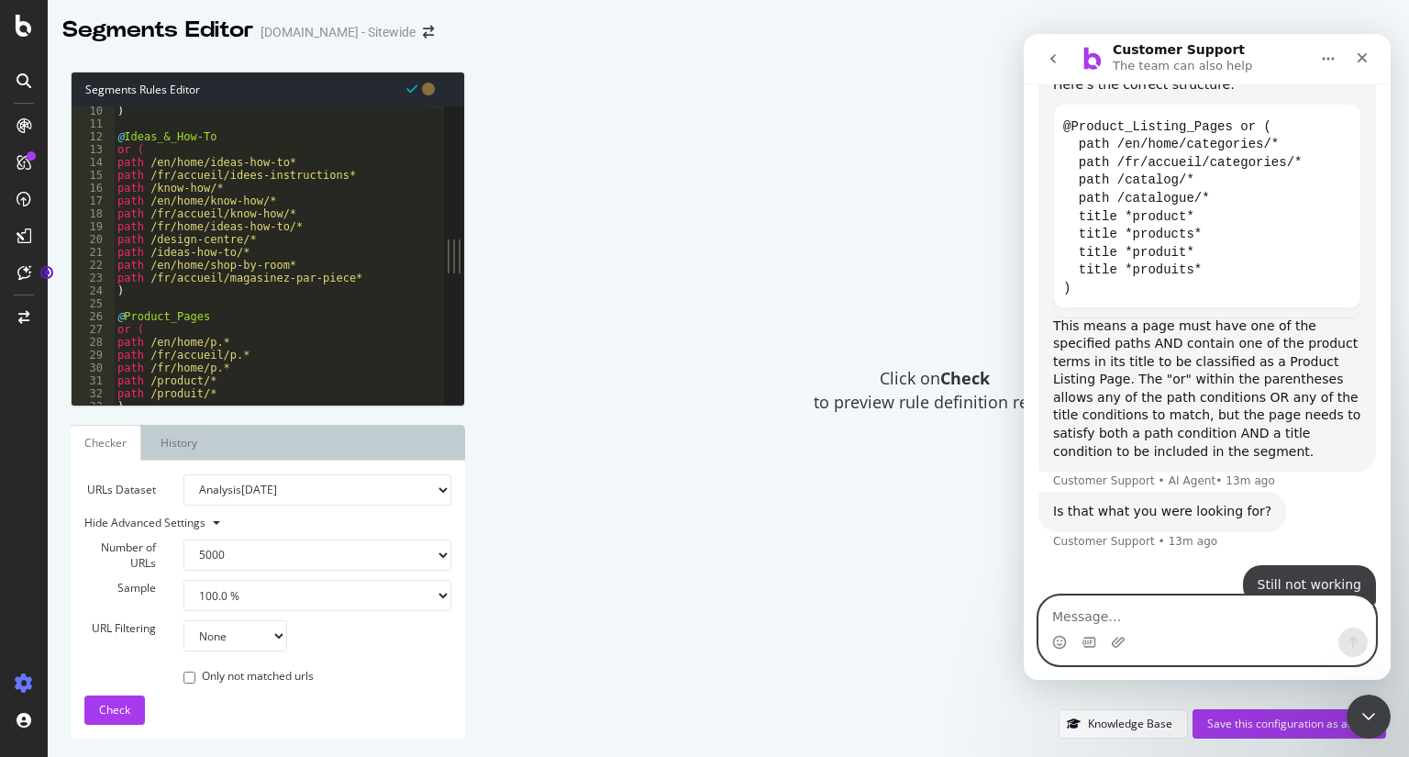
scroll to position [10915, 0]
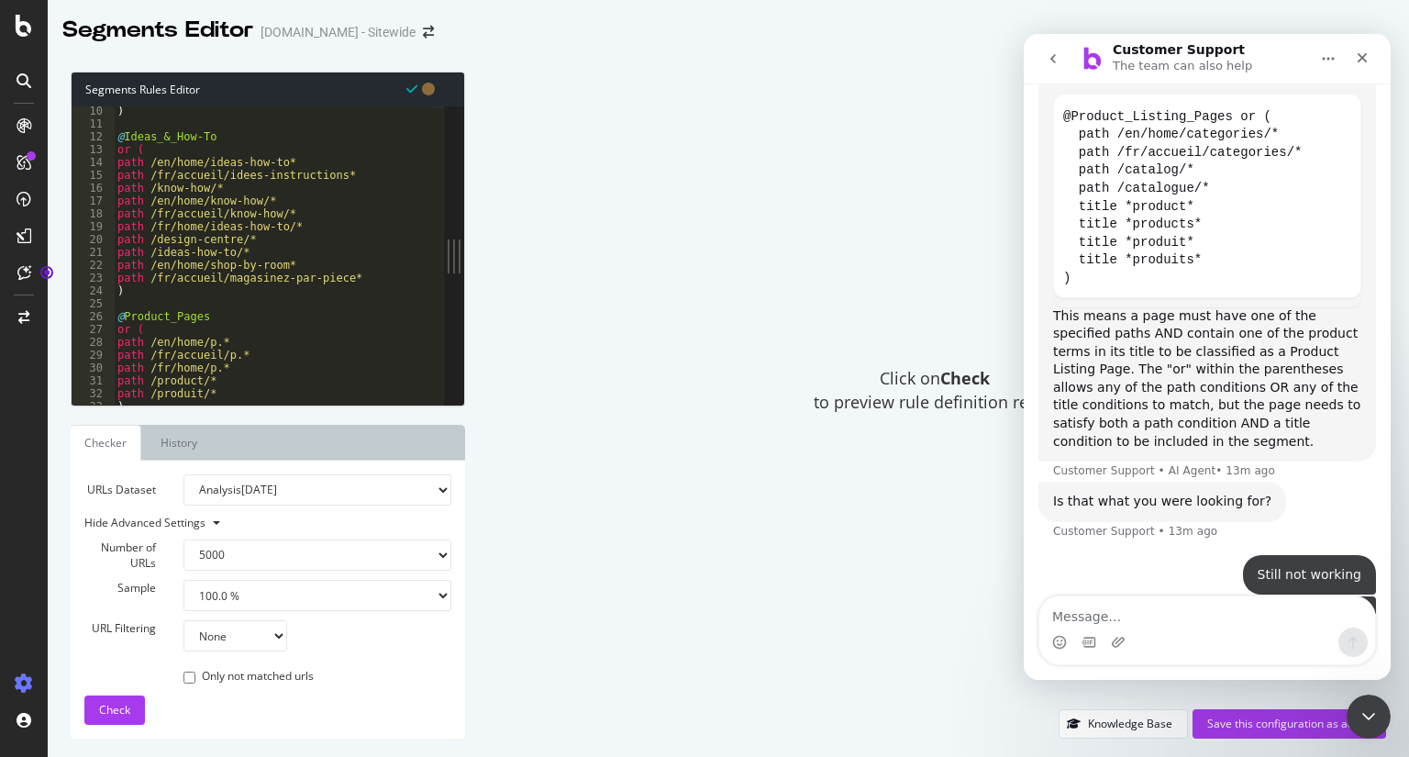
click at [832, 516] on div "Click on Check to preview rule definition result" at bounding box center [935, 391] width 903 height 638
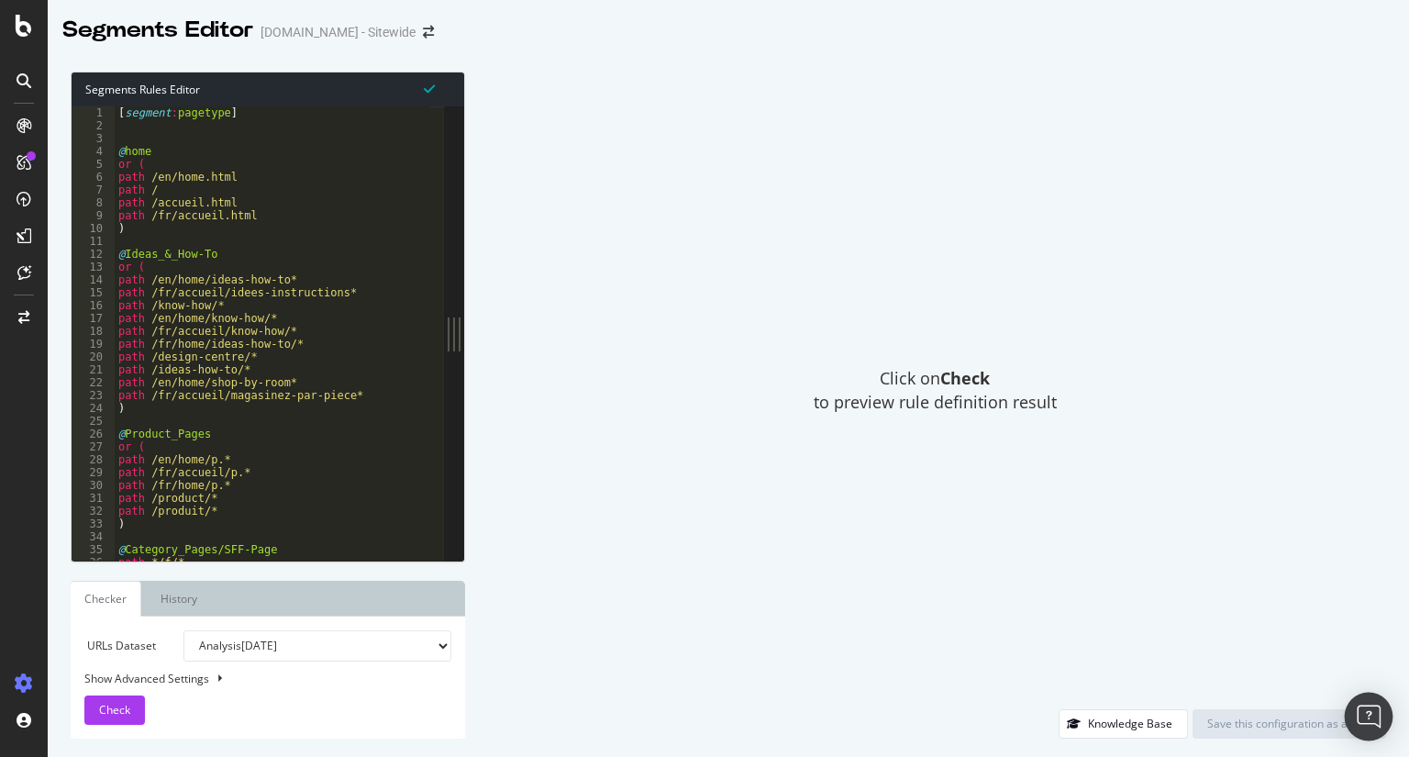
click at [1371, 709] on img "Open Intercom Messenger" at bounding box center [1369, 717] width 24 height 24
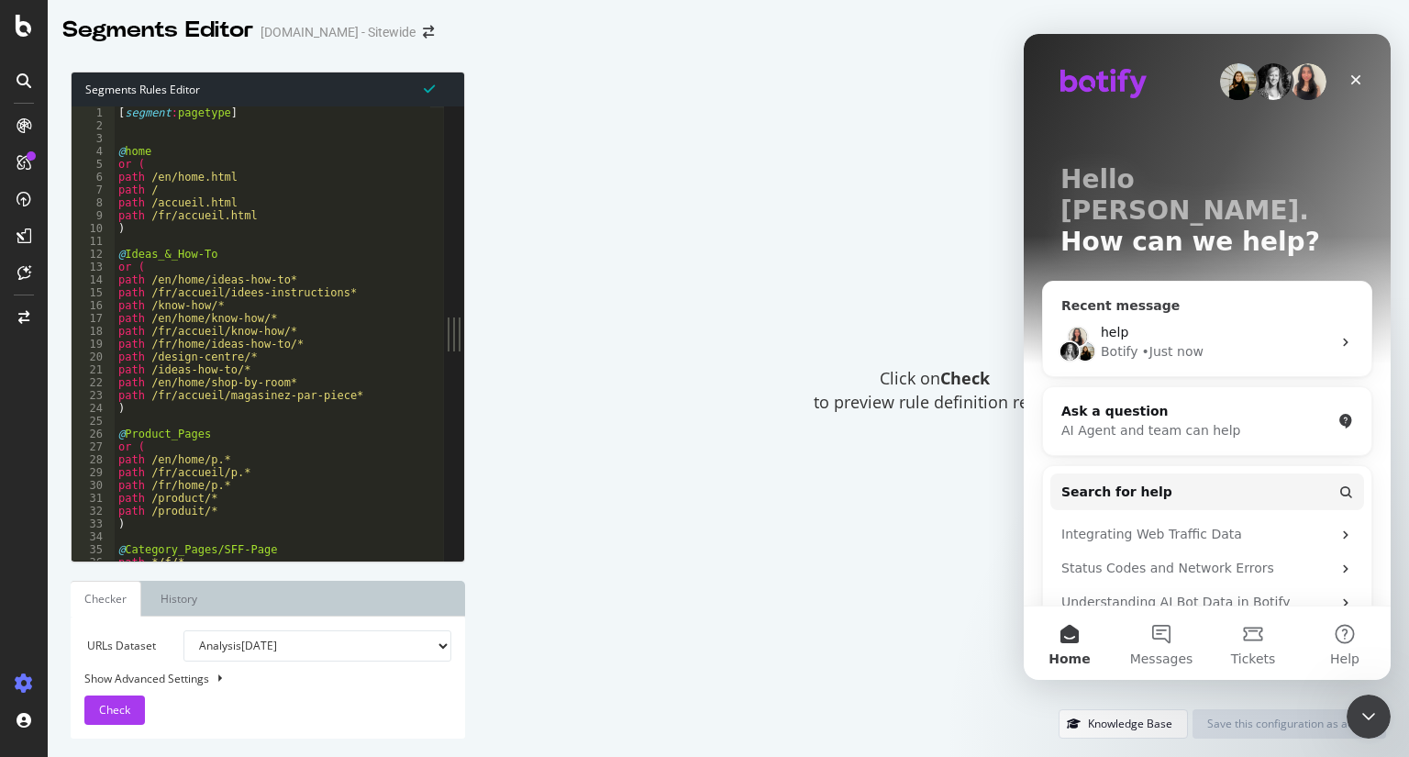
click at [1134, 323] on div "help" at bounding box center [1216, 332] width 230 height 19
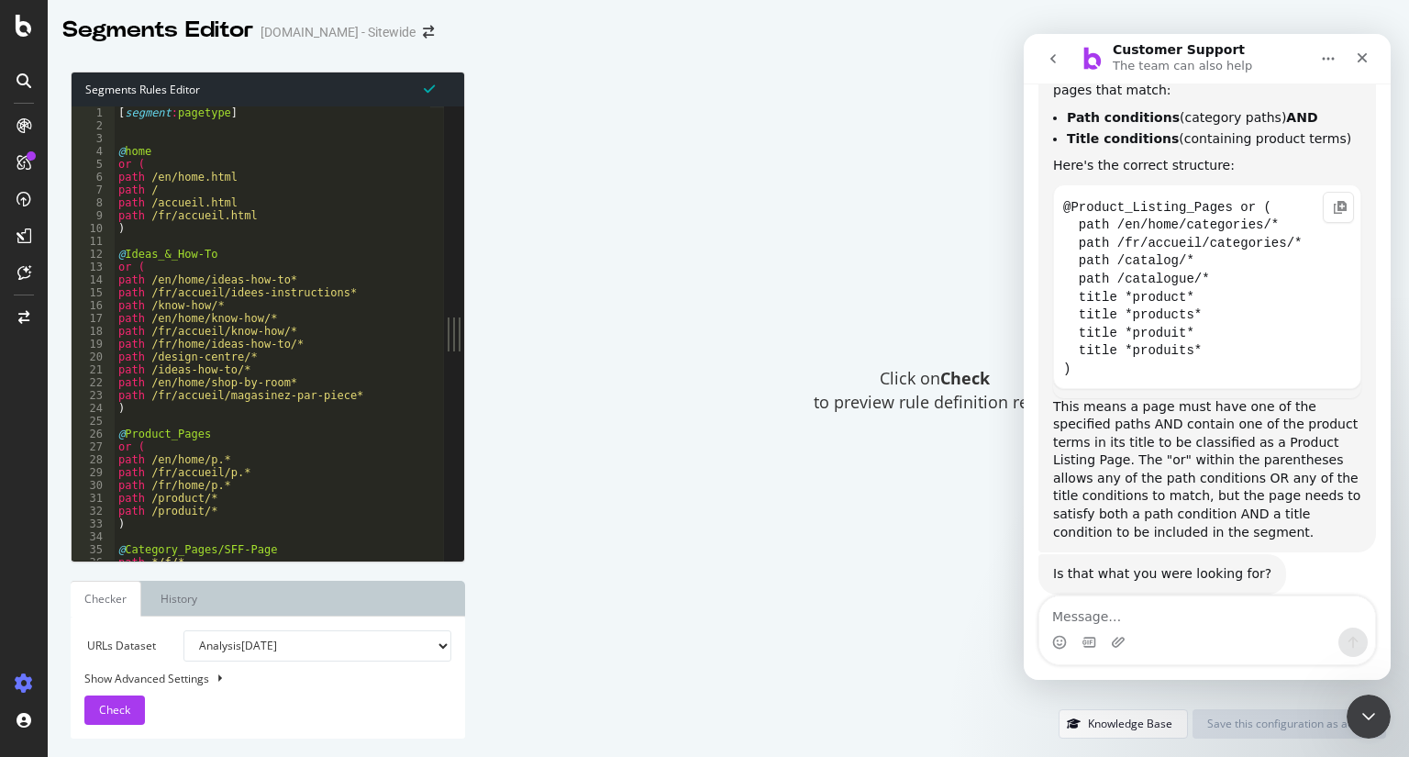
scroll to position [10842, 0]
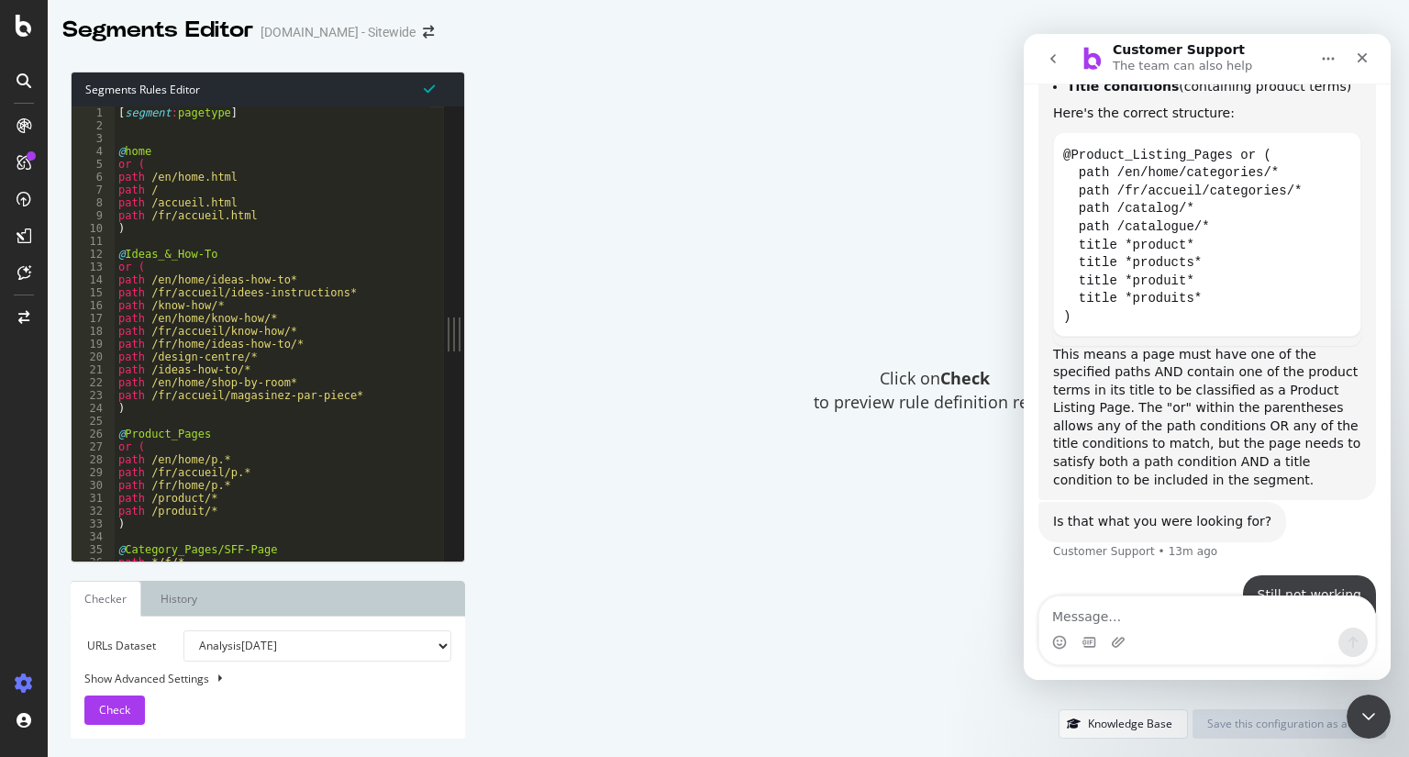
click at [1265, 607] on textarea "Message…" at bounding box center [1207, 611] width 336 height 31
type textarea "a"
type textarea "how do i fix it?"
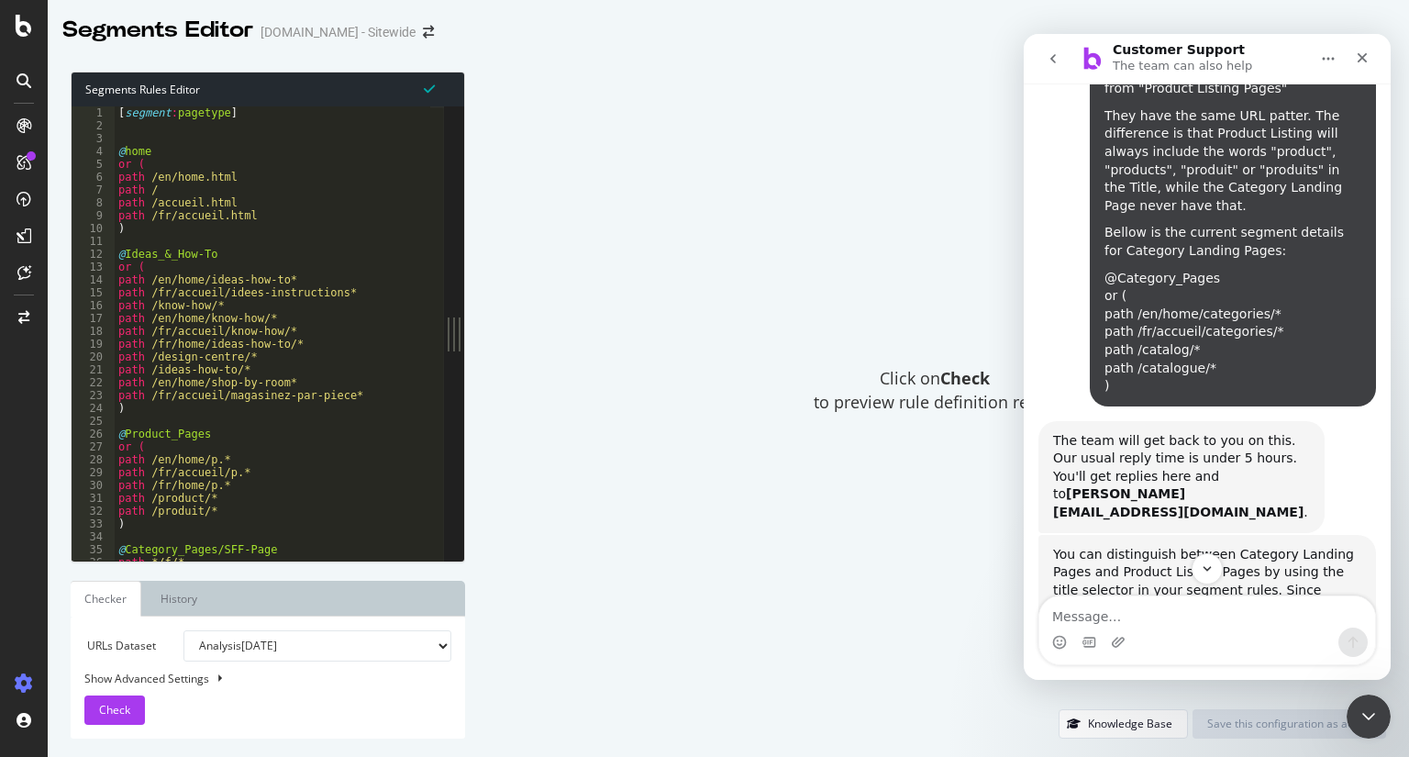
scroll to position [0, 0]
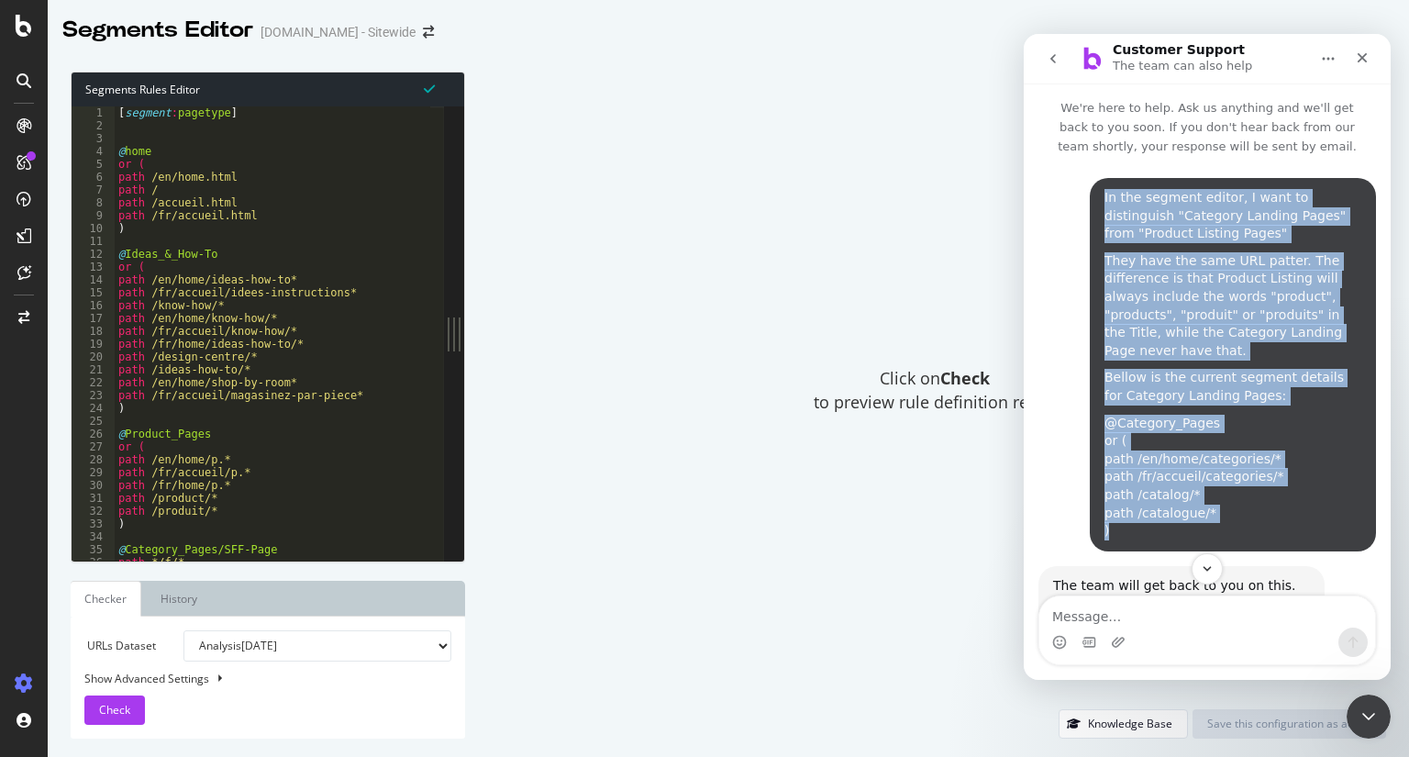
drag, startPoint x: 1128, startPoint y: 505, endPoint x: 1092, endPoint y: 423, distance: 89.5
click at [1092, 423] on div "In the segment editor, I want to distinguish "Category Landing Pages" from "Pro…" at bounding box center [1233, 364] width 286 height 373
click at [1132, 506] on div "@Category_Pages or ( path /en/home/categories/* path /fr/accueil/categories/* p…" at bounding box center [1233, 478] width 257 height 126
drag, startPoint x: 1122, startPoint y: 529, endPoint x: 1073, endPoint y: 246, distance: 287.8
click at [1073, 246] on div "In the segment editor, I want to distinguish "Category Landing Pages" from "Pro…" at bounding box center [1208, 372] width 338 height 388
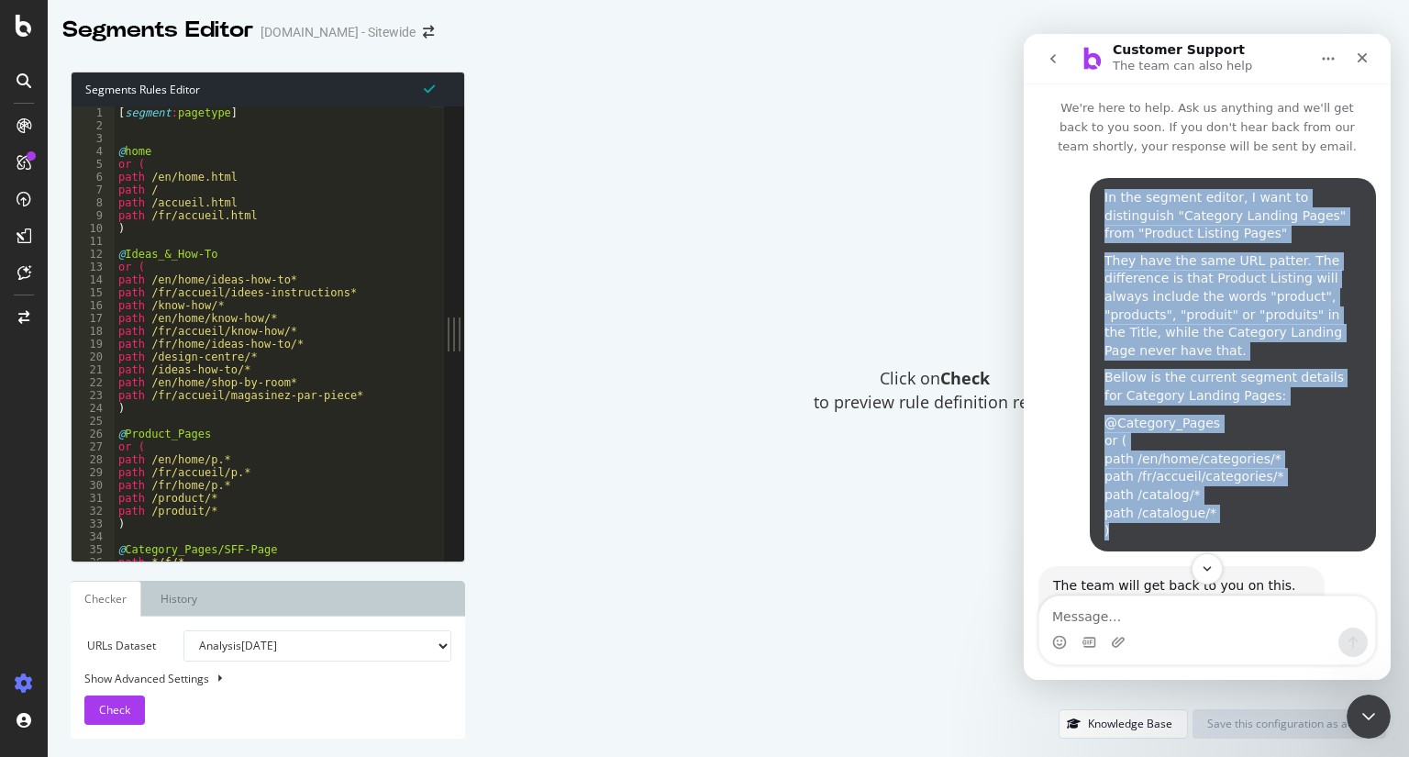
copy div "In the segment editor, I want to distinguish "Category Landing Pages" from "Pro…"
click at [1039, 54] on button "go back" at bounding box center [1053, 58] width 35 height 35
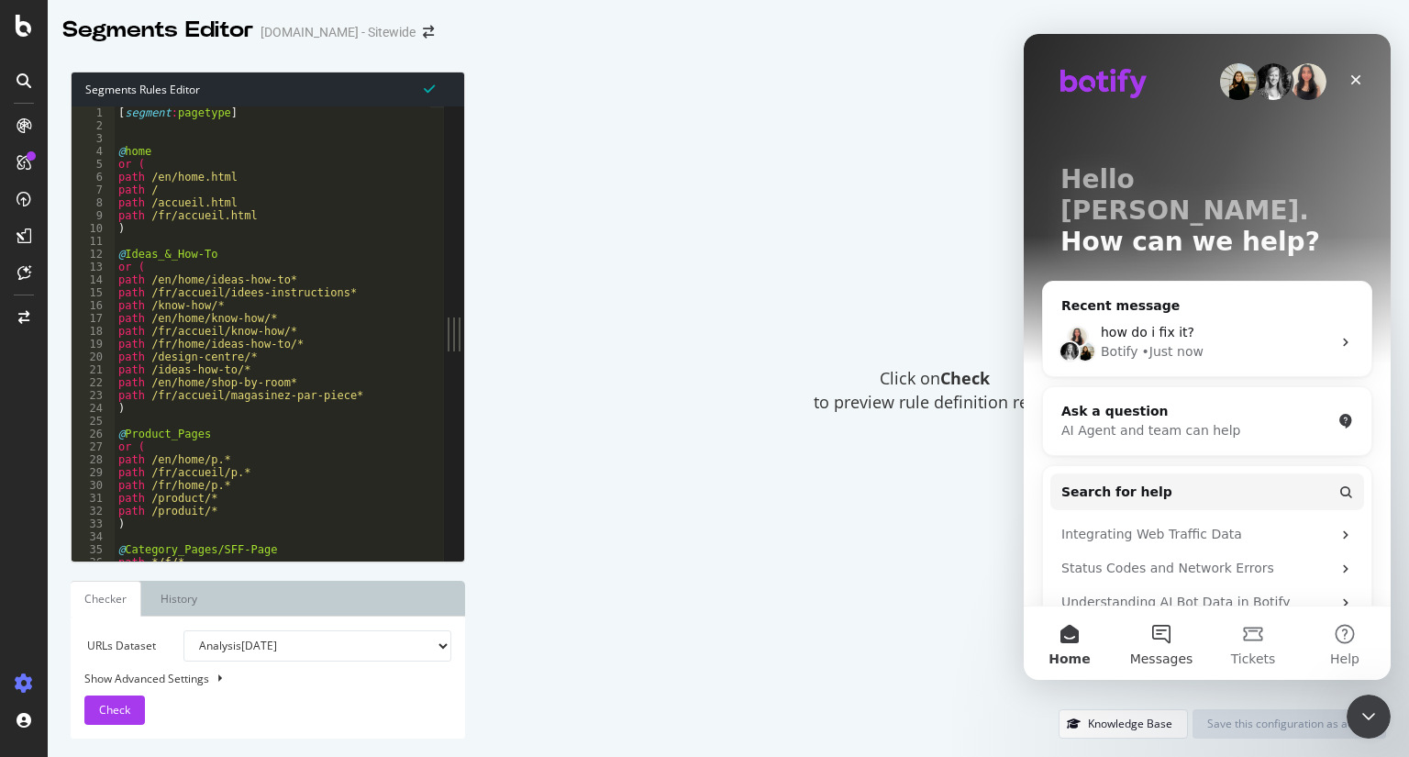
click at [1159, 636] on button "Messages" at bounding box center [1162, 642] width 92 height 73
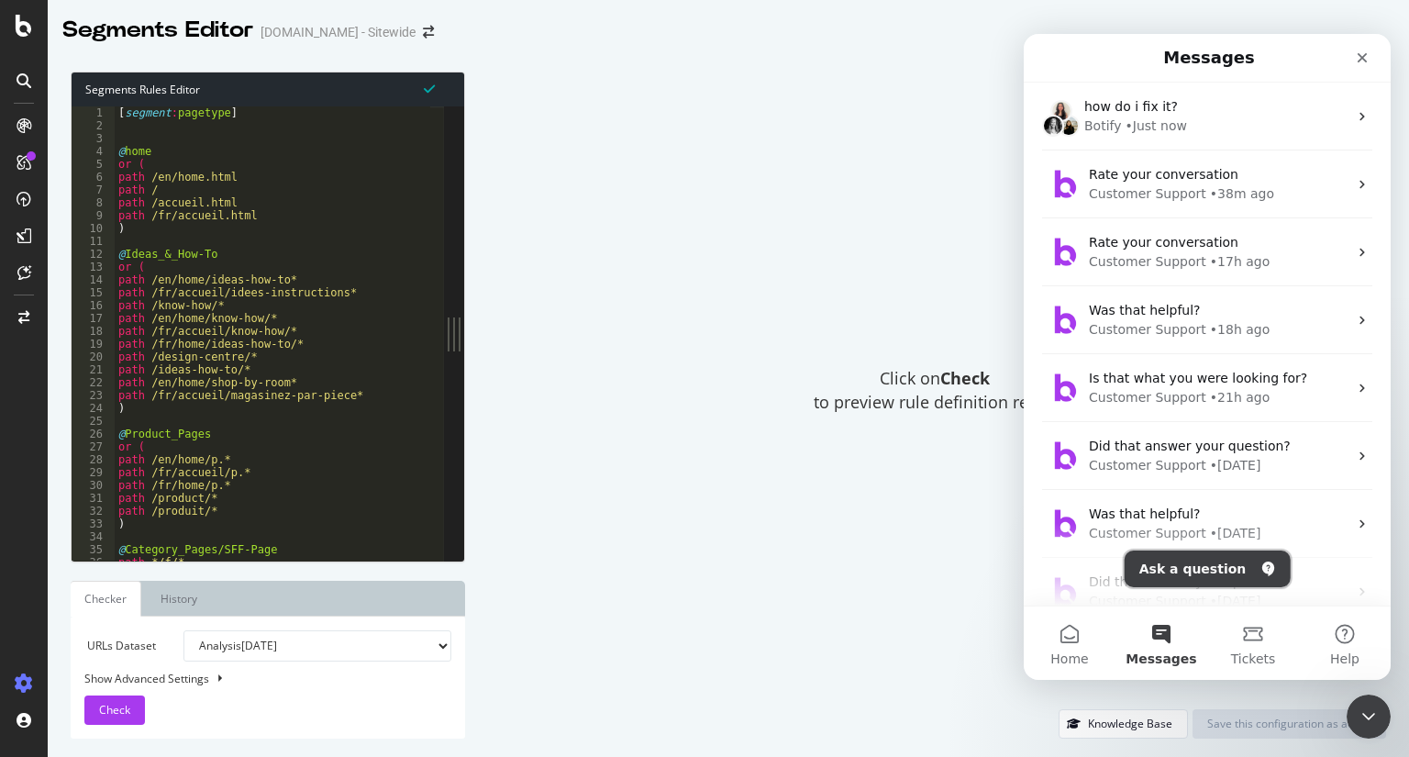
click at [1183, 565] on button "Ask a question" at bounding box center [1208, 568] width 166 height 37
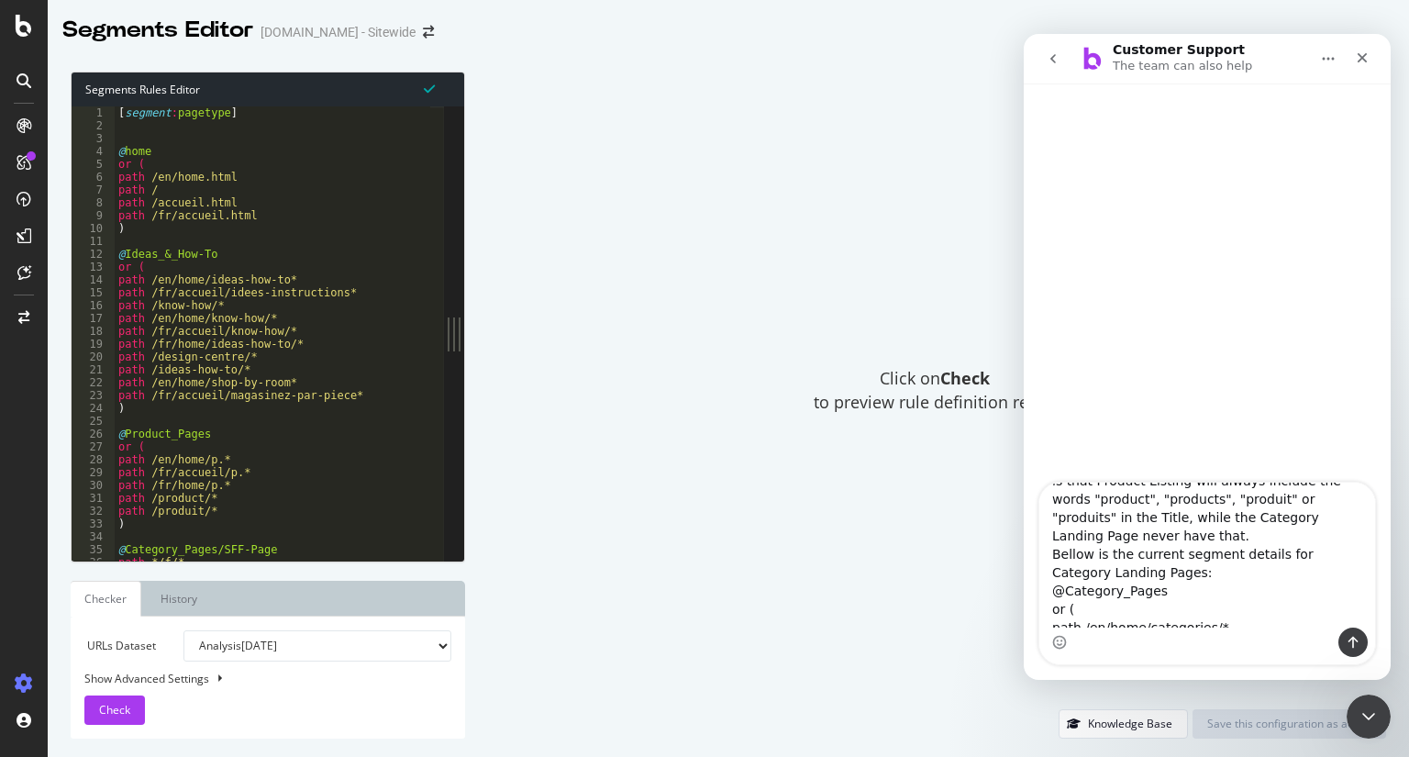
scroll to position [97, 0]
click at [1112, 534] on textarea "In the segment editor, I want to distinguish "Category Landing Pages" from "Pro…" at bounding box center [1207, 555] width 336 height 145
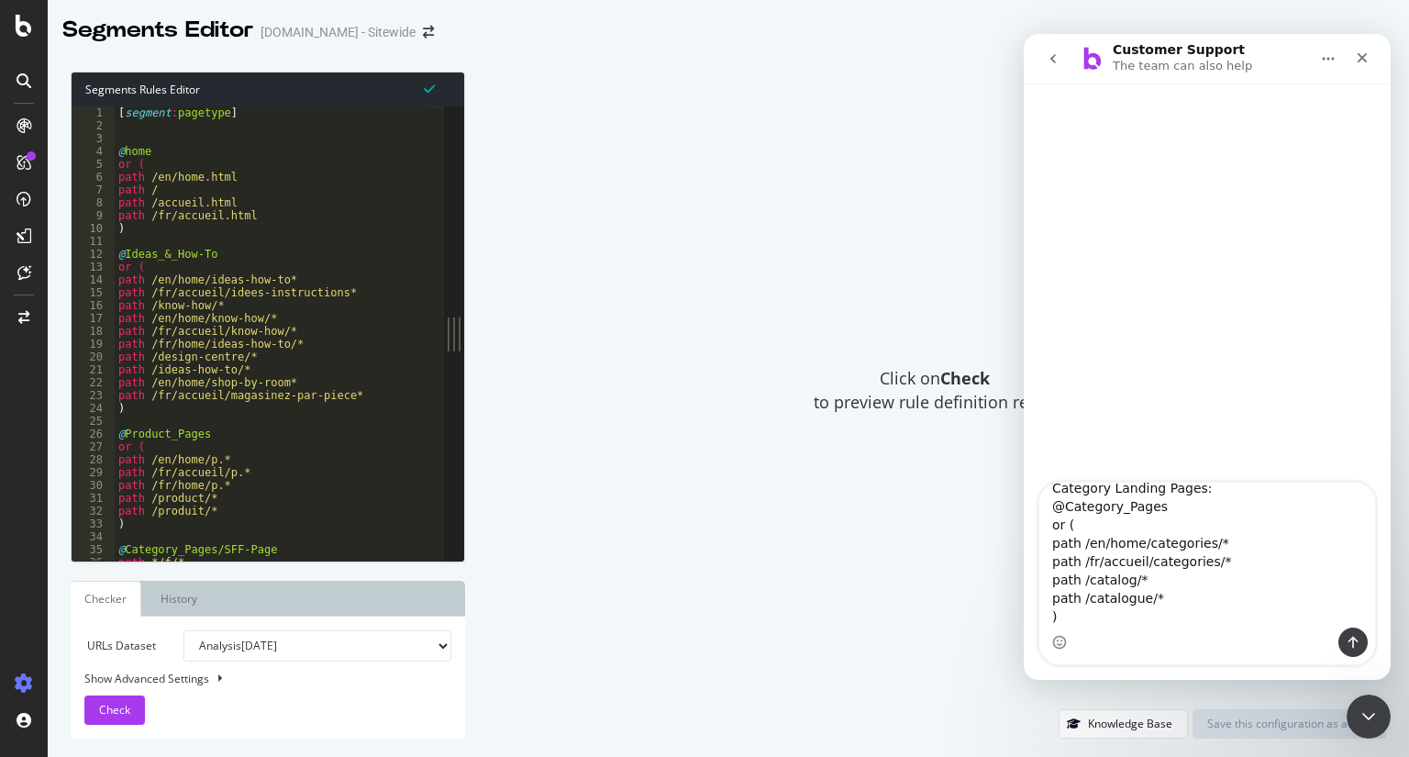
click at [1146, 607] on textarea "In the segment editor, I want to distinguish "Category Landing Pages" from "Pro…" at bounding box center [1207, 555] width 336 height 145
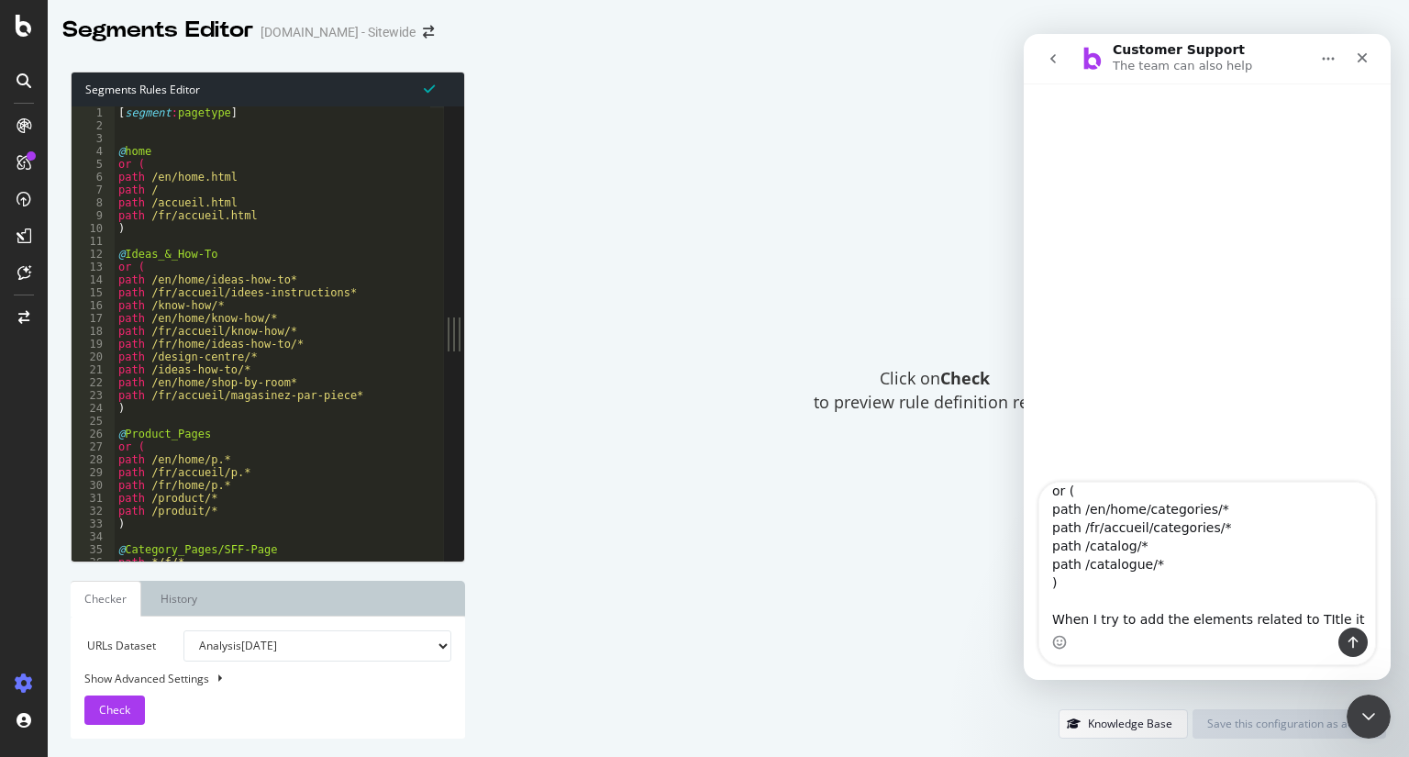
scroll to position [250, 0]
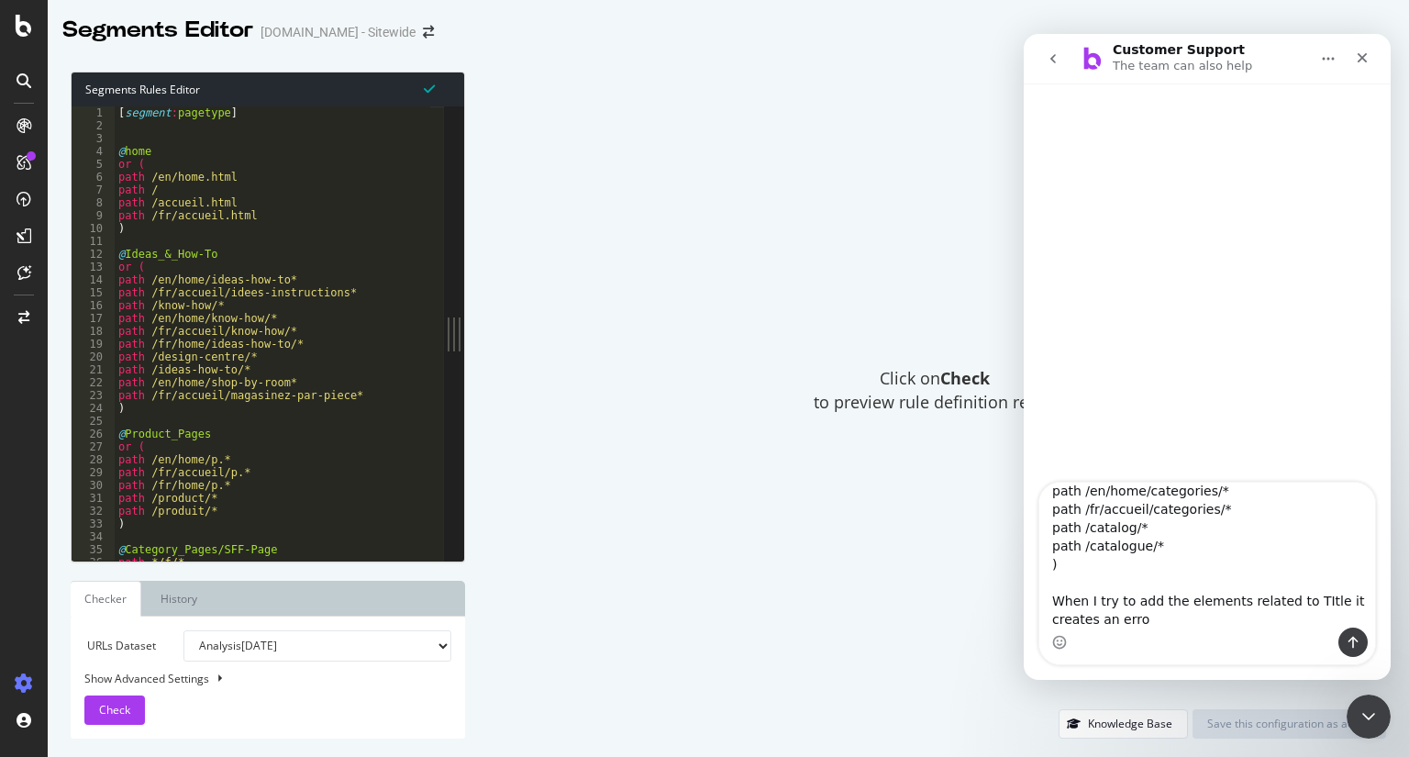
type textarea "In the segment editor, I want to distinguish "Category Landing Pages" from "Pro…"
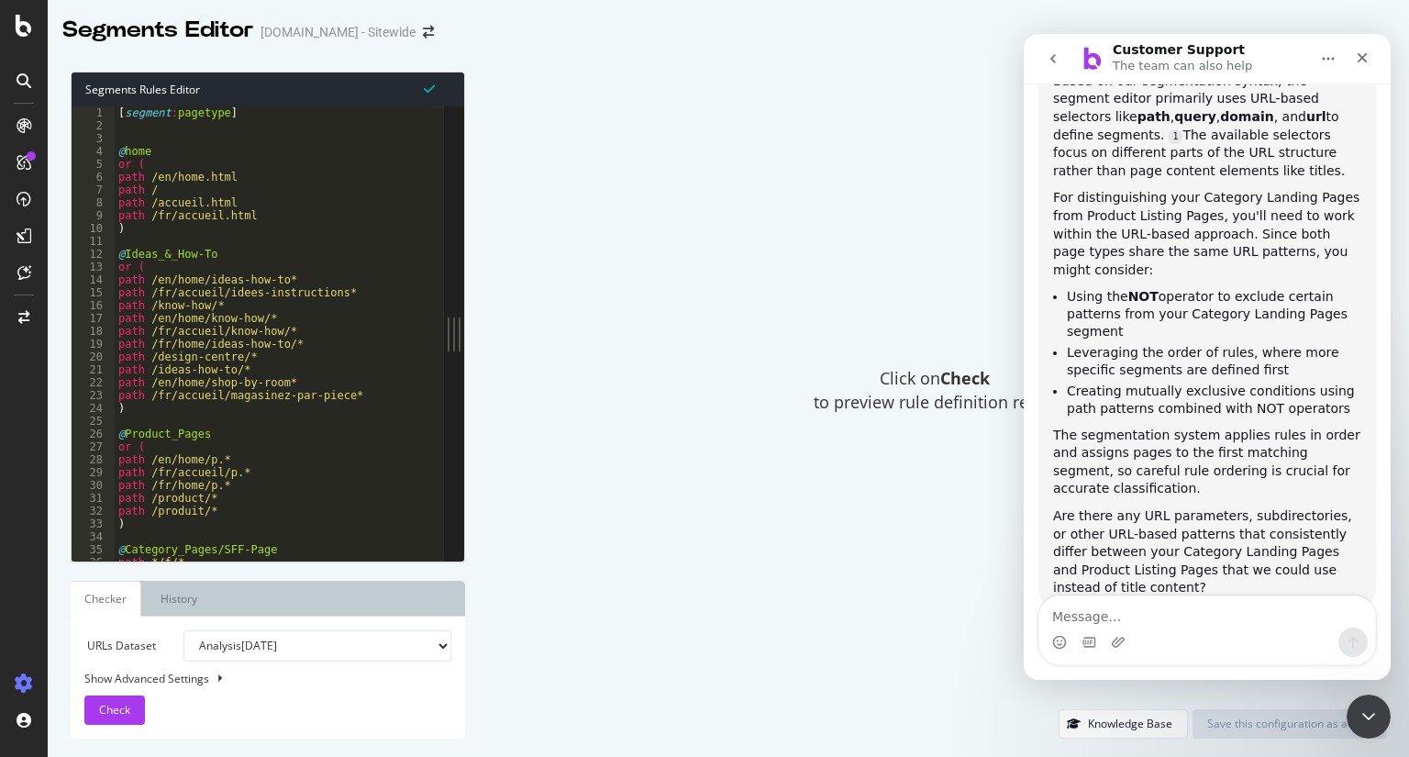
scroll to position [659, 0]
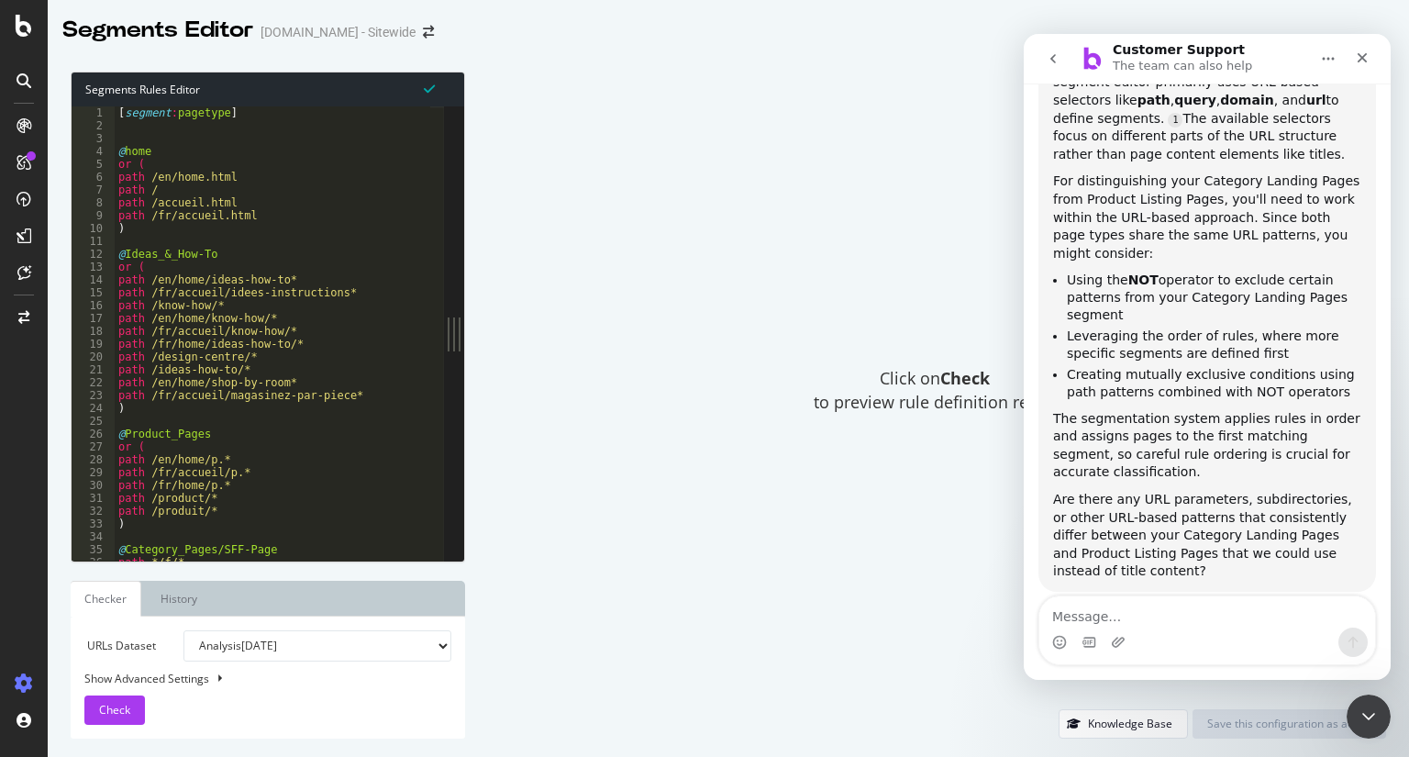
click at [1119, 615] on textarea "Message…" at bounding box center [1207, 611] width 336 height 31
type textarea "NO there isn't"
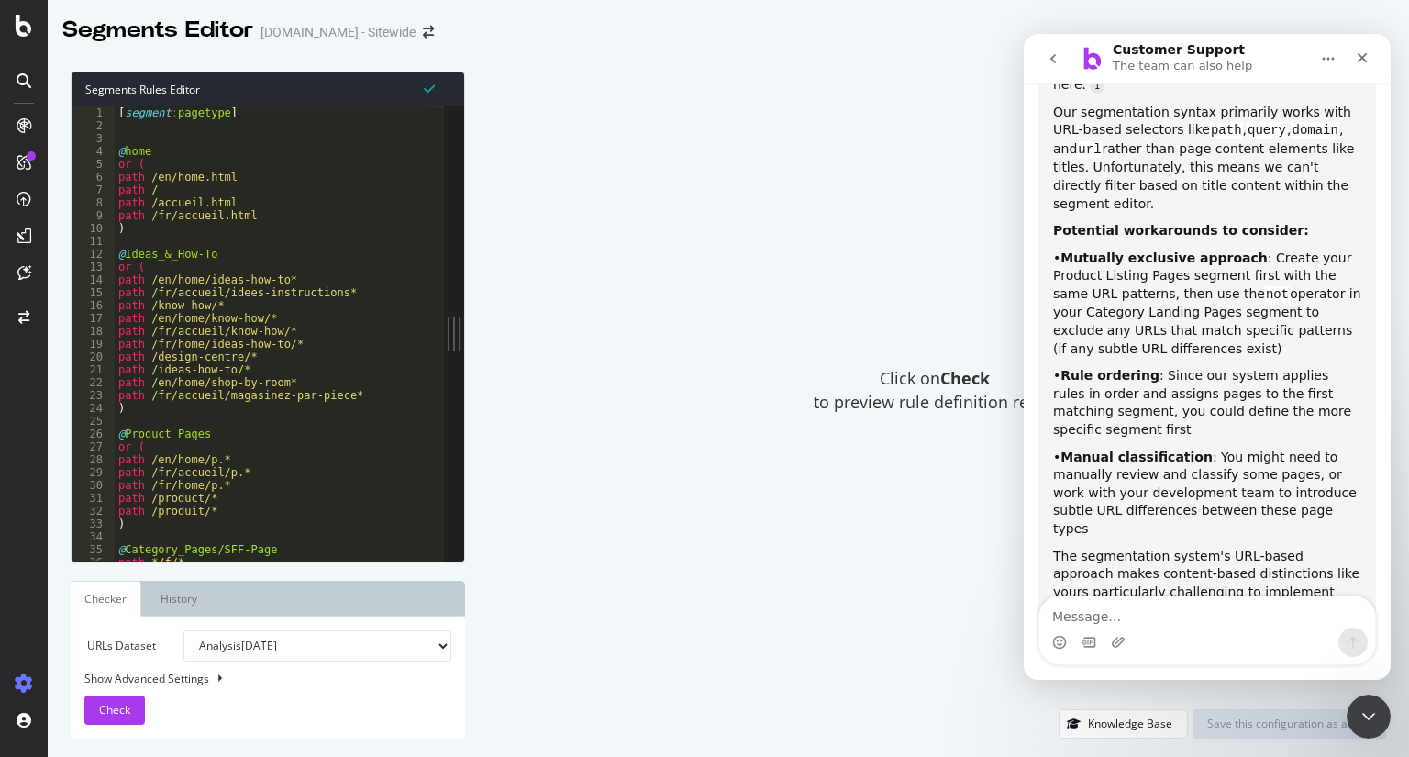
scroll to position [1387, 0]
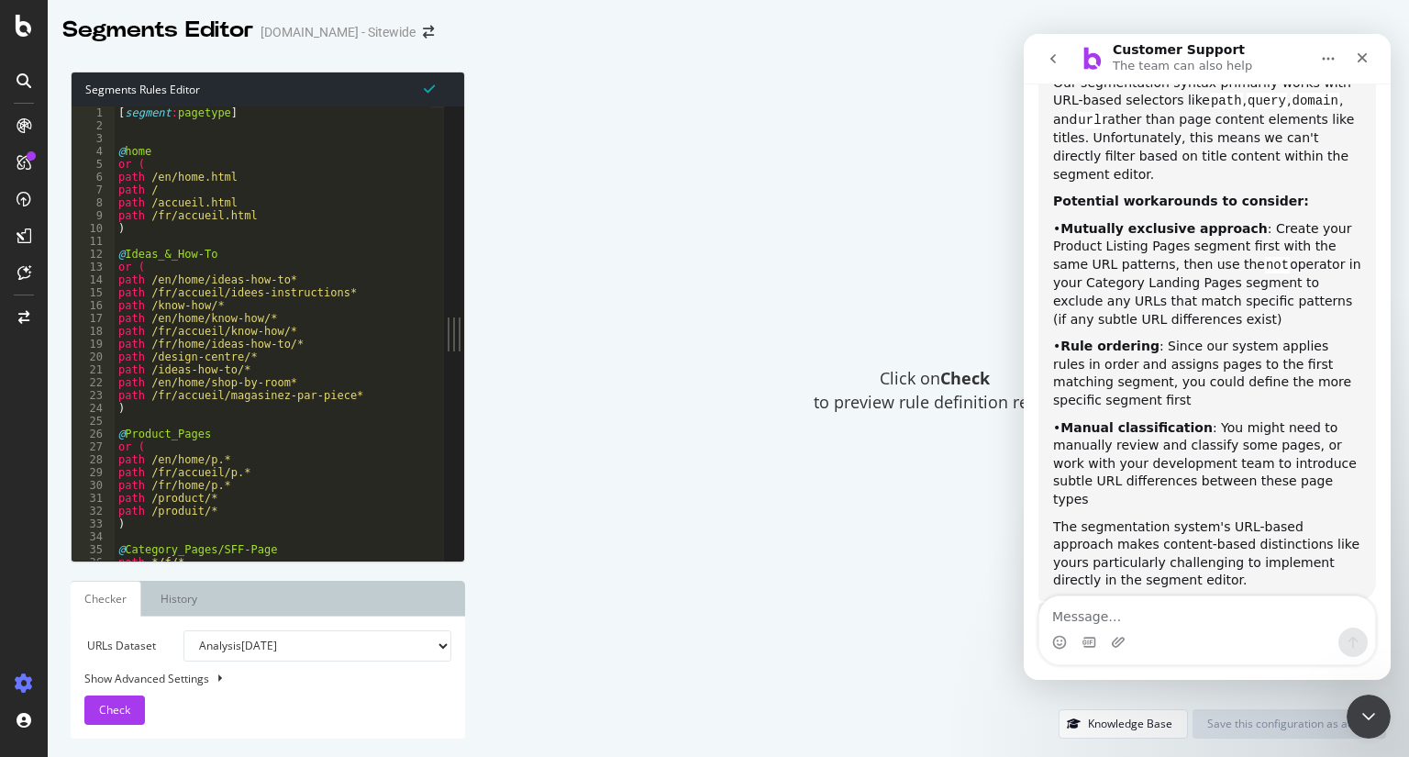
click at [1206, 616] on textarea "Message…" at bounding box center [1207, 611] width 336 height 31
type textarea "No"
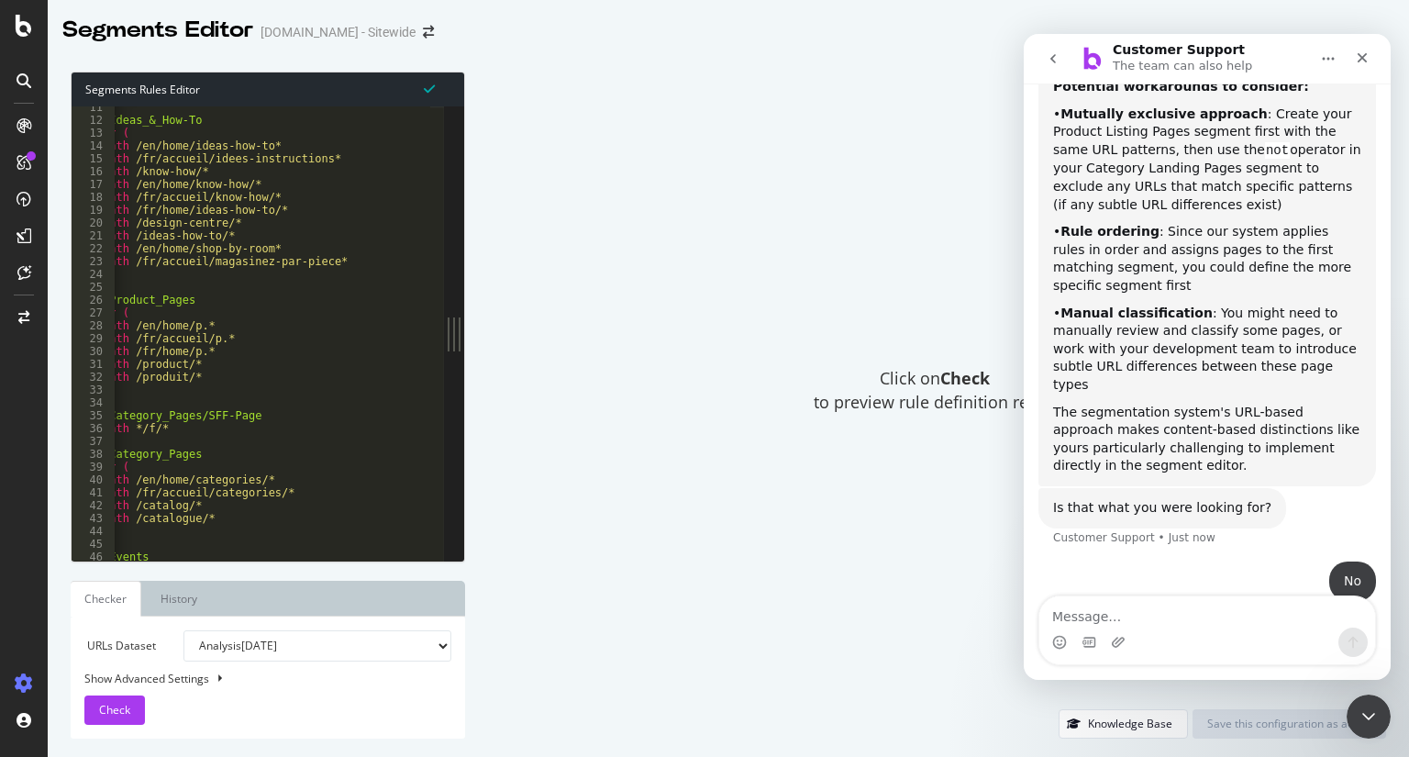
scroll to position [0, 0]
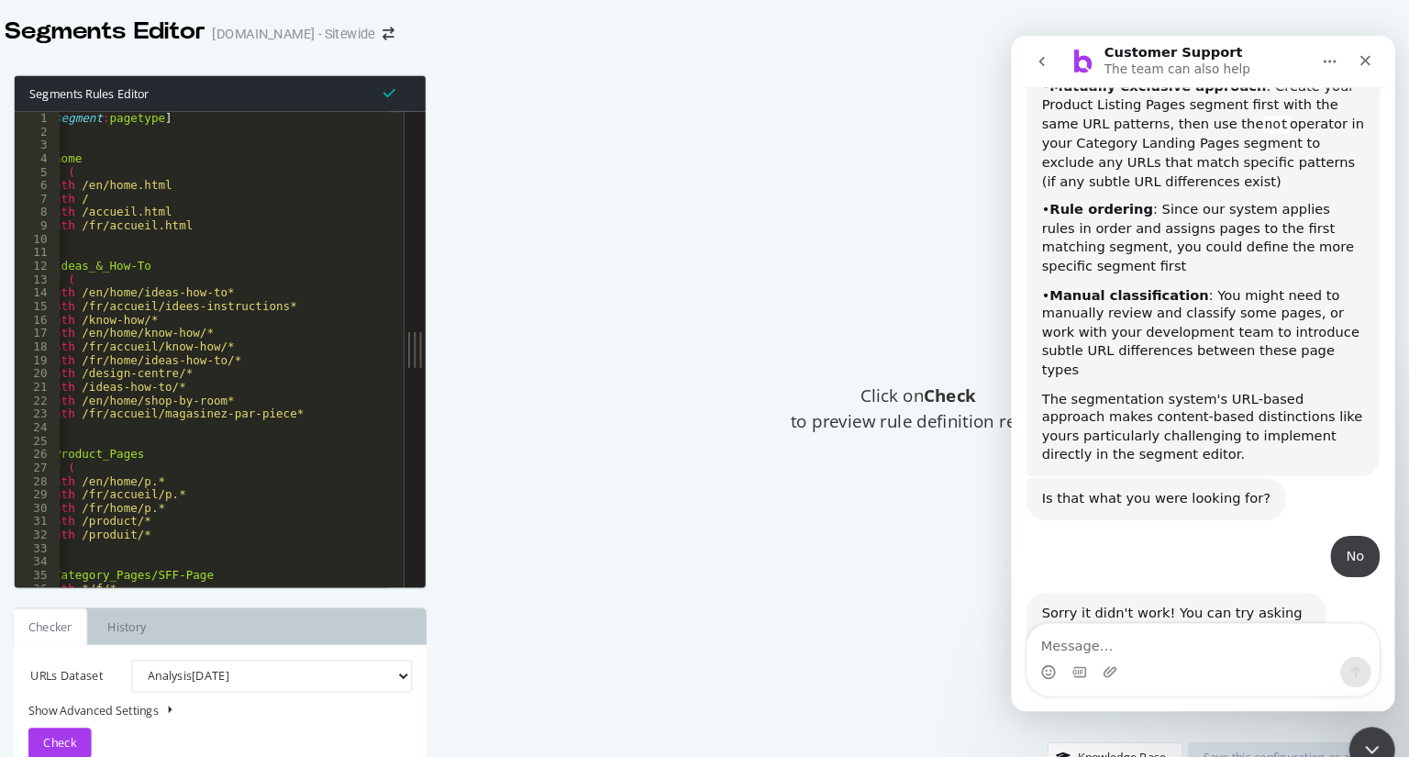
click at [1158, 607] on textarea "Message…" at bounding box center [1195, 612] width 336 height 31
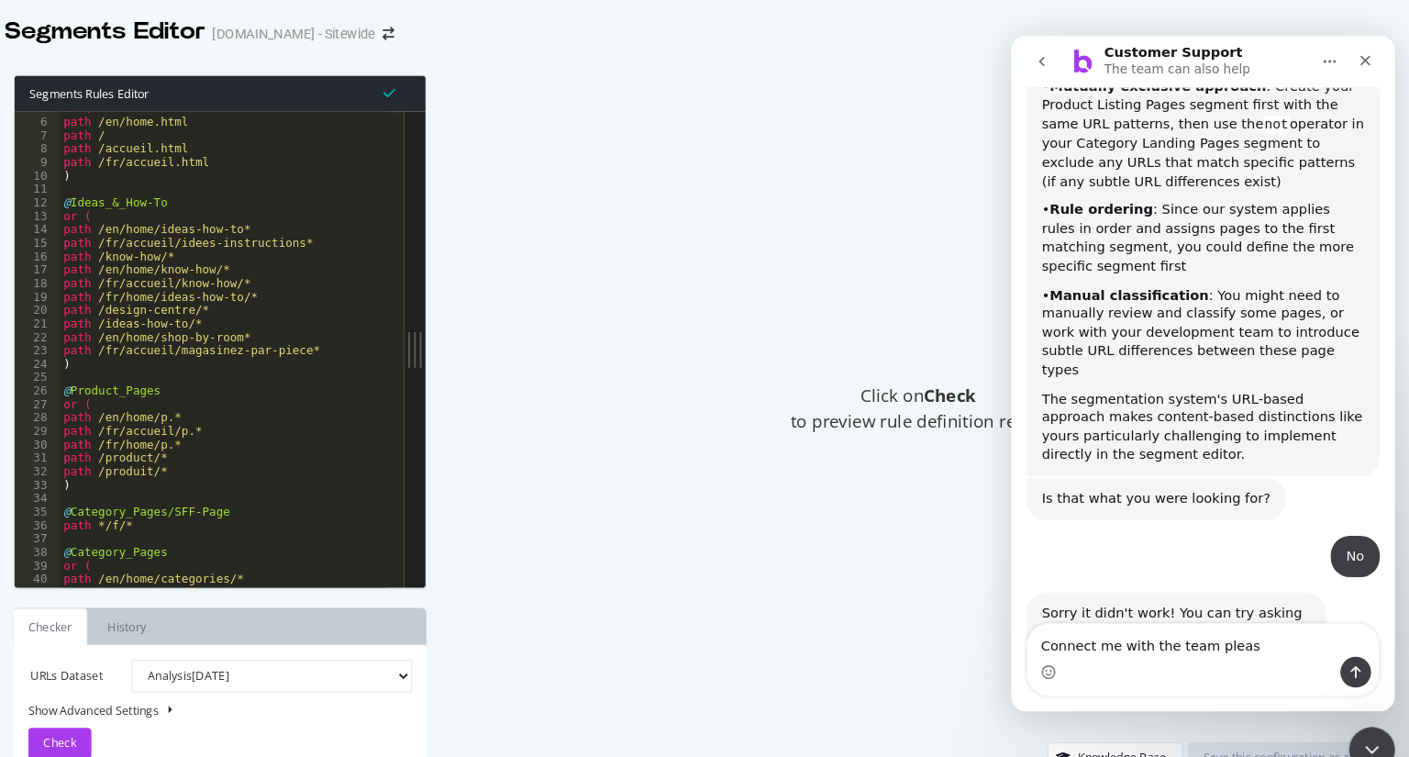
type textarea "Connect me with the team please"
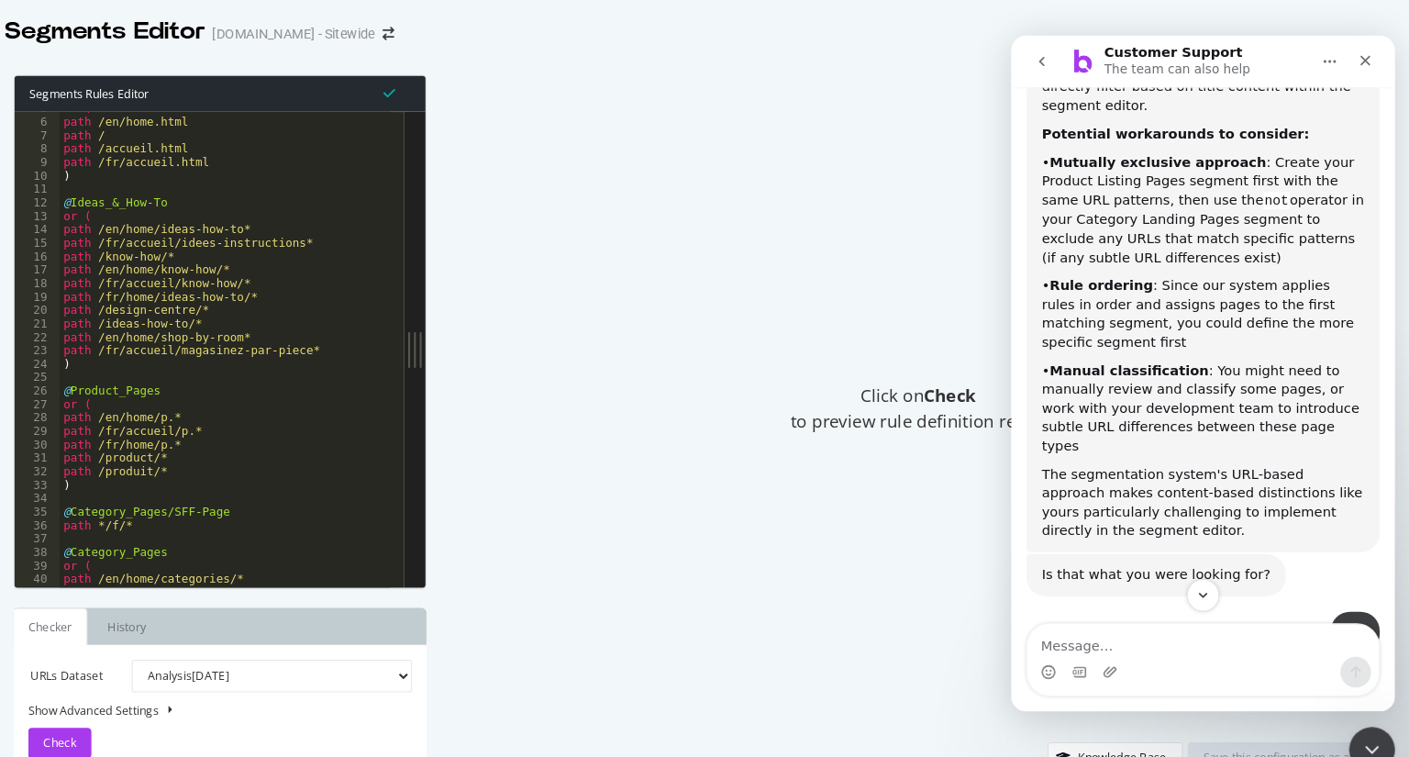
scroll to position [1558, 0]
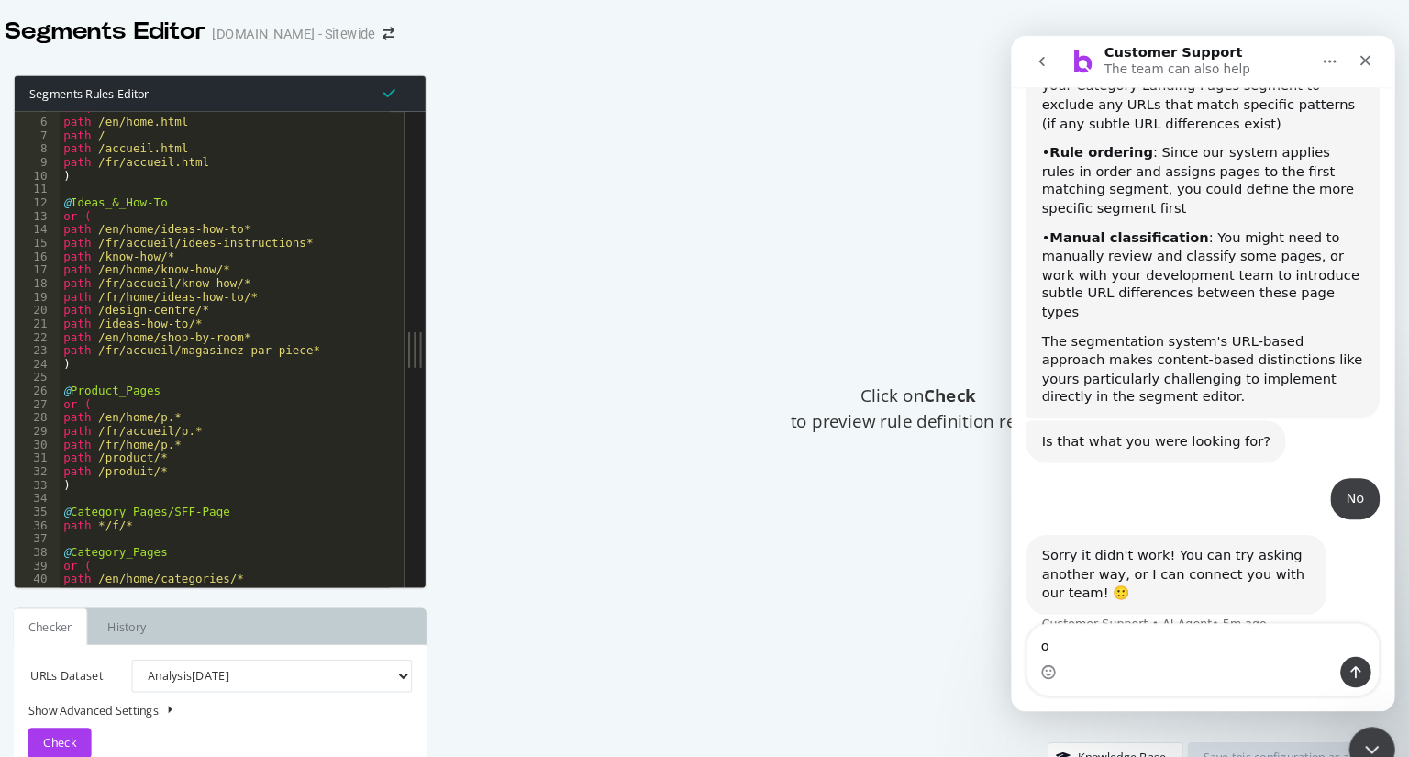
type textarea "ok"
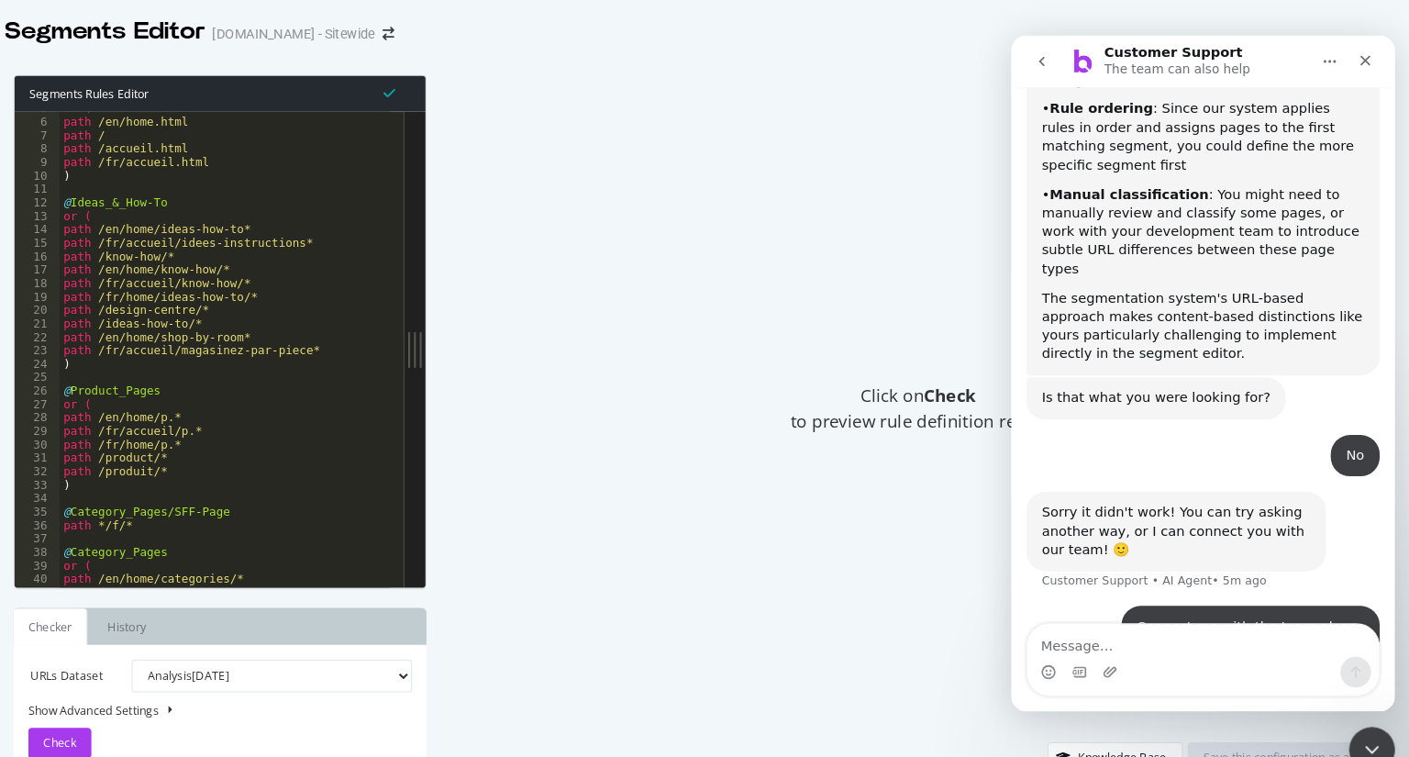
click at [763, 428] on div "Click on Check to preview rule definition result" at bounding box center [935, 391] width 903 height 638
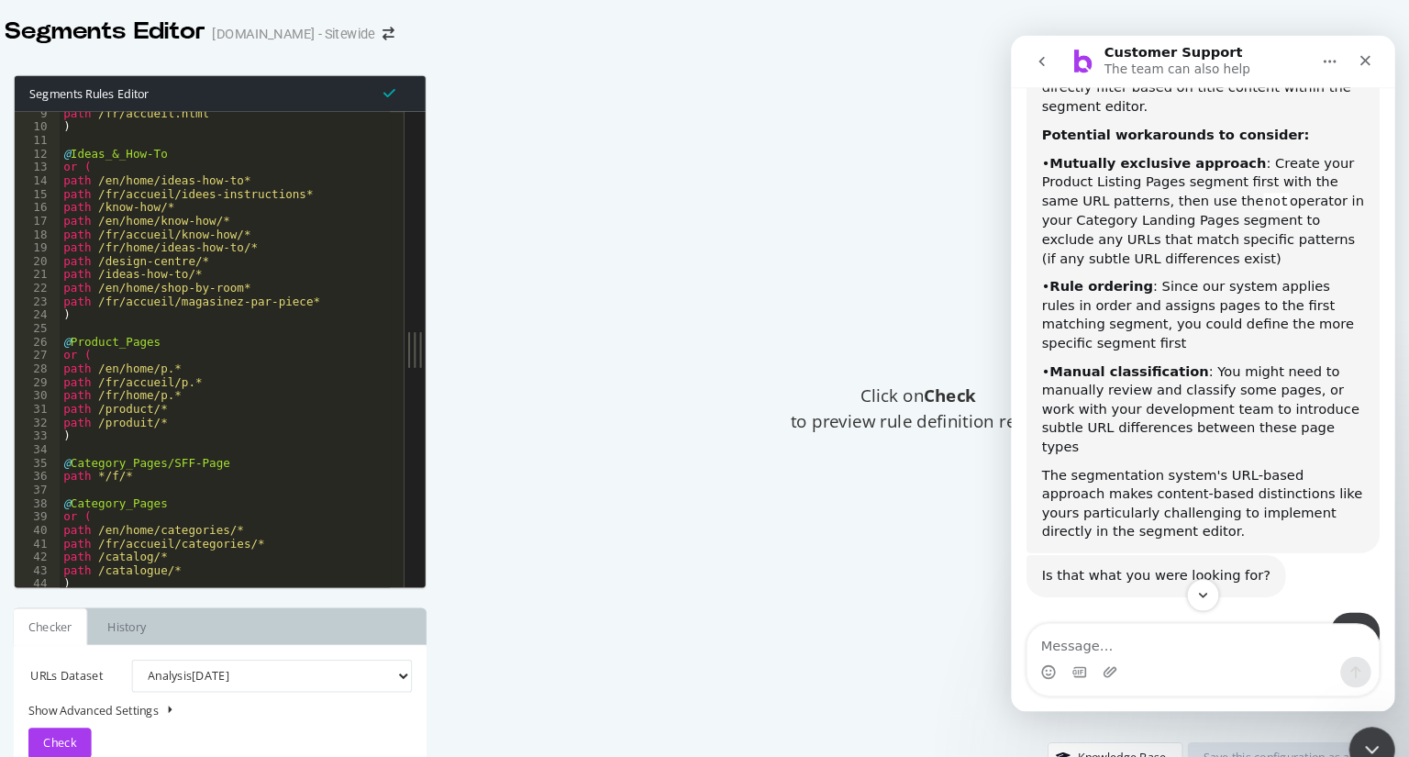
scroll to position [1406, 0]
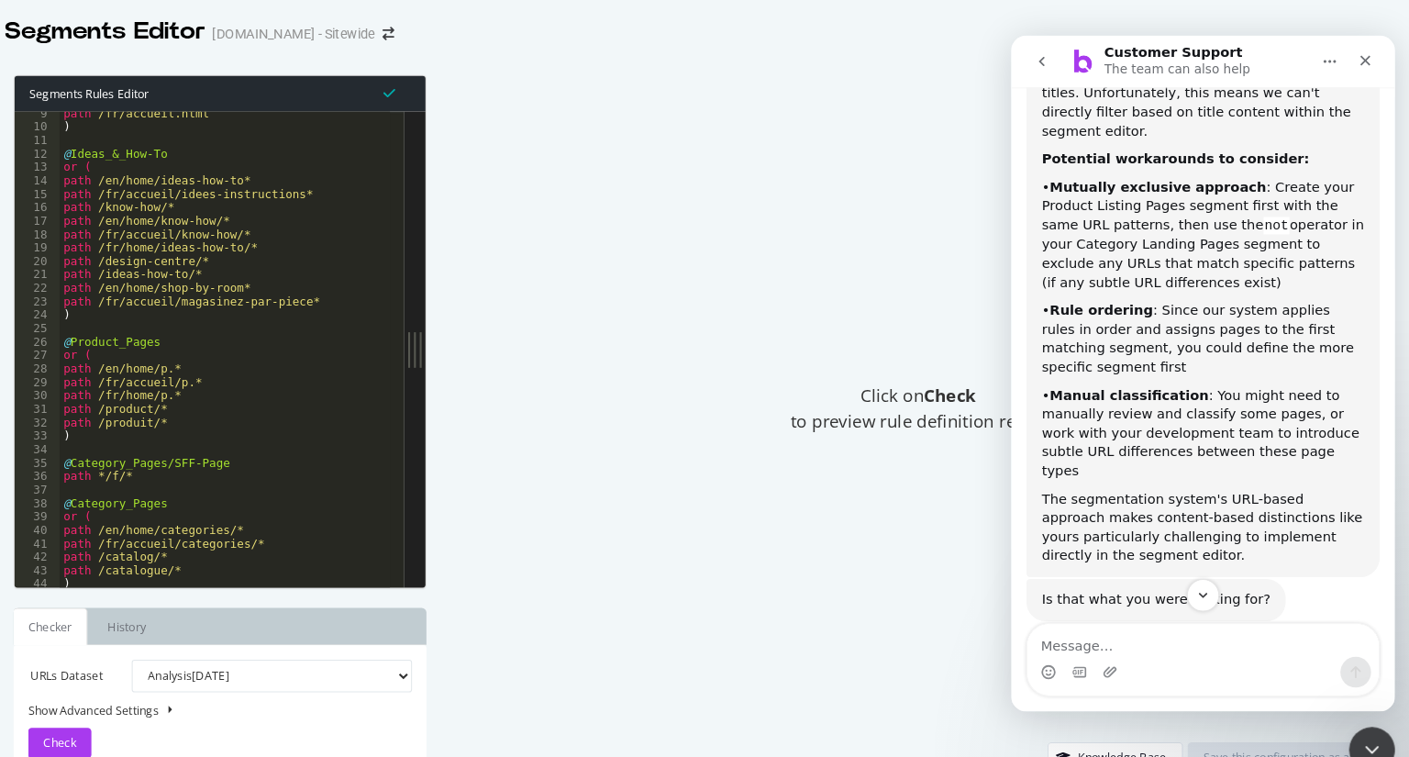
drag, startPoint x: 1173, startPoint y: 447, endPoint x: 1128, endPoint y: 203, distance: 248.2
drag, startPoint x: 1128, startPoint y: 203, endPoint x: 1253, endPoint y: 201, distance: 125.7
click at [1253, 201] on div "• Mutually exclusive approach : Create your Product Listing Pages segment first…" at bounding box center [1194, 226] width 308 height 109
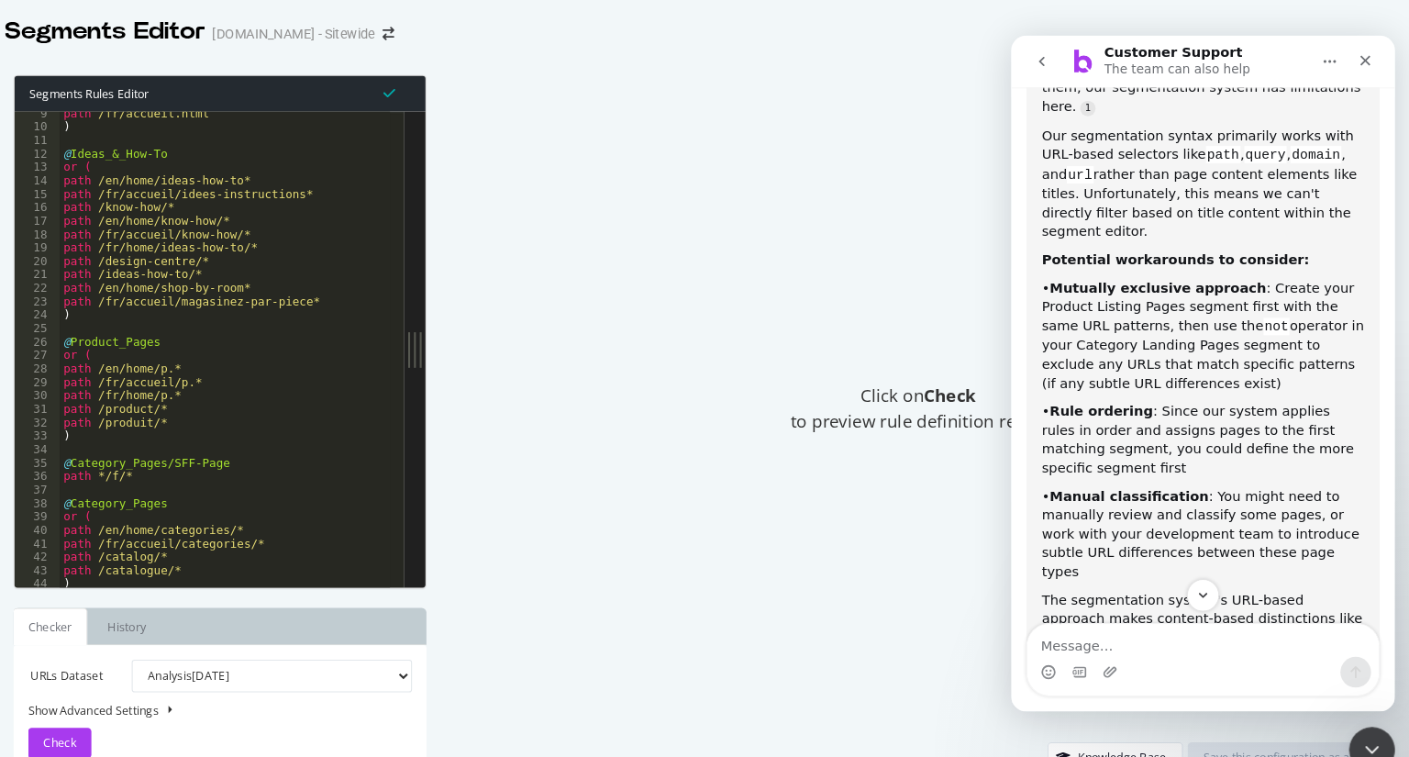
scroll to position [1315, 0]
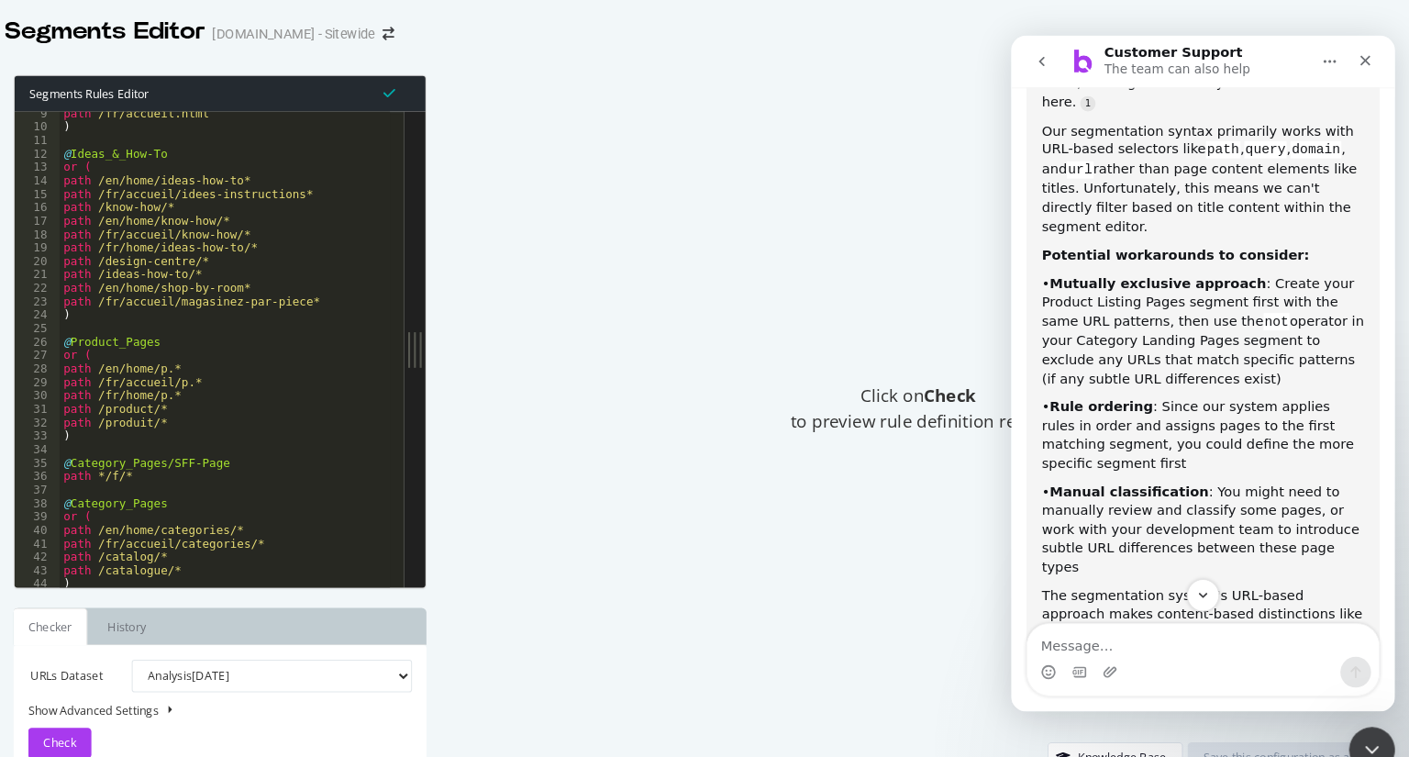
drag, startPoint x: 1040, startPoint y: 175, endPoint x: 1137, endPoint y: 444, distance: 285.6
drag, startPoint x: 1137, startPoint y: 444, endPoint x: 1230, endPoint y: 302, distance: 170.2
click at [1230, 302] on div "• Mutually exclusive approach : Create your Product Listing Pages segment first…" at bounding box center [1194, 317] width 308 height 109
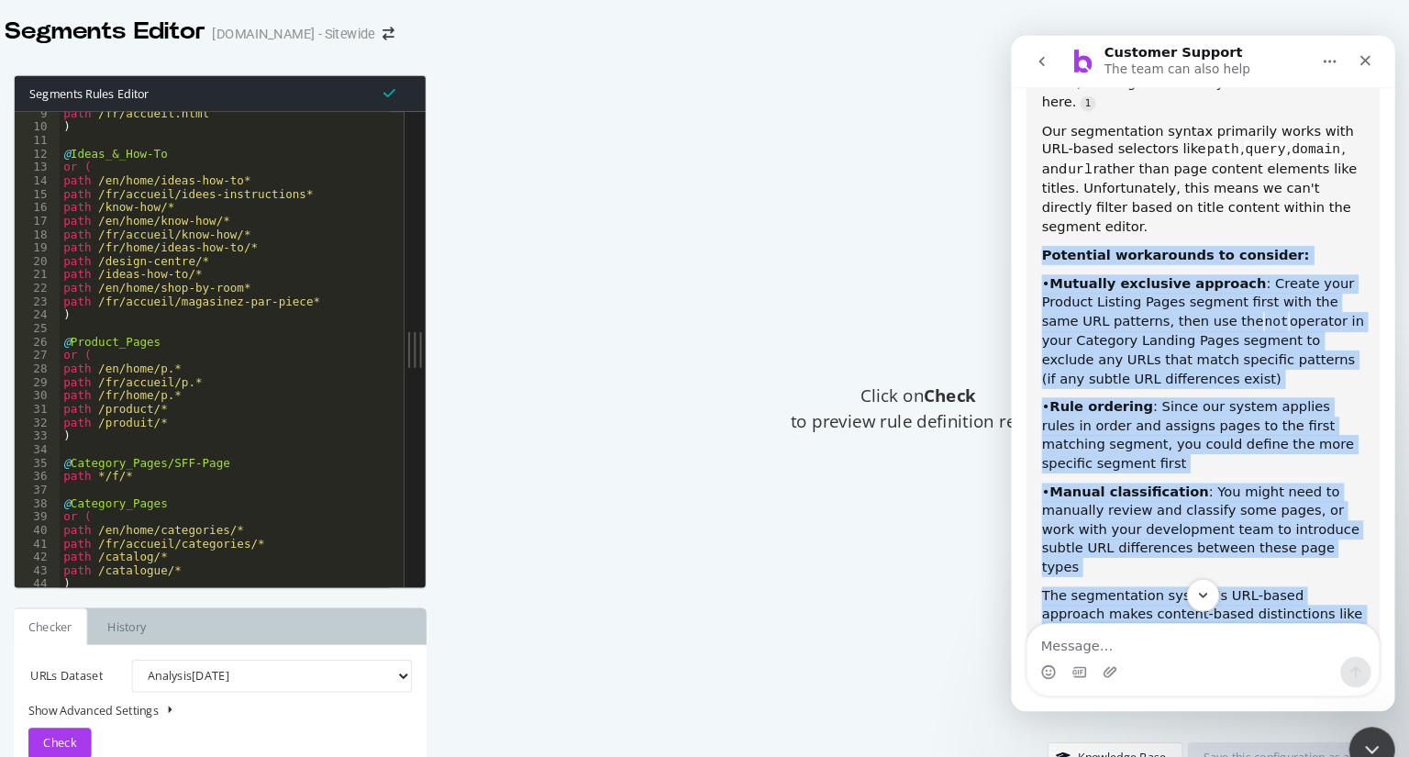
drag, startPoint x: 1041, startPoint y: 175, endPoint x: 1274, endPoint y: 530, distance: 424.7
click at [1274, 530] on div "I understand the challenge! Since both page types share identical URL patterns …" at bounding box center [1194, 325] width 308 height 615
copy div "Potential workarounds to consider: • Mutually exclusive approach : Create your …"
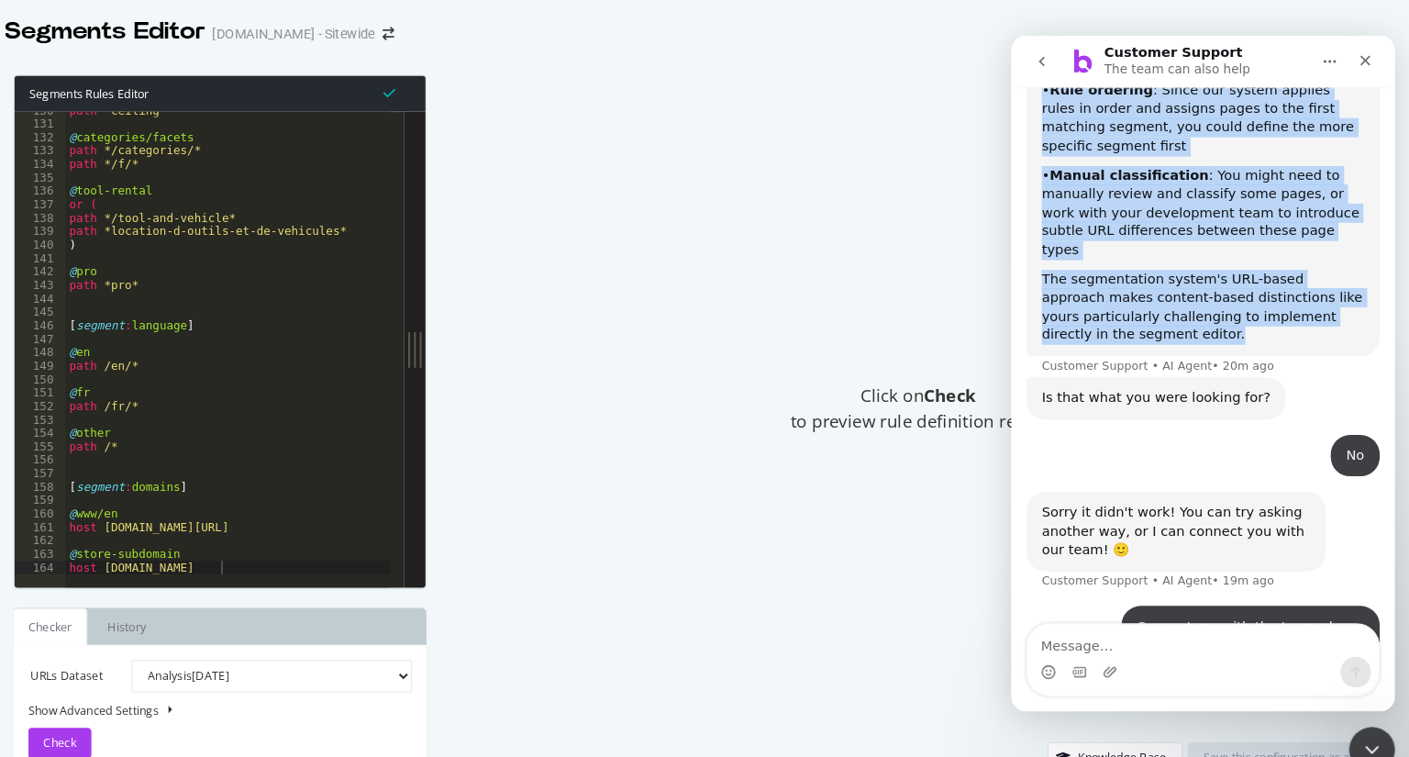
scroll to position [1664, 0]
